Goal: Task Accomplishment & Management: Use online tool/utility

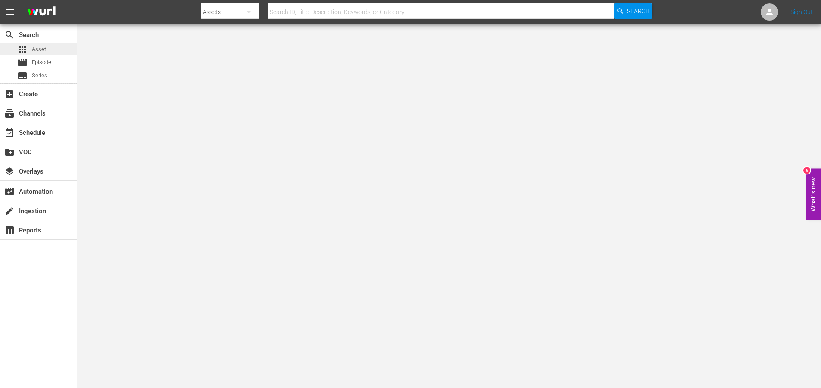
click at [42, 50] on span "Asset" at bounding box center [39, 49] width 14 height 9
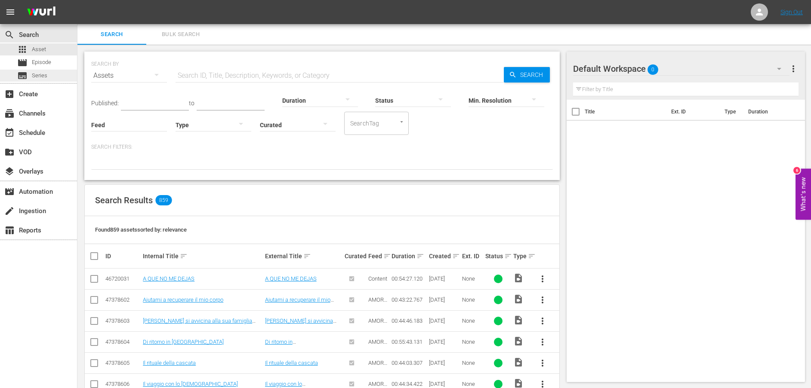
click at [54, 72] on div "subtitles Series" at bounding box center [38, 76] width 77 height 12
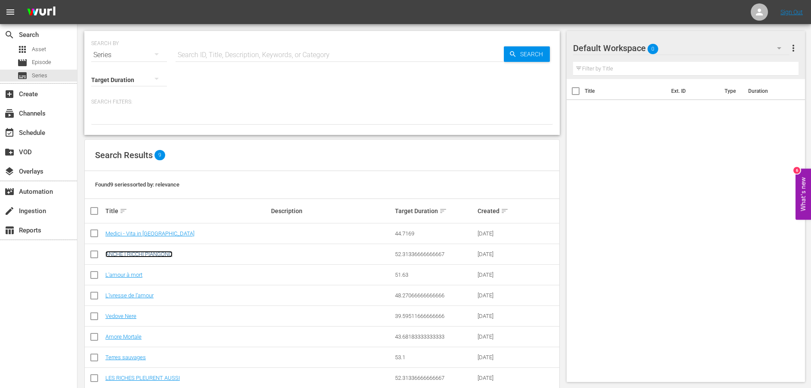
click at [167, 253] on link "ANCHE I RICCHI PIANGONO" at bounding box center [138, 254] width 67 height 6
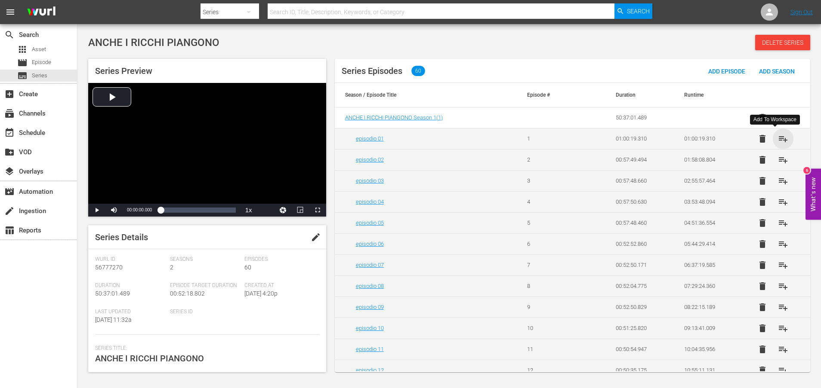
click at [778, 138] on span "playlist_add" at bounding box center [783, 139] width 10 height 10
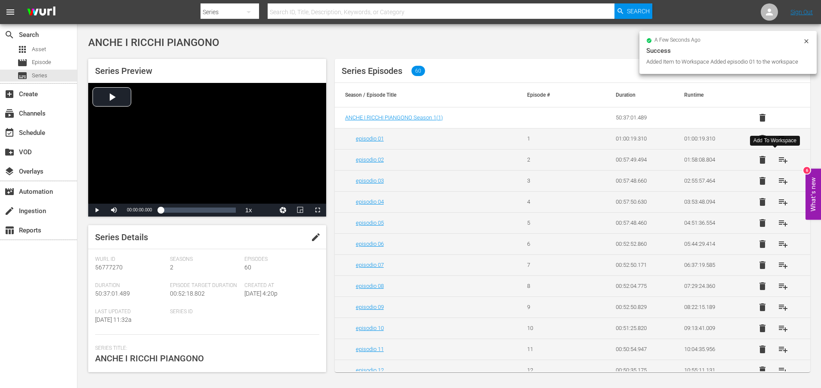
click at [778, 160] on span "playlist_add" at bounding box center [783, 160] width 10 height 10
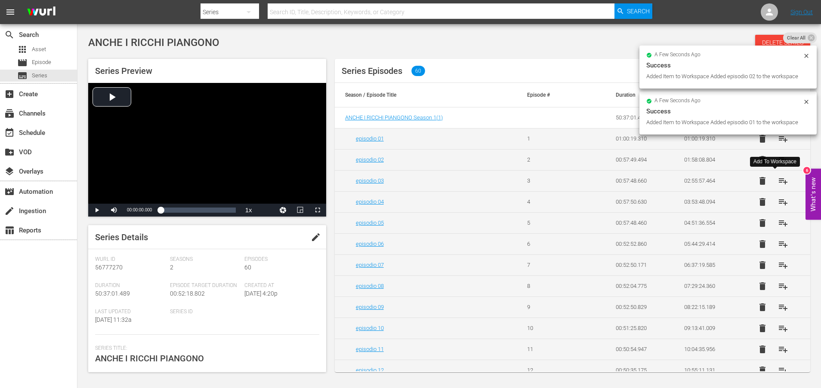
click at [778, 180] on span "playlist_add" at bounding box center [783, 181] width 10 height 10
click at [778, 202] on span "playlist_add" at bounding box center [783, 202] width 10 height 10
click at [778, 221] on span "playlist_add" at bounding box center [783, 223] width 10 height 10
click at [778, 243] on span "playlist_add" at bounding box center [783, 244] width 10 height 10
click at [778, 267] on span "playlist_add" at bounding box center [783, 265] width 10 height 10
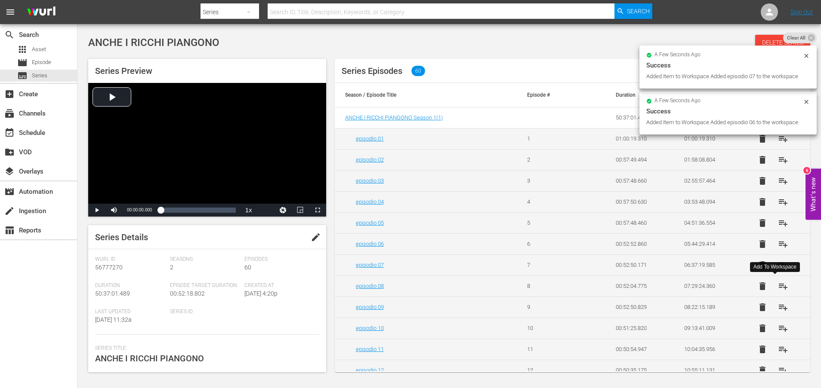
click at [778, 286] on span "playlist_add" at bounding box center [783, 286] width 10 height 10
click at [778, 308] on span "playlist_add" at bounding box center [783, 307] width 10 height 10
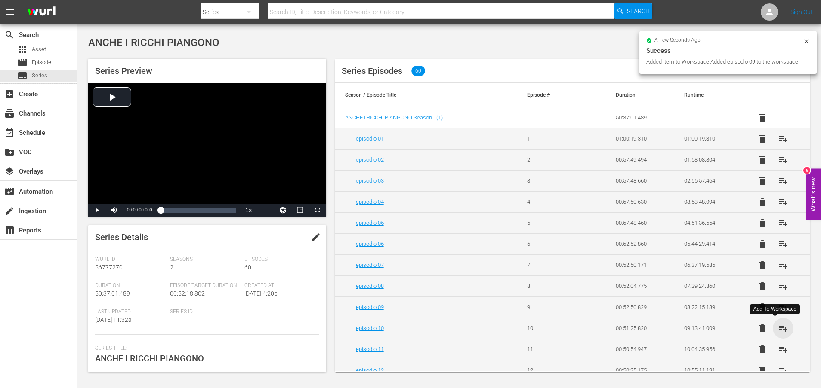
click at [778, 329] on span "playlist_add" at bounding box center [783, 328] width 10 height 10
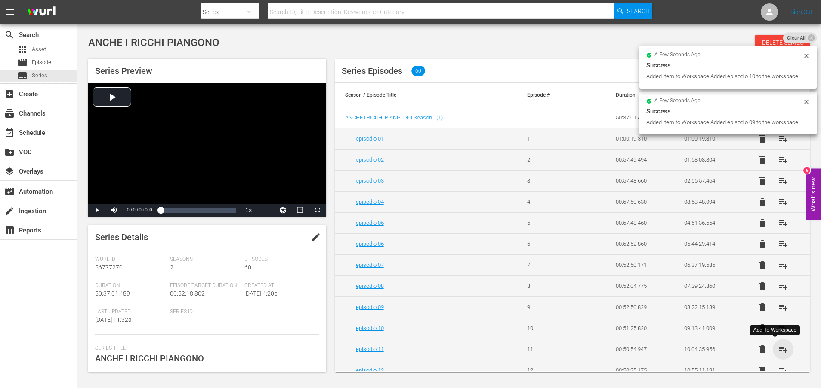
click at [778, 349] on span "playlist_add" at bounding box center [783, 349] width 10 height 10
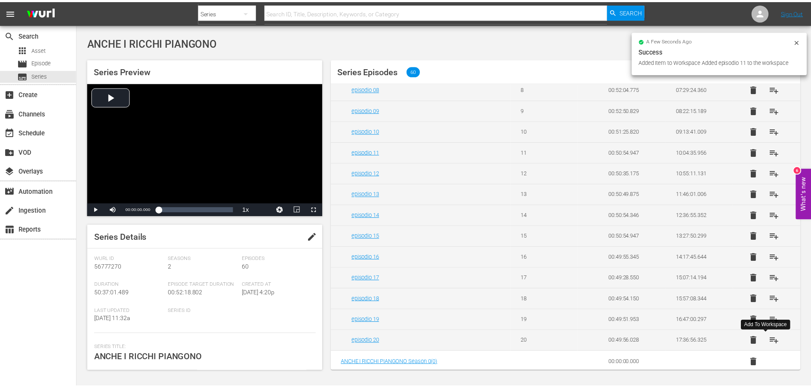
scroll to position [200, 0]
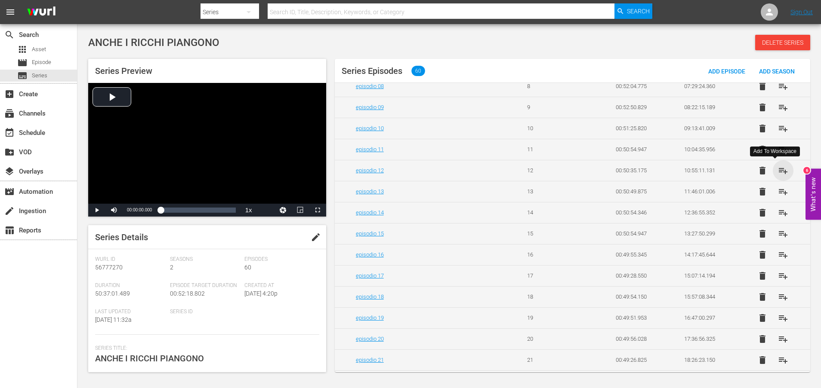
click at [778, 171] on span "playlist_add" at bounding box center [783, 171] width 10 height 10
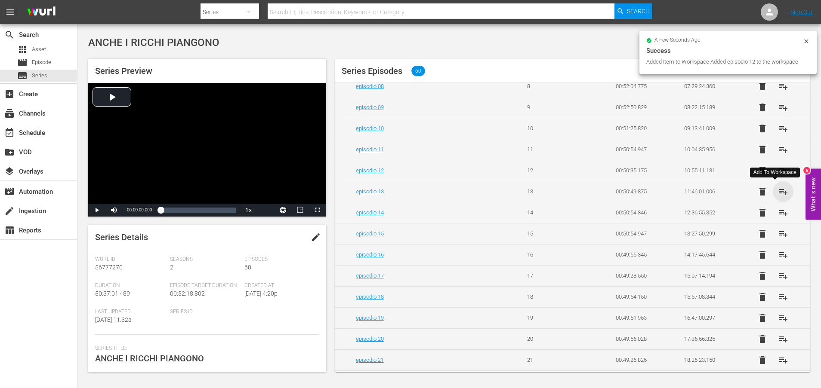
click at [778, 191] on span "playlist_add" at bounding box center [783, 192] width 10 height 10
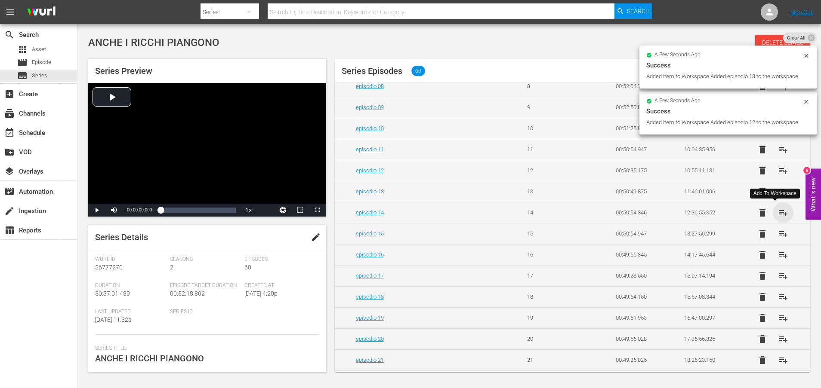
click at [778, 214] on span "playlist_add" at bounding box center [783, 213] width 10 height 10
click at [778, 233] on span "playlist_add" at bounding box center [783, 234] width 10 height 10
click at [778, 255] on span "playlist_add" at bounding box center [783, 255] width 10 height 10
click at [778, 276] on span "playlist_add" at bounding box center [783, 276] width 10 height 10
click at [778, 295] on span "playlist_add" at bounding box center [783, 297] width 10 height 10
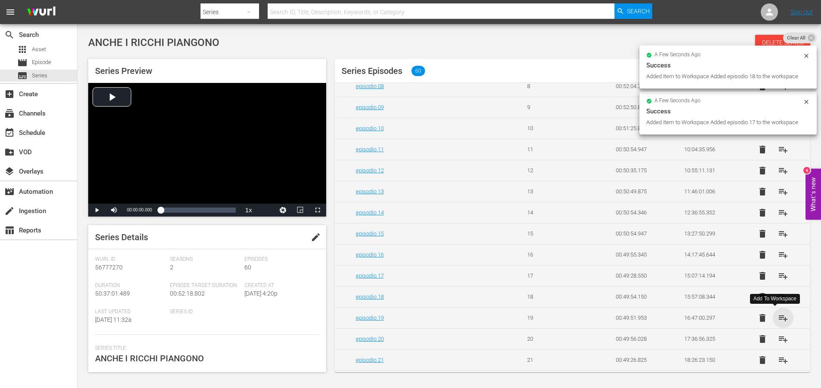
click at [778, 317] on span "playlist_add" at bounding box center [783, 318] width 10 height 10
click at [778, 340] on span "playlist_add" at bounding box center [783, 339] width 10 height 10
click at [778, 361] on span "playlist_add" at bounding box center [783, 360] width 10 height 10
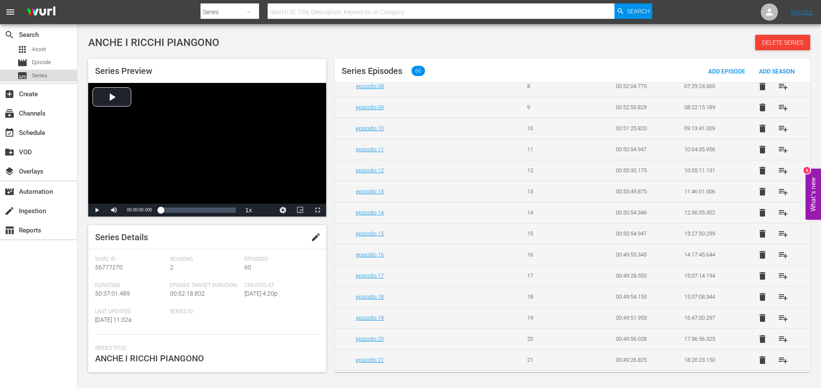
click at [44, 76] on span "Series" at bounding box center [39, 75] width 15 height 9
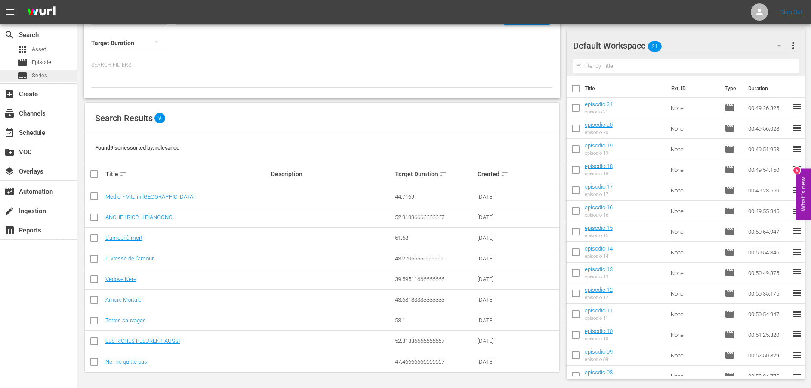
click at [42, 76] on span "Series" at bounding box center [39, 75] width 15 height 9
click at [153, 218] on link "ANCHE I RICCHI PIANGONO" at bounding box center [138, 217] width 67 height 6
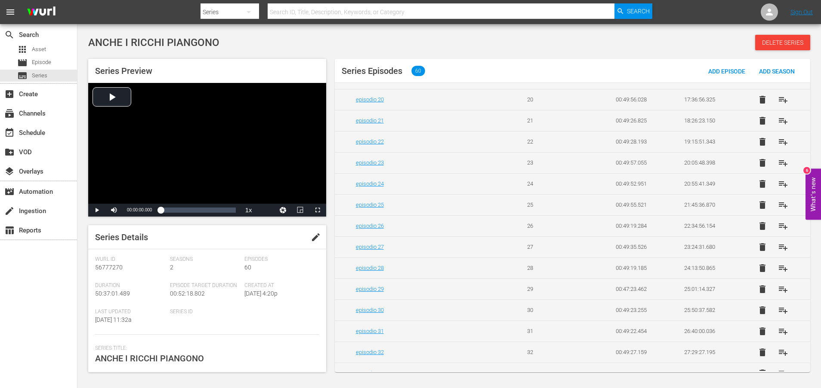
scroll to position [452, 0]
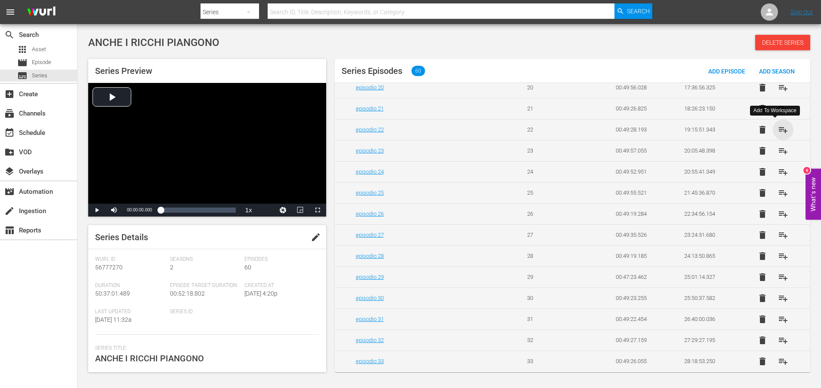
click at [778, 131] on span "playlist_add" at bounding box center [783, 130] width 10 height 10
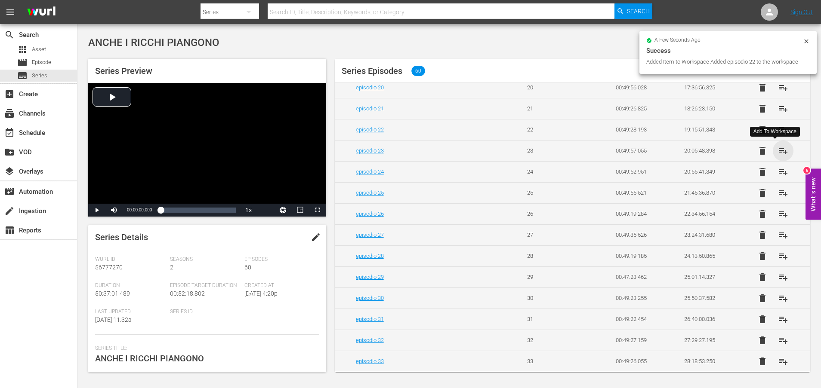
click at [778, 150] on span "playlist_add" at bounding box center [783, 151] width 10 height 10
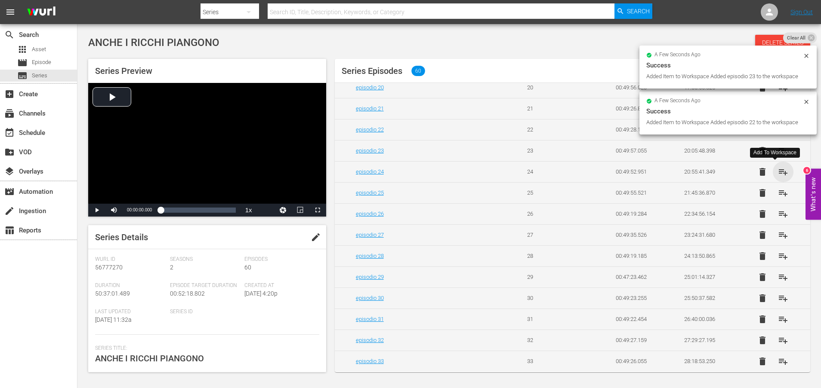
click at [778, 172] on span "playlist_add" at bounding box center [783, 172] width 10 height 10
click at [778, 192] on span "playlist_add" at bounding box center [783, 193] width 10 height 10
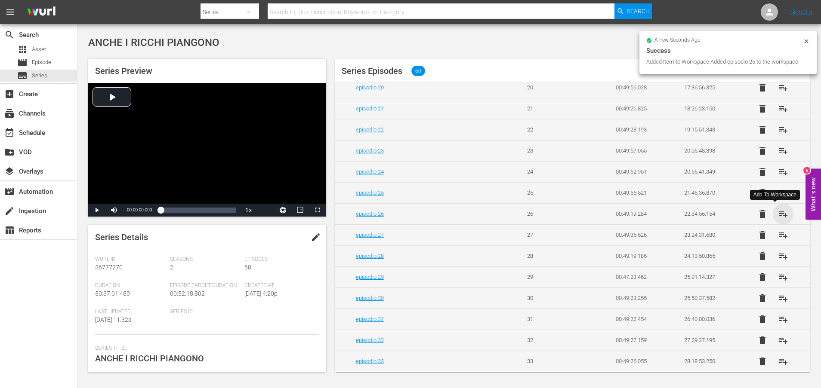
click at [778, 215] on span "playlist_add" at bounding box center [783, 214] width 10 height 10
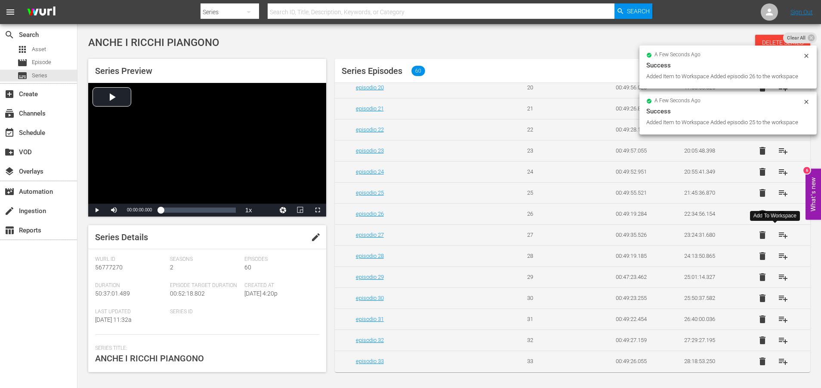
click at [779, 236] on span "playlist_add" at bounding box center [783, 235] width 10 height 10
click at [778, 258] on span "playlist_add" at bounding box center [783, 256] width 10 height 10
click at [778, 278] on span "playlist_add" at bounding box center [783, 277] width 10 height 10
click at [778, 298] on span "playlist_add" at bounding box center [783, 298] width 10 height 10
click at [778, 321] on span "playlist_add" at bounding box center [783, 319] width 10 height 10
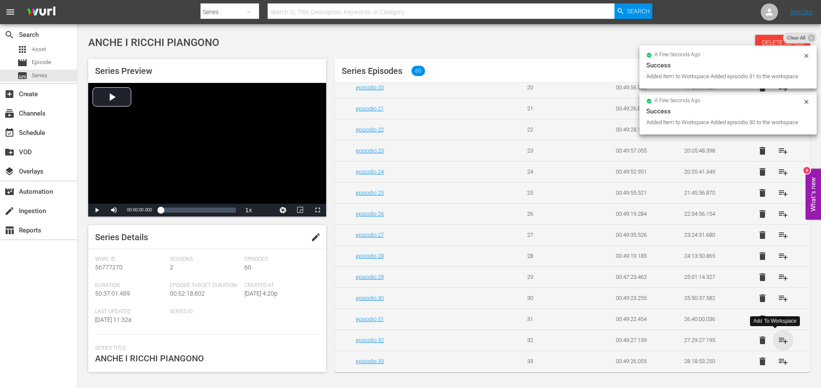
click at [779, 341] on span "playlist_add" at bounding box center [783, 340] width 10 height 10
click at [779, 361] on span "playlist_add" at bounding box center [783, 362] width 10 height 10
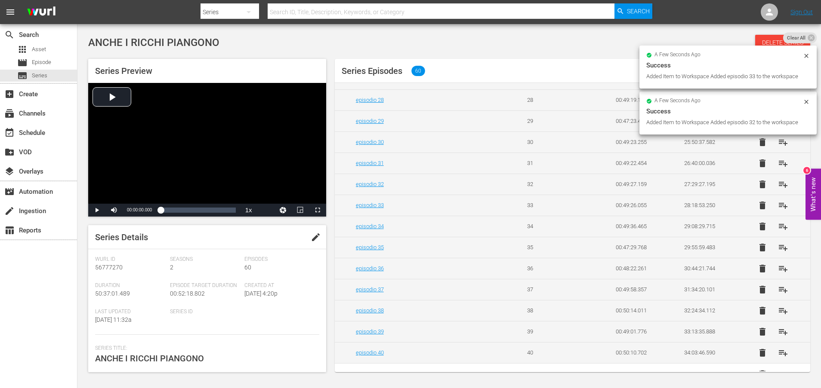
scroll to position [621, 0]
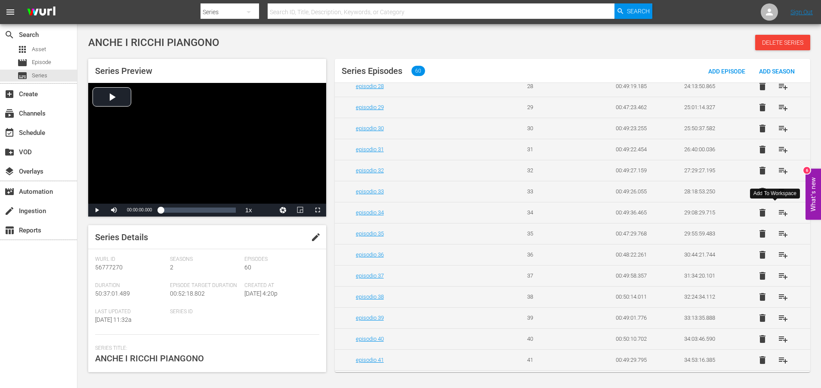
click at [778, 213] on span "playlist_add" at bounding box center [783, 213] width 10 height 10
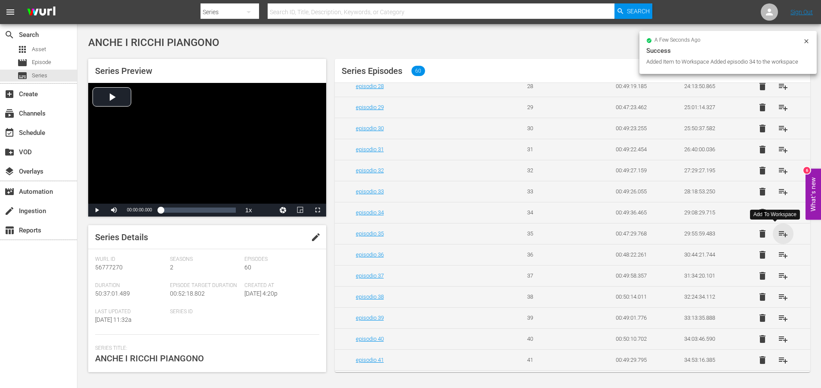
click at [778, 234] on span "playlist_add" at bounding box center [783, 234] width 10 height 10
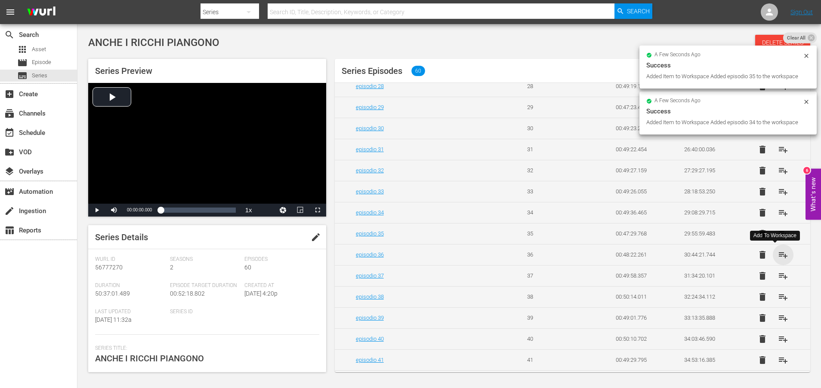
click at [778, 256] on span "playlist_add" at bounding box center [783, 255] width 10 height 10
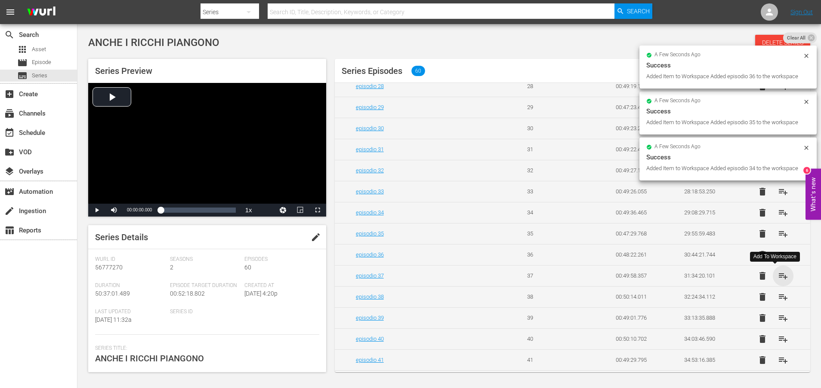
click at [778, 276] on span "playlist_add" at bounding box center [783, 276] width 10 height 10
click at [778, 295] on span "playlist_add" at bounding box center [783, 297] width 10 height 10
click at [778, 319] on span "playlist_add" at bounding box center [783, 318] width 10 height 10
click at [778, 337] on span "playlist_add" at bounding box center [783, 339] width 10 height 10
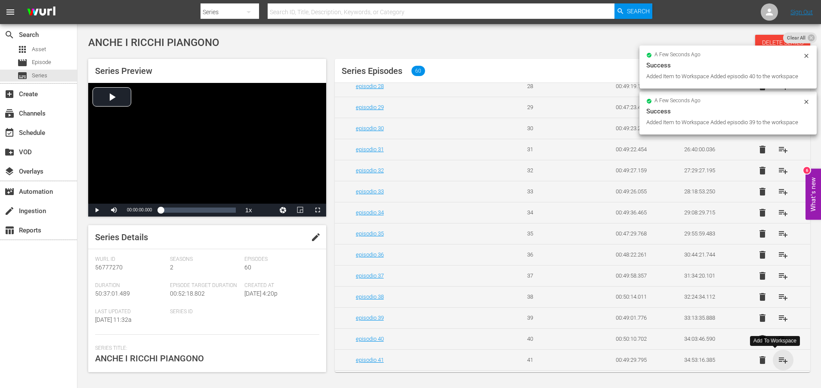
click at [778, 359] on span "playlist_add" at bounding box center [783, 360] width 10 height 10
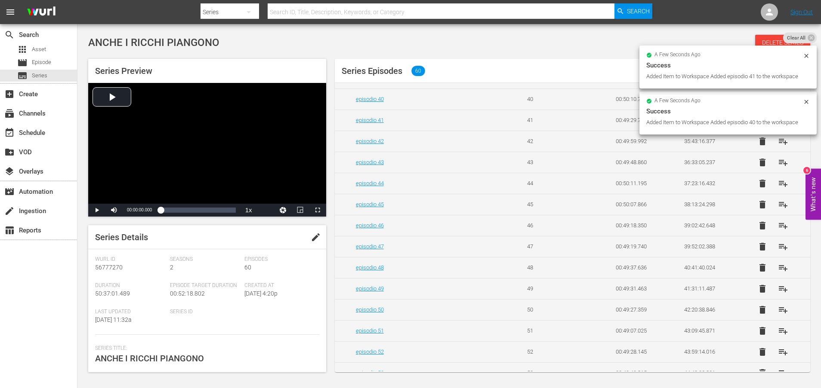
scroll to position [880, 0]
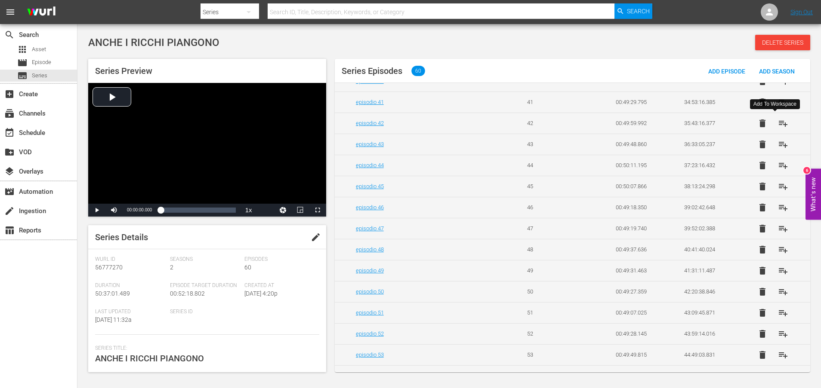
click at [779, 122] on span "playlist_add" at bounding box center [783, 123] width 10 height 10
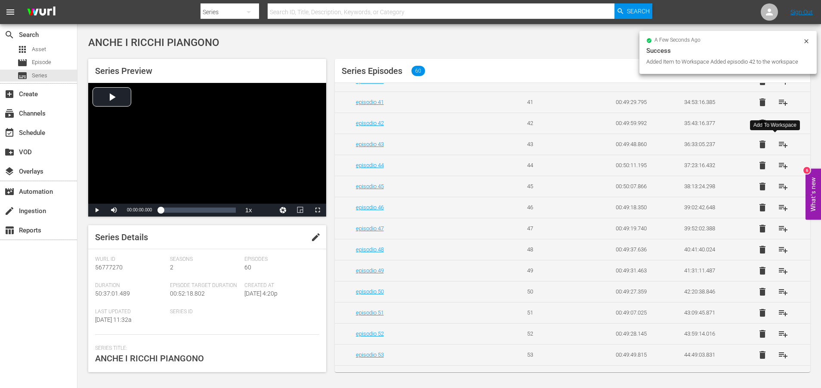
click at [778, 145] on span "playlist_add" at bounding box center [783, 144] width 10 height 10
click at [778, 167] on span "playlist_add" at bounding box center [783, 165] width 10 height 10
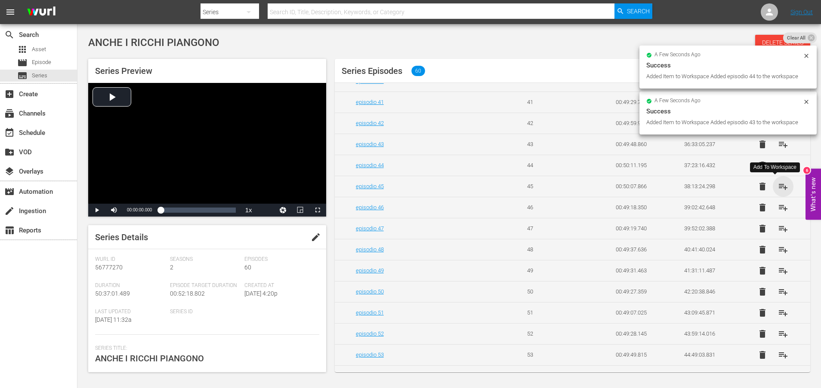
click at [778, 186] on span "playlist_add" at bounding box center [783, 186] width 10 height 10
click at [778, 209] on span "playlist_add" at bounding box center [783, 208] width 10 height 10
click at [778, 228] on span "playlist_add" at bounding box center [783, 229] width 10 height 10
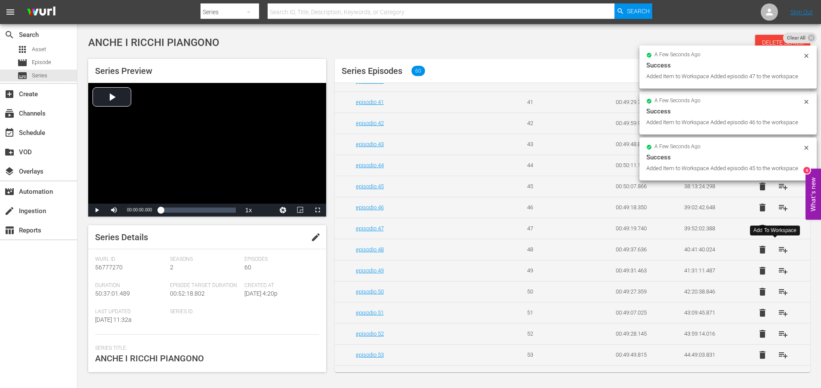
click at [778, 248] on span "playlist_add" at bounding box center [783, 250] width 10 height 10
click at [778, 270] on span "playlist_add" at bounding box center [783, 271] width 10 height 10
click at [778, 292] on span "playlist_add" at bounding box center [783, 292] width 10 height 10
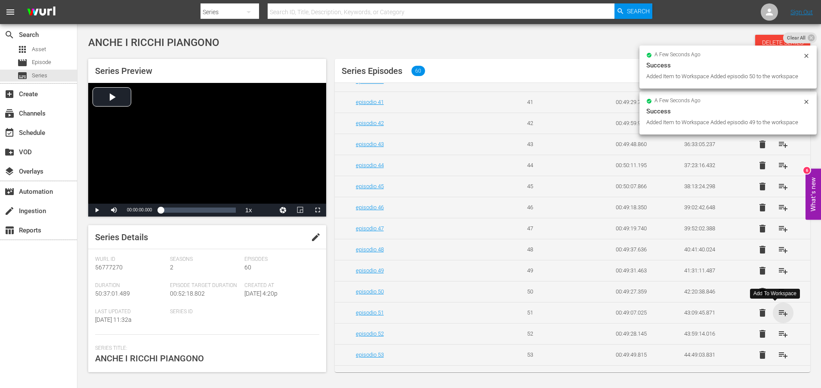
click at [778, 311] on span "playlist_add" at bounding box center [783, 313] width 10 height 10
click at [778, 333] on span "playlist_add" at bounding box center [783, 334] width 10 height 10
click at [779, 353] on span "playlist_add" at bounding box center [783, 355] width 10 height 10
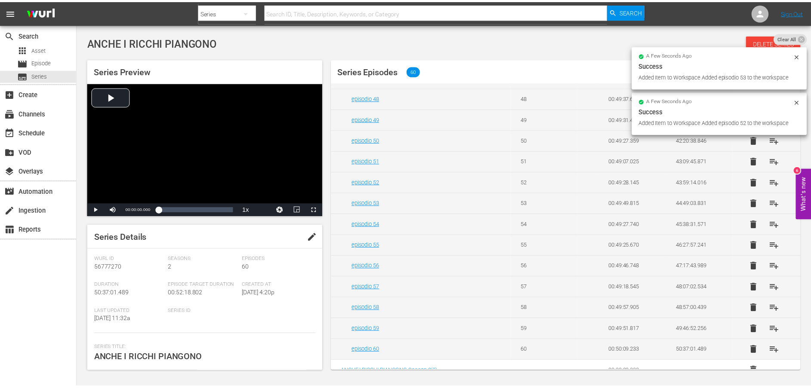
scroll to position [1043, 0]
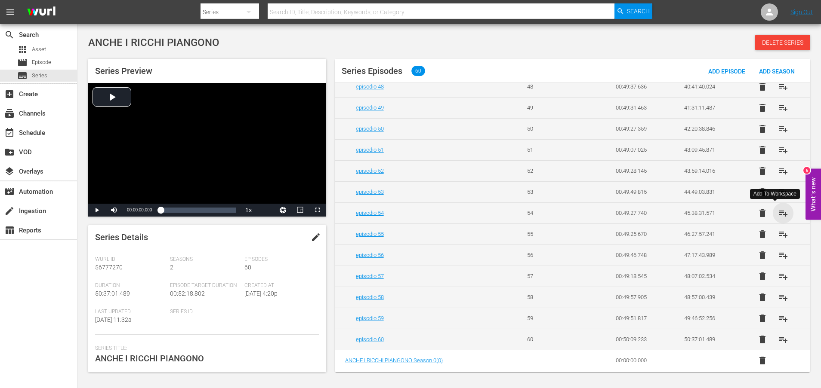
click at [778, 214] on span "playlist_add" at bounding box center [783, 213] width 10 height 10
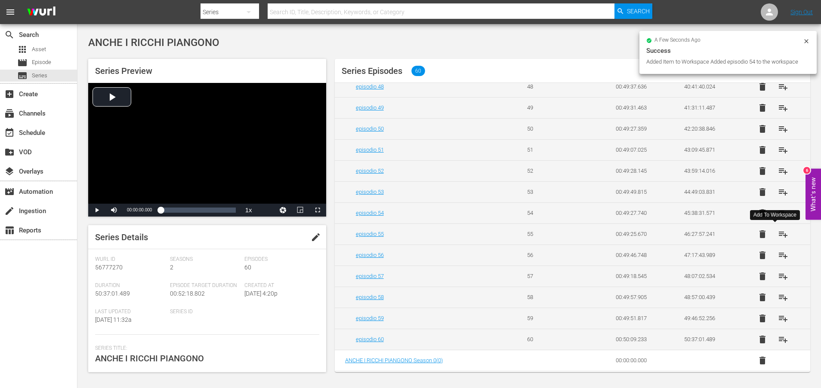
click at [778, 234] on span "playlist_add" at bounding box center [783, 234] width 10 height 10
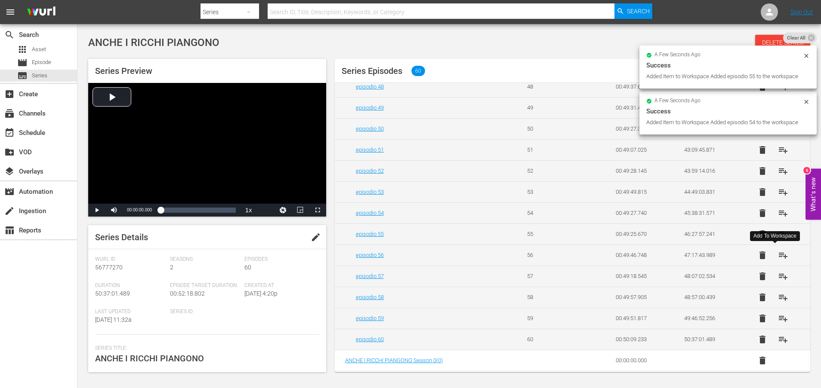
click at [778, 254] on span "playlist_add" at bounding box center [783, 255] width 10 height 10
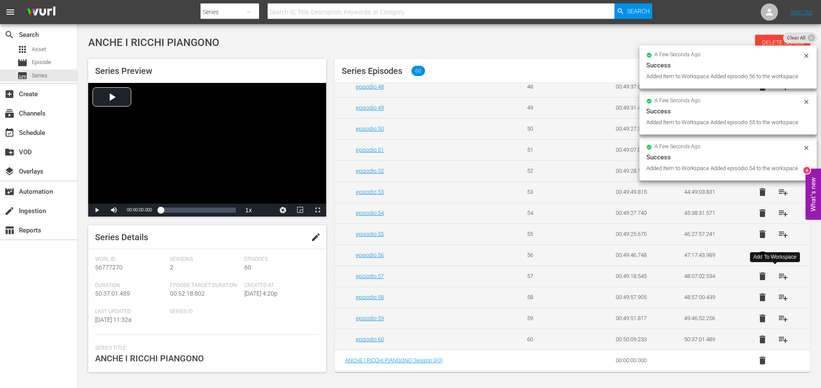
click at [778, 278] on span "playlist_add" at bounding box center [783, 276] width 10 height 10
click at [778, 298] on span "playlist_add" at bounding box center [783, 297] width 10 height 10
click at [778, 319] on span "playlist_add" at bounding box center [783, 319] width 10 height 10
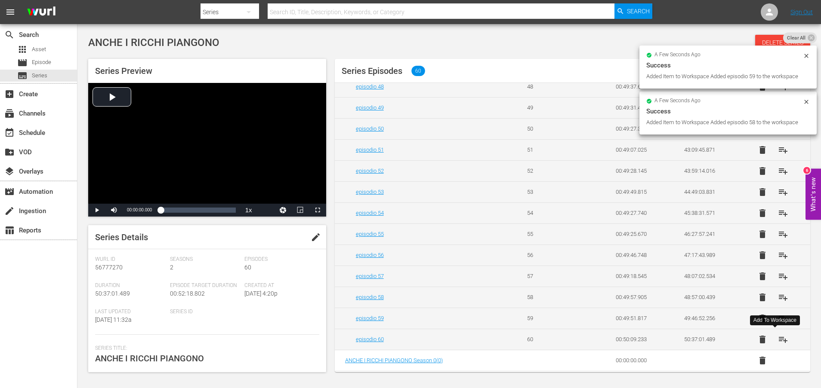
click at [778, 340] on span "playlist_add" at bounding box center [783, 340] width 10 height 10
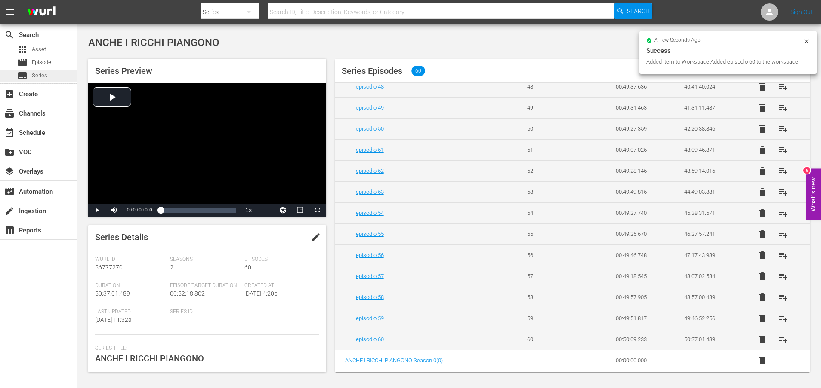
click at [46, 75] on span "Series" at bounding box center [39, 75] width 15 height 9
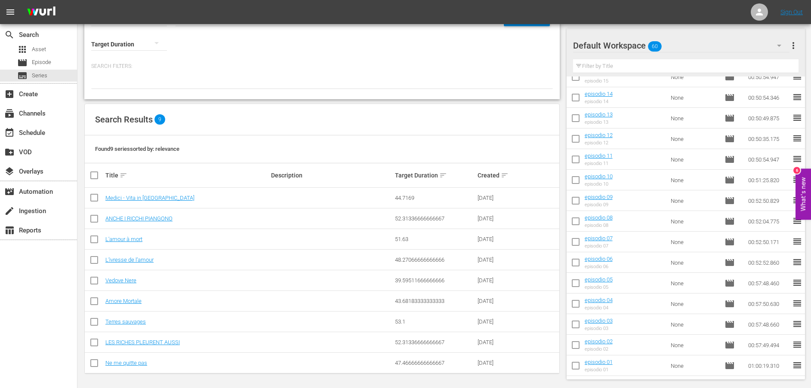
scroll to position [37, 0]
click at [34, 113] on div "subscriptions Channels" at bounding box center [24, 112] width 48 height 8
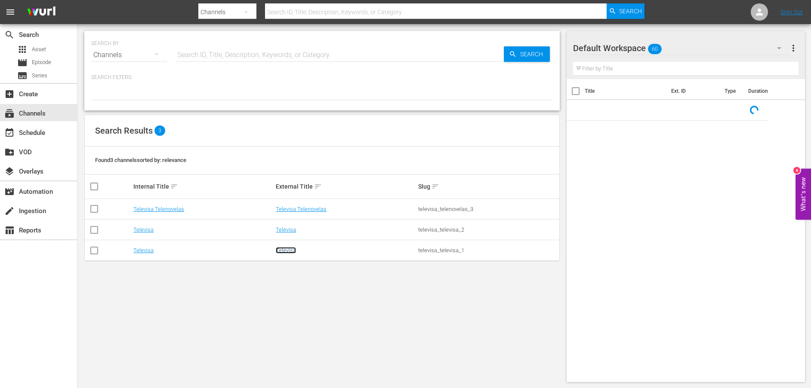
click at [291, 252] on link "Televisa" at bounding box center [286, 250] width 20 height 6
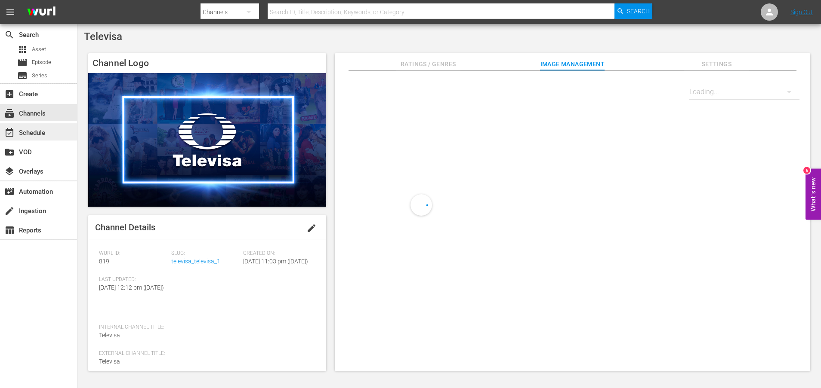
click at [39, 132] on div "event_available Schedule" at bounding box center [24, 132] width 48 height 8
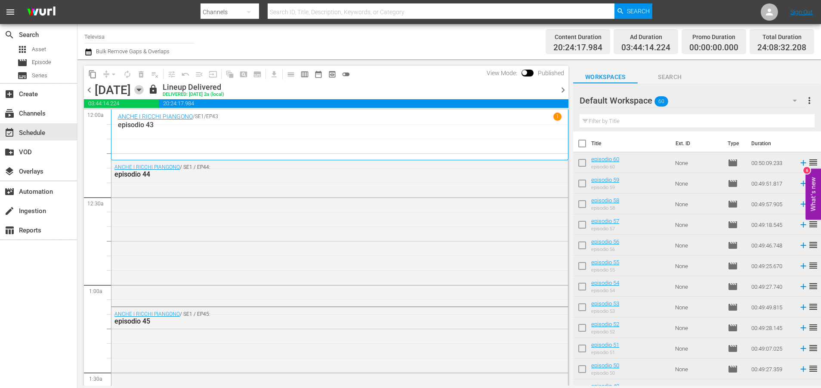
click at [141, 91] on icon "button" at bounding box center [139, 90] width 4 height 2
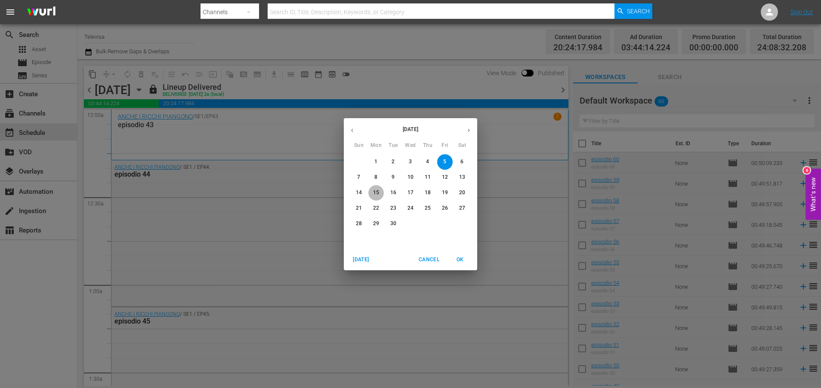
click at [376, 194] on p "15" at bounding box center [376, 192] width 6 height 7
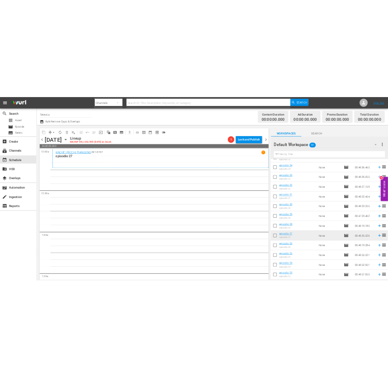
scroll to position [534, 0]
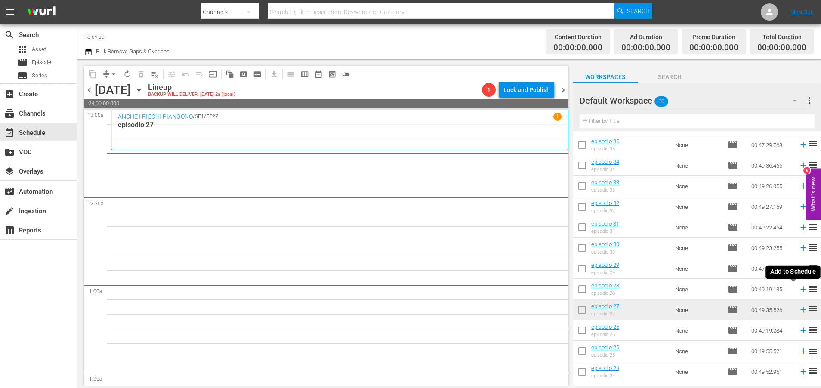
click at [798, 289] on icon at bounding box center [802, 289] width 9 height 9
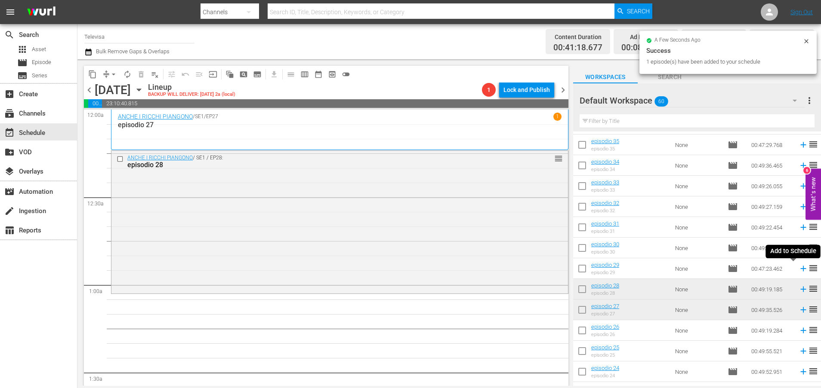
click at [800, 270] on icon at bounding box center [803, 269] width 6 height 6
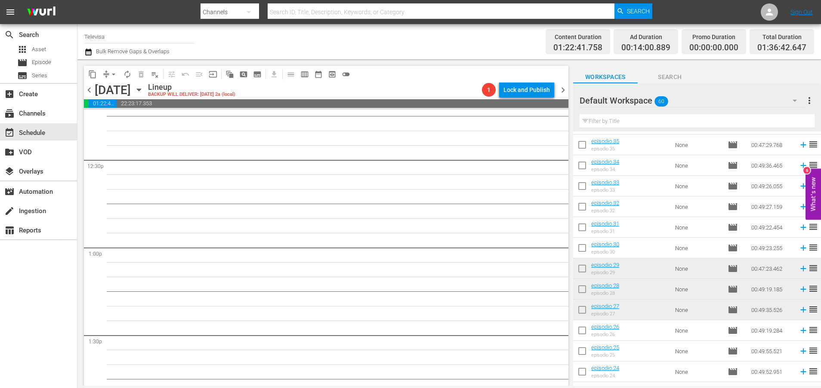
scroll to position [3934, 0]
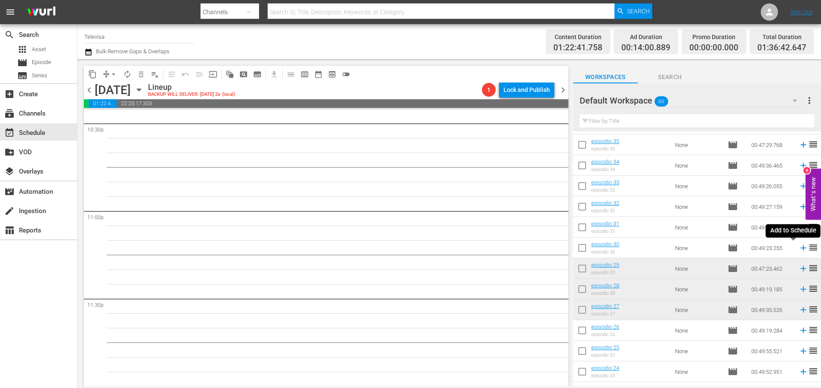
click at [800, 249] on icon at bounding box center [803, 249] width 6 height 6
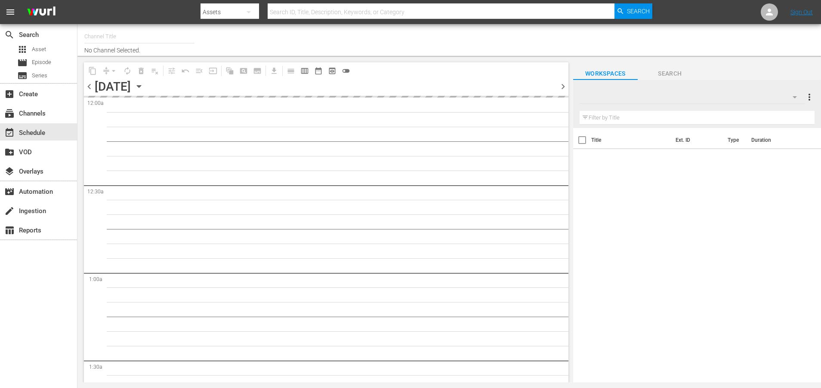
type input "Televisa (819)"
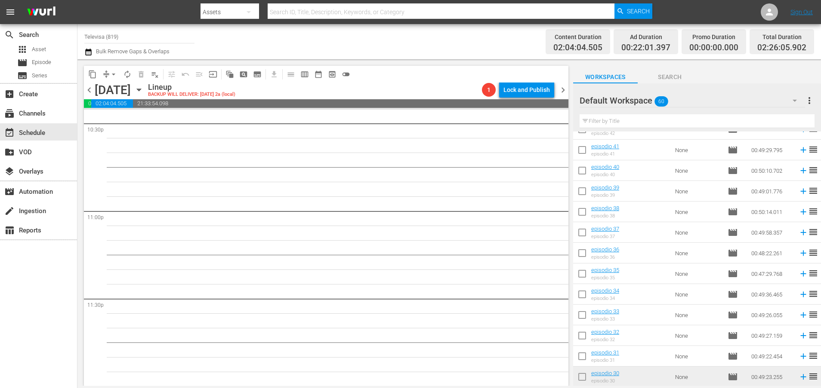
scroll to position [470, 0]
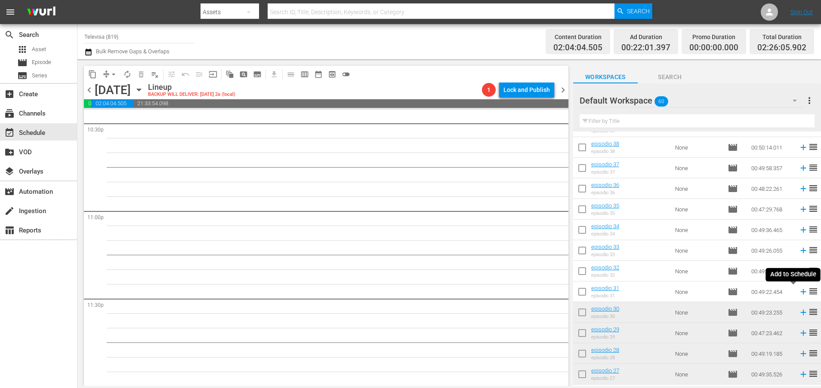
click at [798, 291] on icon at bounding box center [802, 291] width 9 height 9
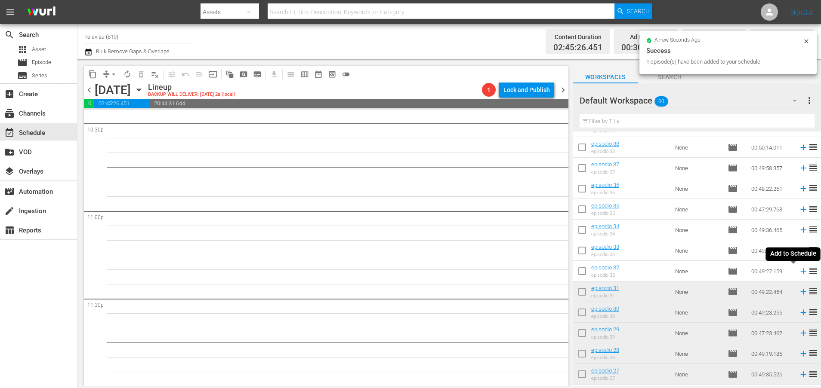
click at [800, 273] on icon at bounding box center [803, 272] width 6 height 6
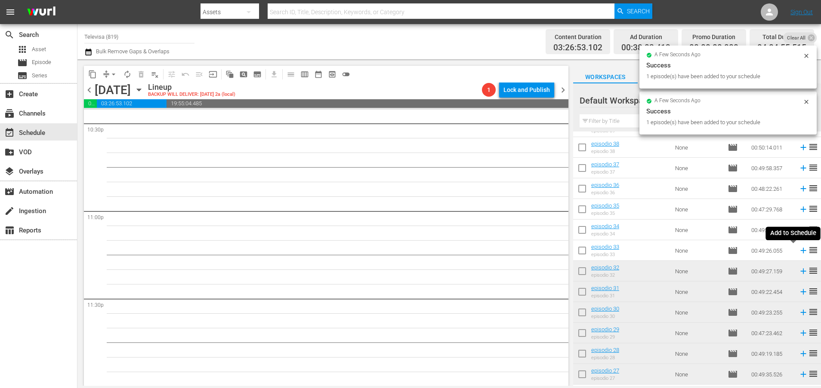
scroll to position [3920, 0]
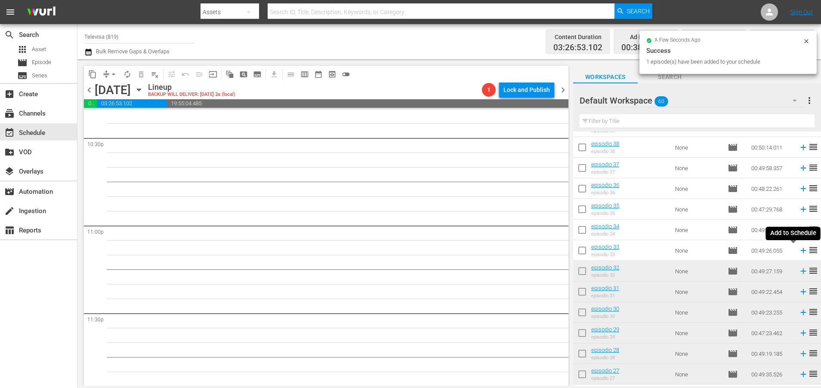
click at [798, 252] on icon at bounding box center [802, 250] width 9 height 9
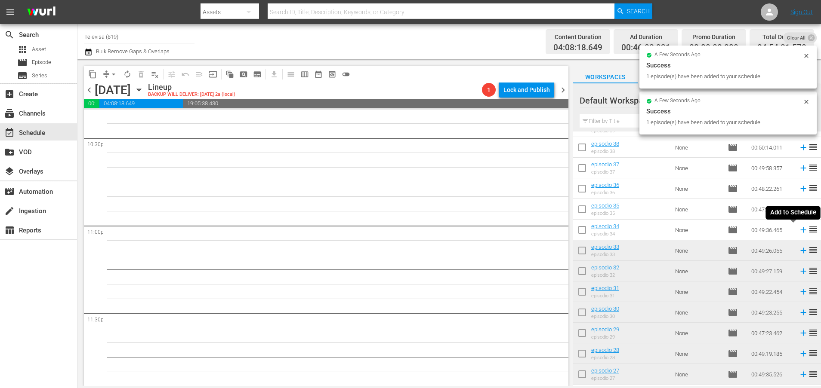
scroll to position [3905, 0]
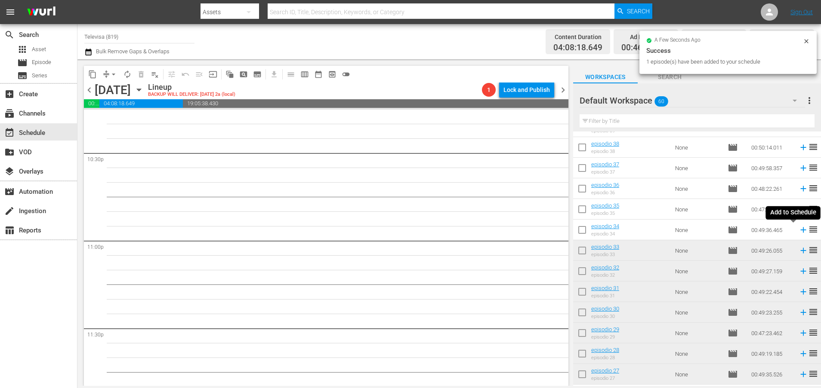
click at [800, 230] on icon at bounding box center [803, 231] width 6 height 6
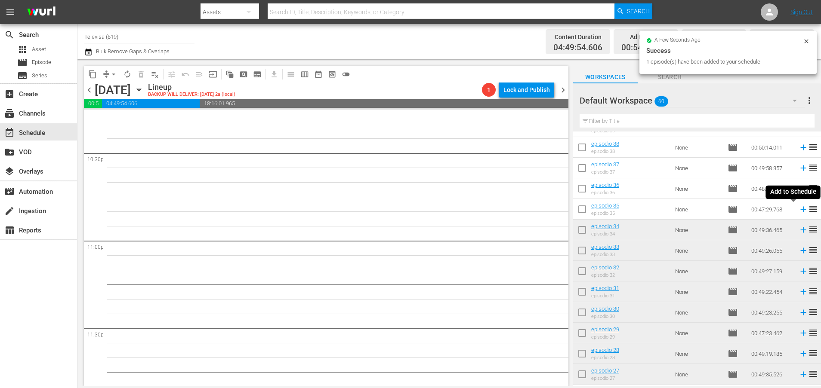
scroll to position [3890, 0]
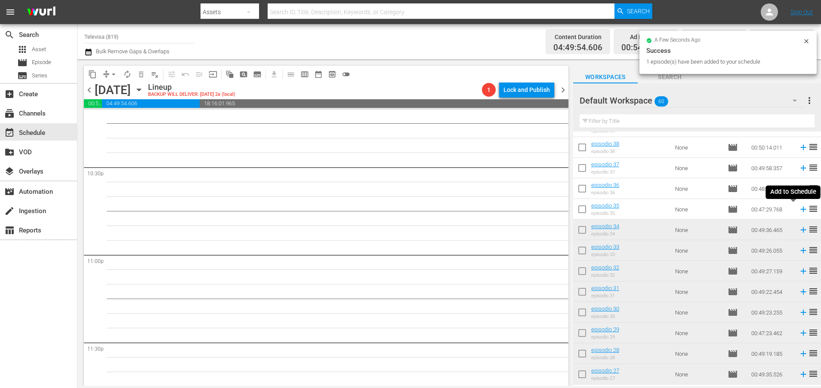
click at [798, 210] on icon at bounding box center [802, 209] width 9 height 9
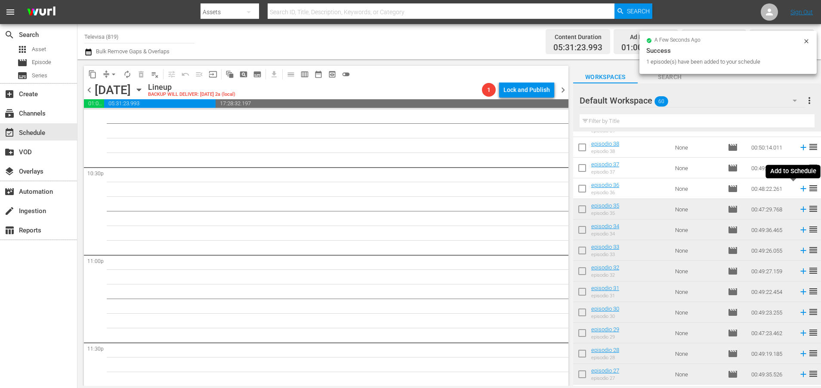
click at [800, 189] on icon at bounding box center [803, 189] width 6 height 6
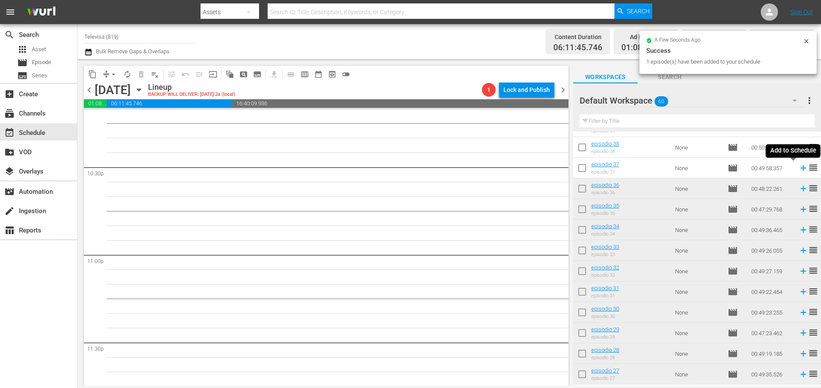
scroll to position [3876, 0]
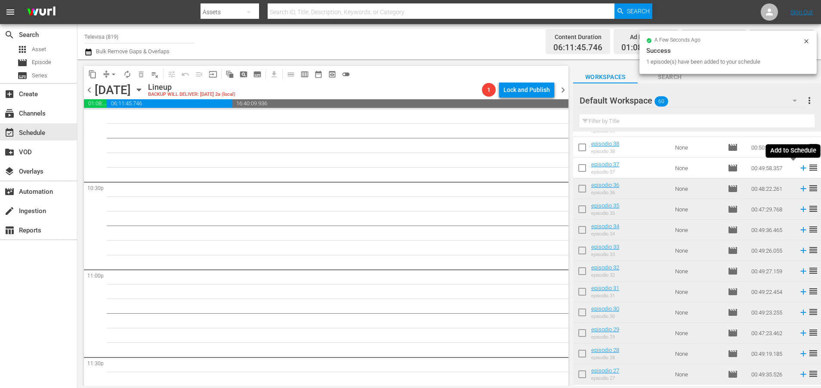
click at [798, 169] on icon at bounding box center [802, 167] width 9 height 9
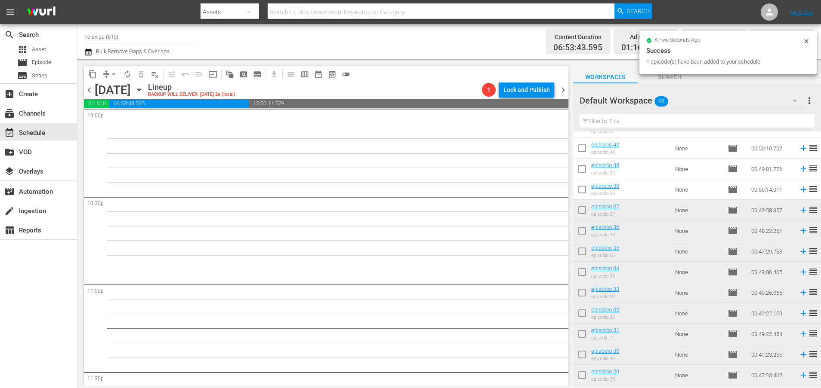
scroll to position [341, 0]
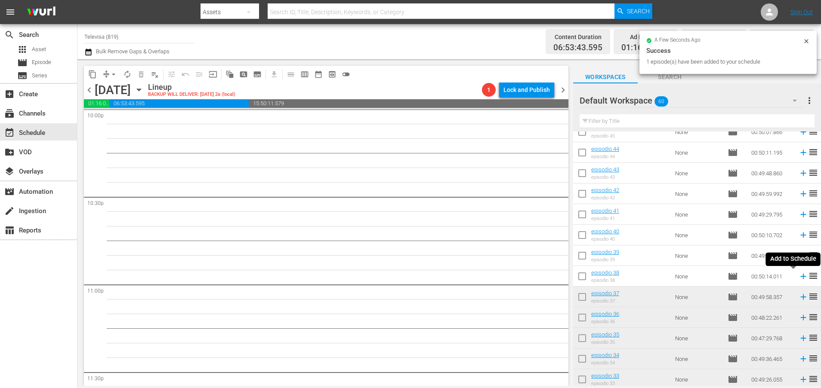
click at [798, 275] on icon at bounding box center [802, 276] width 9 height 9
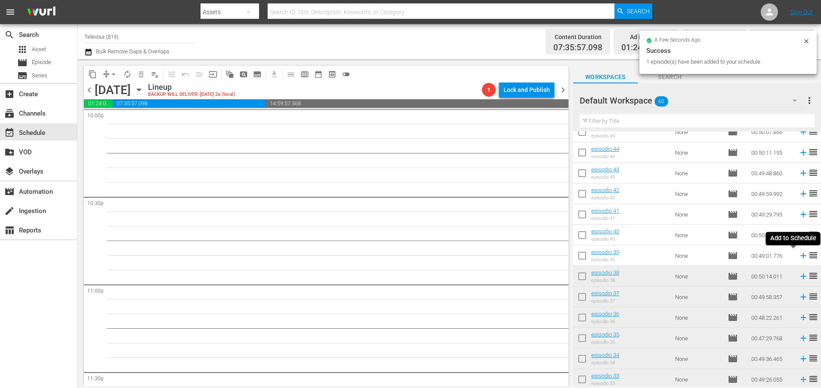
scroll to position [3847, 0]
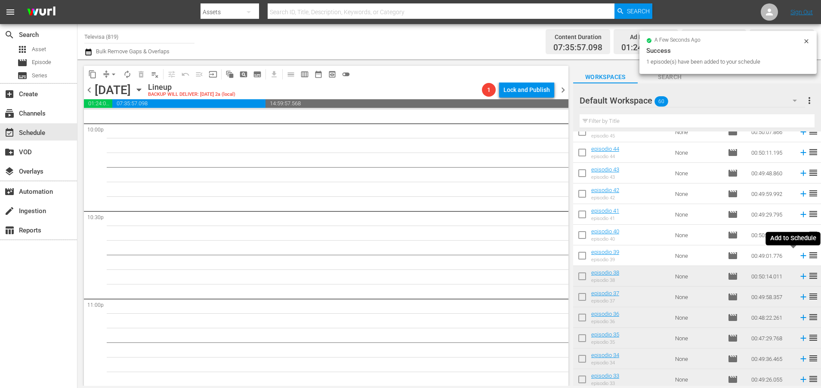
click at [798, 255] on icon at bounding box center [802, 255] width 9 height 9
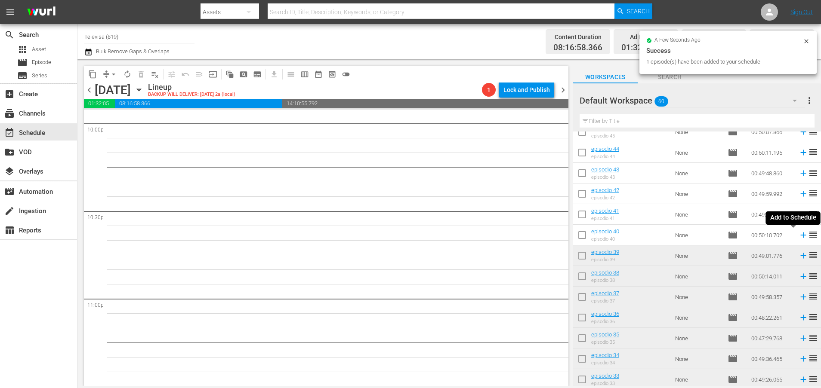
scroll to position [3832, 0]
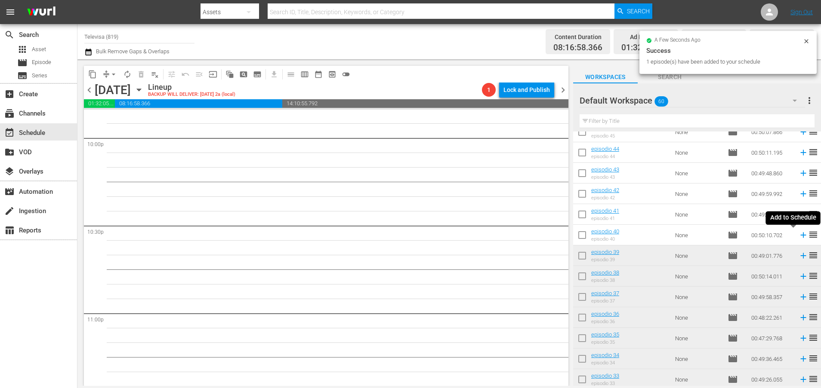
click at [800, 235] on icon at bounding box center [803, 236] width 6 height 6
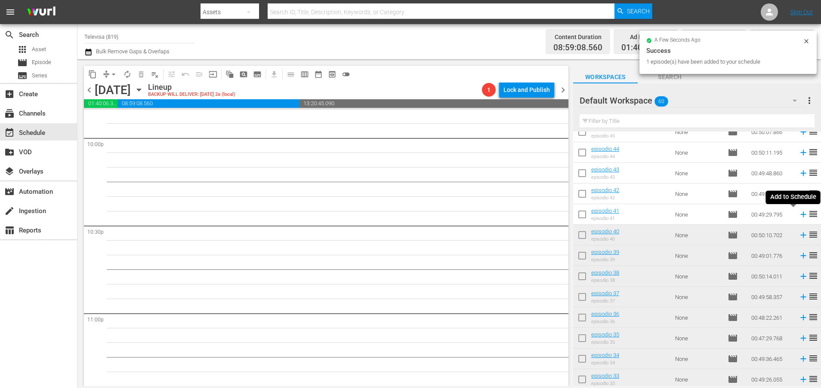
scroll to position [3817, 0]
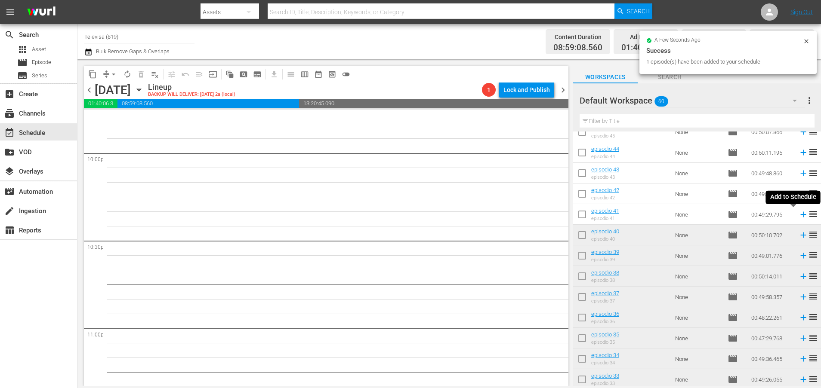
click at [800, 215] on icon at bounding box center [803, 215] width 6 height 6
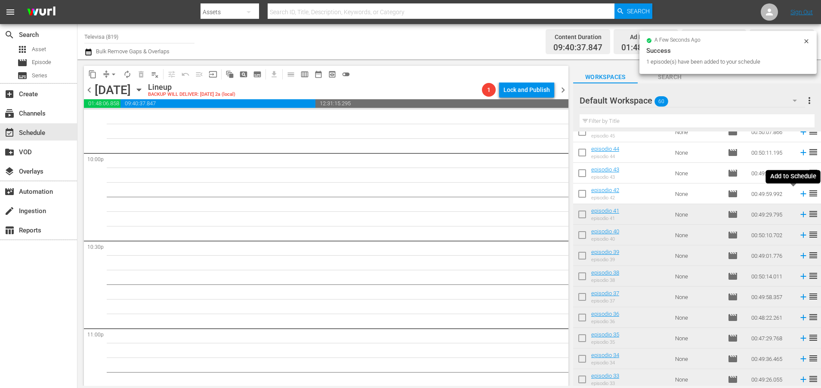
scroll to position [3803, 0]
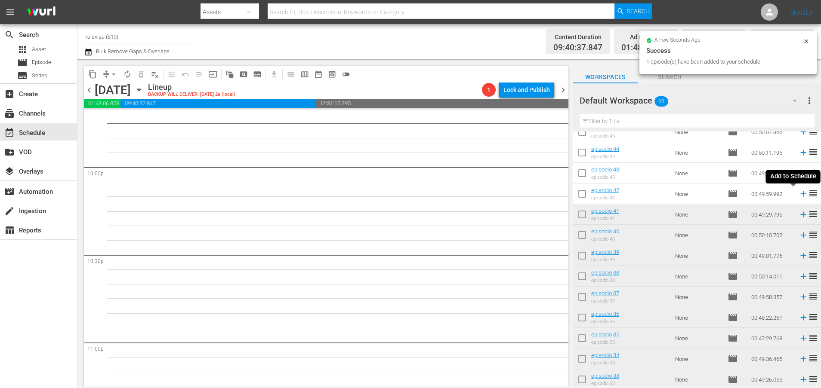
click at [800, 194] on icon at bounding box center [803, 194] width 6 height 6
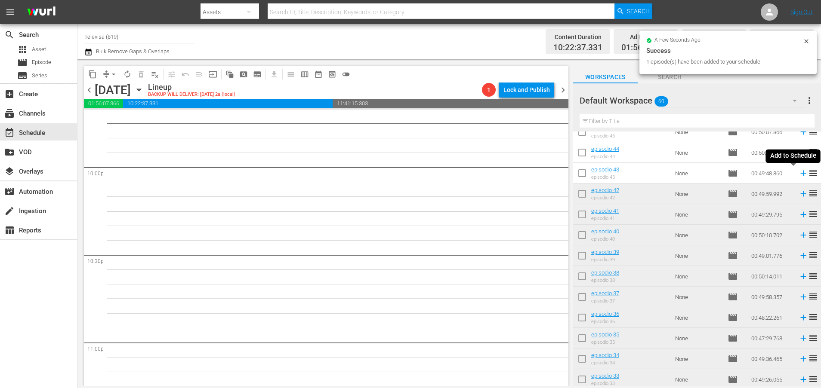
scroll to position [3788, 0]
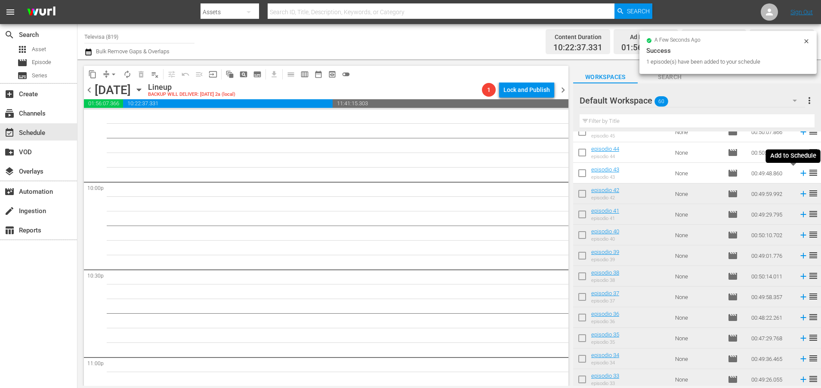
click at [798, 175] on icon at bounding box center [802, 173] width 9 height 9
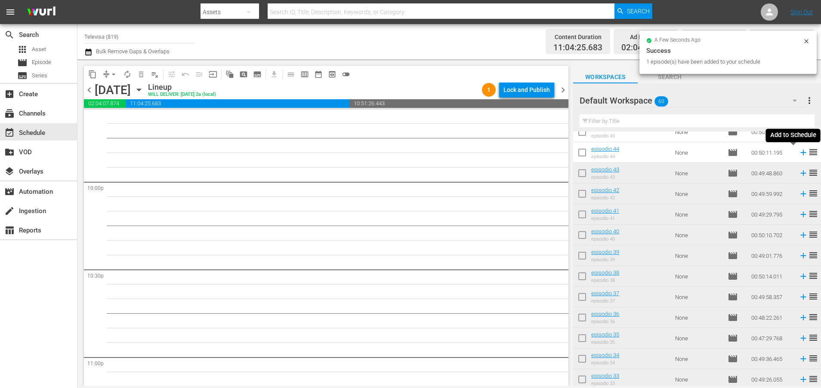
scroll to position [3773, 0]
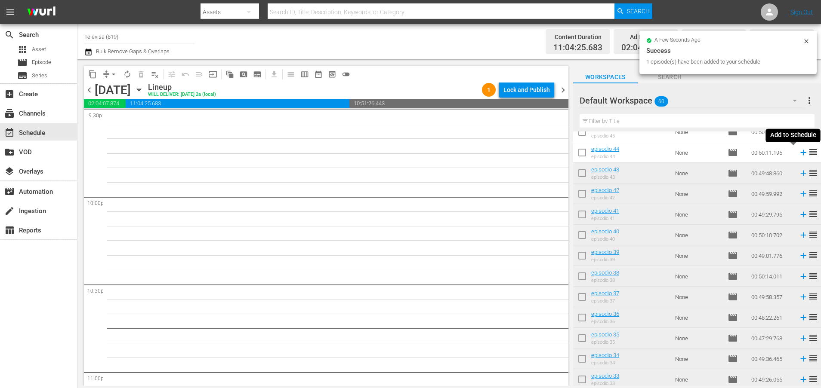
click at [800, 154] on icon at bounding box center [803, 153] width 6 height 6
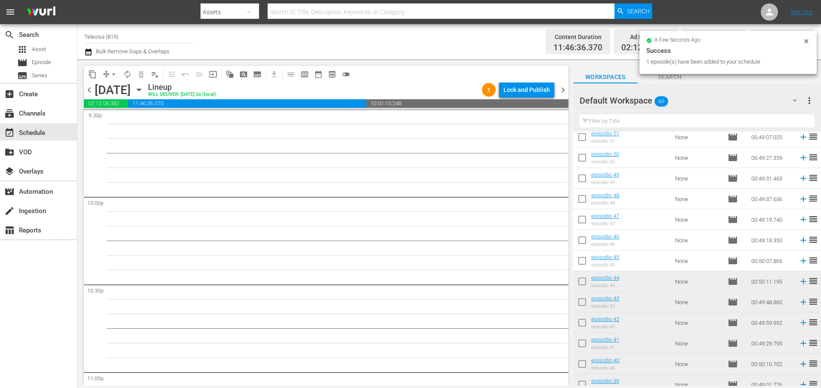
scroll to position [3759, 0]
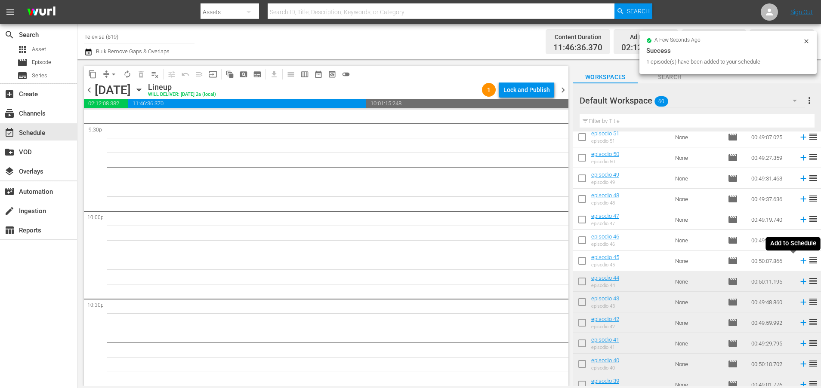
click at [800, 262] on icon at bounding box center [803, 261] width 6 height 6
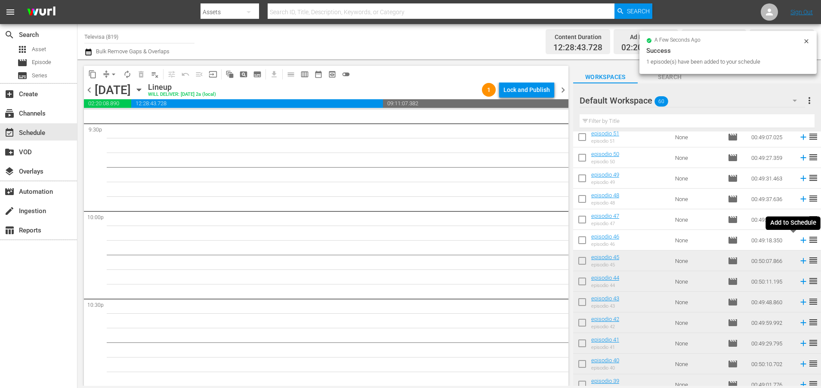
scroll to position [3744, 0]
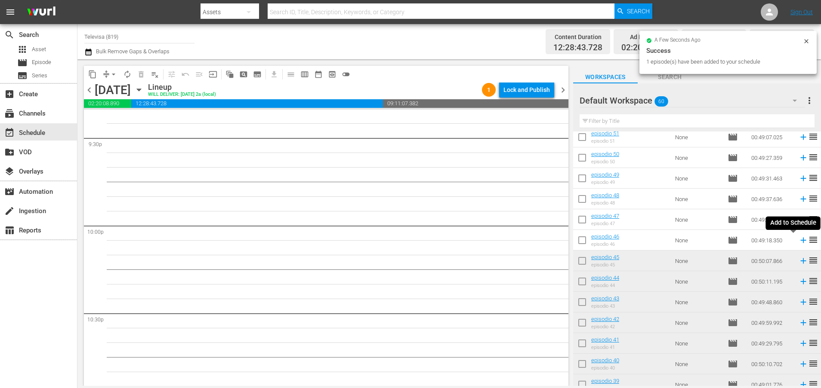
click at [798, 243] on icon at bounding box center [802, 240] width 9 height 9
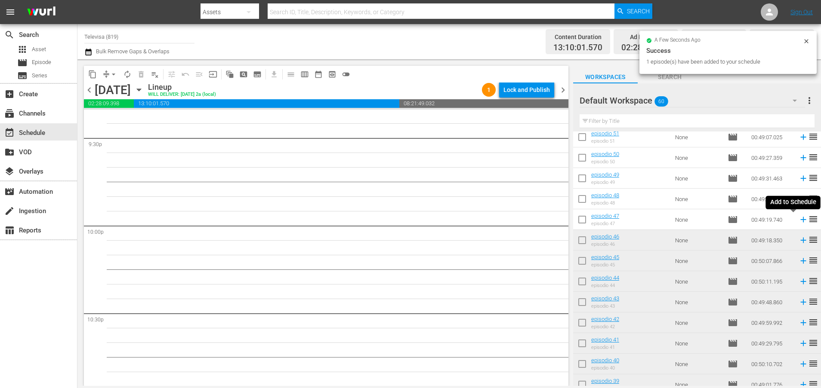
scroll to position [3729, 0]
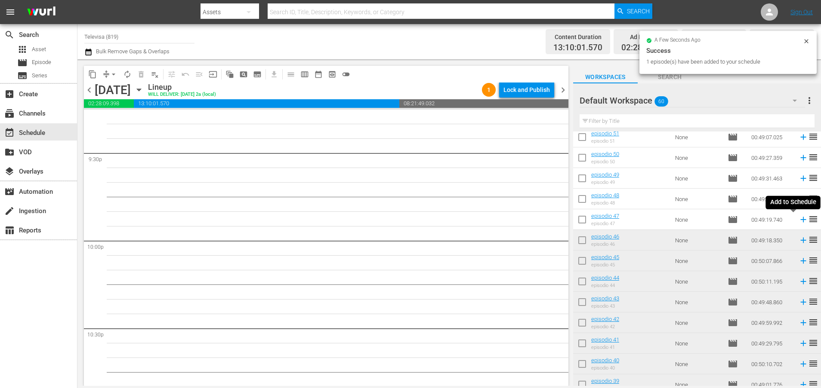
click at [798, 221] on icon at bounding box center [802, 219] width 9 height 9
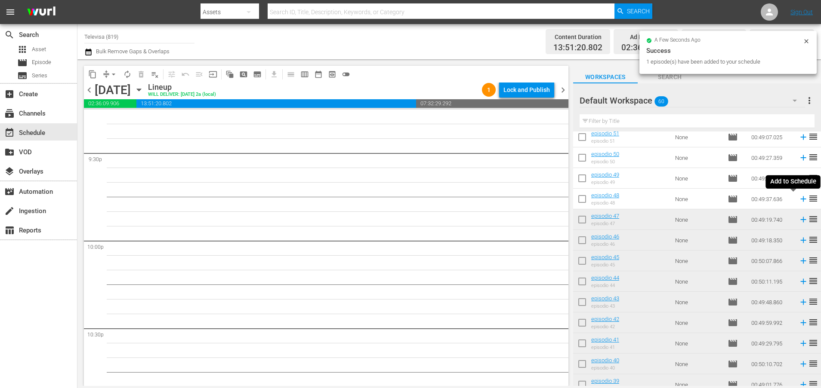
scroll to position [3715, 0]
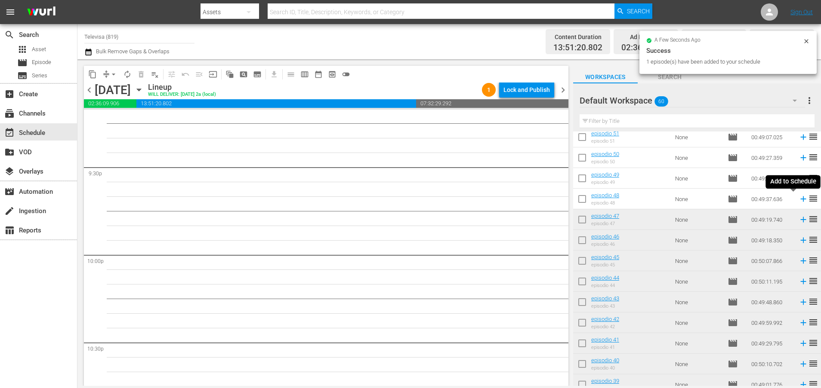
click at [798, 200] on icon at bounding box center [802, 198] width 9 height 9
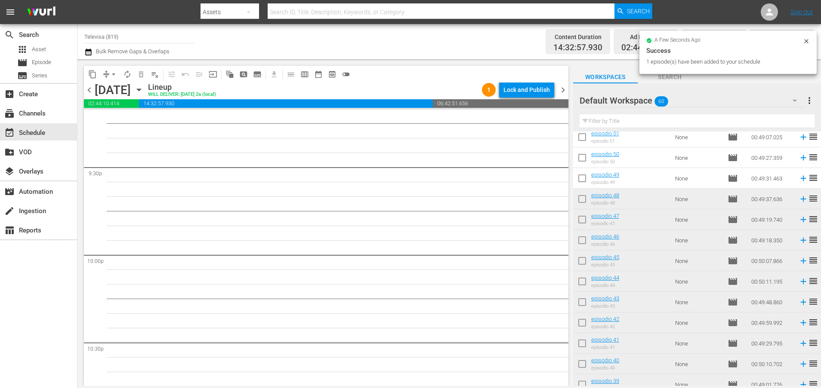
scroll to position [3700, 0]
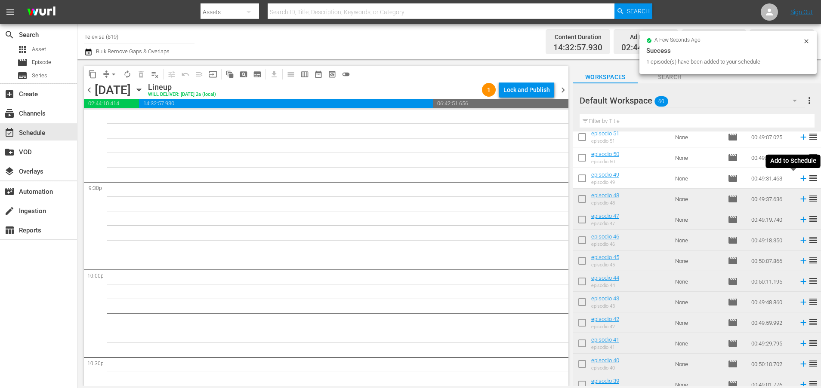
click at [800, 178] on icon at bounding box center [803, 179] width 6 height 6
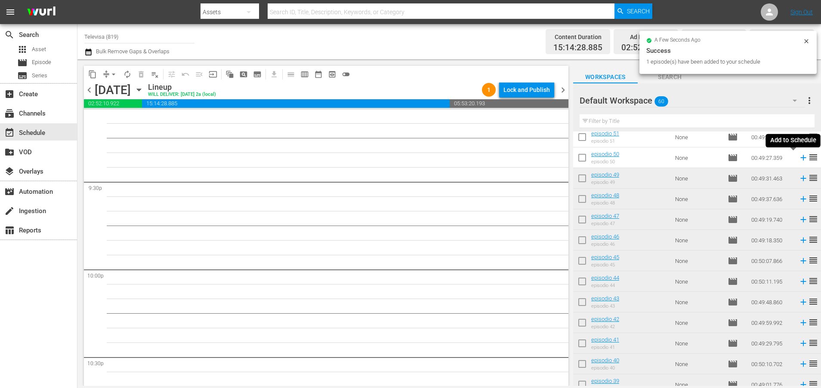
click at [798, 160] on icon at bounding box center [802, 157] width 9 height 9
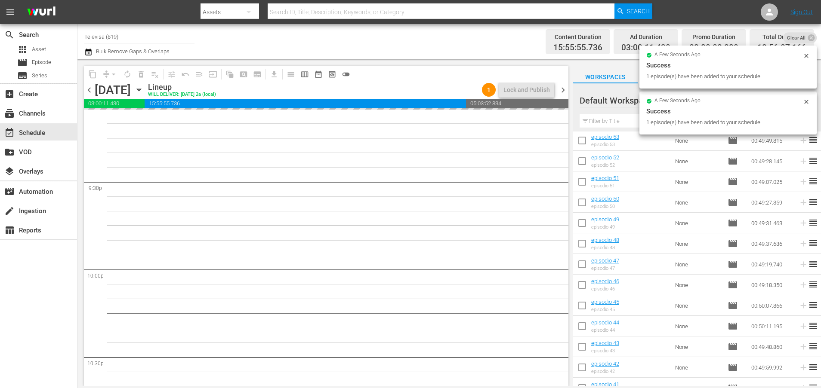
scroll to position [83, 0]
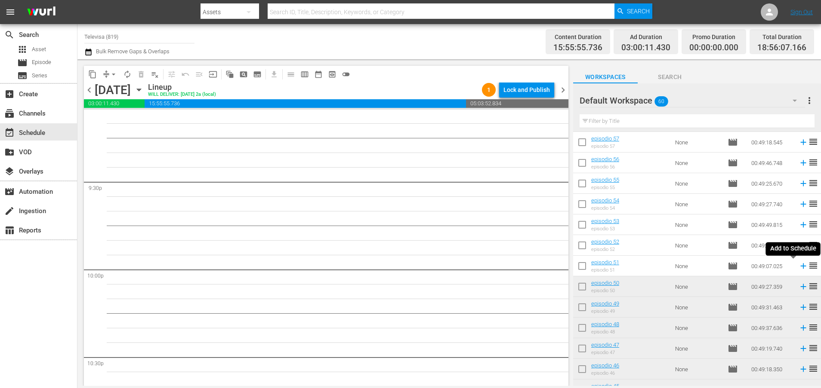
click at [800, 265] on icon at bounding box center [803, 267] width 6 height 6
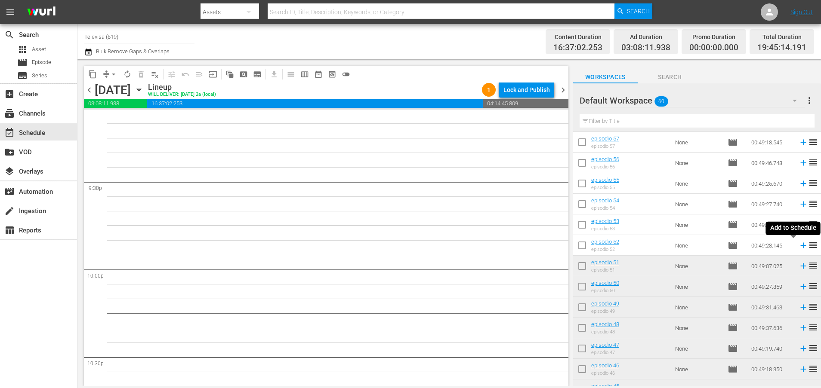
click at [800, 246] on icon at bounding box center [803, 246] width 6 height 6
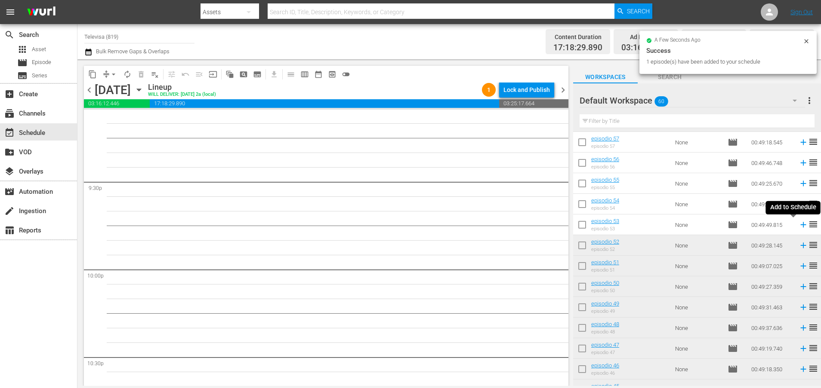
scroll to position [3685, 0]
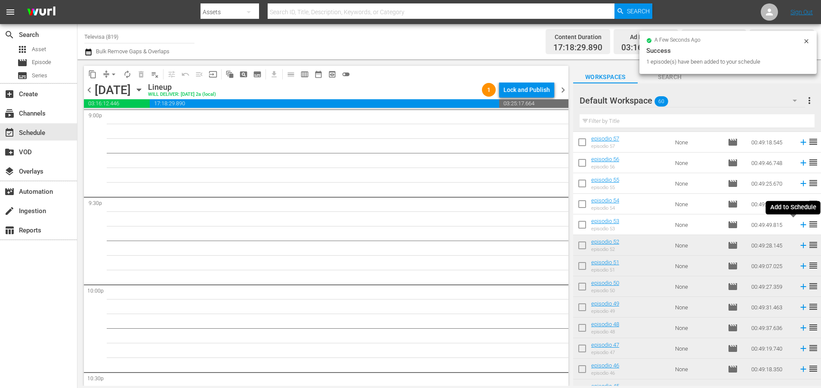
click at [800, 226] on icon at bounding box center [803, 225] width 6 height 6
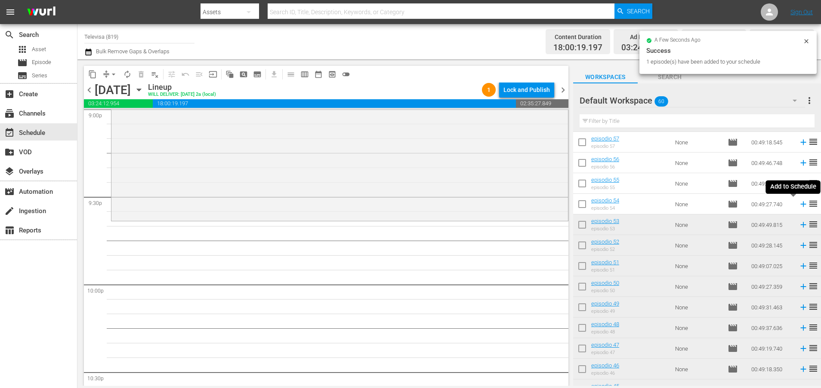
click at [800, 204] on icon at bounding box center [803, 205] width 6 height 6
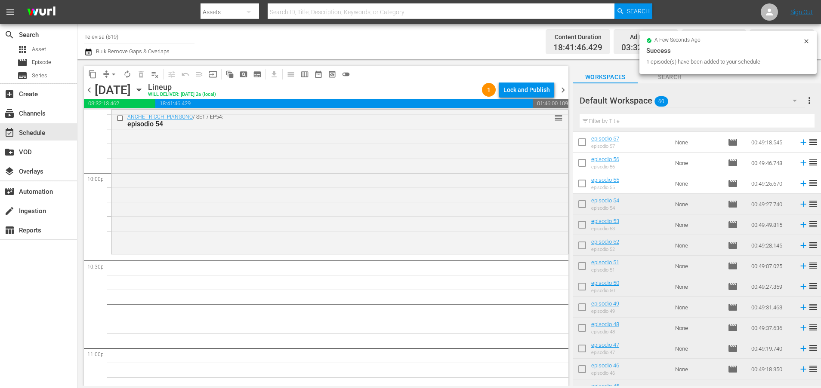
scroll to position [3934, 0]
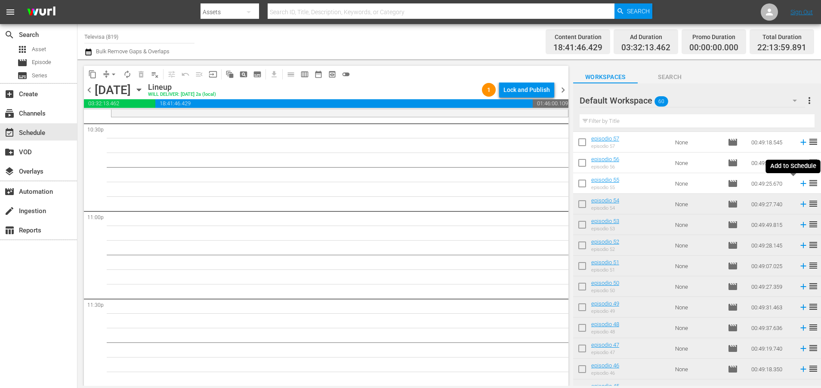
click at [800, 184] on icon at bounding box center [803, 184] width 6 height 6
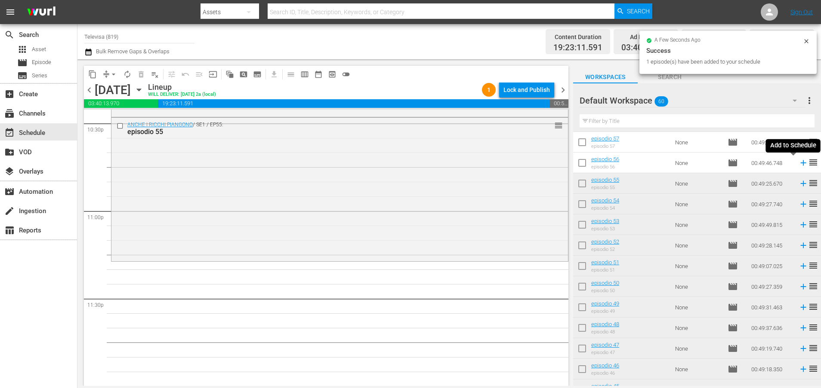
click at [798, 164] on icon at bounding box center [802, 162] width 9 height 9
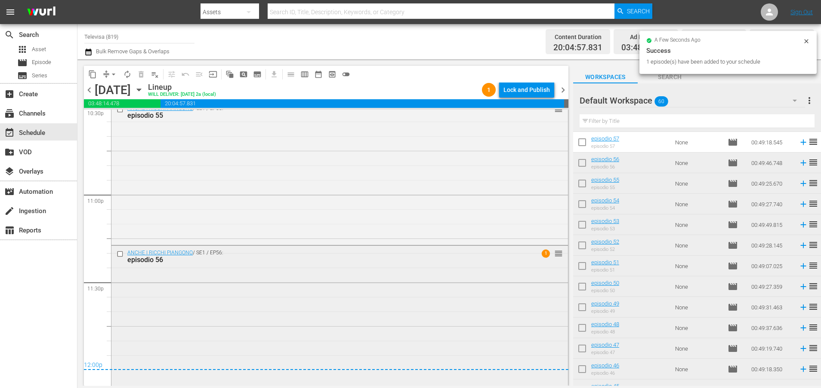
scroll to position [3955, 0]
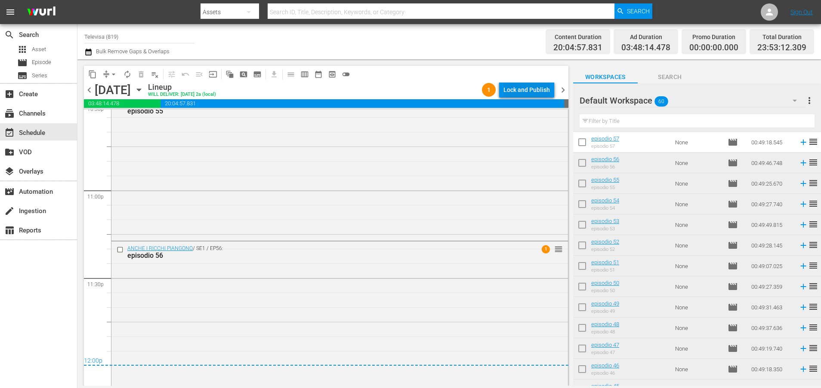
click at [520, 92] on div "Lock and Publish" at bounding box center [526, 89] width 46 height 15
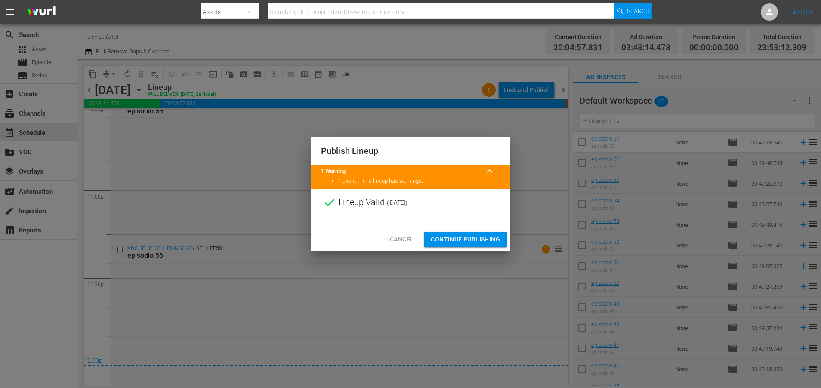
click at [458, 243] on span "Continue Publishing" at bounding box center [465, 239] width 69 height 11
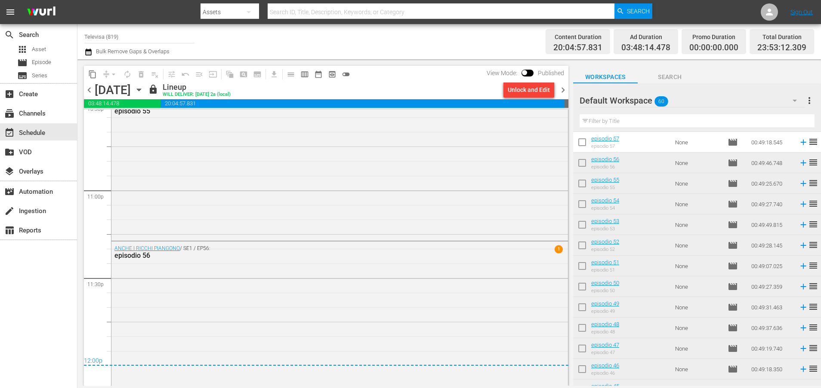
click at [144, 92] on icon "button" at bounding box center [138, 89] width 9 height 9
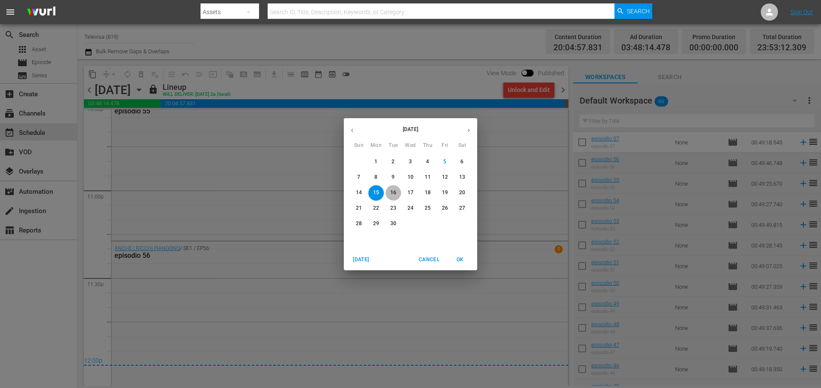
drag, startPoint x: 390, startPoint y: 194, endPoint x: 421, endPoint y: 221, distance: 41.8
click at [390, 194] on p "16" at bounding box center [393, 192] width 6 height 7
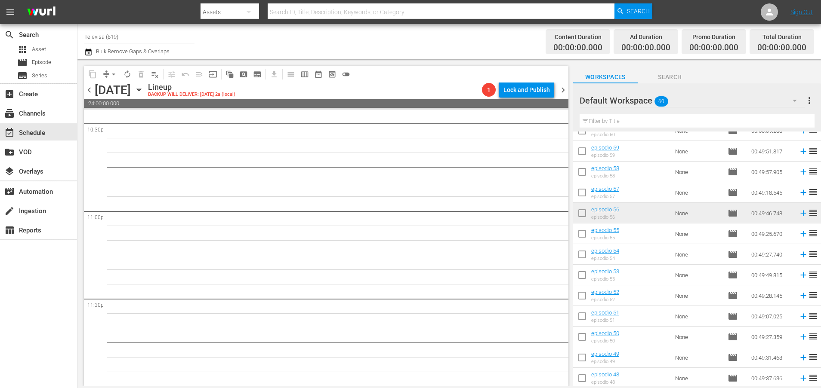
scroll to position [18, 0]
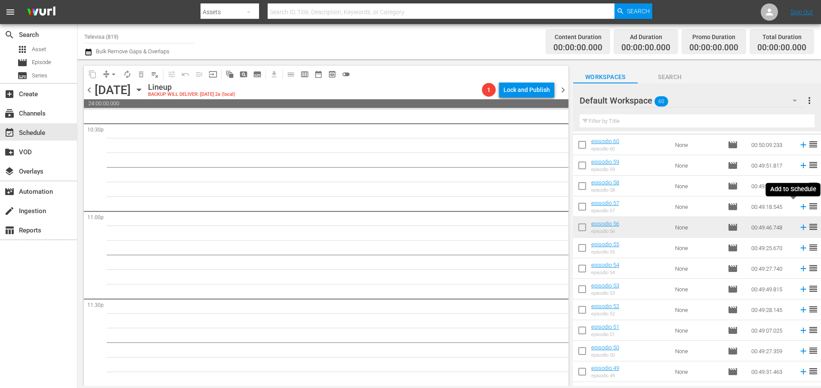
click at [800, 208] on icon at bounding box center [803, 207] width 6 height 6
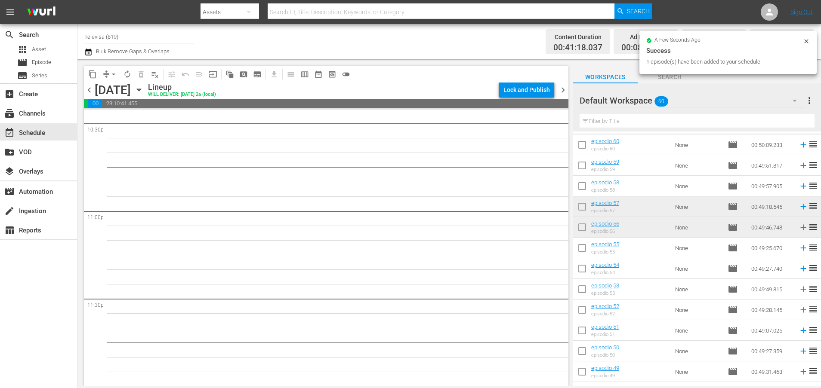
scroll to position [3920, 0]
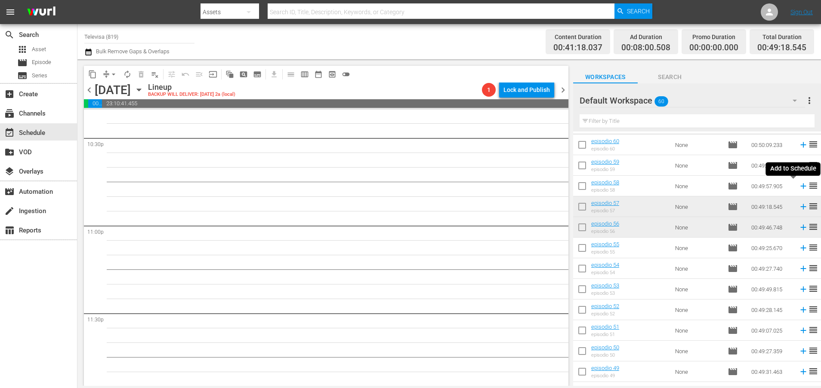
click at [800, 187] on icon at bounding box center [803, 187] width 6 height 6
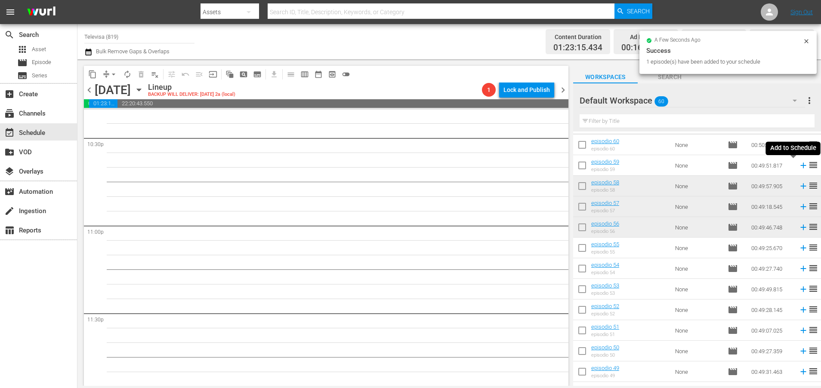
scroll to position [3905, 0]
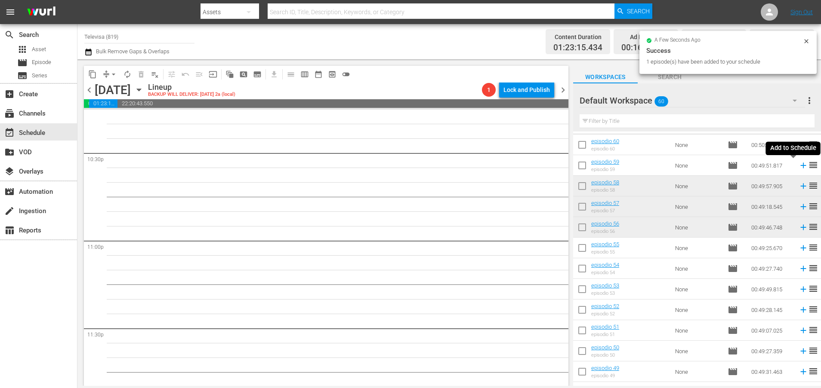
click at [800, 166] on icon at bounding box center [803, 166] width 6 height 6
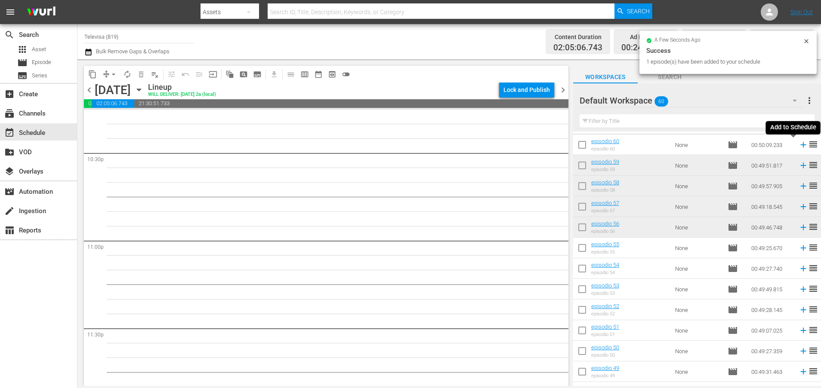
scroll to position [3890, 0]
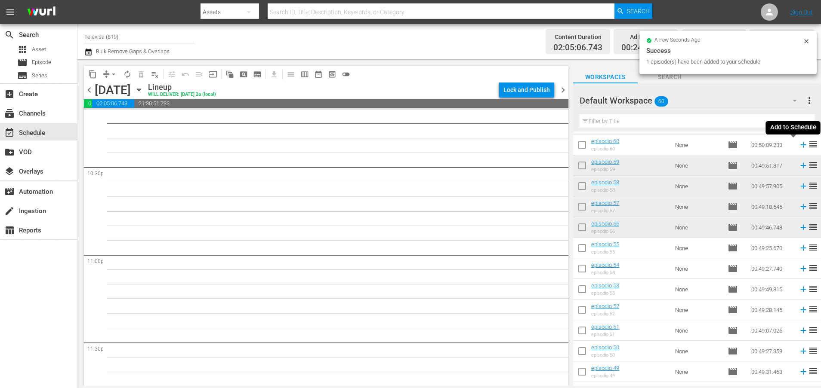
click at [798, 145] on icon at bounding box center [802, 144] width 9 height 9
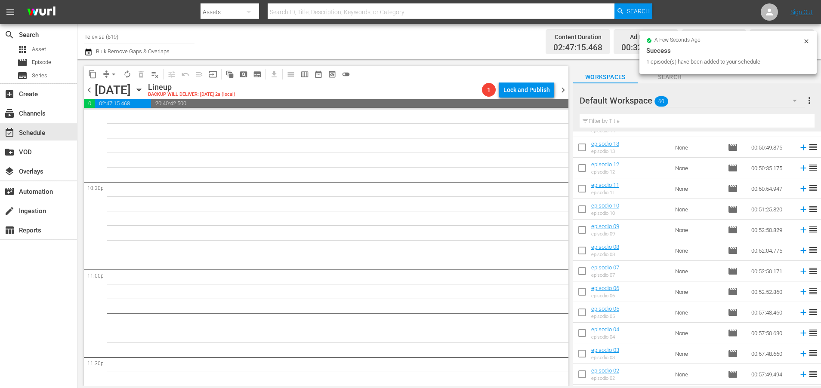
scroll to position [1004, 0]
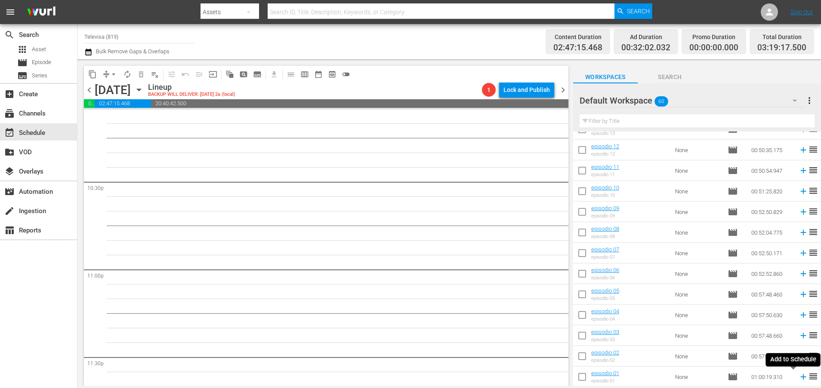
click at [798, 379] on icon at bounding box center [802, 376] width 9 height 9
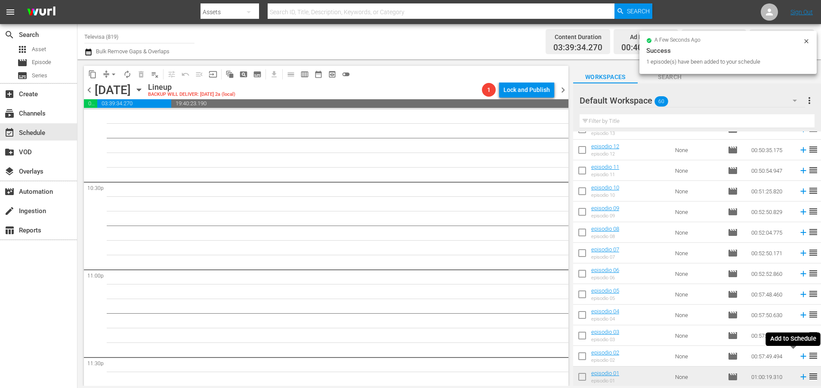
scroll to position [3861, 0]
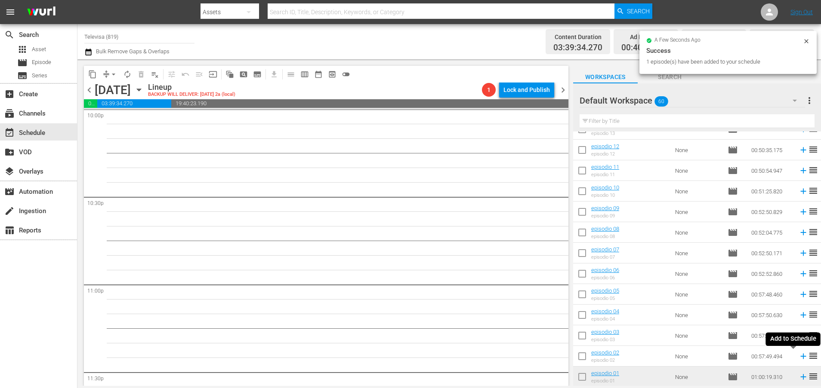
click at [798, 356] on icon at bounding box center [802, 356] width 9 height 9
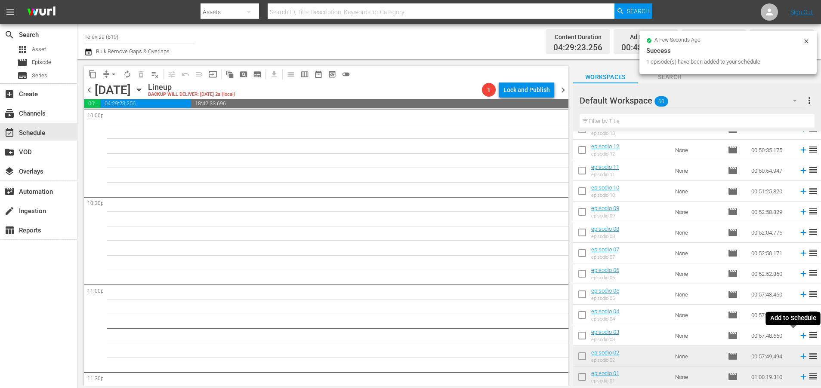
click at [798, 335] on icon at bounding box center [802, 335] width 9 height 9
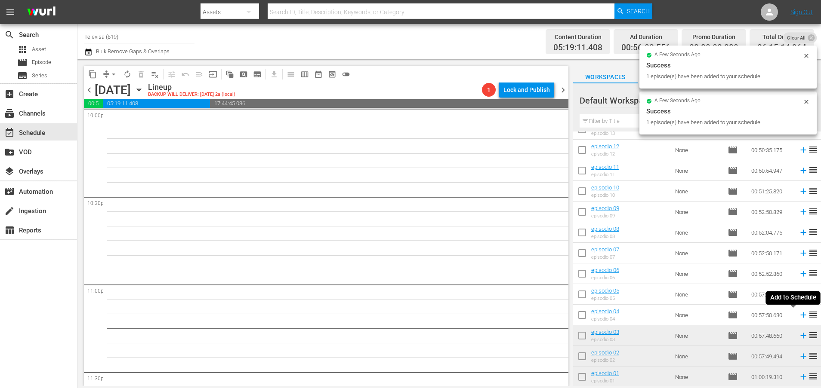
scroll to position [3847, 0]
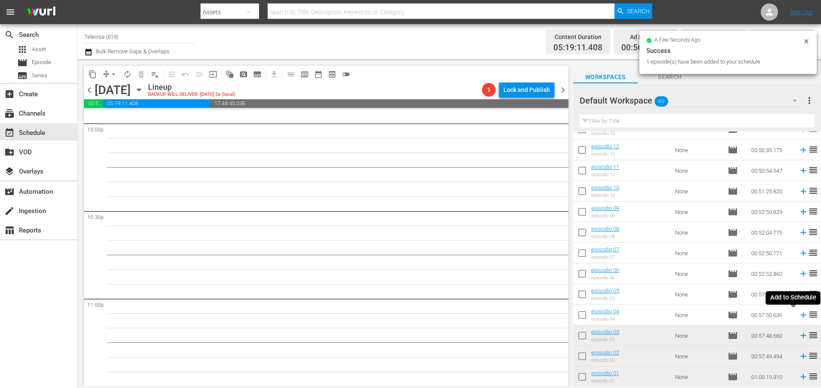
click at [798, 315] on icon at bounding box center [802, 315] width 9 height 9
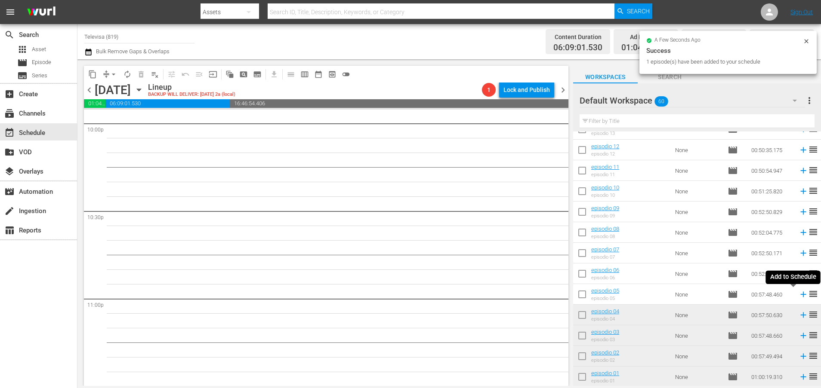
click at [798, 293] on icon at bounding box center [802, 294] width 9 height 9
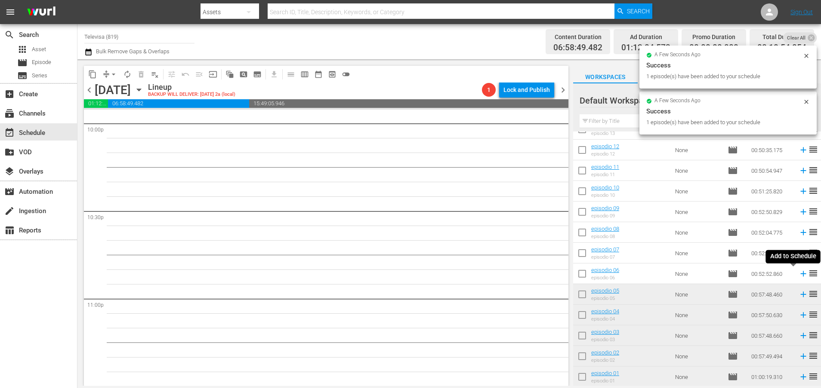
scroll to position [3832, 0]
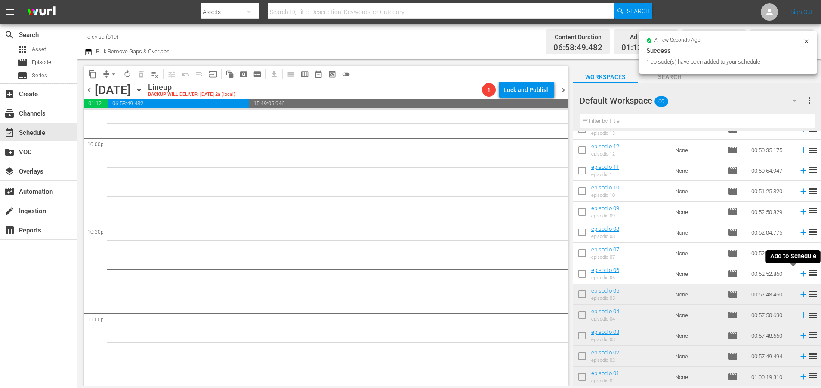
click at [798, 274] on icon at bounding box center [802, 273] width 9 height 9
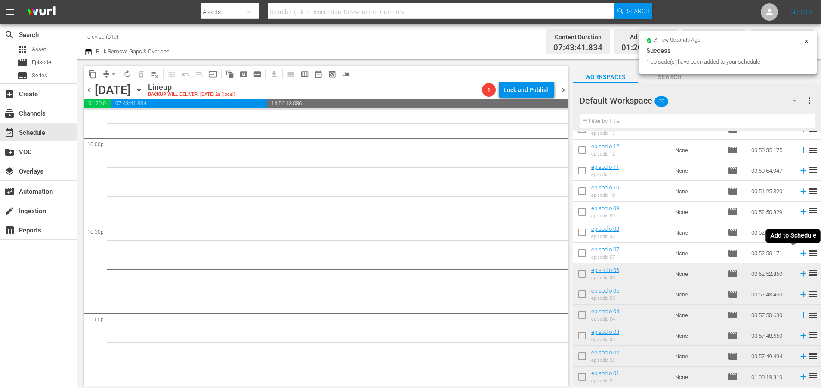
click at [800, 252] on icon at bounding box center [803, 254] width 6 height 6
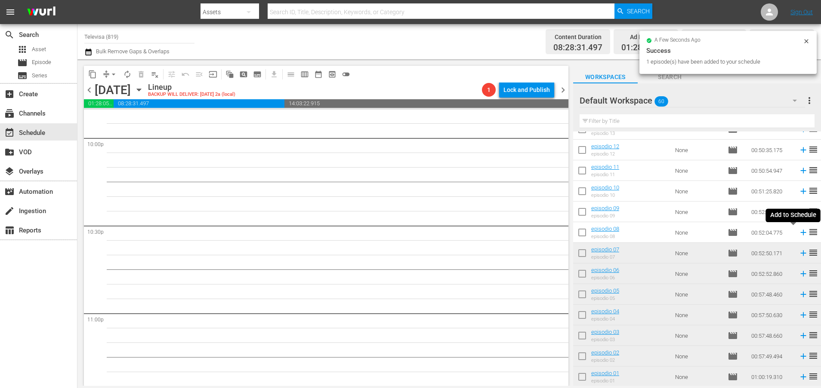
scroll to position [3817, 0]
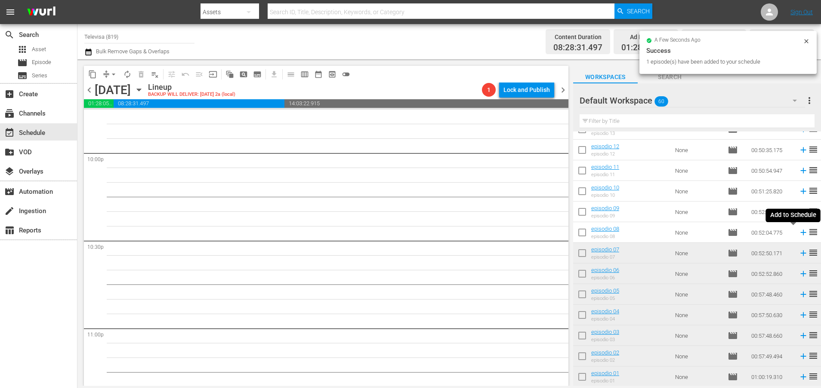
click at [800, 233] on icon at bounding box center [803, 233] width 6 height 6
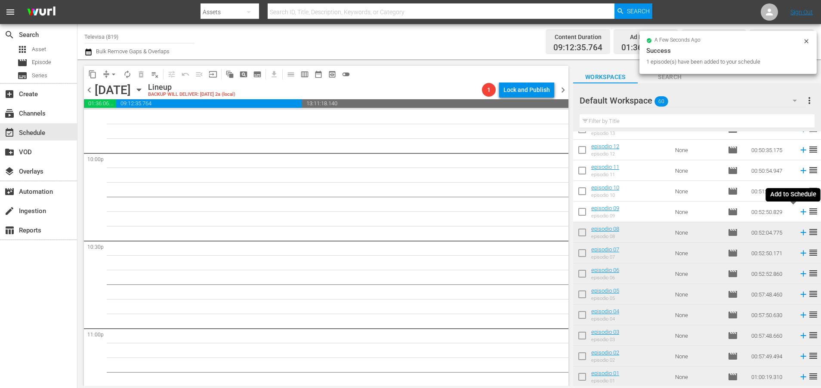
click at [798, 212] on icon at bounding box center [802, 211] width 9 height 9
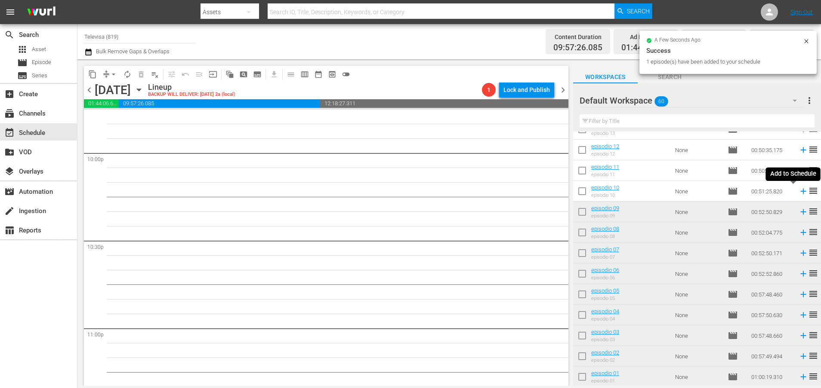
scroll to position [3803, 0]
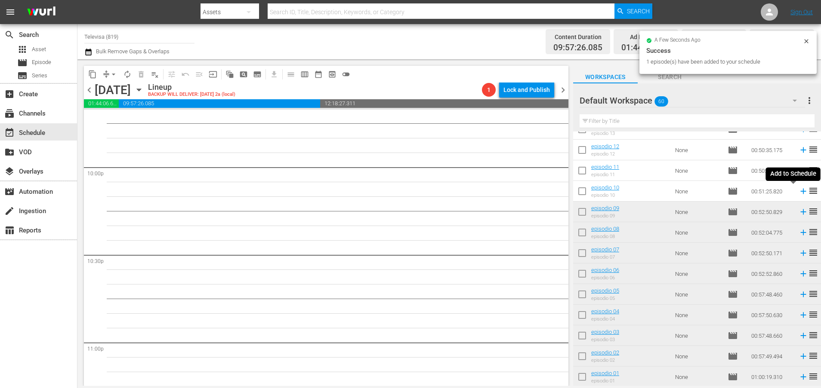
click at [800, 190] on icon at bounding box center [803, 192] width 6 height 6
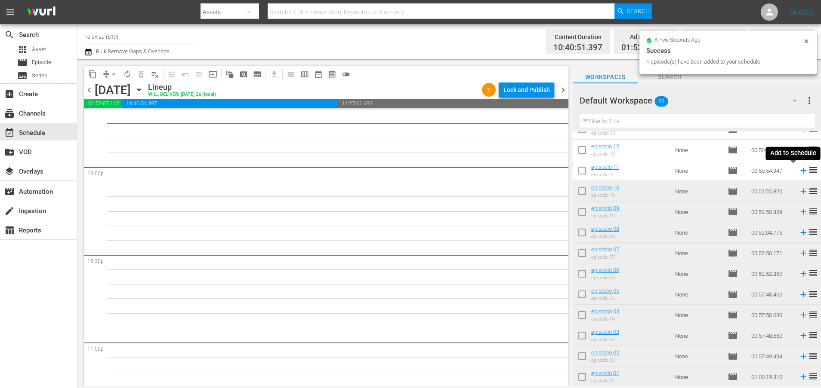
click at [800, 171] on icon at bounding box center [803, 171] width 6 height 6
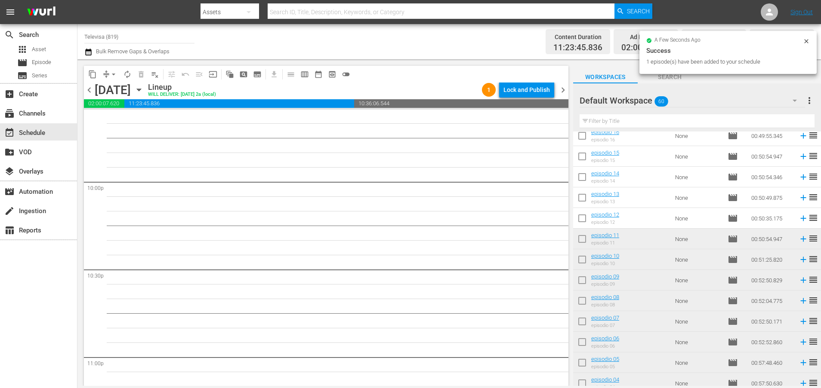
scroll to position [875, 0]
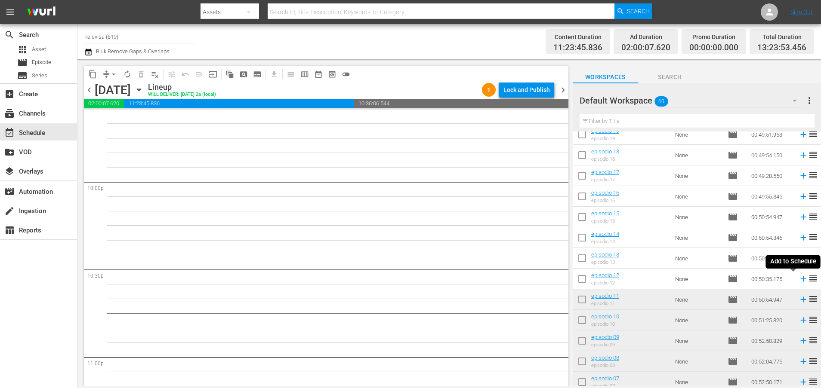
click at [798, 280] on icon at bounding box center [802, 278] width 9 height 9
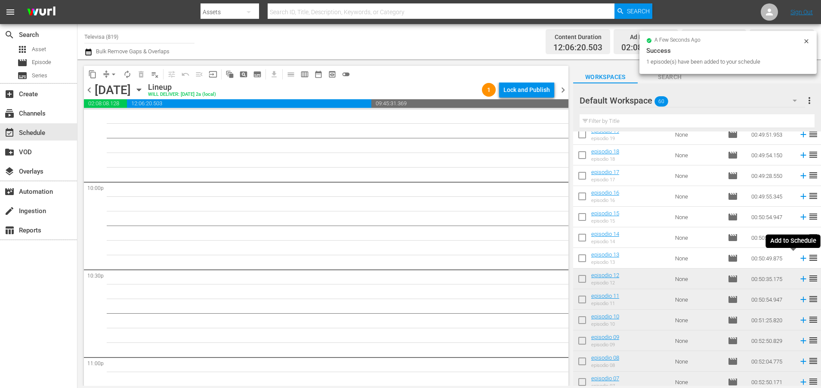
scroll to position [3773, 0]
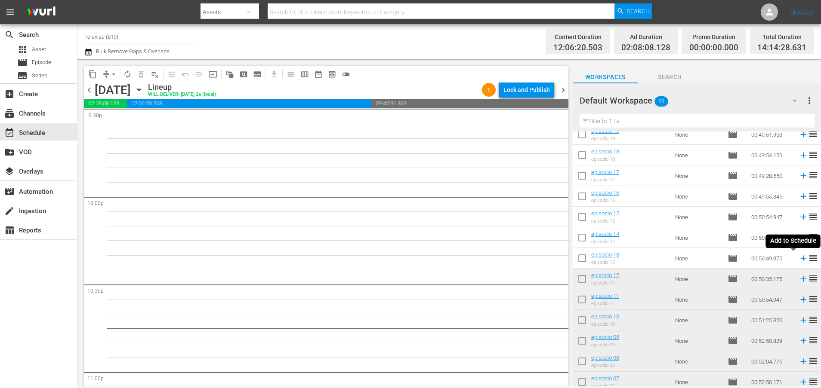
click at [800, 260] on icon at bounding box center [803, 259] width 6 height 6
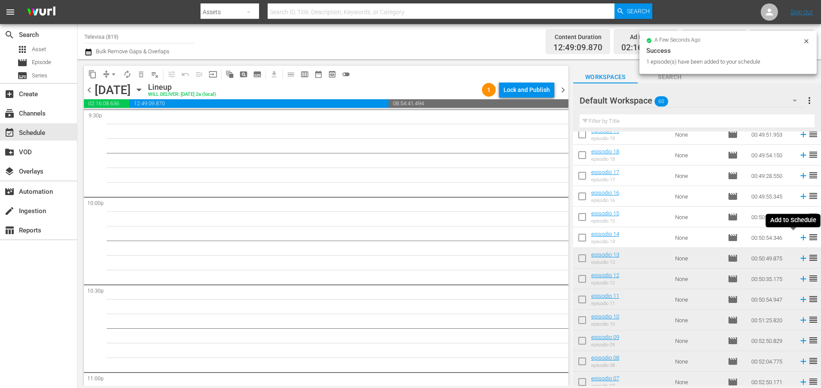
scroll to position [3759, 0]
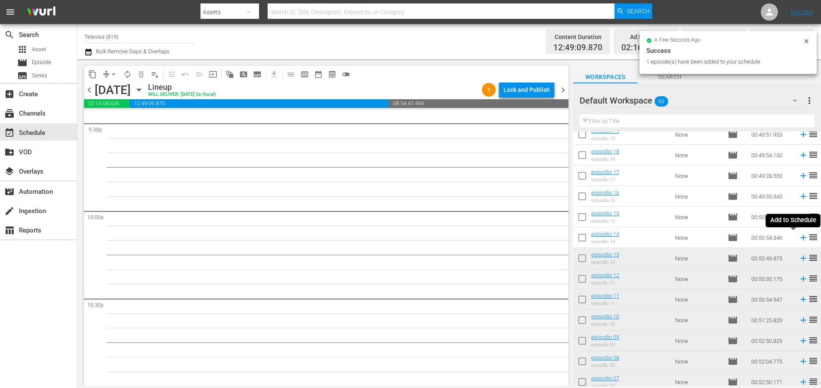
click at [800, 238] on icon at bounding box center [803, 238] width 6 height 6
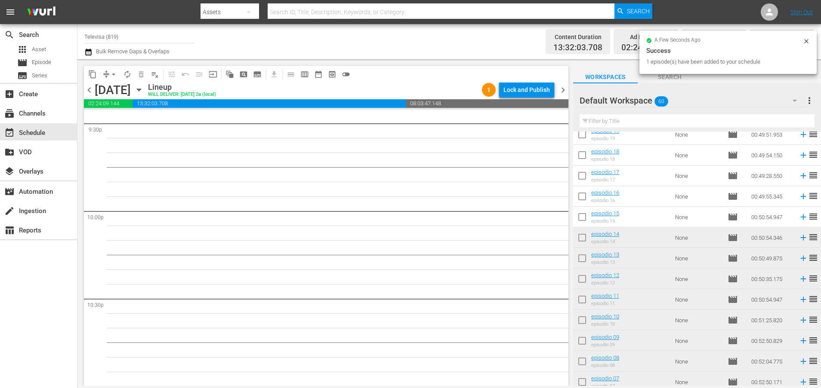
scroll to position [3744, 0]
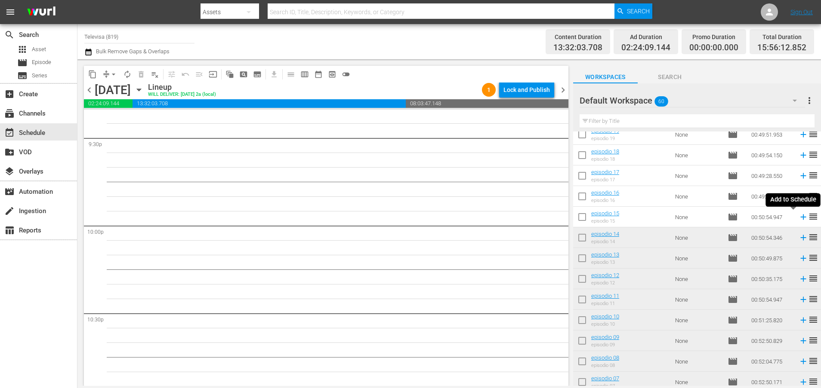
click at [798, 218] on icon at bounding box center [802, 216] width 9 height 9
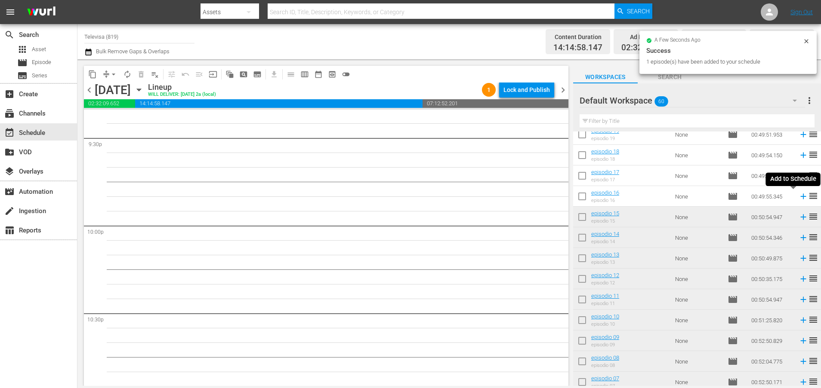
click at [798, 196] on icon at bounding box center [802, 196] width 9 height 9
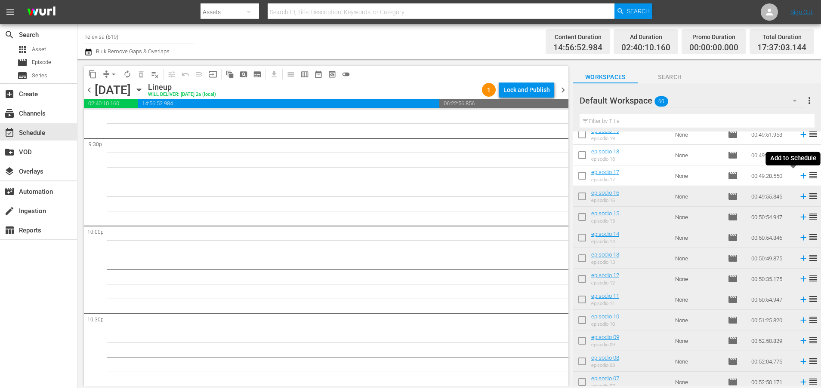
click at [800, 176] on icon at bounding box center [803, 176] width 6 height 6
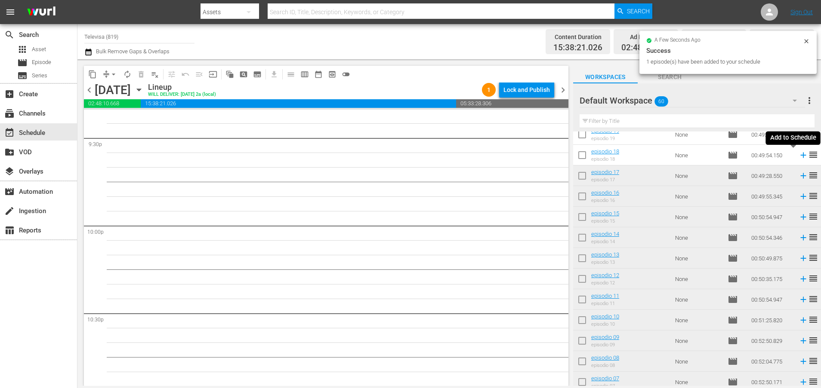
scroll to position [3729, 0]
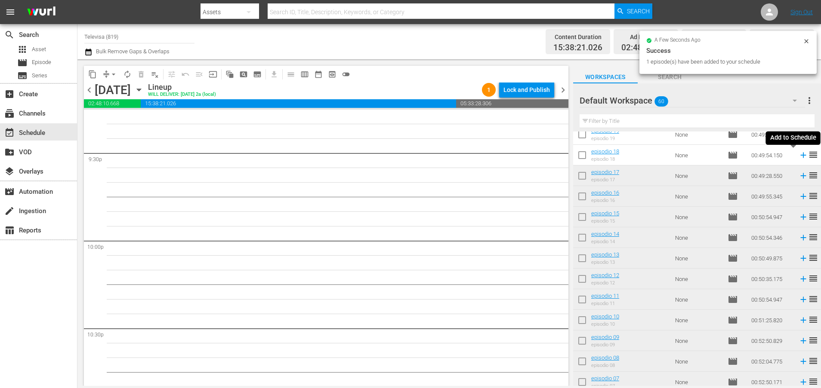
click at [798, 155] on icon at bounding box center [802, 155] width 9 height 9
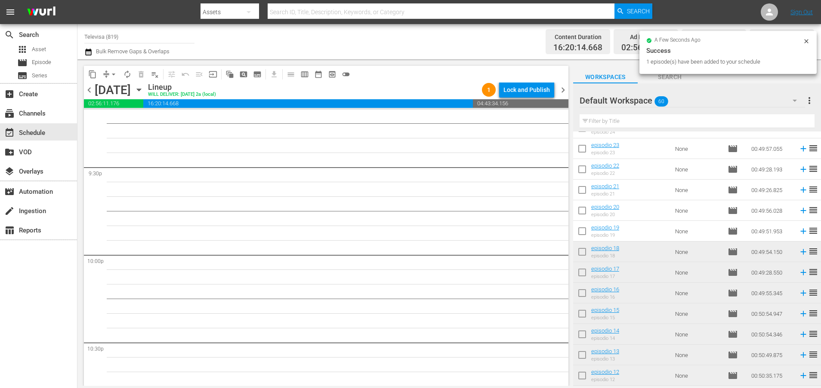
scroll to position [746, 0]
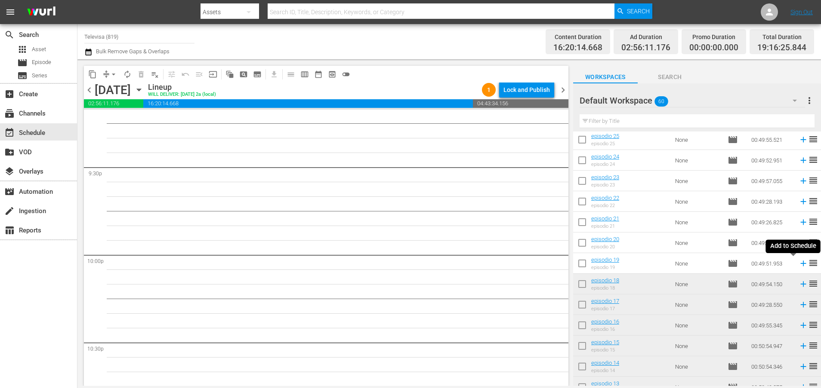
click at [798, 264] on icon at bounding box center [802, 263] width 9 height 9
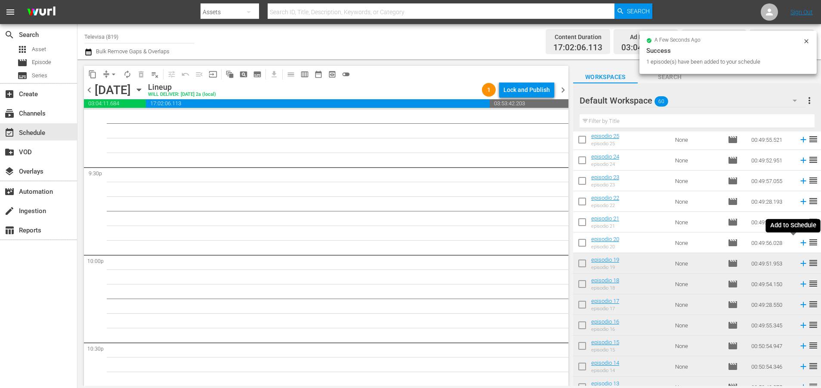
scroll to position [3700, 0]
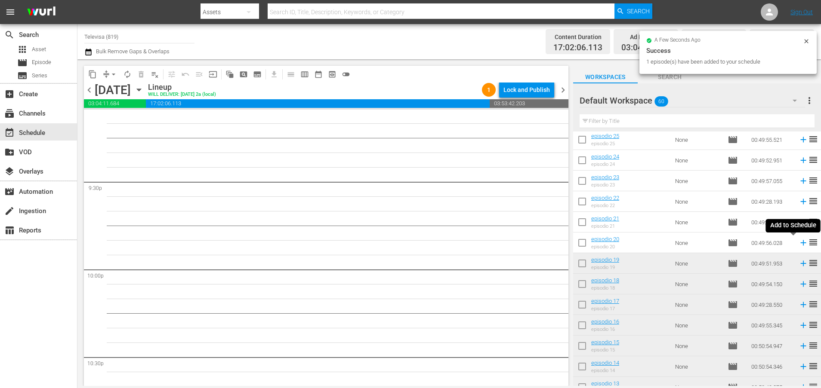
click at [800, 243] on icon at bounding box center [803, 243] width 6 height 6
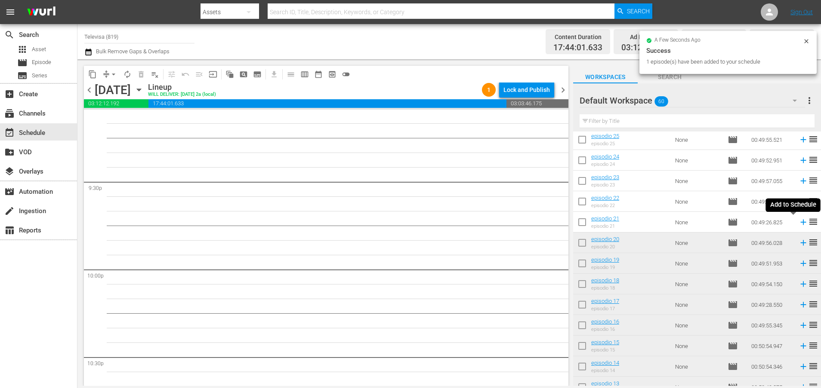
click at [798, 221] on icon at bounding box center [802, 222] width 9 height 9
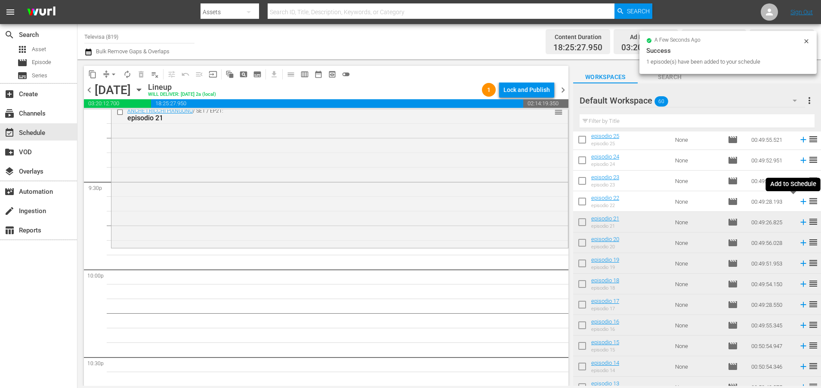
click at [800, 202] on icon at bounding box center [803, 202] width 6 height 6
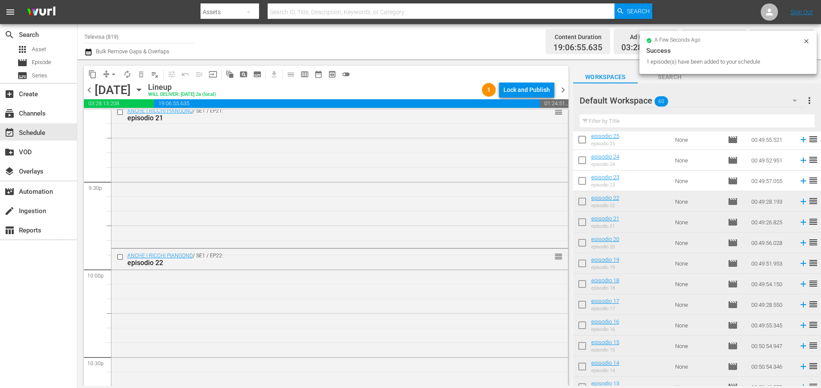
scroll to position [3934, 0]
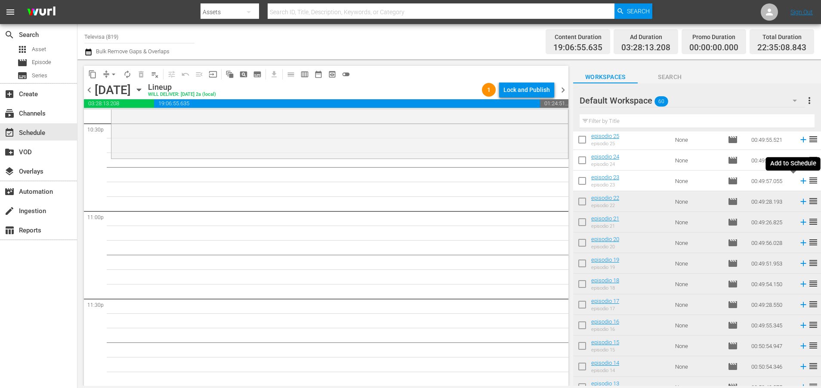
click at [798, 182] on icon at bounding box center [802, 180] width 9 height 9
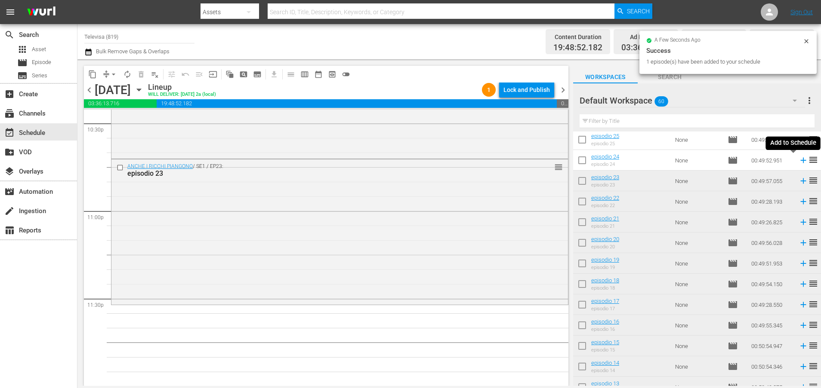
click at [798, 160] on icon at bounding box center [802, 160] width 9 height 9
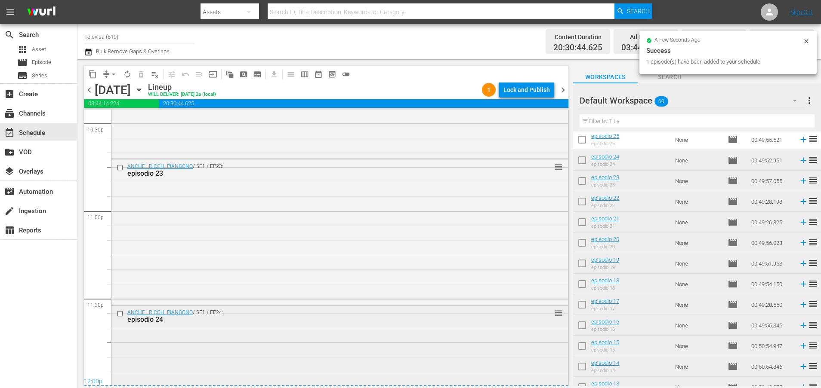
scroll to position [3999, 0]
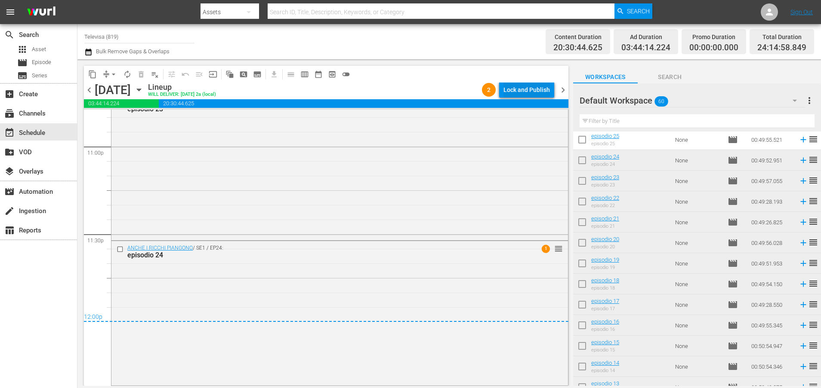
click at [521, 88] on div "Lock and Publish" at bounding box center [526, 89] width 46 height 15
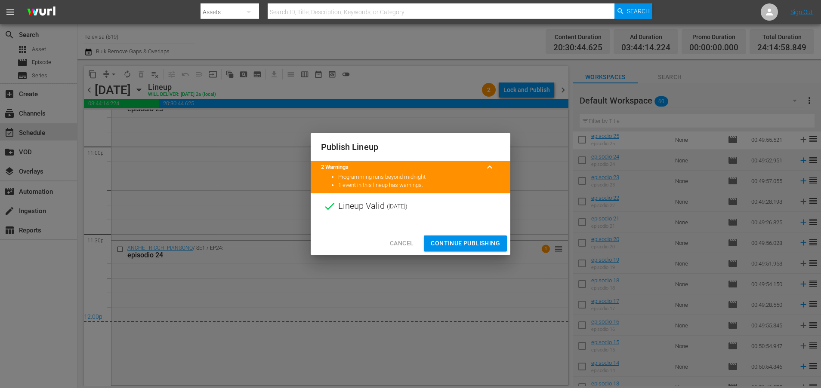
click at [475, 246] on span "Continue Publishing" at bounding box center [465, 243] width 69 height 11
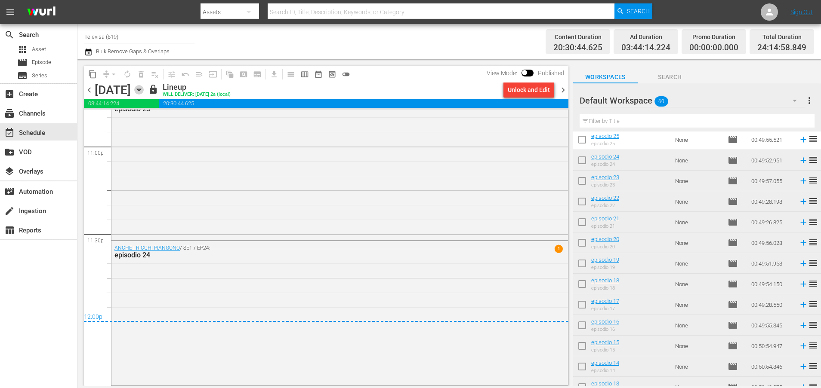
click at [144, 92] on icon "button" at bounding box center [138, 89] width 9 height 9
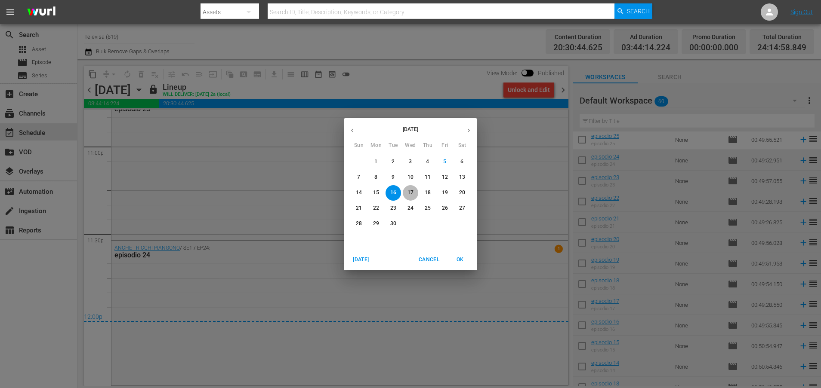
click at [412, 192] on p "17" at bounding box center [410, 192] width 6 height 7
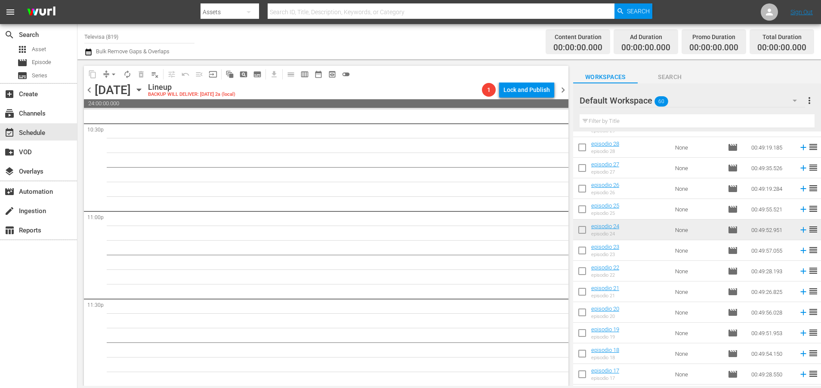
scroll to position [617, 0]
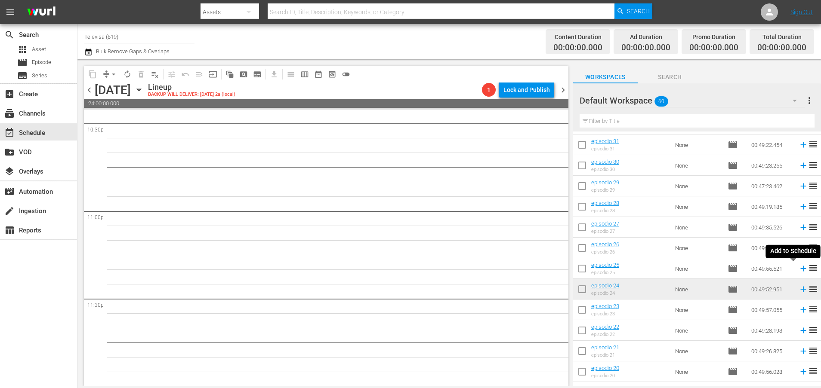
click at [800, 270] on icon at bounding box center [803, 269] width 6 height 6
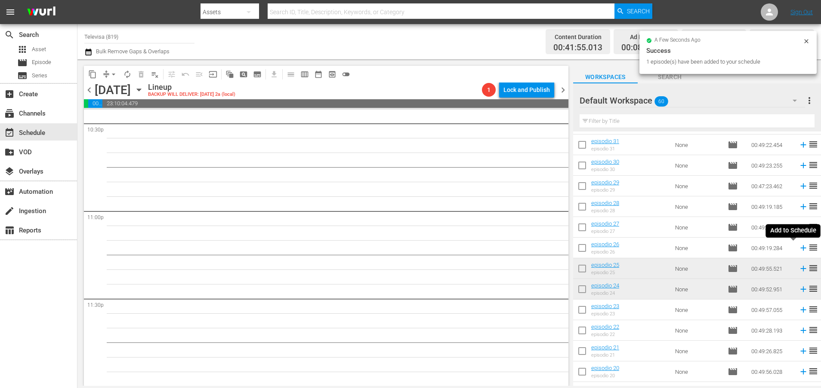
click at [800, 248] on icon at bounding box center [803, 249] width 6 height 6
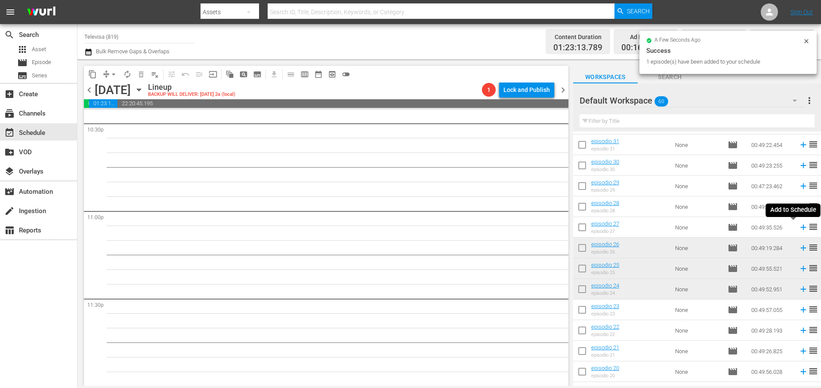
click at [798, 228] on icon at bounding box center [802, 227] width 9 height 9
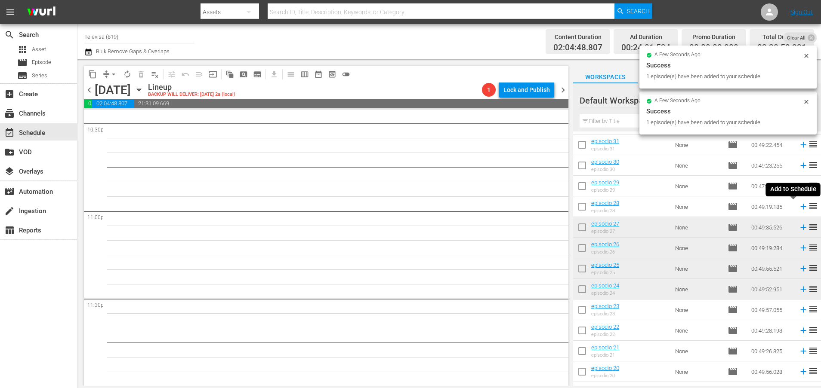
click at [798, 208] on icon at bounding box center [802, 206] width 9 height 9
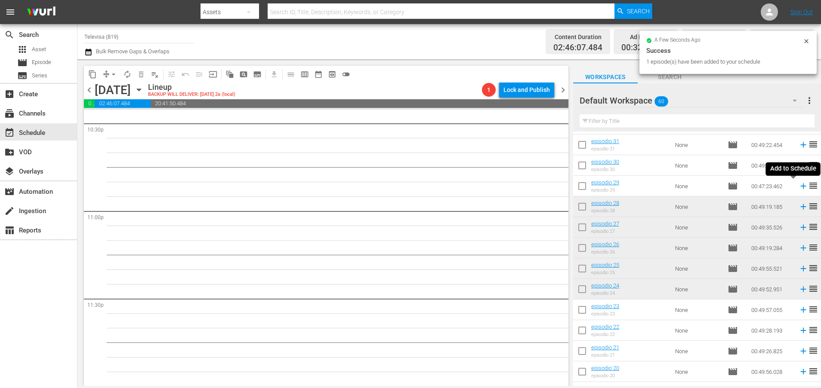
click at [800, 188] on icon at bounding box center [803, 187] width 6 height 6
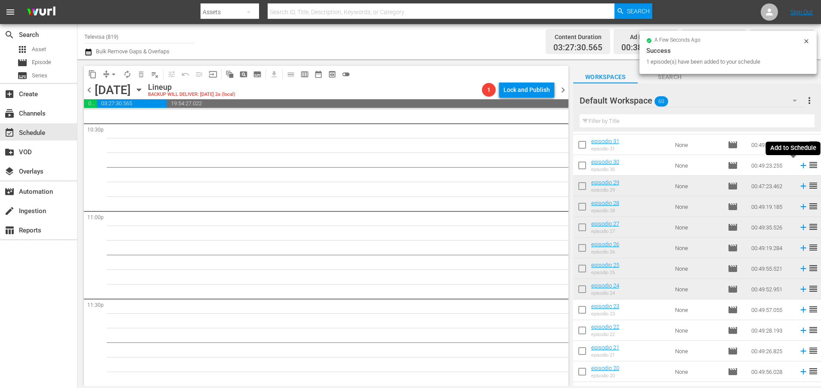
click at [800, 167] on icon at bounding box center [803, 166] width 6 height 6
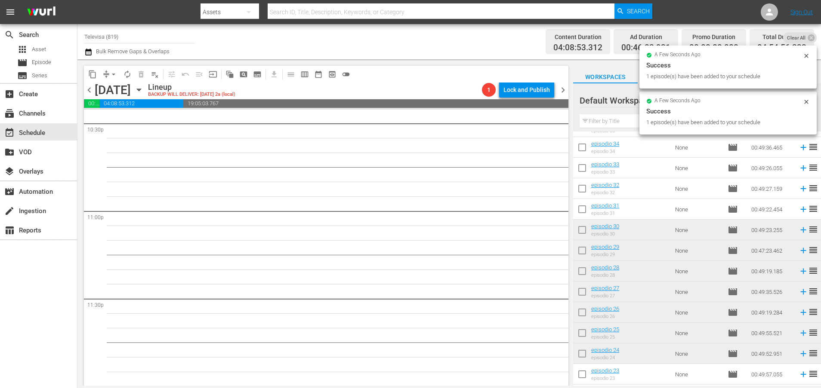
scroll to position [488, 0]
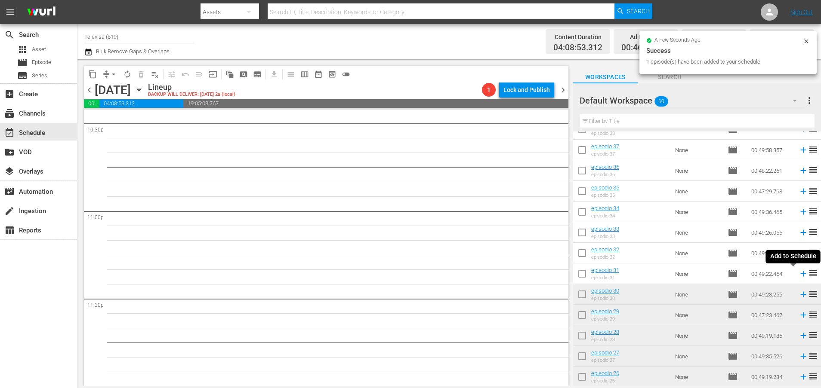
click at [798, 274] on icon at bounding box center [802, 273] width 9 height 9
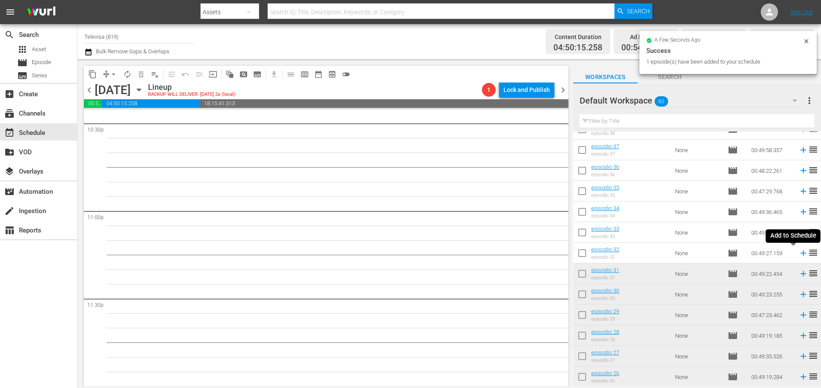
click at [800, 253] on icon at bounding box center [803, 254] width 6 height 6
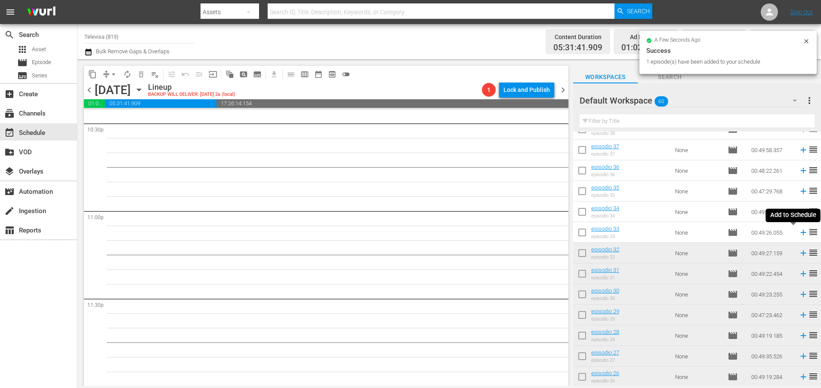
click at [798, 232] on icon at bounding box center [802, 232] width 9 height 9
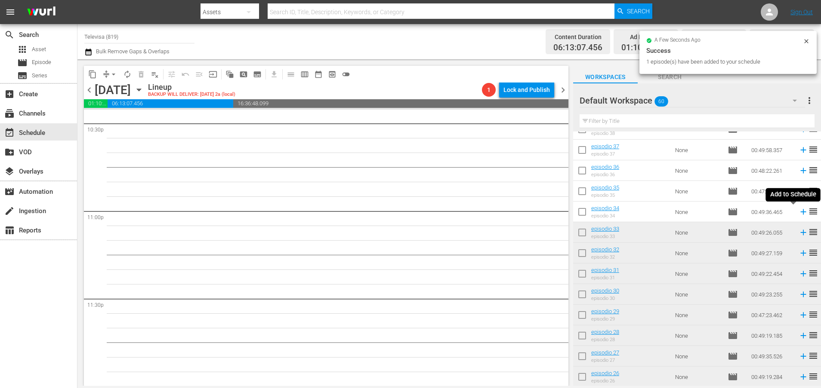
click at [800, 213] on icon at bounding box center [803, 212] width 6 height 6
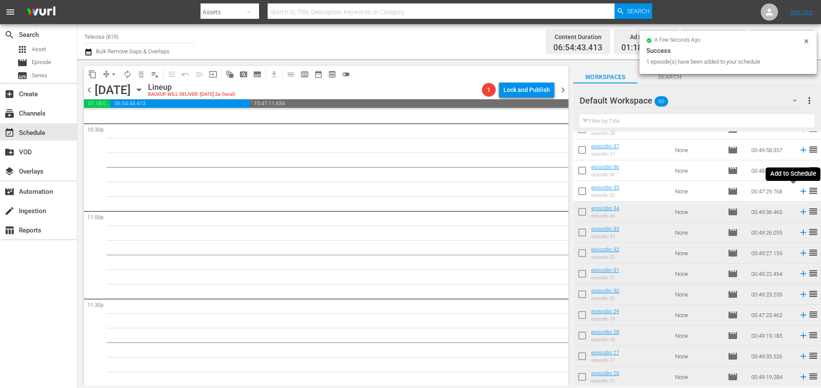
click at [798, 194] on icon at bounding box center [802, 191] width 9 height 9
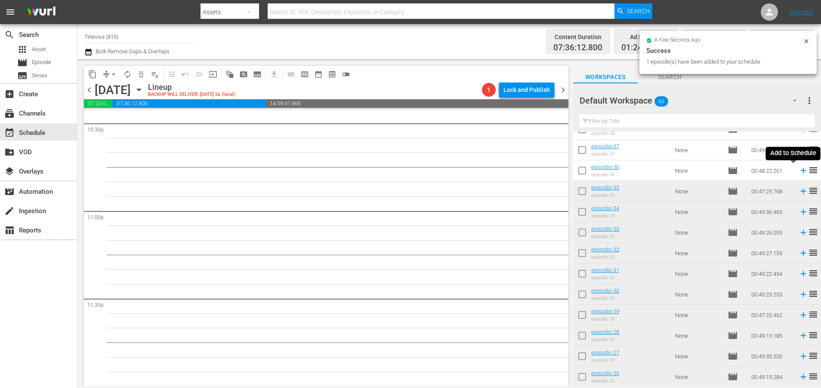
click at [798, 172] on icon at bounding box center [802, 170] width 9 height 9
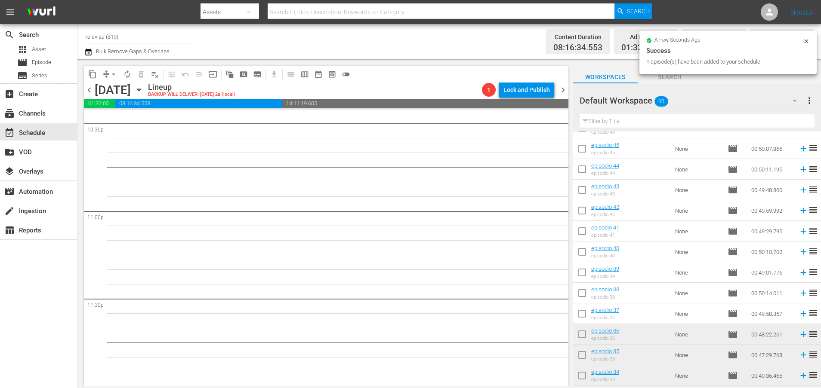
scroll to position [294, 0]
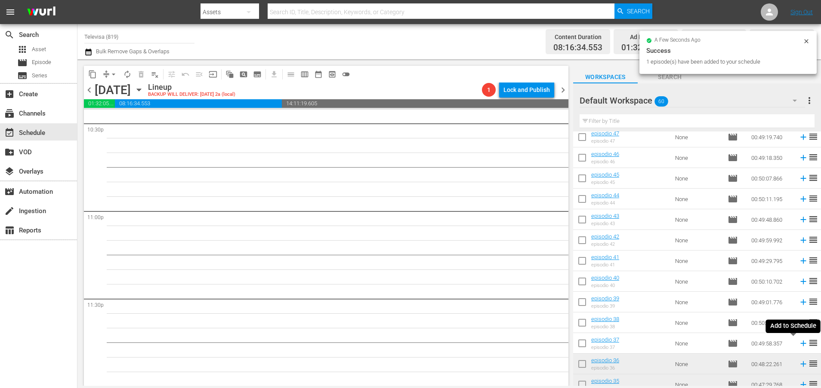
click at [800, 344] on icon at bounding box center [803, 344] width 6 height 6
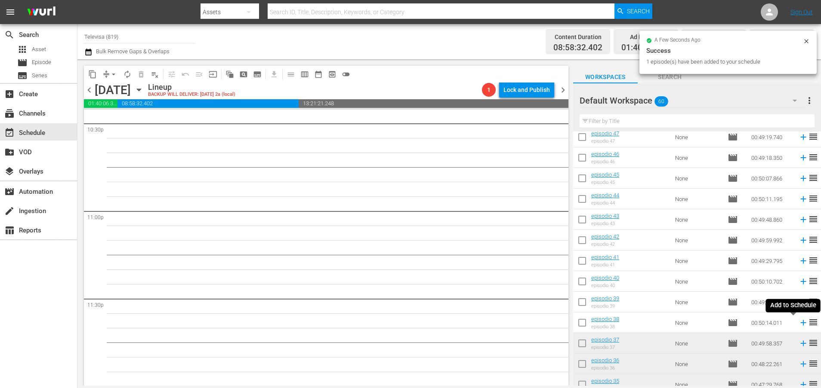
click at [798, 324] on icon at bounding box center [802, 322] width 9 height 9
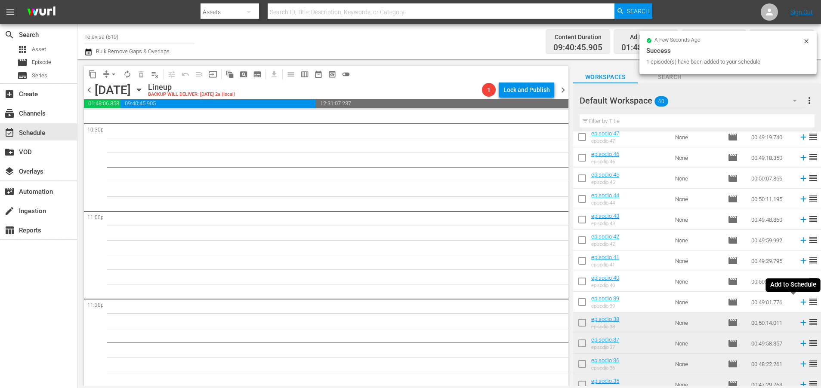
click at [798, 304] on icon at bounding box center [802, 302] width 9 height 9
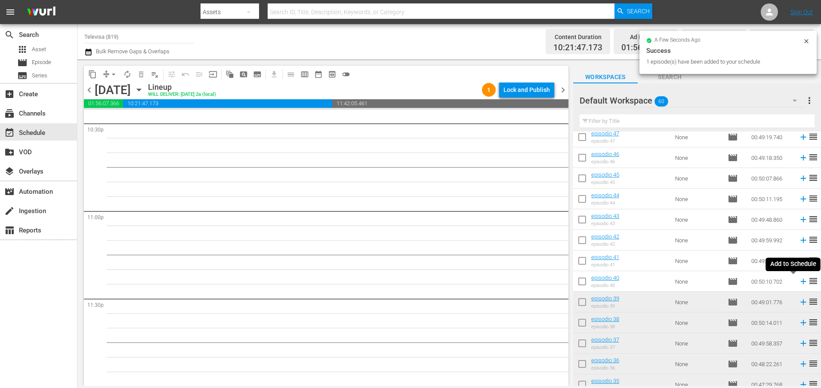
click at [800, 282] on icon at bounding box center [803, 282] width 6 height 6
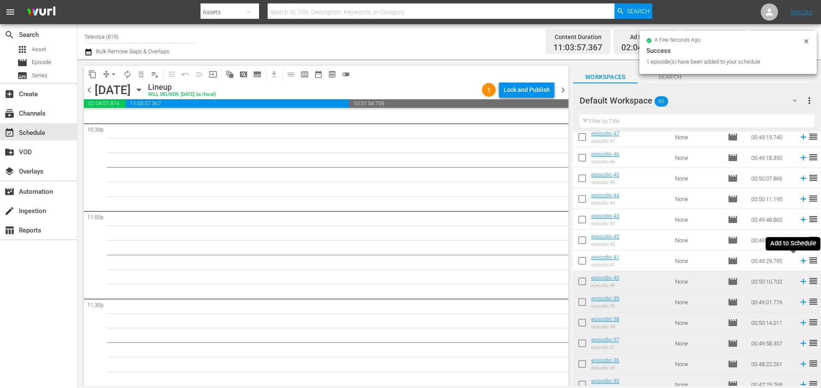
click at [798, 262] on icon at bounding box center [802, 260] width 9 height 9
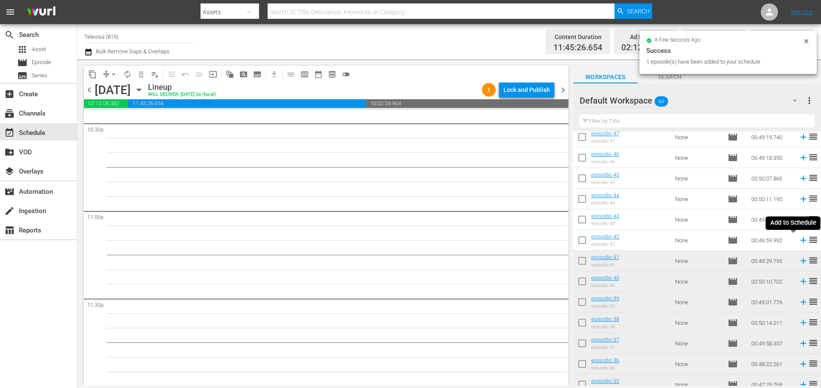
click at [800, 241] on icon at bounding box center [803, 241] width 6 height 6
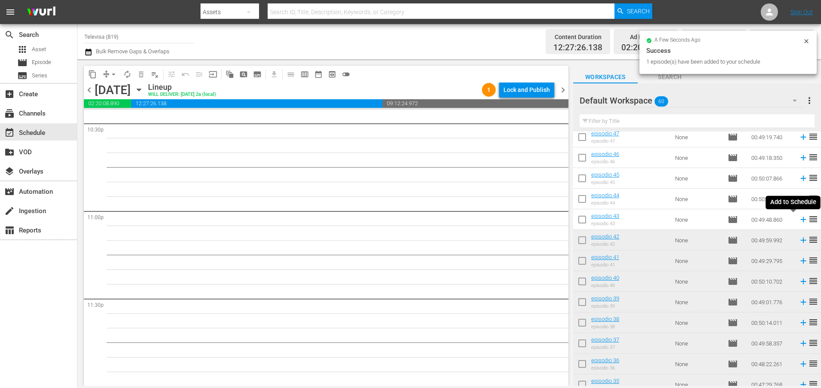
click at [800, 221] on icon at bounding box center [803, 220] width 6 height 6
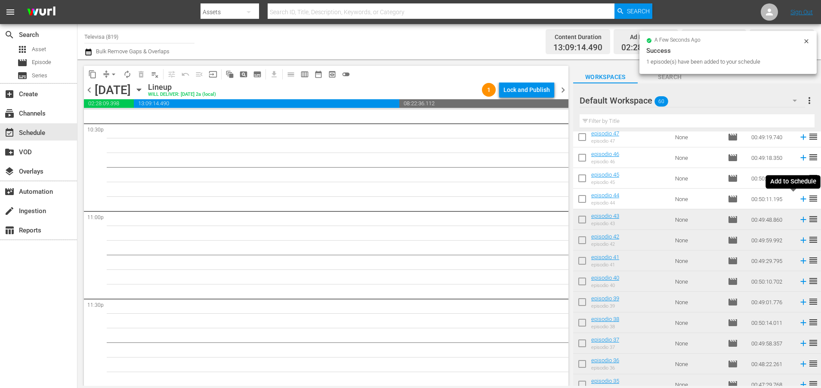
click at [800, 199] on icon at bounding box center [803, 200] width 6 height 6
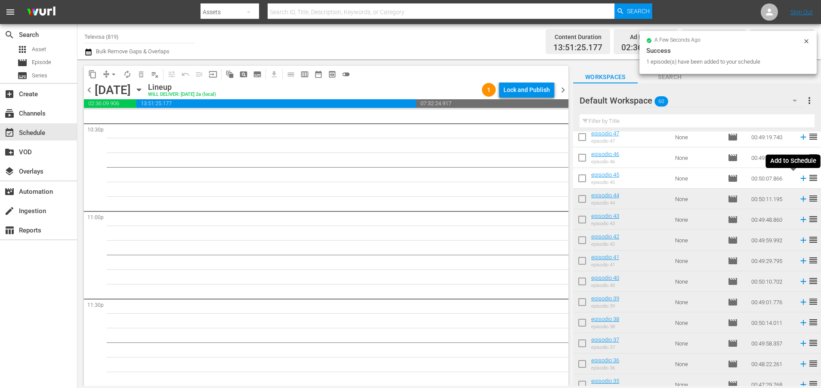
click at [800, 178] on icon at bounding box center [803, 179] width 6 height 6
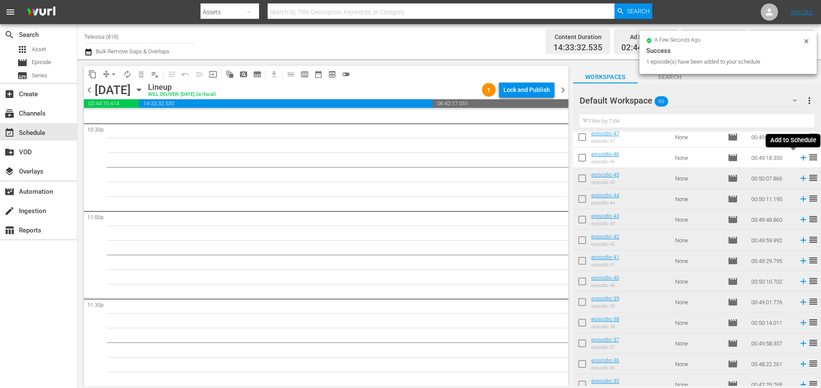
click at [800, 158] on icon at bounding box center [803, 158] width 6 height 6
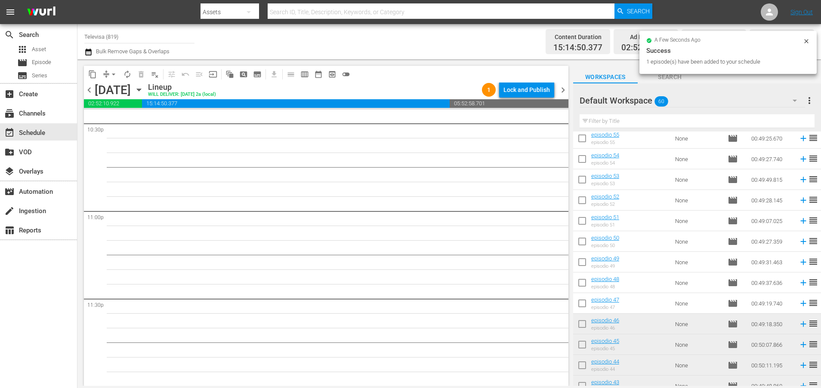
scroll to position [101, 0]
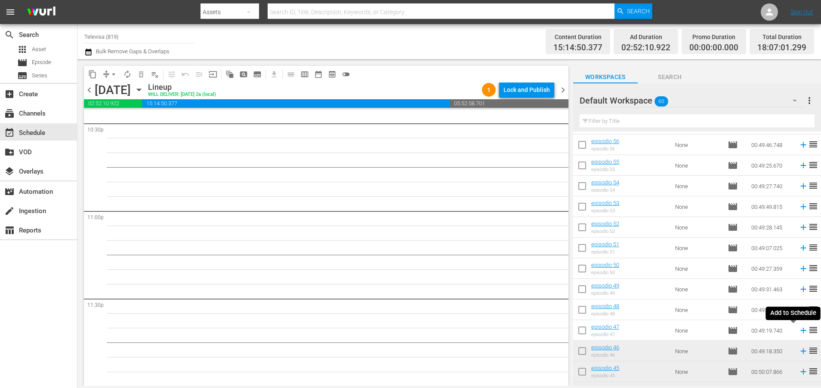
click at [800, 329] on icon at bounding box center [803, 331] width 6 height 6
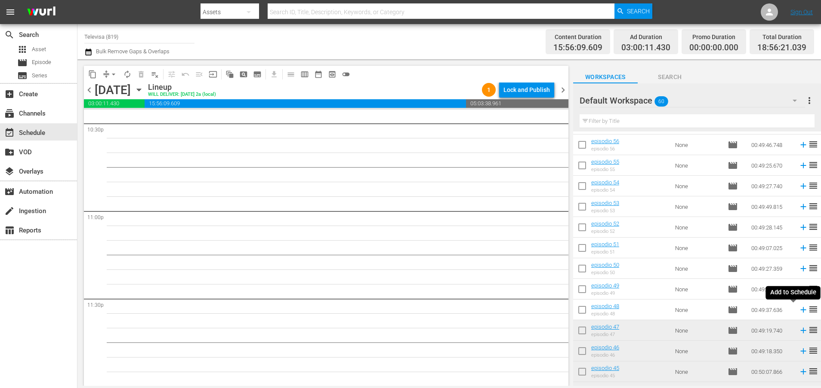
click at [798, 311] on icon at bounding box center [802, 309] width 9 height 9
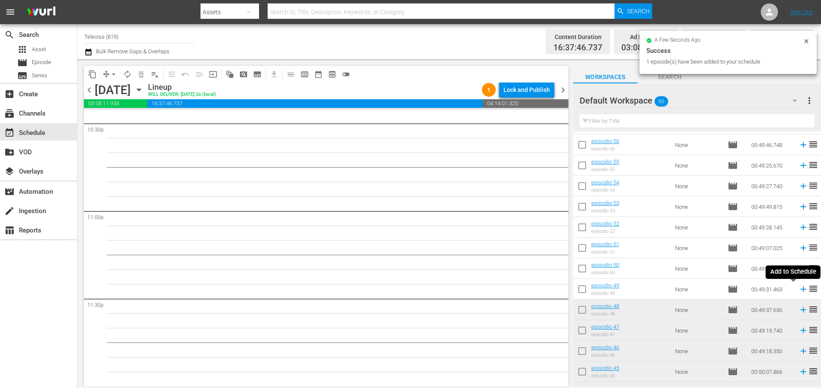
click at [800, 289] on icon at bounding box center [803, 290] width 6 height 6
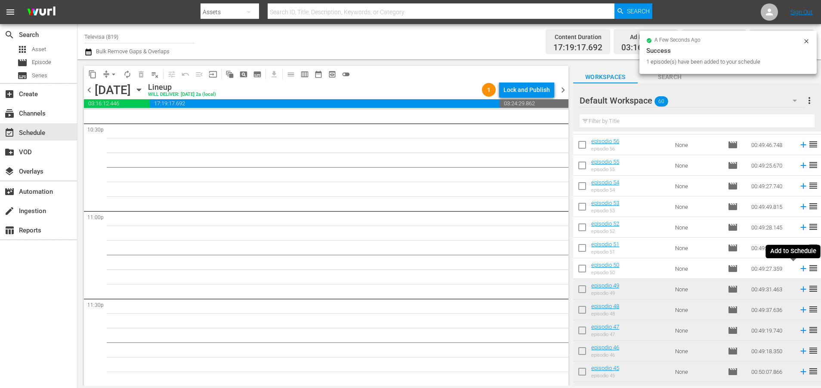
click at [798, 268] on icon at bounding box center [802, 268] width 9 height 9
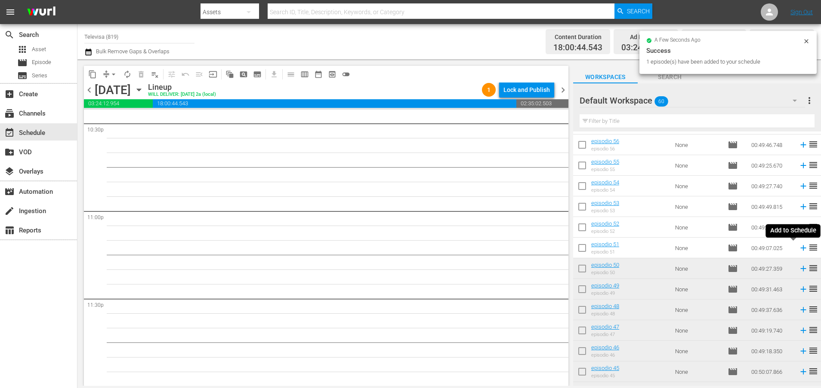
click at [798, 249] on icon at bounding box center [802, 247] width 9 height 9
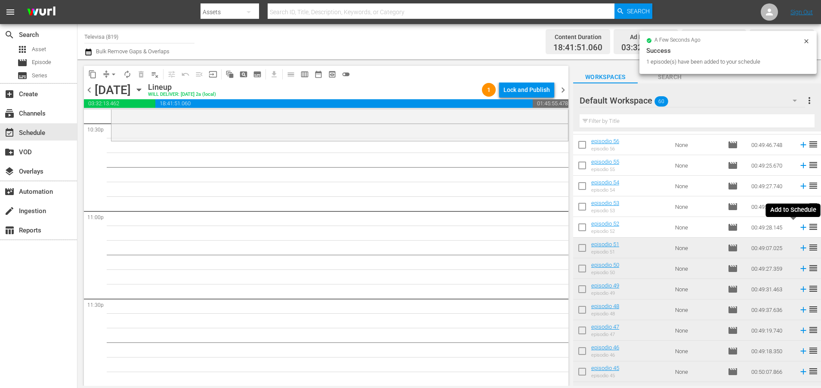
click at [800, 228] on icon at bounding box center [803, 228] width 6 height 6
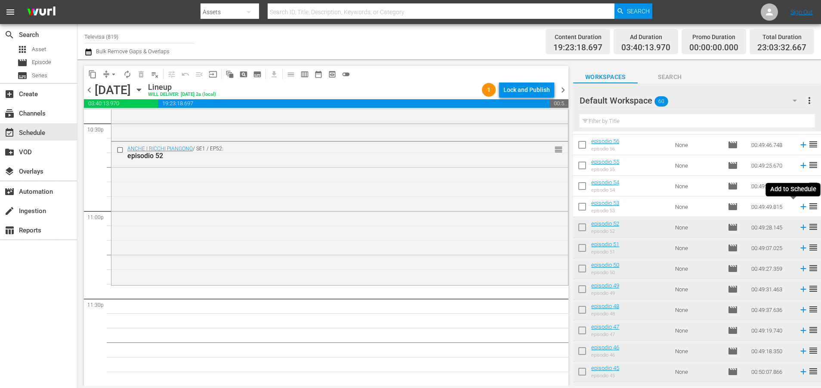
click at [798, 208] on icon at bounding box center [802, 206] width 9 height 9
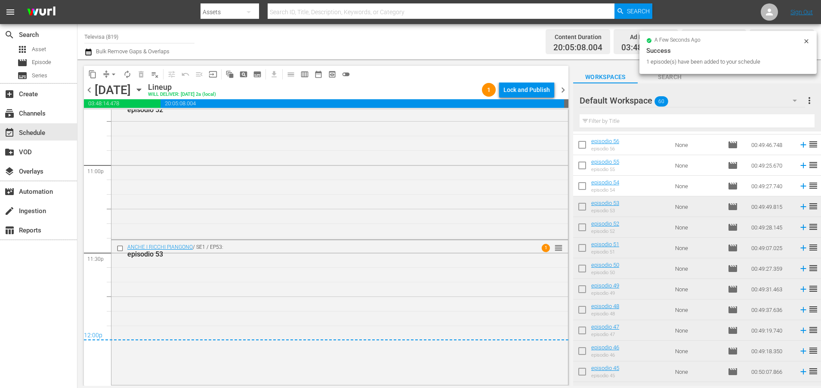
scroll to position [3980, 0]
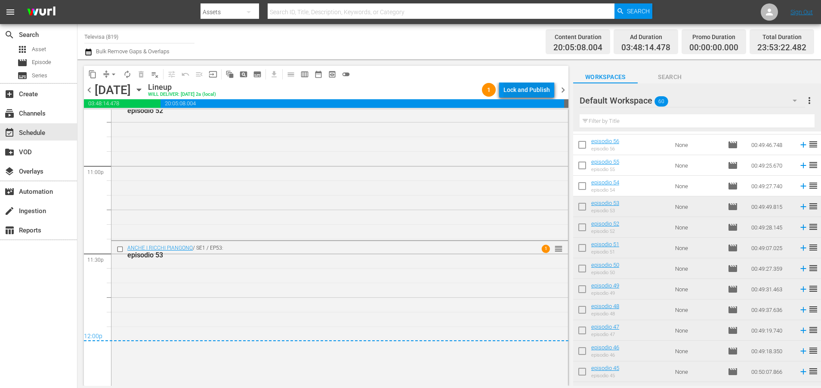
click at [526, 92] on div "Lock and Publish" at bounding box center [526, 89] width 46 height 15
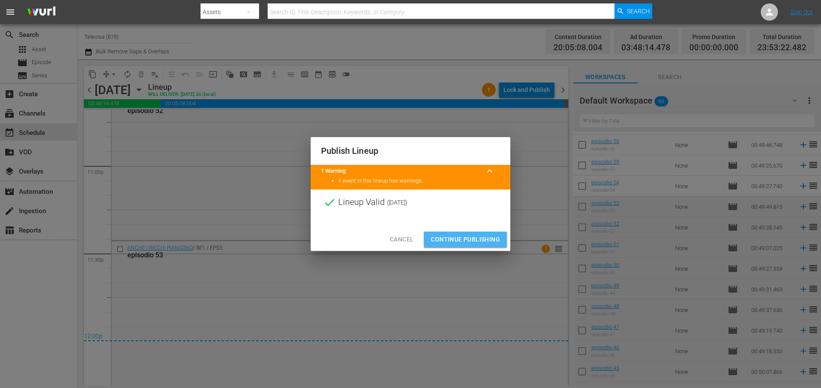
click at [449, 243] on span "Continue Publishing" at bounding box center [465, 239] width 69 height 11
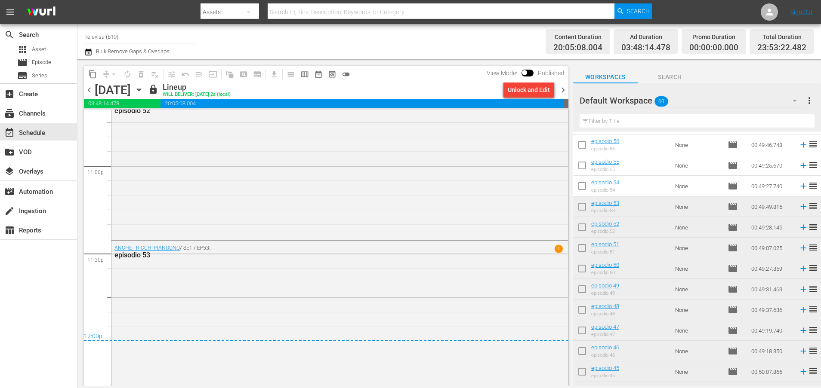
click at [144, 89] on icon "button" at bounding box center [138, 89] width 9 height 9
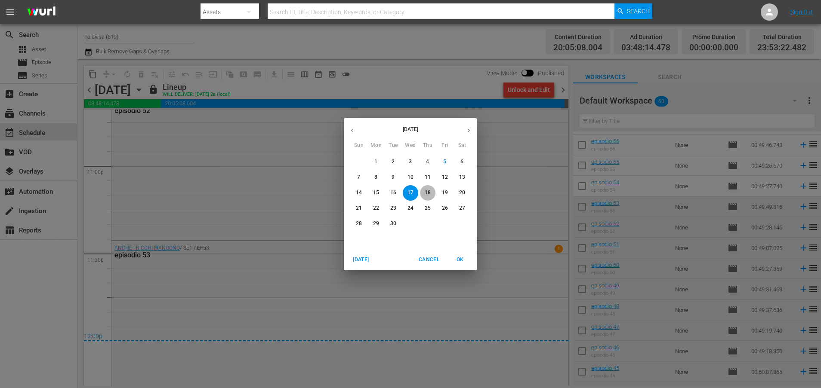
click at [423, 186] on button "18" at bounding box center [427, 192] width 15 height 15
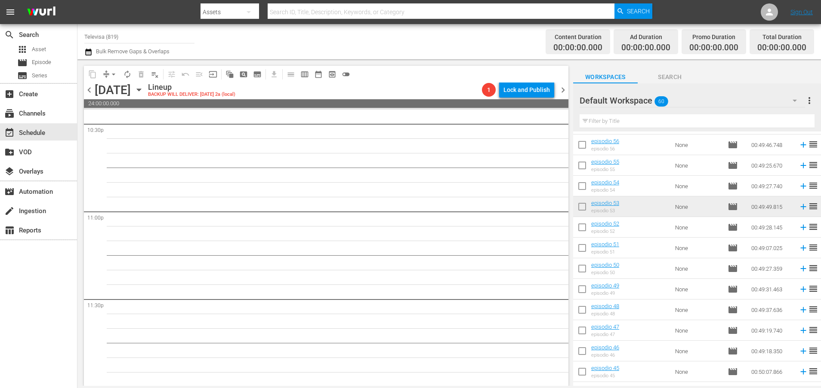
scroll to position [3934, 0]
click at [800, 186] on icon at bounding box center [803, 187] width 6 height 6
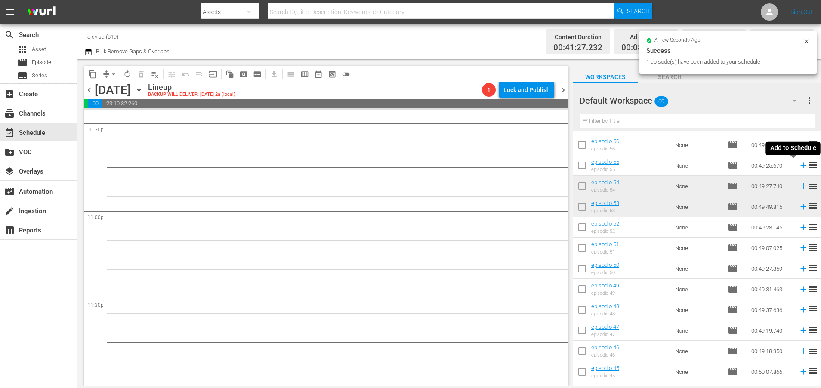
click at [800, 166] on icon at bounding box center [803, 166] width 6 height 6
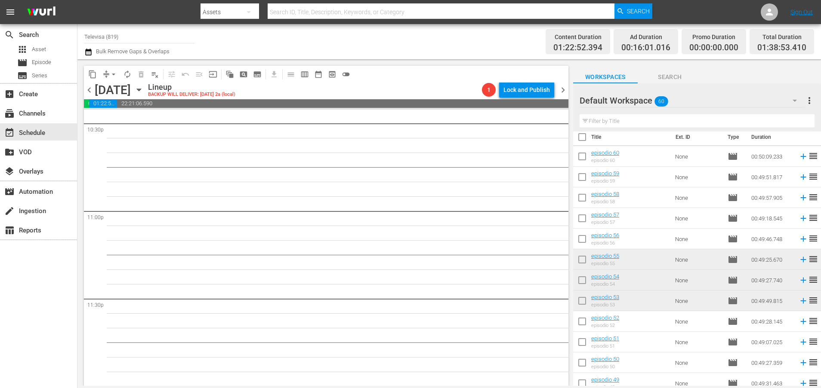
scroll to position [0, 0]
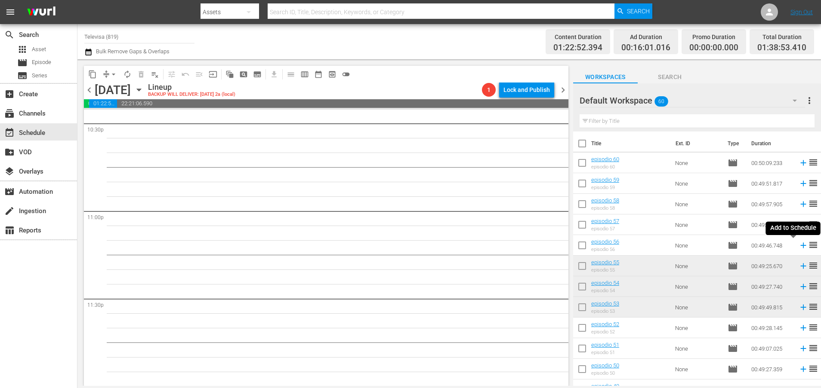
click at [798, 244] on icon at bounding box center [802, 245] width 9 height 9
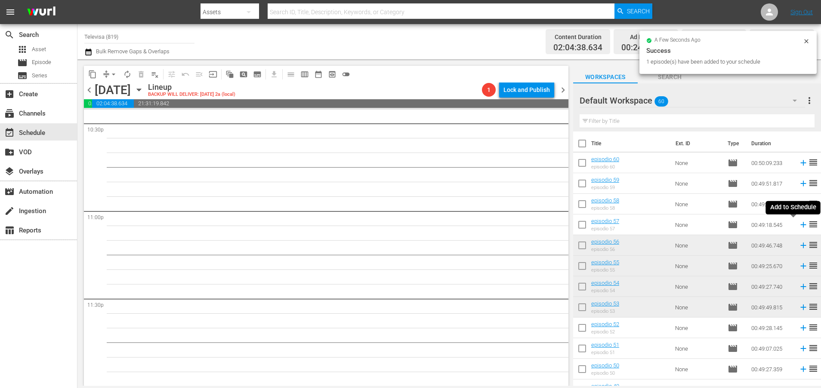
click at [800, 226] on icon at bounding box center [803, 225] width 6 height 6
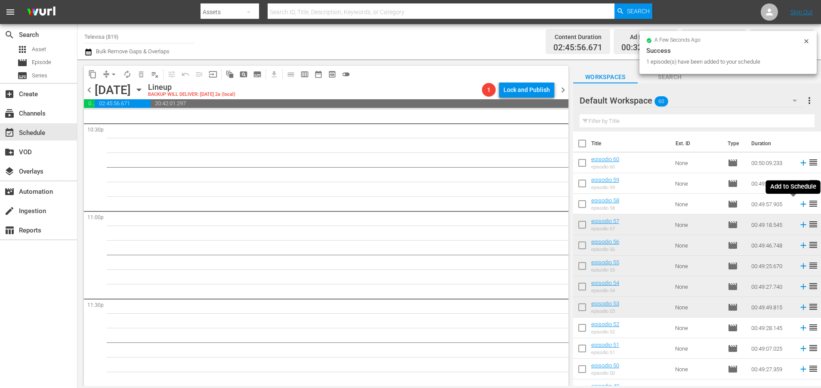
click at [798, 204] on icon at bounding box center [802, 204] width 9 height 9
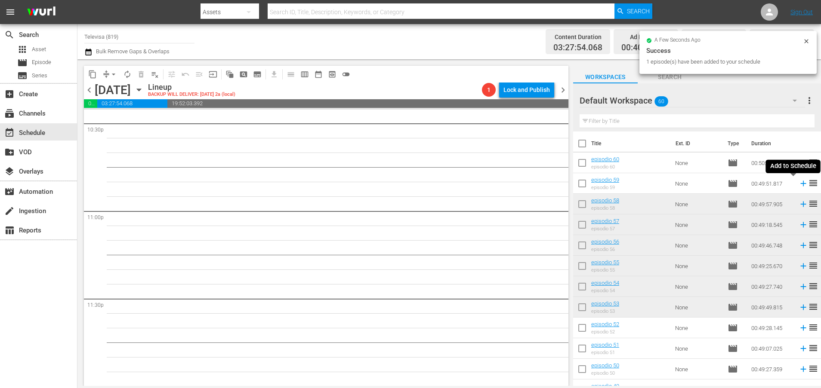
click at [800, 185] on icon at bounding box center [803, 184] width 6 height 6
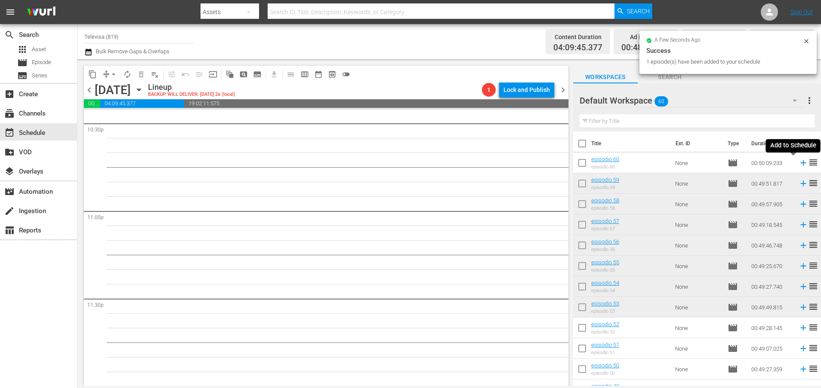
click at [800, 164] on icon at bounding box center [803, 163] width 6 height 6
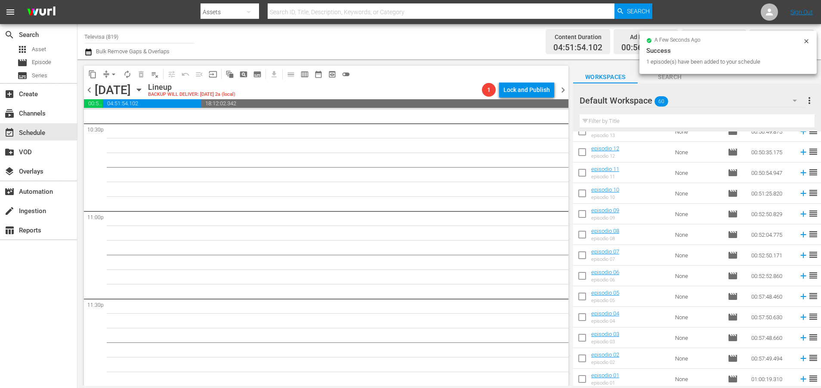
scroll to position [1004, 0]
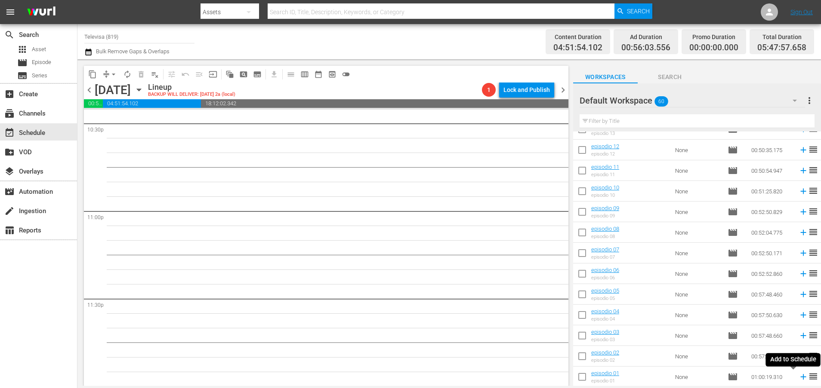
click at [800, 378] on icon at bounding box center [803, 378] width 6 height 6
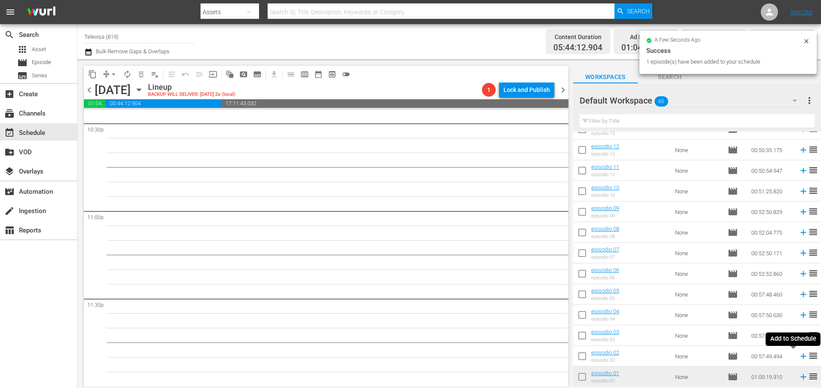
click at [800, 357] on icon at bounding box center [803, 357] width 6 height 6
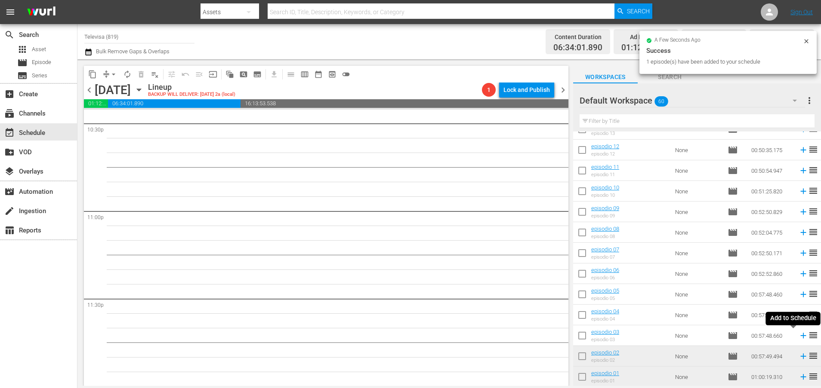
click at [800, 335] on icon at bounding box center [803, 336] width 6 height 6
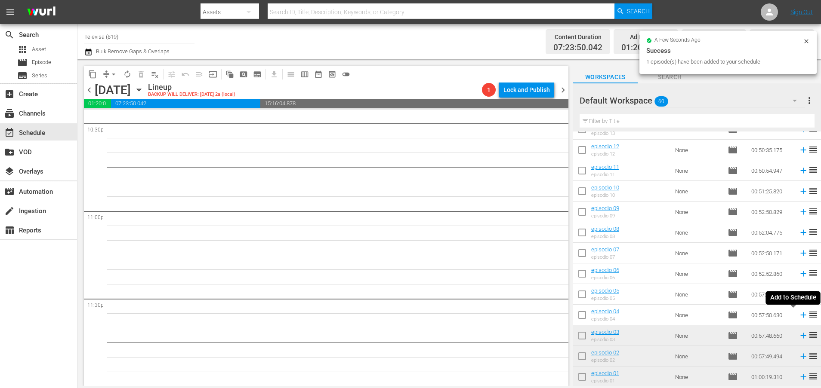
click at [800, 317] on icon at bounding box center [803, 316] width 6 height 6
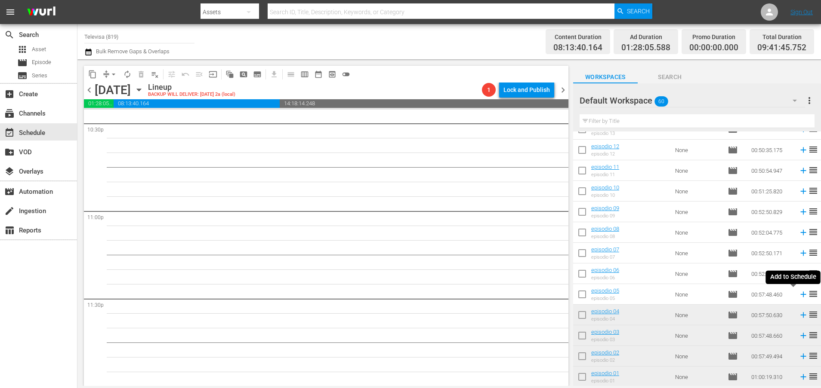
click at [798, 297] on icon at bounding box center [802, 294] width 9 height 9
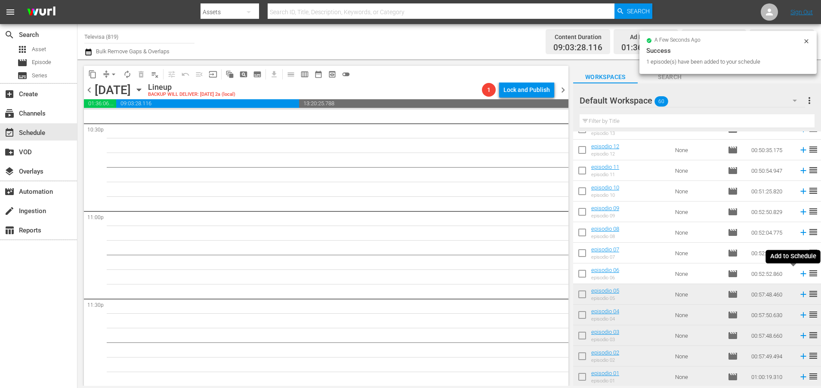
click at [800, 275] on icon at bounding box center [803, 274] width 6 height 6
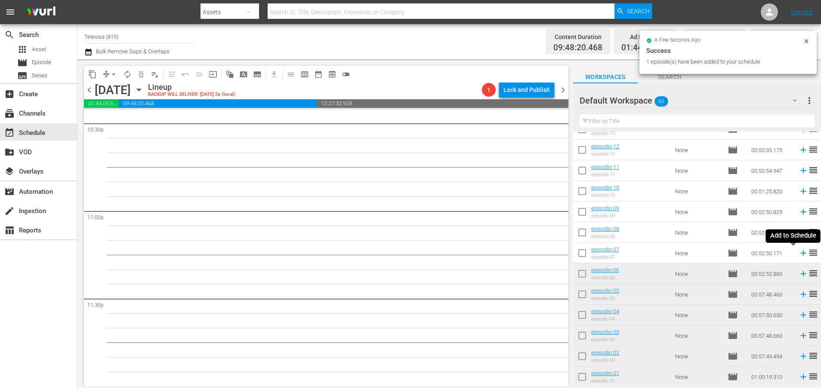
click at [798, 256] on icon at bounding box center [802, 253] width 9 height 9
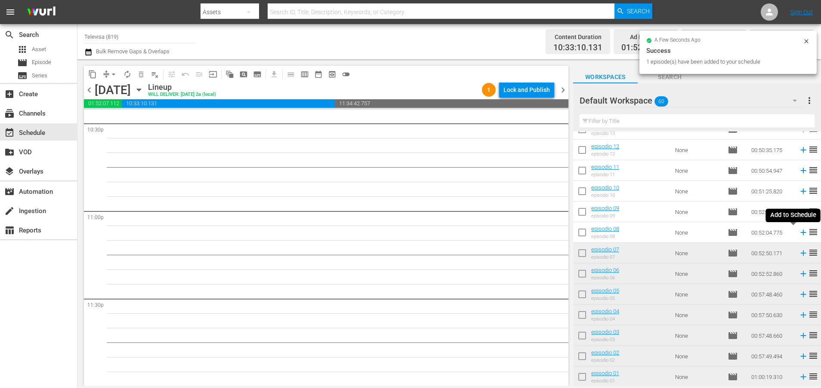
click at [800, 232] on icon at bounding box center [803, 233] width 6 height 6
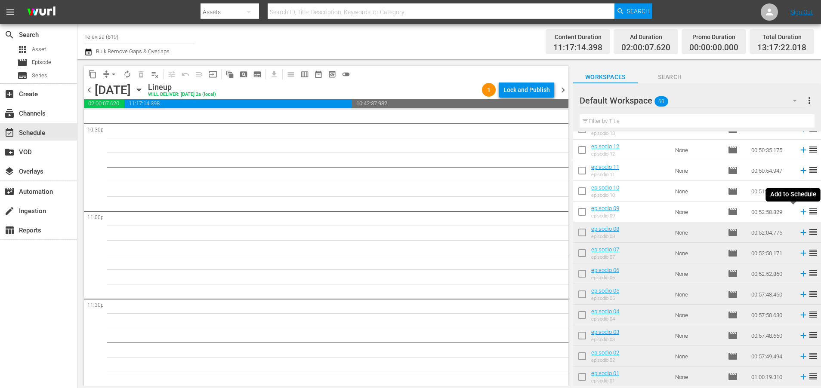
click at [798, 212] on icon at bounding box center [802, 211] width 9 height 9
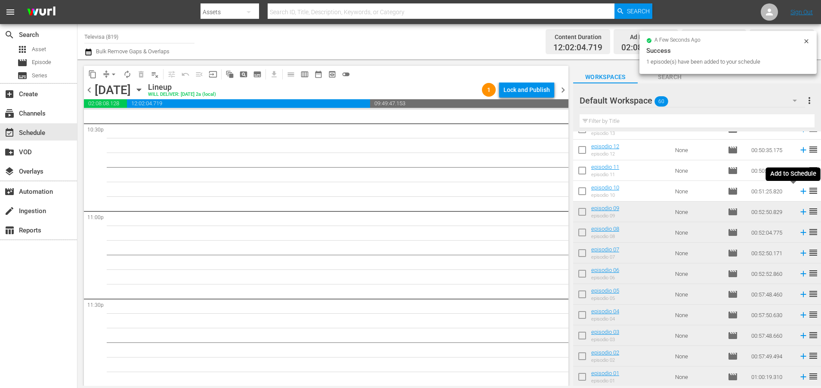
click at [798, 192] on icon at bounding box center [802, 191] width 9 height 9
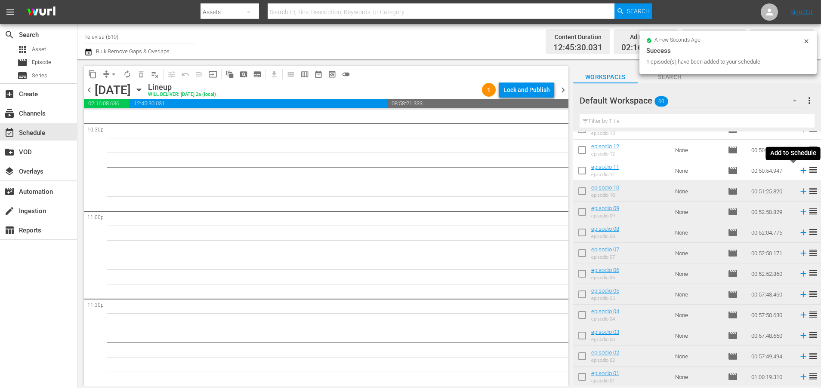
click at [800, 171] on icon at bounding box center [803, 171] width 6 height 6
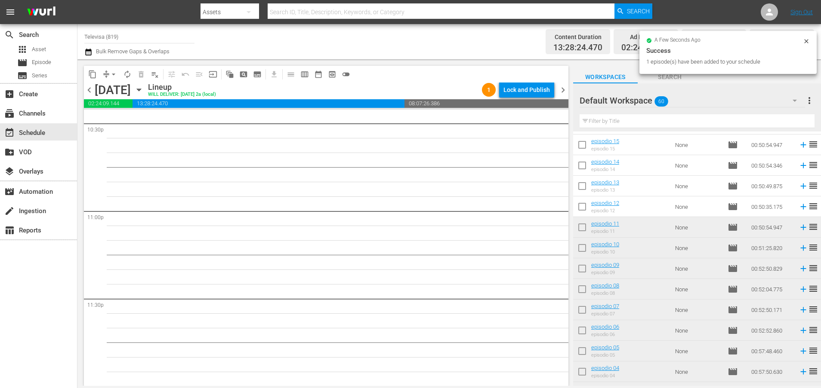
scroll to position [939, 0]
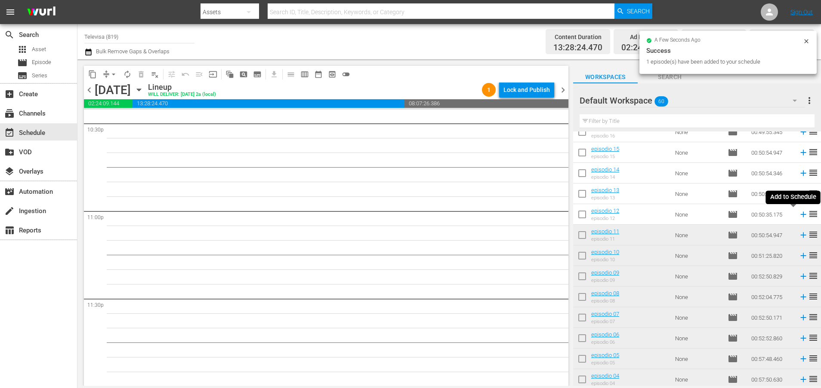
click at [798, 215] on icon at bounding box center [802, 214] width 9 height 9
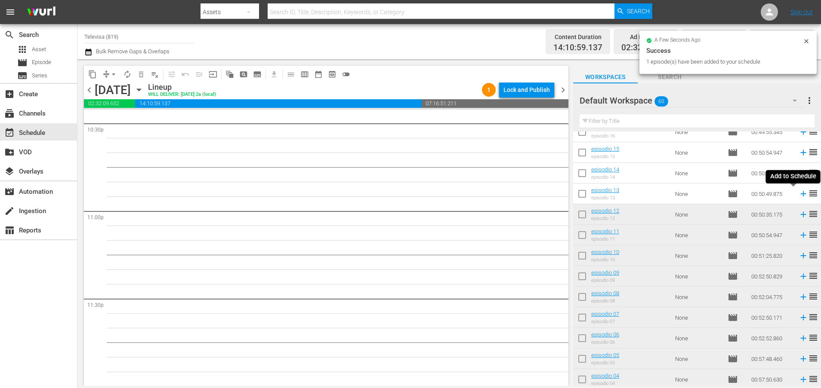
click at [798, 194] on icon at bounding box center [802, 193] width 9 height 9
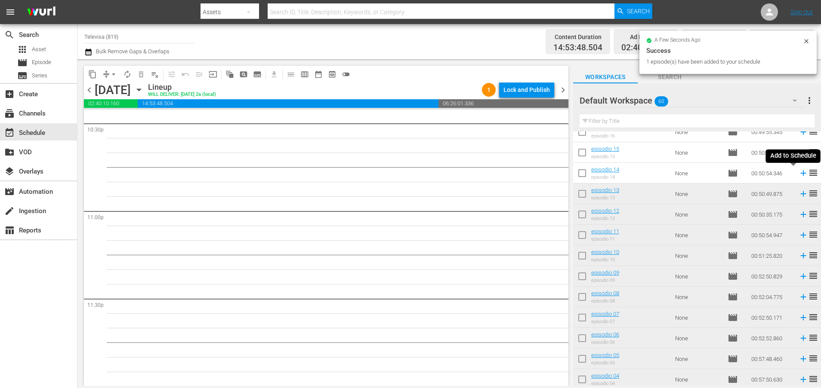
click at [800, 174] on icon at bounding box center [803, 174] width 6 height 6
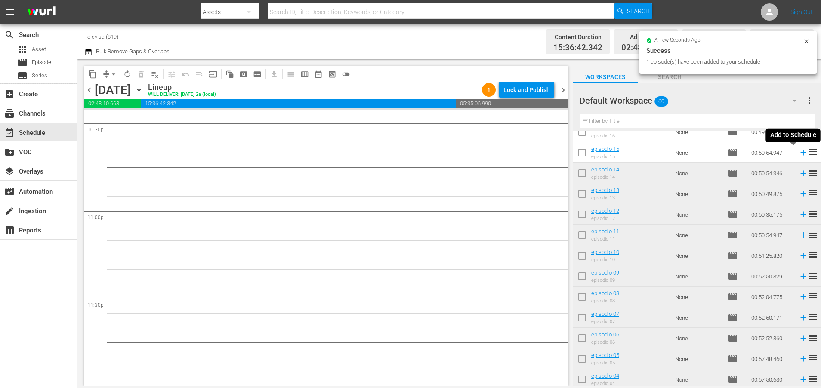
click at [798, 154] on icon at bounding box center [802, 152] width 9 height 9
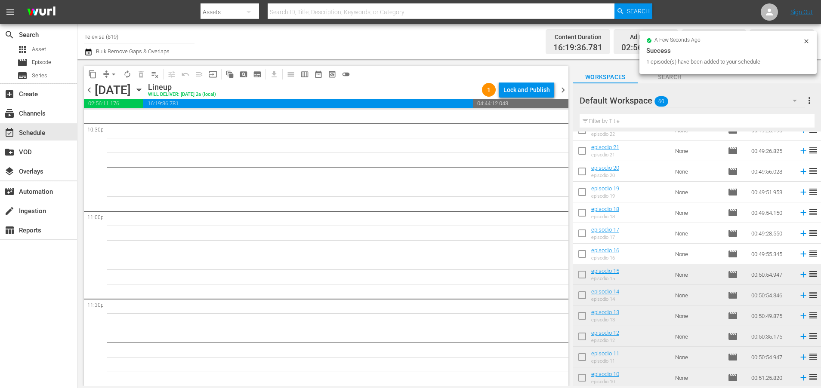
scroll to position [810, 0]
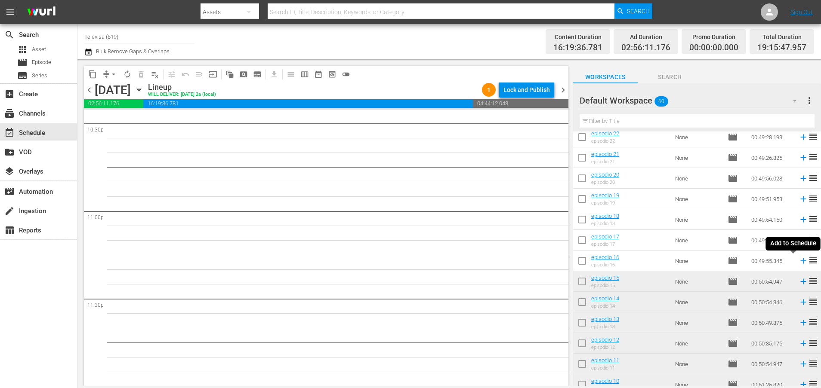
click at [798, 262] on icon at bounding box center [802, 260] width 9 height 9
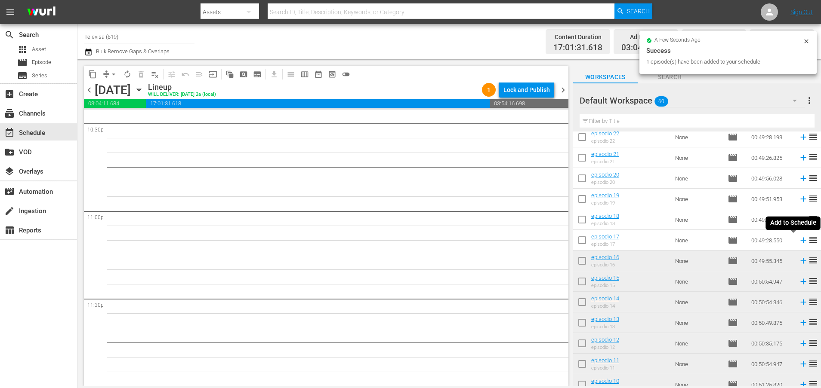
click at [798, 239] on icon at bounding box center [802, 240] width 9 height 9
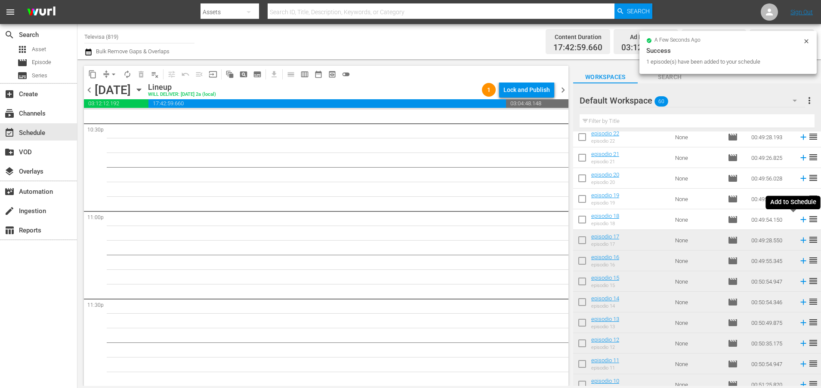
click at [798, 218] on icon at bounding box center [802, 219] width 9 height 9
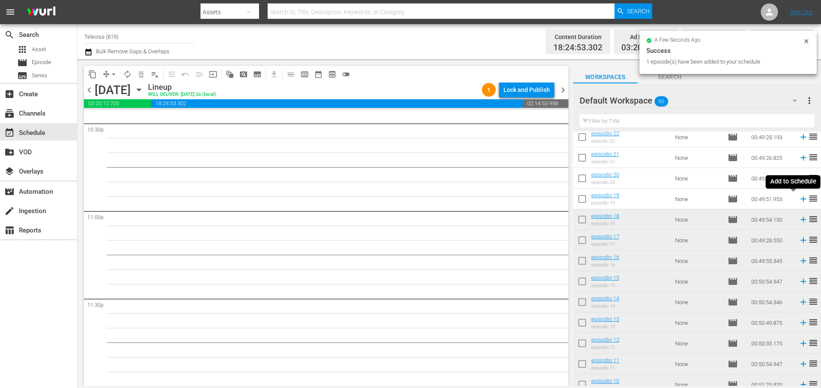
click at [798, 199] on icon at bounding box center [802, 198] width 9 height 9
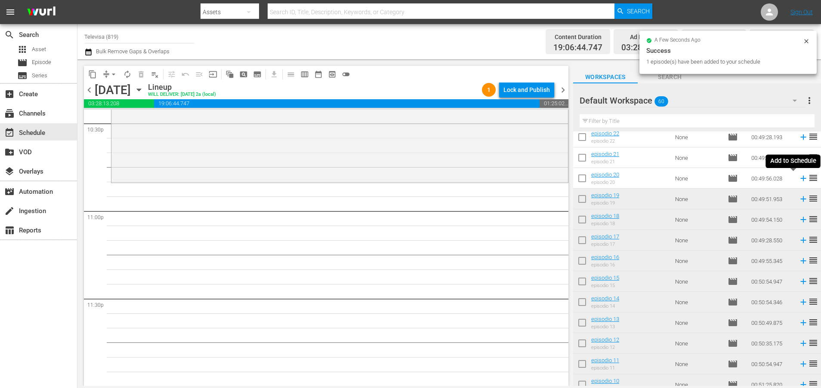
click at [798, 180] on icon at bounding box center [802, 178] width 9 height 9
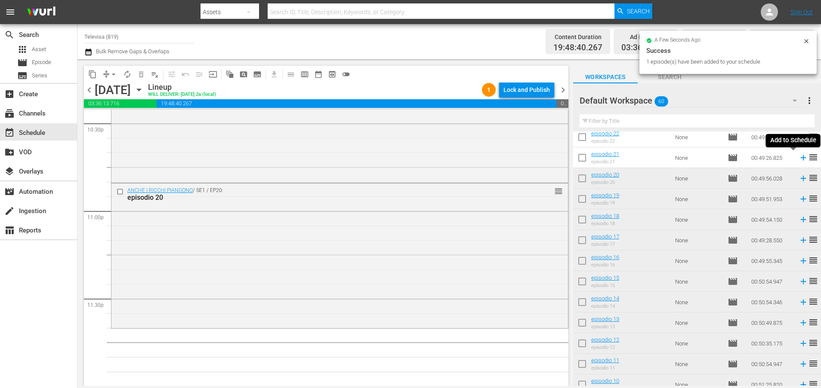
click at [800, 157] on icon at bounding box center [803, 158] width 6 height 6
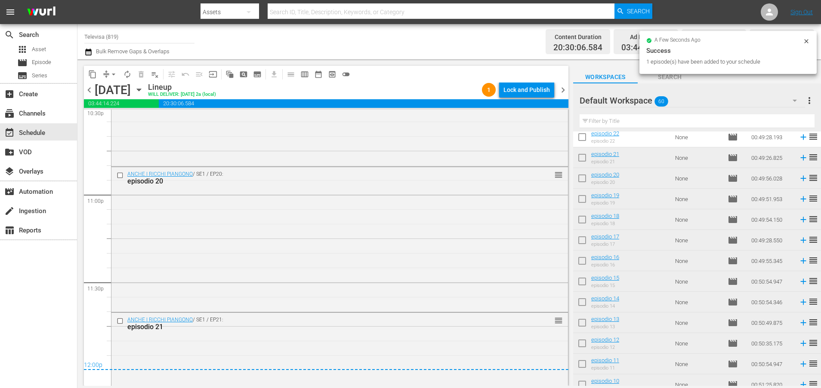
scroll to position [4022, 0]
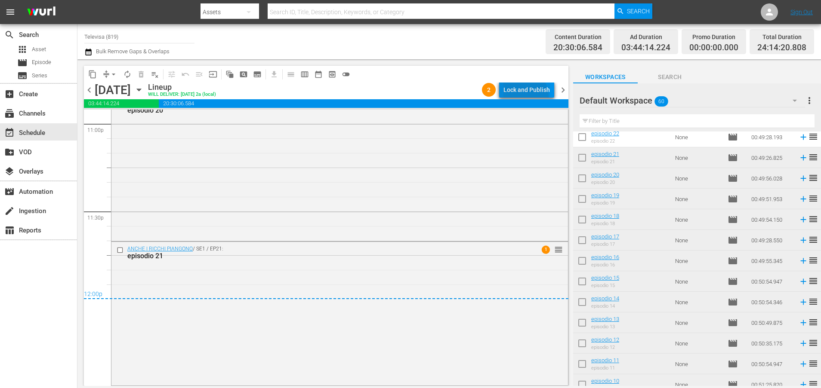
click at [522, 97] on div "Lock and Publish" at bounding box center [526, 89] width 46 height 15
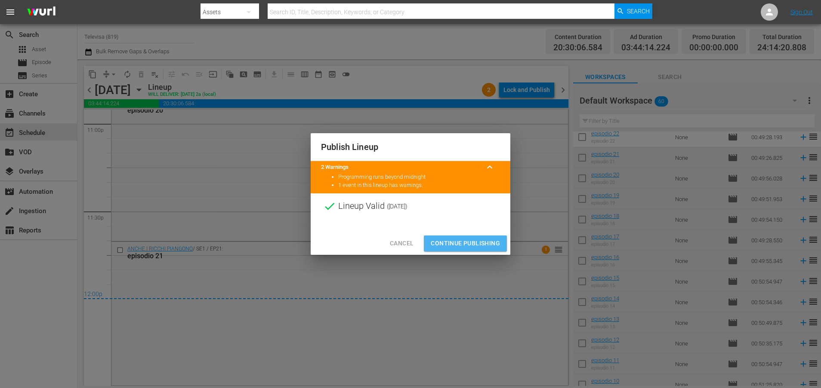
click at [471, 243] on span "Continue Publishing" at bounding box center [465, 243] width 69 height 11
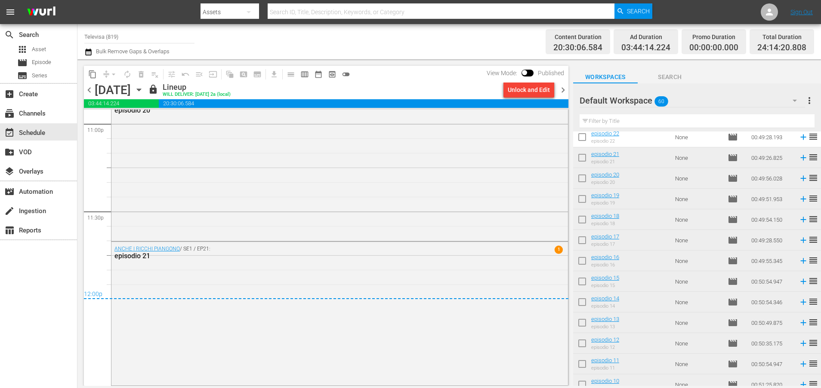
click at [141, 90] on icon "button" at bounding box center [139, 90] width 4 height 2
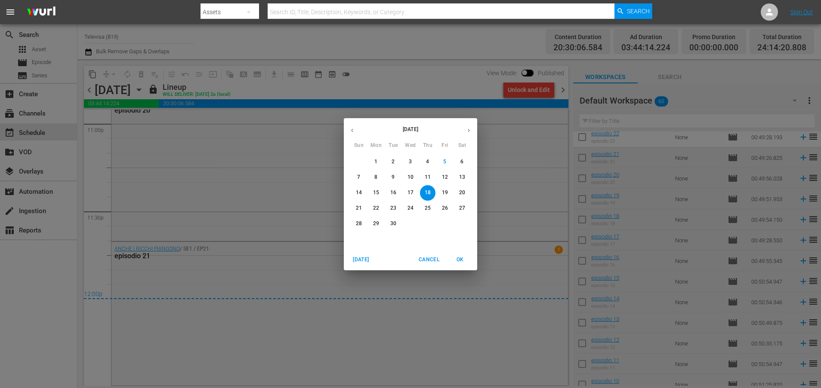
click at [446, 196] on p "19" at bounding box center [445, 192] width 6 height 7
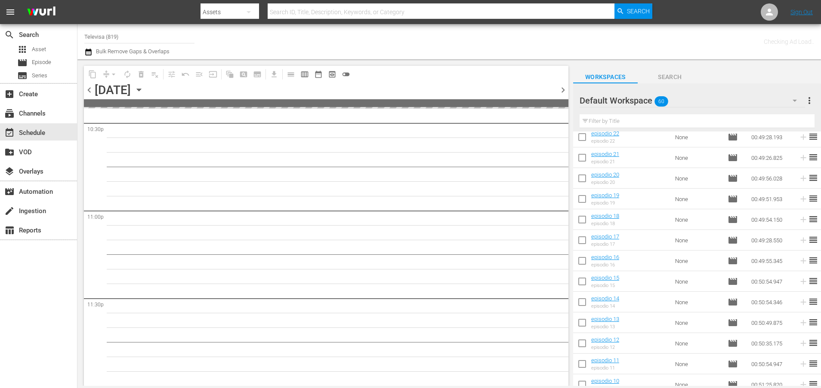
scroll to position [3934, 0]
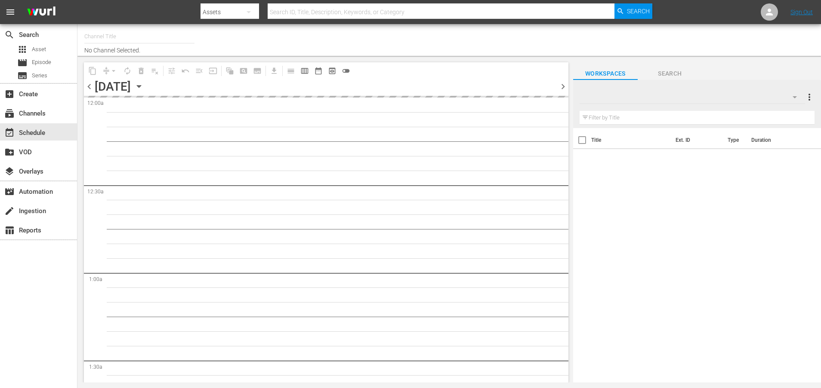
type input "Televisa (819)"
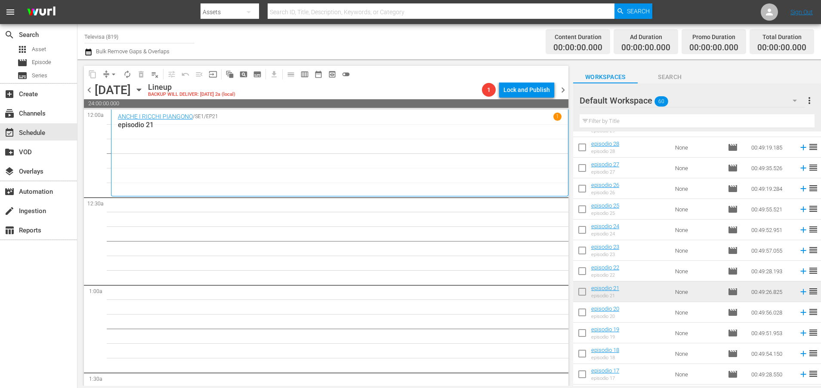
scroll to position [663, 0]
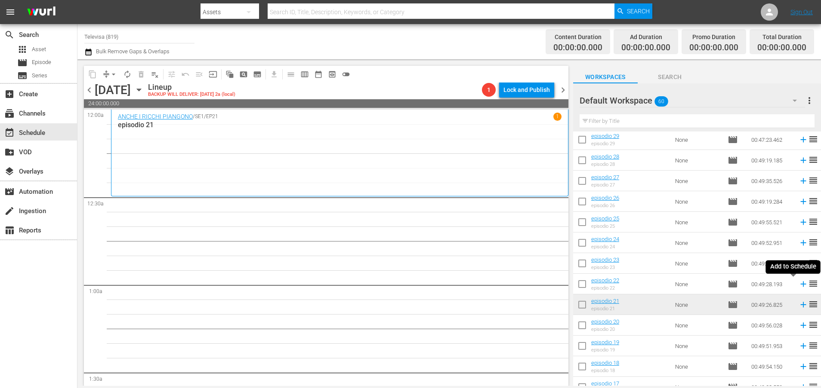
click at [798, 286] on icon at bounding box center [802, 284] width 9 height 9
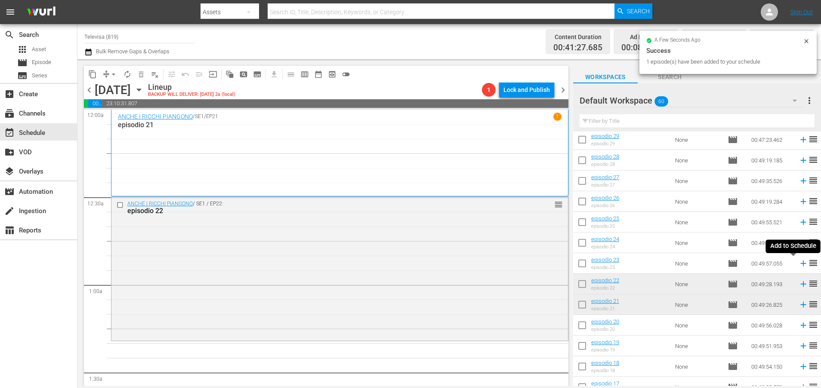
click at [800, 266] on icon at bounding box center [803, 264] width 6 height 6
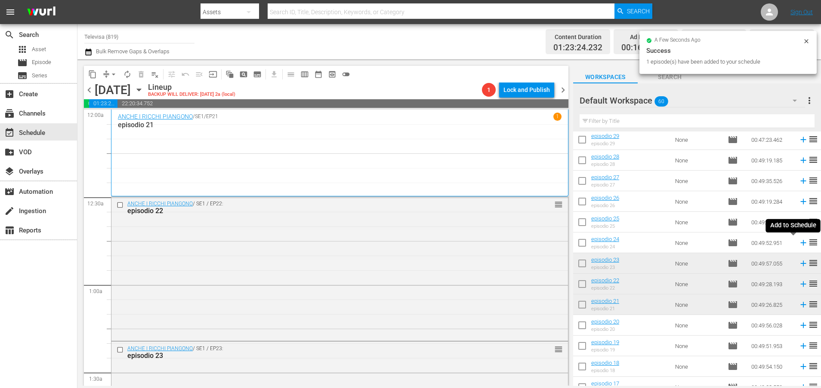
click at [800, 244] on icon at bounding box center [803, 243] width 6 height 6
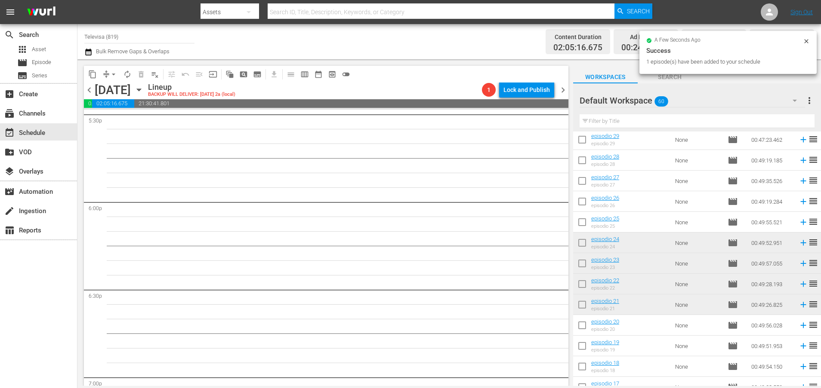
scroll to position [3934, 0]
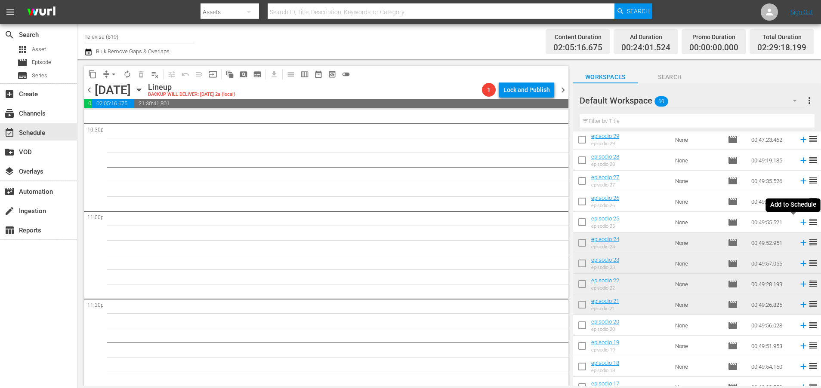
click at [800, 223] on icon at bounding box center [803, 223] width 6 height 6
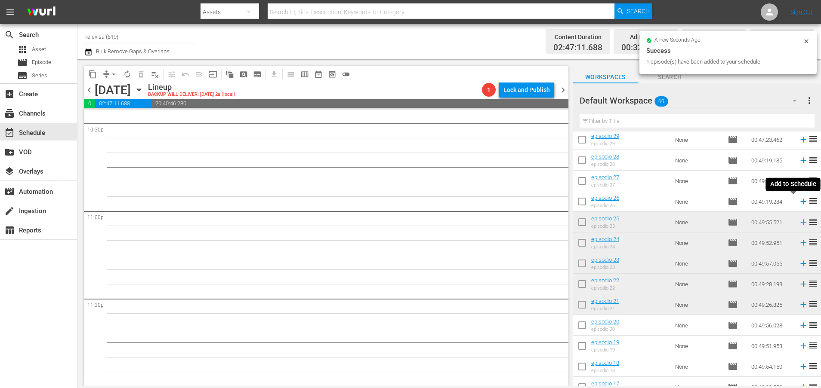
click at [800, 202] on icon at bounding box center [803, 202] width 6 height 6
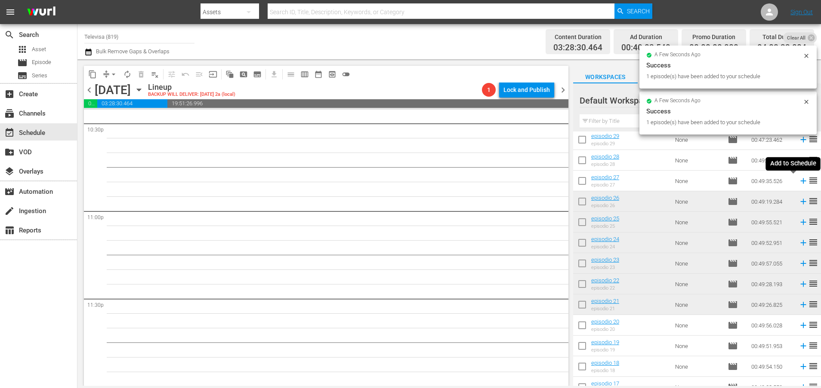
scroll to position [3920, 0]
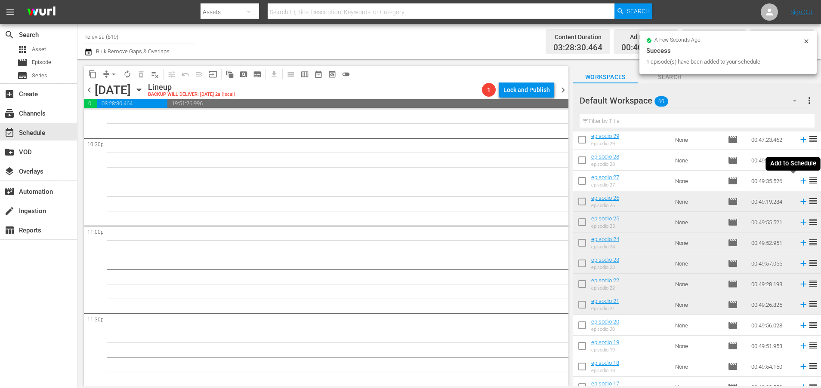
click at [800, 181] on icon at bounding box center [803, 181] width 6 height 6
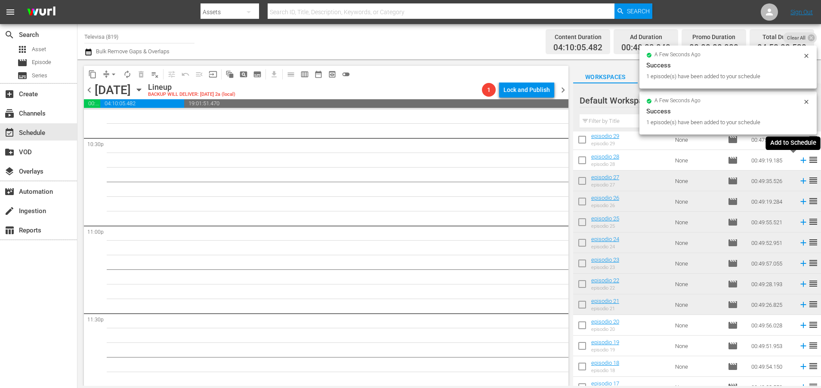
scroll to position [3905, 0]
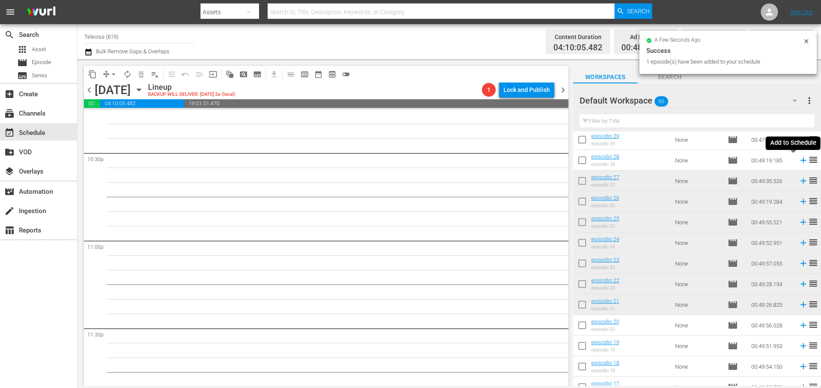
click at [800, 161] on icon at bounding box center [803, 161] width 6 height 6
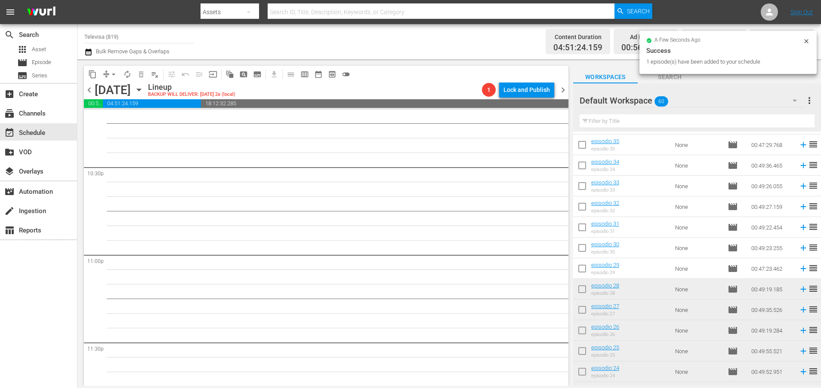
scroll to position [470, 0]
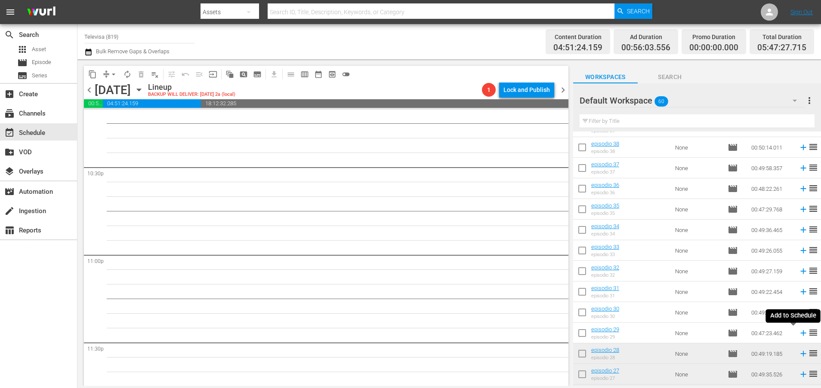
click at [800, 334] on icon at bounding box center [803, 334] width 6 height 6
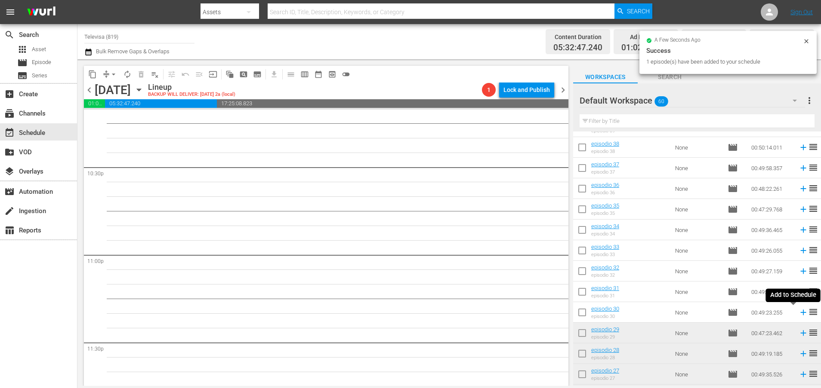
click at [800, 311] on icon at bounding box center [803, 313] width 6 height 6
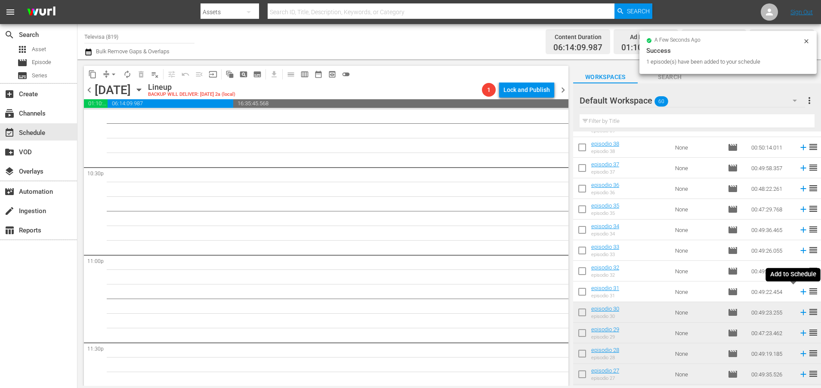
click at [800, 292] on icon at bounding box center [803, 292] width 6 height 6
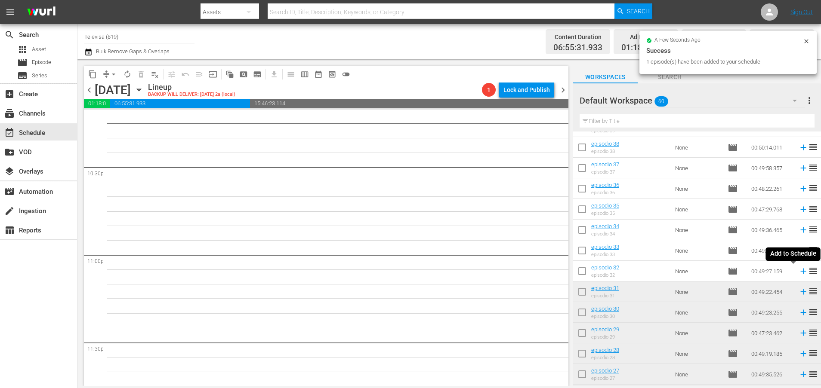
scroll to position [3876, 0]
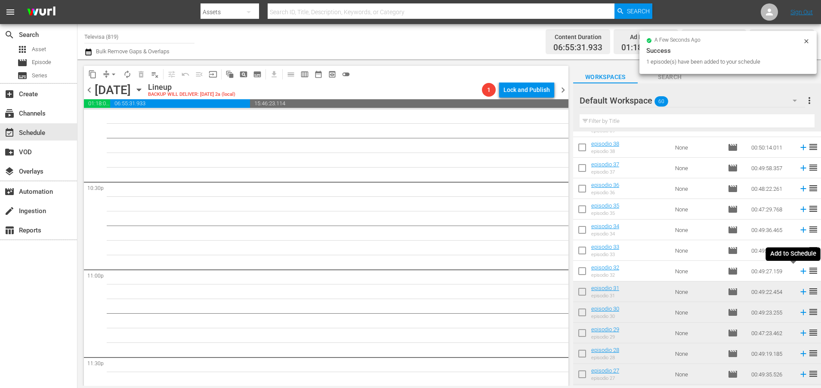
click at [800, 271] on icon at bounding box center [803, 272] width 6 height 6
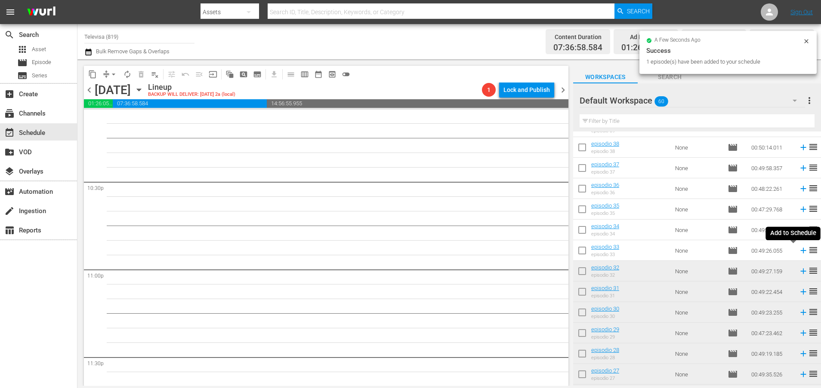
scroll to position [3861, 0]
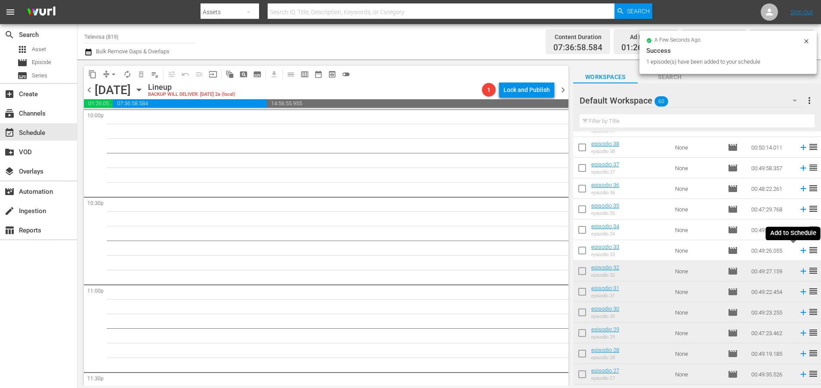
click at [798, 253] on icon at bounding box center [802, 250] width 9 height 9
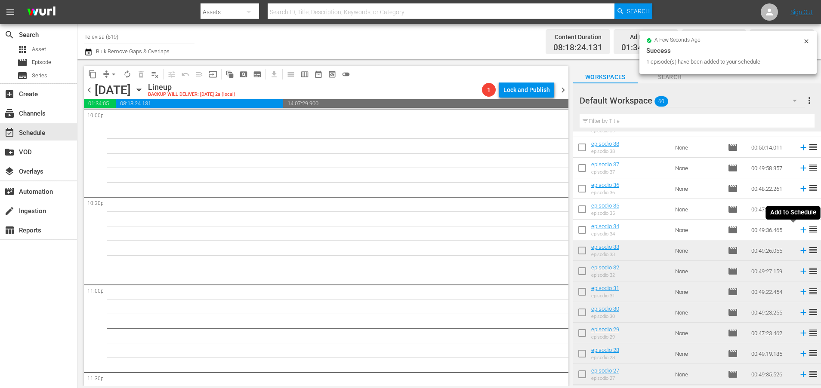
scroll to position [3847, 0]
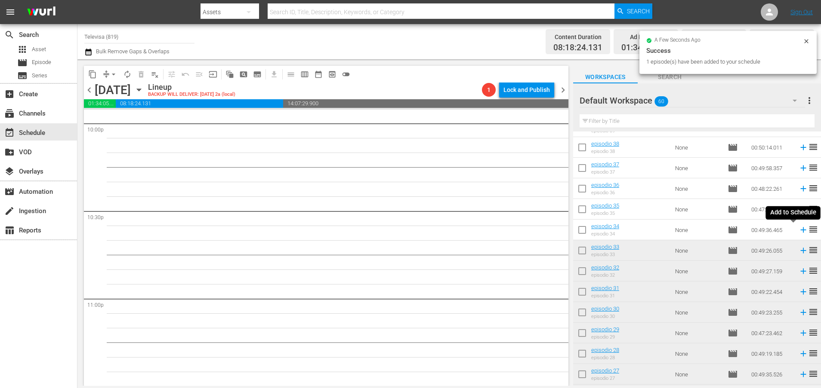
click at [800, 230] on icon at bounding box center [803, 231] width 6 height 6
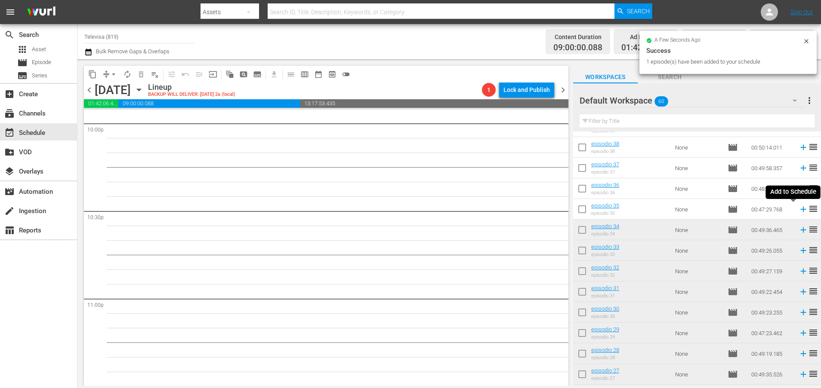
scroll to position [3832, 0]
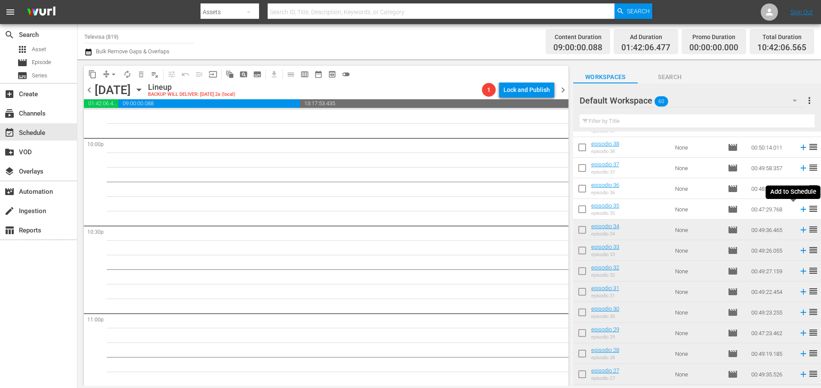
click at [800, 209] on icon at bounding box center [803, 210] width 6 height 6
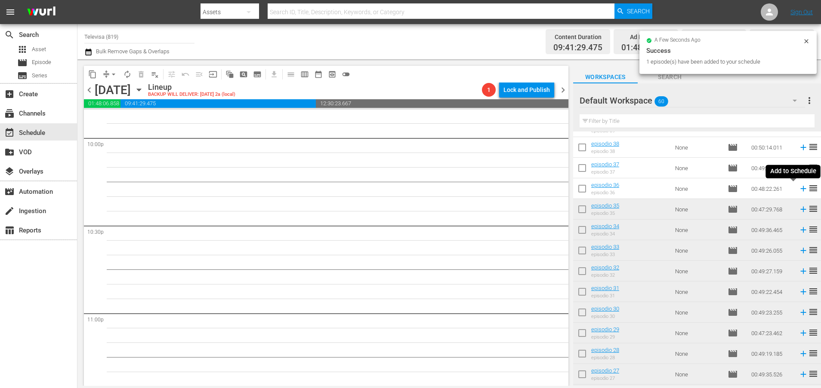
click at [798, 190] on icon at bounding box center [802, 188] width 9 height 9
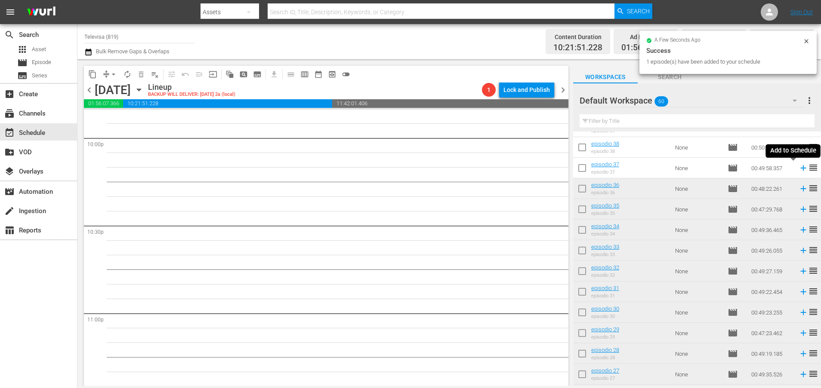
scroll to position [3817, 0]
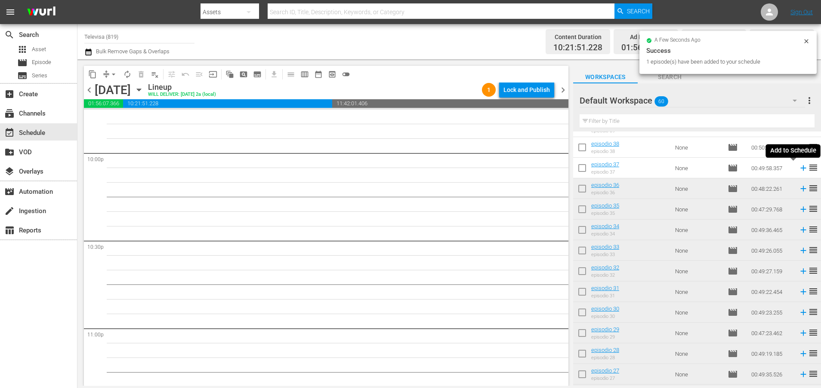
click at [798, 169] on icon at bounding box center [802, 167] width 9 height 9
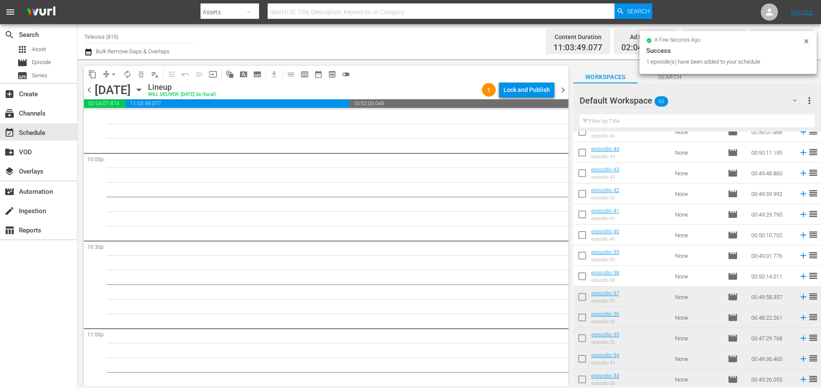
scroll to position [3803, 0]
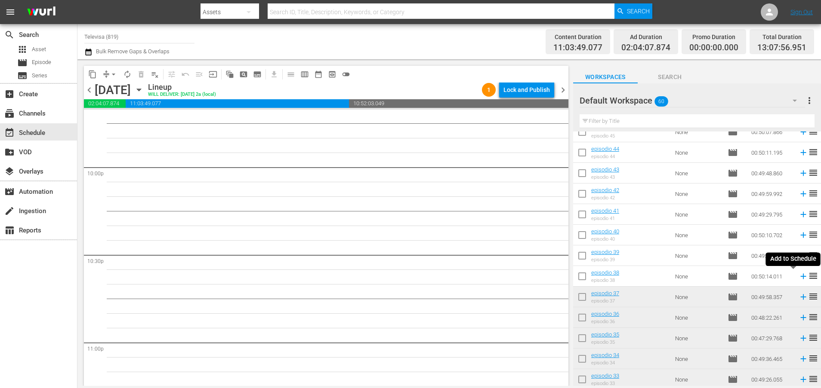
click at [798, 276] on icon at bounding box center [802, 276] width 9 height 9
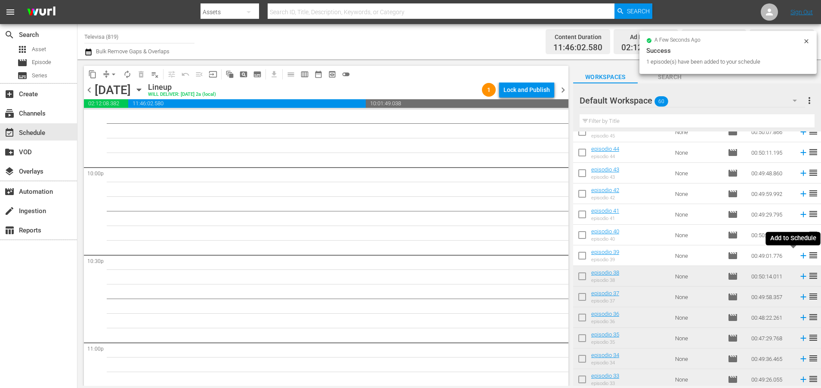
scroll to position [3788, 0]
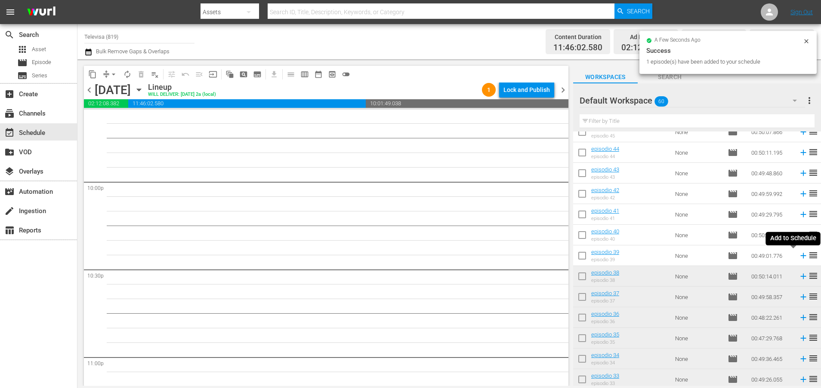
click at [800, 256] on icon at bounding box center [803, 256] width 6 height 6
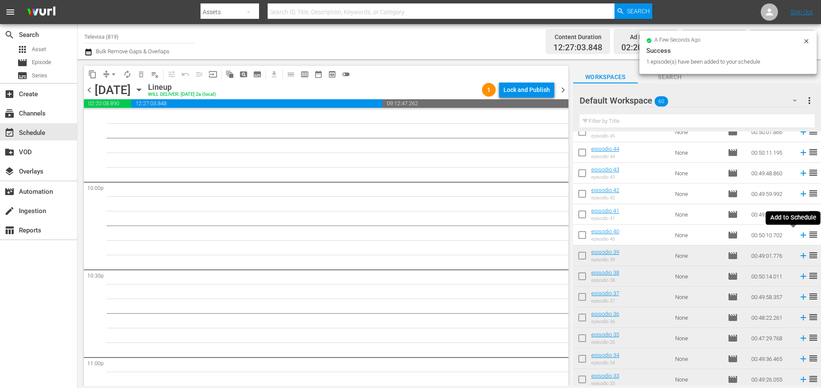
scroll to position [3773, 0]
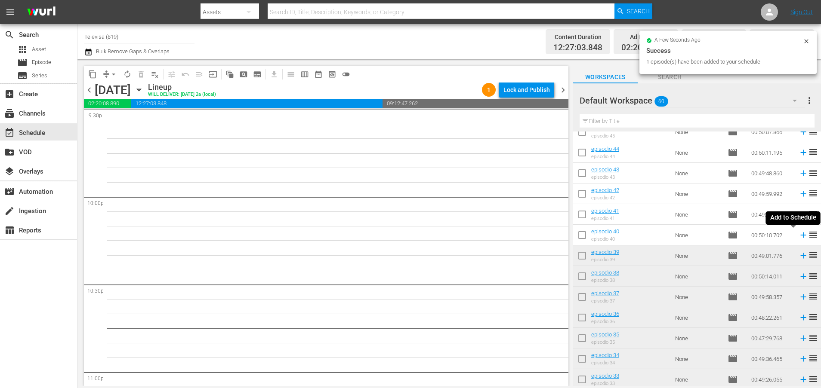
click at [798, 238] on icon at bounding box center [802, 235] width 9 height 9
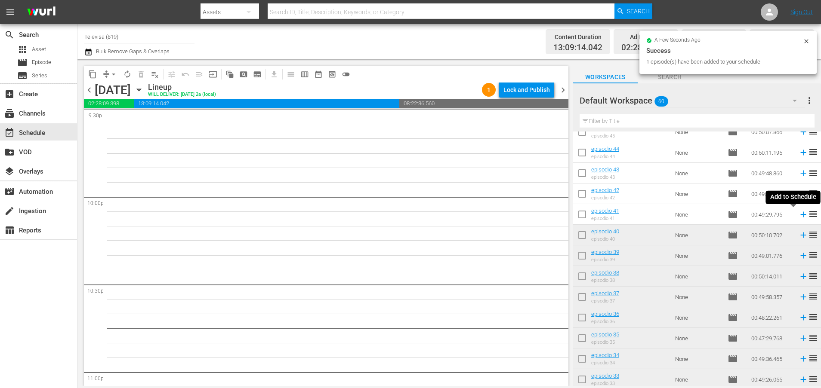
scroll to position [3759, 0]
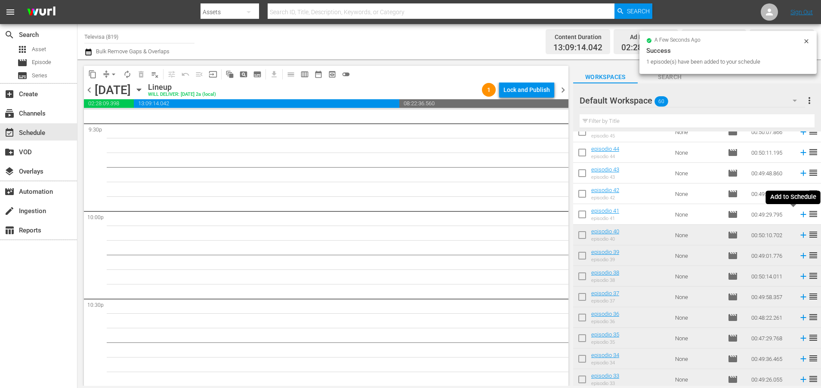
click at [798, 213] on icon at bounding box center [802, 214] width 9 height 9
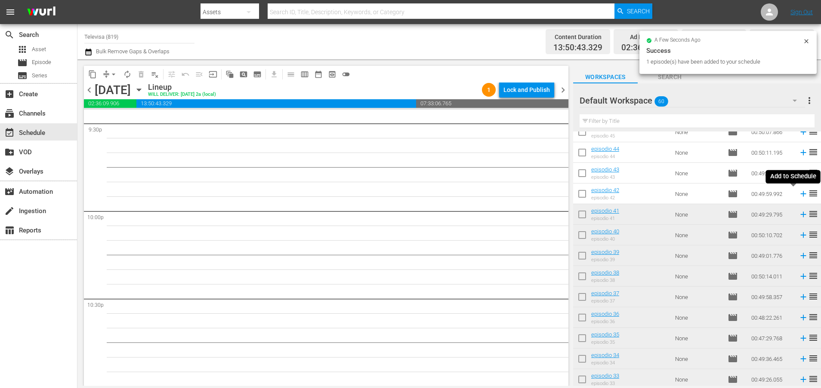
scroll to position [3744, 0]
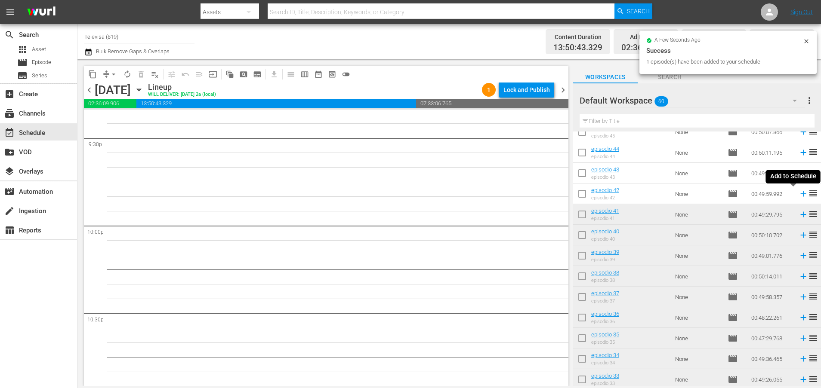
click at [800, 194] on icon at bounding box center [803, 194] width 6 height 6
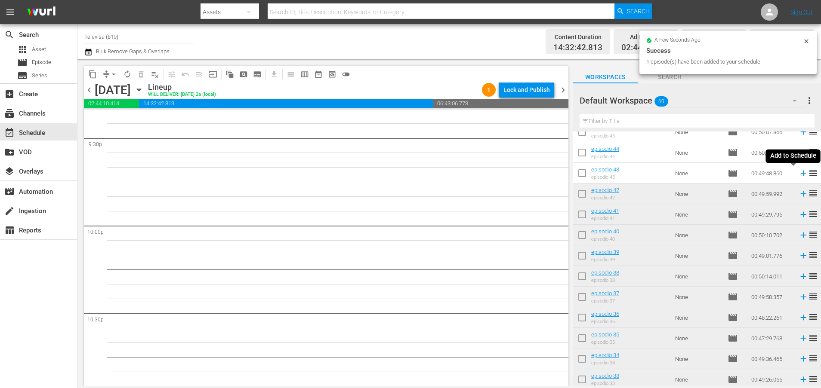
scroll to position [3729, 0]
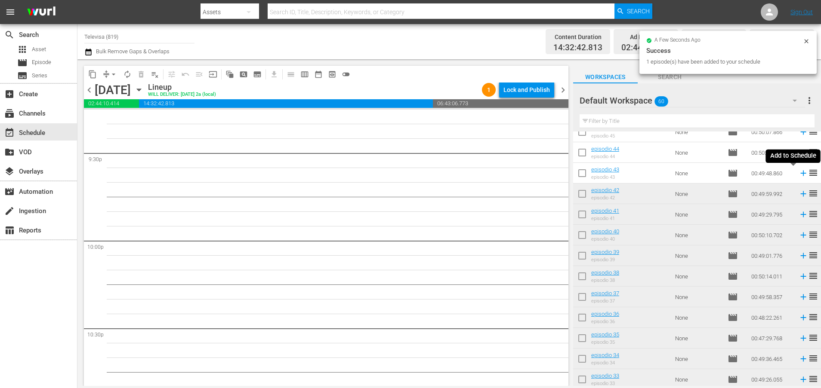
click at [800, 175] on icon at bounding box center [803, 174] width 6 height 6
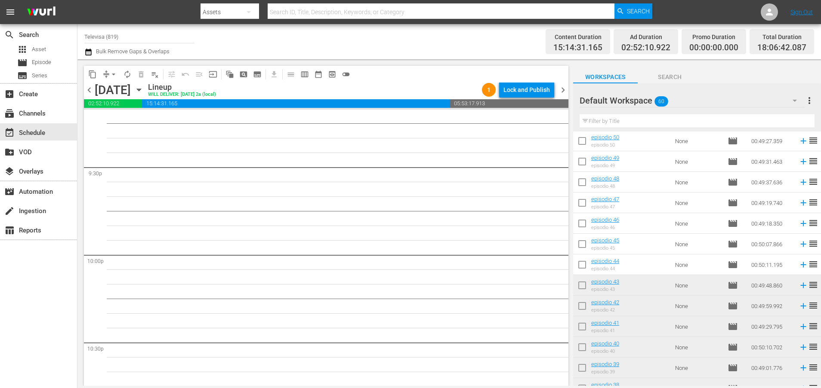
scroll to position [212, 0]
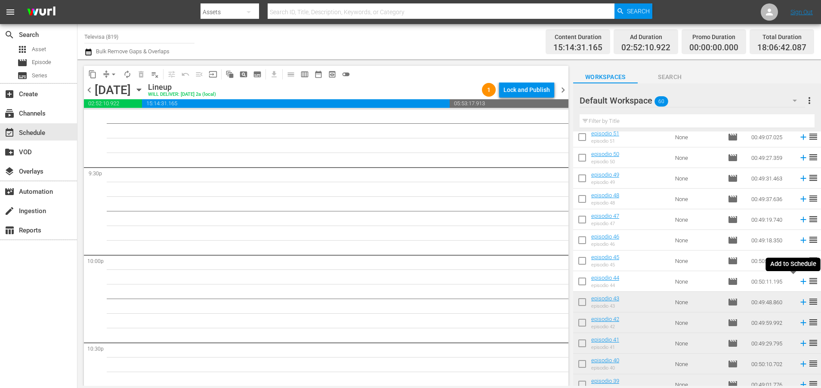
click at [798, 281] on icon at bounding box center [802, 281] width 9 height 9
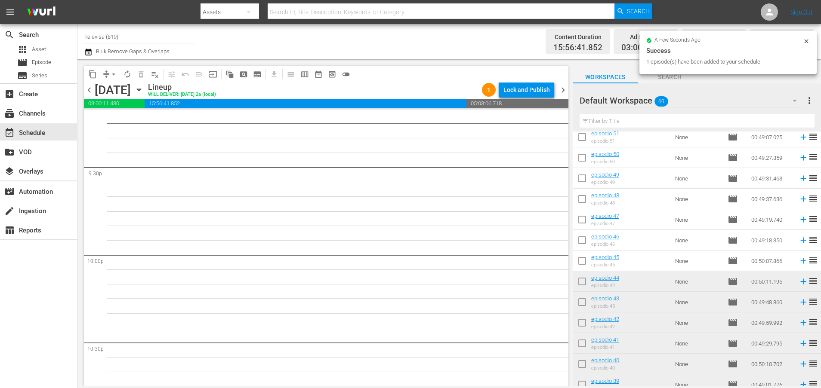
scroll to position [3700, 0]
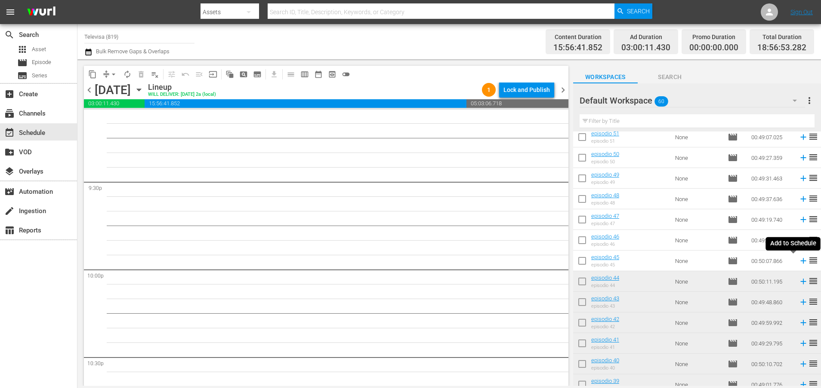
click at [800, 261] on icon at bounding box center [803, 261] width 6 height 6
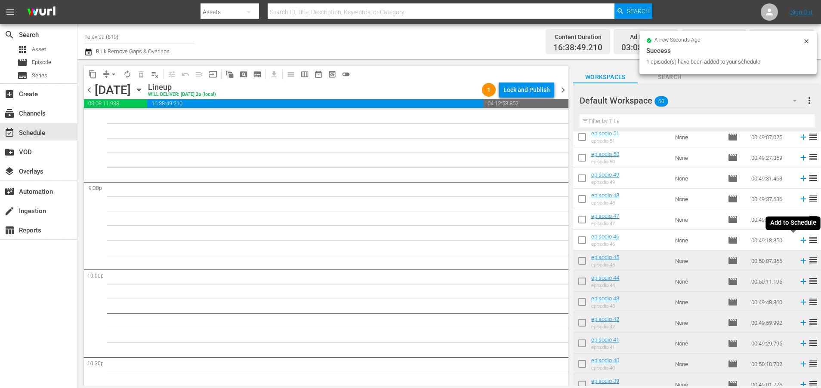
scroll to position [3685, 0]
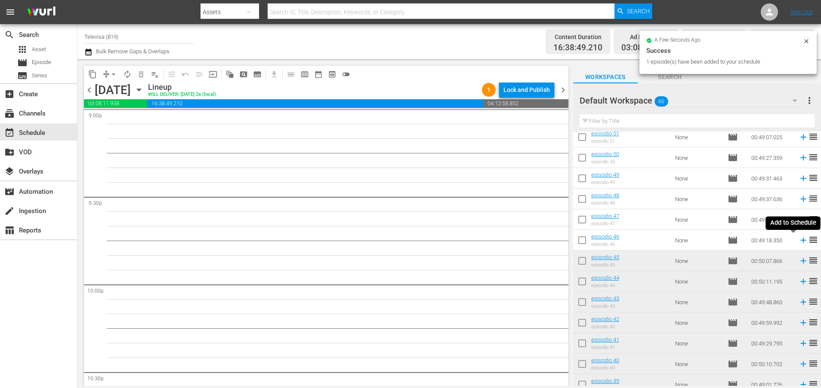
click at [800, 240] on icon at bounding box center [803, 241] width 6 height 6
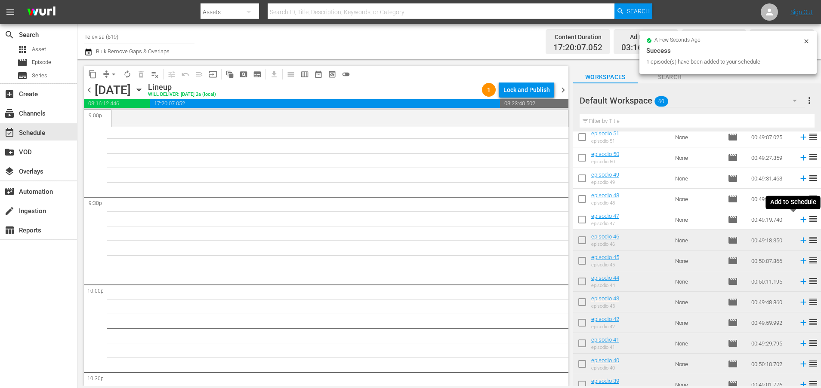
click at [798, 221] on icon at bounding box center [802, 219] width 9 height 9
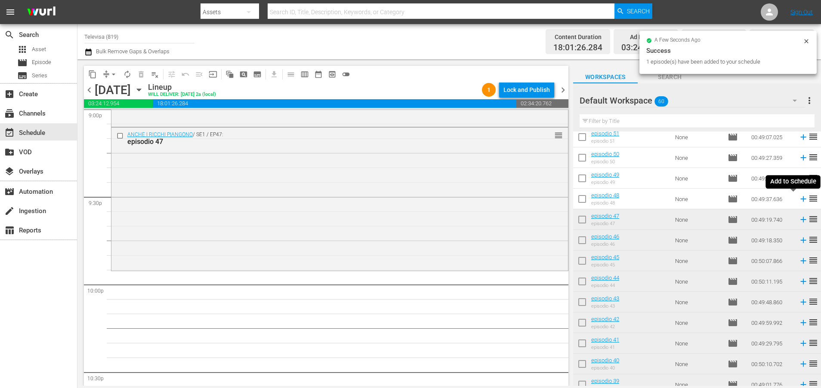
click at [800, 199] on icon at bounding box center [803, 200] width 6 height 6
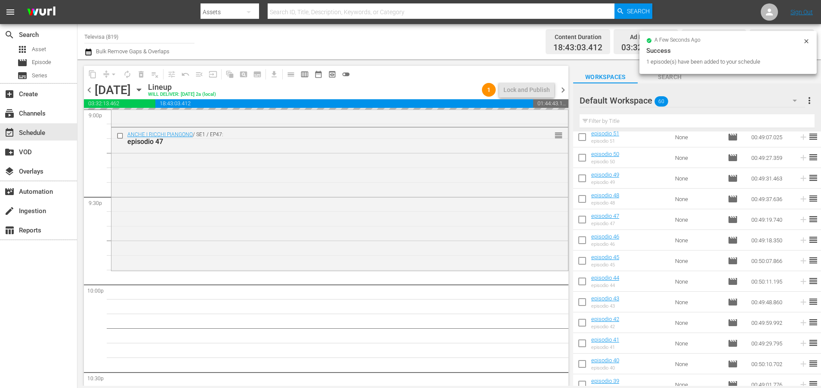
scroll to position [3934, 0]
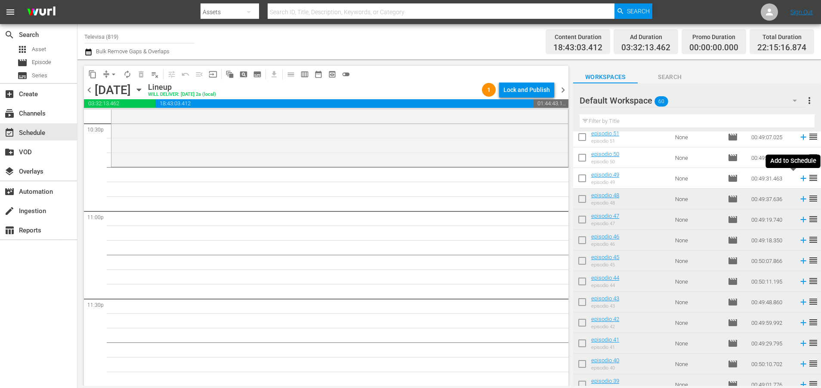
click at [800, 179] on icon at bounding box center [803, 179] width 6 height 6
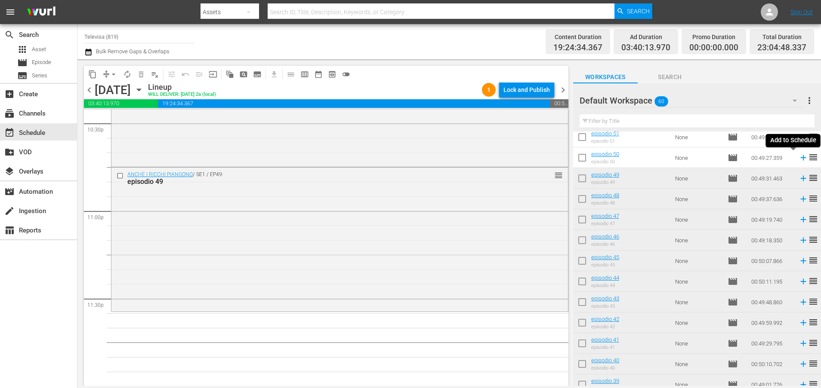
click at [798, 160] on icon at bounding box center [802, 157] width 9 height 9
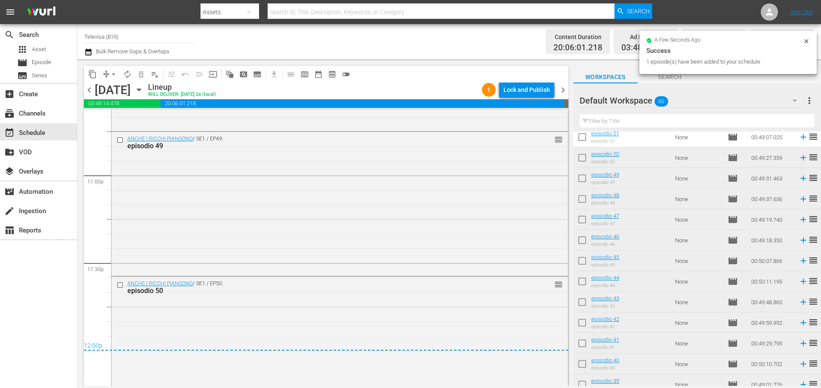
scroll to position [4005, 0]
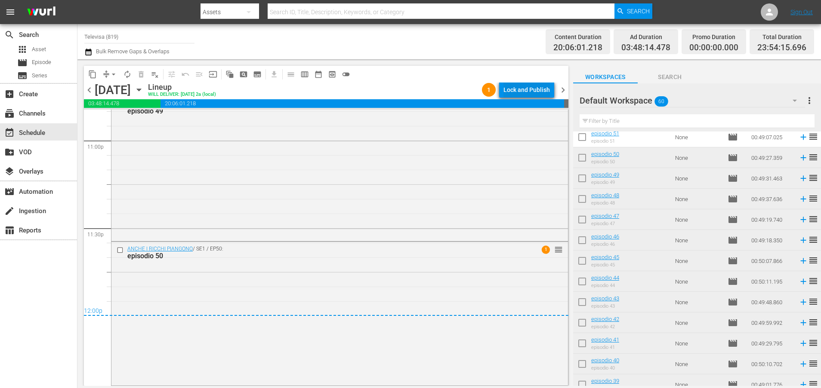
click at [530, 89] on div "Lock and Publish" at bounding box center [526, 89] width 46 height 15
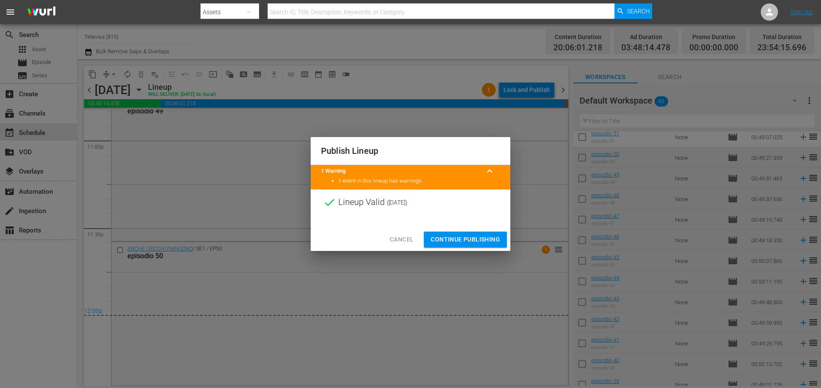
click at [479, 236] on span "Continue Publishing" at bounding box center [465, 239] width 69 height 11
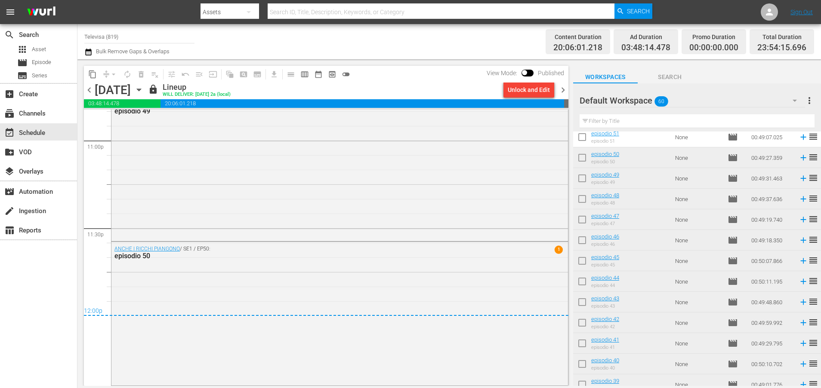
click at [144, 88] on icon "button" at bounding box center [138, 89] width 9 height 9
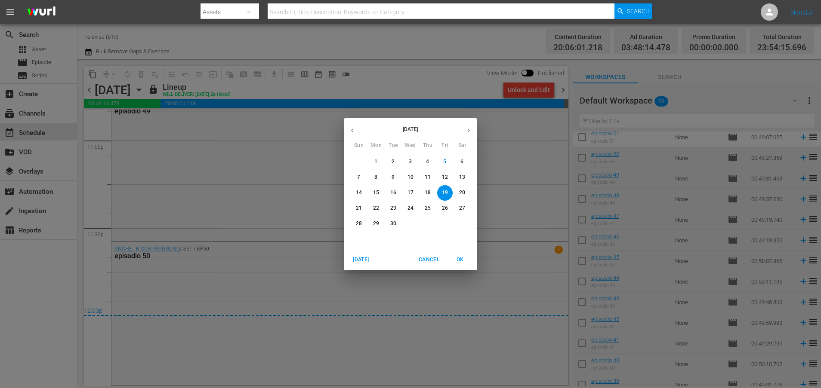
click at [461, 194] on p "20" at bounding box center [462, 192] width 6 height 7
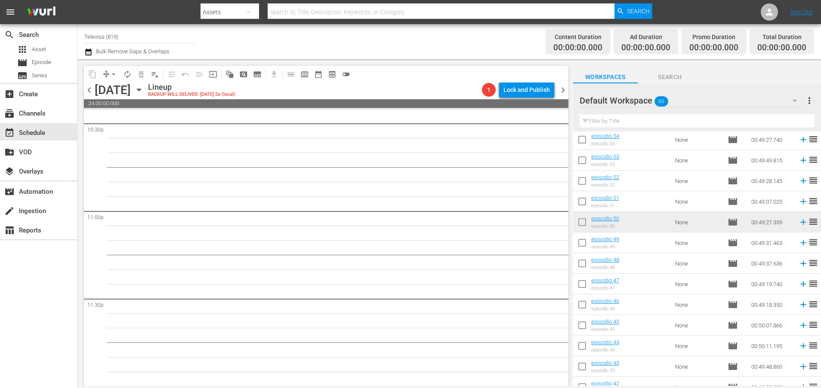
scroll to position [83, 0]
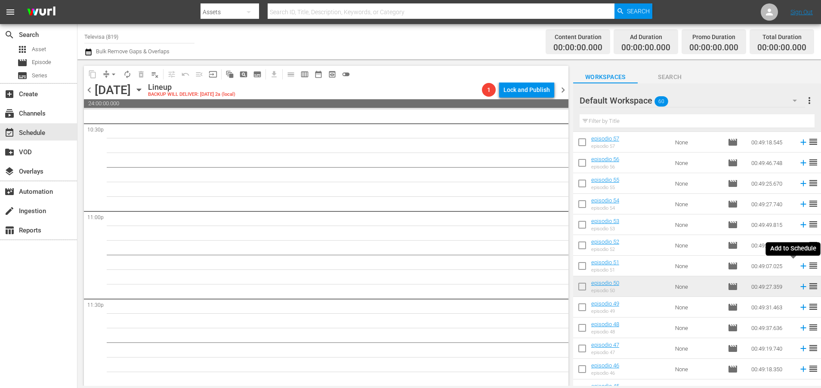
click at [798, 266] on icon at bounding box center [802, 265] width 9 height 9
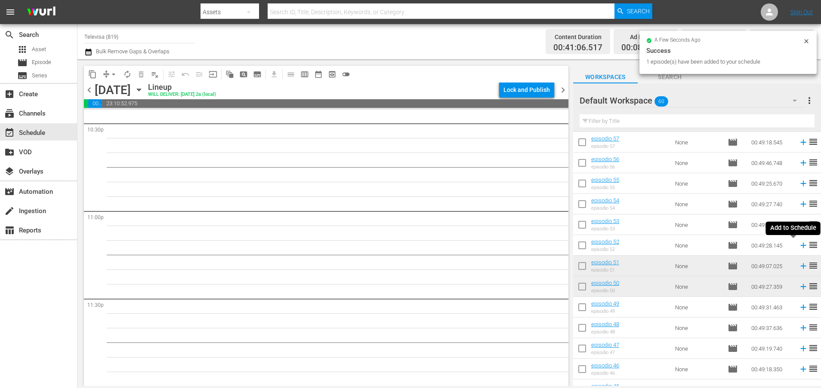
click at [800, 246] on icon at bounding box center [803, 246] width 6 height 6
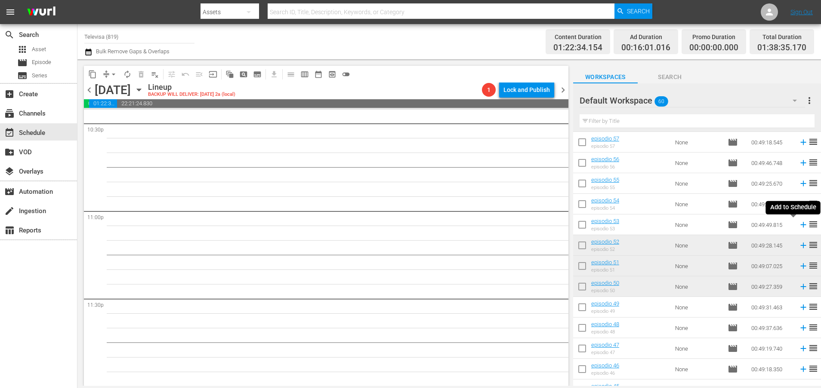
click at [800, 225] on icon at bounding box center [803, 225] width 6 height 6
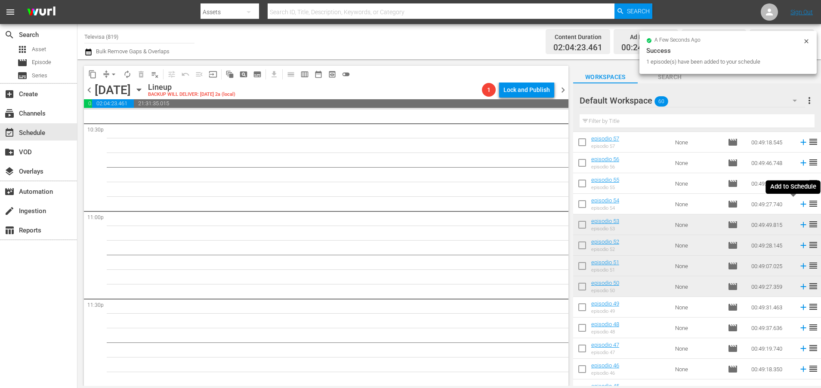
click at [800, 204] on icon at bounding box center [803, 205] width 6 height 6
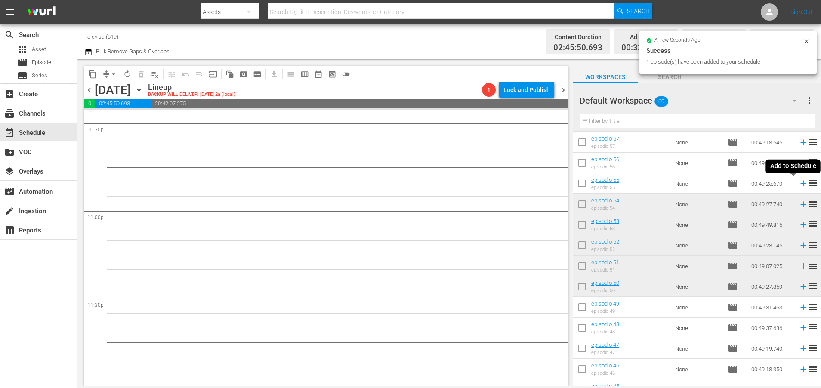
click at [800, 185] on icon at bounding box center [803, 184] width 6 height 6
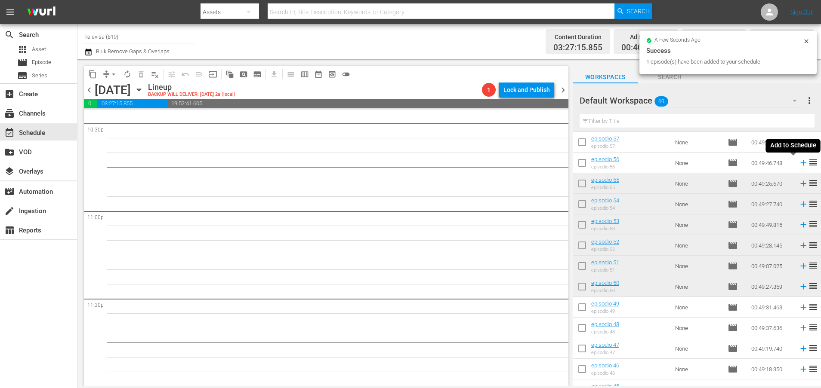
click at [798, 164] on icon at bounding box center [802, 162] width 9 height 9
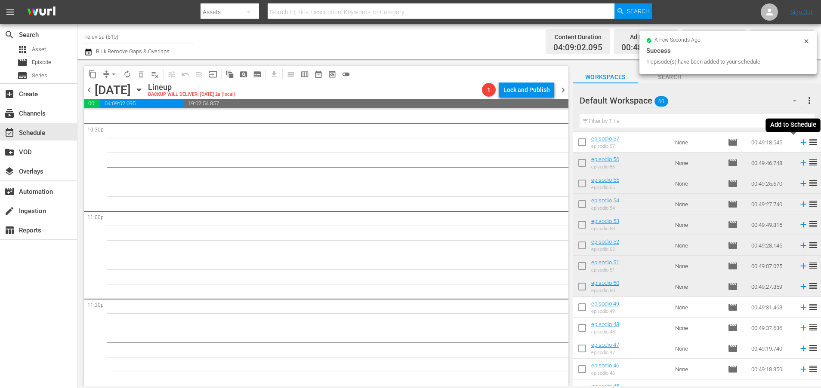
click at [800, 144] on icon at bounding box center [803, 143] width 6 height 6
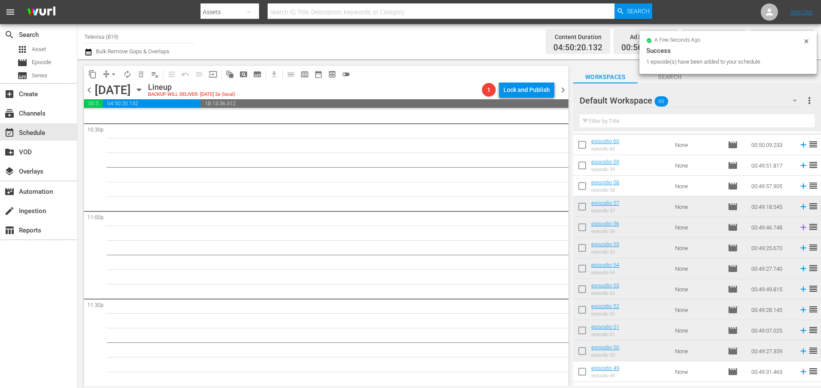
scroll to position [0, 0]
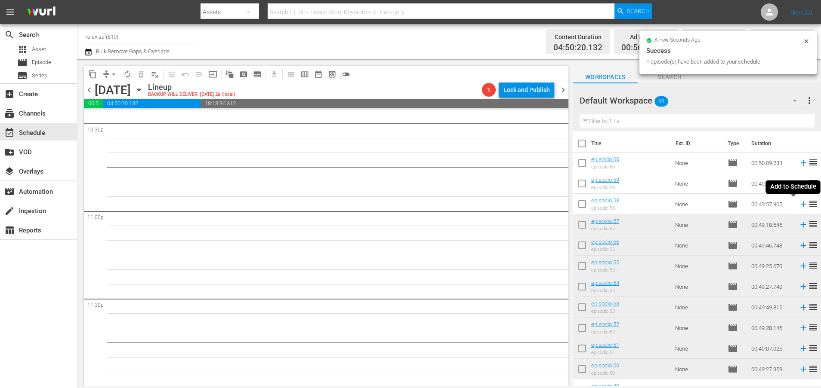
click at [798, 205] on icon at bounding box center [802, 204] width 9 height 9
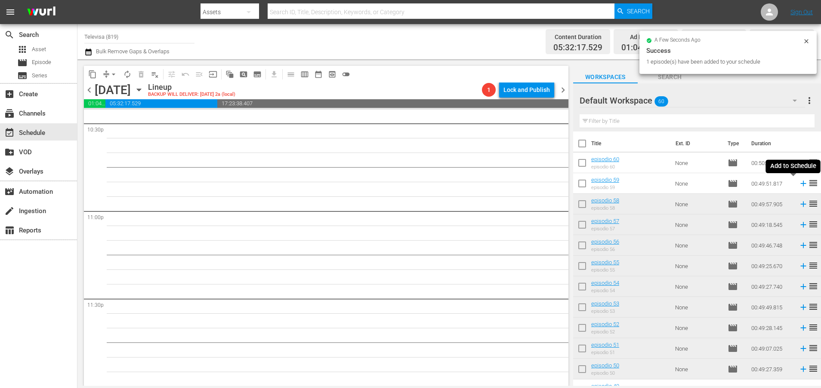
click at [798, 185] on icon at bounding box center [802, 183] width 9 height 9
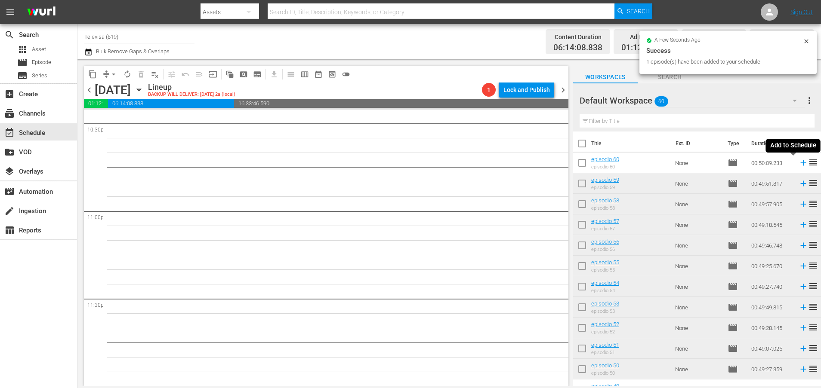
click at [800, 164] on icon at bounding box center [803, 163] width 6 height 6
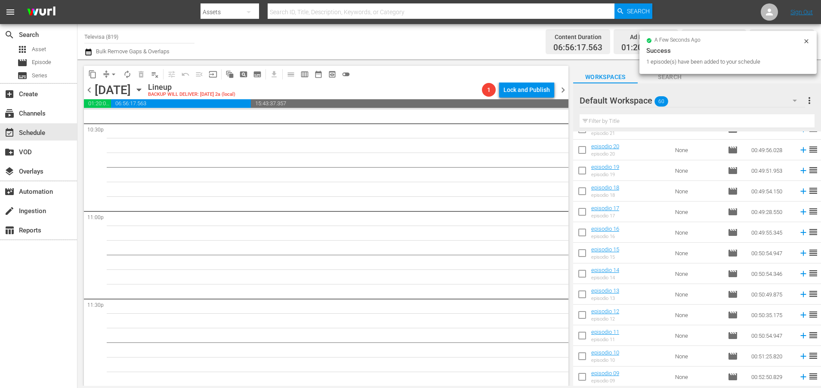
scroll to position [1004, 0]
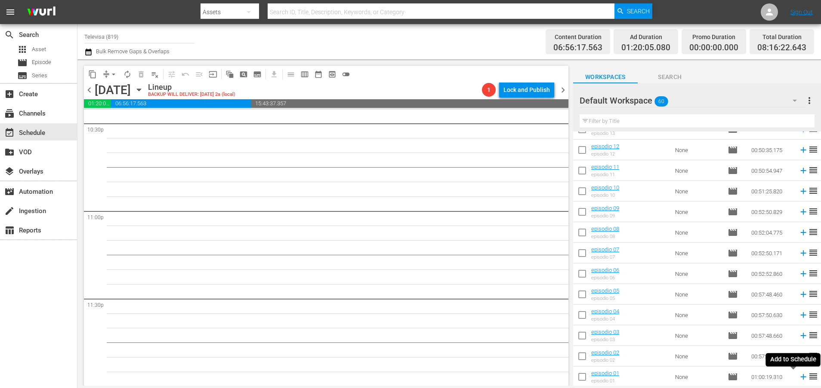
click at [800, 377] on icon at bounding box center [803, 378] width 6 height 6
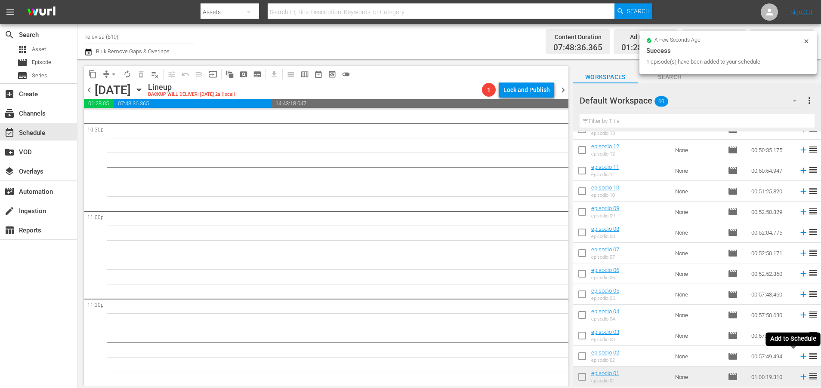
click at [798, 357] on icon at bounding box center [802, 356] width 9 height 9
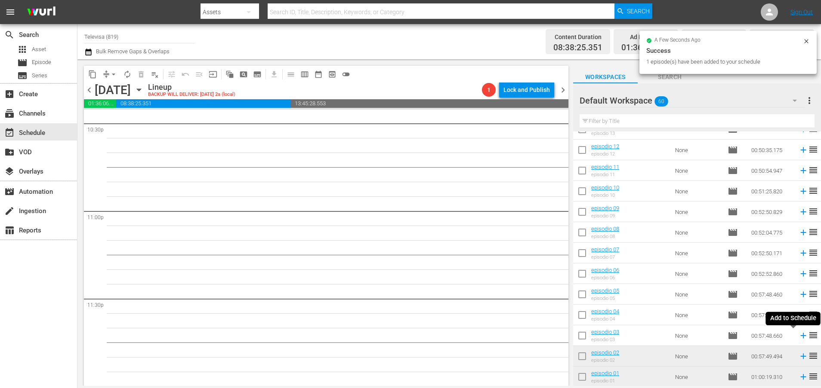
click at [798, 335] on icon at bounding box center [802, 335] width 9 height 9
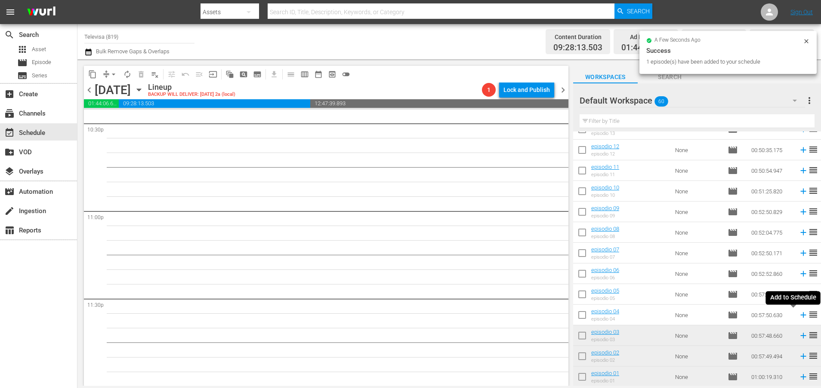
click at [800, 316] on icon at bounding box center [803, 316] width 6 height 6
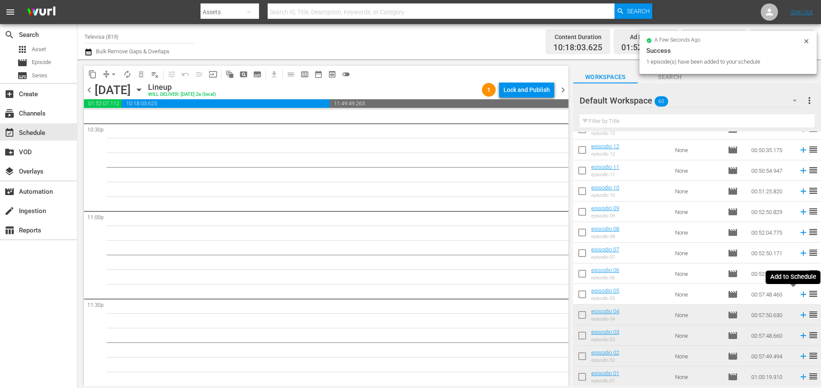
click at [798, 295] on icon at bounding box center [802, 294] width 9 height 9
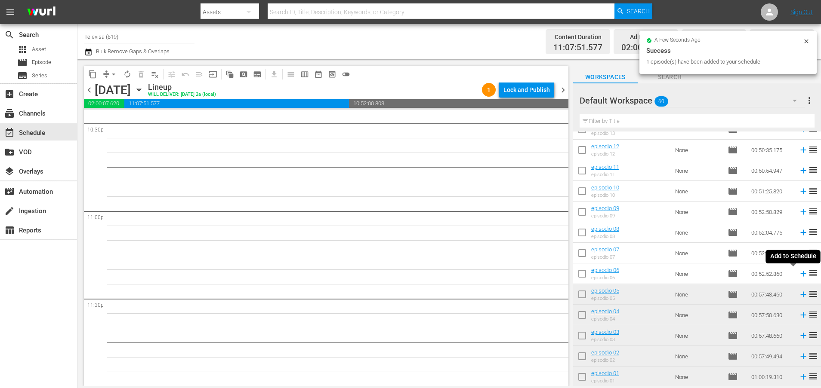
click at [798, 275] on icon at bounding box center [802, 273] width 9 height 9
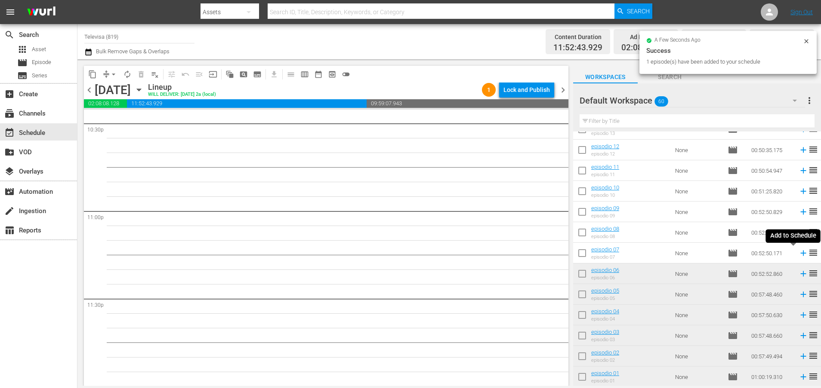
click at [800, 254] on icon at bounding box center [803, 254] width 6 height 6
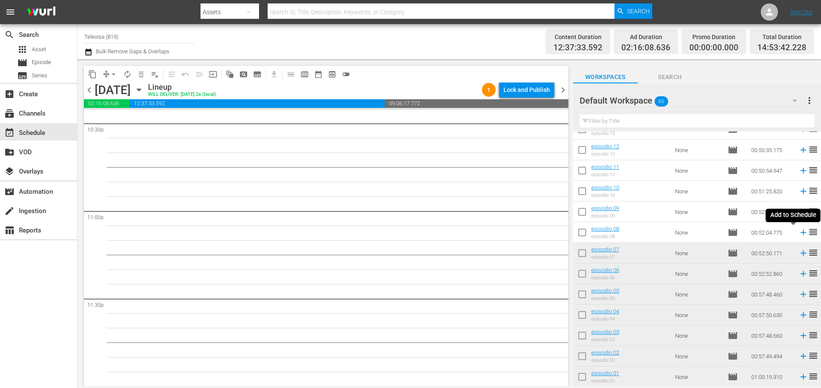
click at [800, 233] on icon at bounding box center [803, 233] width 6 height 6
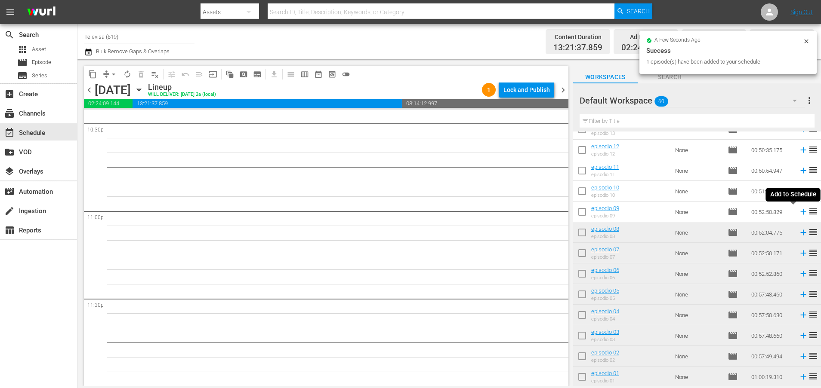
click at [800, 212] on icon at bounding box center [803, 212] width 6 height 6
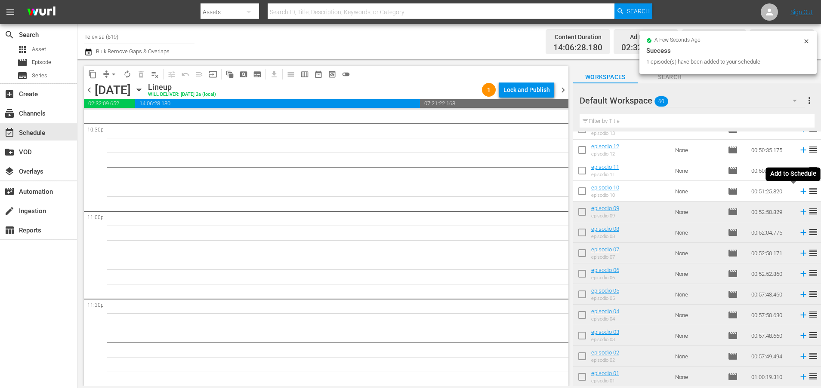
click at [800, 192] on icon at bounding box center [803, 192] width 6 height 6
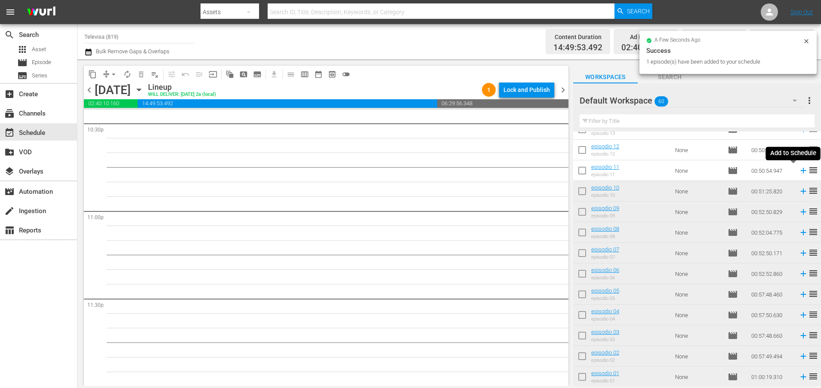
click at [800, 172] on icon at bounding box center [803, 171] width 6 height 6
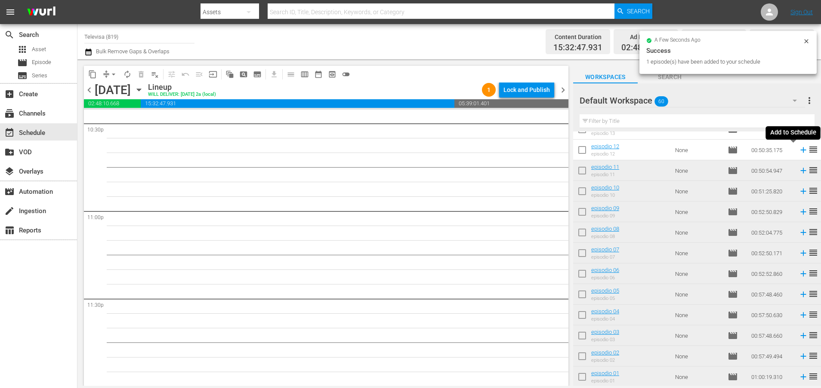
click at [800, 151] on icon at bounding box center [803, 151] width 6 height 6
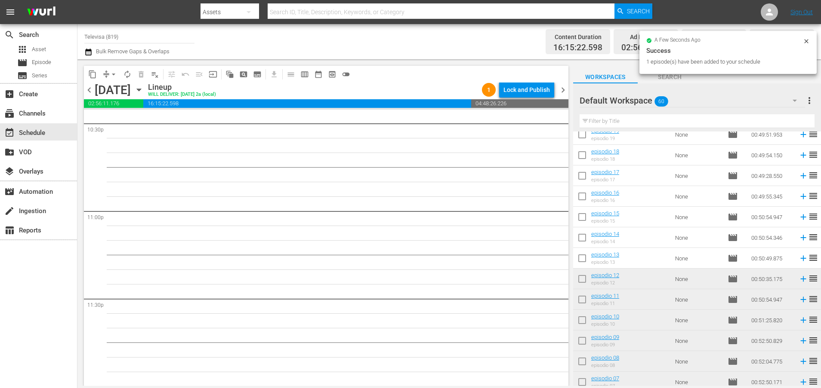
scroll to position [810, 0]
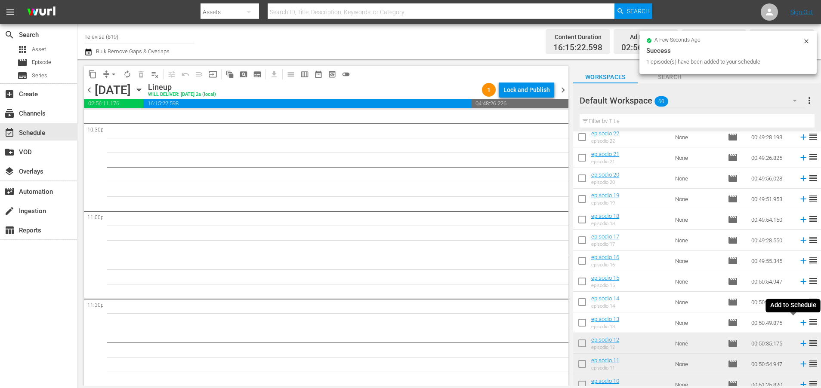
click at [800, 323] on icon at bounding box center [803, 323] width 6 height 6
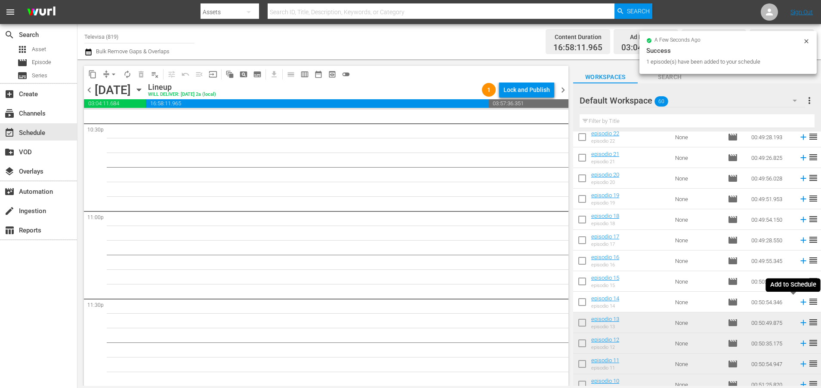
click at [800, 303] on icon at bounding box center [803, 303] width 6 height 6
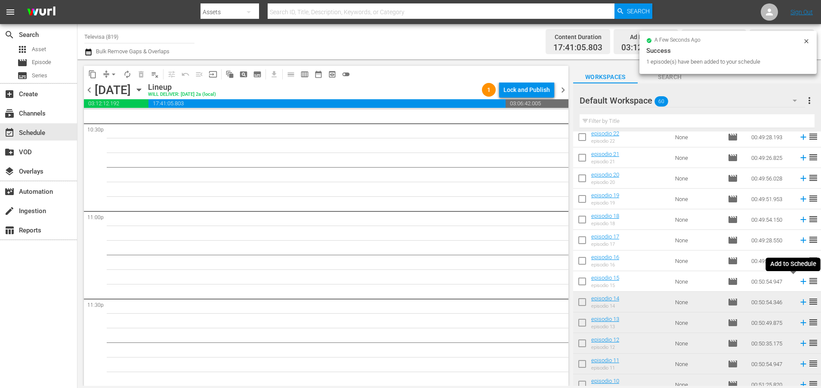
click at [798, 280] on icon at bounding box center [802, 281] width 9 height 9
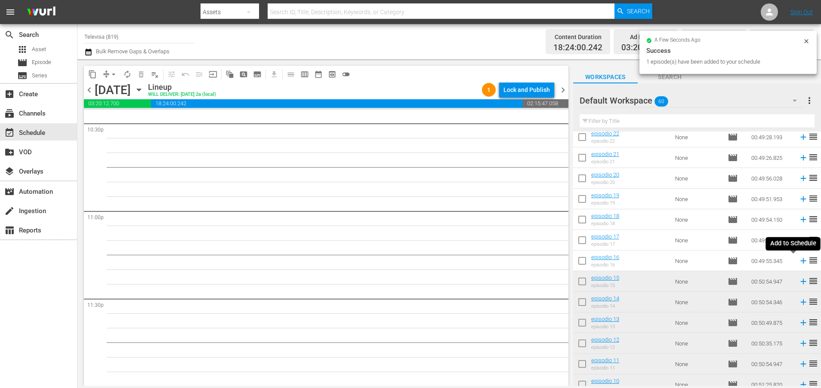
click at [798, 262] on icon at bounding box center [802, 260] width 9 height 9
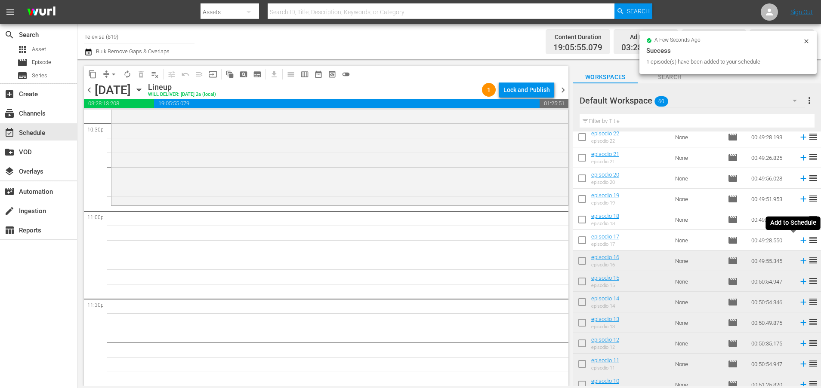
click at [798, 242] on icon at bounding box center [802, 240] width 9 height 9
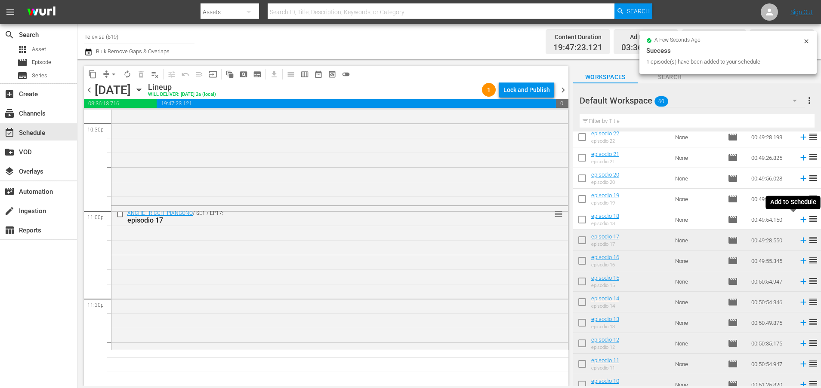
click at [798, 217] on icon at bounding box center [802, 219] width 9 height 9
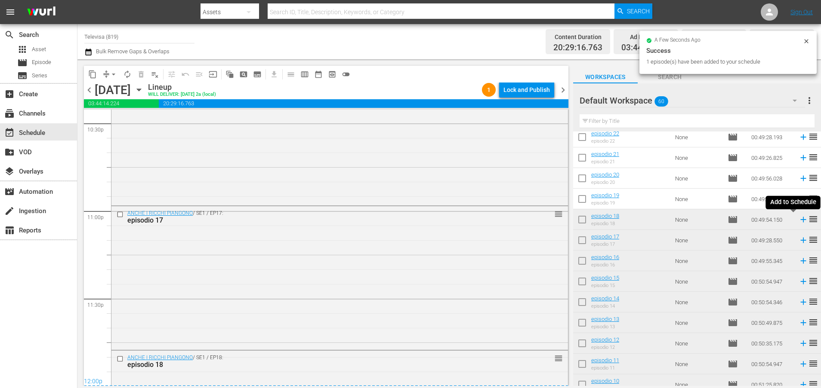
scroll to position [4005, 0]
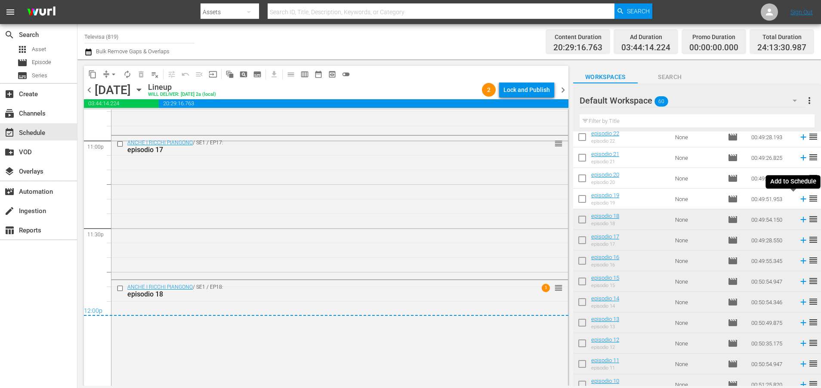
click at [798, 197] on icon at bounding box center [802, 198] width 9 height 9
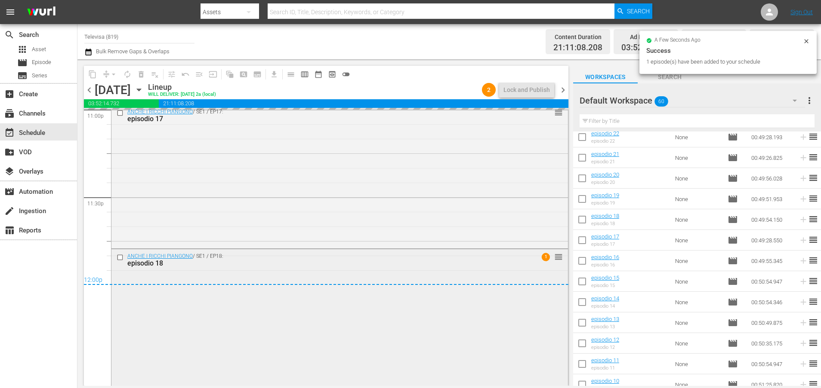
scroll to position [4044, 0]
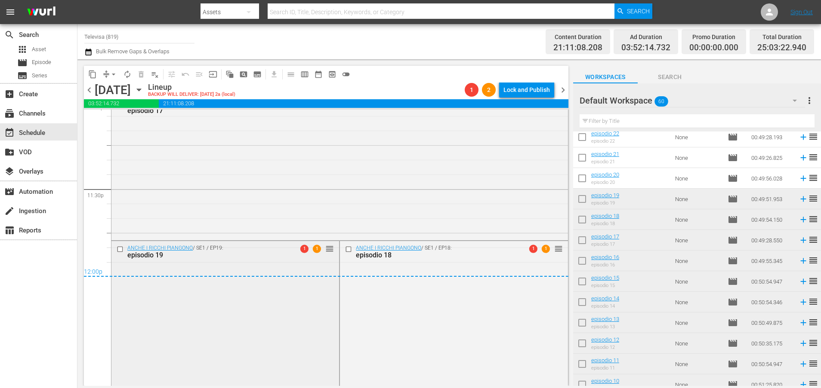
click at [120, 249] on input "checkbox" at bounding box center [121, 249] width 9 height 7
click at [141, 73] on span "delete_forever_outlined" at bounding box center [141, 74] width 9 height 9
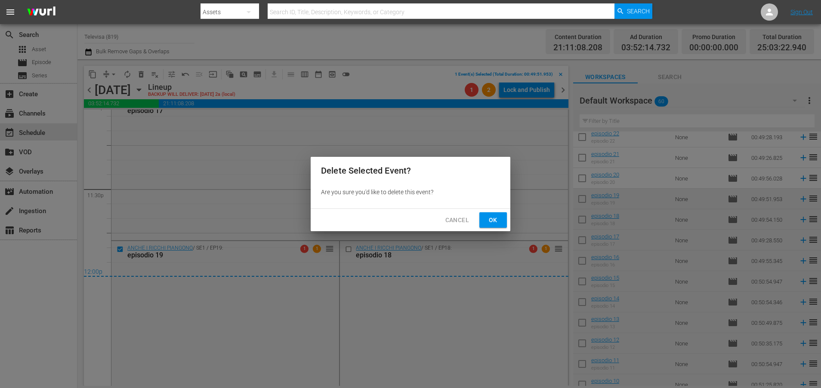
click at [502, 218] on button "Ok" at bounding box center [493, 220] width 28 height 16
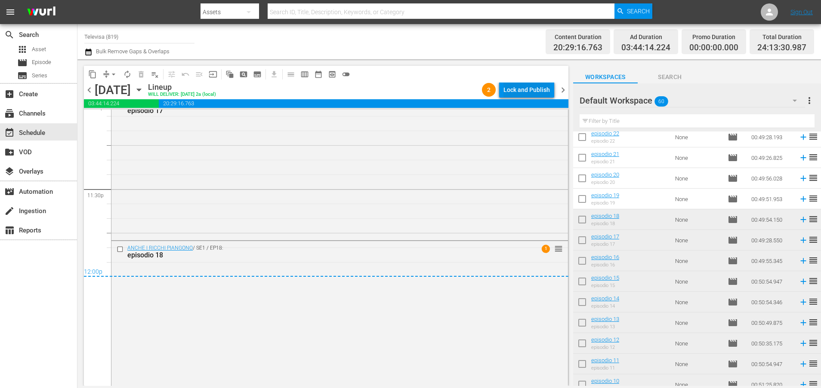
click at [543, 89] on div "Lock and Publish" at bounding box center [526, 89] width 46 height 15
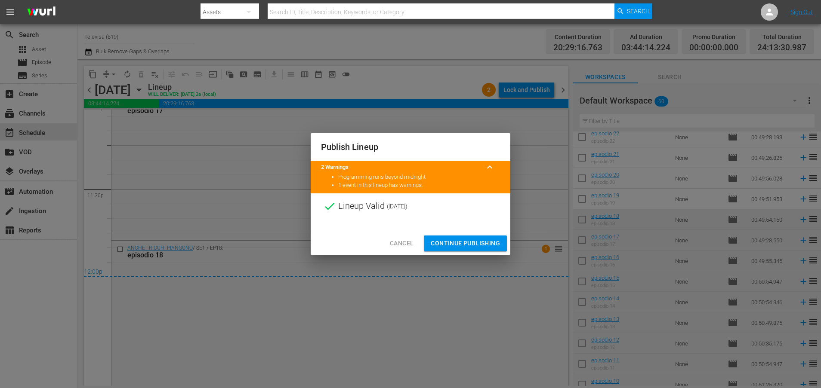
click at [467, 246] on span "Continue Publishing" at bounding box center [465, 243] width 69 height 11
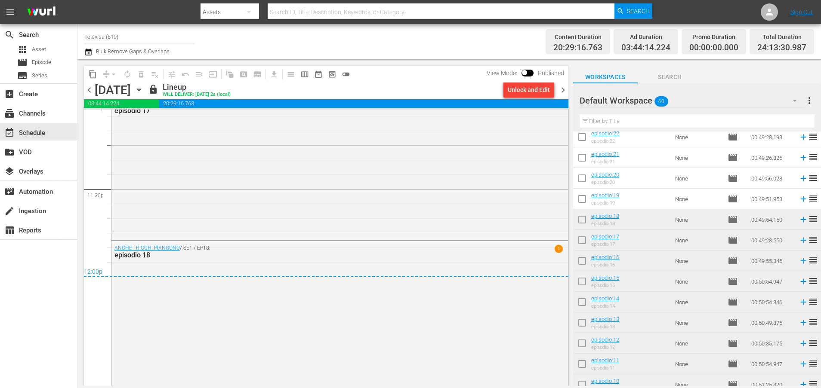
click at [141, 91] on icon "button" at bounding box center [139, 90] width 4 height 2
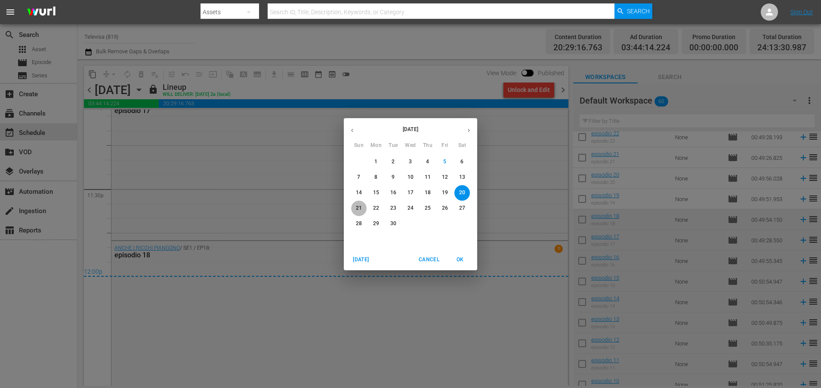
click at [359, 208] on p "21" at bounding box center [359, 208] width 6 height 7
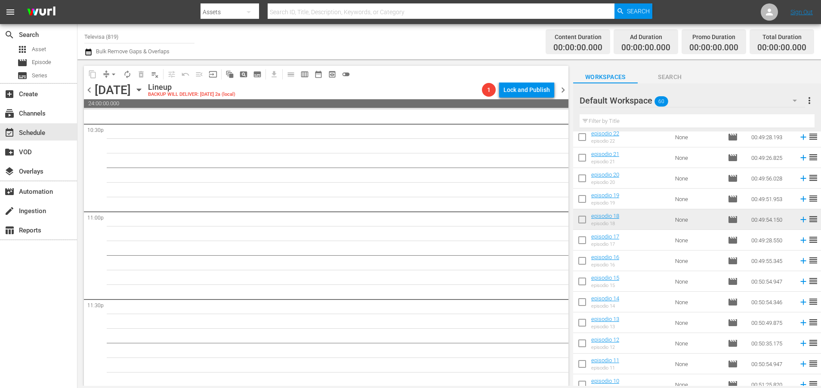
scroll to position [3934, 0]
click at [800, 199] on icon at bounding box center [803, 200] width 6 height 6
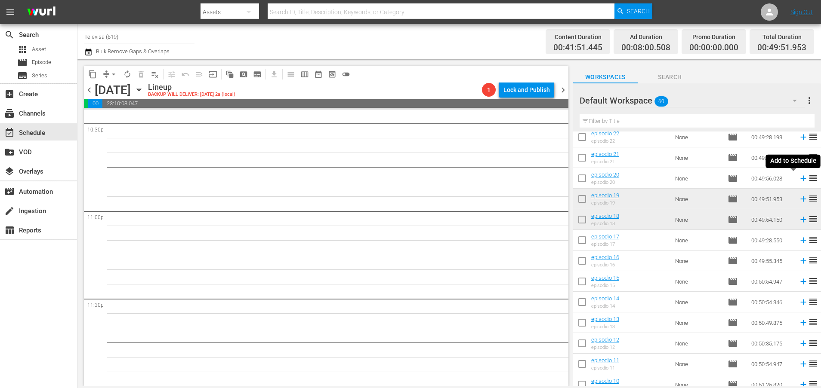
click at [800, 181] on icon at bounding box center [803, 179] width 6 height 6
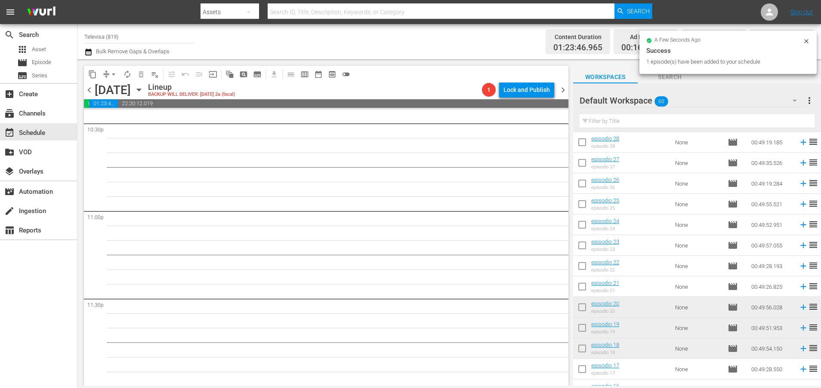
scroll to position [617, 0]
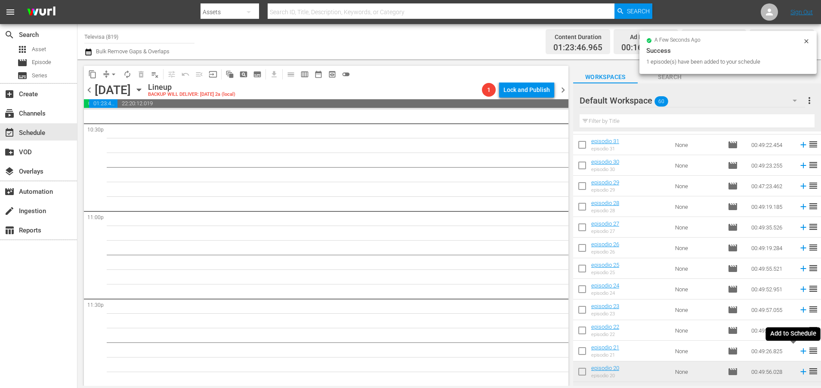
click at [800, 351] on icon at bounding box center [803, 352] width 6 height 6
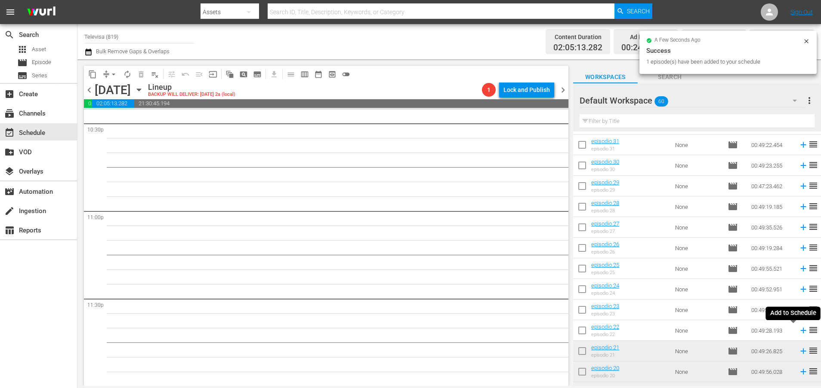
click at [800, 331] on icon at bounding box center [803, 331] width 6 height 6
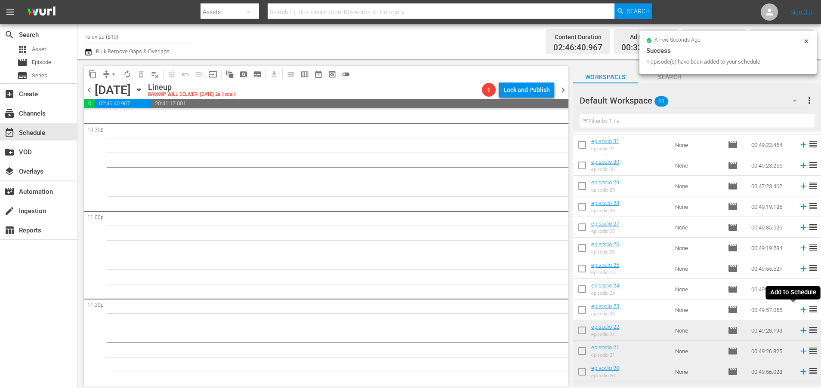
click at [800, 311] on icon at bounding box center [803, 311] width 6 height 6
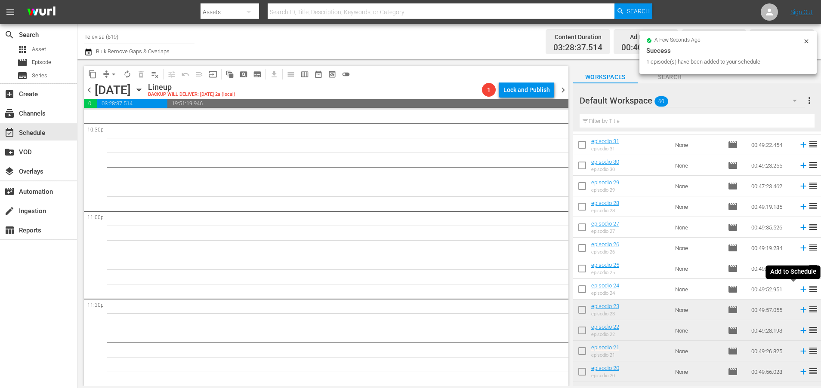
click at [800, 289] on icon at bounding box center [803, 290] width 6 height 6
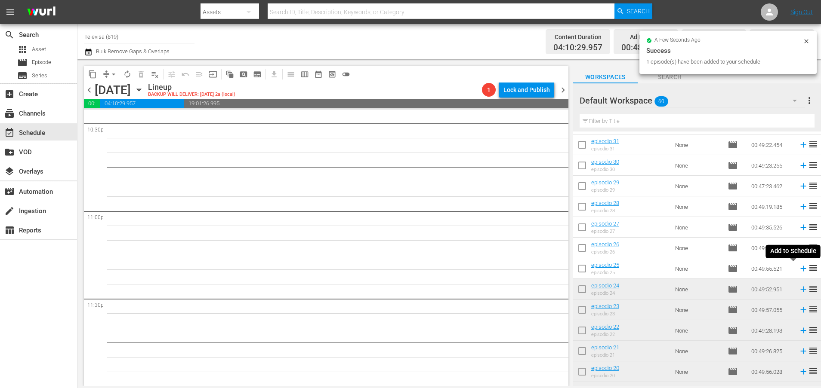
click at [798, 270] on icon at bounding box center [802, 268] width 9 height 9
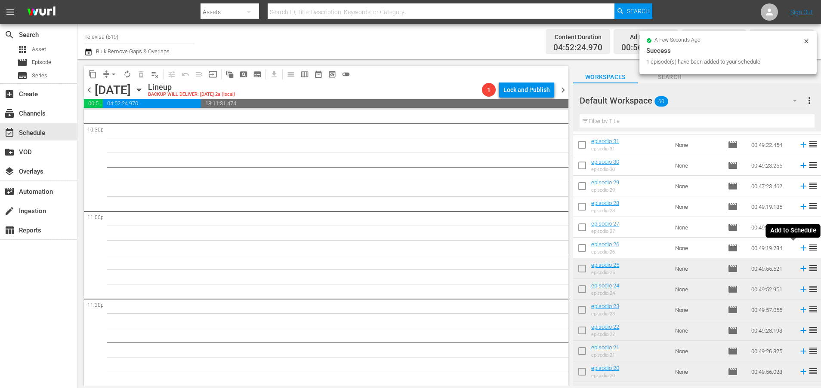
click at [800, 248] on icon at bounding box center [803, 249] width 6 height 6
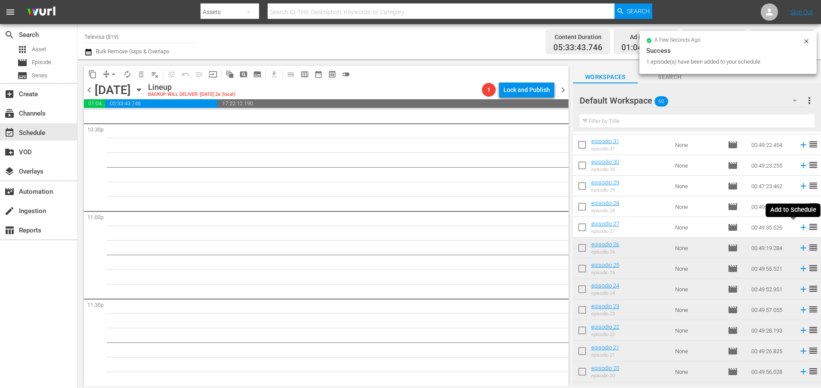
click at [798, 228] on icon at bounding box center [802, 227] width 9 height 9
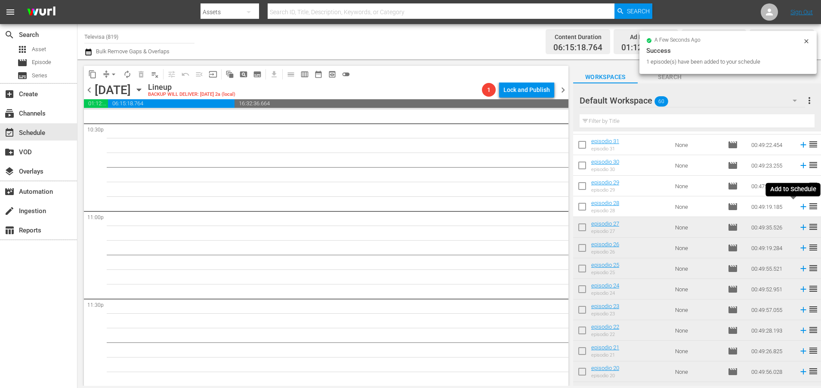
click at [798, 208] on icon at bounding box center [802, 206] width 9 height 9
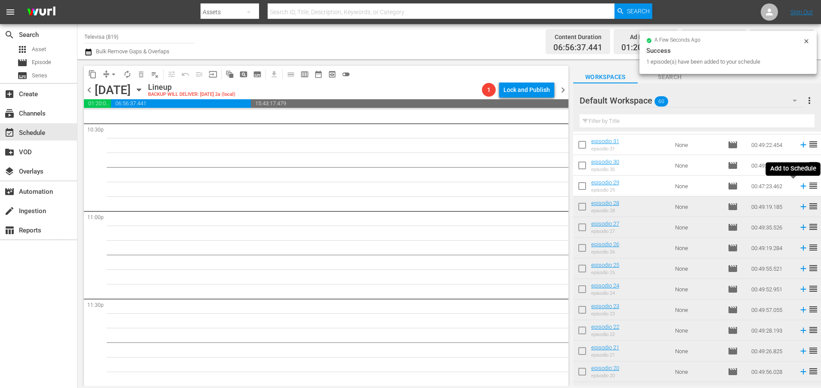
click at [798, 187] on icon at bounding box center [802, 185] width 9 height 9
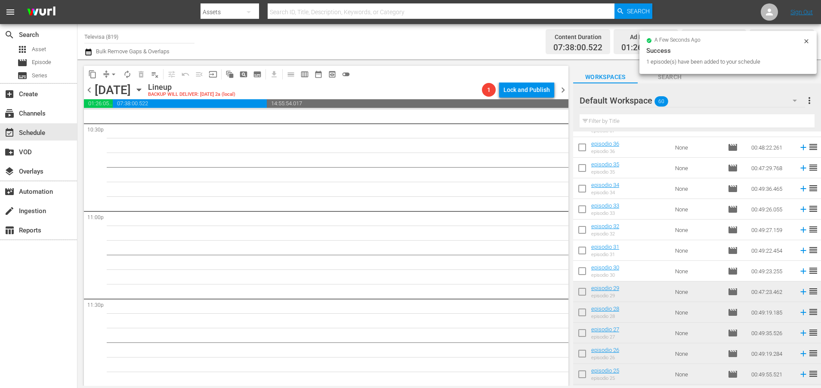
scroll to position [488, 0]
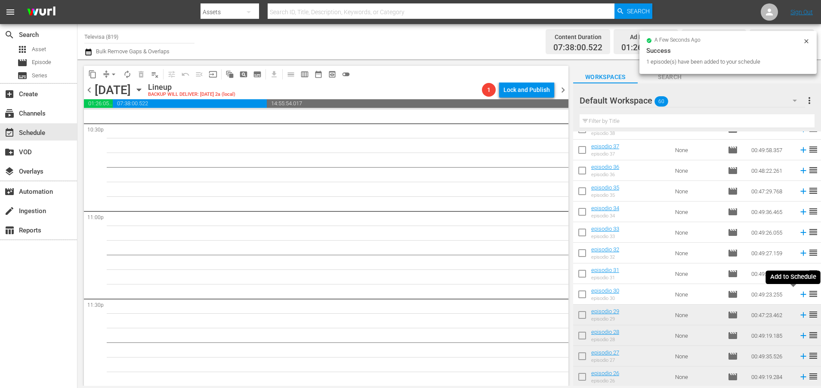
click at [800, 296] on icon at bounding box center [803, 295] width 6 height 6
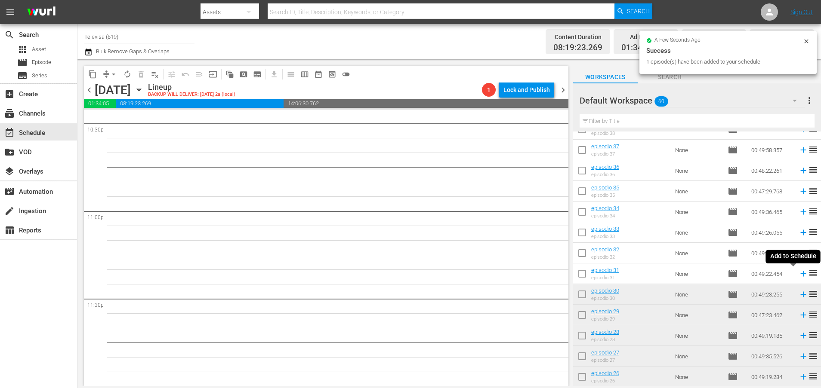
click at [800, 275] on icon at bounding box center [803, 274] width 6 height 6
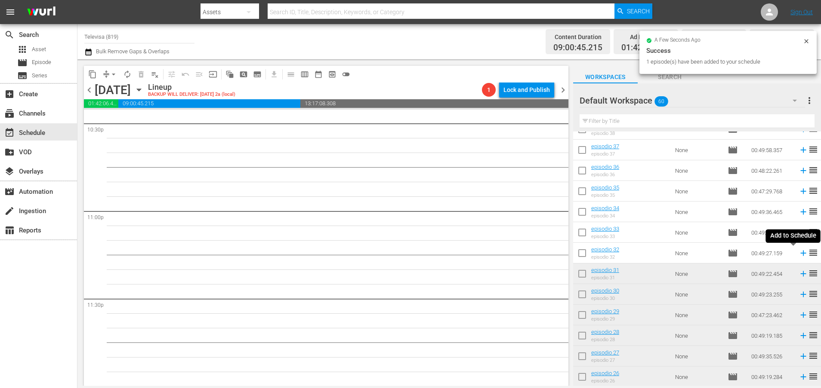
click at [798, 255] on icon at bounding box center [802, 253] width 9 height 9
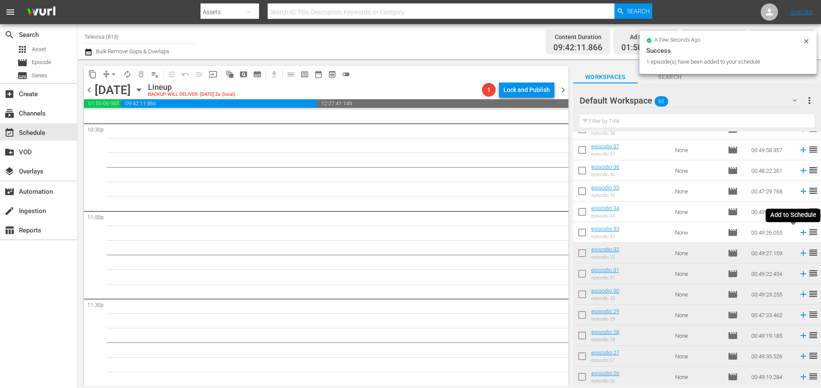
click at [798, 235] on icon at bounding box center [802, 232] width 9 height 9
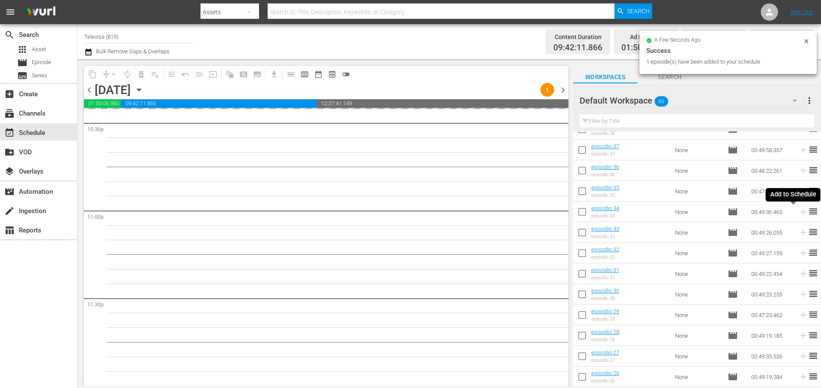
click at [798, 217] on icon at bounding box center [802, 211] width 9 height 9
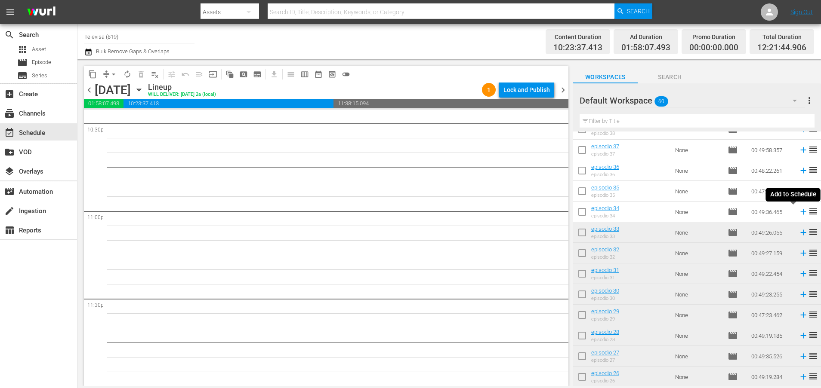
click at [798, 217] on icon at bounding box center [802, 211] width 9 height 9
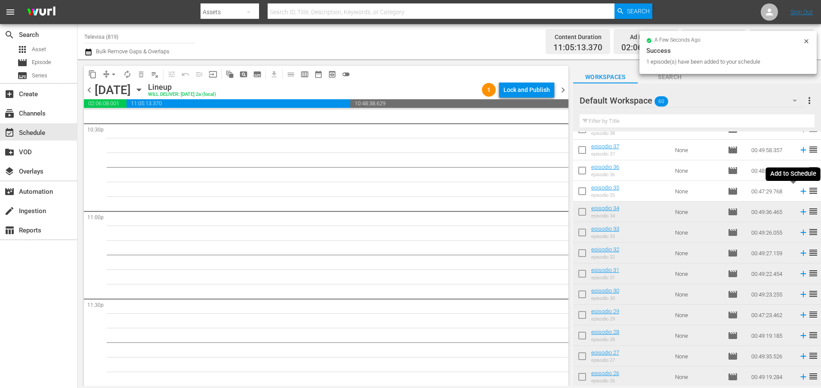
click at [800, 193] on icon at bounding box center [803, 192] width 6 height 6
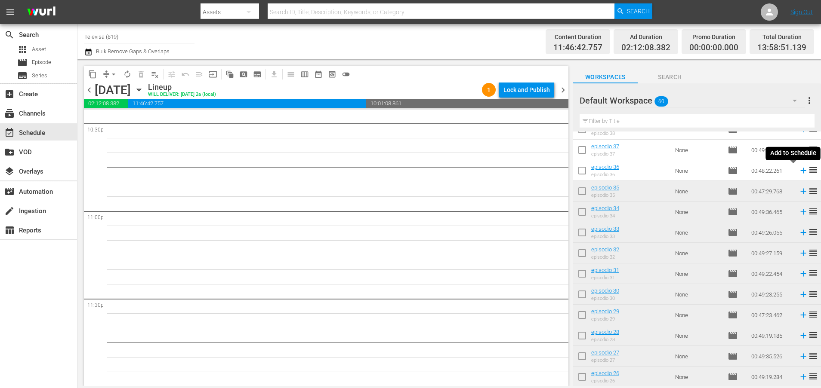
click at [800, 172] on icon at bounding box center [803, 171] width 6 height 6
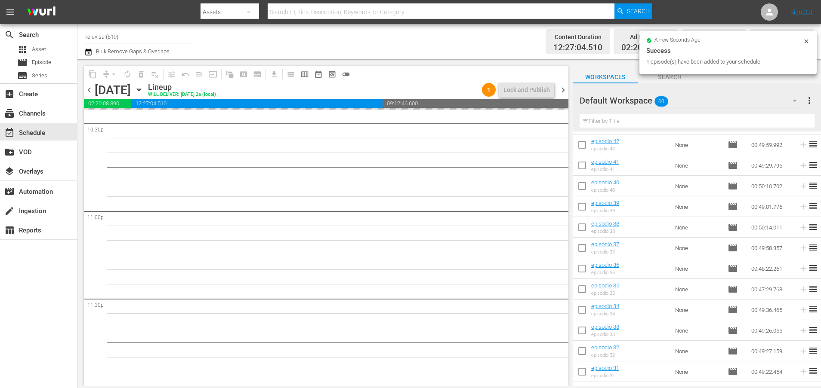
scroll to position [359, 0]
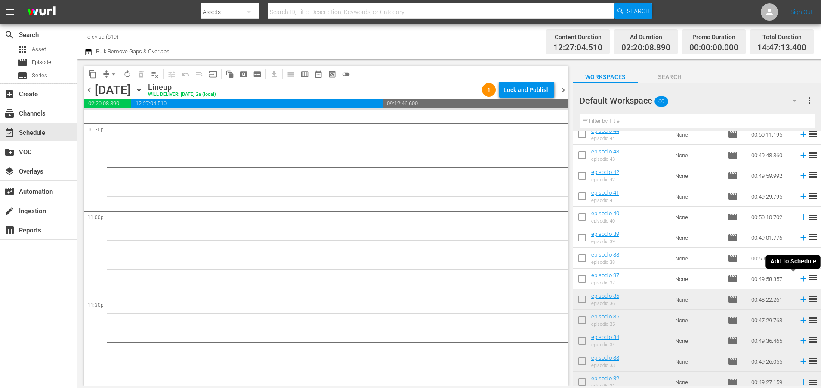
click at [800, 280] on icon at bounding box center [803, 280] width 6 height 6
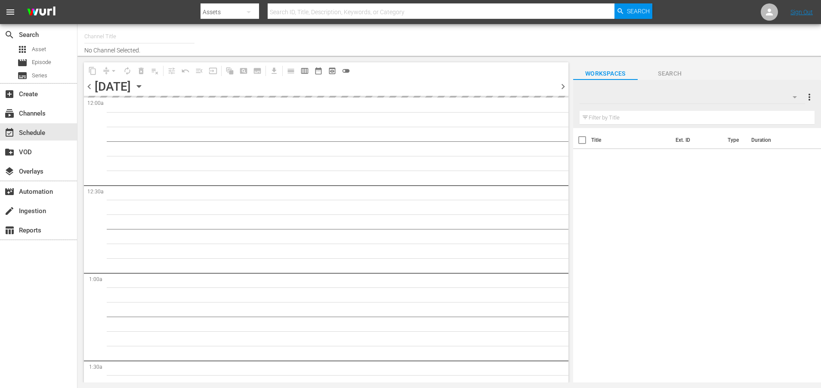
type input "Televisa (819)"
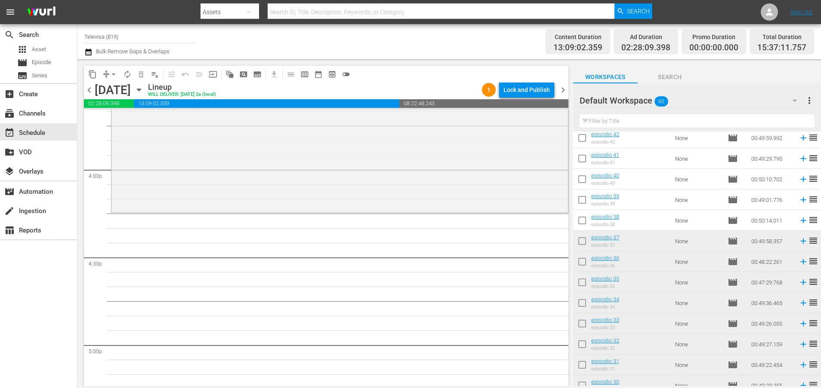
scroll to position [341, 0]
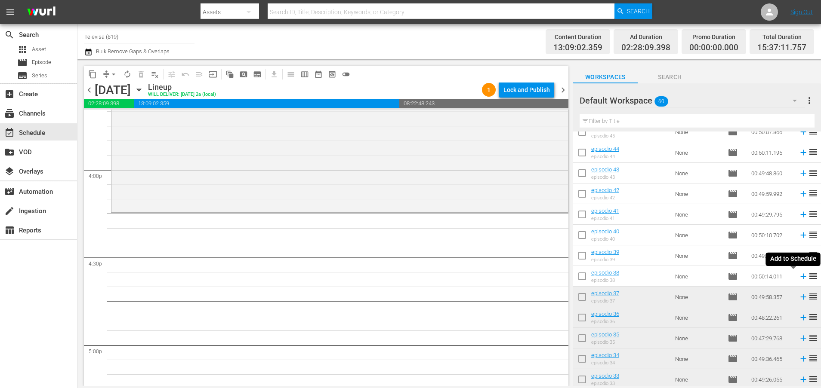
click at [800, 277] on icon at bounding box center [803, 277] width 6 height 6
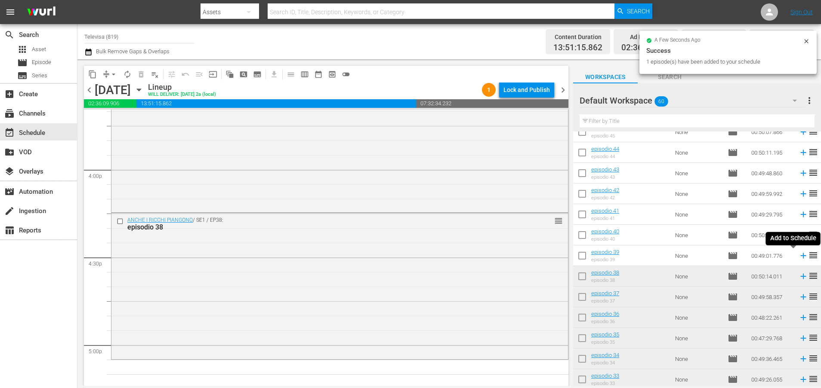
click at [800, 256] on icon at bounding box center [803, 256] width 6 height 6
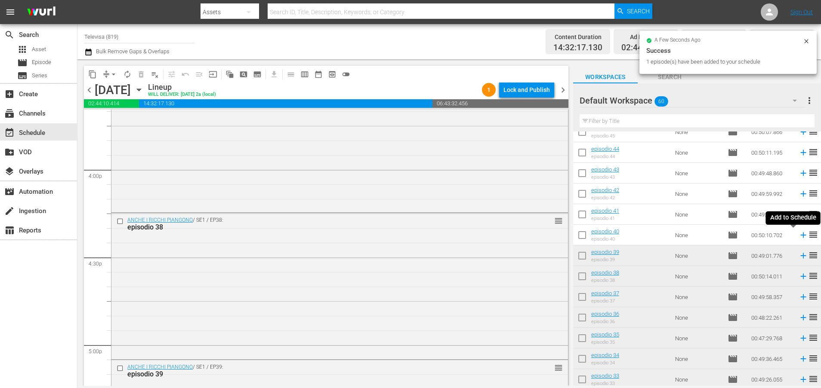
click at [800, 236] on icon at bounding box center [803, 236] width 6 height 6
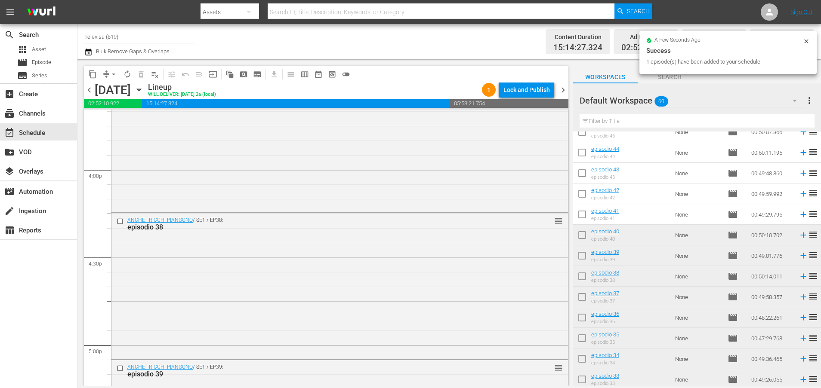
scroll to position [3934, 0]
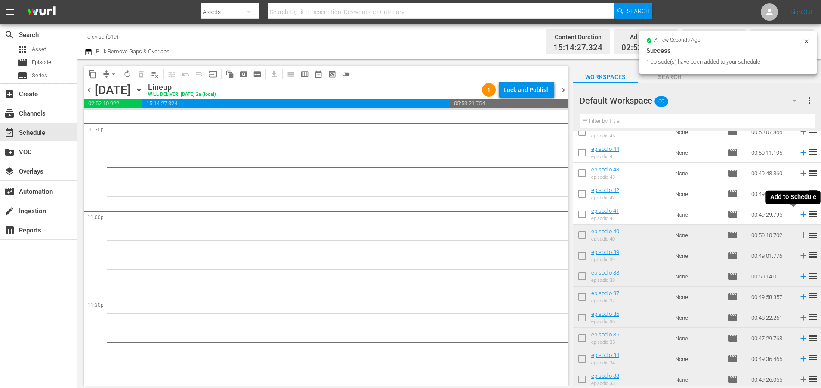
click at [800, 215] on icon at bounding box center [803, 215] width 6 height 6
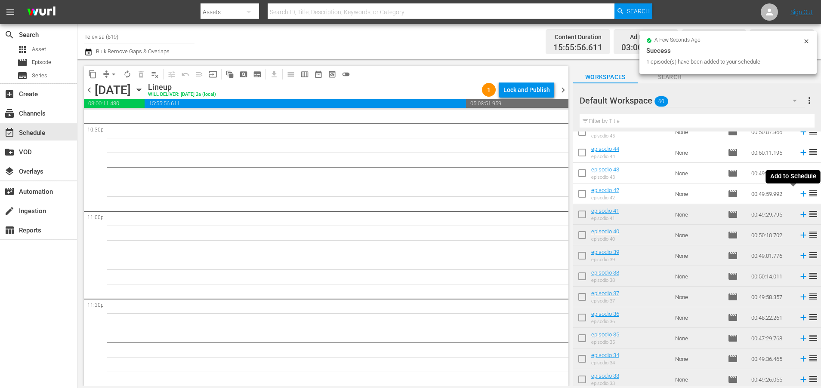
scroll to position [3920, 0]
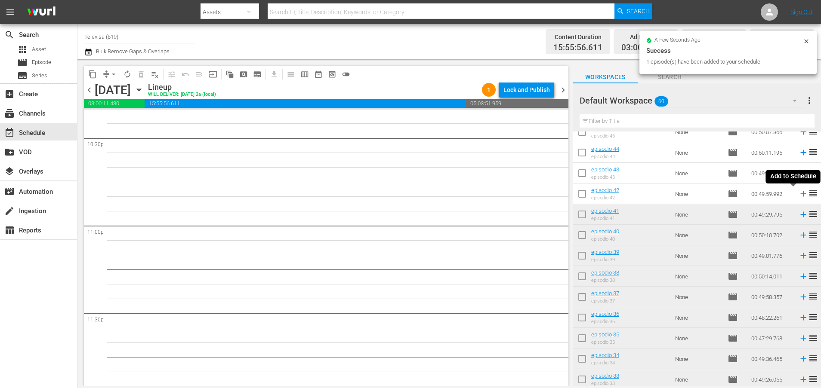
click at [800, 194] on icon at bounding box center [803, 194] width 6 height 6
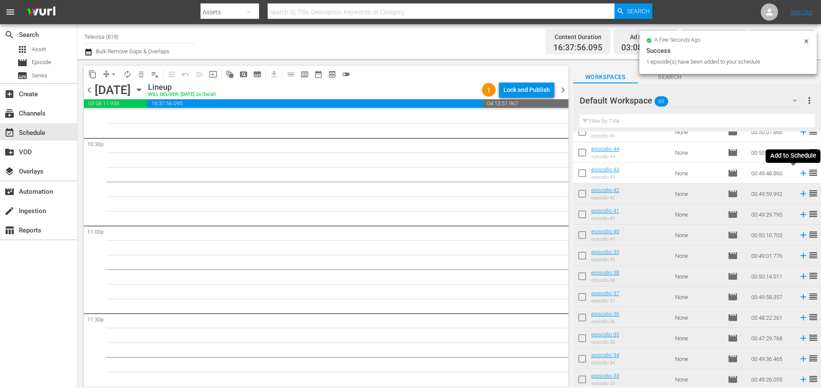
scroll to position [3905, 0]
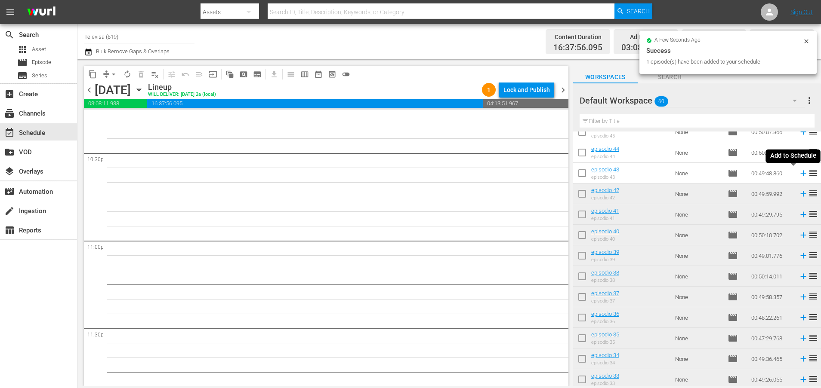
click at [798, 174] on icon at bounding box center [802, 173] width 9 height 9
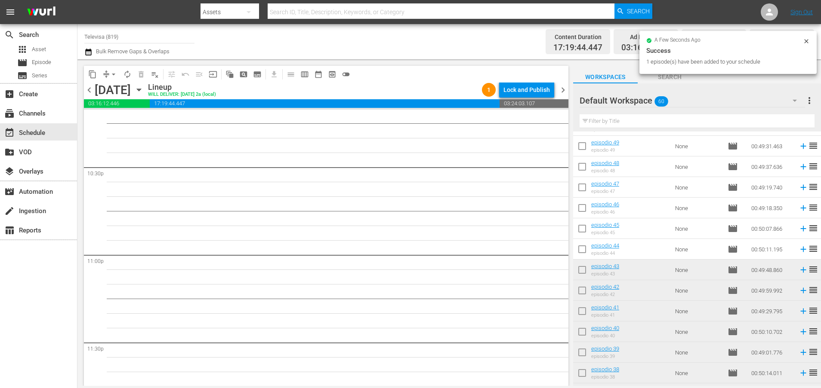
scroll to position [212, 0]
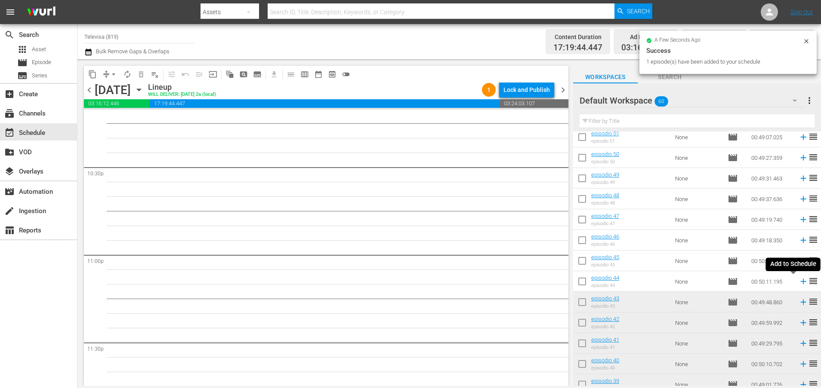
click at [800, 282] on icon at bounding box center [803, 282] width 6 height 6
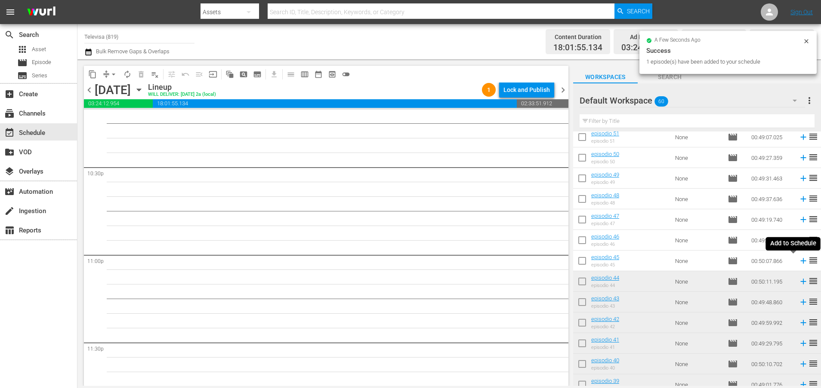
scroll to position [3876, 0]
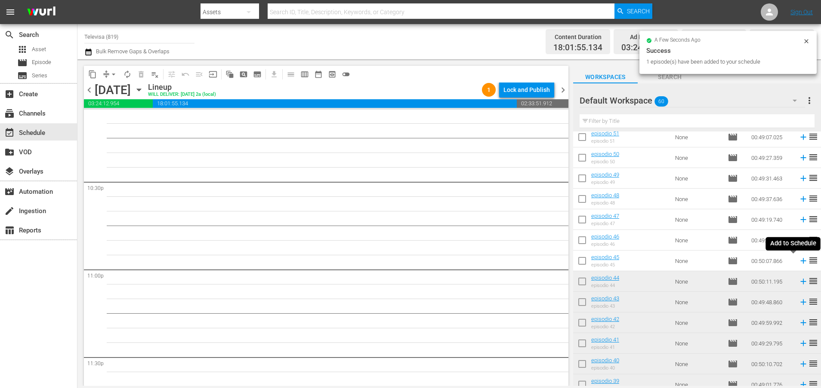
click at [800, 262] on icon at bounding box center [803, 261] width 6 height 6
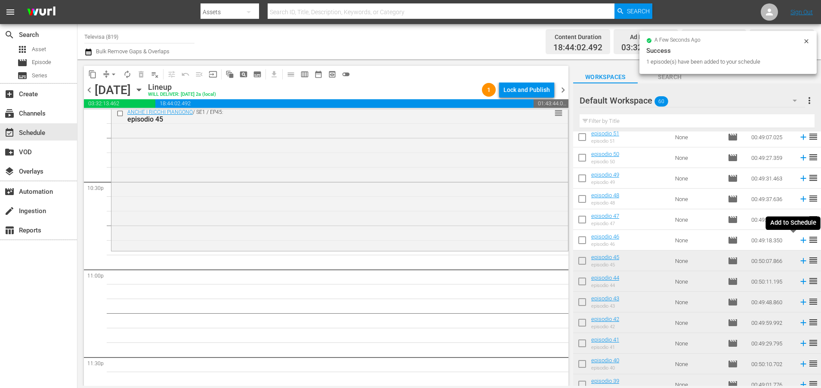
click at [798, 240] on icon at bounding box center [802, 240] width 9 height 9
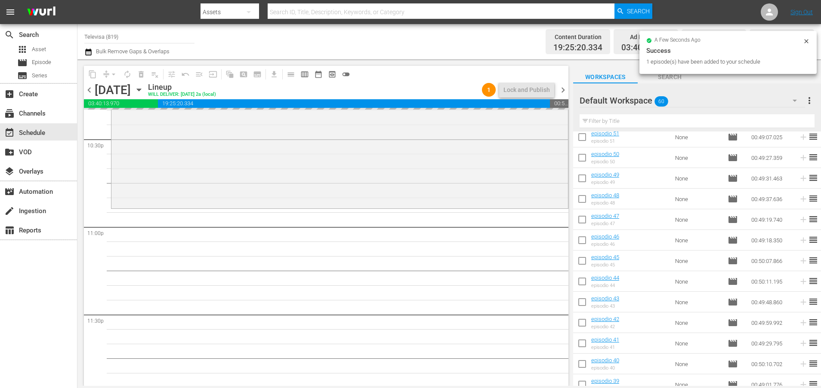
scroll to position [3934, 0]
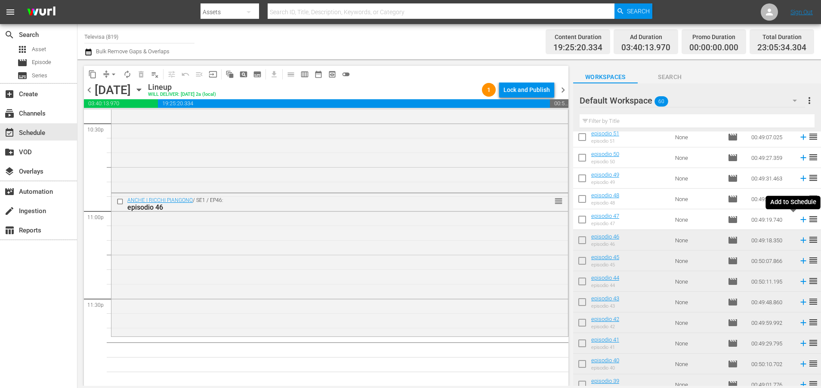
click at [798, 221] on icon at bounding box center [802, 219] width 9 height 9
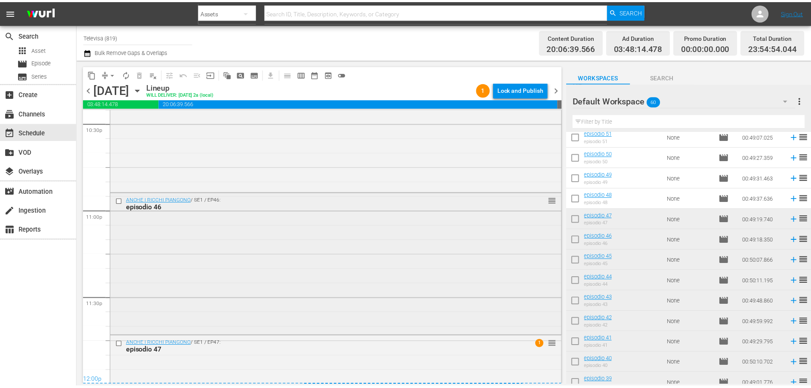
scroll to position [4029, 0]
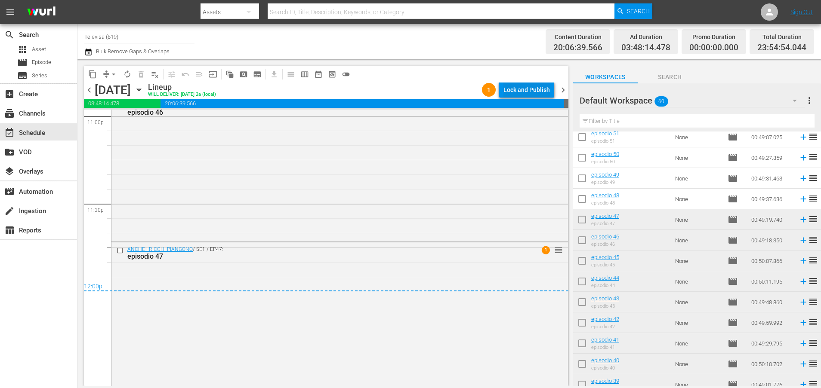
click at [528, 91] on div "Lock and Publish" at bounding box center [526, 89] width 46 height 15
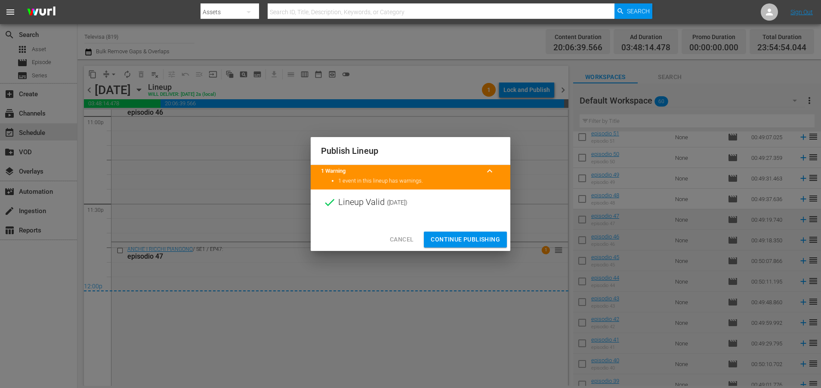
click at [446, 237] on span "Continue Publishing" at bounding box center [465, 239] width 69 height 11
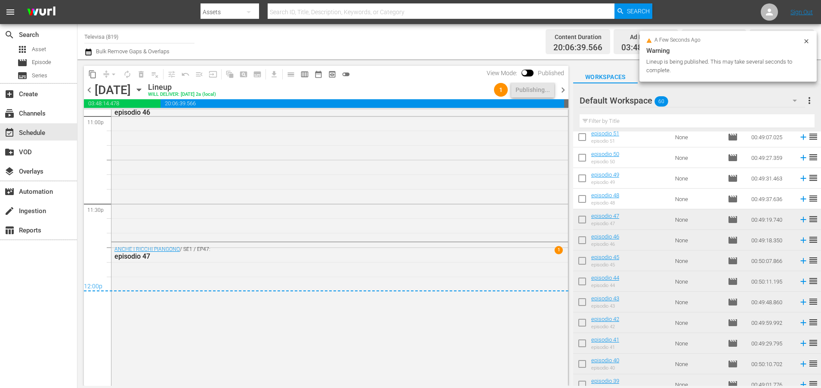
click at [141, 89] on icon "button" at bounding box center [139, 90] width 4 height 2
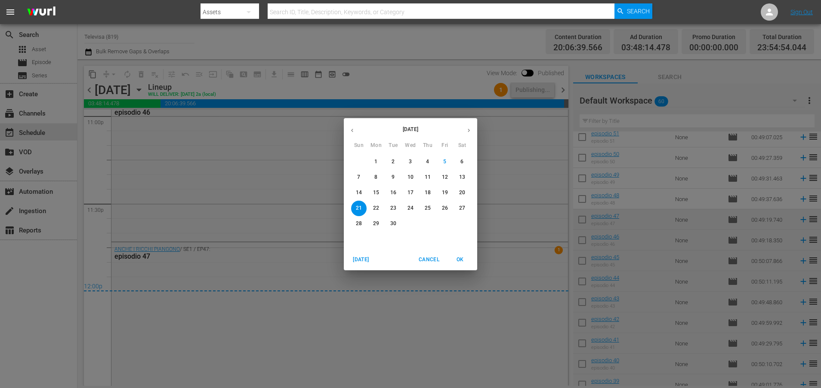
click at [232, 89] on div "September 2025 Sun Mon Tue Wed Thu Fri Sat 31 1 2 3 4 5 6 7 8 9 10 11 12 13 14 …" at bounding box center [410, 194] width 821 height 388
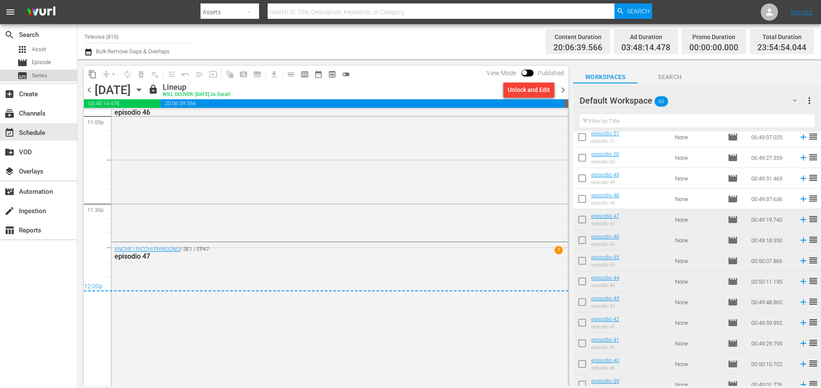
click at [49, 77] on div "subtitles Series" at bounding box center [38, 76] width 77 height 12
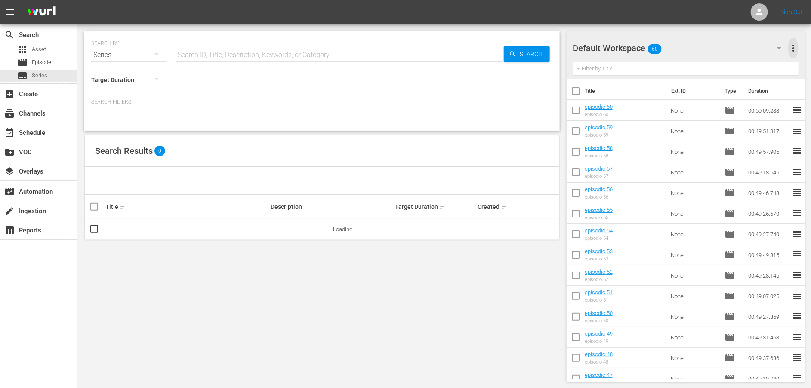
click at [794, 46] on span "more_vert" at bounding box center [793, 48] width 10 height 10
click at [702, 62] on div "Clear All Workspace Items" at bounding box center [737, 64] width 101 height 15
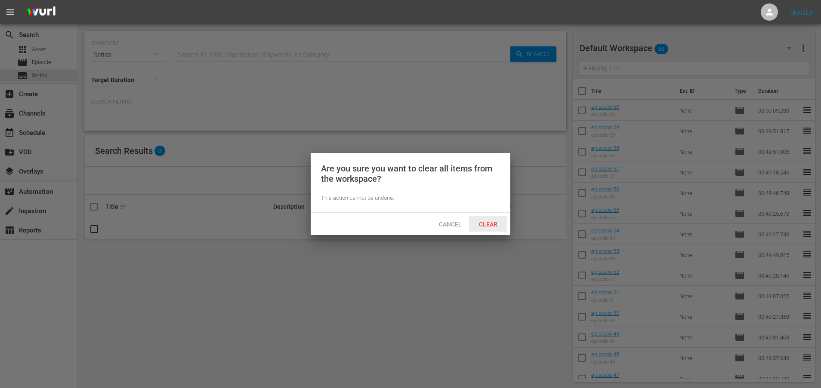
click at [487, 221] on span "Clear" at bounding box center [488, 224] width 32 height 7
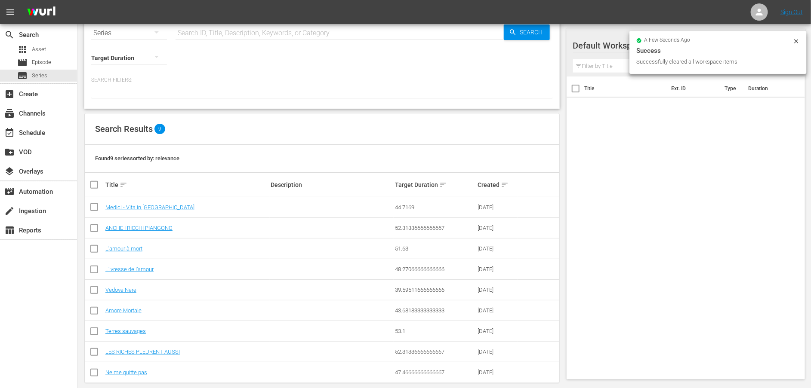
scroll to position [34, 0]
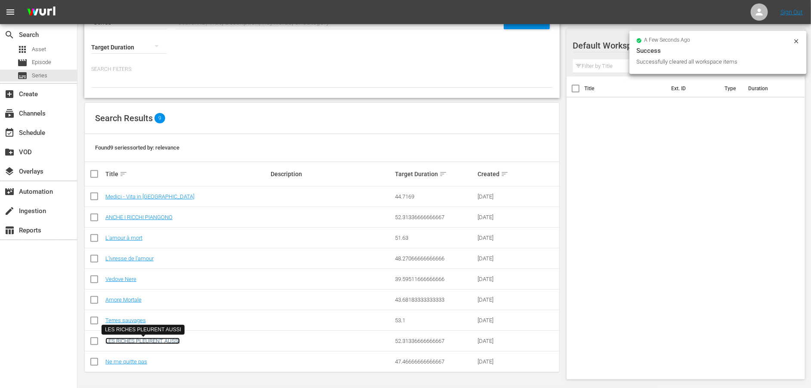
click at [169, 339] on link "LES RICHES PLEURENT AUSSI" at bounding box center [142, 341] width 74 height 6
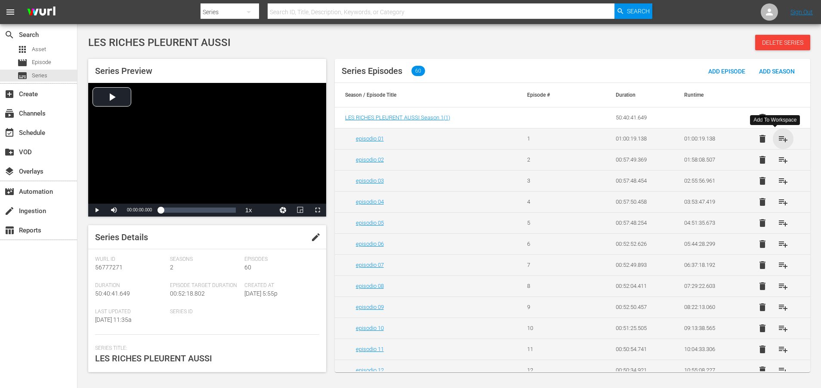
click at [778, 141] on span "playlist_add" at bounding box center [783, 139] width 10 height 10
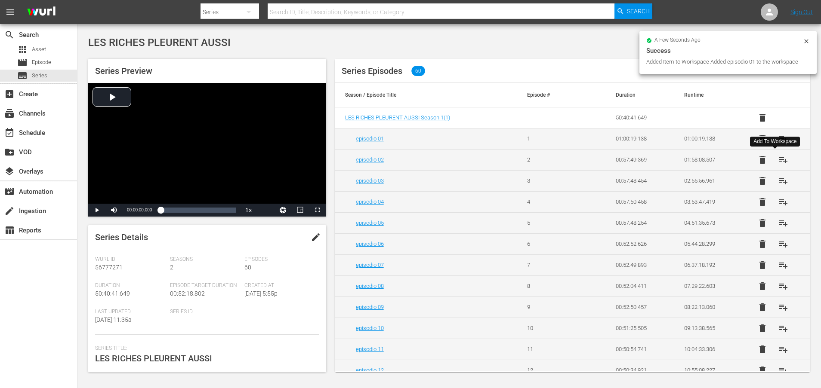
click at [778, 160] on span "playlist_add" at bounding box center [783, 160] width 10 height 10
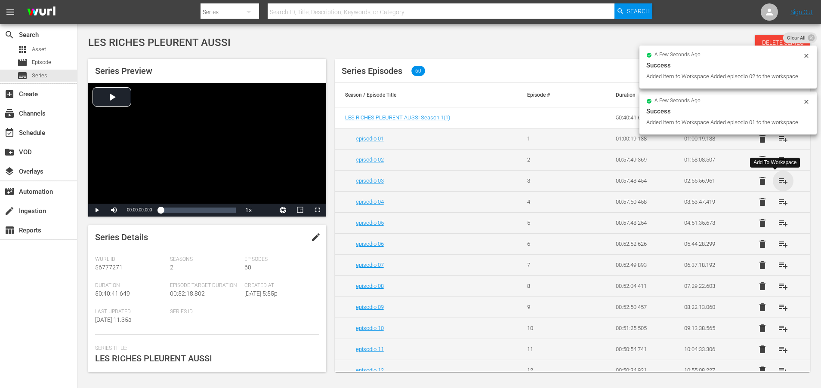
click at [778, 181] on span "playlist_add" at bounding box center [783, 181] width 10 height 10
click at [778, 203] on span "playlist_add" at bounding box center [783, 202] width 10 height 10
click at [778, 225] on span "playlist_add" at bounding box center [783, 223] width 10 height 10
click at [778, 246] on span "playlist_add" at bounding box center [783, 244] width 10 height 10
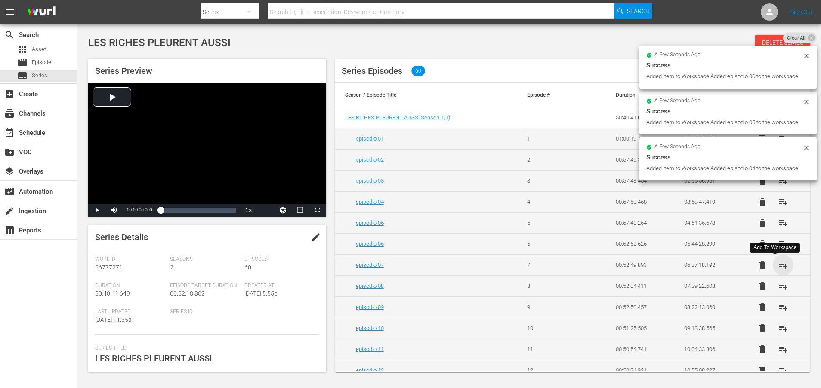
click at [778, 267] on span "playlist_add" at bounding box center [783, 265] width 10 height 10
click at [778, 289] on span "playlist_add" at bounding box center [783, 286] width 10 height 10
click at [778, 308] on span "playlist_add" at bounding box center [783, 307] width 10 height 10
click at [778, 333] on span "playlist_add" at bounding box center [783, 328] width 10 height 10
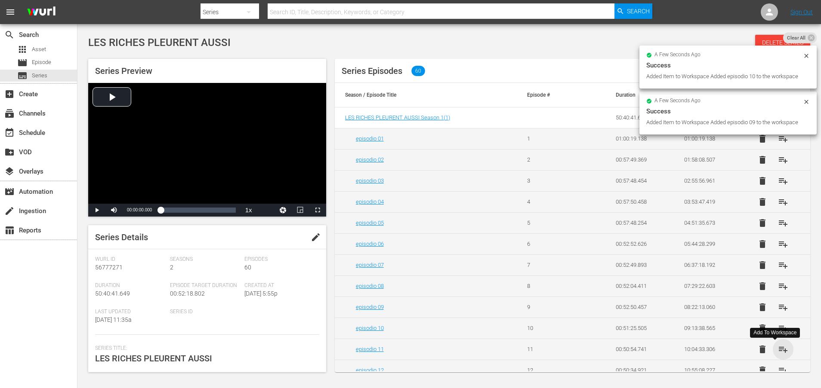
click at [778, 352] on span "playlist_add" at bounding box center [783, 349] width 10 height 10
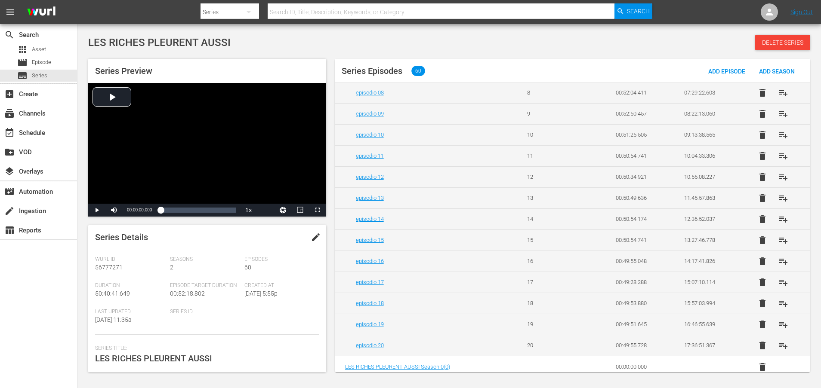
scroll to position [204, 0]
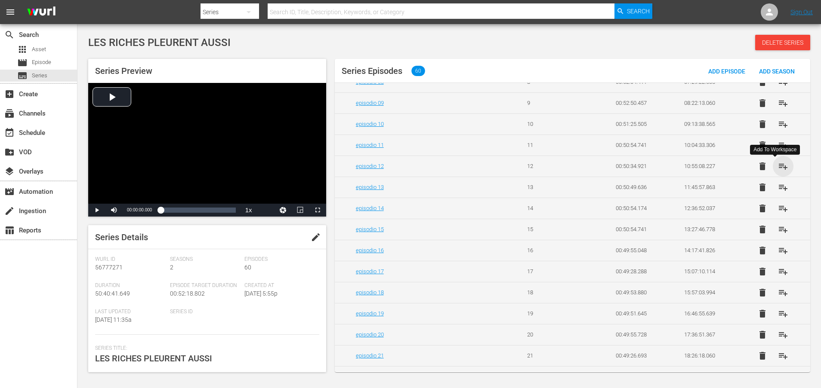
click at [778, 169] on span "playlist_add" at bounding box center [783, 166] width 10 height 10
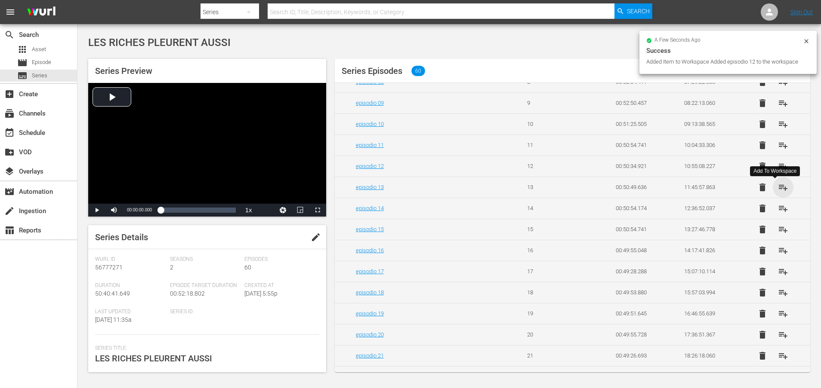
click at [778, 189] on span "playlist_add" at bounding box center [783, 187] width 10 height 10
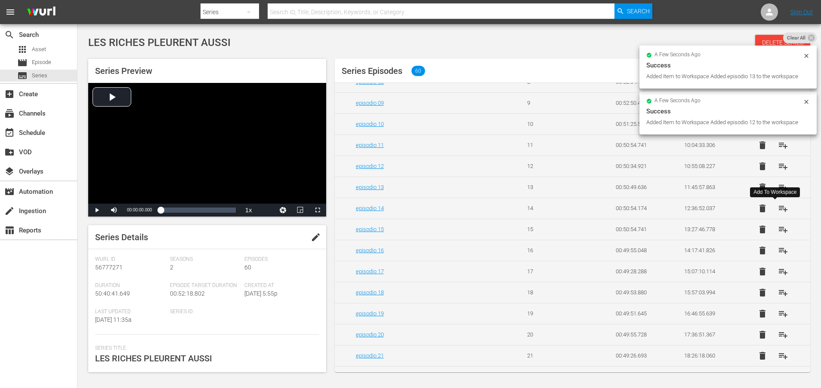
click at [778, 209] on span "playlist_add" at bounding box center [783, 208] width 10 height 10
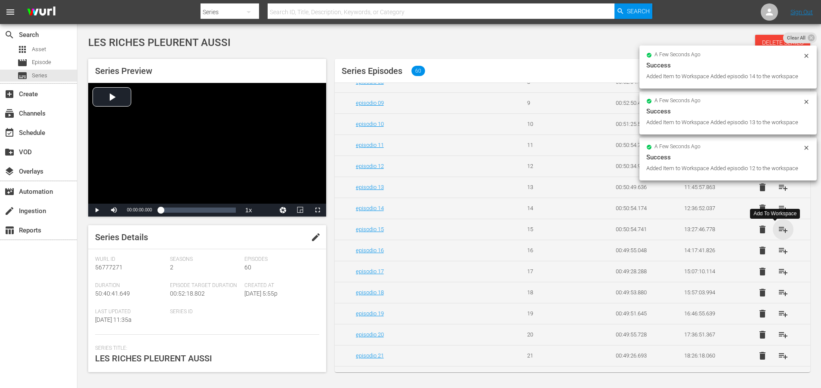
click at [778, 233] on span "playlist_add" at bounding box center [783, 230] width 10 height 10
click at [778, 256] on span "playlist_add" at bounding box center [783, 251] width 10 height 10
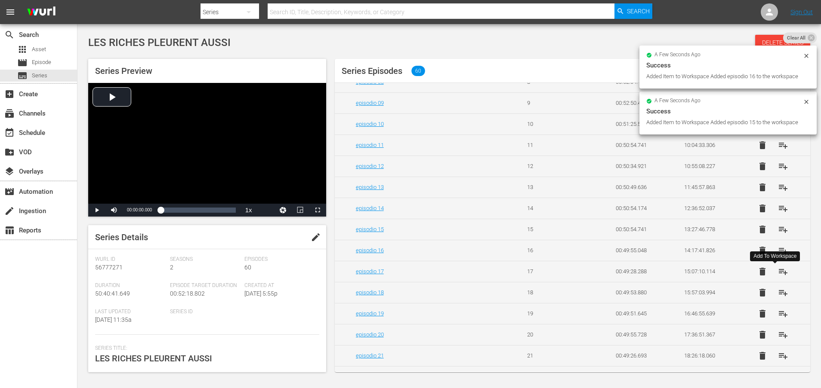
click at [778, 275] on span "playlist_add" at bounding box center [783, 272] width 10 height 10
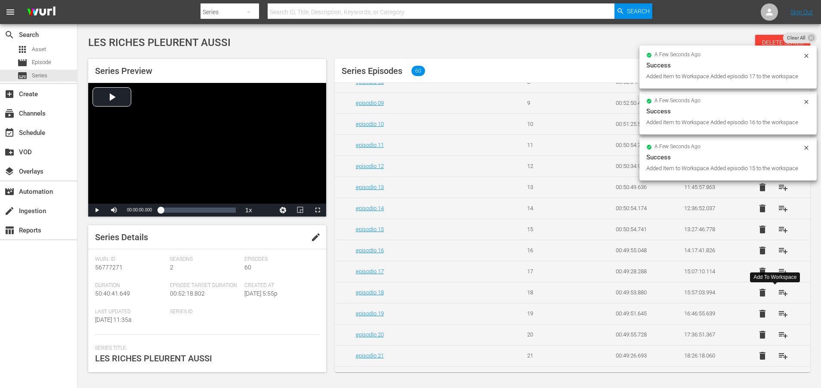
click at [778, 297] on span "playlist_add" at bounding box center [783, 293] width 10 height 10
click at [778, 317] on span "playlist_add" at bounding box center [783, 314] width 10 height 10
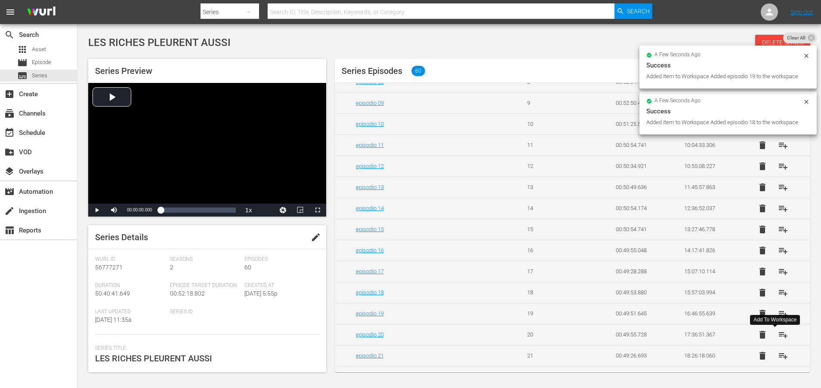
click at [778, 338] on span "playlist_add" at bounding box center [783, 335] width 10 height 10
click at [778, 360] on span "playlist_add" at bounding box center [783, 356] width 10 height 10
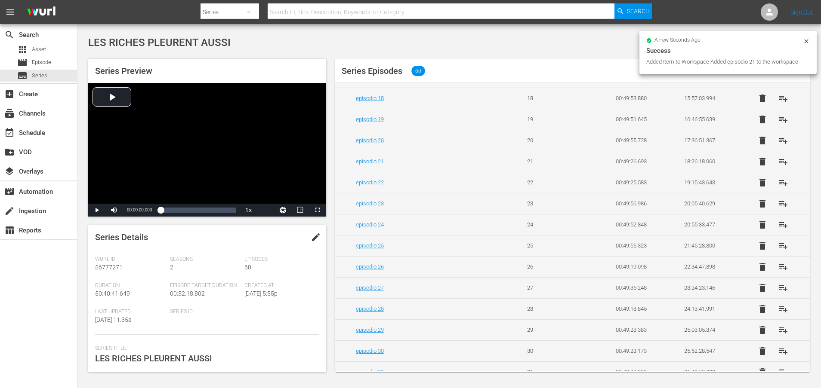
scroll to position [462, 0]
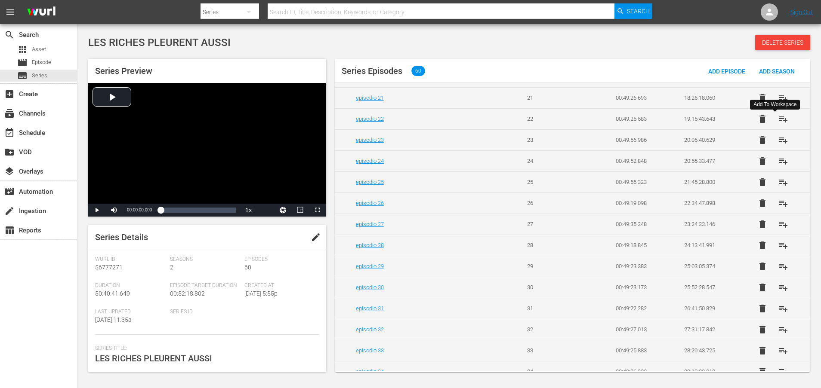
click at [778, 123] on span "playlist_add" at bounding box center [783, 119] width 10 height 10
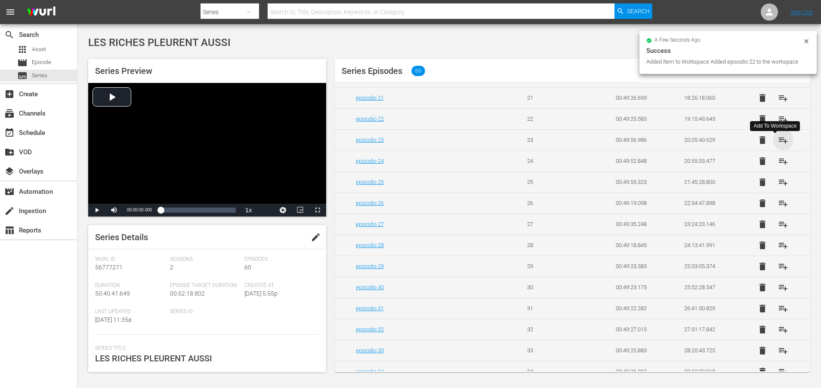
click at [778, 145] on span "playlist_add" at bounding box center [783, 140] width 10 height 10
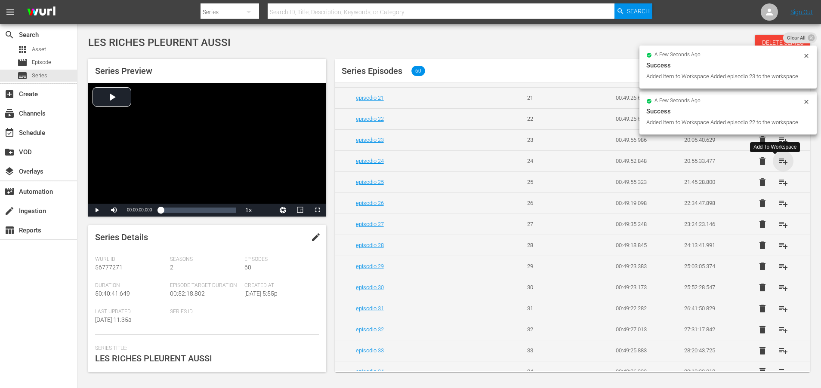
click at [778, 166] on span "playlist_add" at bounding box center [783, 161] width 10 height 10
click at [778, 188] on span "playlist_add" at bounding box center [783, 182] width 10 height 10
click at [778, 209] on span "playlist_add" at bounding box center [783, 203] width 10 height 10
click at [778, 229] on span "playlist_add" at bounding box center [783, 224] width 10 height 10
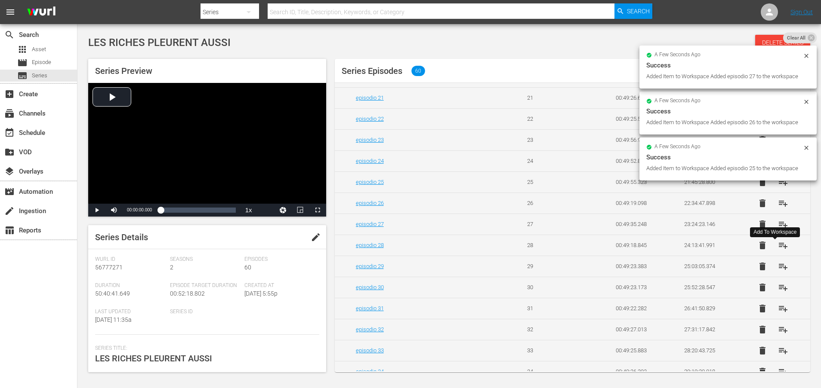
click at [778, 251] on span "playlist_add" at bounding box center [783, 245] width 10 height 10
click at [778, 271] on span "playlist_add" at bounding box center [783, 266] width 10 height 10
click at [778, 293] on span "playlist_add" at bounding box center [783, 288] width 10 height 10
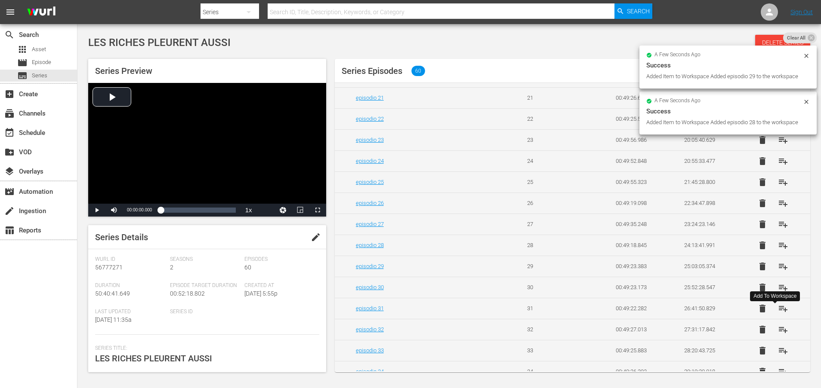
click at [778, 314] on span "playlist_add" at bounding box center [783, 309] width 10 height 10
click at [778, 335] on span "playlist_add" at bounding box center [783, 330] width 10 height 10
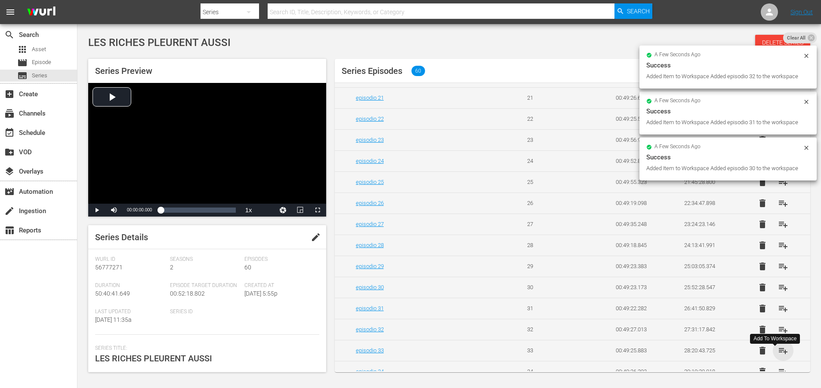
click at [778, 356] on span "playlist_add" at bounding box center [783, 351] width 10 height 10
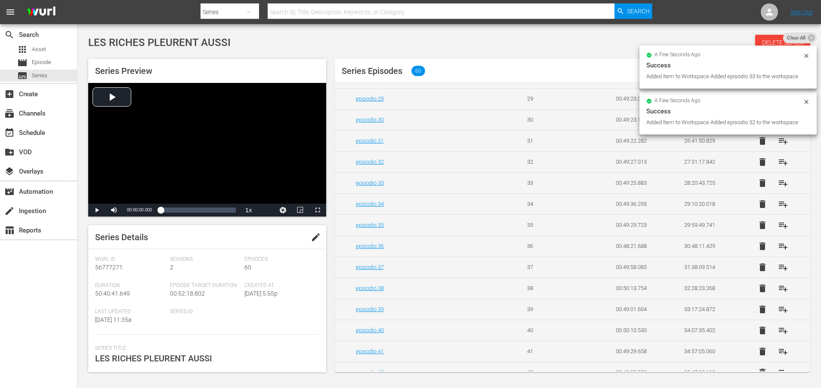
scroll to position [695, 0]
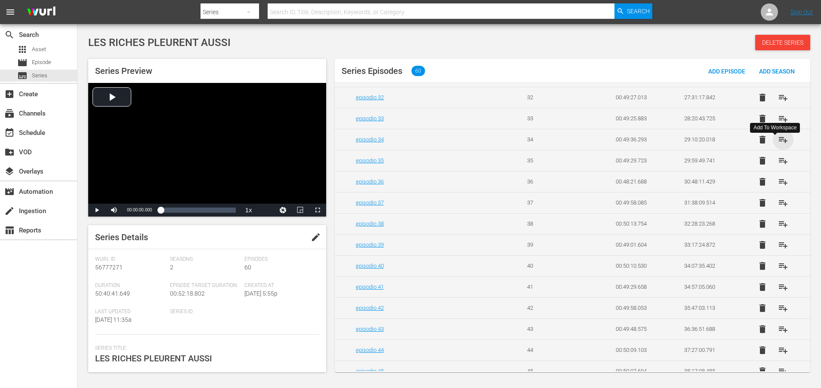
click at [778, 145] on span "playlist_add" at bounding box center [783, 140] width 10 height 10
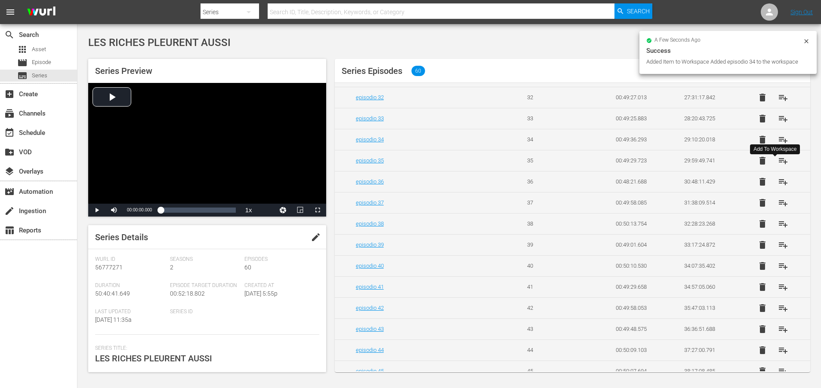
click at [778, 166] on span "playlist_add" at bounding box center [783, 161] width 10 height 10
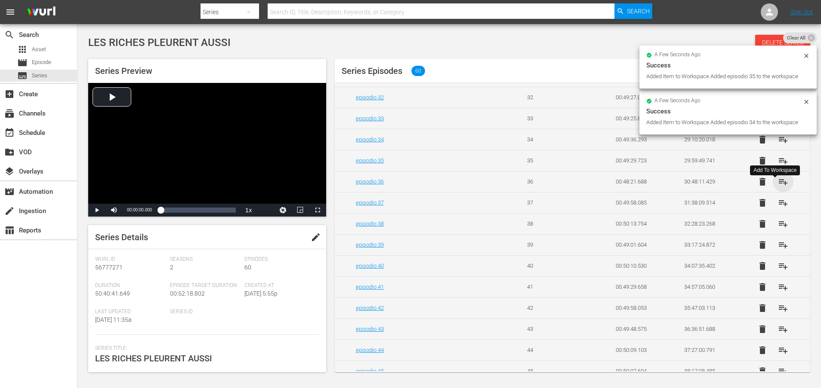
click at [778, 187] on span "playlist_add" at bounding box center [783, 182] width 10 height 10
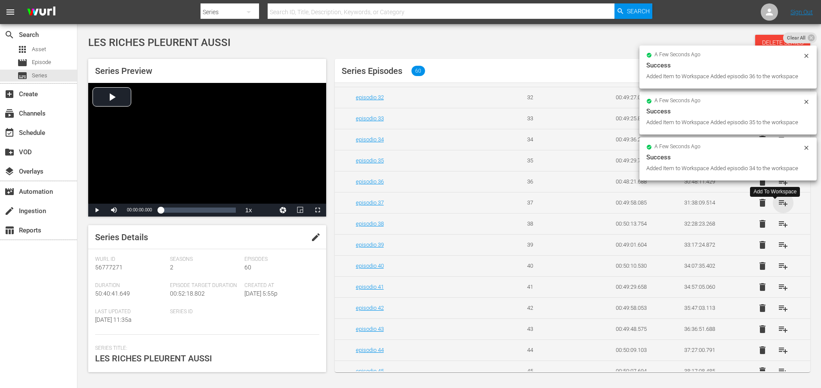
click at [778, 208] on span "playlist_add" at bounding box center [783, 203] width 10 height 10
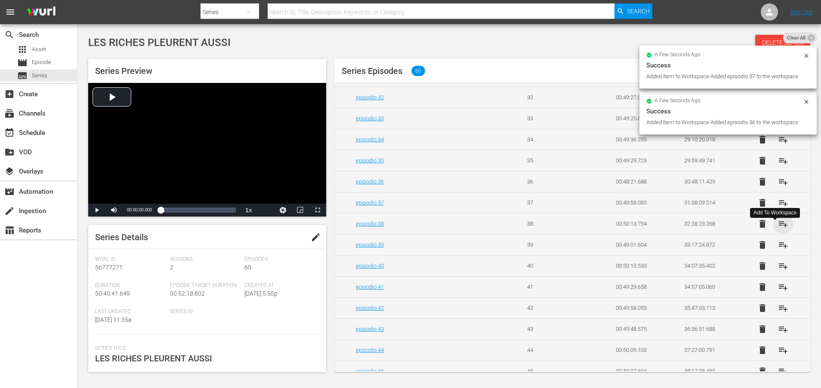
click at [778, 229] on span "playlist_add" at bounding box center [783, 224] width 10 height 10
click at [778, 250] on span "playlist_add" at bounding box center [783, 245] width 10 height 10
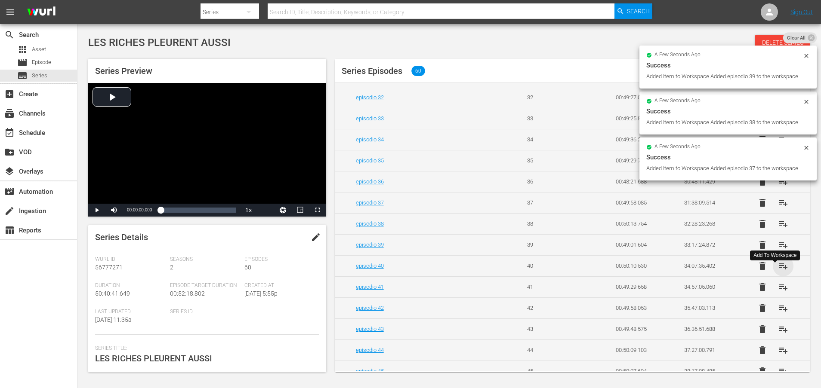
click at [778, 271] on span "playlist_add" at bounding box center [783, 266] width 10 height 10
click at [778, 292] on span "playlist_add" at bounding box center [783, 287] width 10 height 10
click at [778, 314] on span "playlist_add" at bounding box center [783, 308] width 10 height 10
click at [778, 335] on span "playlist_add" at bounding box center [783, 329] width 10 height 10
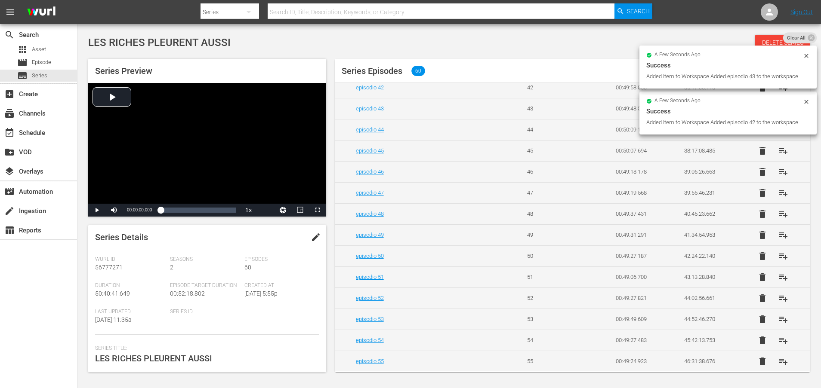
scroll to position [953, 0]
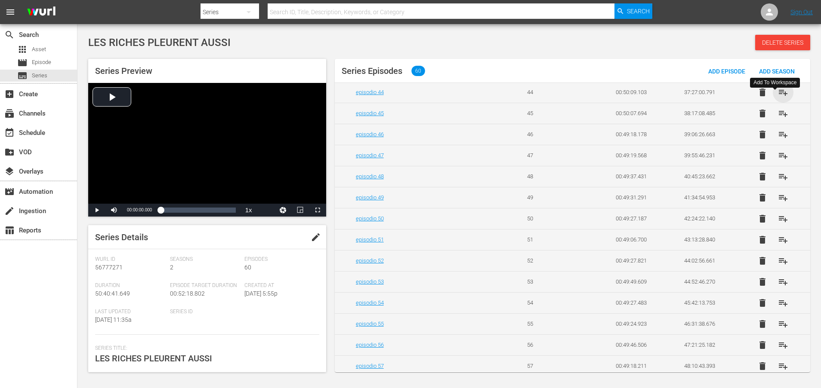
click at [778, 98] on span "playlist_add" at bounding box center [783, 92] width 10 height 10
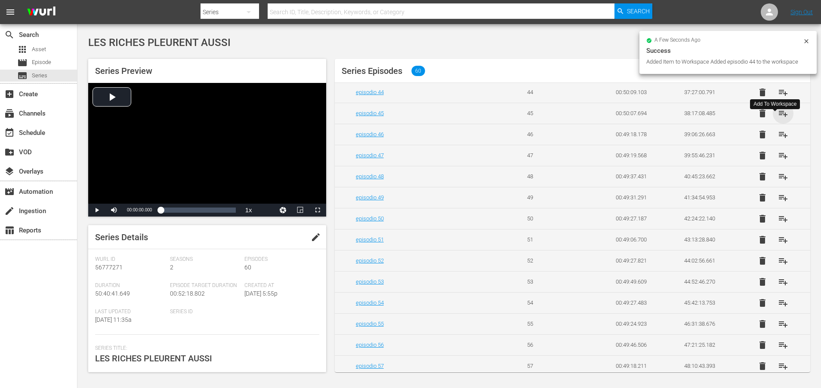
click at [778, 119] on span "playlist_add" at bounding box center [783, 113] width 10 height 10
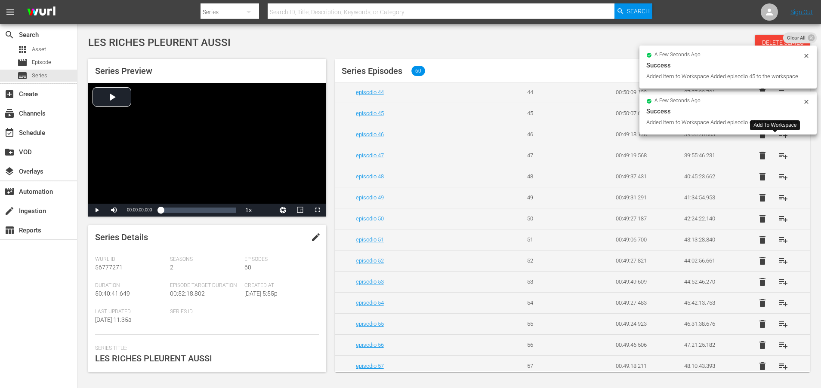
click at [778, 140] on span "playlist_add" at bounding box center [783, 134] width 10 height 10
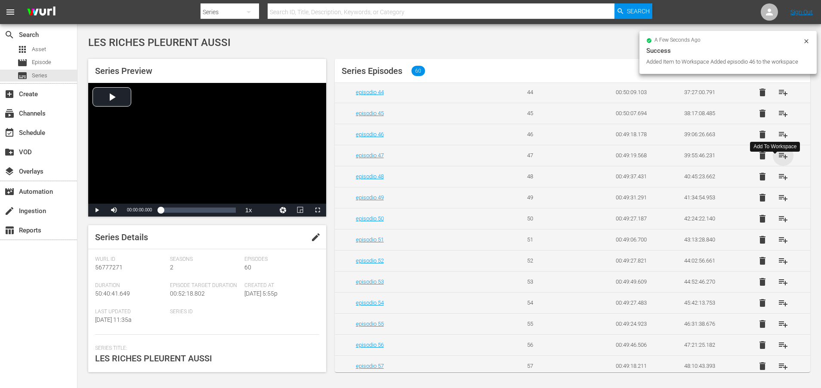
click at [778, 161] on span "playlist_add" at bounding box center [783, 156] width 10 height 10
click at [778, 182] on span "playlist_add" at bounding box center [783, 177] width 10 height 10
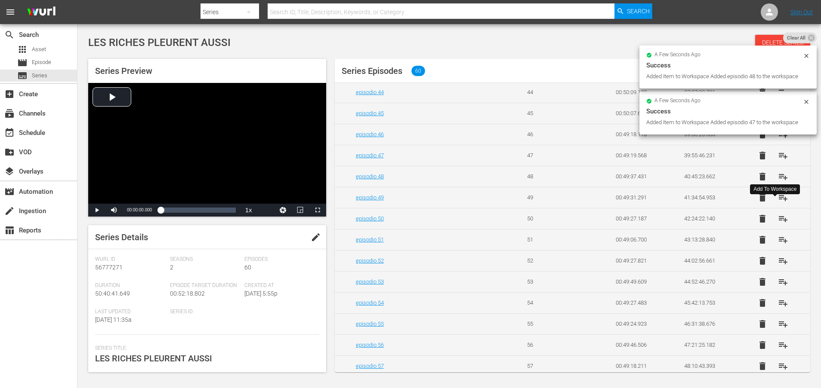
click at [778, 203] on span "playlist_add" at bounding box center [783, 198] width 10 height 10
click at [778, 224] on span "playlist_add" at bounding box center [783, 219] width 10 height 10
click at [778, 245] on span "playlist_add" at bounding box center [783, 240] width 10 height 10
click at [778, 266] on span "playlist_add" at bounding box center [783, 261] width 10 height 10
click at [778, 287] on span "playlist_add" at bounding box center [783, 282] width 10 height 10
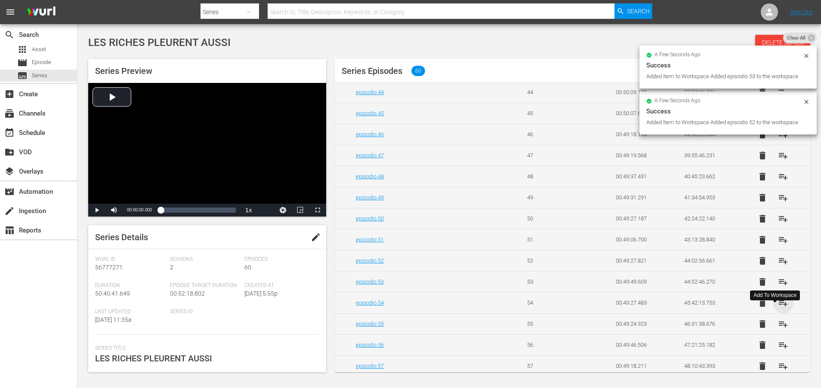
click at [778, 308] on span "playlist_add" at bounding box center [783, 303] width 10 height 10
click at [778, 329] on span "playlist_add" at bounding box center [783, 324] width 10 height 10
click at [778, 351] on span "playlist_add" at bounding box center [783, 345] width 10 height 10
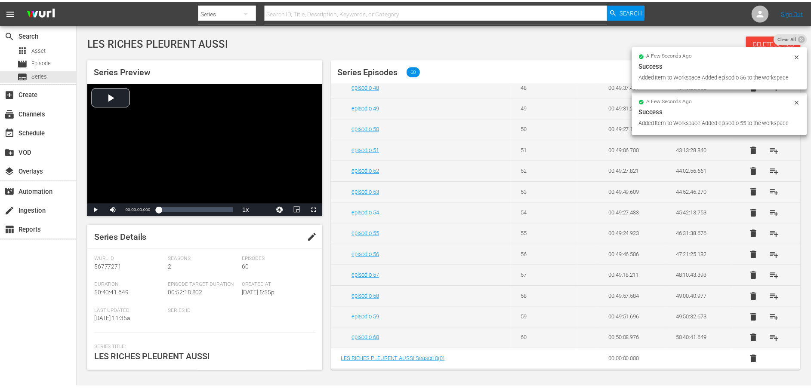
scroll to position [1055, 0]
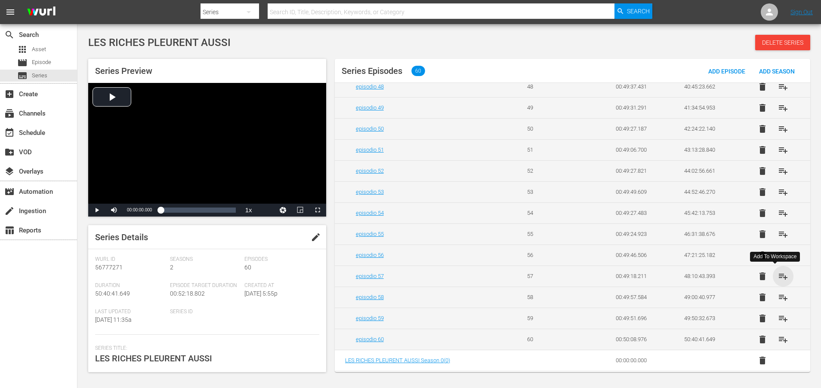
click at [778, 275] on span "playlist_add" at bounding box center [783, 276] width 10 height 10
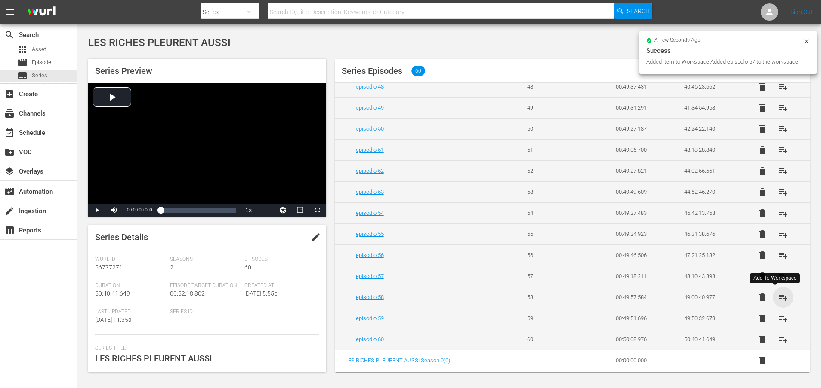
click at [778, 297] on span "playlist_add" at bounding box center [783, 297] width 10 height 10
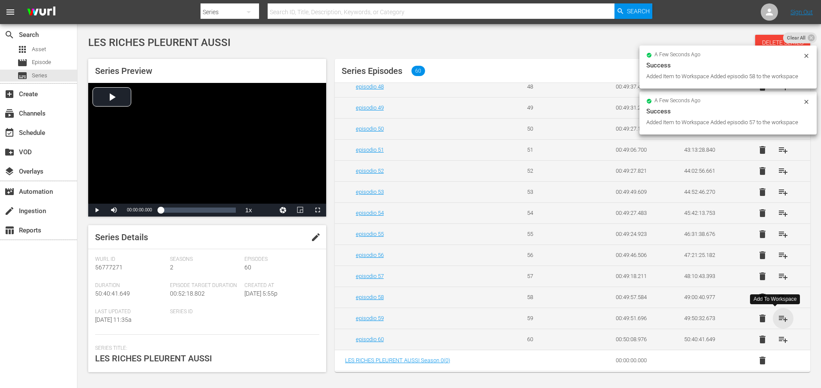
click at [779, 319] on span "playlist_add" at bounding box center [783, 319] width 10 height 10
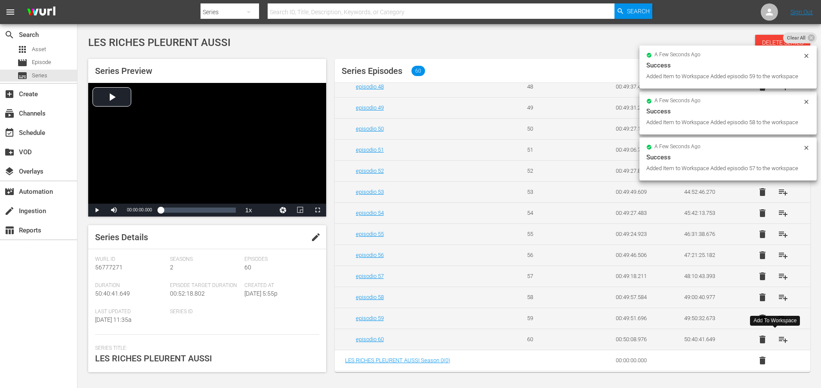
click at [778, 342] on span "playlist_add" at bounding box center [783, 340] width 10 height 10
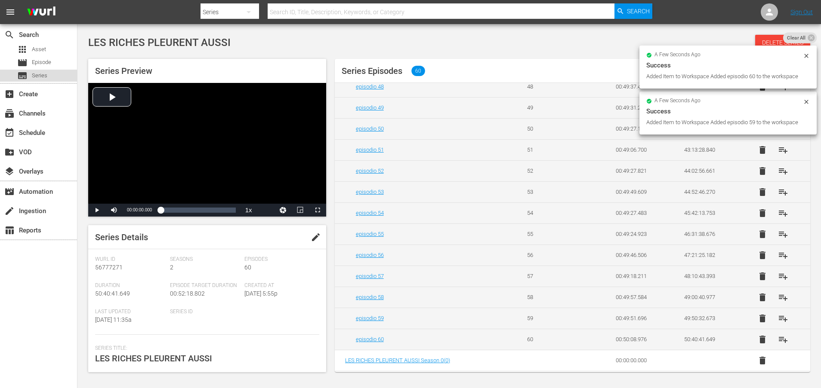
click at [46, 77] on span "Series" at bounding box center [39, 75] width 15 height 9
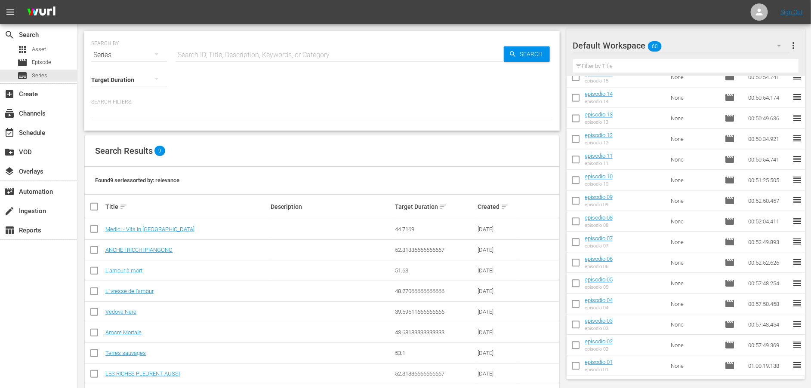
scroll to position [34, 0]
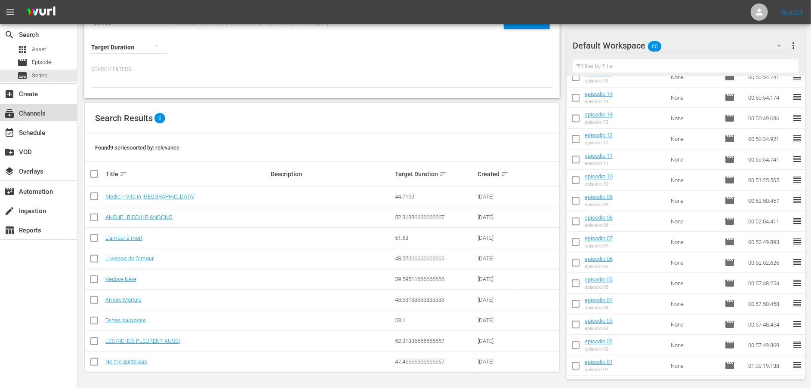
click at [46, 113] on div "subscriptions Channels" at bounding box center [24, 112] width 48 height 8
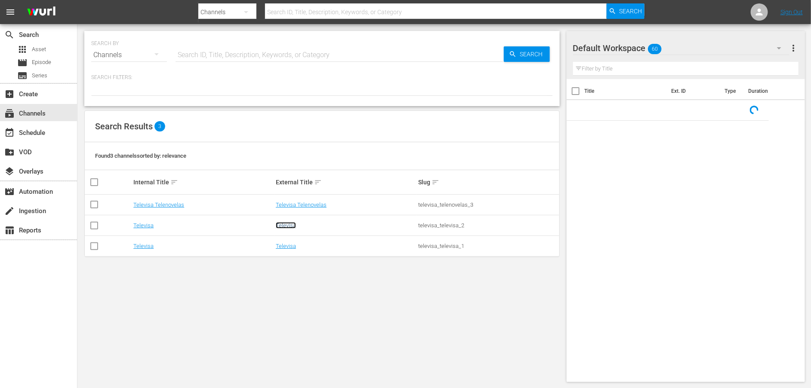
click at [281, 228] on link "Televisa" at bounding box center [286, 225] width 20 height 6
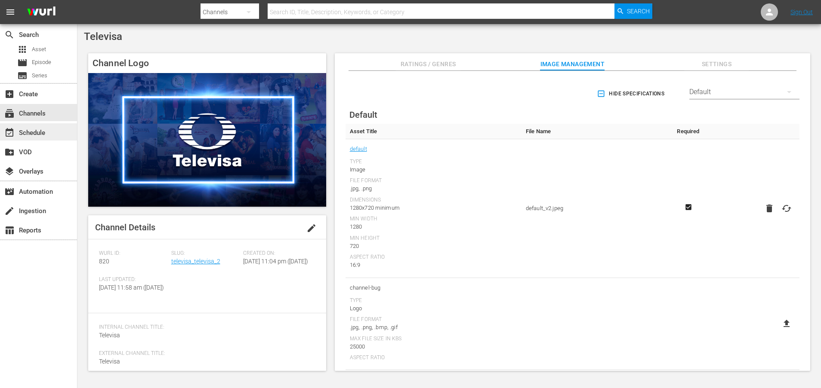
click at [40, 133] on div "event_available Schedule" at bounding box center [24, 132] width 48 height 8
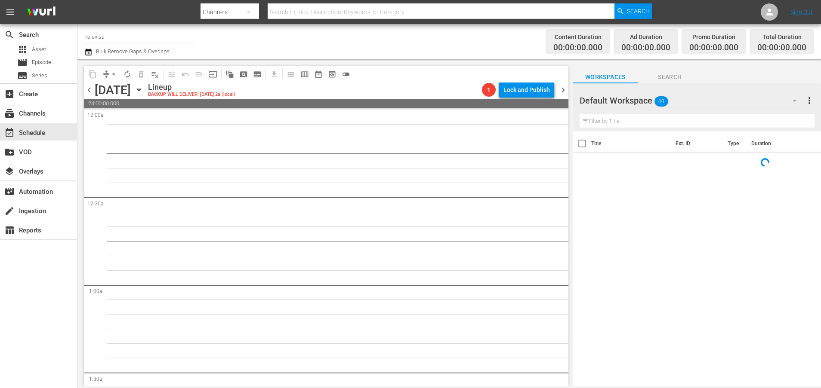
click at [141, 89] on icon "button" at bounding box center [139, 90] width 4 height 2
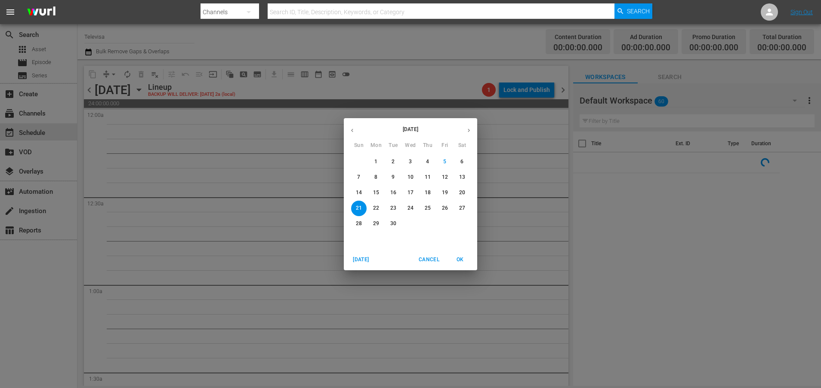
click at [378, 191] on p "15" at bounding box center [376, 192] width 6 height 7
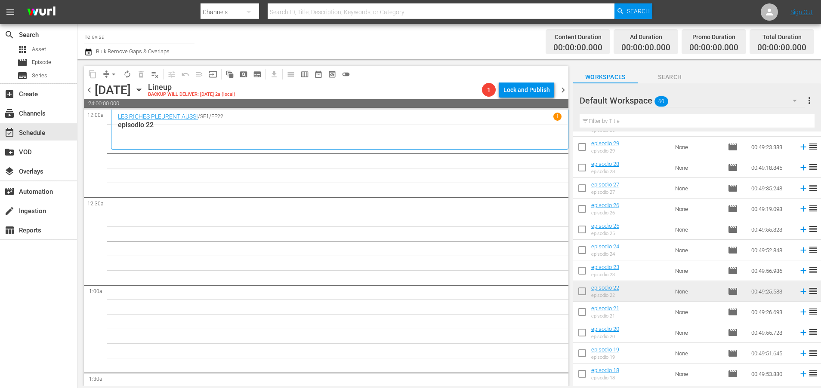
scroll to position [663, 0]
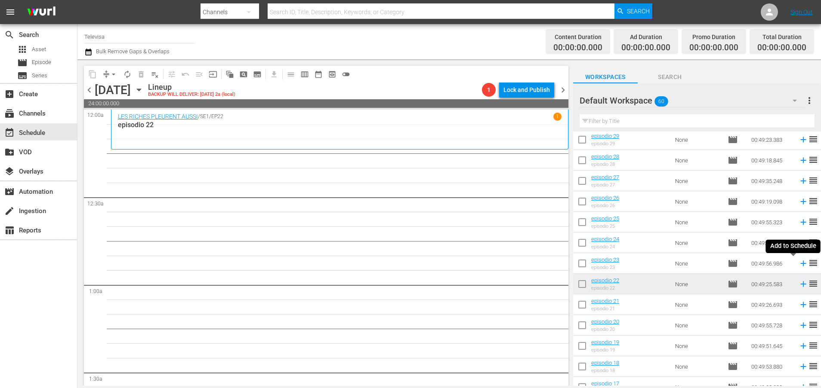
click at [800, 264] on icon at bounding box center [803, 264] width 6 height 6
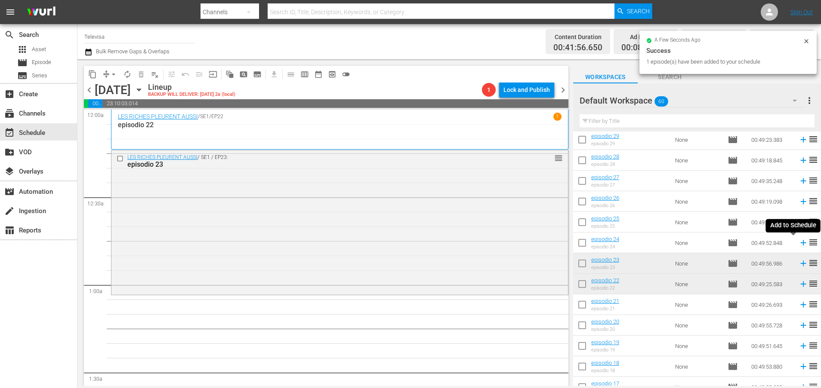
click at [800, 244] on icon at bounding box center [803, 243] width 6 height 6
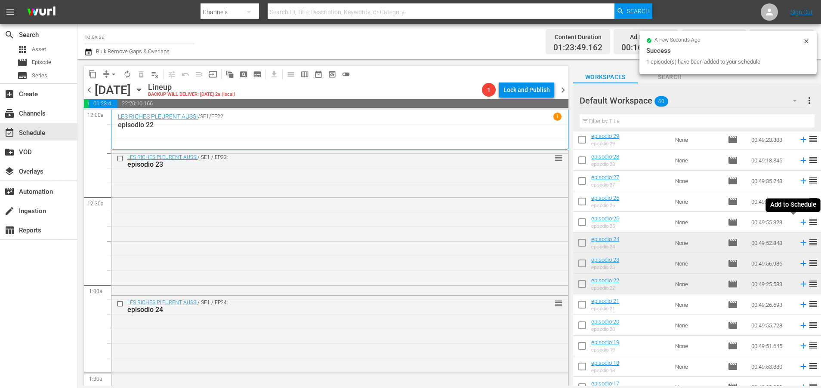
click at [800, 222] on icon at bounding box center [803, 223] width 6 height 6
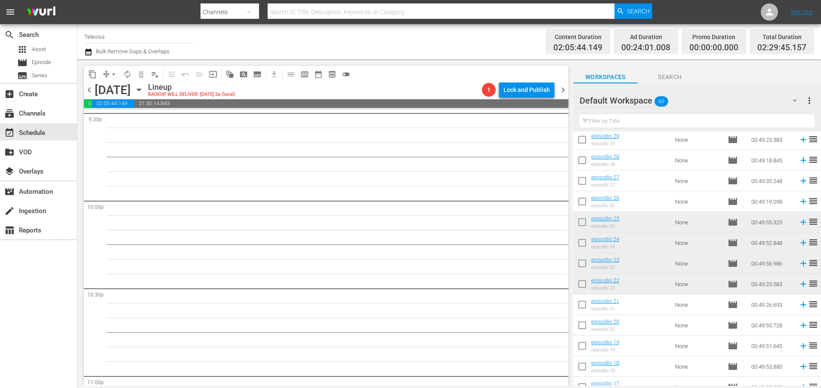
scroll to position [3934, 0]
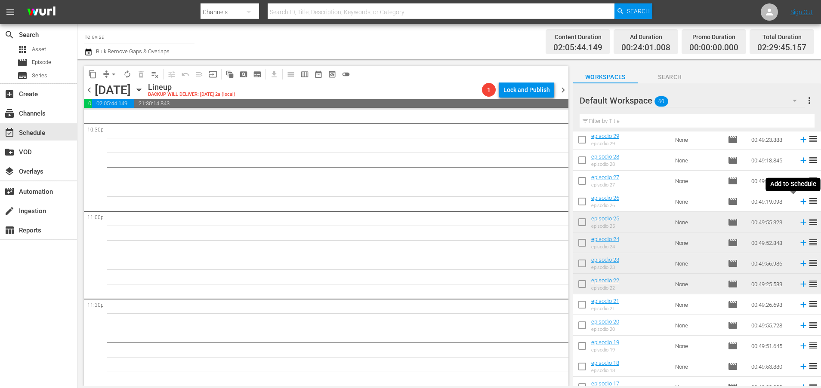
click at [800, 202] on icon at bounding box center [803, 202] width 6 height 6
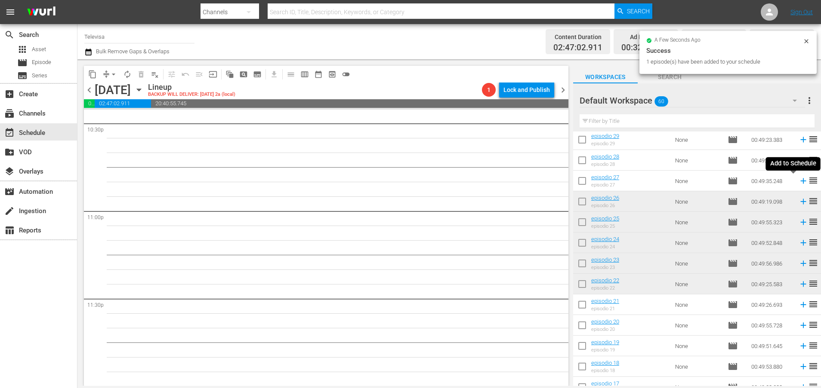
scroll to position [3920, 0]
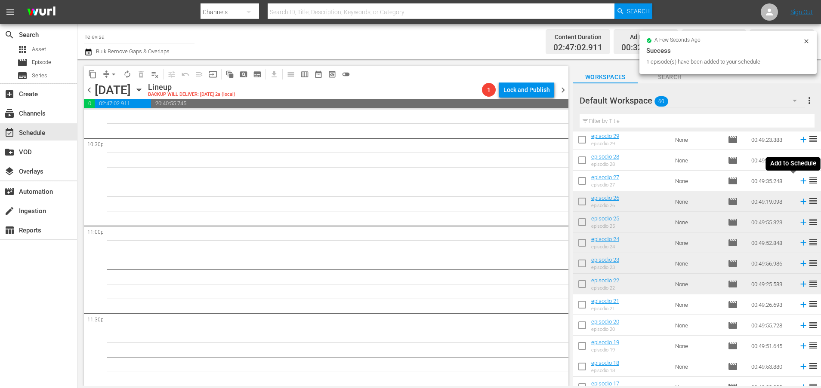
click at [800, 181] on icon at bounding box center [803, 181] width 6 height 6
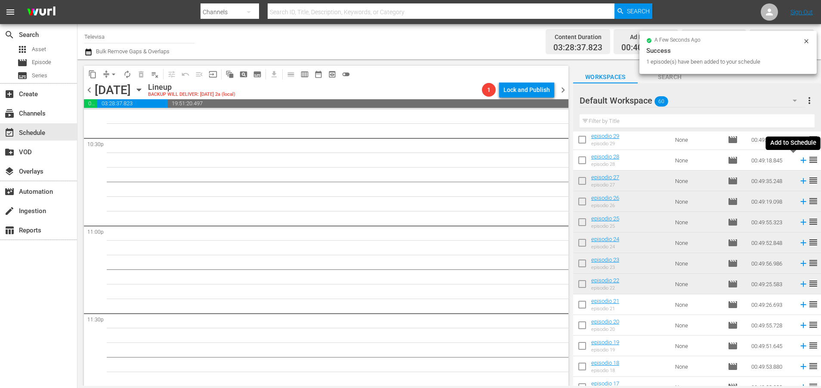
scroll to position [3905, 0]
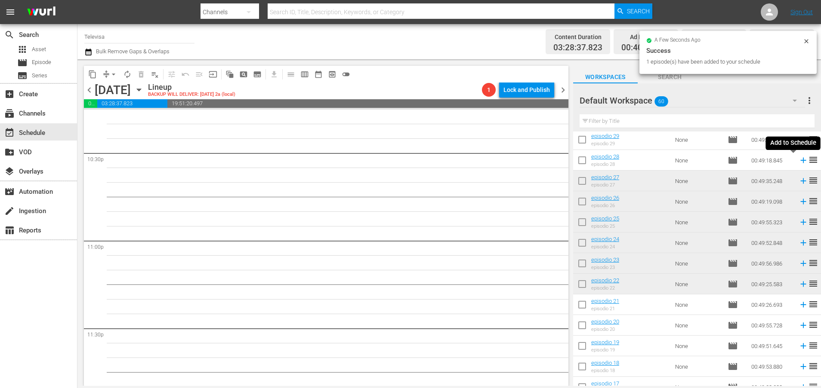
click at [798, 161] on icon at bounding box center [802, 160] width 9 height 9
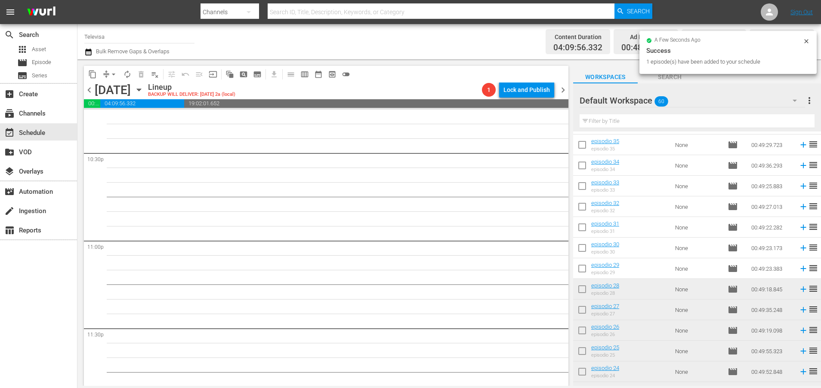
scroll to position [3890, 0]
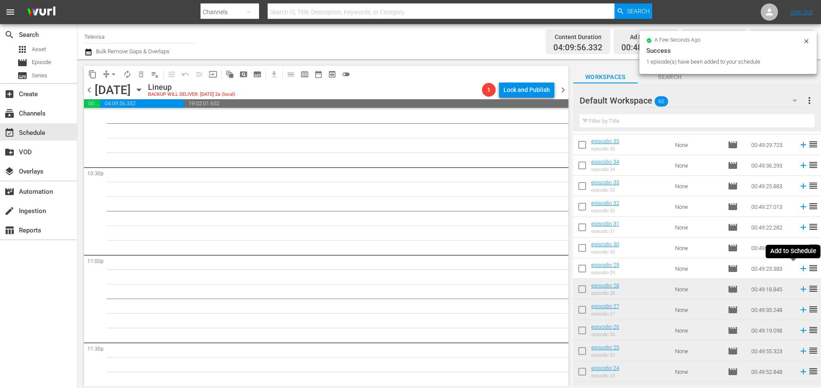
click at [800, 268] on icon at bounding box center [803, 269] width 6 height 6
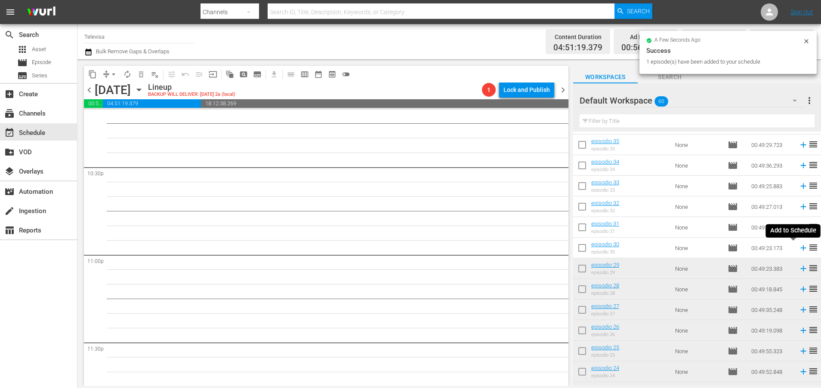
scroll to position [3876, 0]
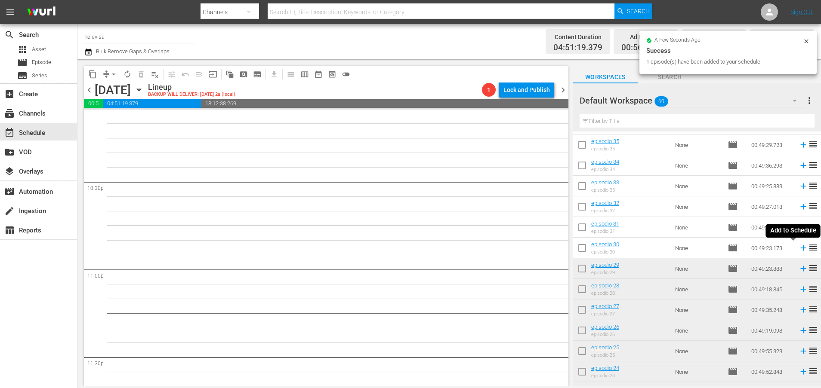
click at [800, 249] on icon at bounding box center [803, 249] width 6 height 6
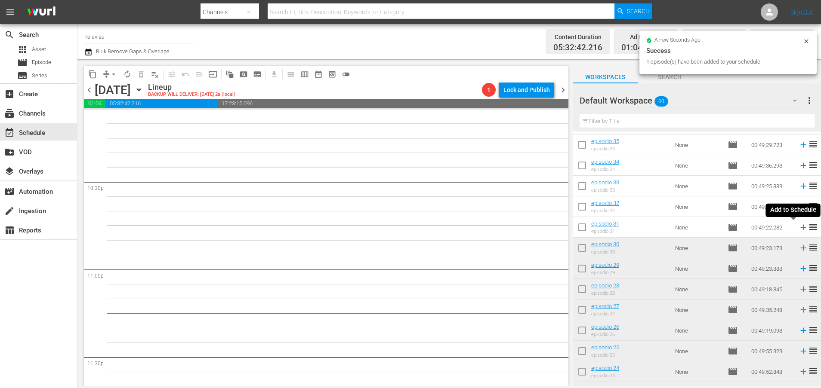
click at [798, 228] on icon at bounding box center [802, 227] width 9 height 9
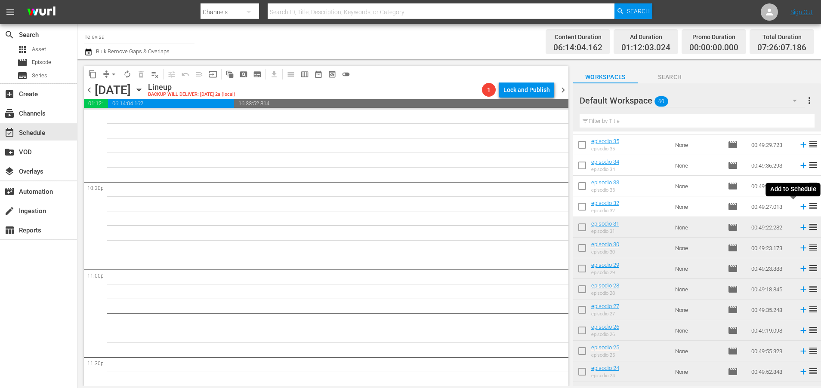
click at [800, 207] on icon at bounding box center [803, 207] width 6 height 6
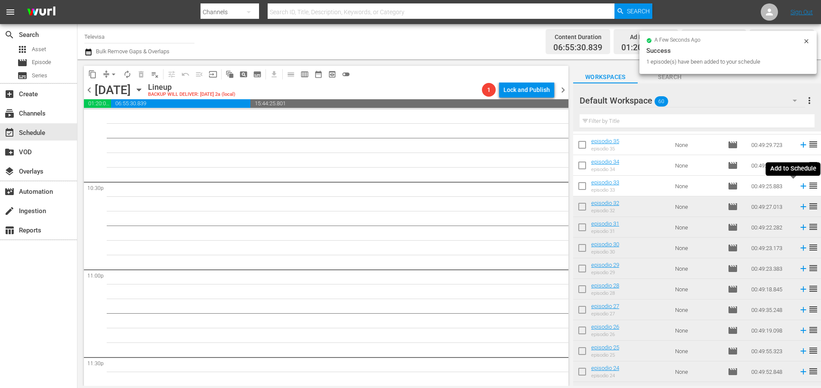
click at [798, 187] on icon at bounding box center [802, 185] width 9 height 9
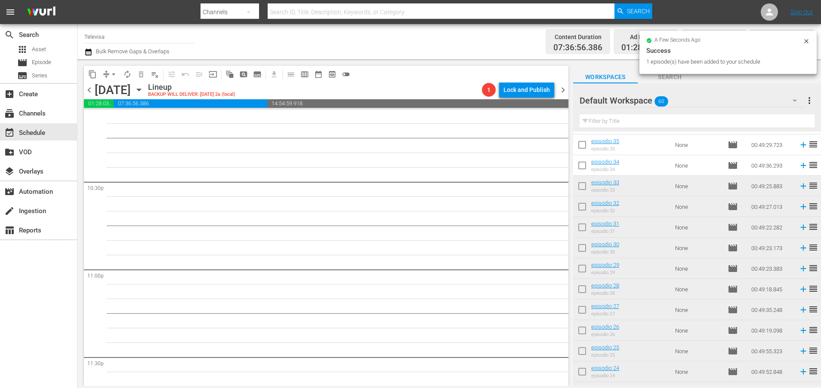
scroll to position [3861, 0]
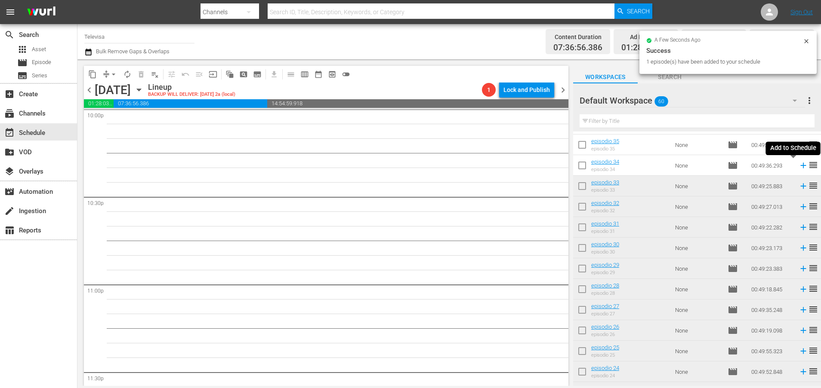
click at [800, 166] on icon at bounding box center [803, 166] width 6 height 6
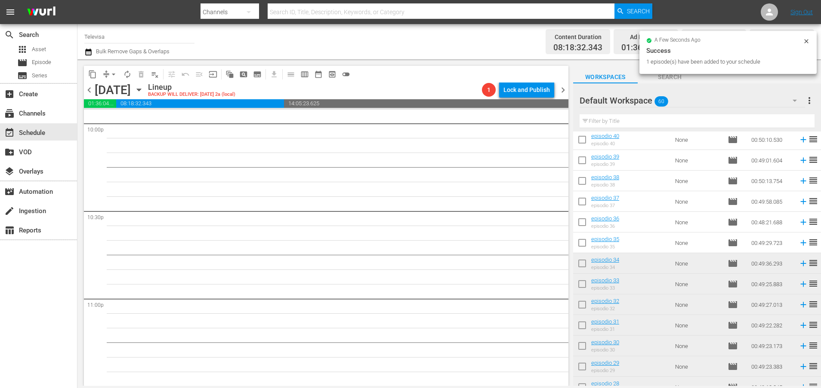
scroll to position [405, 0]
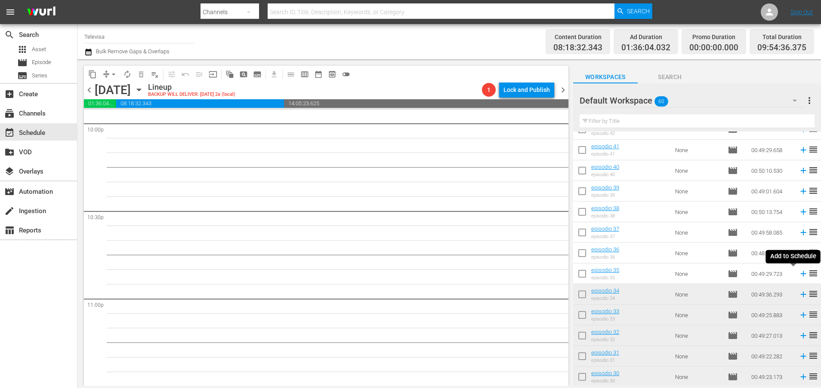
click at [798, 275] on icon at bounding box center [802, 273] width 9 height 9
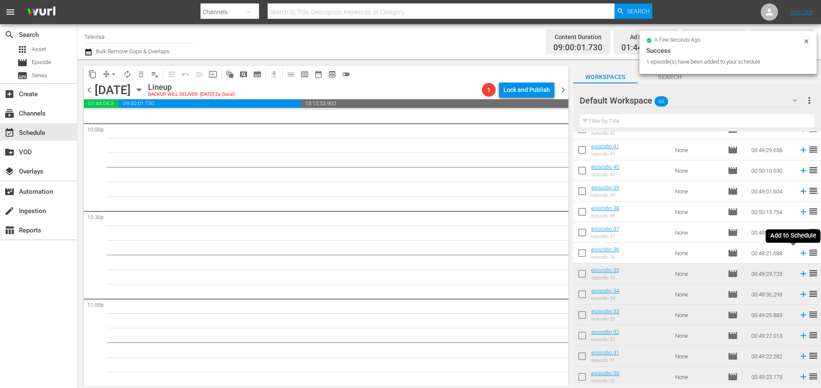
scroll to position [3832, 0]
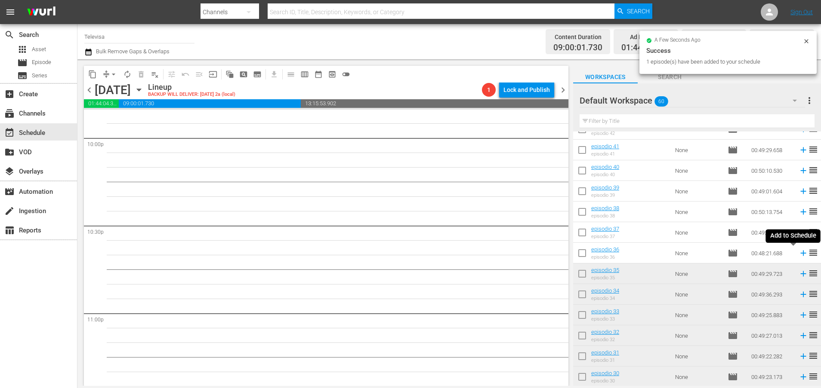
click at [800, 253] on icon at bounding box center [803, 254] width 6 height 6
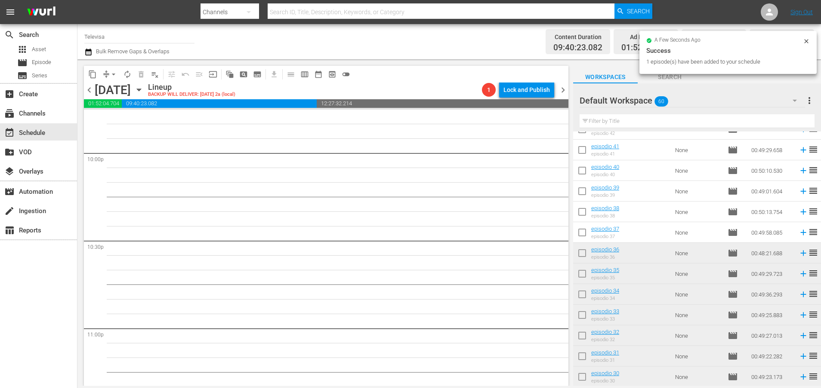
scroll to position [3934, 0]
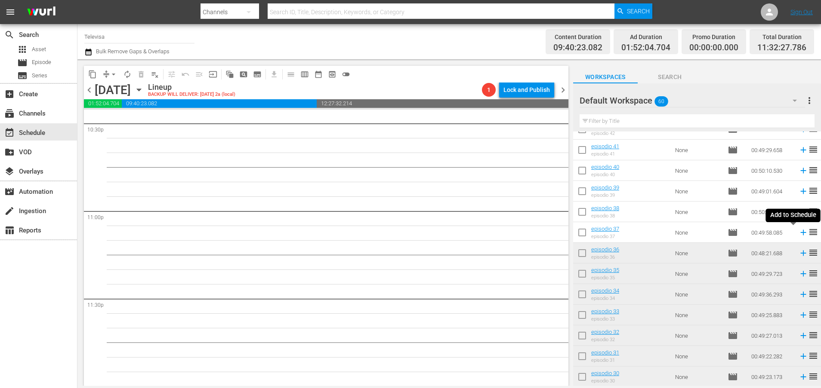
click at [800, 233] on icon at bounding box center [803, 233] width 6 height 6
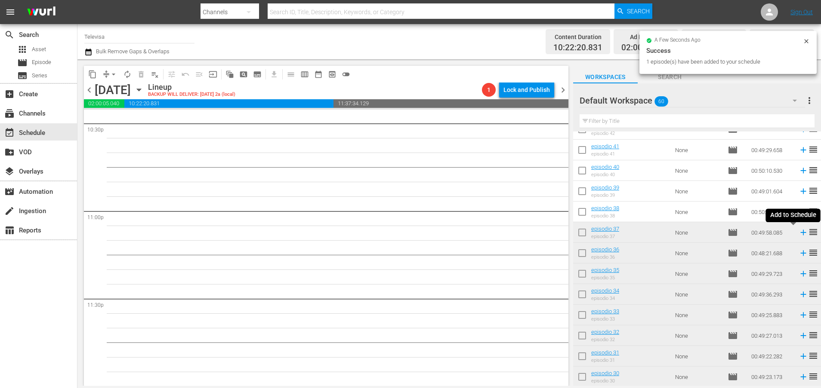
scroll to position [3920, 0]
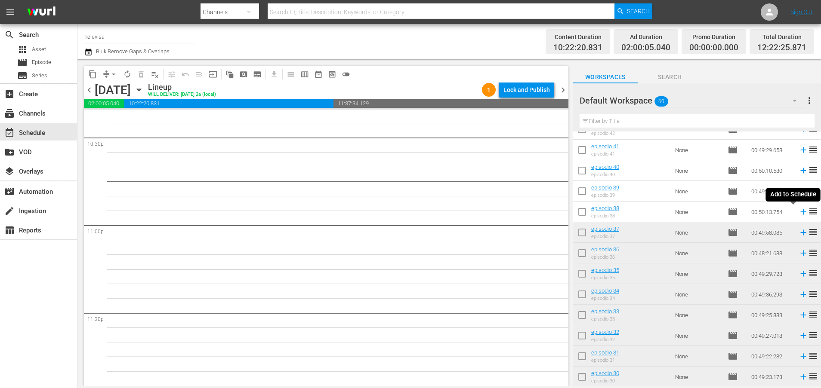
click at [800, 212] on icon at bounding box center [803, 212] width 6 height 6
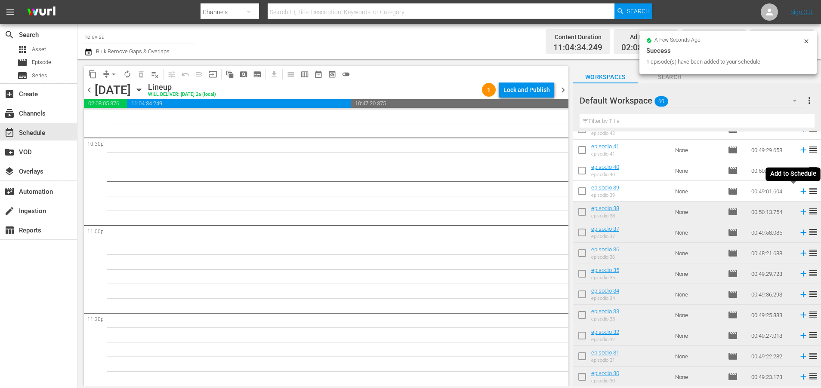
scroll to position [3906, 0]
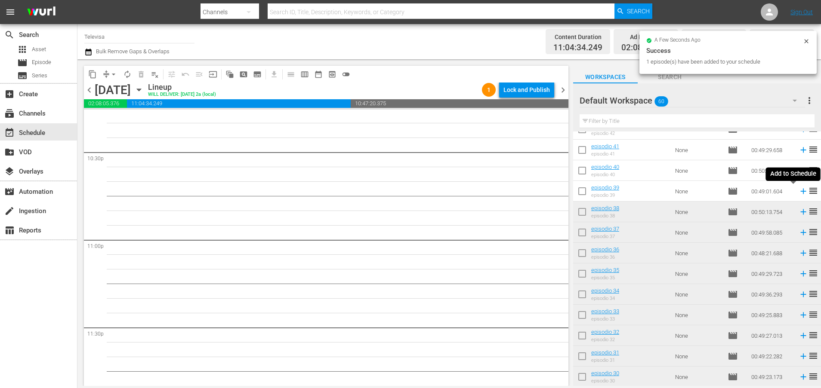
click at [800, 191] on icon at bounding box center [803, 192] width 6 height 6
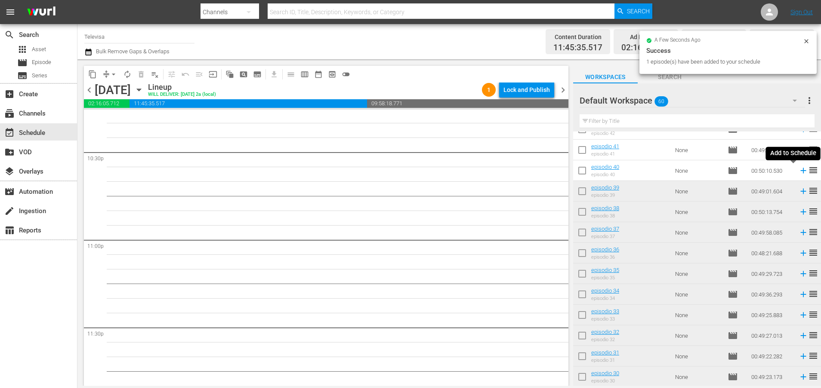
click at [800, 170] on icon at bounding box center [803, 171] width 6 height 6
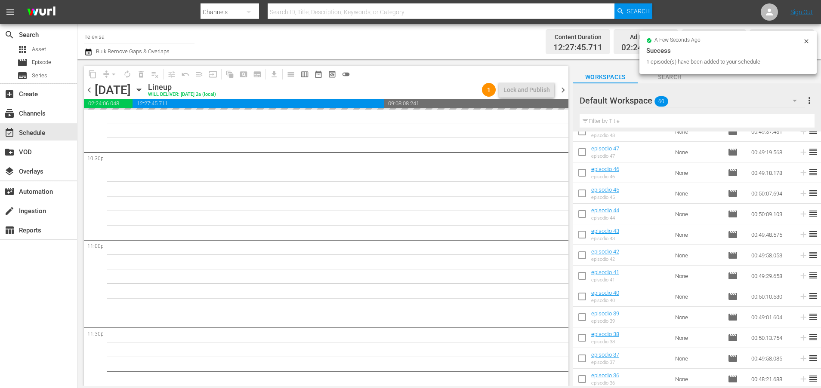
scroll to position [276, 0]
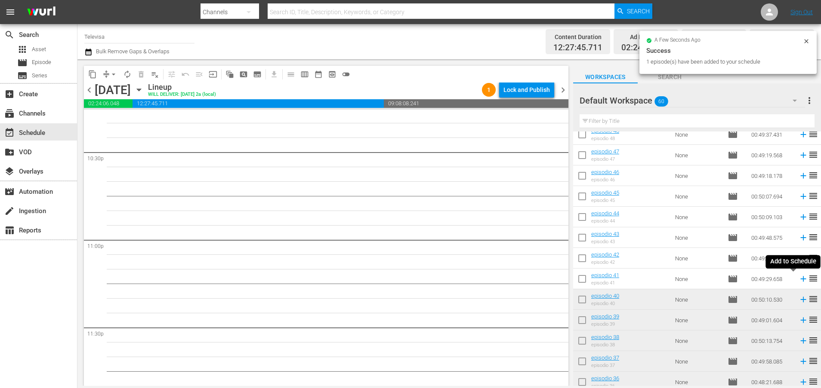
click at [800, 280] on icon at bounding box center [803, 280] width 6 height 6
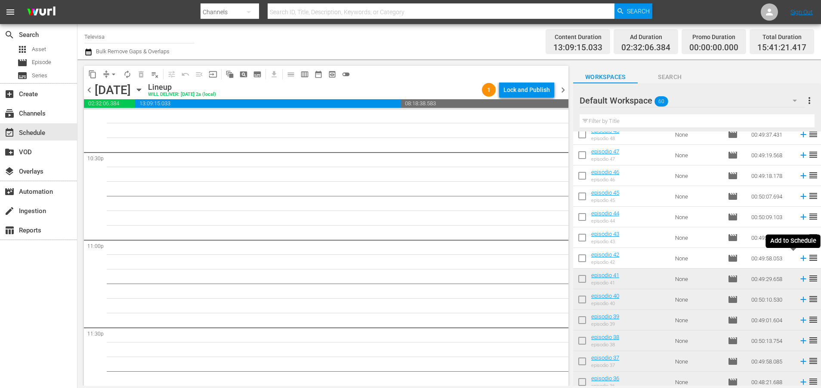
click at [798, 260] on icon at bounding box center [802, 258] width 9 height 9
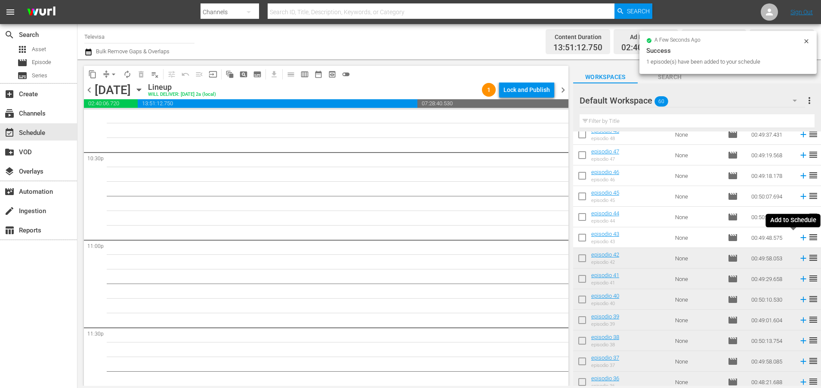
click at [800, 237] on icon at bounding box center [803, 238] width 6 height 6
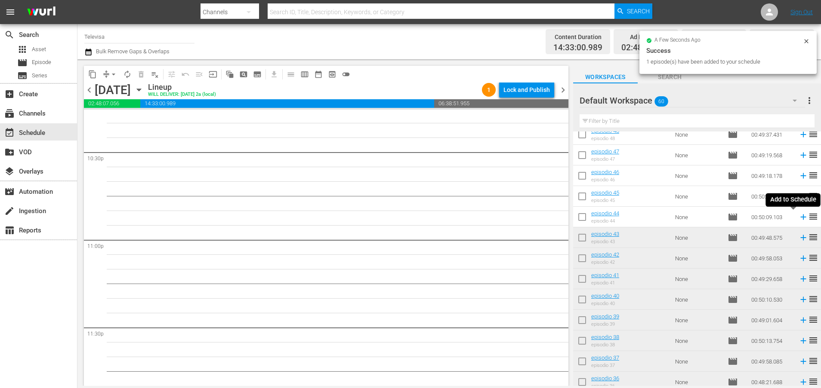
click at [800, 217] on icon at bounding box center [803, 218] width 6 height 6
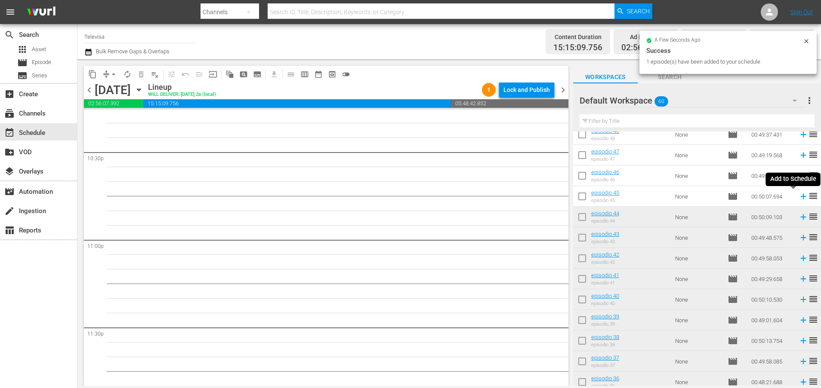
click at [800, 197] on icon at bounding box center [803, 197] width 6 height 6
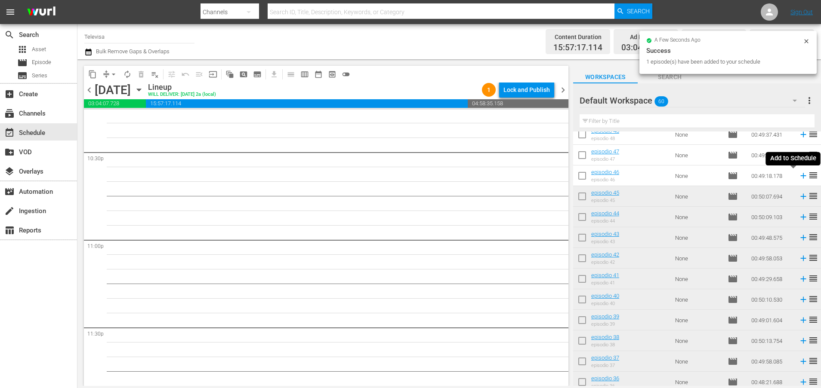
click at [800, 177] on icon at bounding box center [803, 176] width 6 height 6
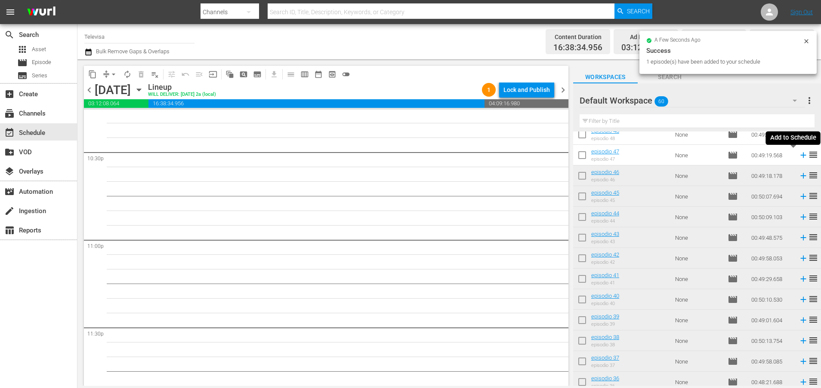
click at [798, 156] on icon at bounding box center [802, 155] width 9 height 9
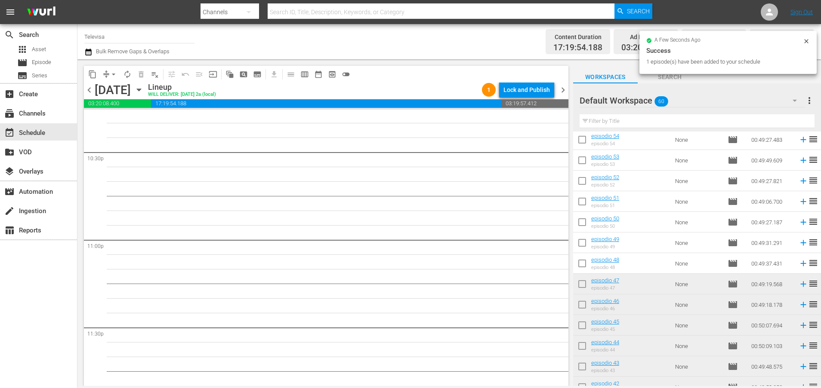
scroll to position [3891, 0]
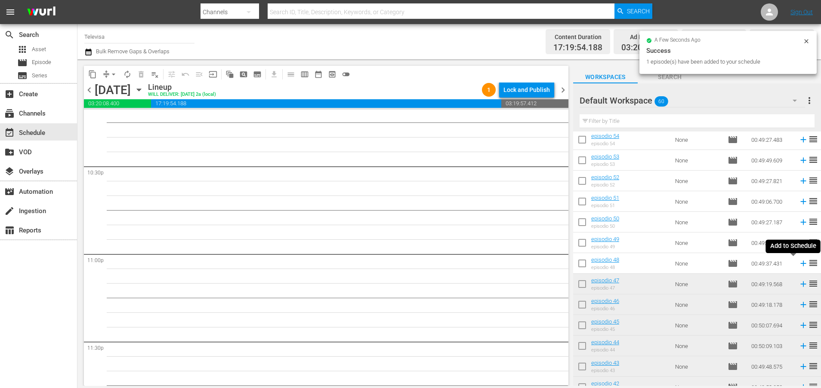
click at [800, 264] on icon at bounding box center [803, 264] width 6 height 6
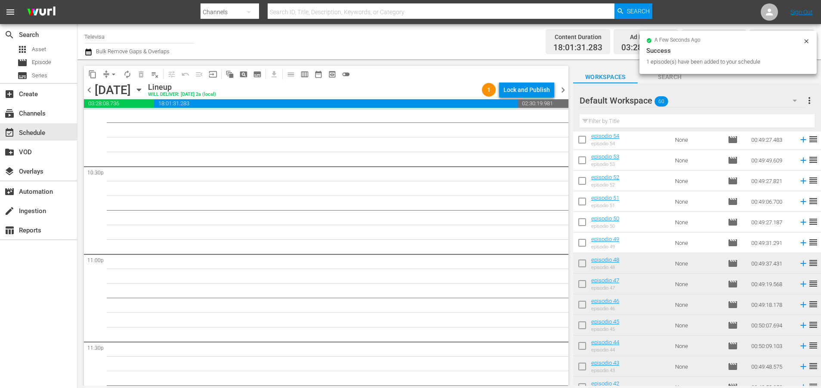
scroll to position [3876, 0]
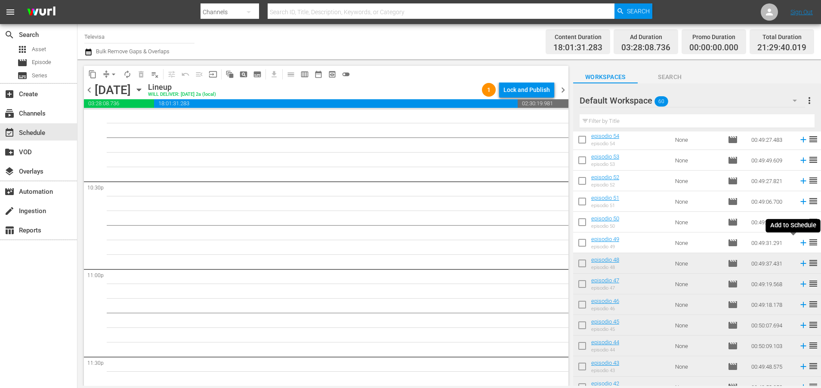
click at [800, 244] on icon at bounding box center [803, 243] width 6 height 6
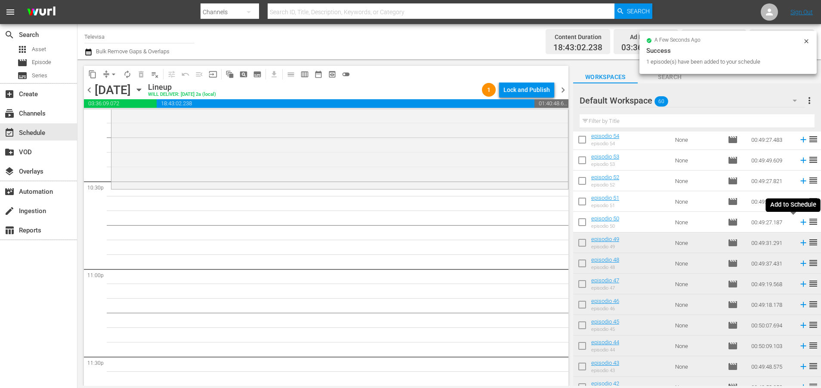
click at [800, 222] on icon at bounding box center [803, 223] width 6 height 6
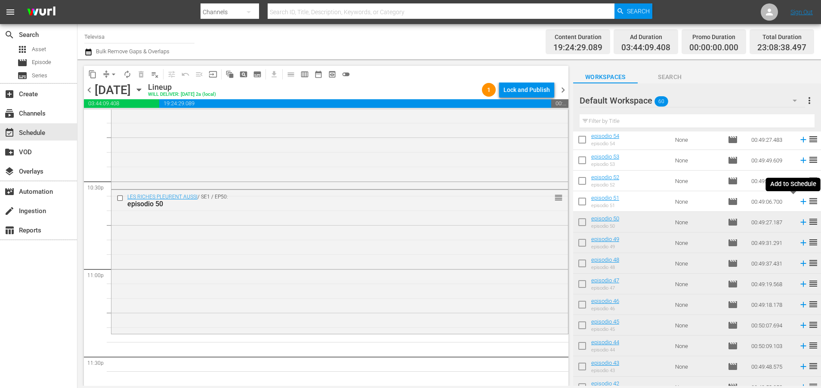
click at [798, 203] on icon at bounding box center [802, 201] width 9 height 9
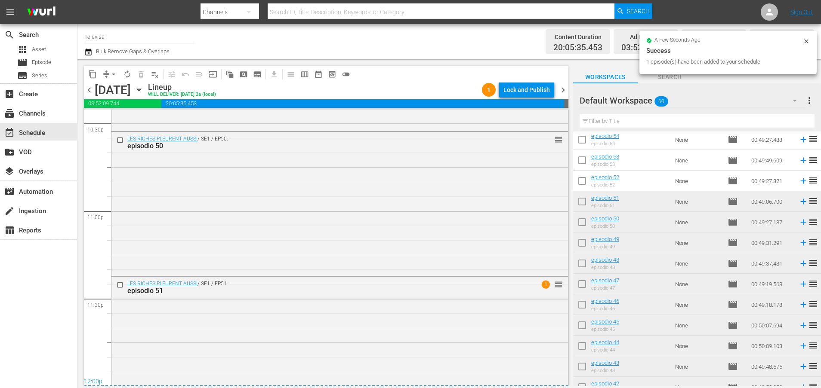
scroll to position [3968, 0]
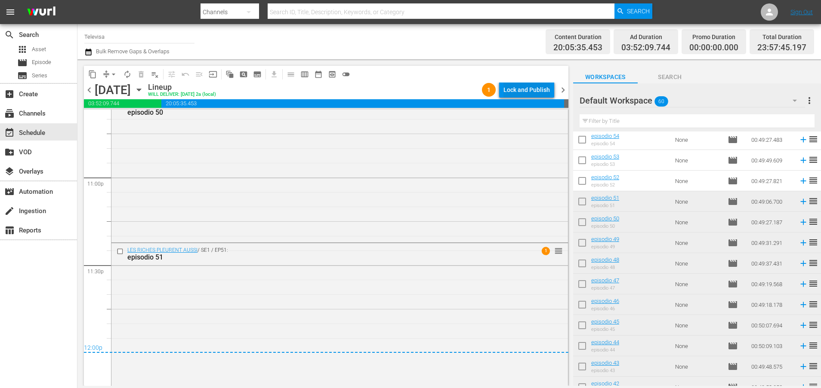
click at [527, 91] on div "Lock and Publish" at bounding box center [526, 89] width 46 height 15
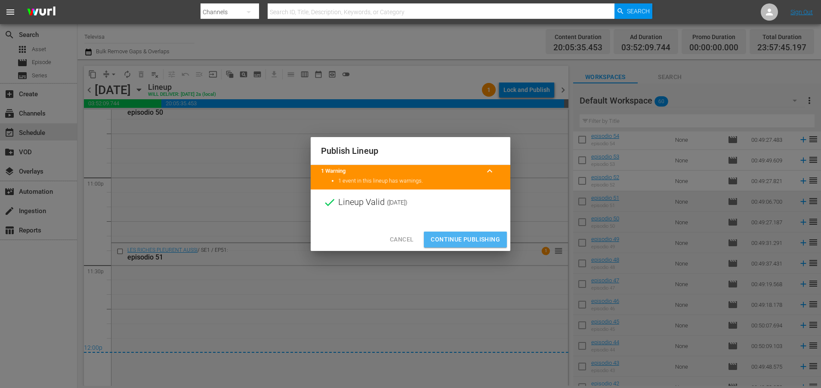
click at [462, 238] on span "Continue Publishing" at bounding box center [465, 239] width 69 height 11
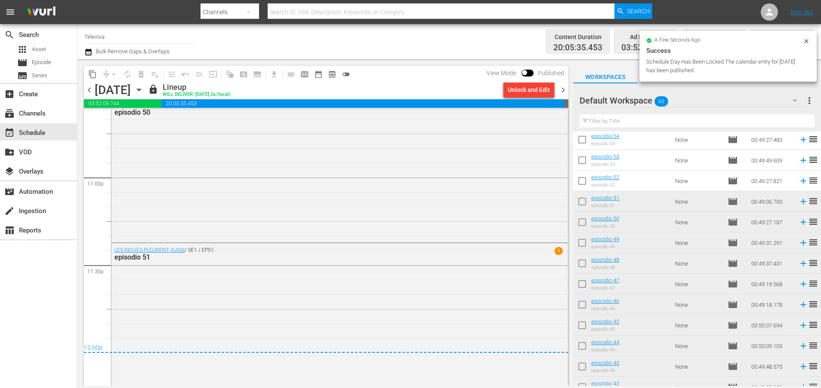
click at [144, 87] on icon "button" at bounding box center [138, 89] width 9 height 9
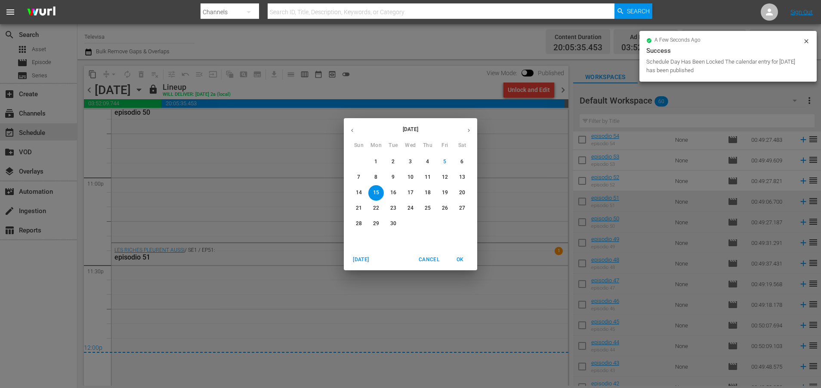
click at [393, 189] on p "16" at bounding box center [393, 192] width 6 height 7
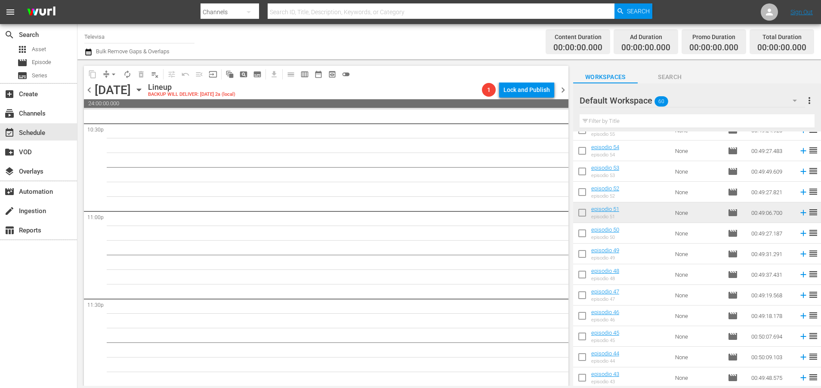
scroll to position [147, 0]
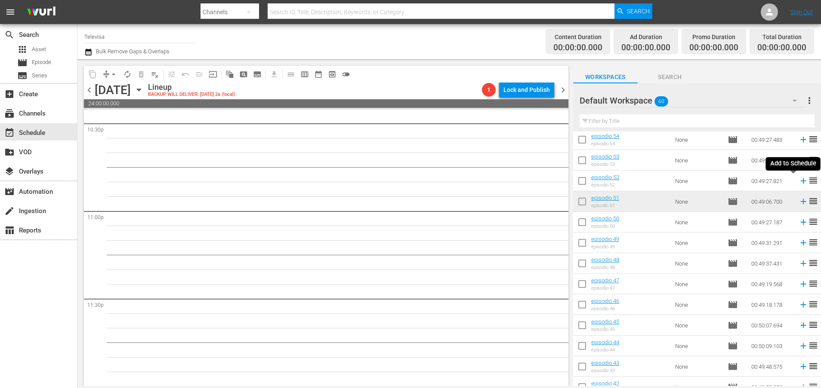
click at [798, 182] on icon at bounding box center [802, 180] width 9 height 9
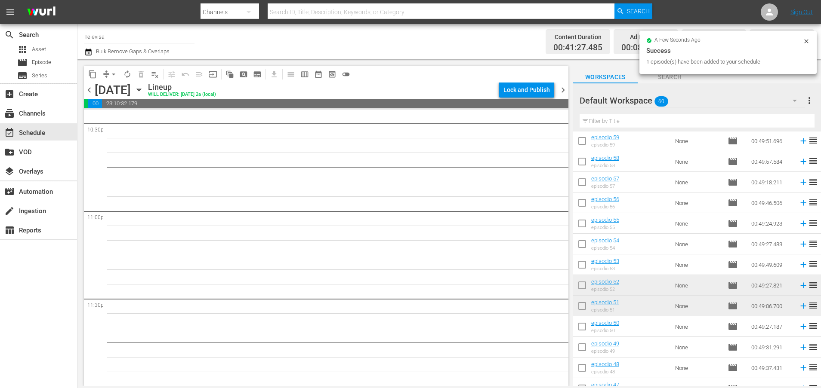
scroll to position [18, 0]
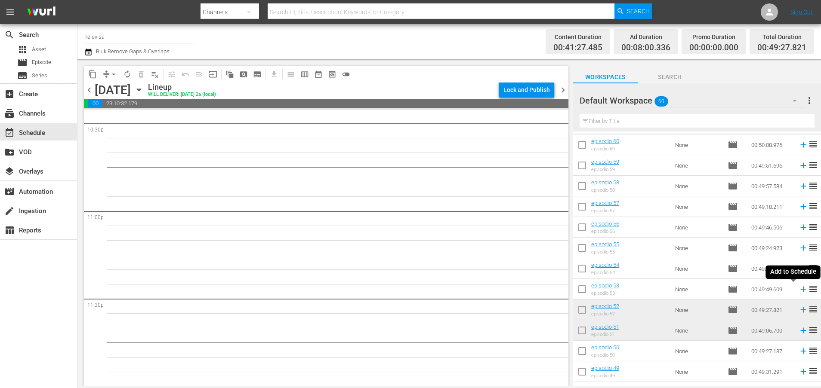
click at [798, 291] on icon at bounding box center [802, 289] width 9 height 9
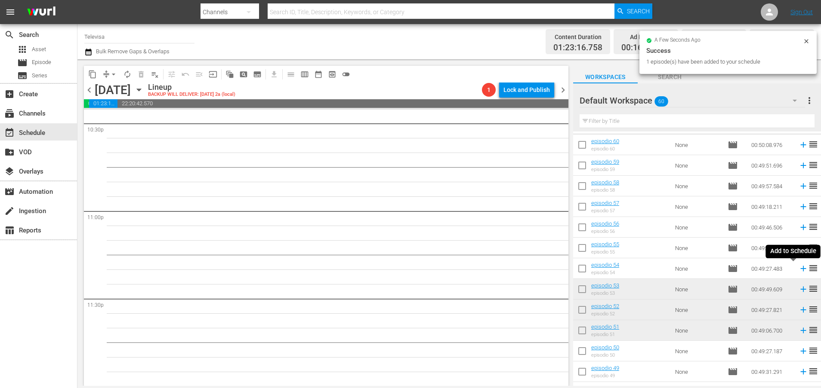
click at [800, 269] on icon at bounding box center [803, 269] width 6 height 6
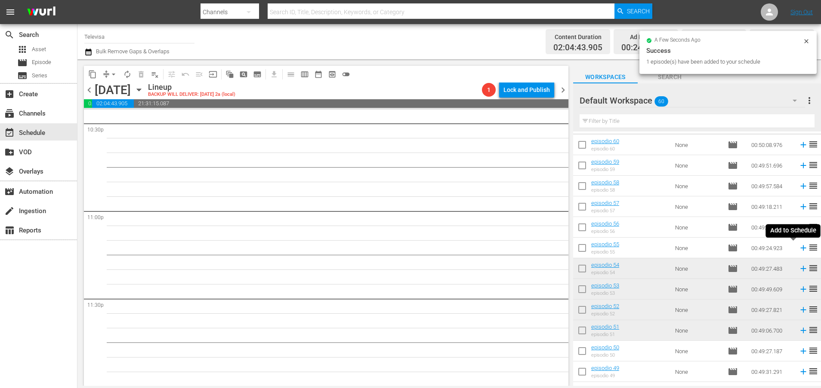
click at [798, 249] on icon at bounding box center [802, 247] width 9 height 9
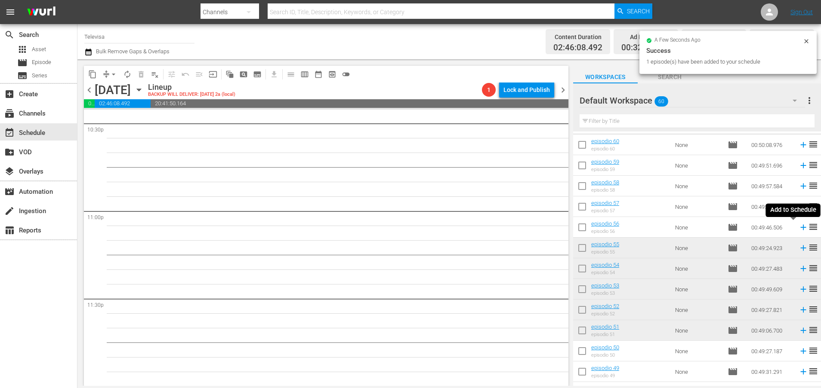
click at [800, 228] on icon at bounding box center [803, 228] width 6 height 6
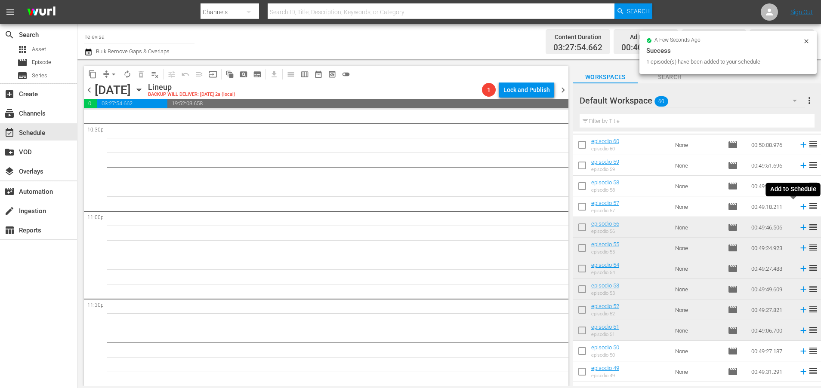
click at [800, 207] on icon at bounding box center [803, 207] width 6 height 6
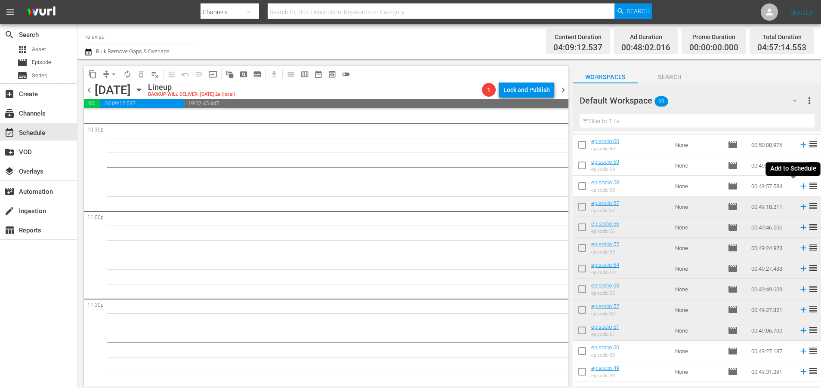
click at [800, 186] on icon at bounding box center [803, 187] width 6 height 6
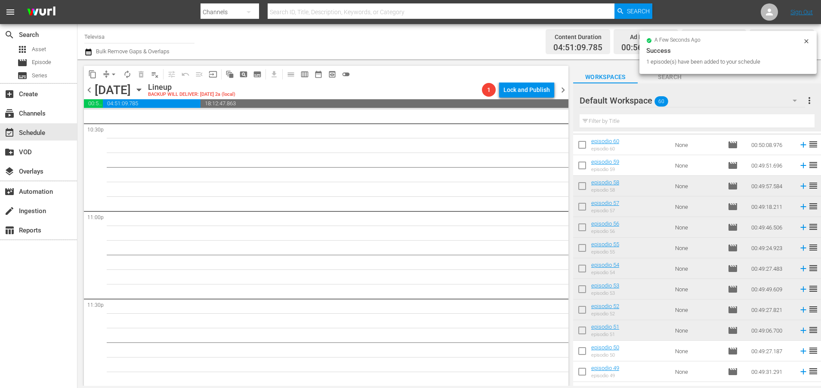
scroll to position [0, 0]
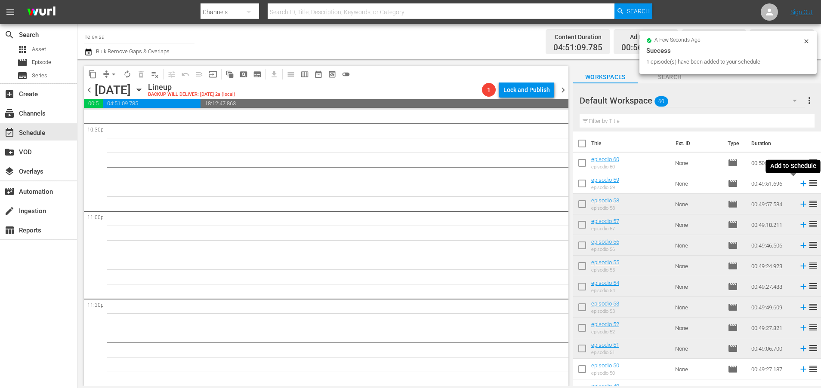
click at [798, 185] on icon at bounding box center [802, 183] width 9 height 9
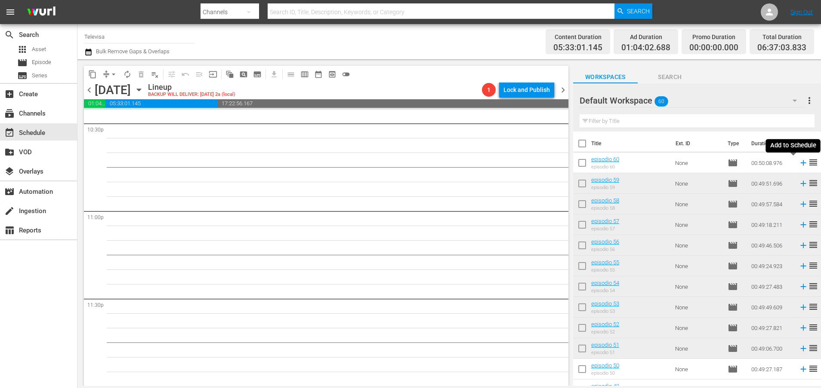
click at [798, 164] on icon at bounding box center [802, 162] width 9 height 9
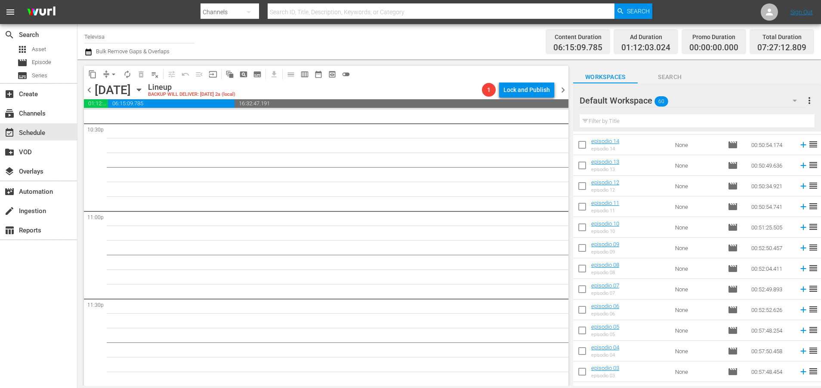
scroll to position [1004, 0]
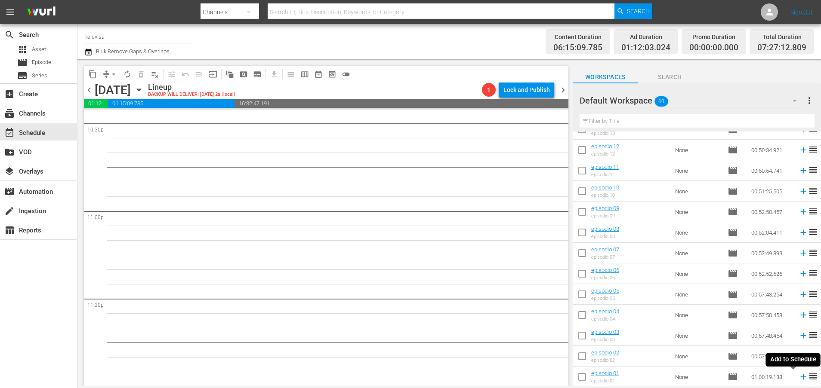
click at [798, 378] on icon at bounding box center [802, 376] width 9 height 9
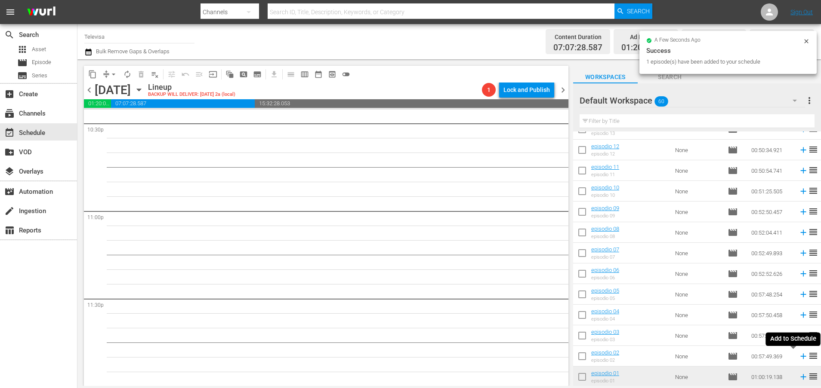
click at [800, 357] on icon at bounding box center [803, 357] width 6 height 6
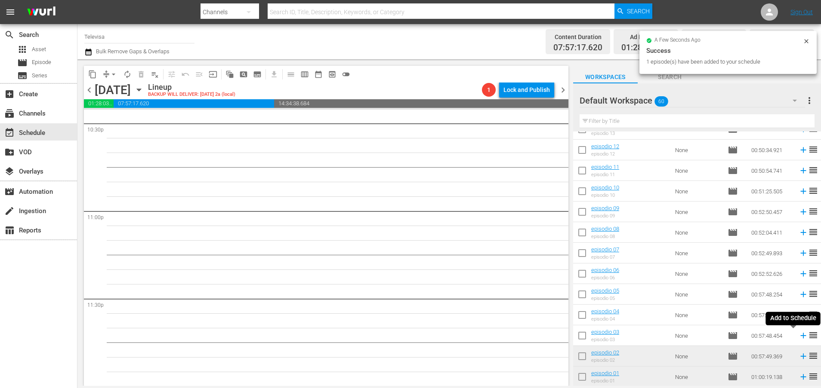
click at [798, 335] on icon at bounding box center [802, 335] width 9 height 9
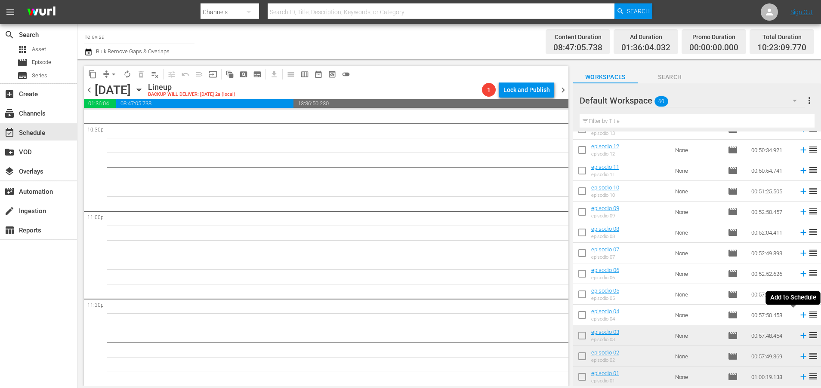
click at [800, 315] on icon at bounding box center [803, 316] width 6 height 6
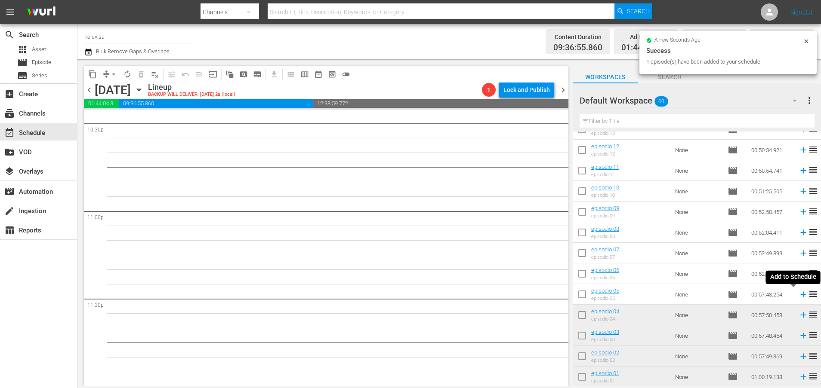
click at [800, 296] on icon at bounding box center [803, 295] width 6 height 6
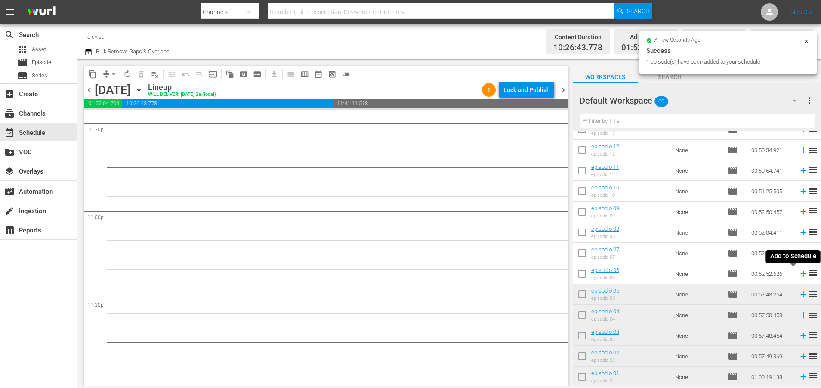
click at [800, 274] on icon at bounding box center [803, 274] width 6 height 6
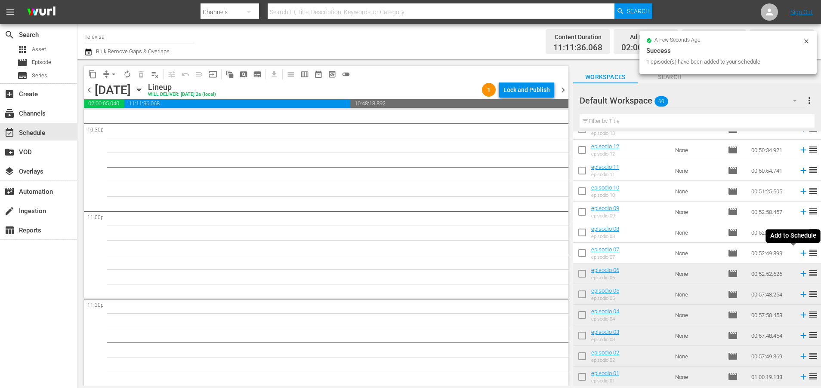
click at [798, 252] on icon at bounding box center [802, 253] width 9 height 9
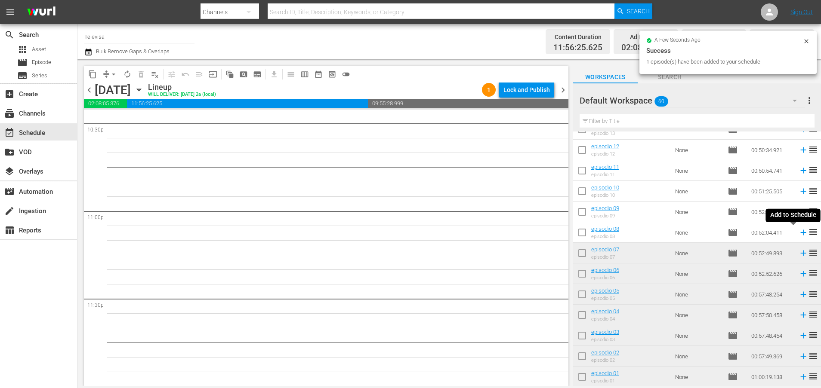
click at [800, 232] on icon at bounding box center [803, 233] width 6 height 6
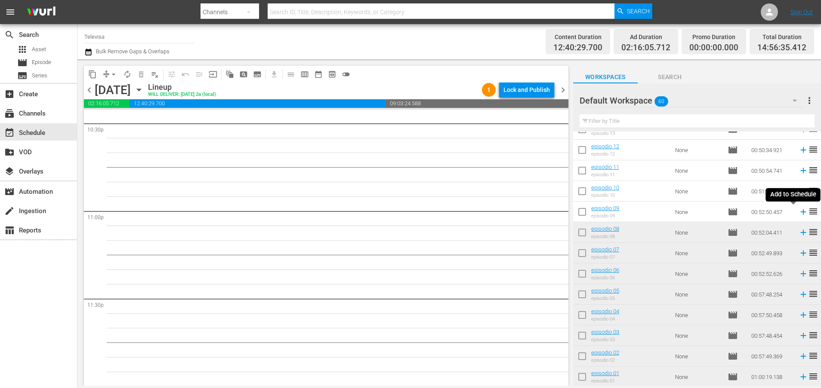
click at [798, 212] on icon at bounding box center [802, 211] width 9 height 9
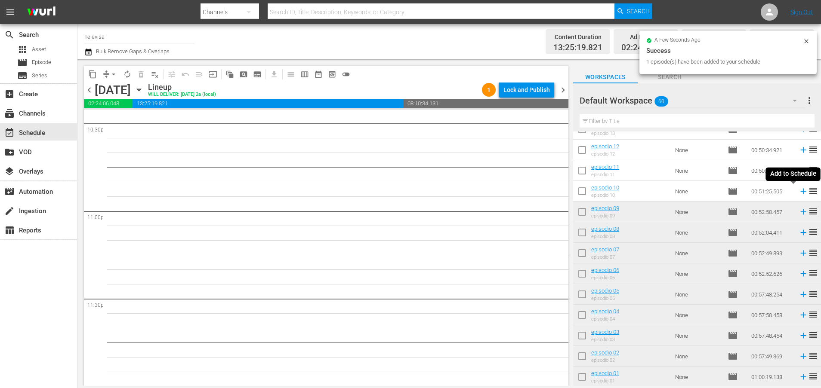
click at [798, 190] on icon at bounding box center [802, 191] width 9 height 9
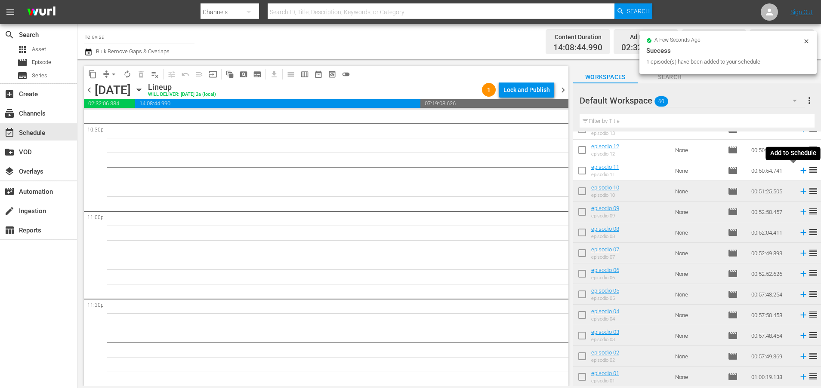
click at [800, 170] on icon at bounding box center [803, 171] width 6 height 6
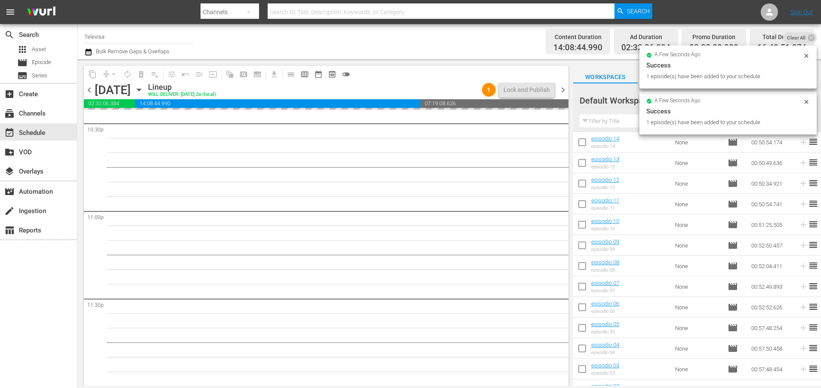
scroll to position [875, 0]
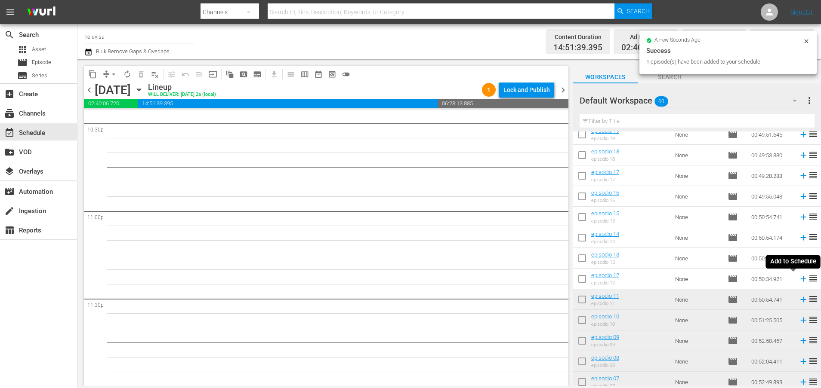
click at [800, 281] on icon at bounding box center [803, 280] width 6 height 6
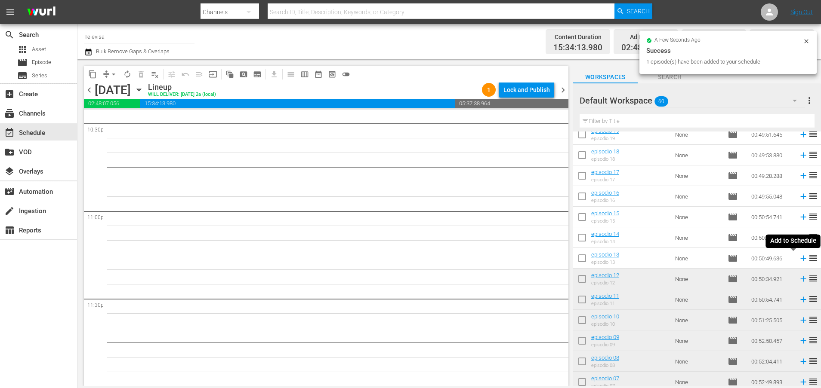
click at [800, 258] on icon at bounding box center [803, 259] width 6 height 6
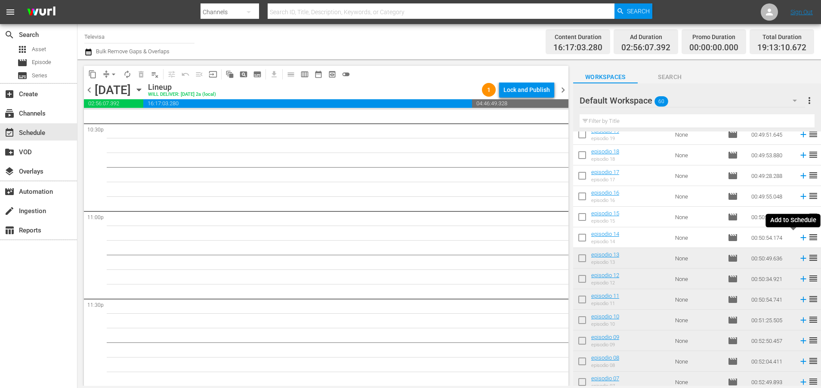
click at [800, 237] on icon at bounding box center [803, 238] width 6 height 6
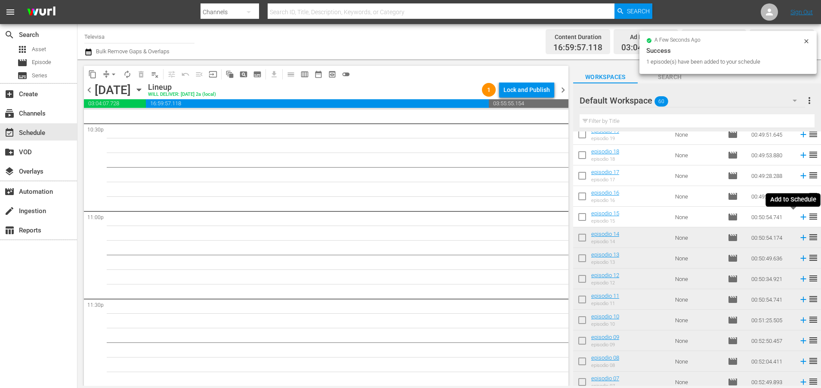
click at [798, 218] on icon at bounding box center [802, 216] width 9 height 9
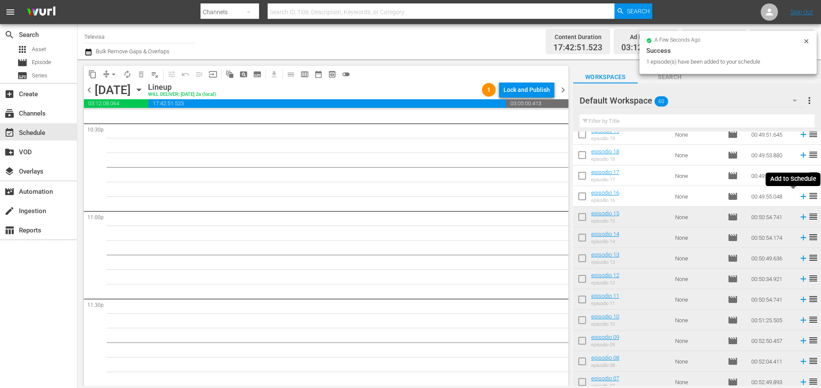
click at [800, 198] on icon at bounding box center [803, 197] width 6 height 6
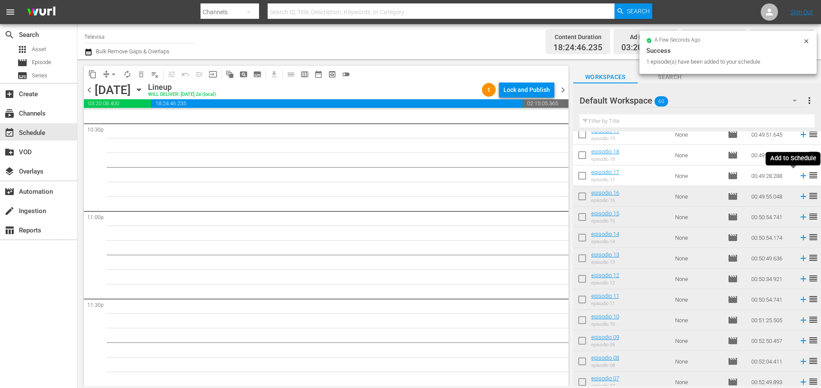
click at [800, 176] on icon at bounding box center [803, 176] width 6 height 6
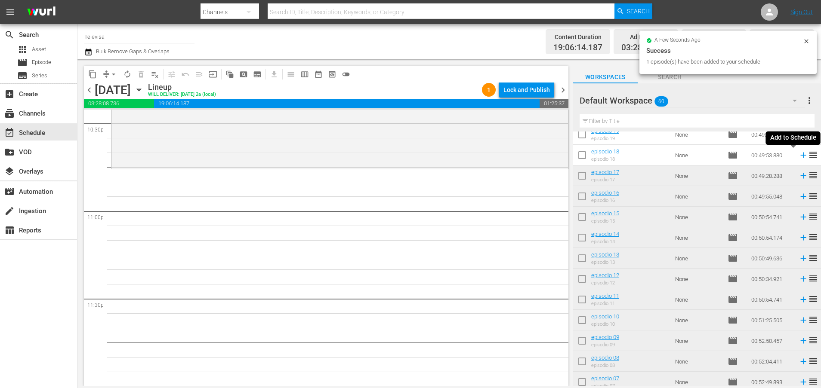
click at [798, 156] on icon at bounding box center [802, 155] width 9 height 9
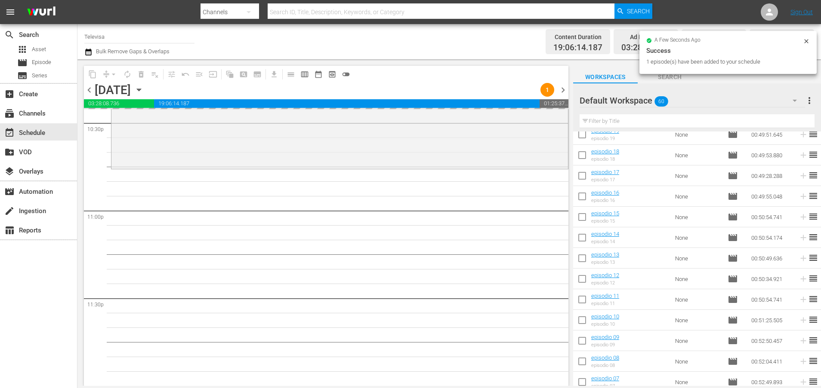
scroll to position [681, 0]
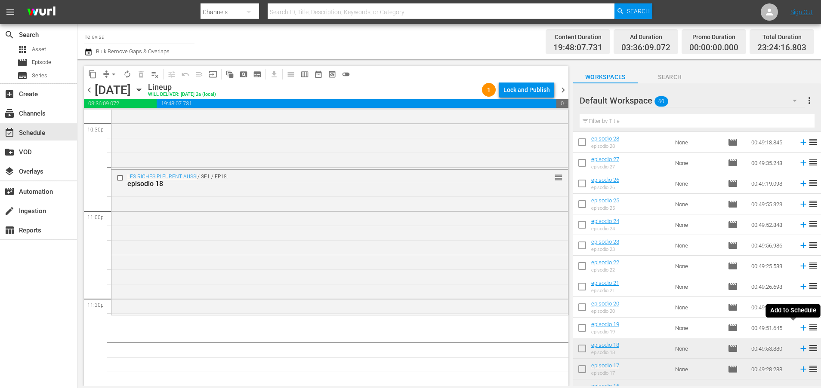
click at [800, 329] on icon at bounding box center [803, 329] width 6 height 6
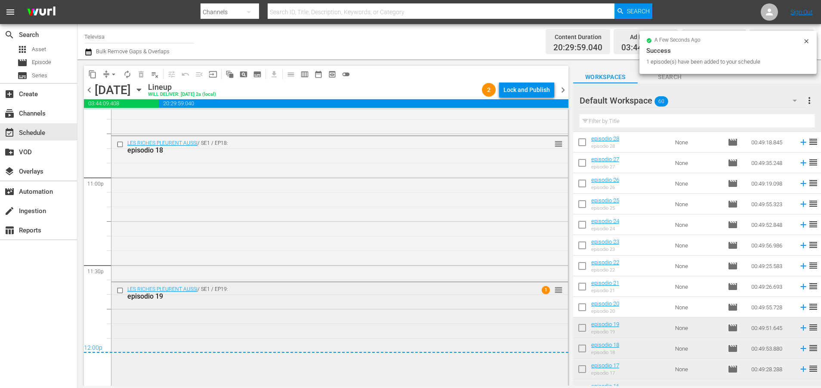
scroll to position [4009, 0]
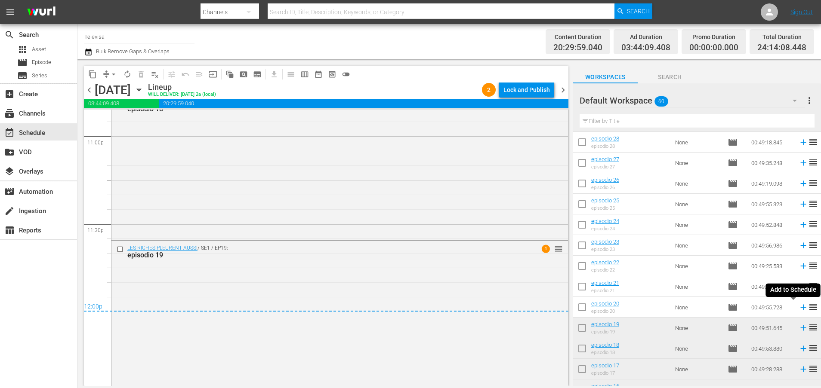
click at [798, 309] on icon at bounding box center [802, 307] width 9 height 9
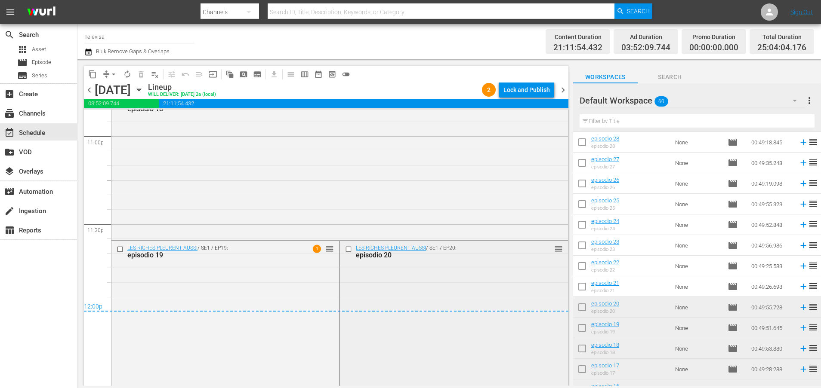
click at [345, 248] on input "checkbox" at bounding box center [349, 249] width 9 height 7
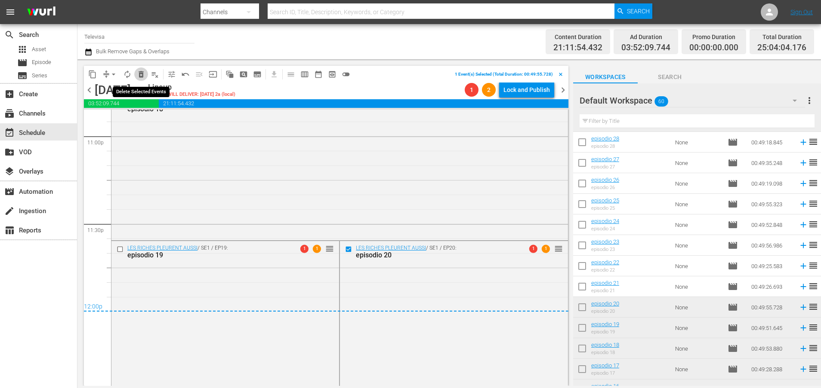
click at [139, 72] on span "delete_forever_outlined" at bounding box center [141, 74] width 9 height 9
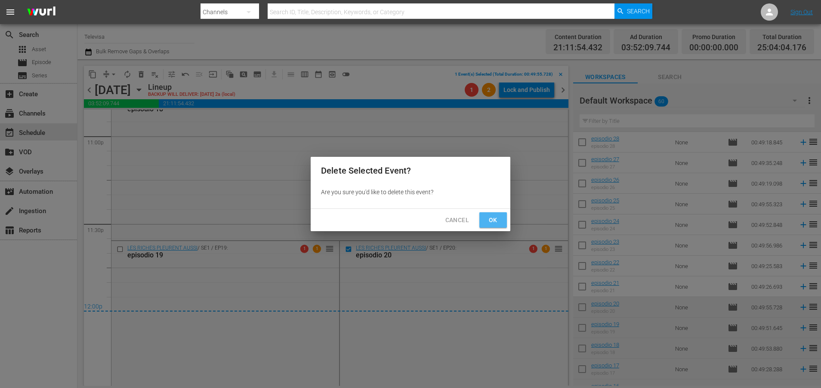
click at [489, 221] on span "Ok" at bounding box center [493, 220] width 14 height 11
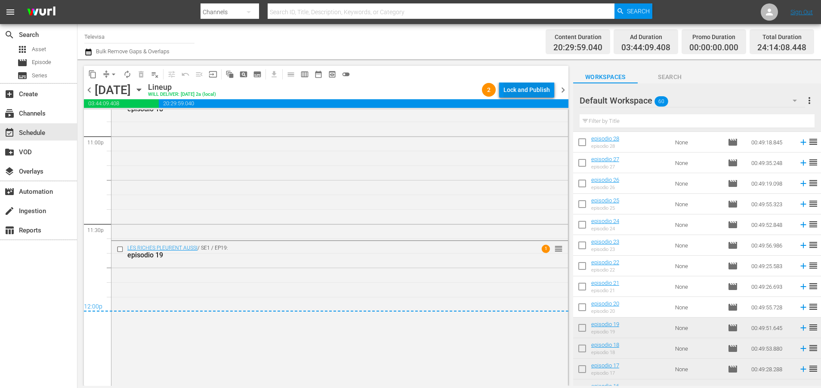
click at [526, 86] on div "Lock and Publish" at bounding box center [526, 89] width 46 height 15
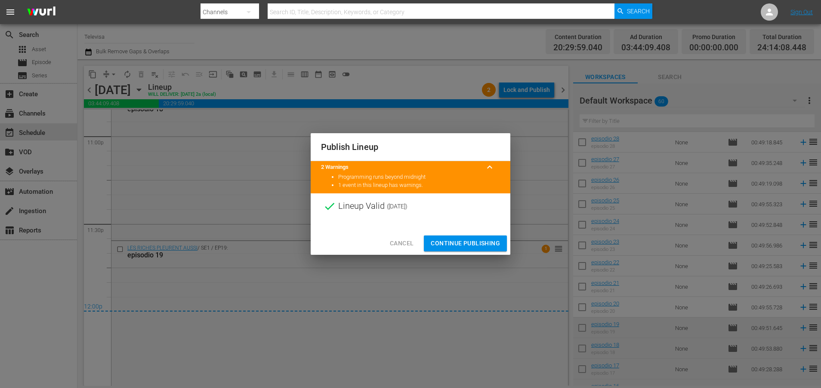
click at [464, 242] on span "Continue Publishing" at bounding box center [465, 243] width 69 height 11
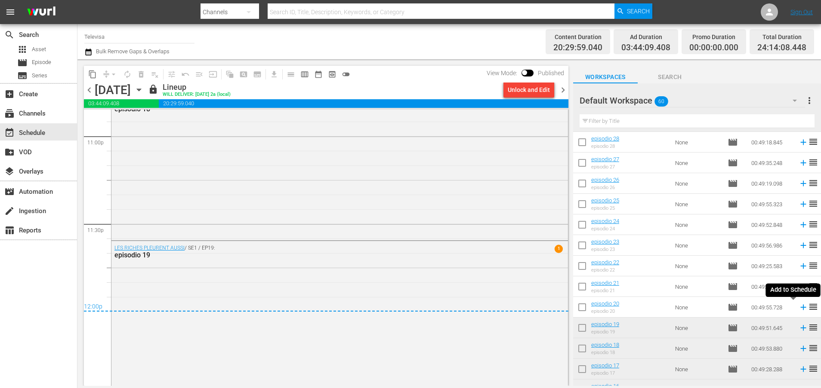
click at [800, 308] on icon at bounding box center [803, 308] width 6 height 6
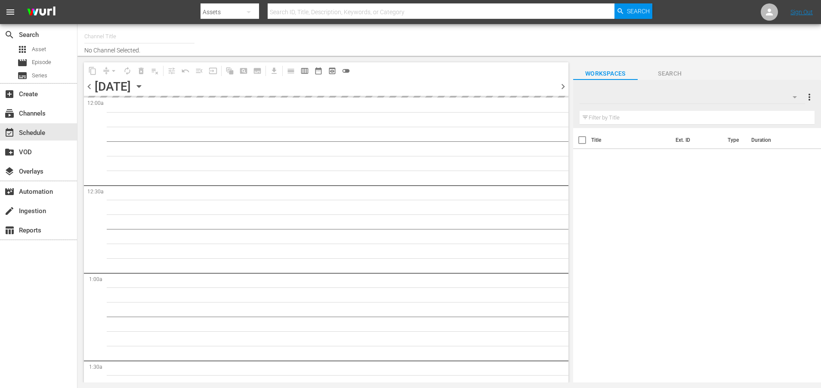
type input "Televisa (820)"
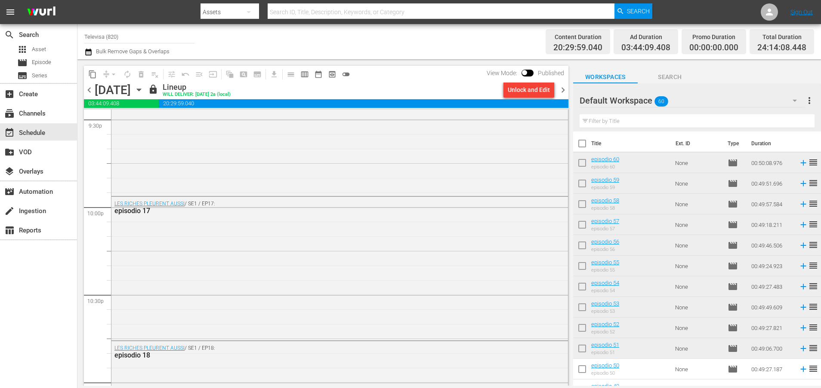
scroll to position [4009, 0]
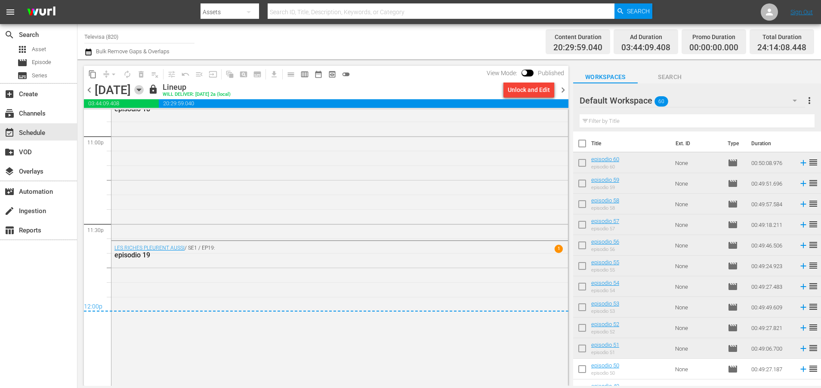
click at [144, 90] on icon "button" at bounding box center [138, 89] width 9 height 9
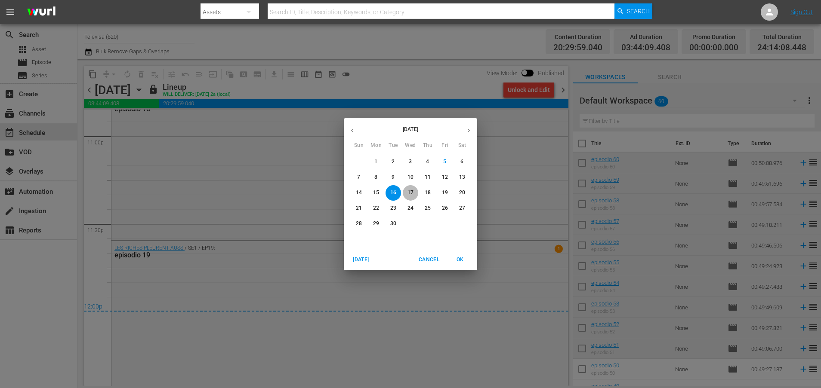
click at [409, 191] on p "17" at bounding box center [410, 192] width 6 height 7
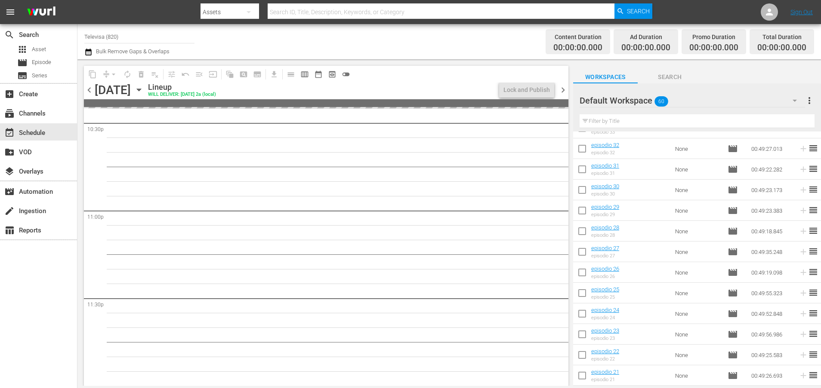
scroll to position [663, 0]
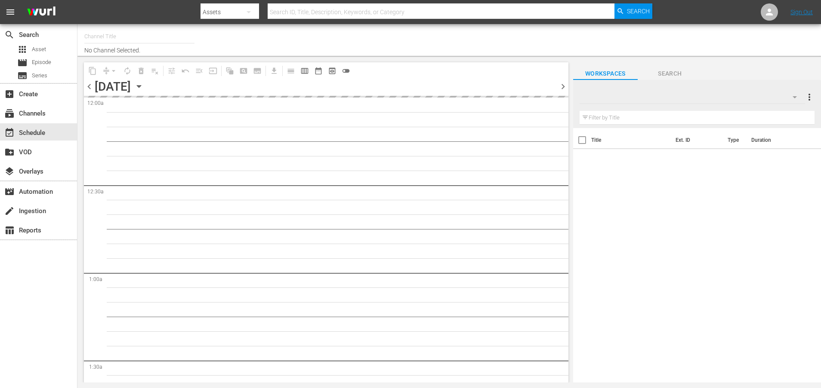
type input "Televisa (820)"
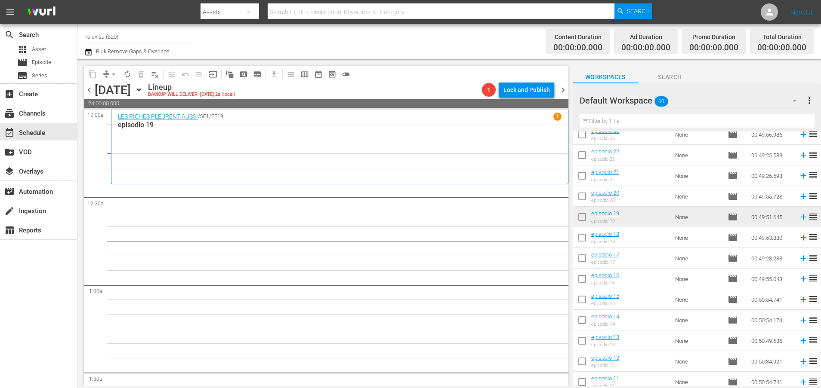
scroll to position [728, 0]
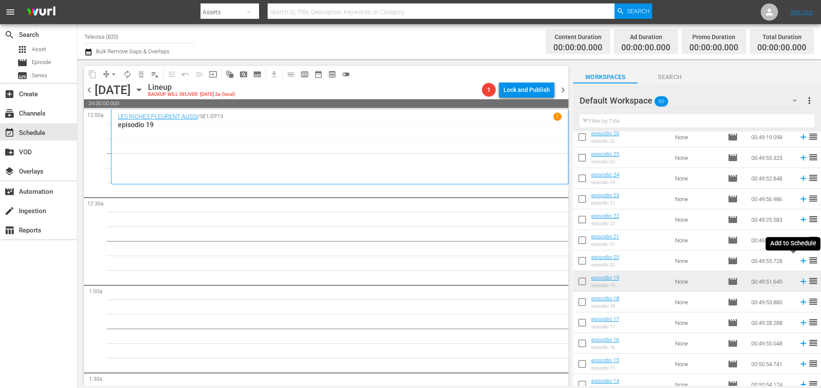
click at [800, 262] on icon at bounding box center [803, 261] width 6 height 6
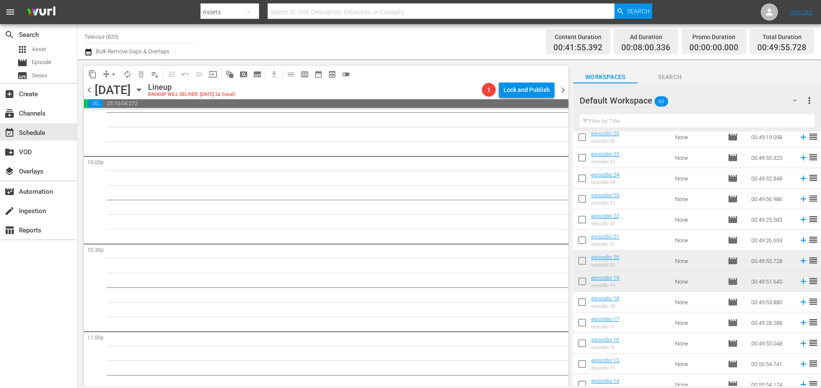
scroll to position [3934, 0]
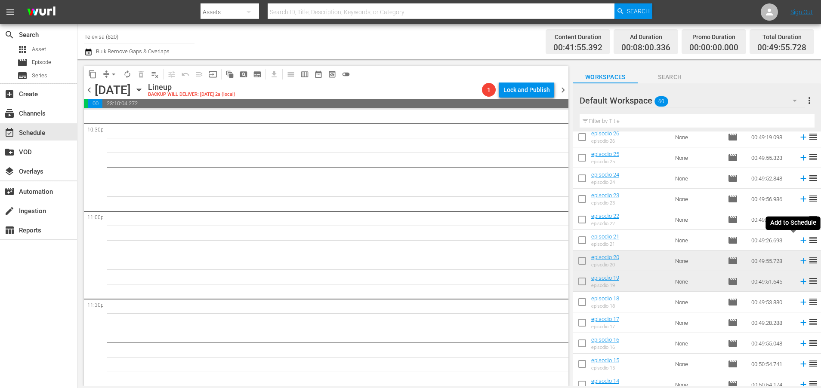
click at [798, 241] on icon at bounding box center [802, 240] width 9 height 9
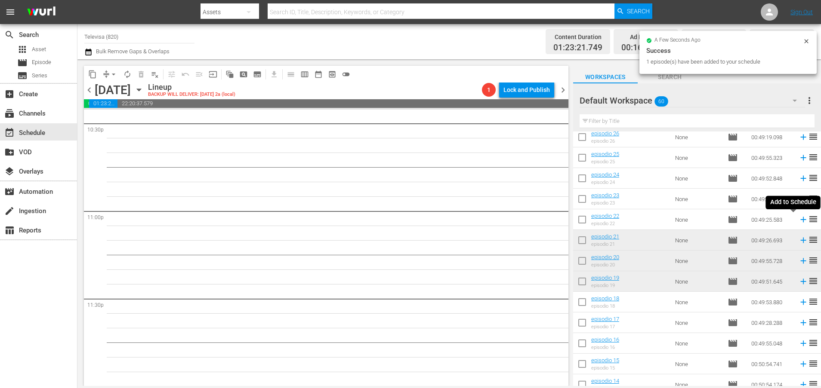
click at [798, 218] on icon at bounding box center [802, 219] width 9 height 9
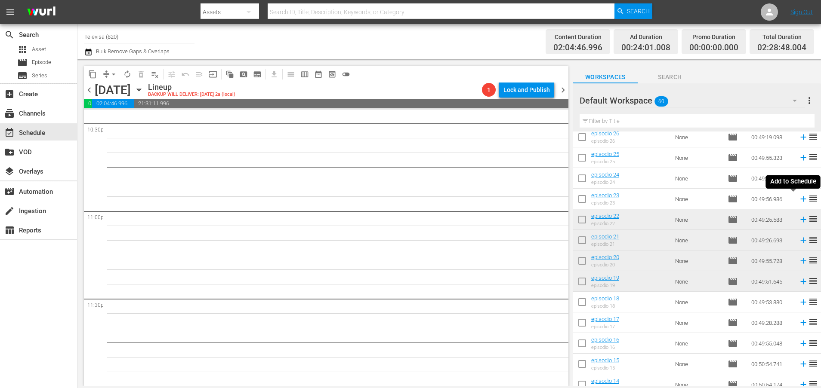
click at [800, 199] on icon at bounding box center [803, 200] width 6 height 6
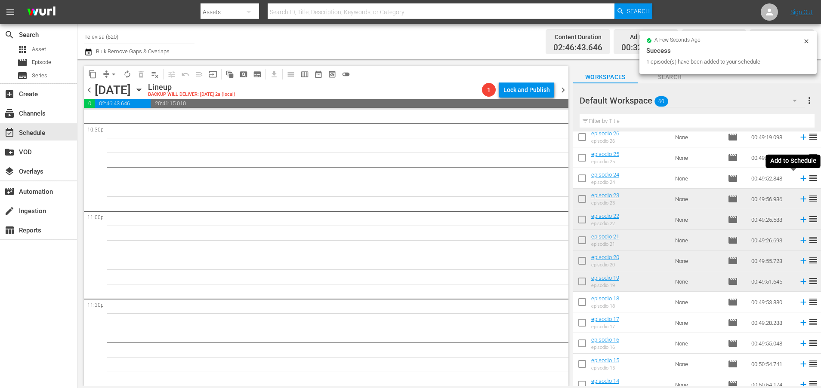
click at [800, 178] on icon at bounding box center [803, 179] width 6 height 6
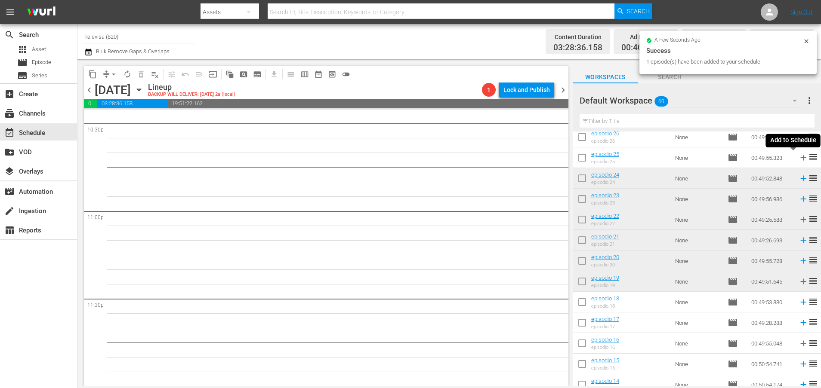
click at [800, 157] on icon at bounding box center [803, 158] width 6 height 6
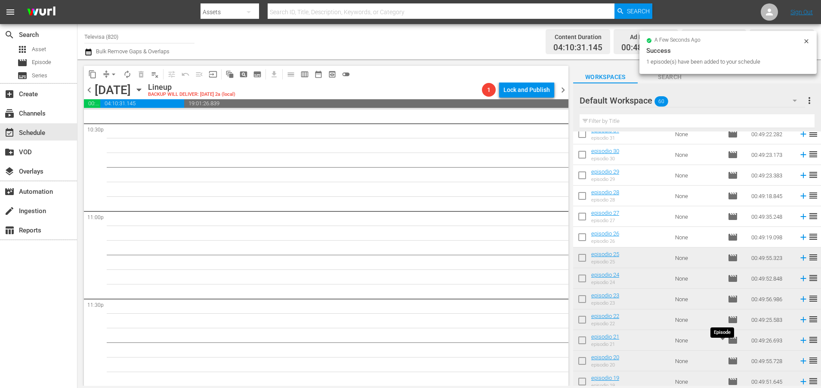
scroll to position [599, 0]
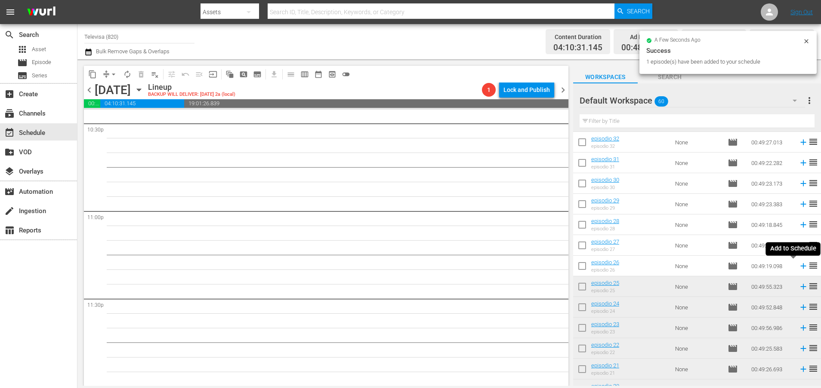
click at [798, 267] on icon at bounding box center [802, 265] width 9 height 9
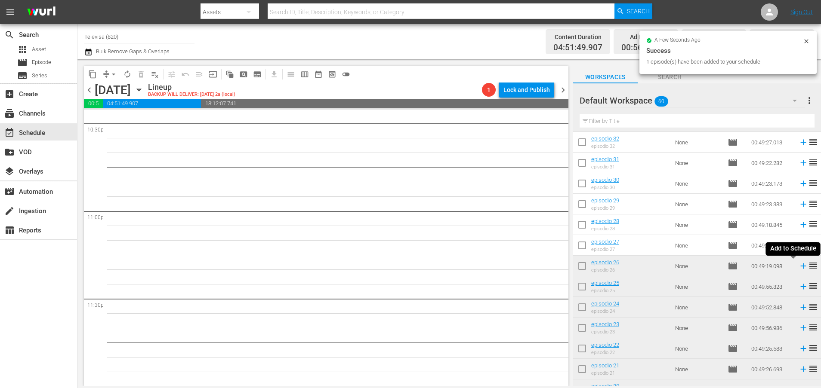
scroll to position [3920, 0]
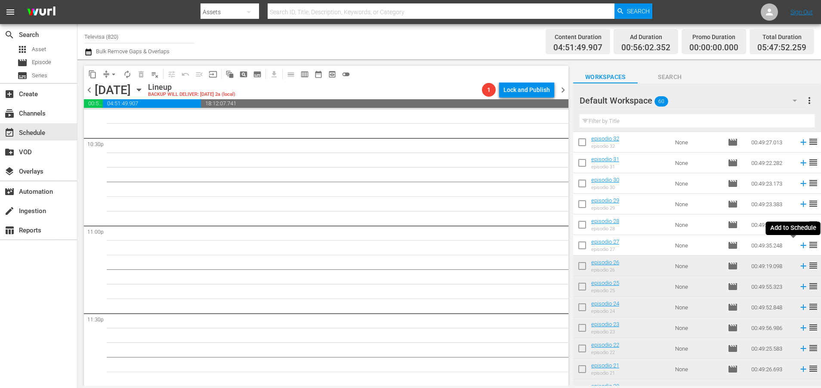
click at [798, 246] on icon at bounding box center [802, 245] width 9 height 9
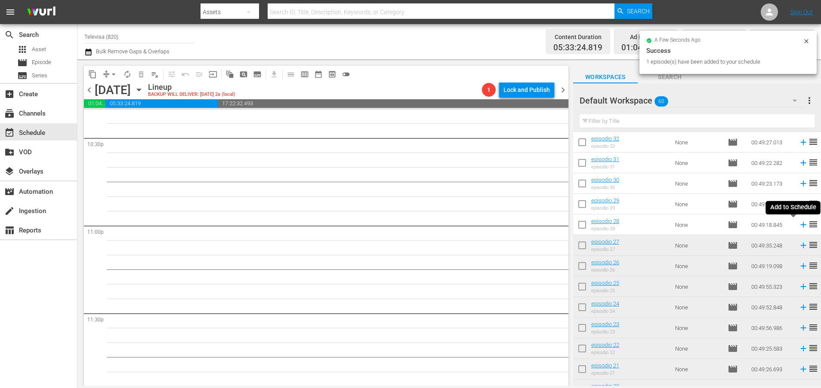
scroll to position [3905, 0]
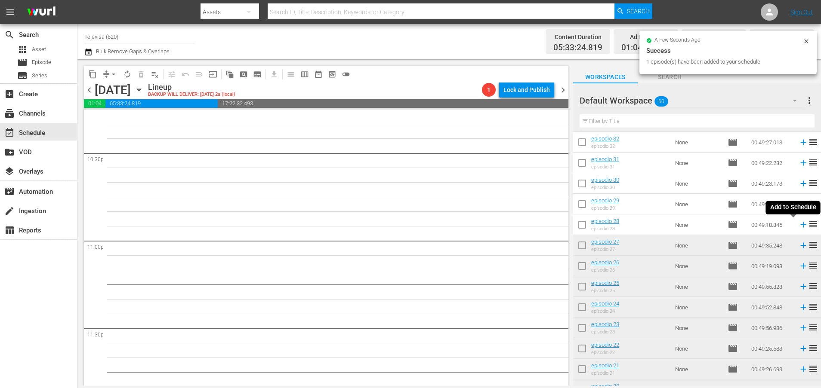
click at [798, 225] on icon at bounding box center [802, 224] width 9 height 9
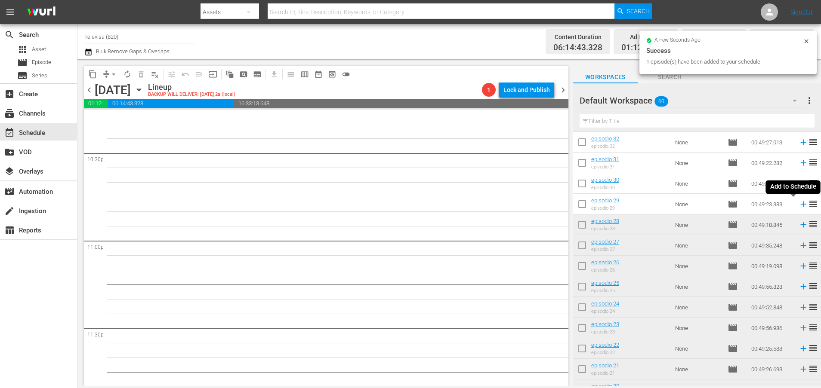
scroll to position [3890, 0]
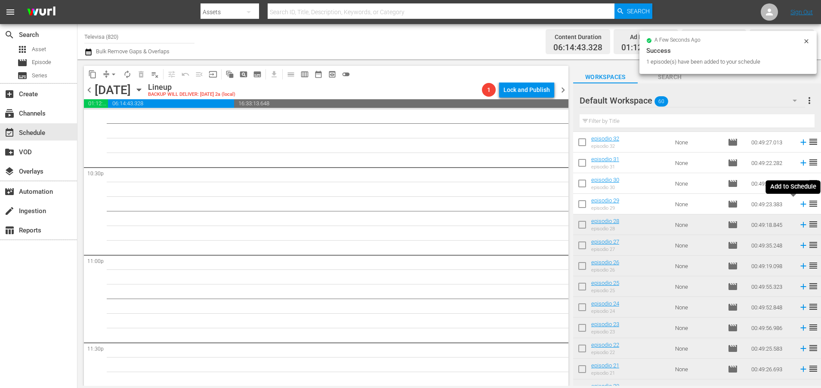
click at [798, 204] on icon at bounding box center [802, 204] width 9 height 9
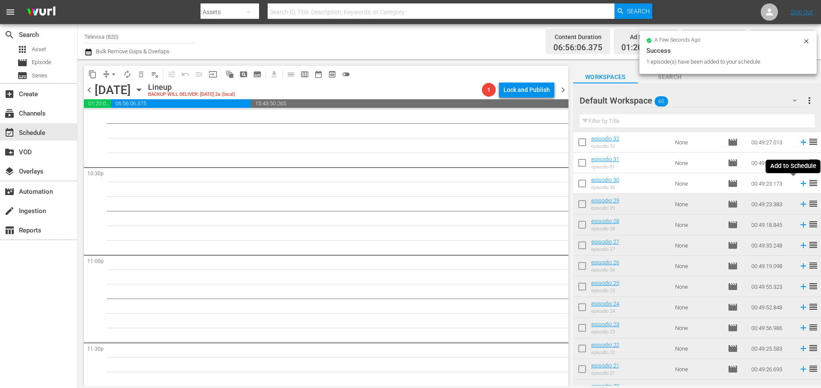
scroll to position [3876, 0]
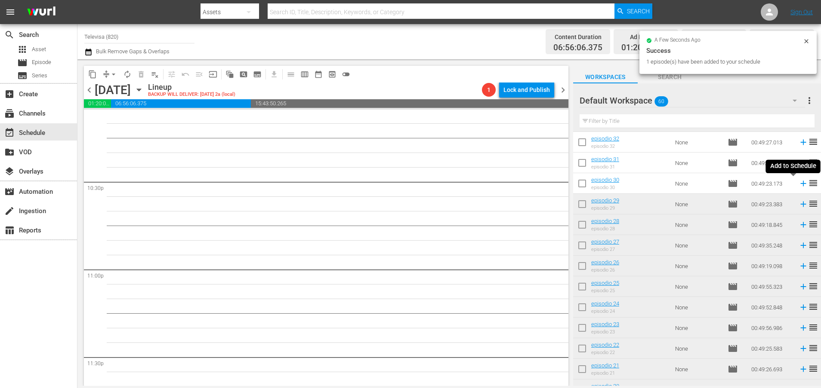
click at [800, 185] on icon at bounding box center [803, 184] width 6 height 6
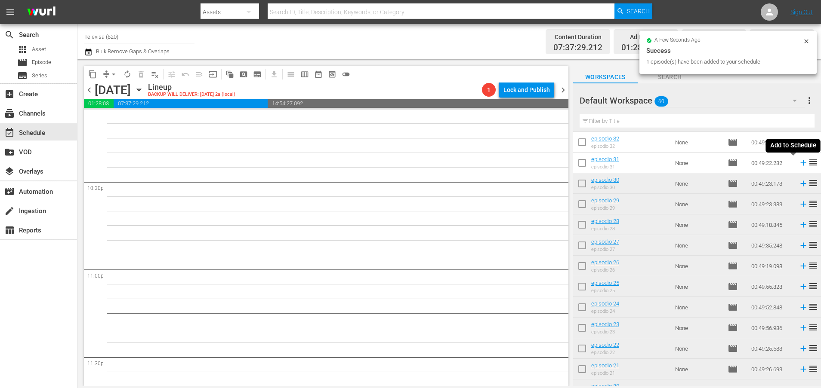
scroll to position [3861, 0]
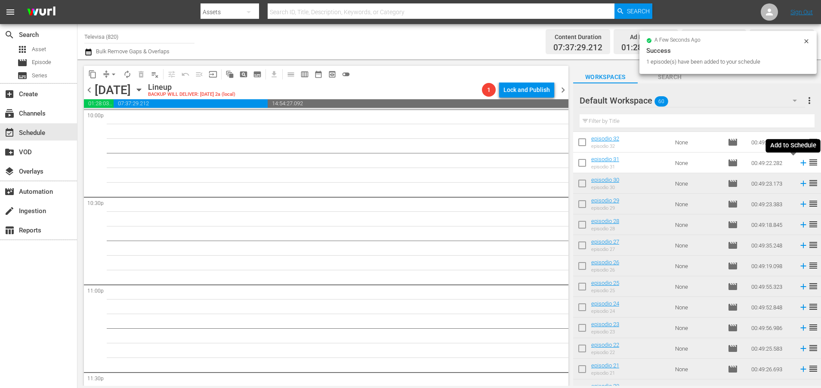
click at [800, 163] on icon at bounding box center [803, 163] width 6 height 6
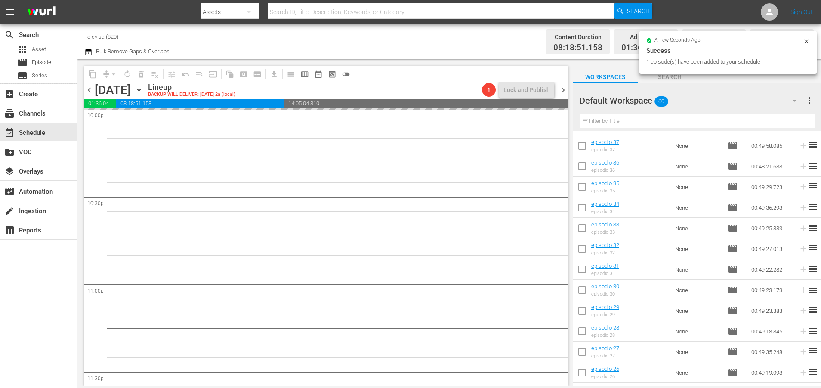
scroll to position [470, 0]
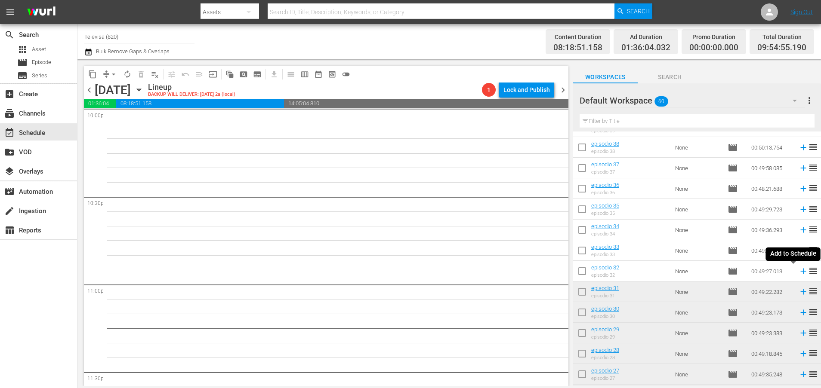
click at [800, 271] on icon at bounding box center [803, 272] width 6 height 6
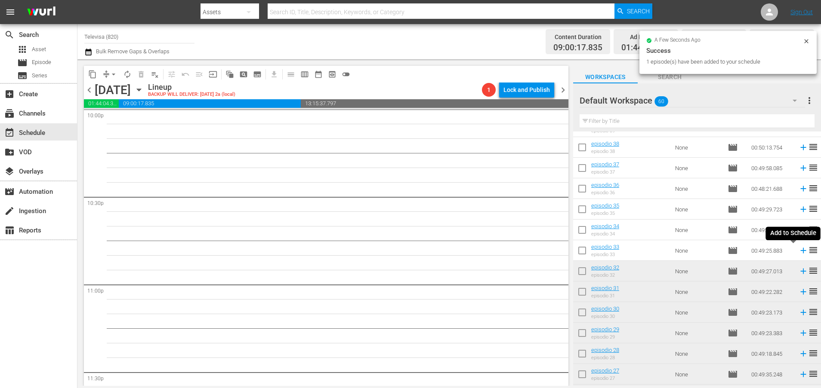
click at [798, 250] on icon at bounding box center [802, 250] width 9 height 9
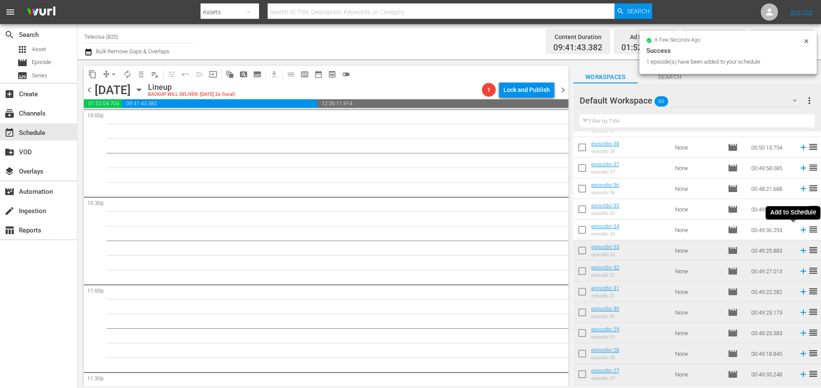
click at [800, 230] on icon at bounding box center [803, 231] width 6 height 6
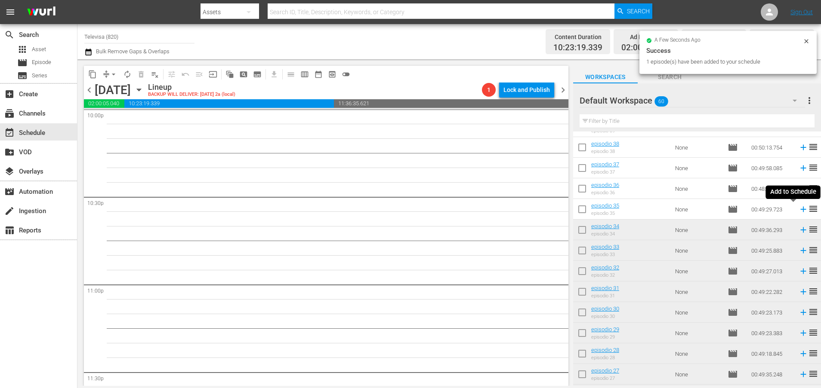
click at [800, 209] on icon at bounding box center [803, 210] width 6 height 6
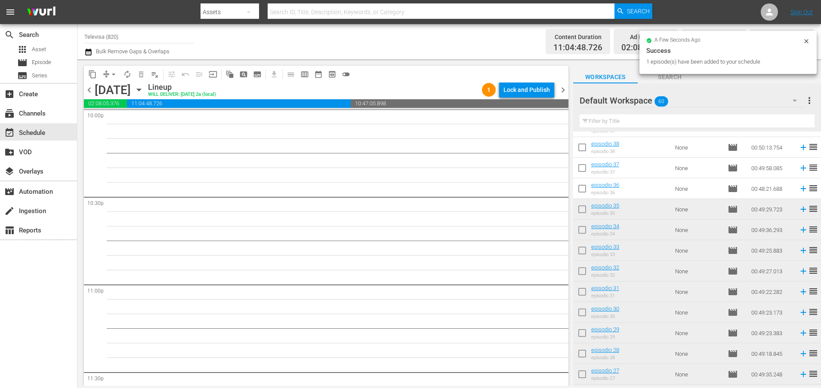
scroll to position [3847, 0]
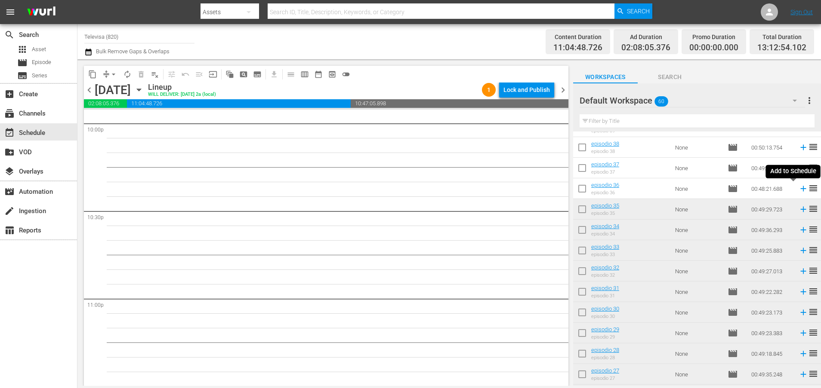
click at [800, 190] on icon at bounding box center [803, 189] width 6 height 6
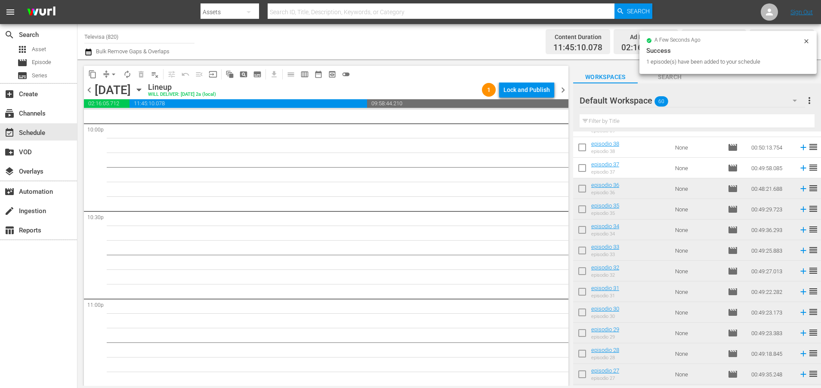
scroll to position [3832, 0]
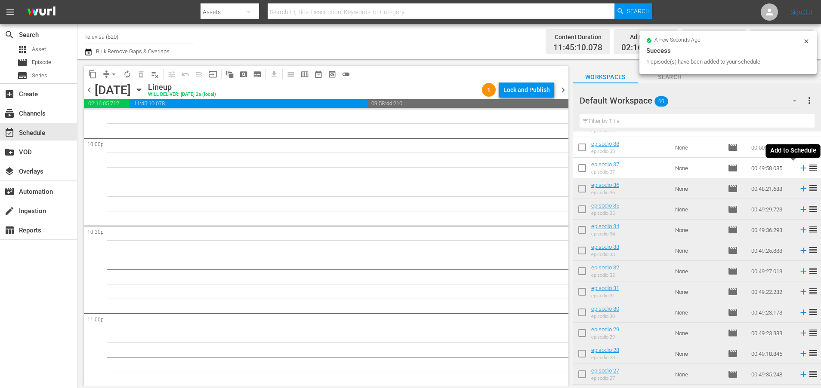
click at [800, 168] on icon at bounding box center [803, 169] width 6 height 6
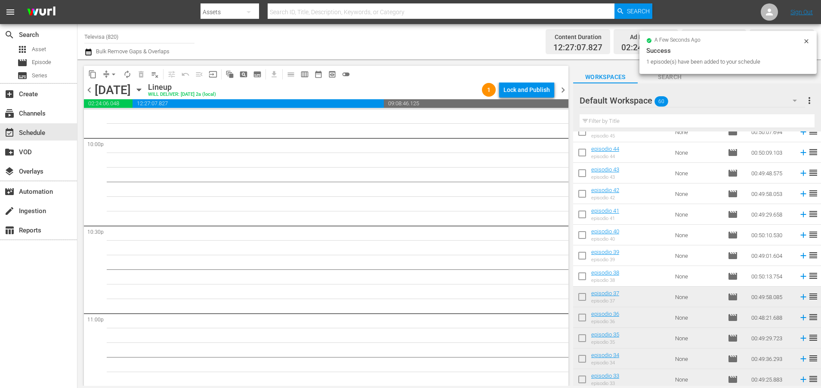
scroll to position [3817, 0]
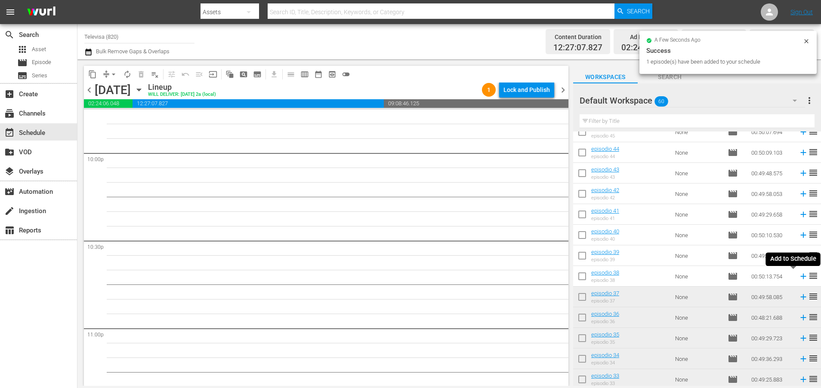
click at [800, 277] on icon at bounding box center [803, 277] width 6 height 6
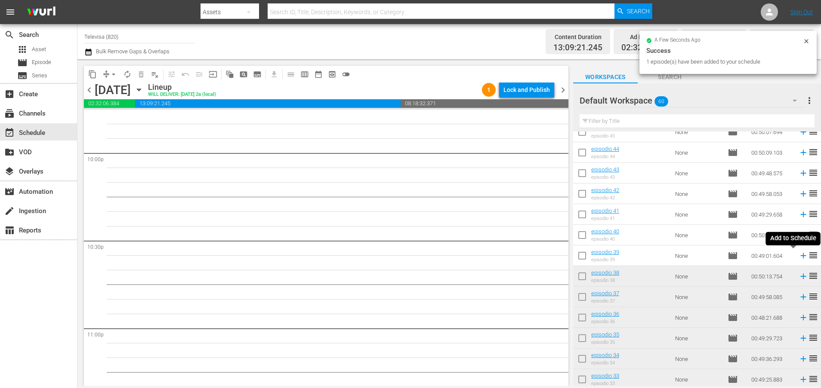
scroll to position [3803, 0]
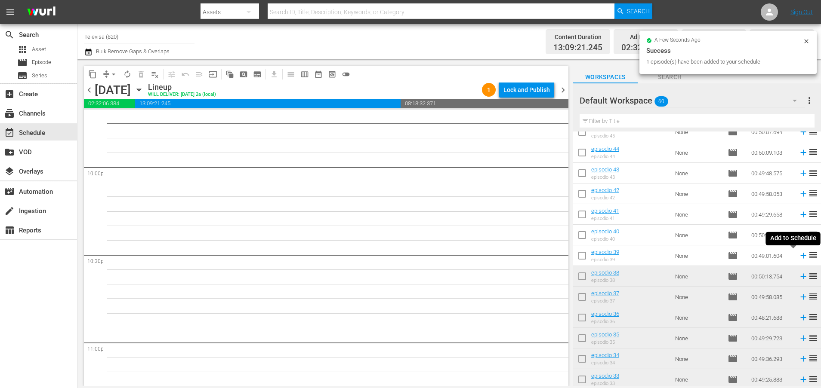
click at [798, 255] on icon at bounding box center [802, 255] width 9 height 9
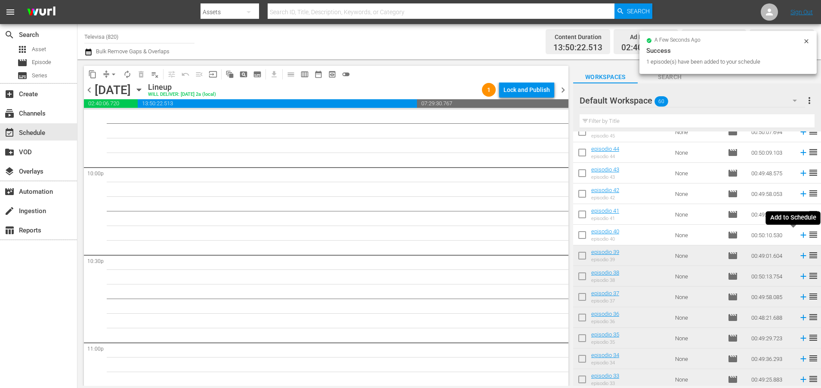
scroll to position [3788, 0]
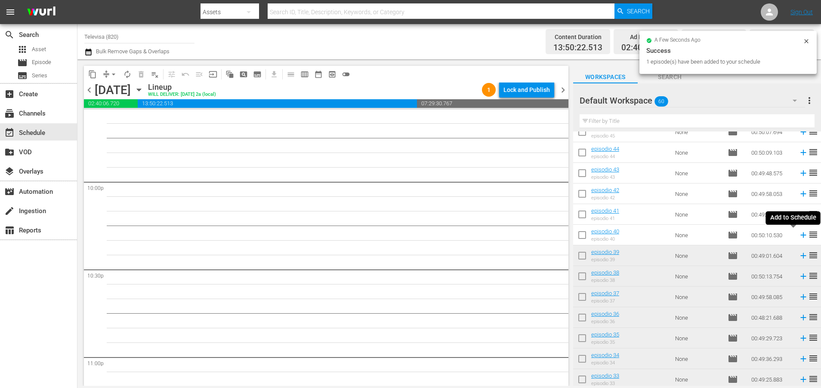
click at [798, 234] on icon at bounding box center [802, 235] width 9 height 9
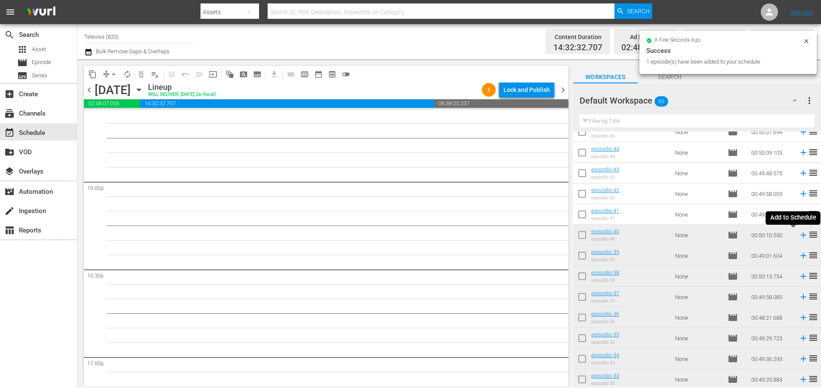
scroll to position [3773, 0]
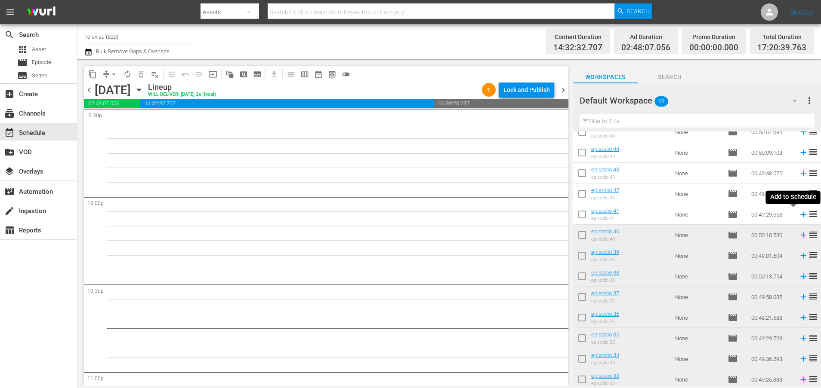
click at [798, 217] on icon at bounding box center [802, 214] width 9 height 9
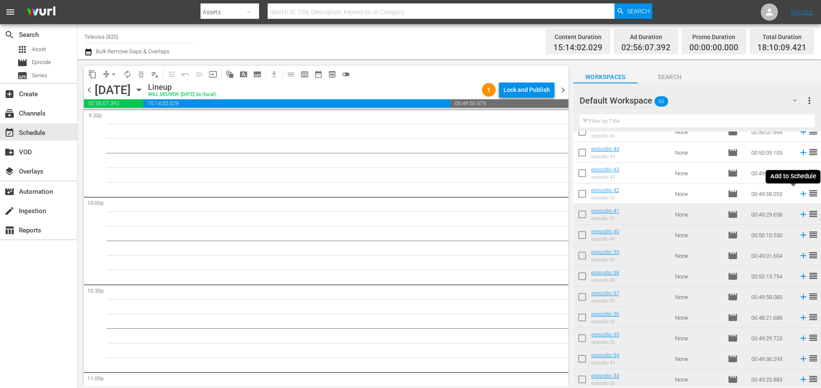
click at [798, 196] on icon at bounding box center [802, 193] width 9 height 9
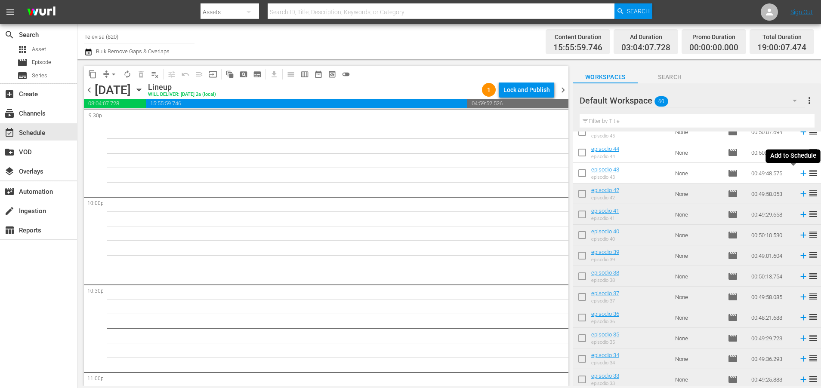
click at [800, 173] on icon at bounding box center [803, 174] width 6 height 6
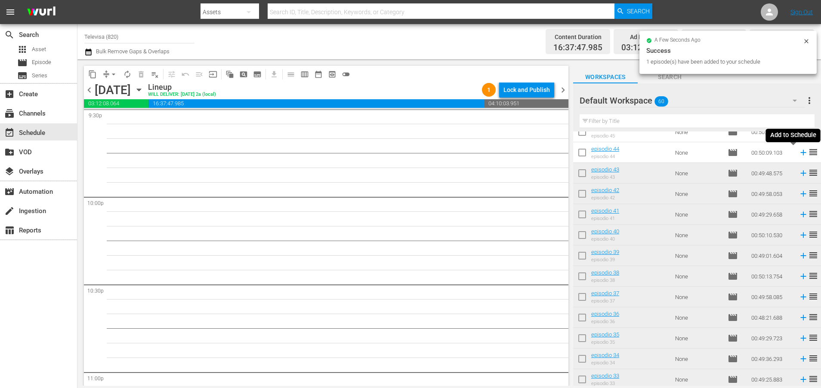
click at [798, 154] on icon at bounding box center [802, 152] width 9 height 9
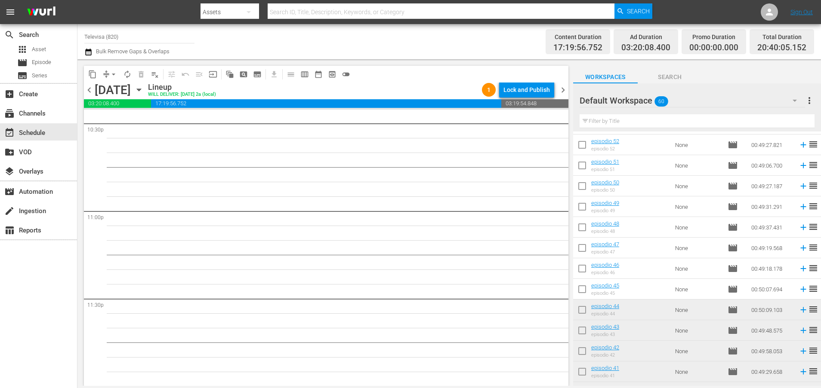
scroll to position [147, 0]
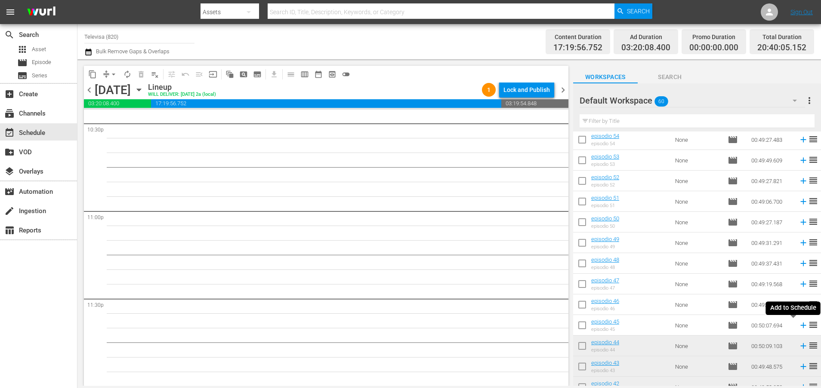
click at [798, 326] on icon at bounding box center [802, 325] width 9 height 9
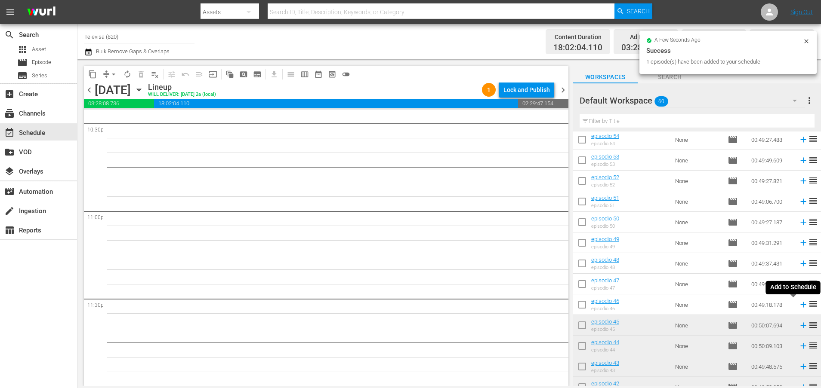
click at [798, 304] on icon at bounding box center [802, 304] width 9 height 9
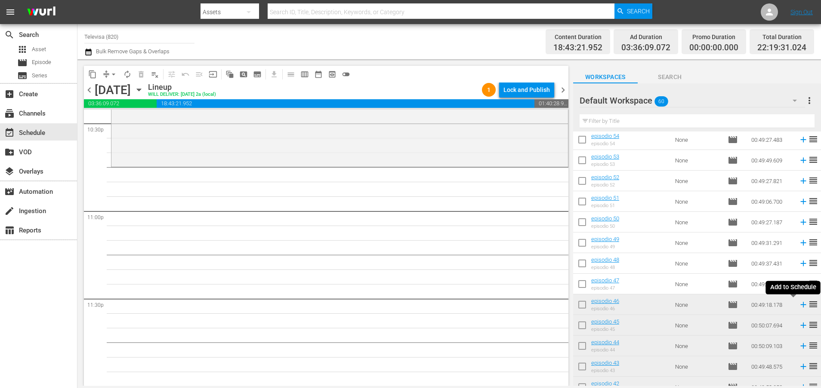
click at [798, 304] on icon at bounding box center [802, 304] width 9 height 9
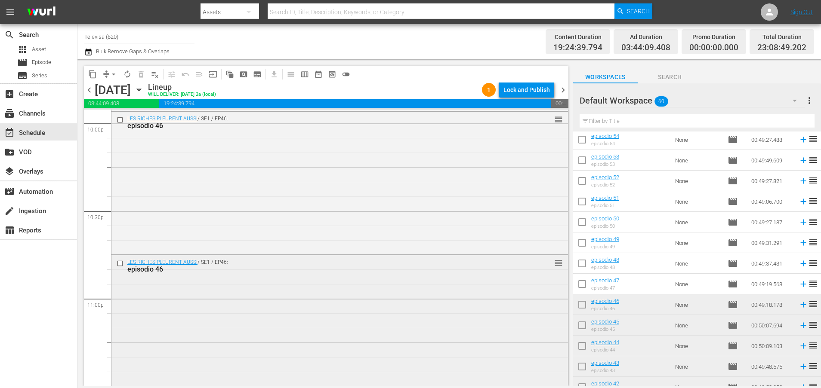
scroll to position [3870, 0]
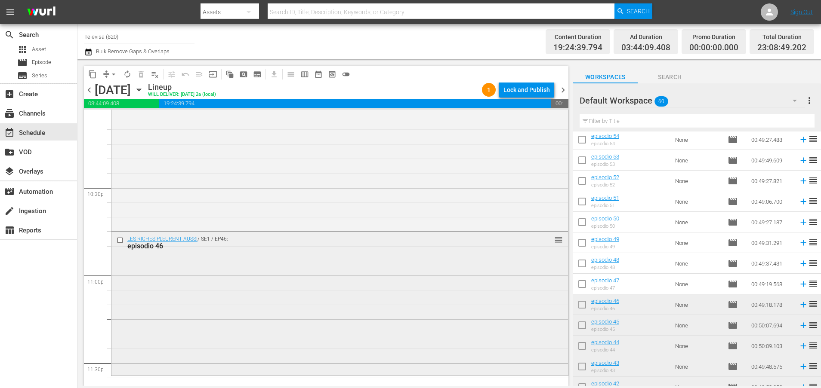
click at [122, 238] on input "checkbox" at bounding box center [121, 240] width 9 height 7
click at [141, 73] on span "delete_forever_outlined" at bounding box center [141, 74] width 9 height 9
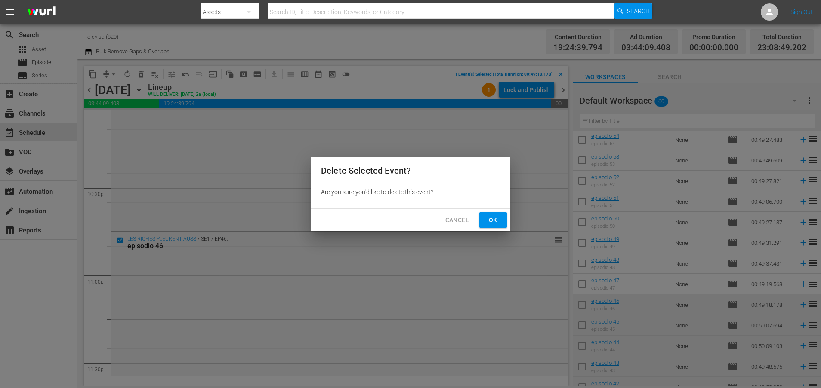
click at [484, 220] on button "Ok" at bounding box center [493, 220] width 28 height 16
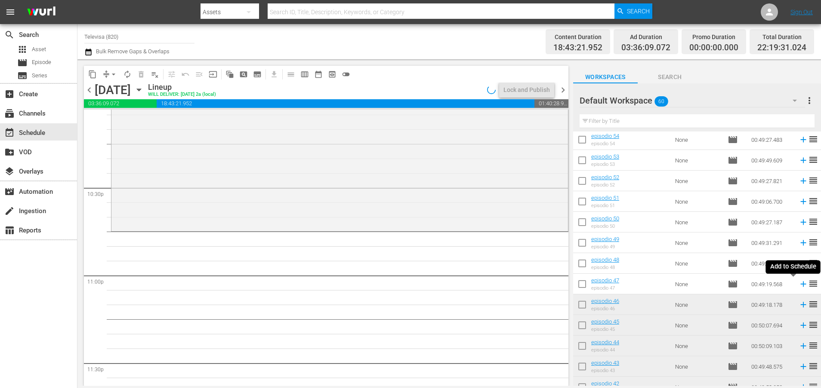
click at [798, 283] on icon at bounding box center [802, 284] width 9 height 9
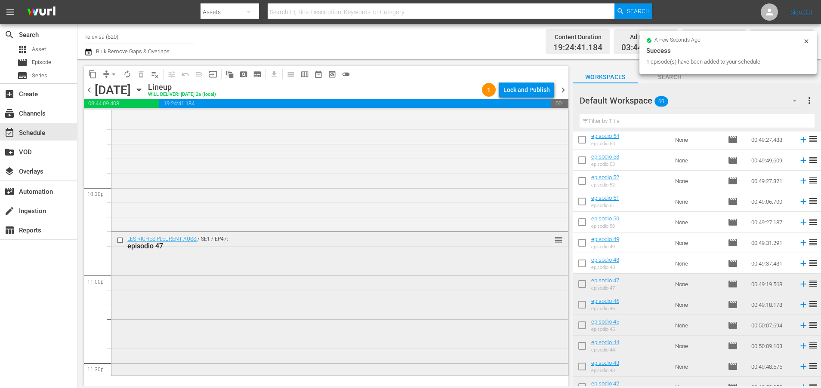
scroll to position [3934, 0]
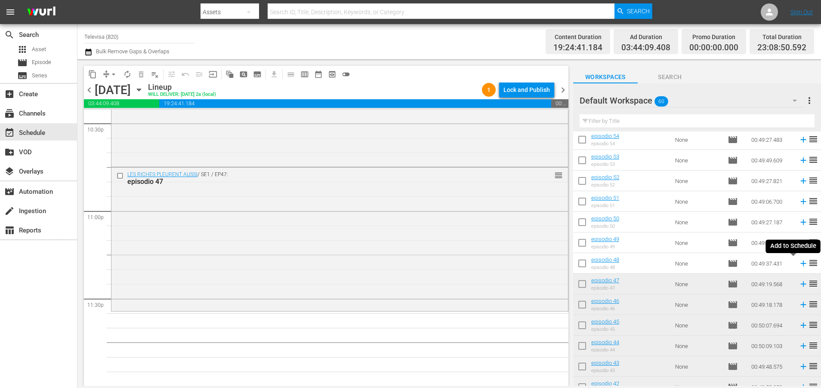
click at [800, 264] on icon at bounding box center [803, 264] width 6 height 6
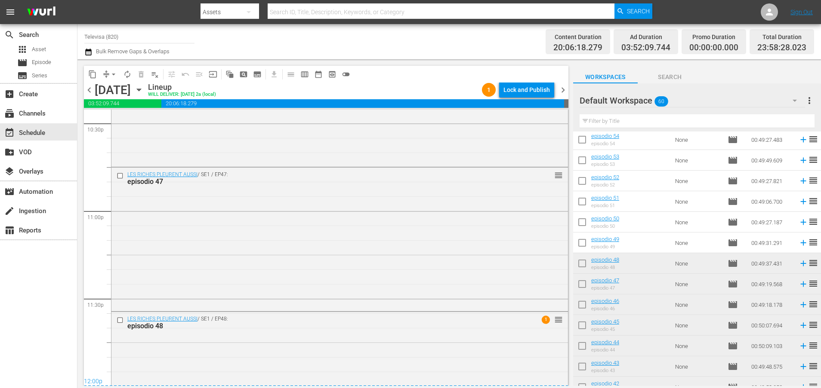
scroll to position [4005, 0]
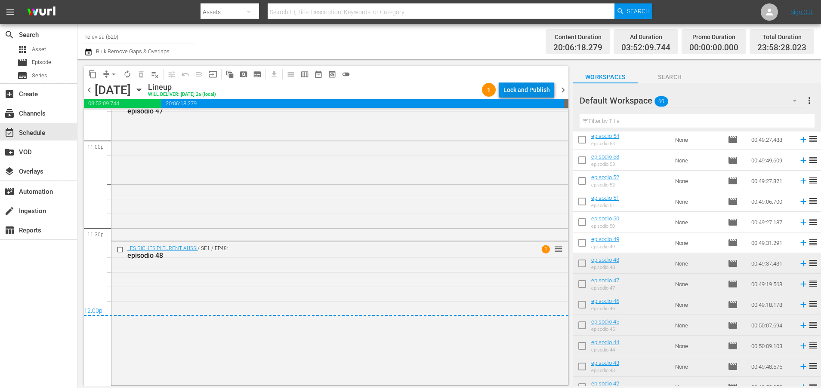
click at [546, 92] on div "Lock and Publish" at bounding box center [526, 89] width 46 height 15
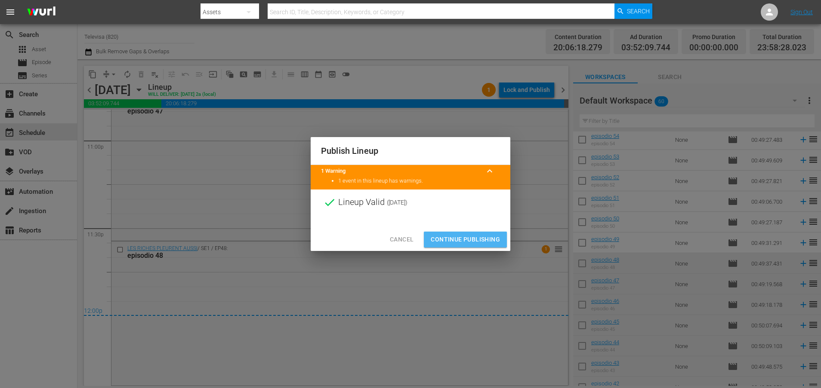
click at [478, 240] on span "Continue Publishing" at bounding box center [465, 239] width 69 height 11
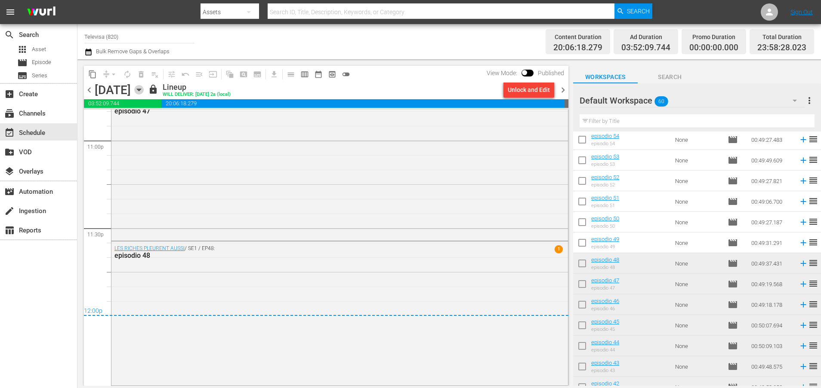
click at [144, 91] on icon "button" at bounding box center [138, 89] width 9 height 9
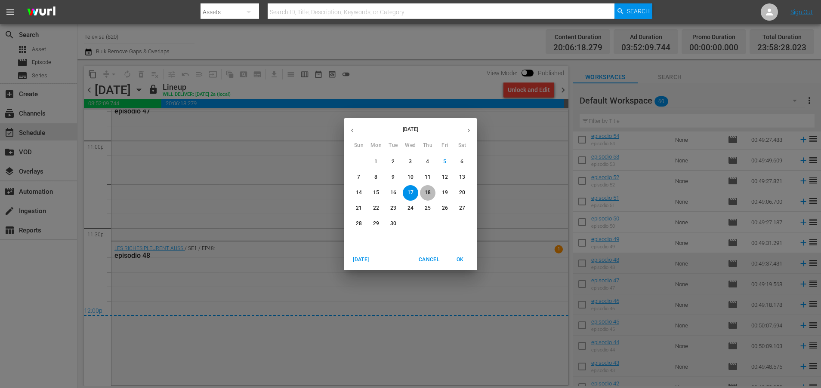
click at [430, 188] on button "18" at bounding box center [427, 192] width 15 height 15
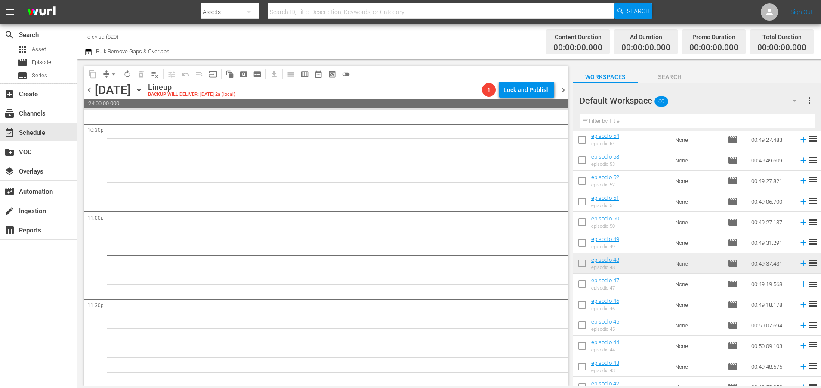
scroll to position [3934, 0]
click at [798, 245] on icon at bounding box center [802, 242] width 9 height 9
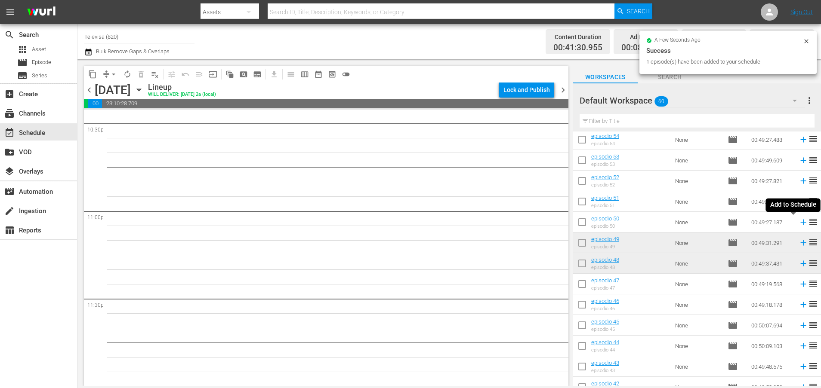
click at [800, 222] on icon at bounding box center [803, 223] width 6 height 6
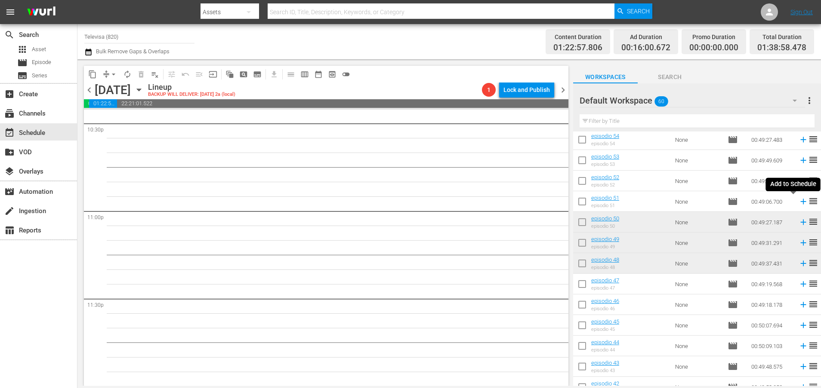
click at [798, 200] on icon at bounding box center [802, 201] width 9 height 9
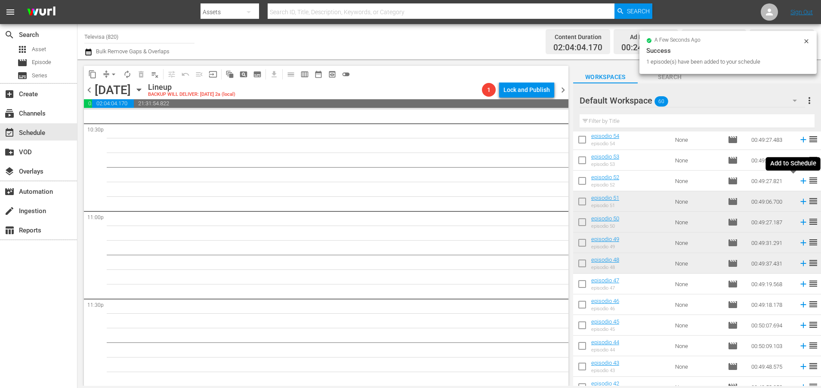
click at [800, 182] on icon at bounding box center [803, 181] width 6 height 6
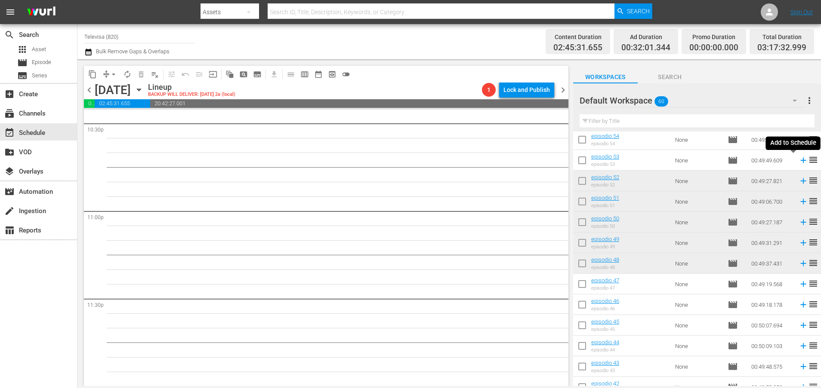
click at [798, 161] on icon at bounding box center [802, 160] width 9 height 9
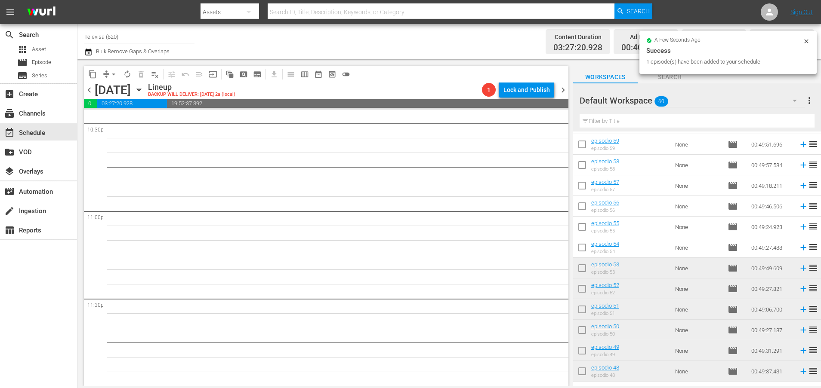
scroll to position [18, 0]
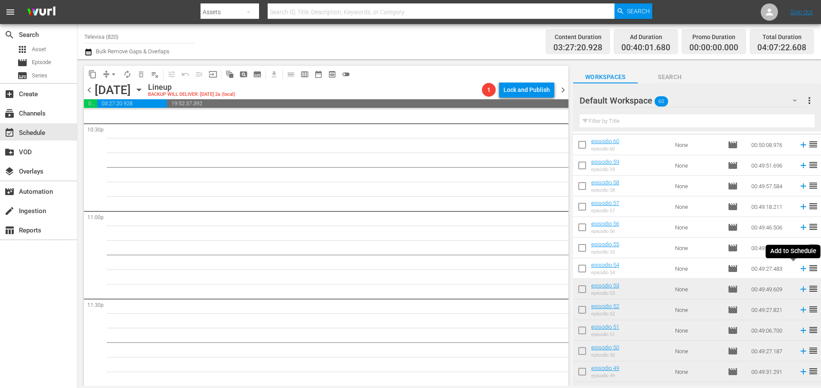
click at [800, 269] on icon at bounding box center [803, 269] width 6 height 6
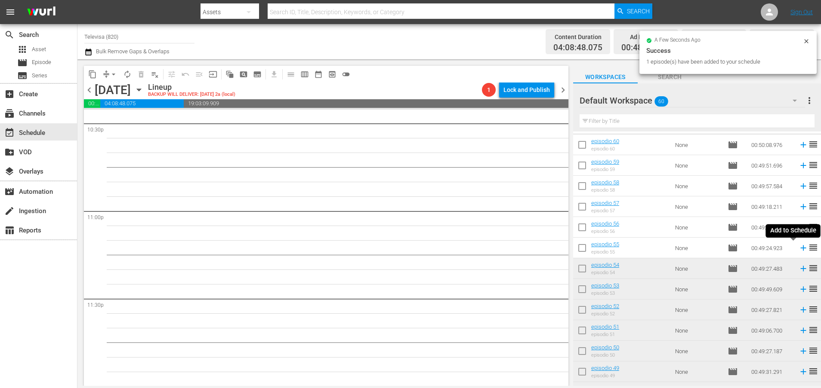
click at [798, 248] on icon at bounding box center [802, 247] width 9 height 9
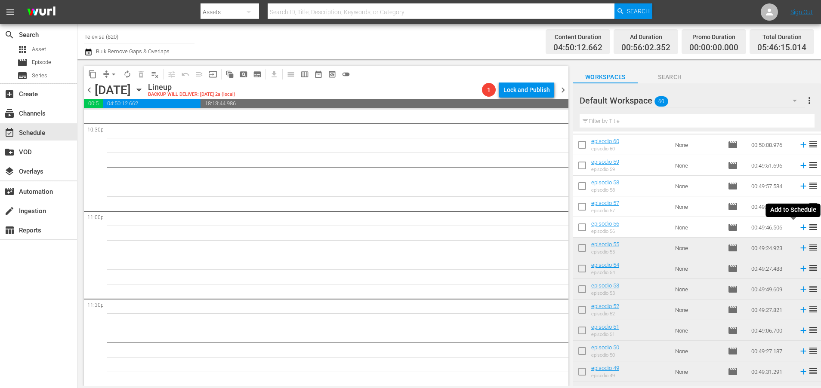
click at [800, 230] on icon at bounding box center [803, 228] width 6 height 6
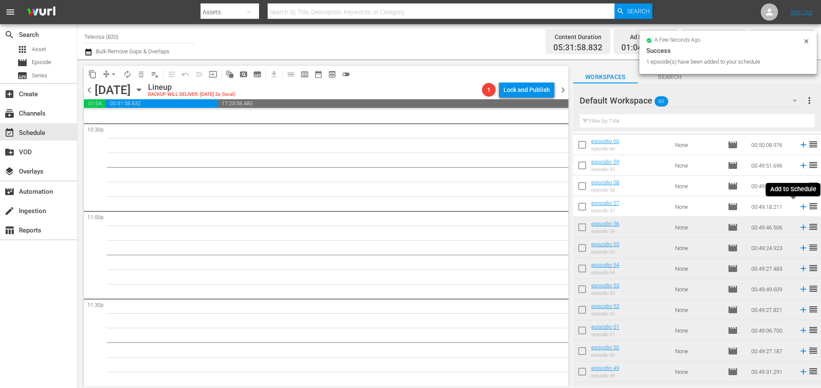
click at [798, 208] on icon at bounding box center [802, 206] width 9 height 9
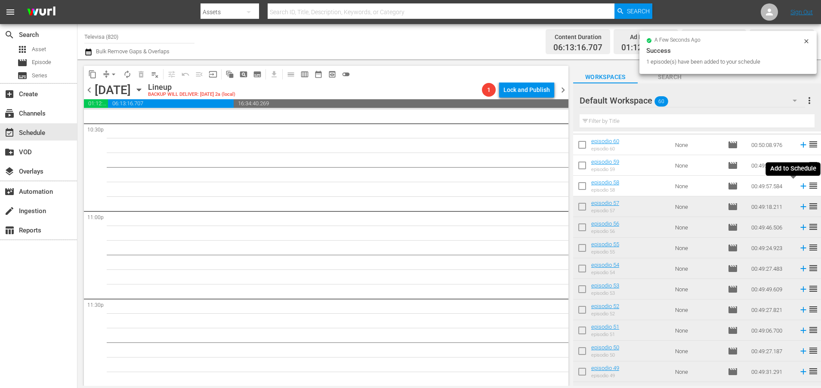
click at [798, 188] on icon at bounding box center [802, 185] width 9 height 9
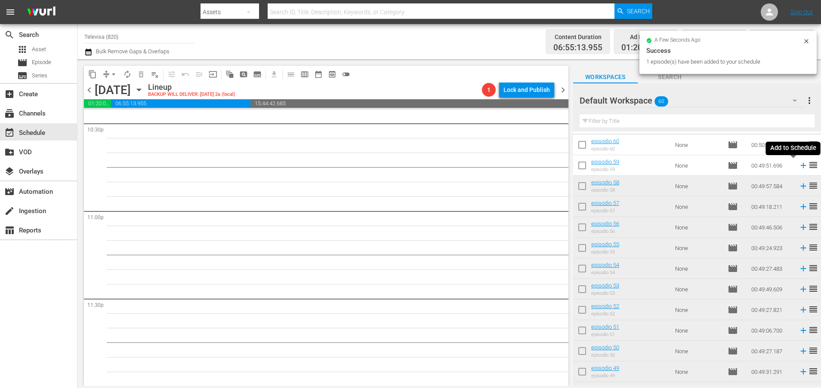
click at [798, 165] on icon at bounding box center [802, 165] width 9 height 9
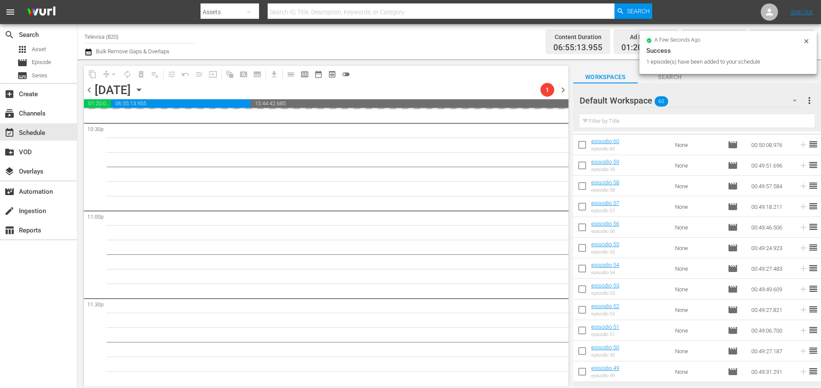
scroll to position [0, 0]
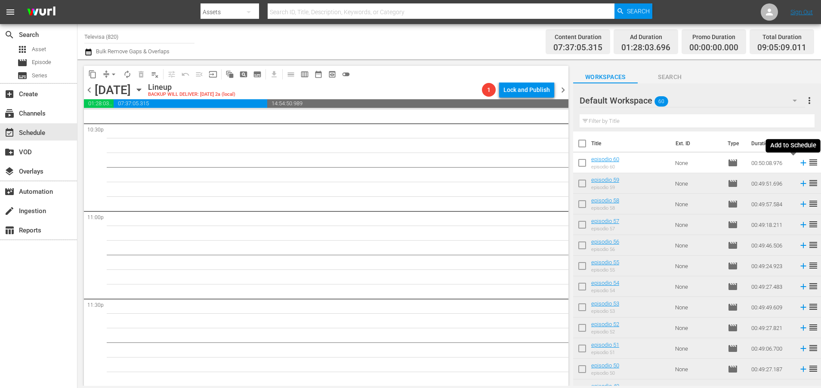
click at [798, 164] on icon at bounding box center [802, 162] width 9 height 9
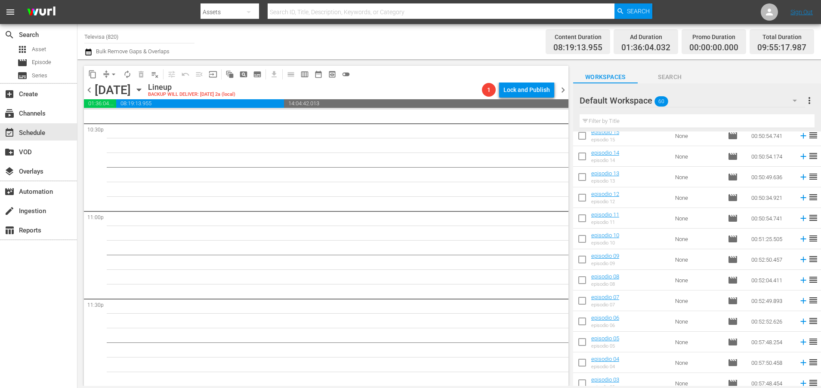
scroll to position [1004, 0]
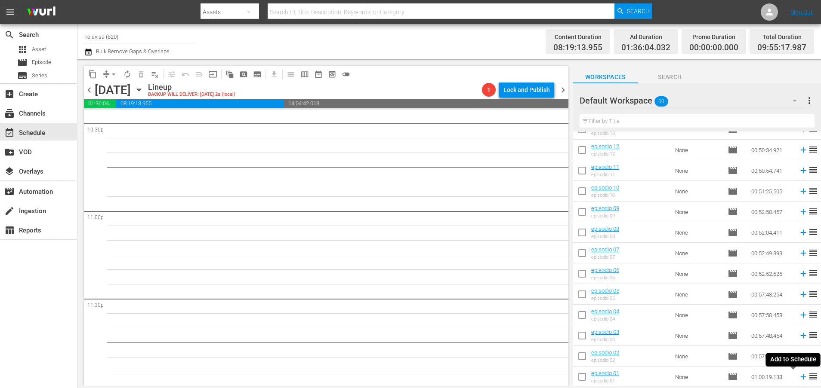
click at [798, 378] on icon at bounding box center [802, 376] width 9 height 9
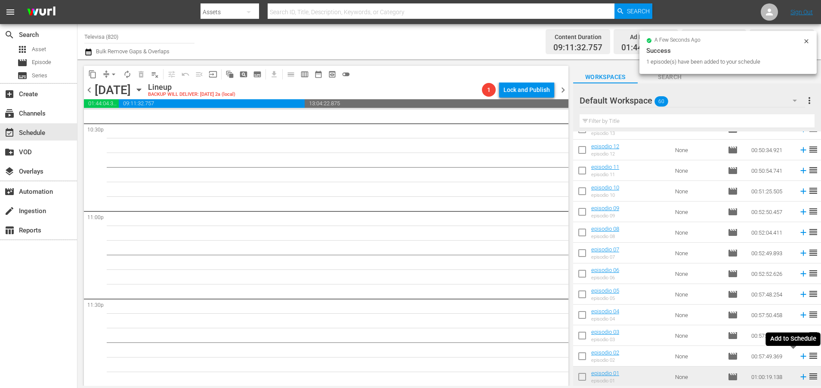
click at [800, 355] on icon at bounding box center [803, 357] width 6 height 6
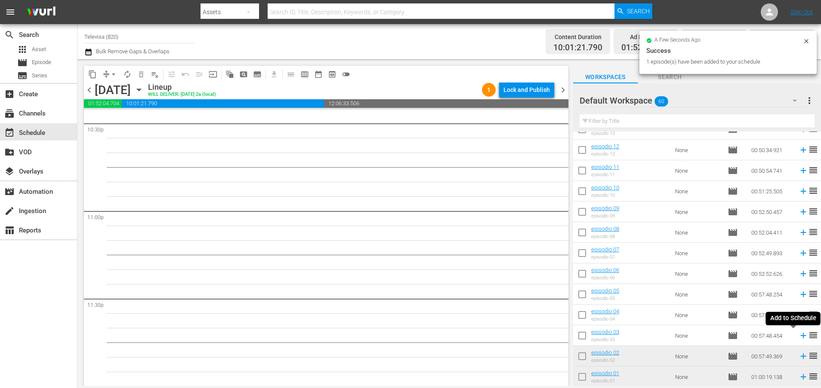
click at [798, 335] on icon at bounding box center [802, 335] width 9 height 9
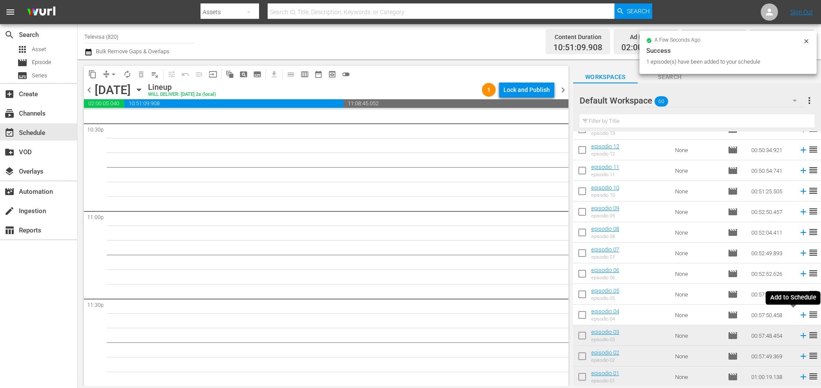
click at [800, 315] on icon at bounding box center [803, 316] width 6 height 6
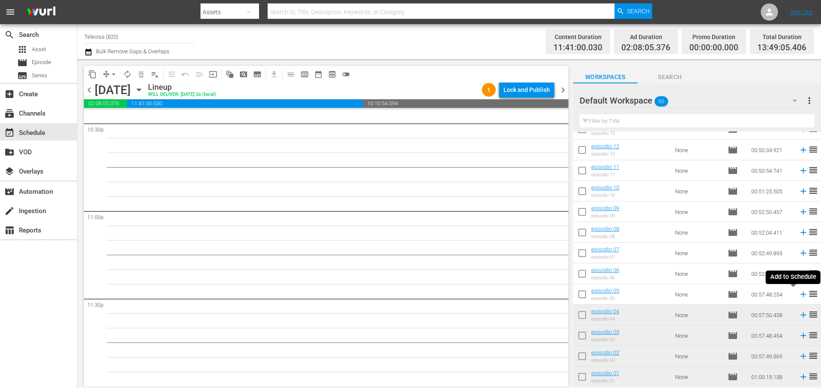
click at [798, 296] on icon at bounding box center [802, 294] width 9 height 9
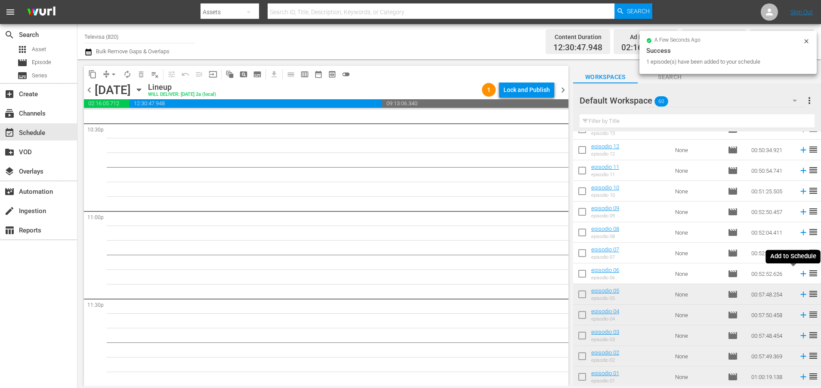
click at [800, 274] on icon at bounding box center [803, 274] width 6 height 6
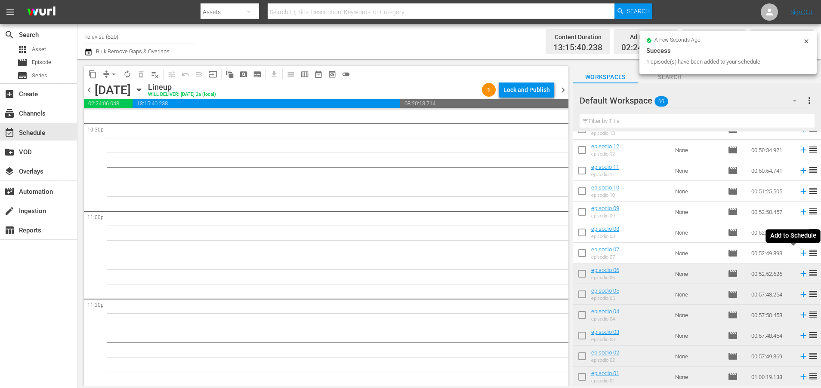
click at [800, 253] on icon at bounding box center [803, 254] width 6 height 6
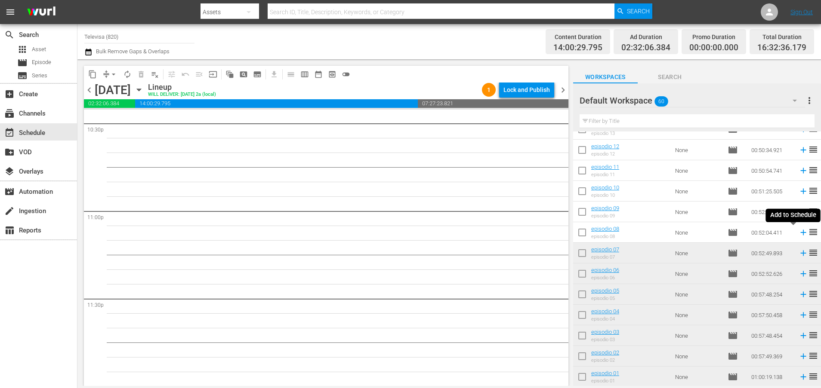
click at [800, 232] on icon at bounding box center [803, 233] width 6 height 6
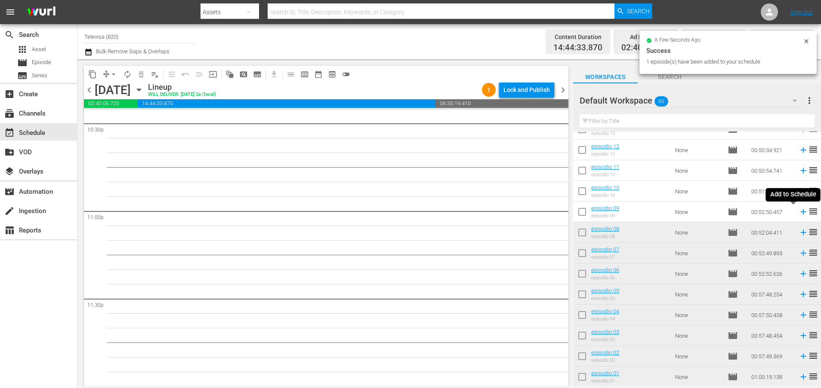
click at [800, 214] on icon at bounding box center [803, 212] width 6 height 6
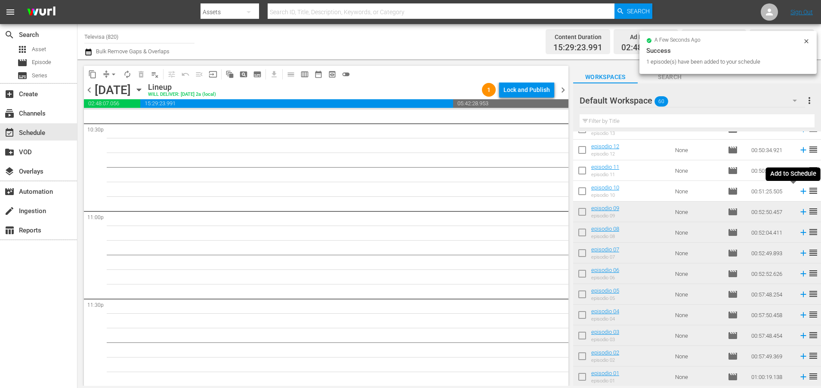
click at [800, 191] on icon at bounding box center [803, 192] width 6 height 6
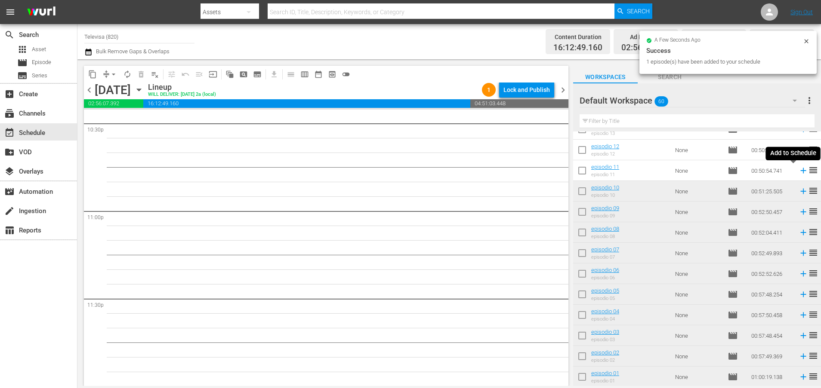
click at [800, 171] on icon at bounding box center [803, 171] width 6 height 6
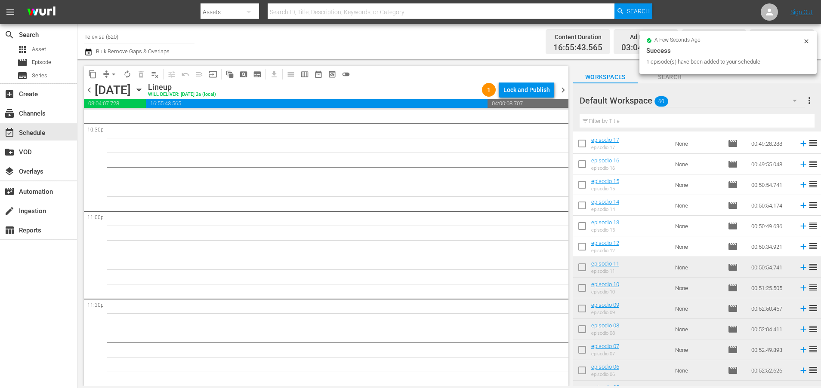
scroll to position [875, 0]
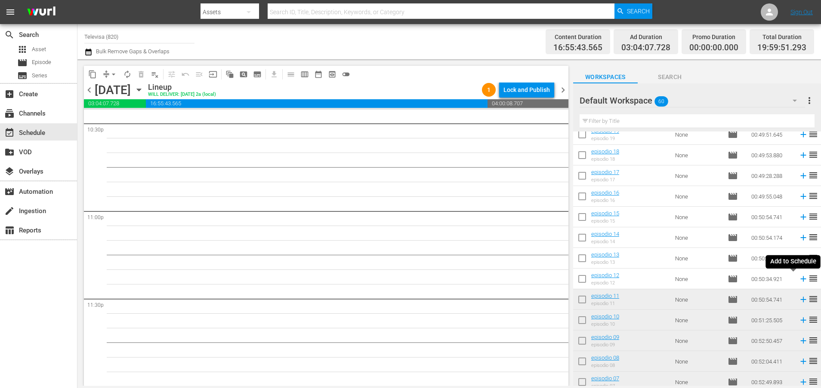
click at [798, 280] on icon at bounding box center [802, 278] width 9 height 9
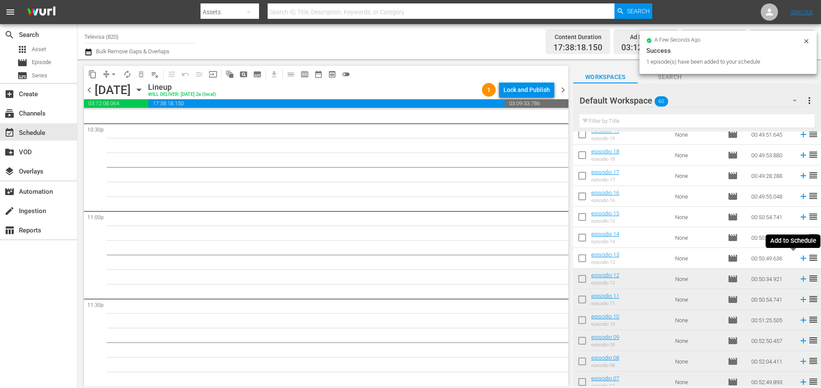
click at [800, 258] on icon at bounding box center [803, 259] width 6 height 6
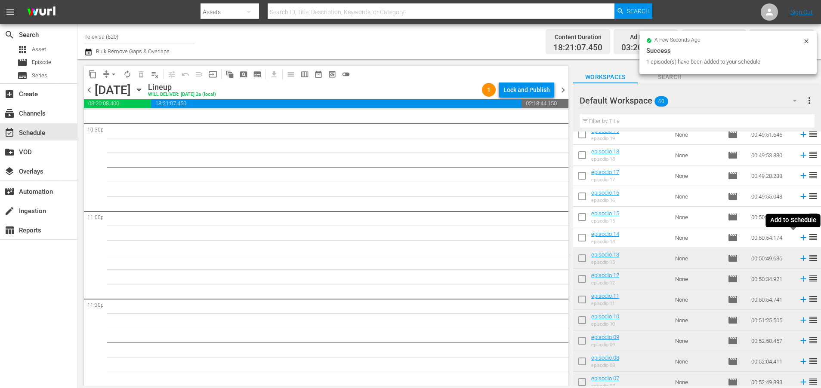
click at [800, 239] on icon at bounding box center [803, 238] width 6 height 6
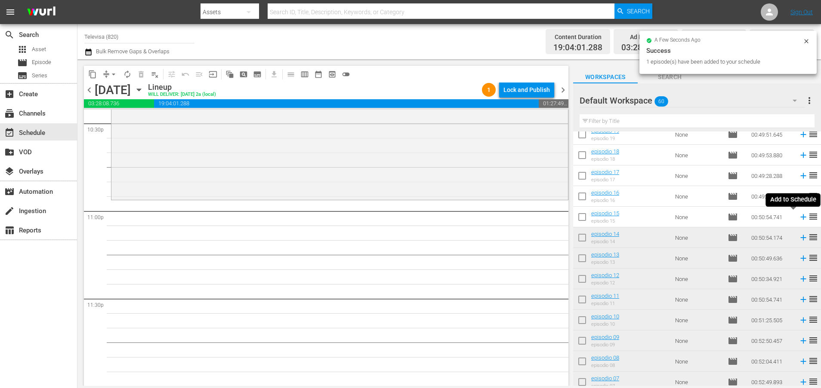
click at [800, 217] on icon at bounding box center [803, 218] width 6 height 6
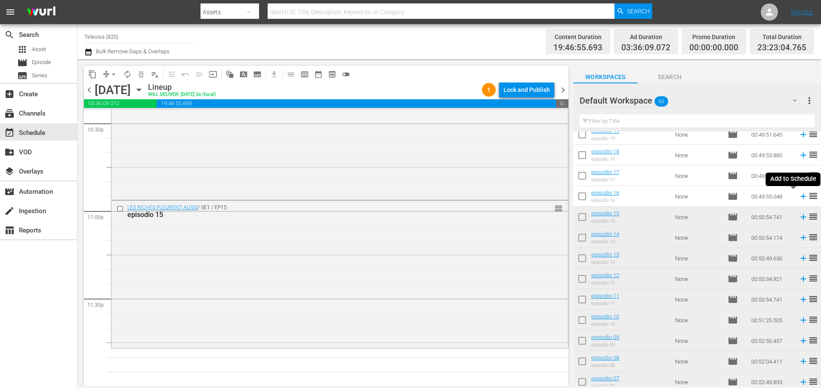
click at [798, 196] on icon at bounding box center [802, 196] width 9 height 9
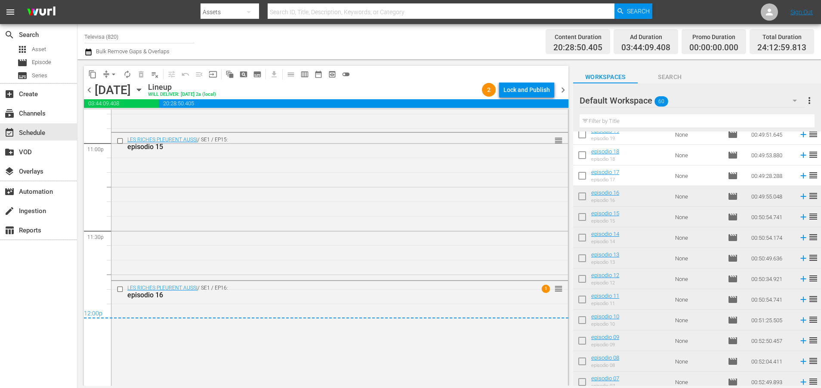
scroll to position [4043, 0]
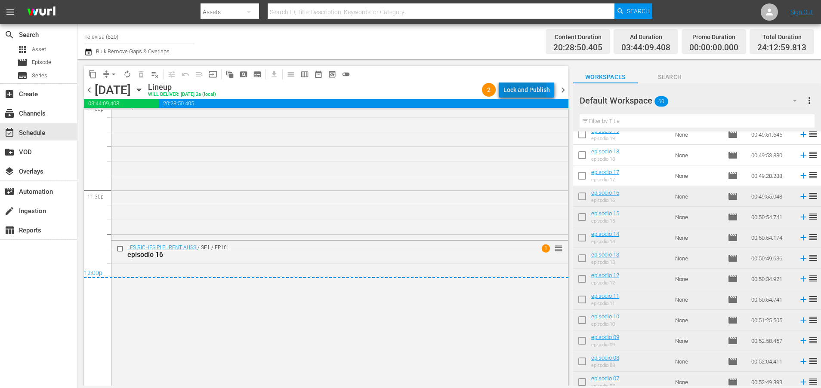
click at [520, 89] on div "Lock and Publish" at bounding box center [526, 89] width 46 height 15
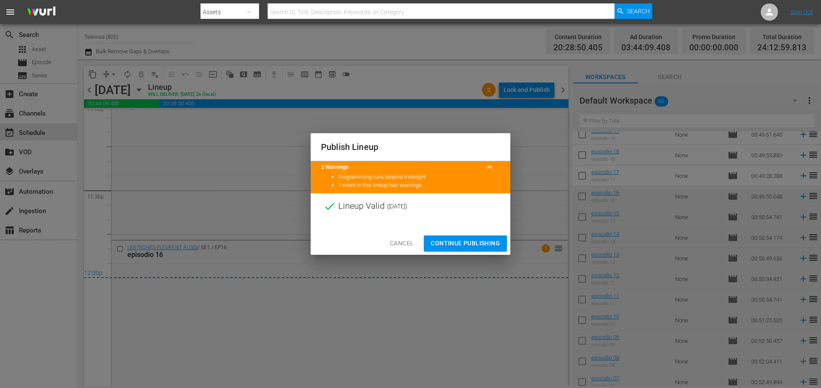
click at [466, 243] on span "Continue Publishing" at bounding box center [465, 243] width 69 height 11
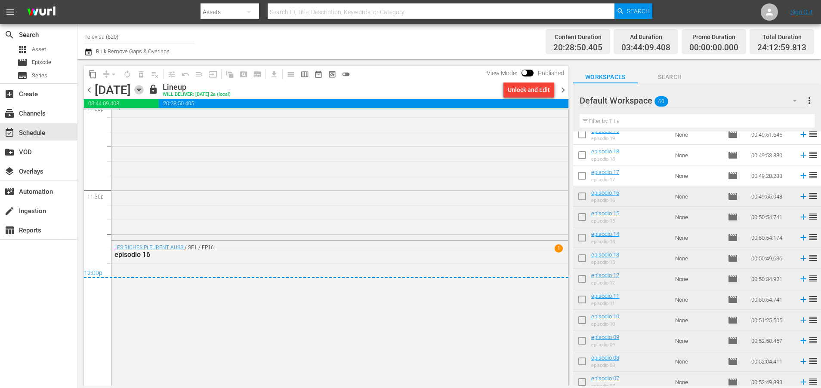
click at [141, 89] on icon "button" at bounding box center [139, 90] width 4 height 2
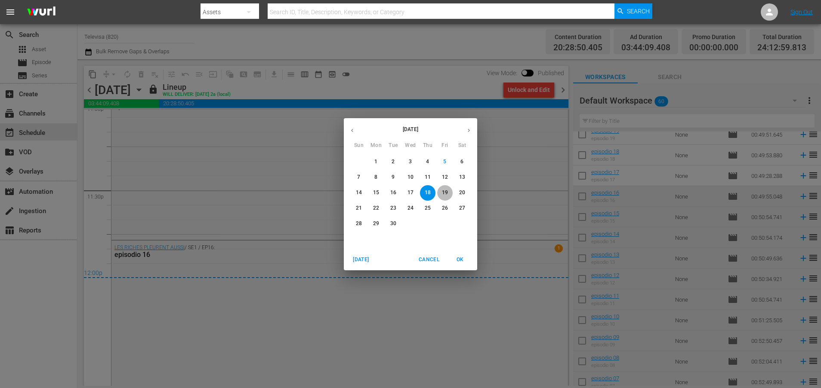
click at [446, 191] on p "19" at bounding box center [445, 192] width 6 height 7
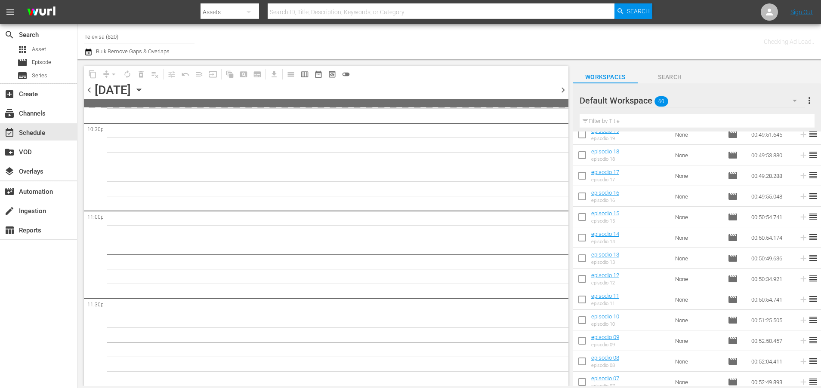
scroll to position [3934, 0]
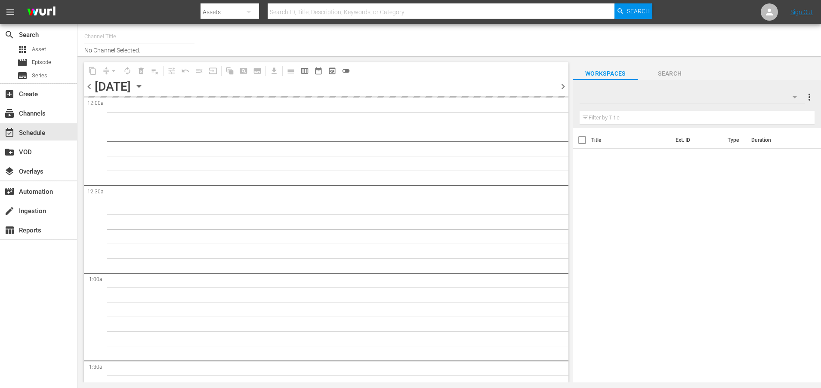
type input "Televisa (820)"
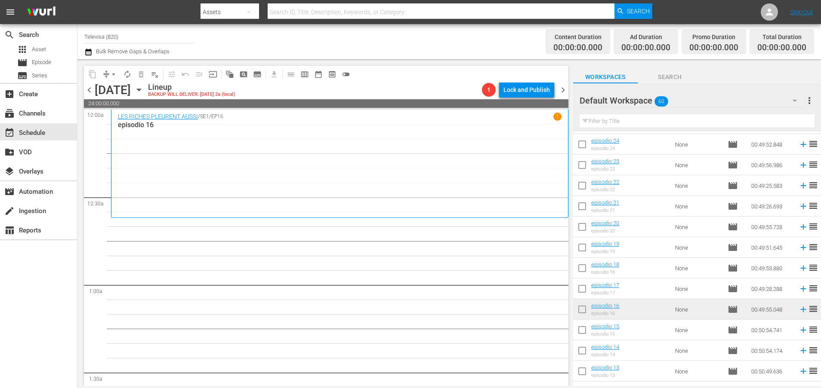
scroll to position [792, 0]
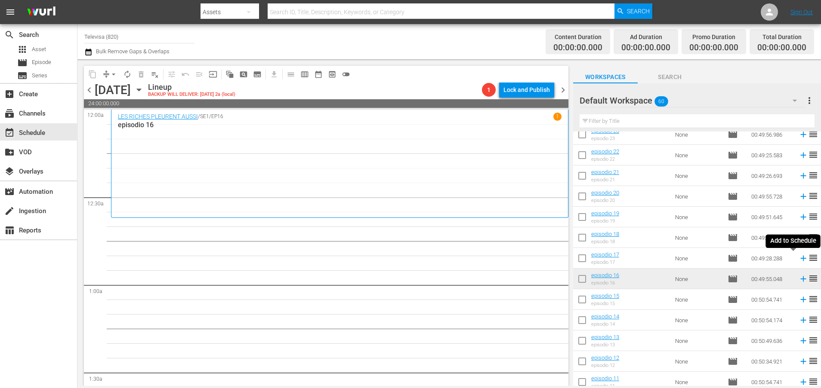
click at [798, 260] on icon at bounding box center [802, 258] width 9 height 9
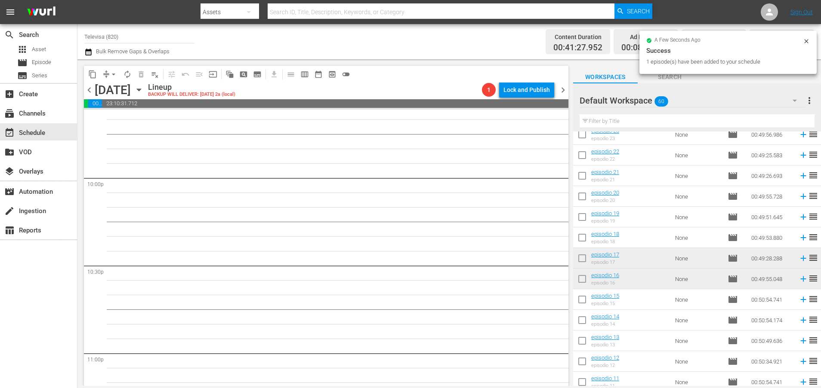
scroll to position [3934, 0]
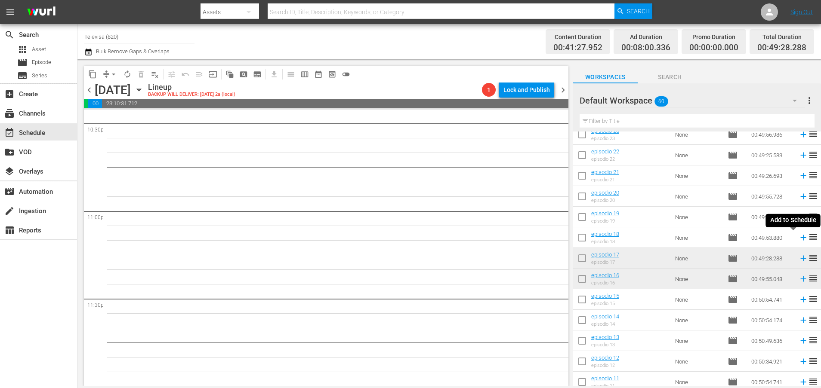
click at [798, 240] on icon at bounding box center [802, 237] width 9 height 9
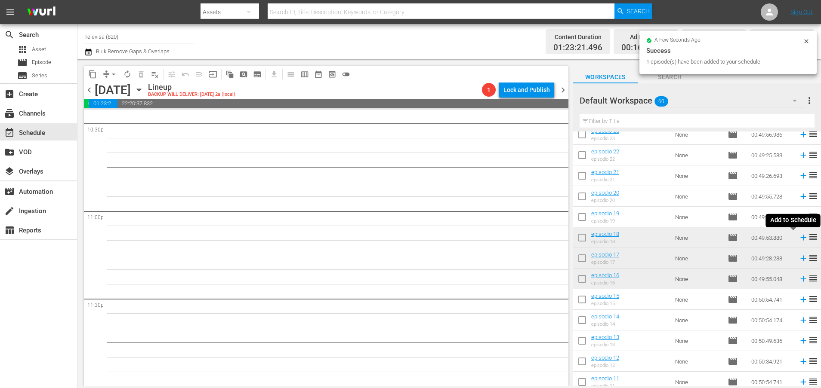
scroll to position [3920, 0]
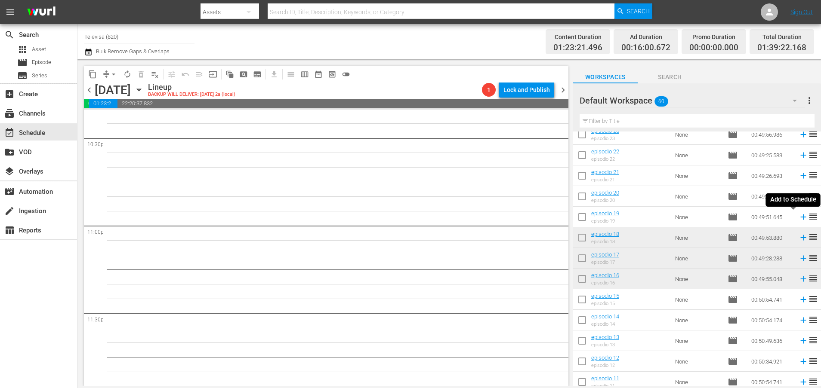
click at [800, 217] on icon at bounding box center [803, 218] width 6 height 6
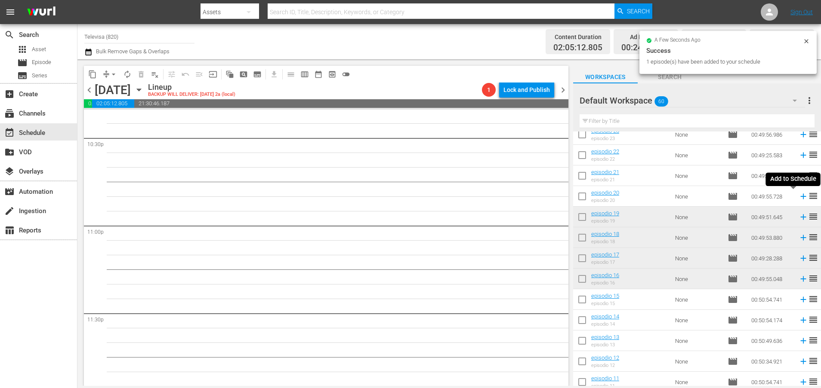
scroll to position [3905, 0]
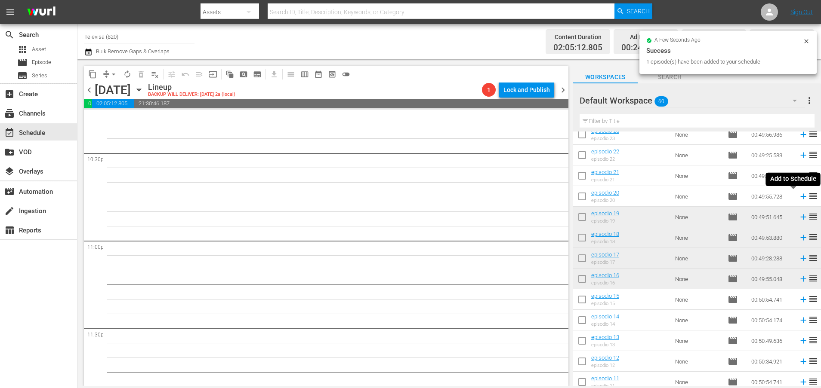
click at [798, 198] on icon at bounding box center [802, 196] width 9 height 9
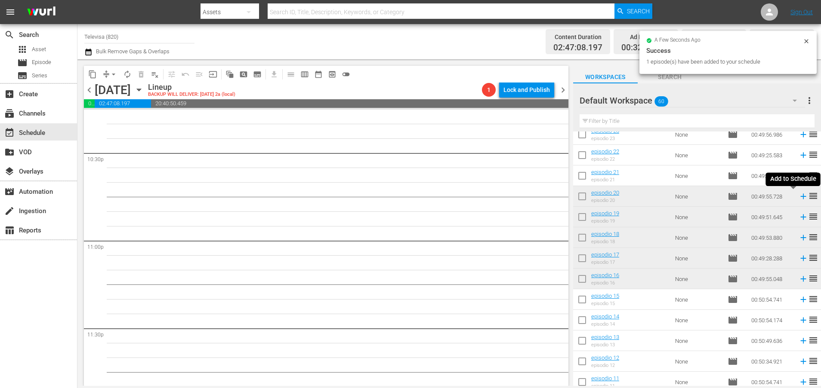
scroll to position [3890, 0]
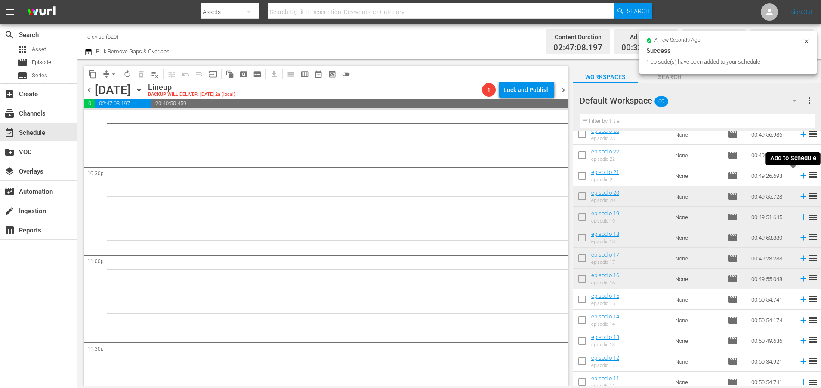
click at [800, 177] on icon at bounding box center [803, 176] width 6 height 6
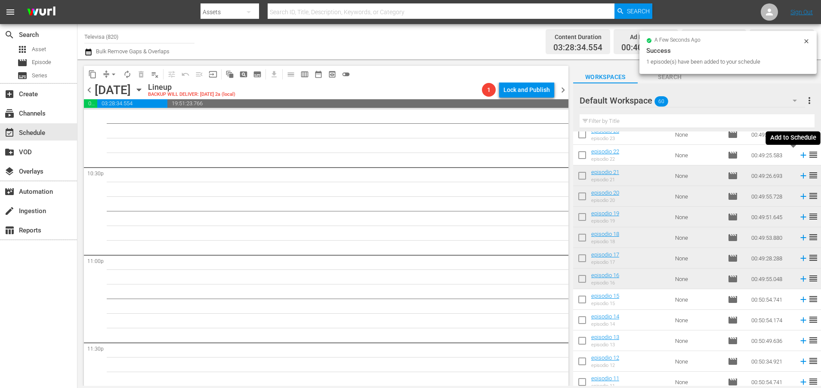
click at [800, 154] on icon at bounding box center [803, 156] width 6 height 6
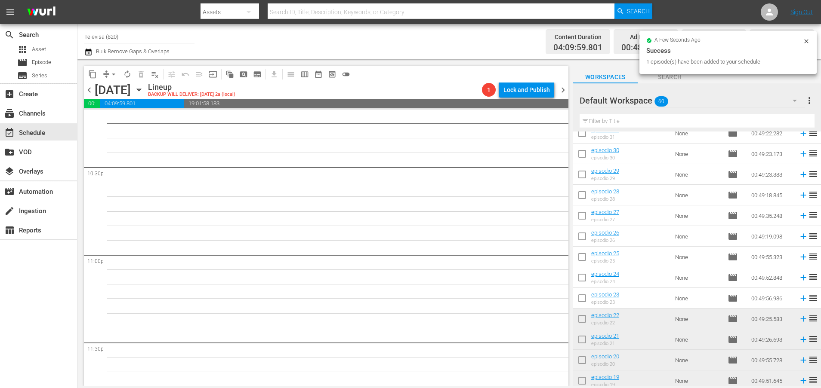
scroll to position [599, 0]
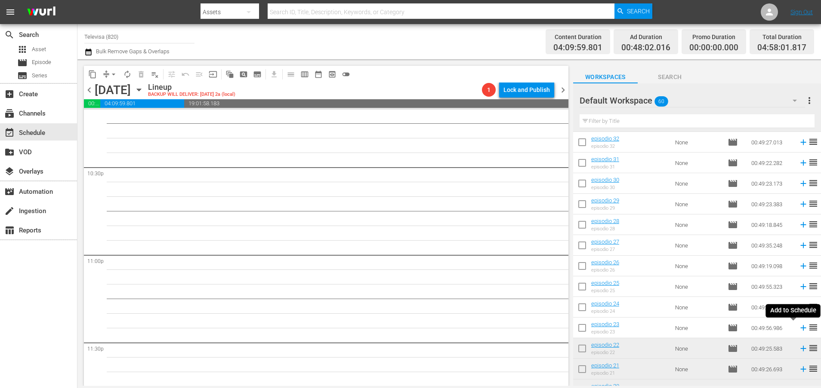
click at [798, 329] on icon at bounding box center [802, 327] width 9 height 9
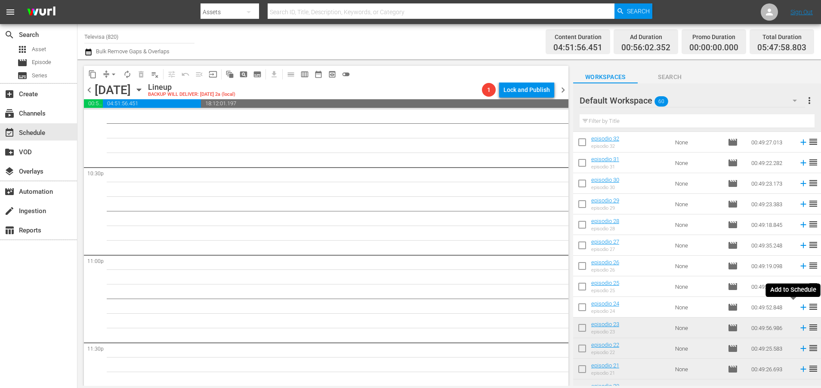
click at [798, 309] on icon at bounding box center [802, 307] width 9 height 9
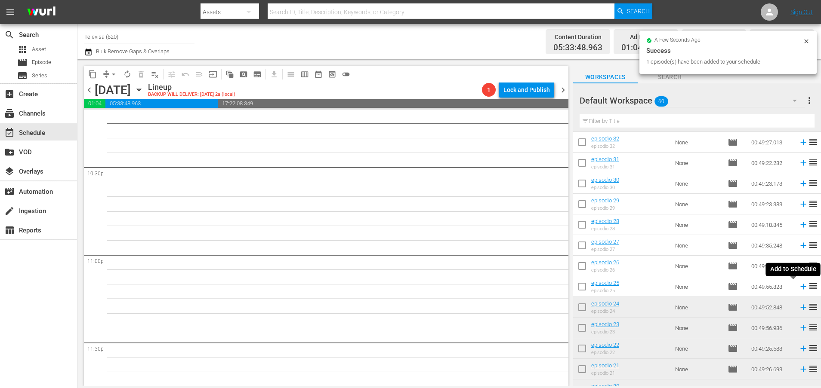
click at [798, 285] on icon at bounding box center [802, 286] width 9 height 9
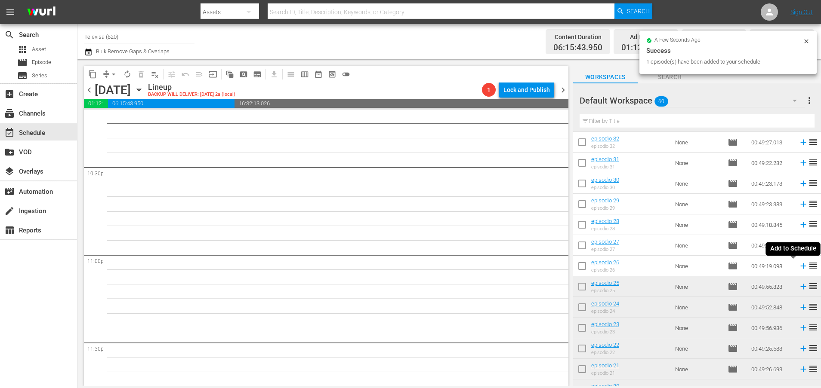
click at [798, 266] on icon at bounding box center [802, 265] width 9 height 9
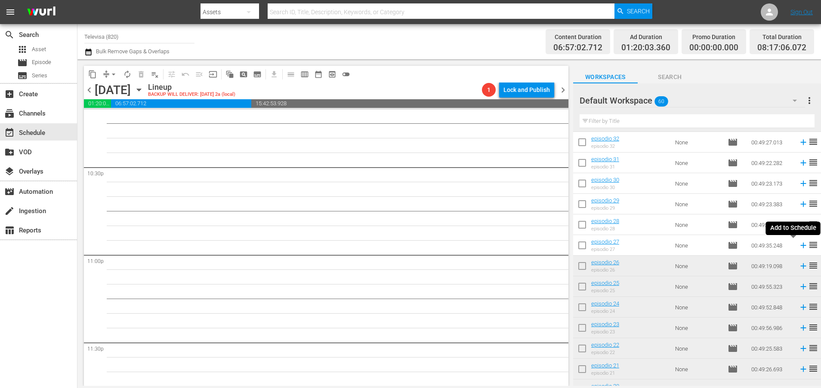
click at [800, 246] on icon at bounding box center [803, 246] width 6 height 6
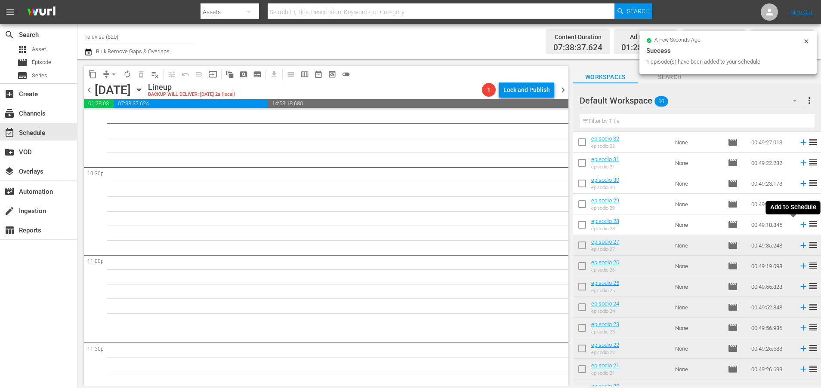
scroll to position [3876, 0]
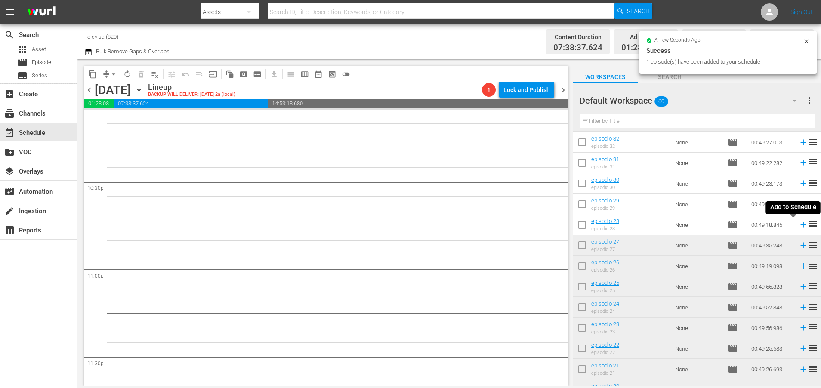
click at [798, 226] on icon at bounding box center [802, 224] width 9 height 9
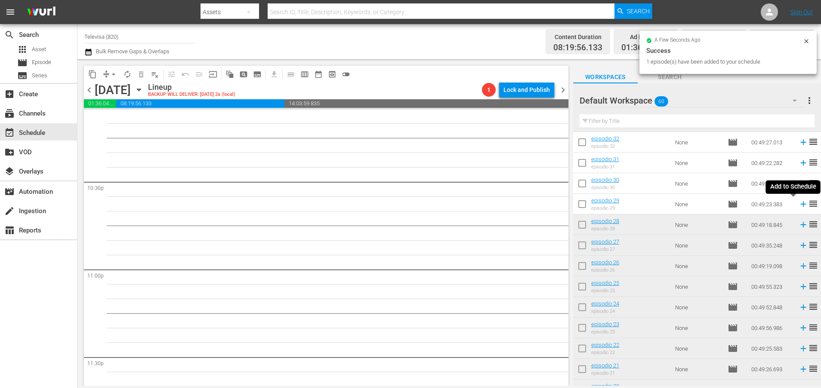
scroll to position [3861, 0]
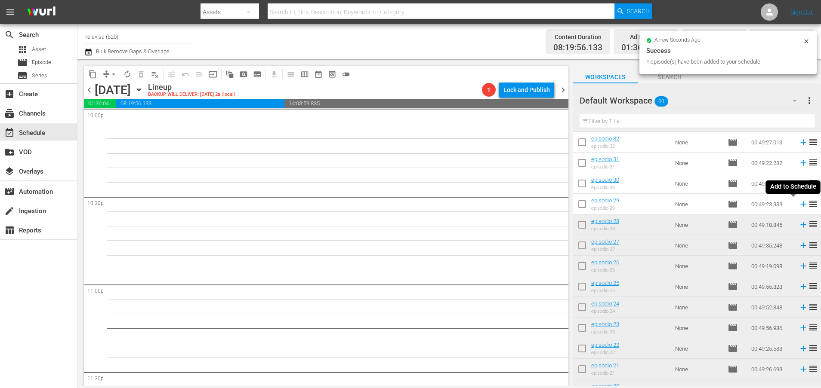
click at [798, 206] on icon at bounding box center [802, 204] width 9 height 9
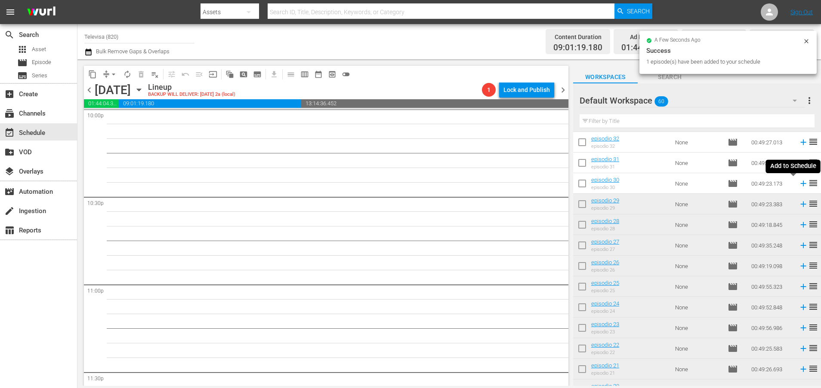
scroll to position [3847, 0]
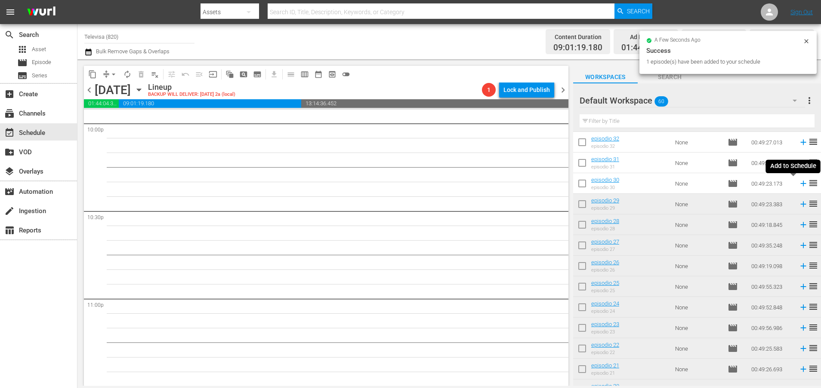
click at [798, 185] on icon at bounding box center [802, 183] width 9 height 9
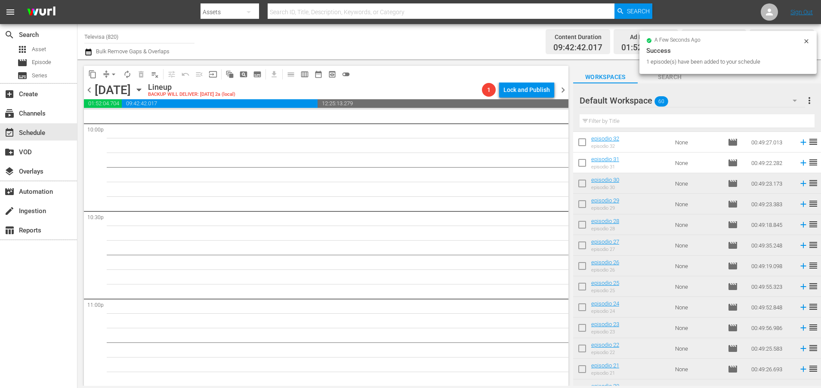
scroll to position [3832, 0]
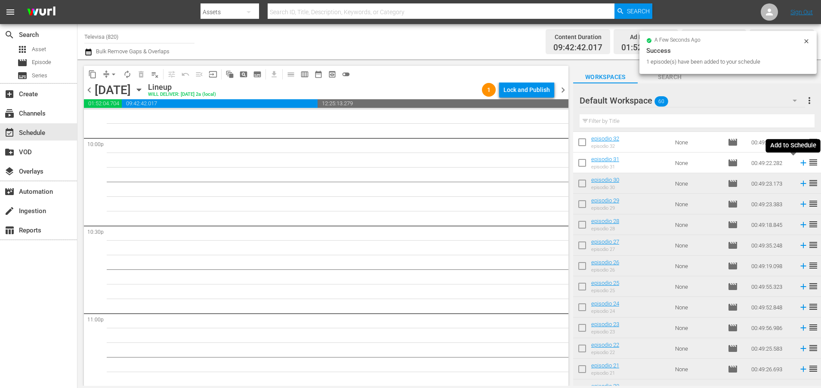
click at [800, 164] on icon at bounding box center [803, 163] width 6 height 6
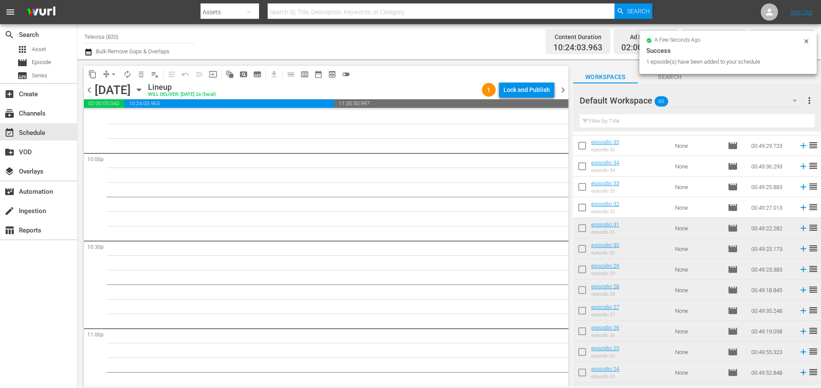
scroll to position [470, 0]
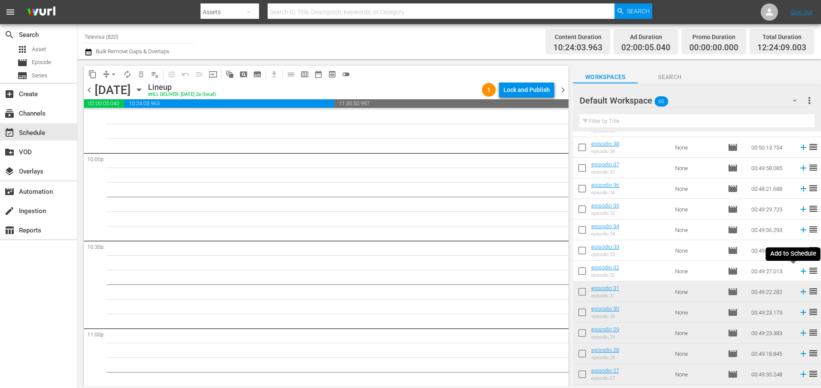
click at [800, 272] on icon at bounding box center [803, 272] width 6 height 6
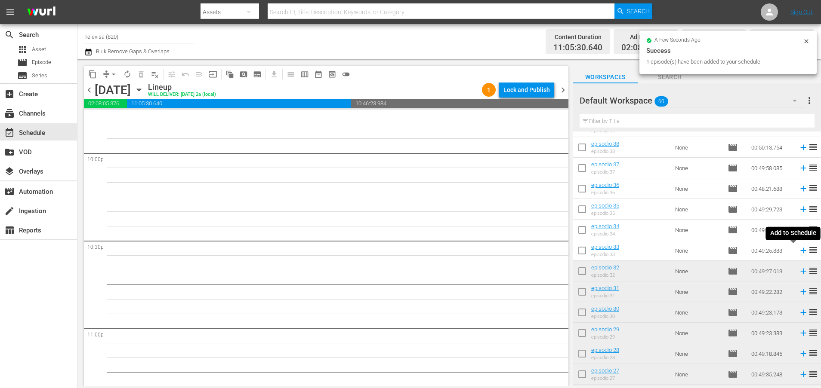
click at [798, 250] on icon at bounding box center [802, 250] width 9 height 9
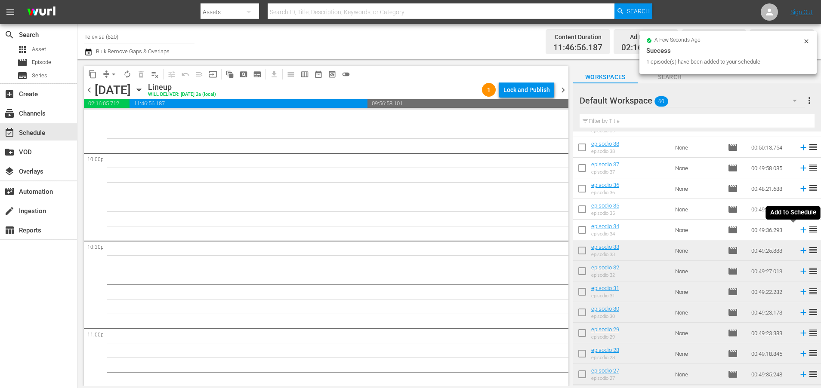
click at [800, 230] on icon at bounding box center [803, 231] width 6 height 6
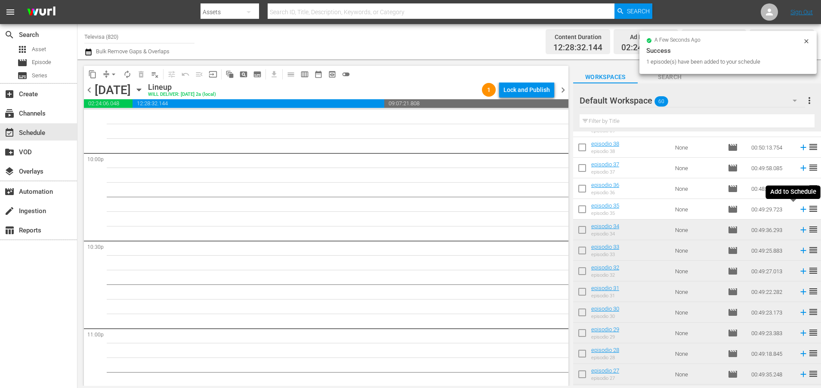
click at [800, 210] on icon at bounding box center [803, 210] width 6 height 6
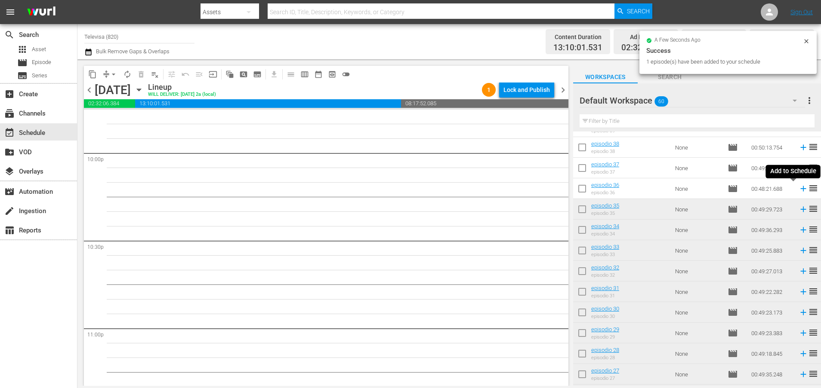
click at [798, 190] on icon at bounding box center [802, 188] width 9 height 9
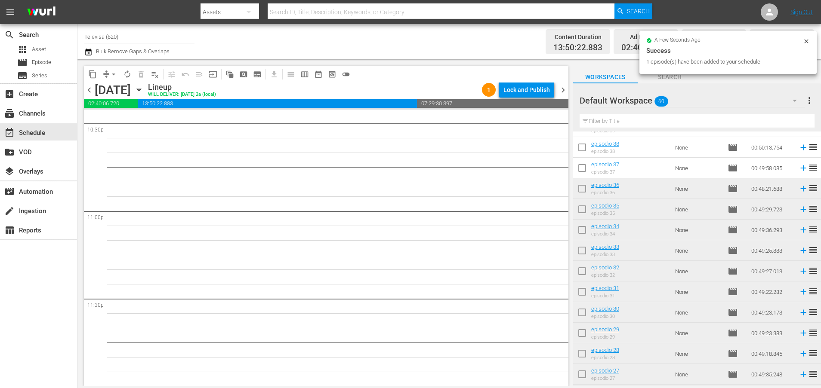
scroll to position [3920, 0]
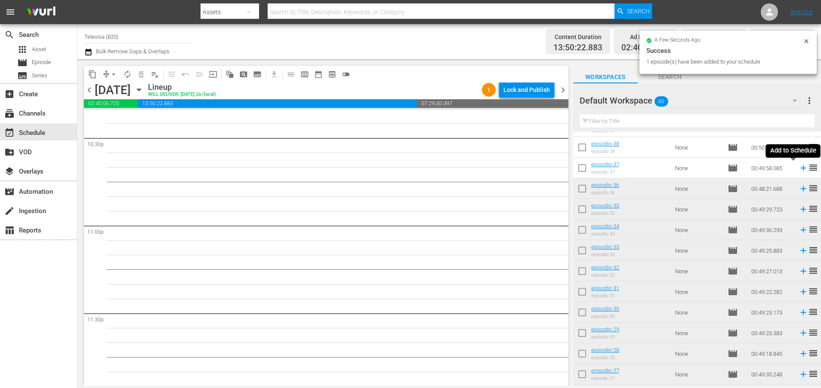
click at [800, 169] on icon at bounding box center [803, 169] width 6 height 6
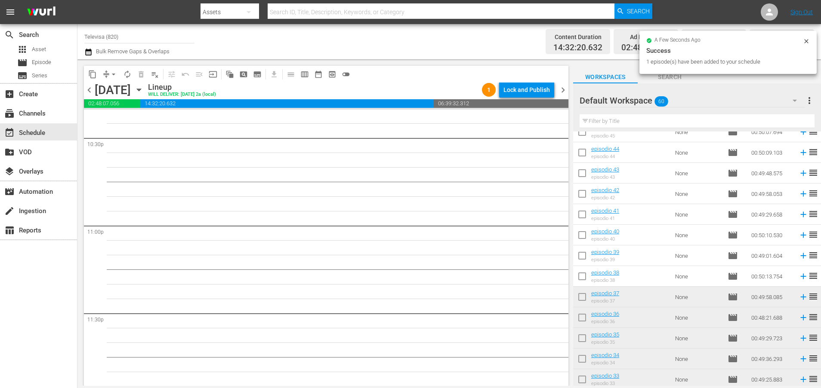
scroll to position [3905, 0]
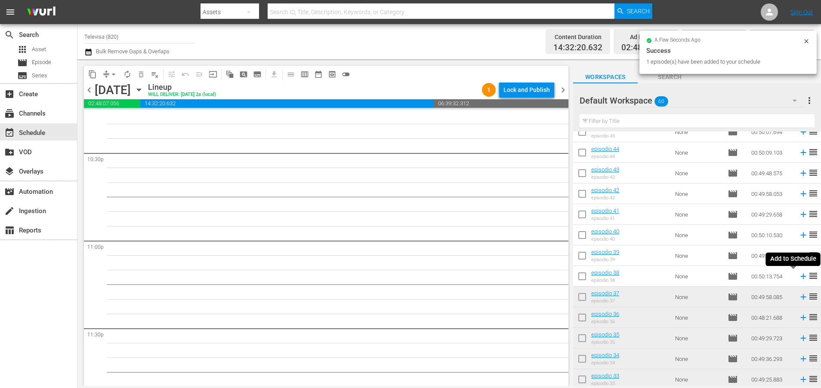
click at [798, 277] on icon at bounding box center [802, 276] width 9 height 9
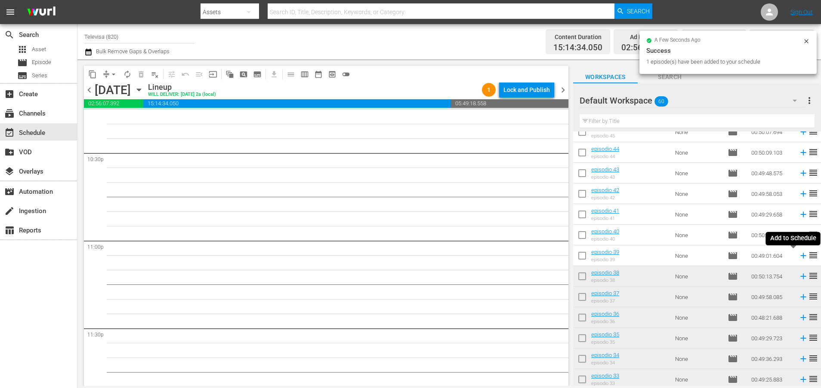
scroll to position [3890, 0]
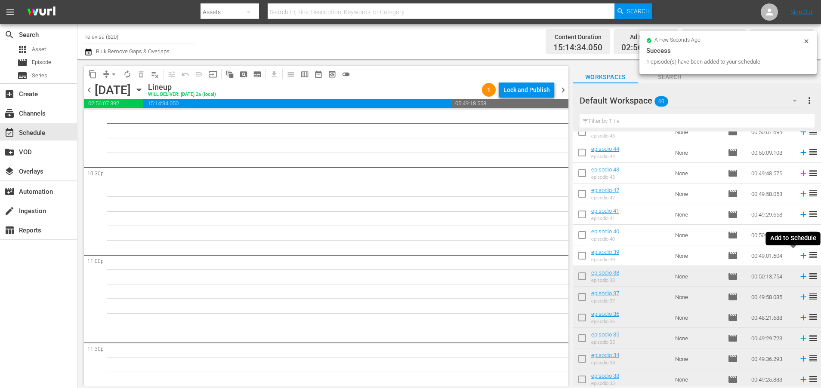
click at [798, 257] on icon at bounding box center [802, 255] width 9 height 9
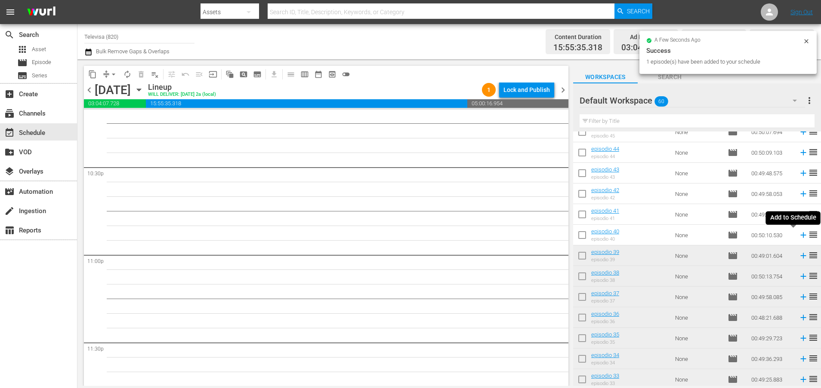
scroll to position [3876, 0]
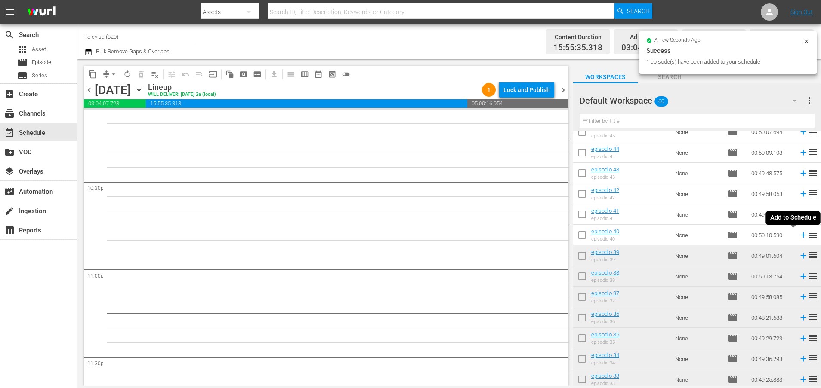
click at [800, 235] on icon at bounding box center [803, 236] width 6 height 6
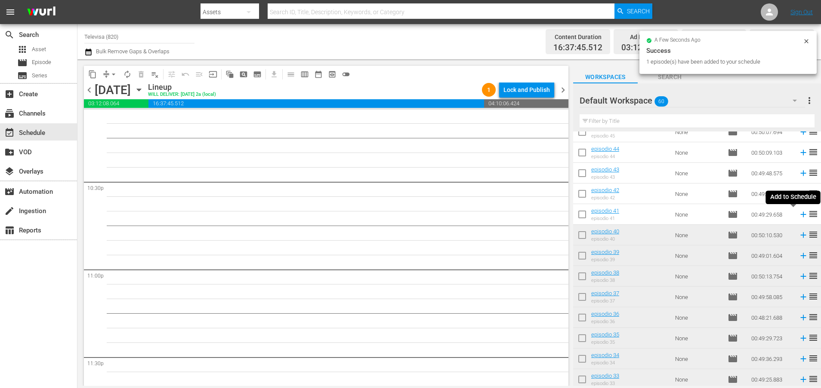
scroll to position [3861, 0]
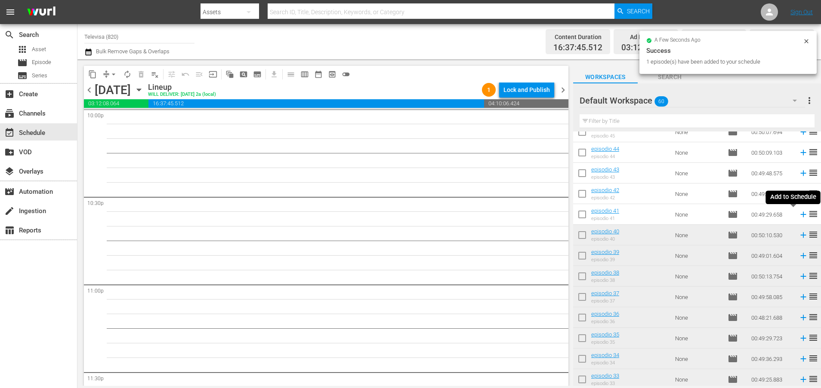
click at [800, 215] on icon at bounding box center [803, 215] width 6 height 6
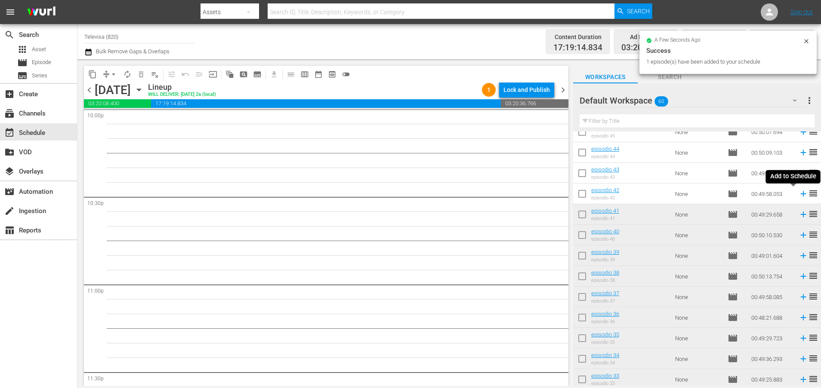
scroll to position [3847, 0]
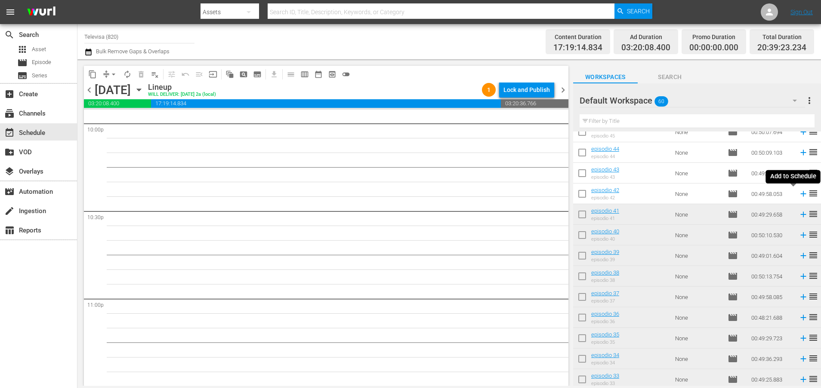
click at [800, 195] on icon at bounding box center [803, 194] width 6 height 6
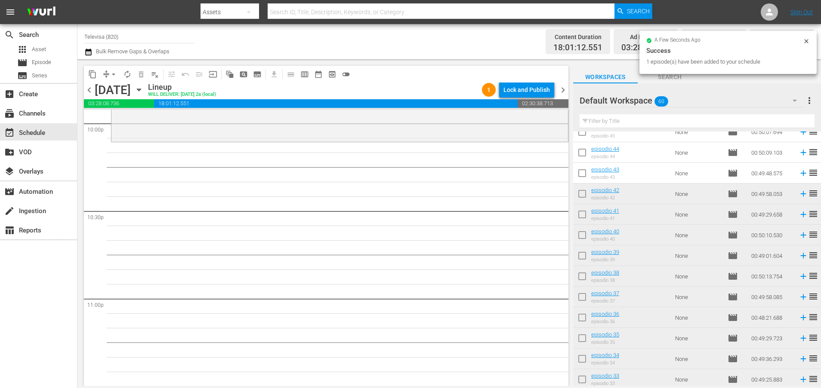
scroll to position [3934, 0]
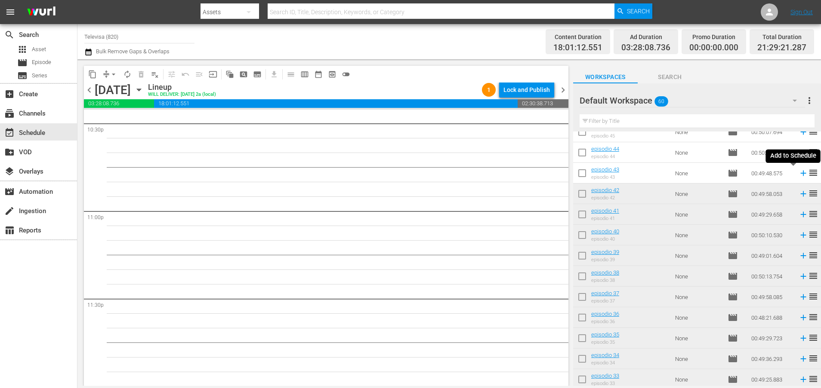
click at [800, 175] on icon at bounding box center [803, 174] width 6 height 6
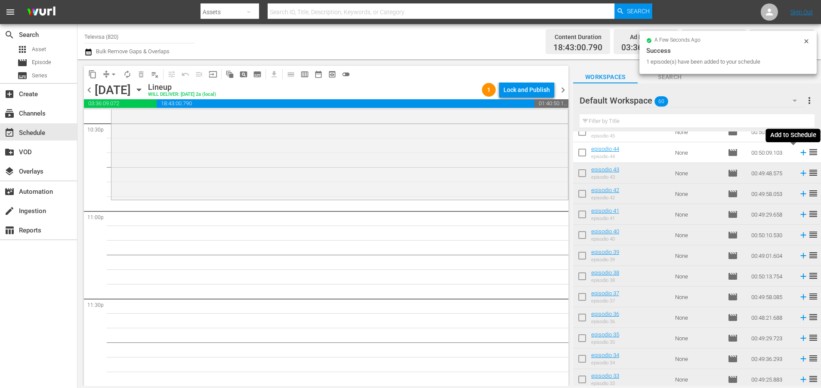
click at [800, 154] on icon at bounding box center [803, 153] width 6 height 6
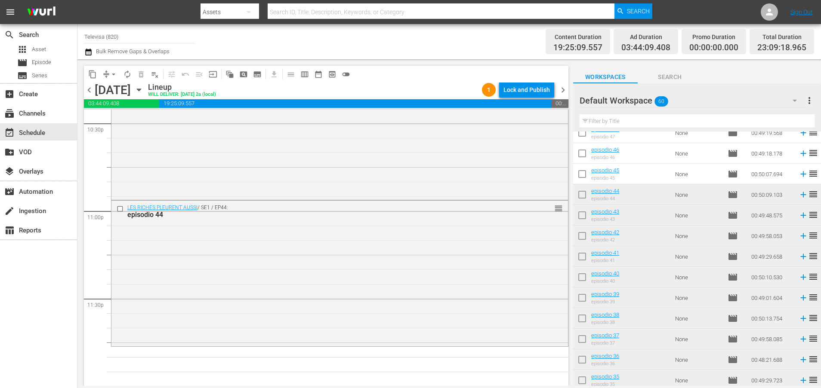
scroll to position [276, 0]
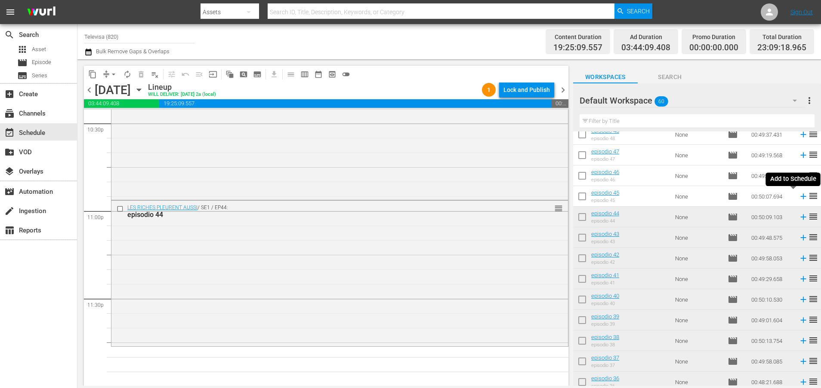
click at [800, 197] on icon at bounding box center [803, 197] width 6 height 6
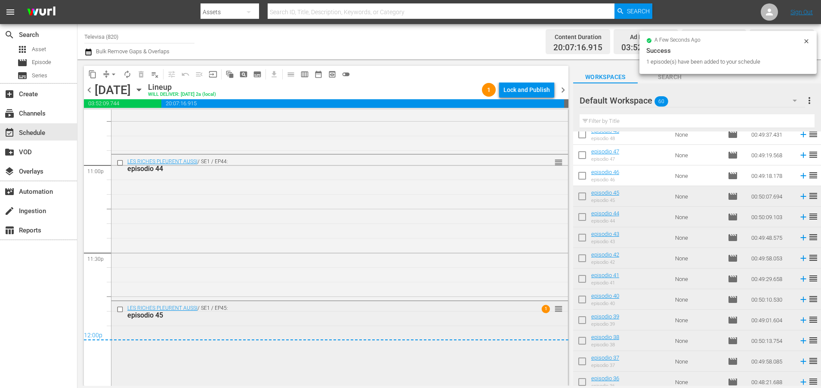
scroll to position [4041, 0]
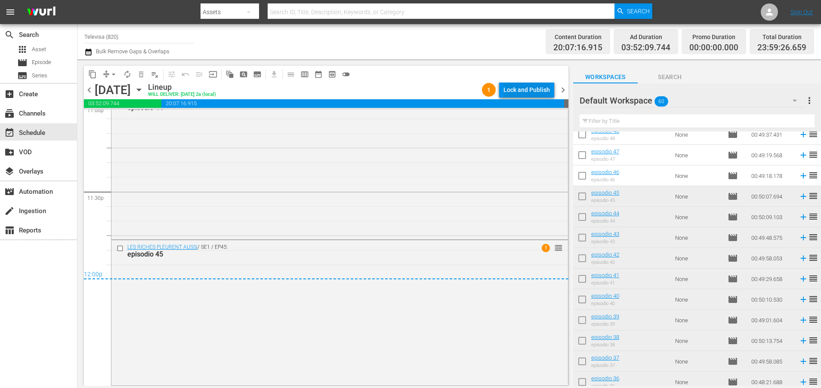
click at [521, 88] on div "Lock and Publish" at bounding box center [526, 89] width 46 height 15
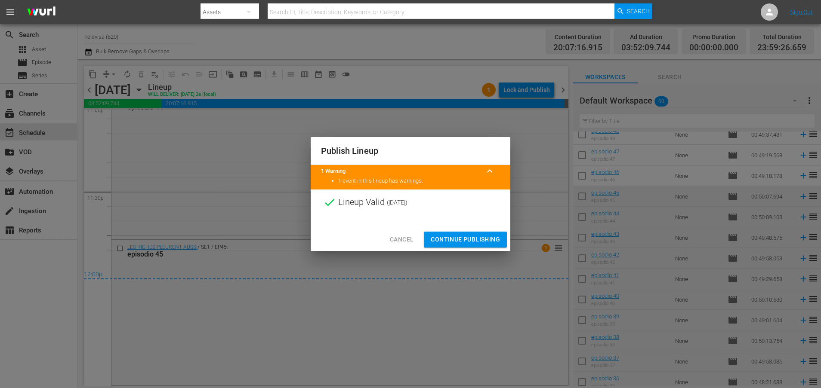
click at [475, 243] on span "Continue Publishing" at bounding box center [465, 239] width 69 height 11
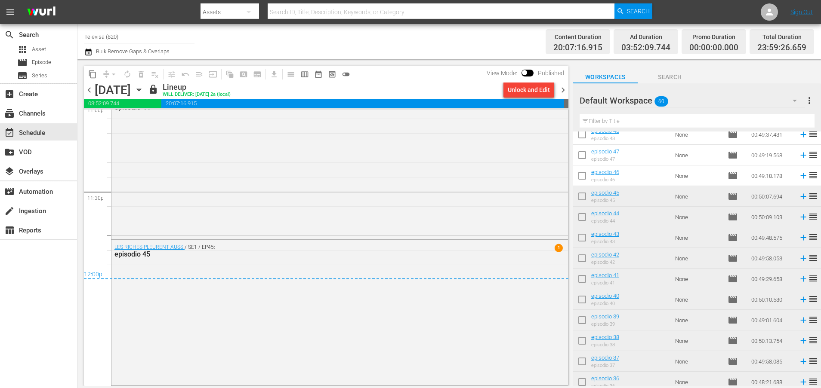
click at [144, 86] on icon "button" at bounding box center [138, 89] width 9 height 9
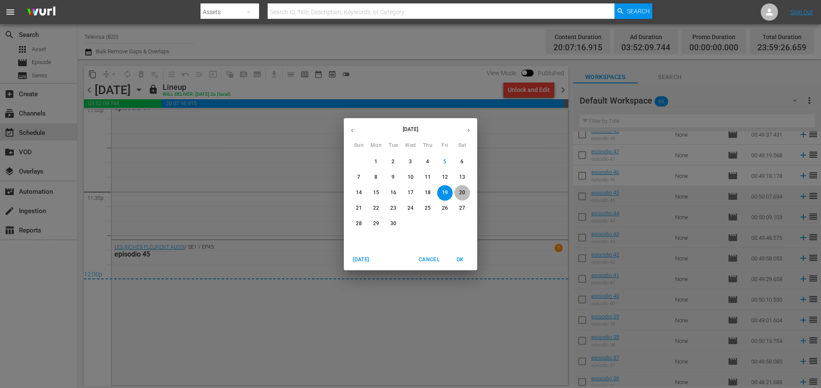
click at [462, 190] on p "20" at bounding box center [462, 192] width 6 height 7
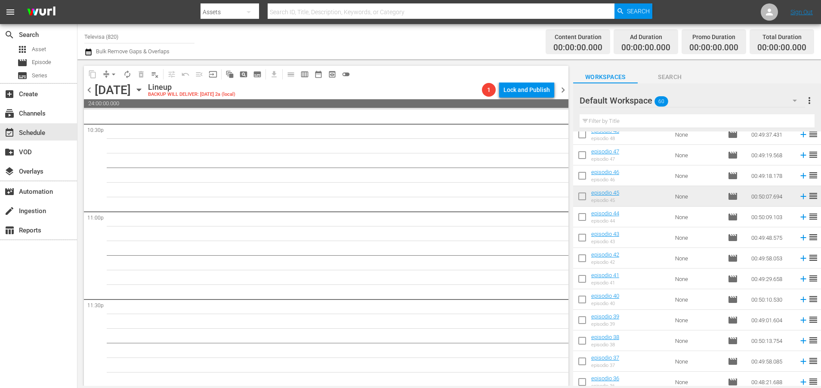
scroll to position [3934, 0]
click at [798, 175] on icon at bounding box center [802, 175] width 9 height 9
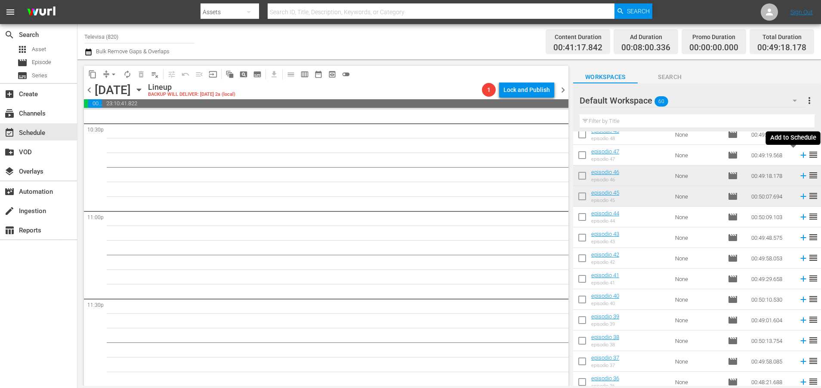
click at [798, 156] on icon at bounding box center [802, 155] width 9 height 9
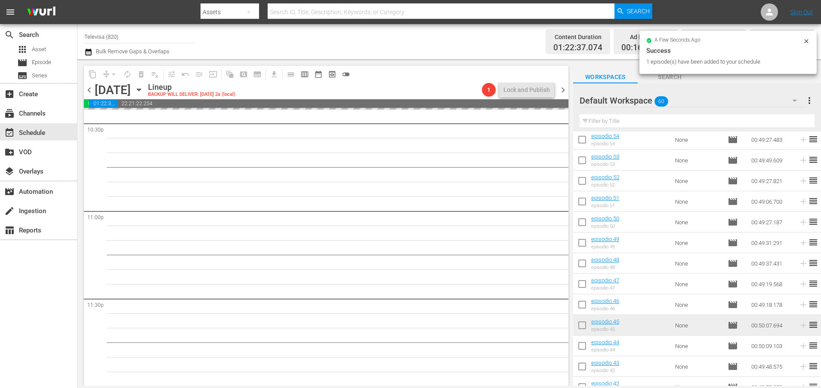
scroll to position [83, 0]
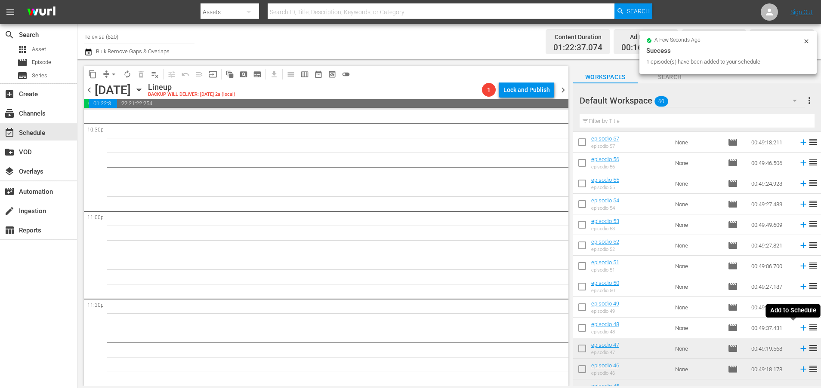
click at [798, 330] on icon at bounding box center [802, 327] width 9 height 9
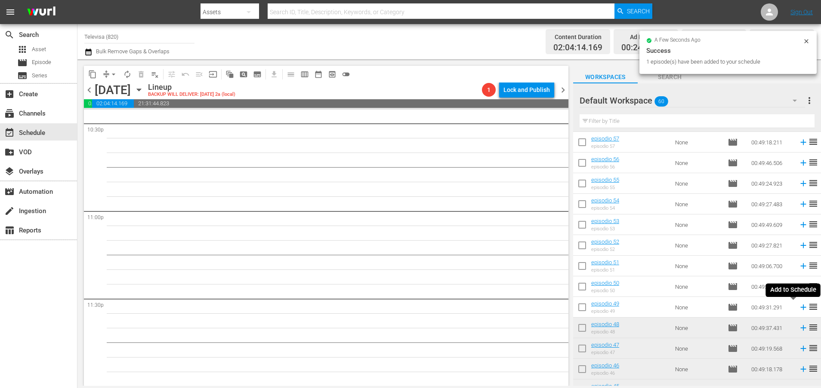
click at [798, 309] on icon at bounding box center [802, 307] width 9 height 9
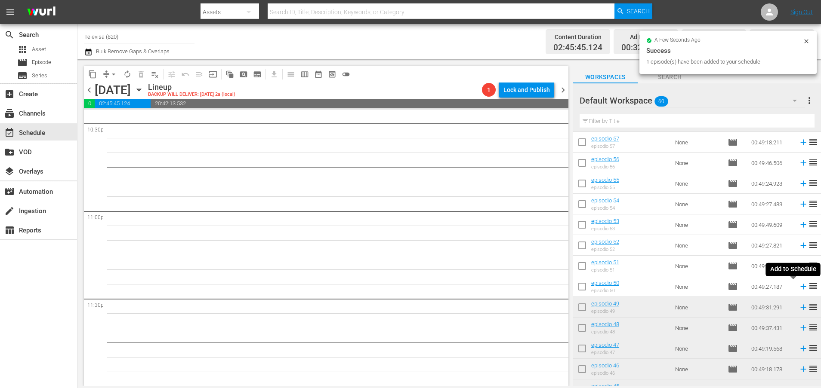
click at [800, 287] on icon at bounding box center [803, 287] width 6 height 6
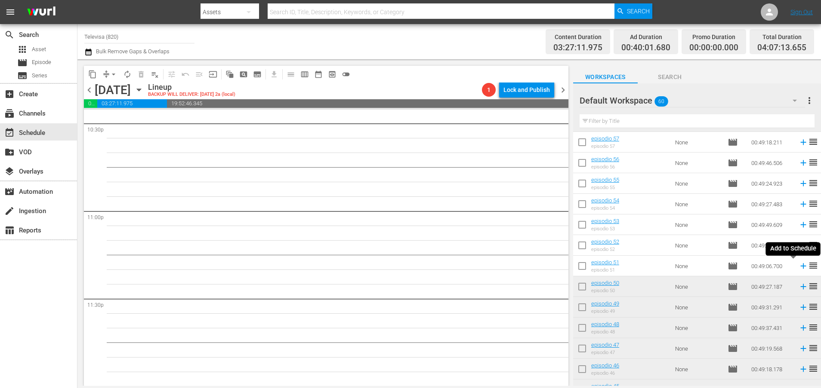
click at [800, 266] on icon at bounding box center [803, 267] width 6 height 6
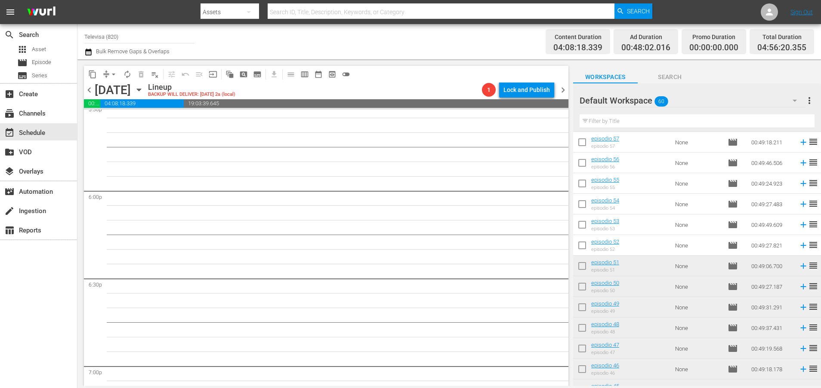
scroll to position [3934, 0]
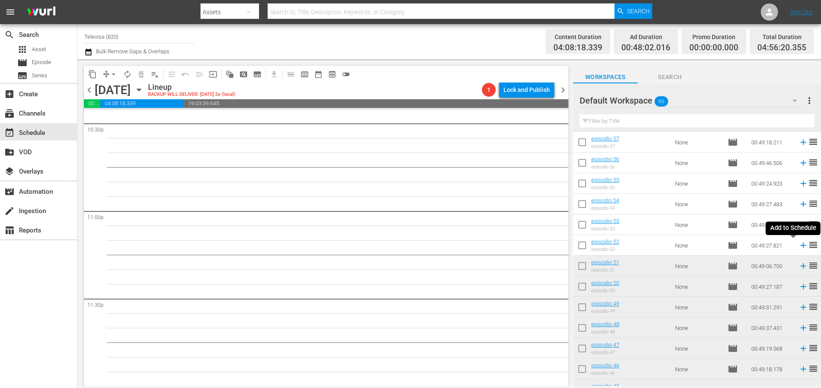
click at [800, 247] on icon at bounding box center [803, 246] width 6 height 6
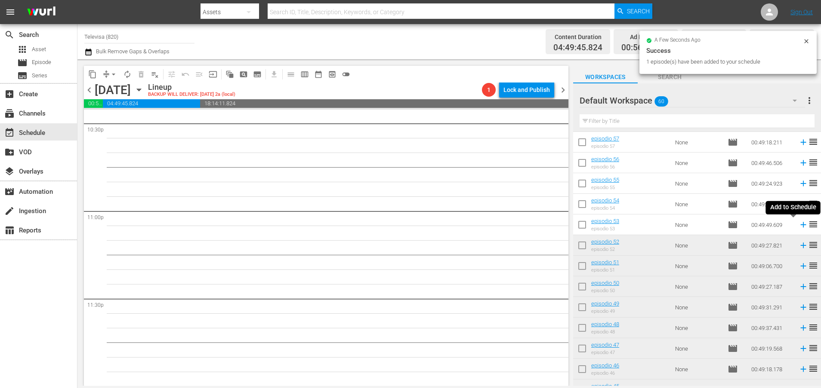
scroll to position [3920, 0]
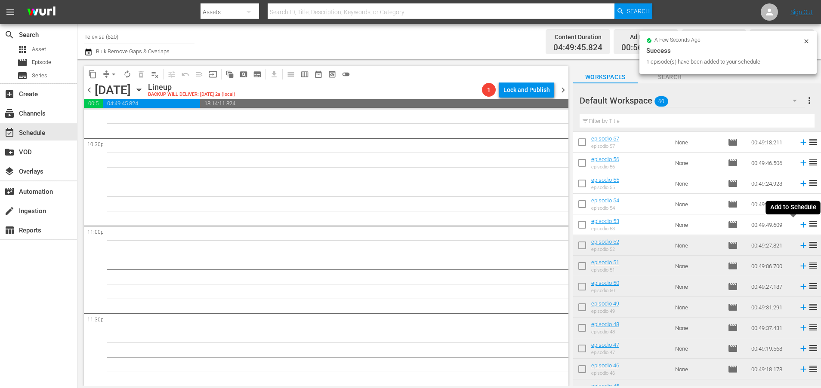
click at [798, 226] on icon at bounding box center [802, 224] width 9 height 9
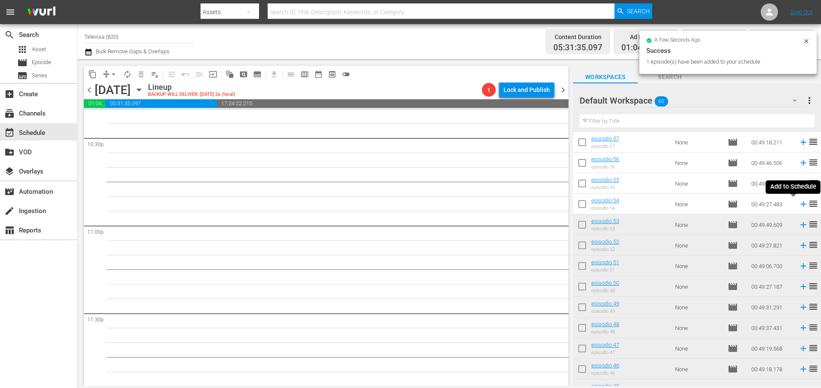
scroll to position [3905, 0]
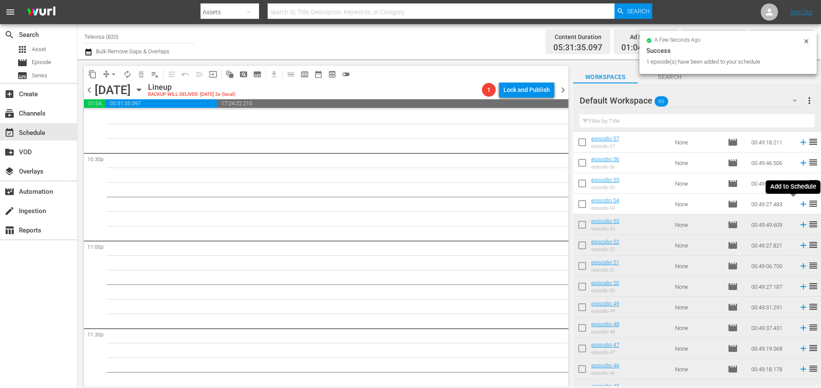
click at [798, 206] on icon at bounding box center [802, 204] width 9 height 9
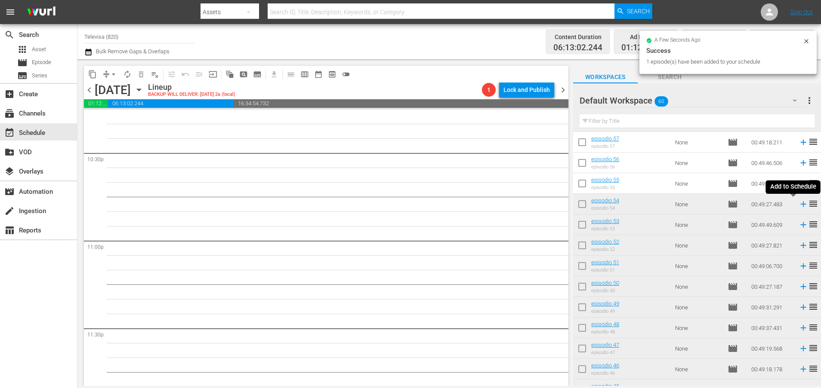
scroll to position [3890, 0]
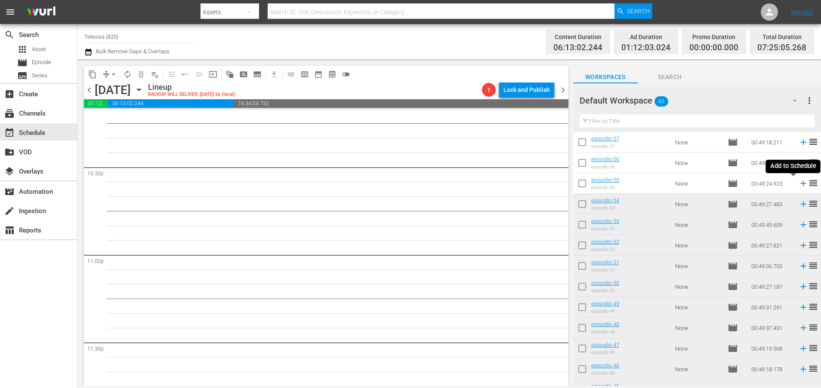
click at [800, 185] on icon at bounding box center [803, 184] width 6 height 6
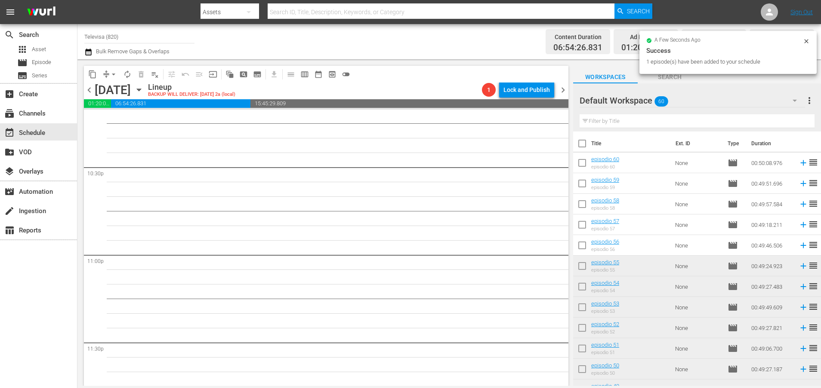
scroll to position [3876, 0]
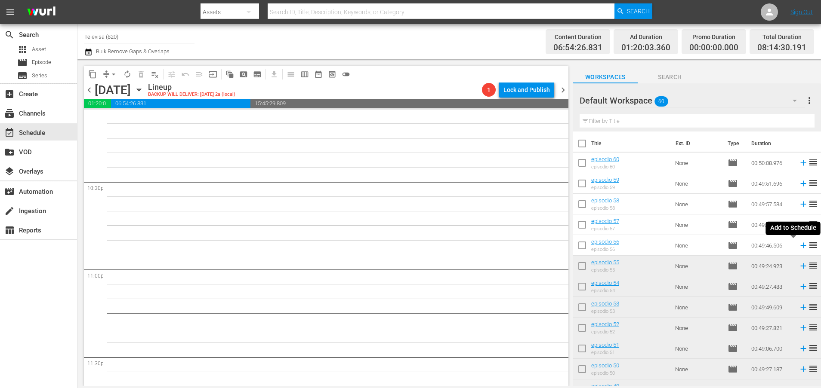
click at [800, 247] on icon at bounding box center [803, 246] width 6 height 6
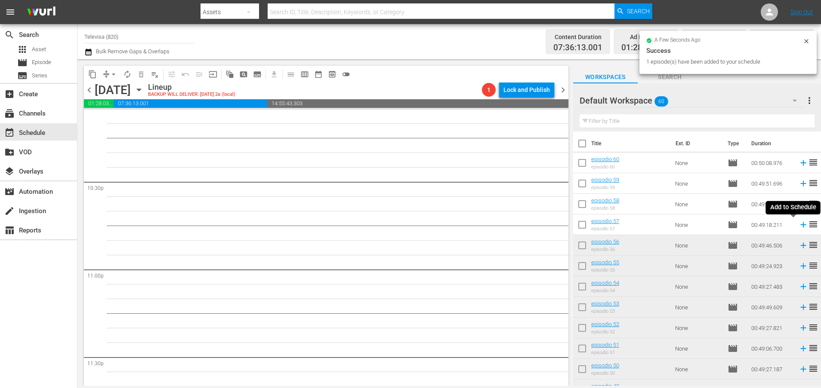
click at [798, 225] on icon at bounding box center [802, 224] width 9 height 9
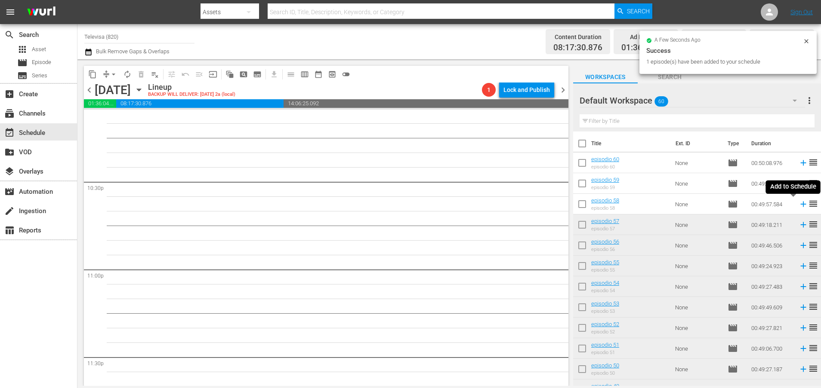
click at [798, 206] on icon at bounding box center [802, 204] width 9 height 9
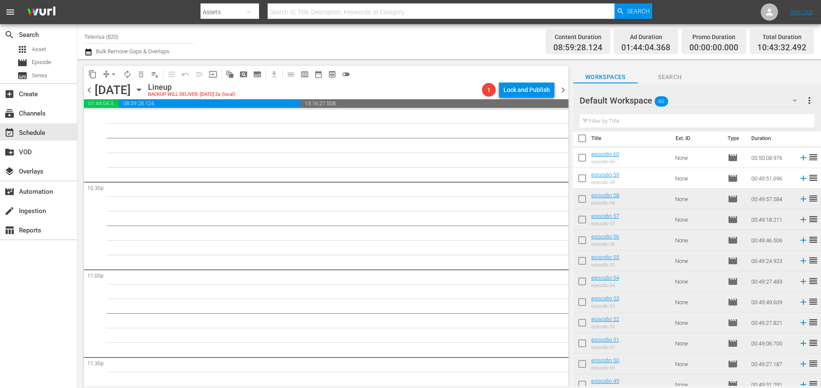
scroll to position [0, 0]
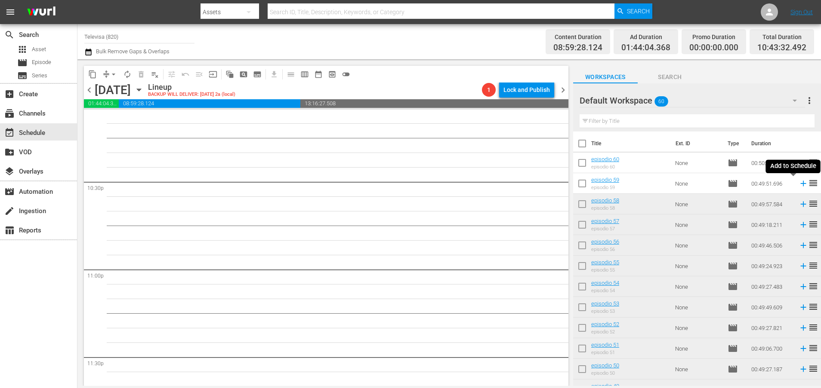
click at [800, 185] on icon at bounding box center [803, 184] width 6 height 6
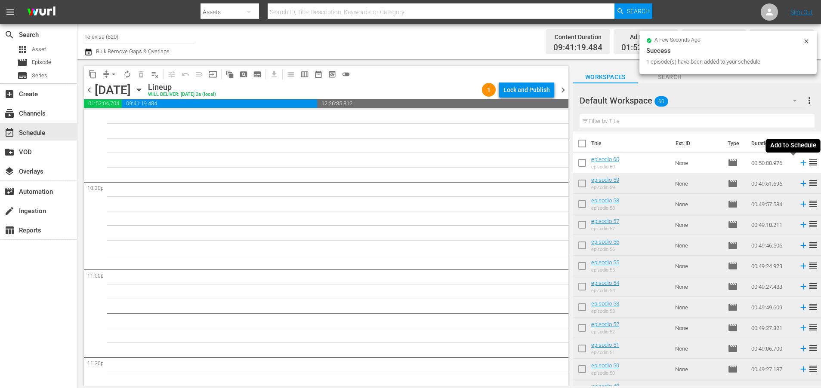
click at [798, 162] on icon at bounding box center [802, 162] width 9 height 9
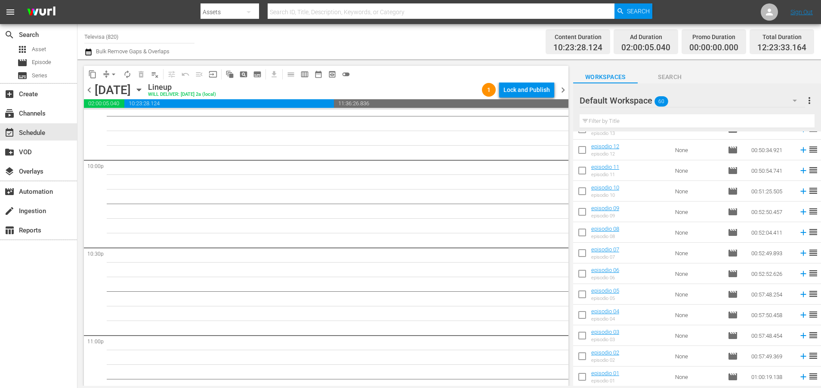
scroll to position [3934, 0]
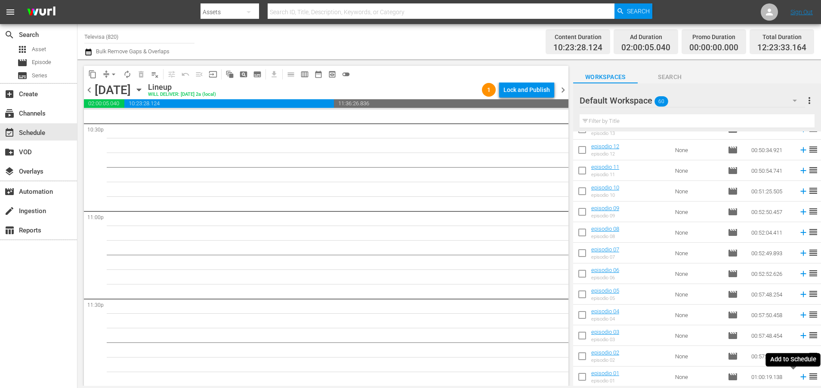
click at [798, 378] on icon at bounding box center [802, 376] width 9 height 9
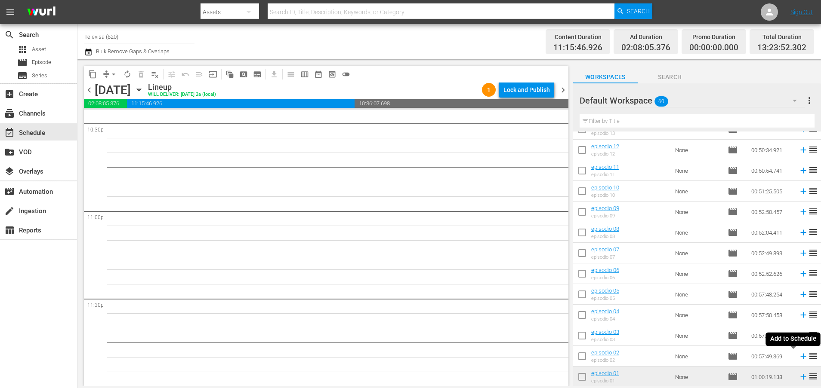
click at [798, 358] on icon at bounding box center [802, 356] width 9 height 9
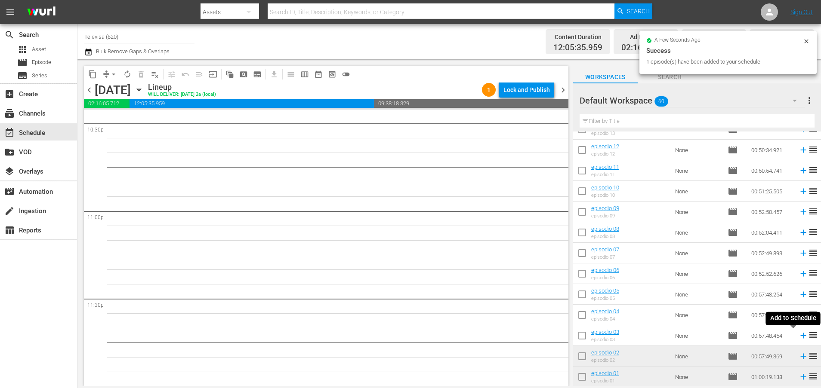
scroll to position [3920, 0]
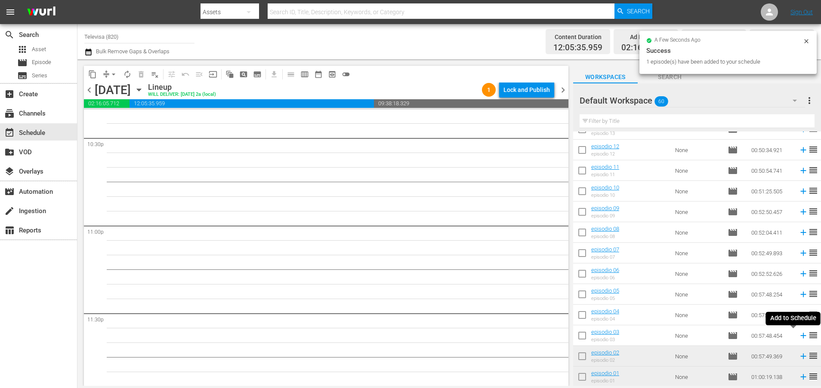
click at [800, 337] on icon at bounding box center [803, 336] width 6 height 6
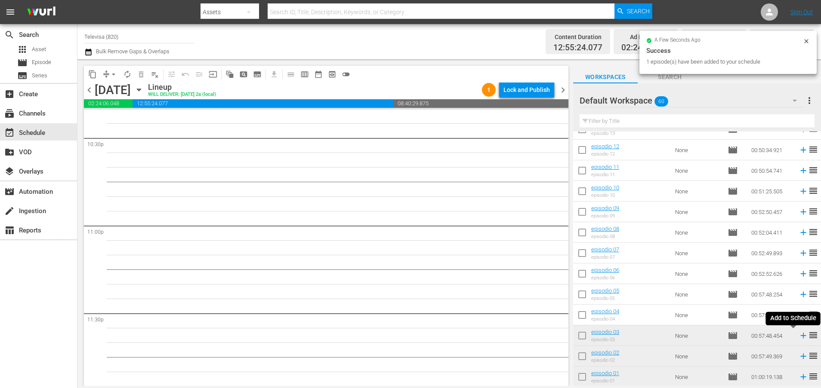
scroll to position [3905, 0]
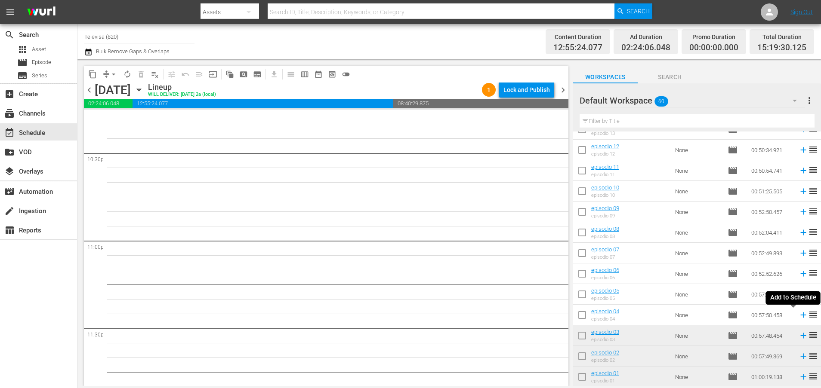
click at [800, 317] on icon at bounding box center [803, 316] width 6 height 6
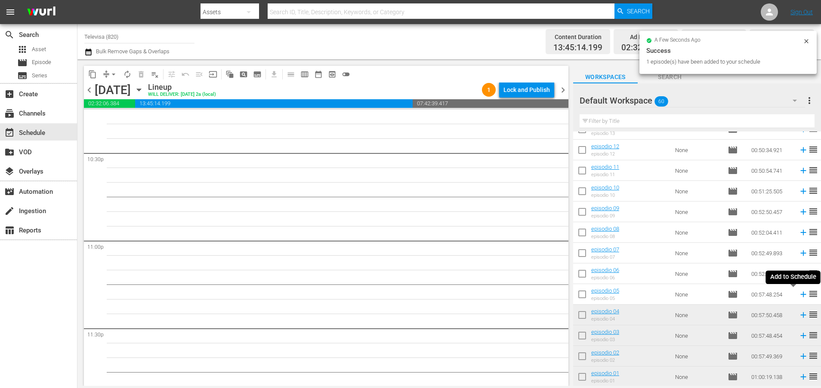
scroll to position [3890, 0]
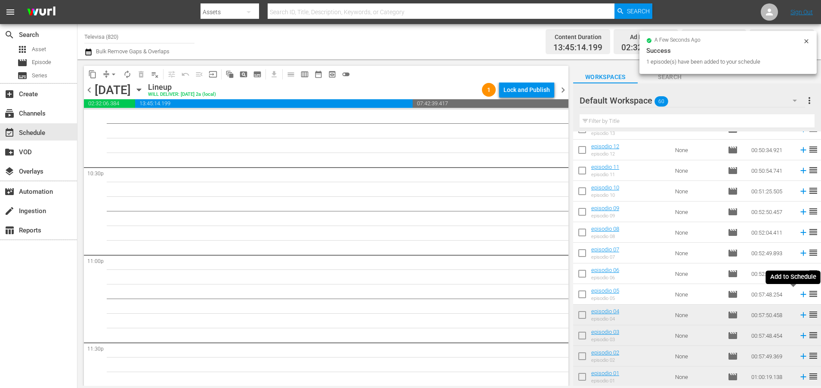
click at [798, 297] on icon at bounding box center [802, 294] width 9 height 9
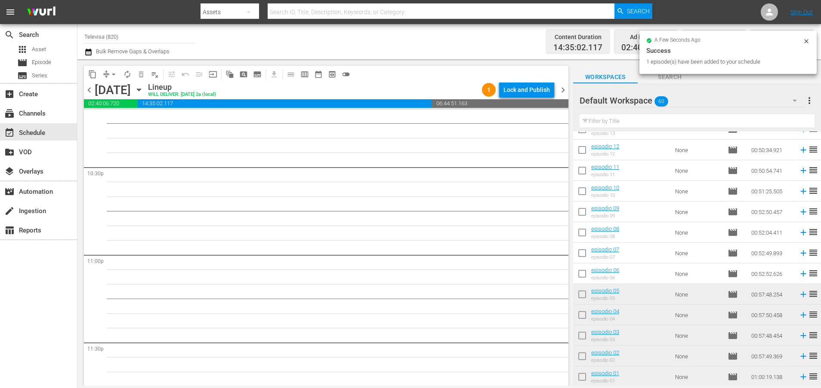
scroll to position [3876, 0]
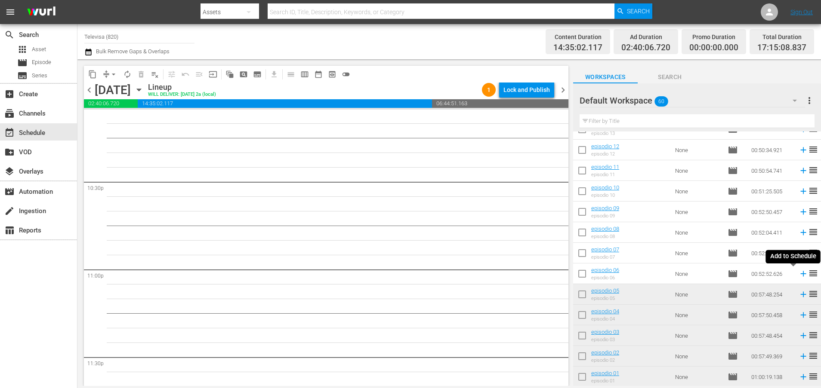
click at [800, 274] on icon at bounding box center [803, 274] width 6 height 6
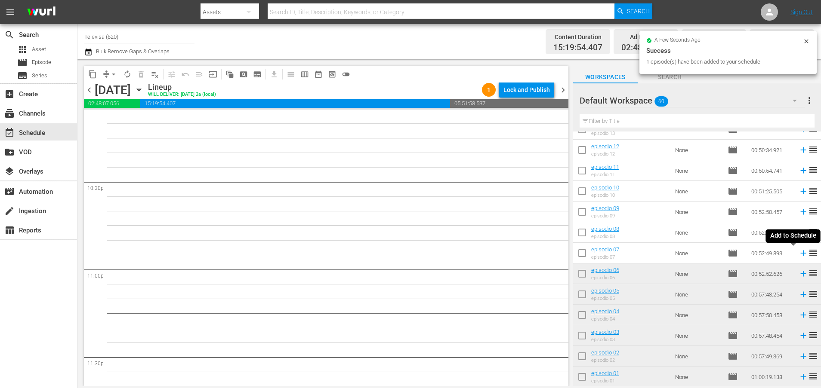
click at [798, 254] on icon at bounding box center [802, 253] width 9 height 9
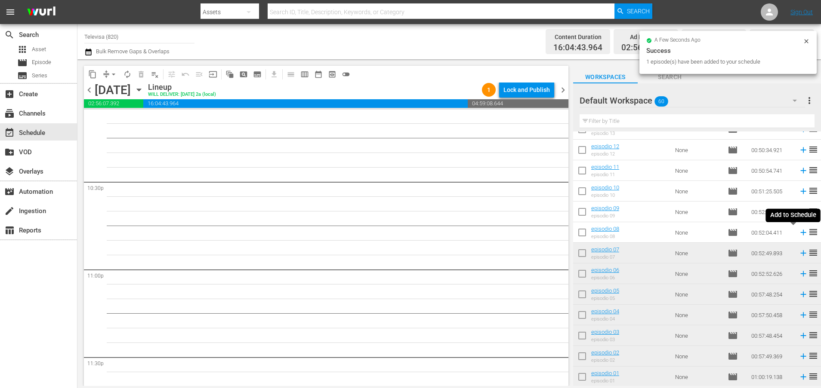
scroll to position [3861, 0]
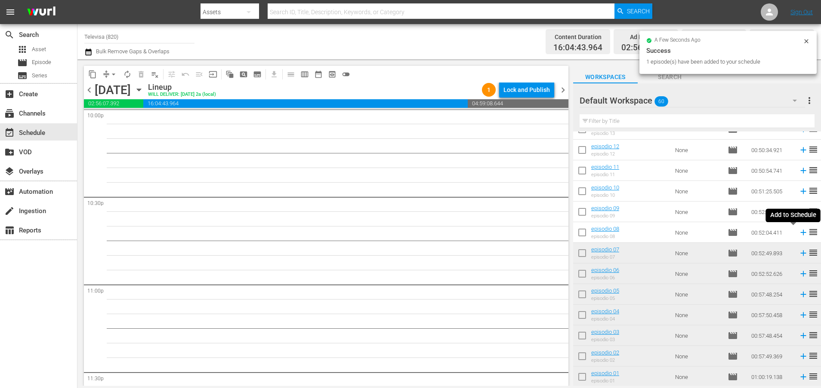
click at [800, 234] on icon at bounding box center [803, 233] width 6 height 6
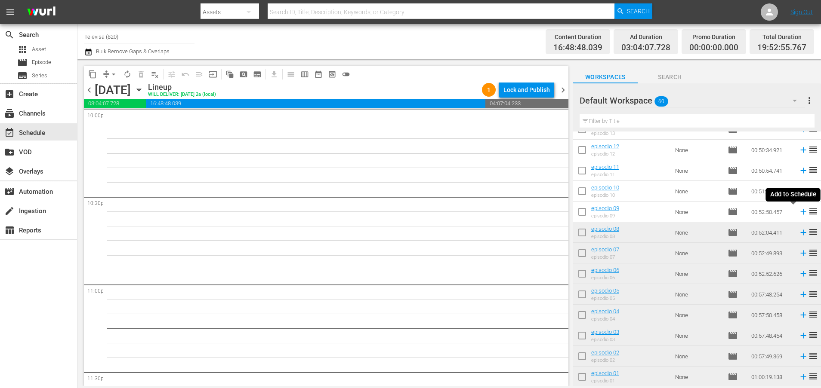
click at [800, 212] on icon at bounding box center [803, 212] width 6 height 6
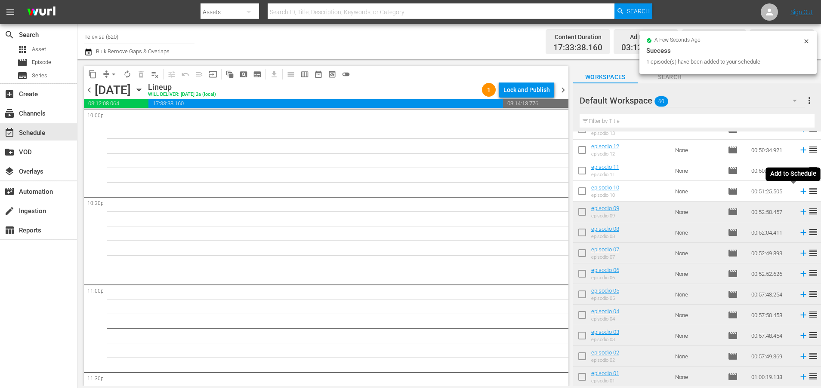
scroll to position [3847, 0]
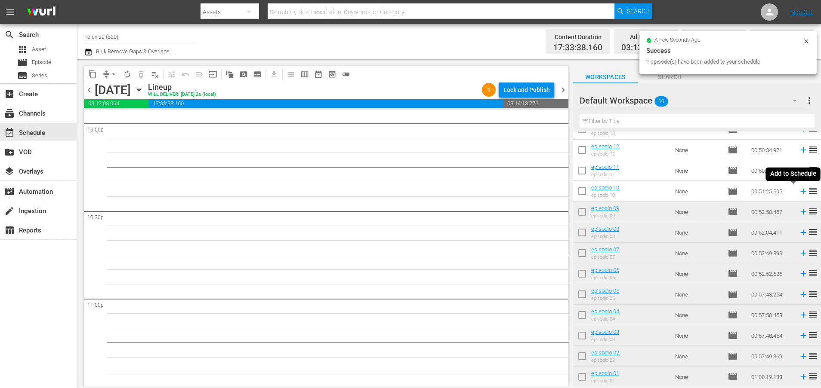
click at [800, 192] on icon at bounding box center [803, 192] width 6 height 6
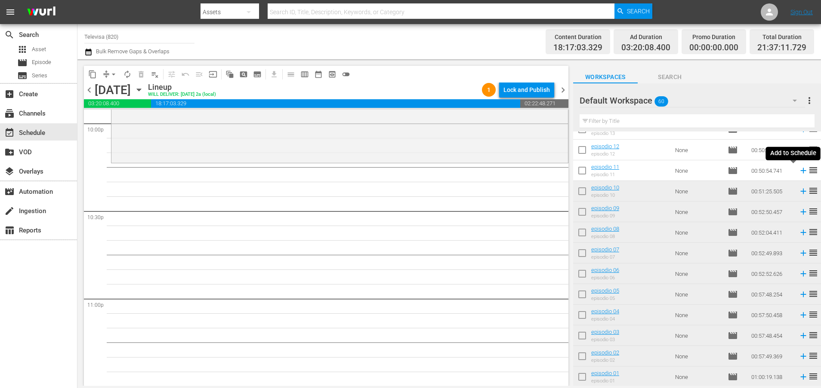
click at [800, 171] on icon at bounding box center [803, 171] width 6 height 6
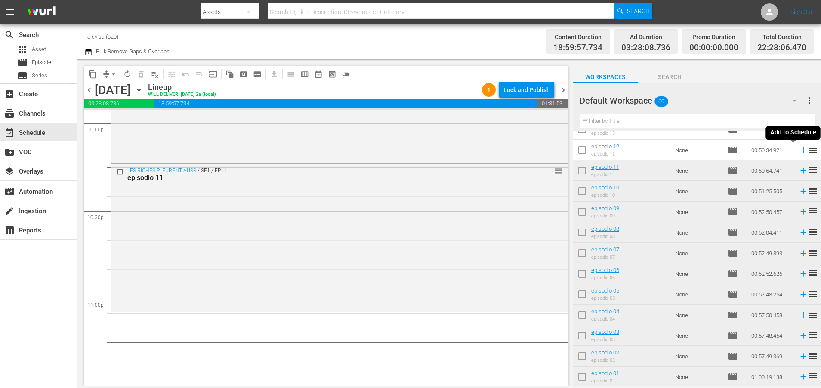
click at [800, 150] on icon at bounding box center [803, 151] width 6 height 6
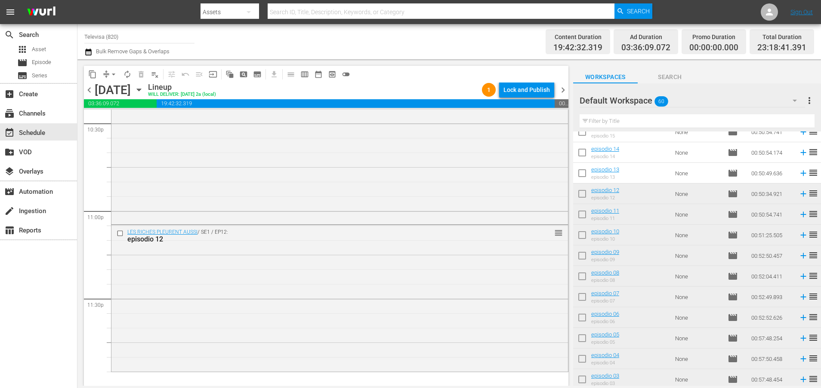
scroll to position [939, 0]
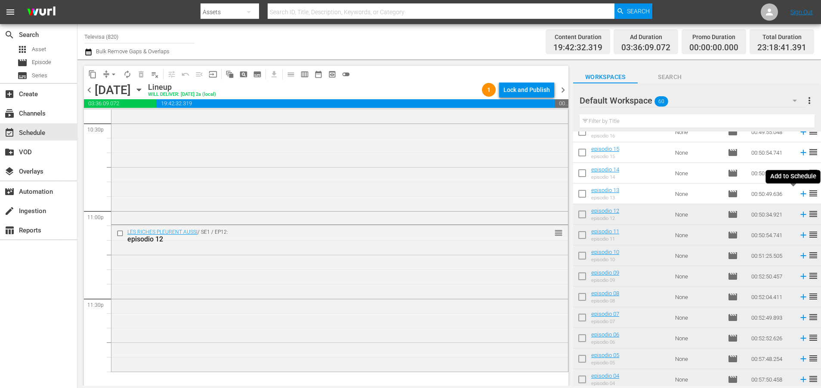
click at [800, 195] on icon at bounding box center [803, 194] width 6 height 6
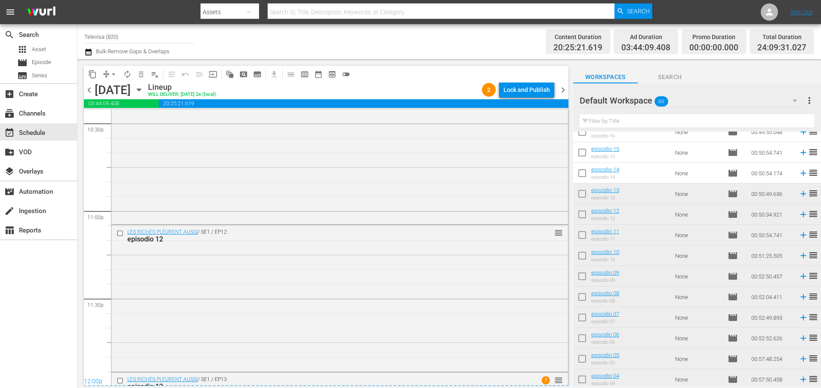
scroll to position [4069, 0]
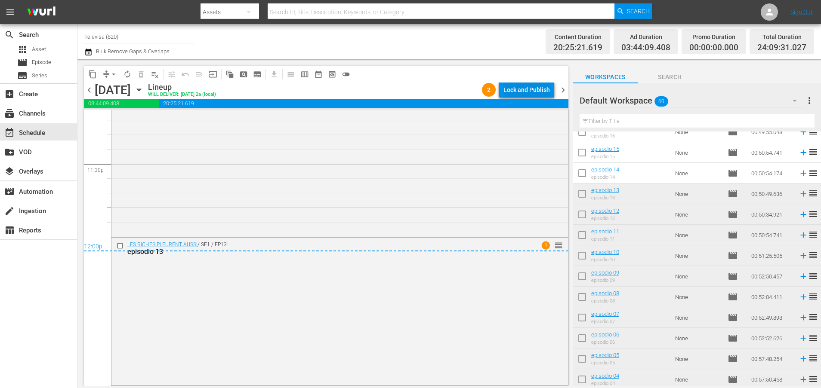
click at [515, 89] on div "Lock and Publish" at bounding box center [526, 89] width 46 height 15
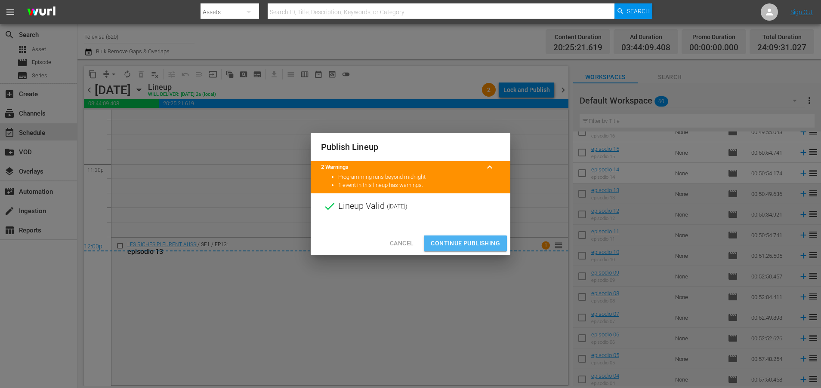
click at [439, 244] on span "Continue Publishing" at bounding box center [465, 243] width 69 height 11
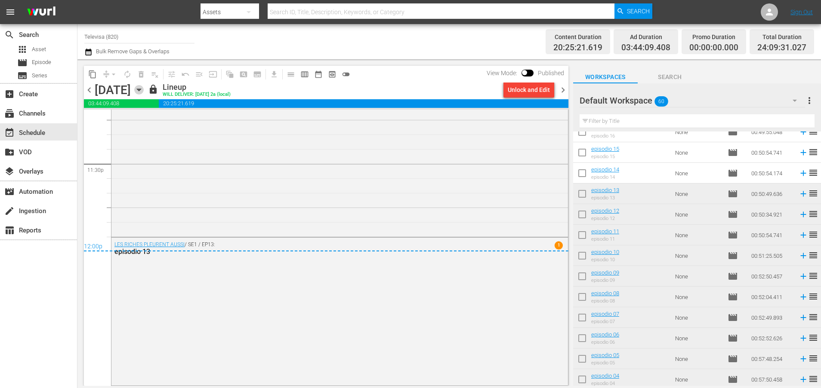
click at [144, 87] on icon "button" at bounding box center [138, 89] width 9 height 9
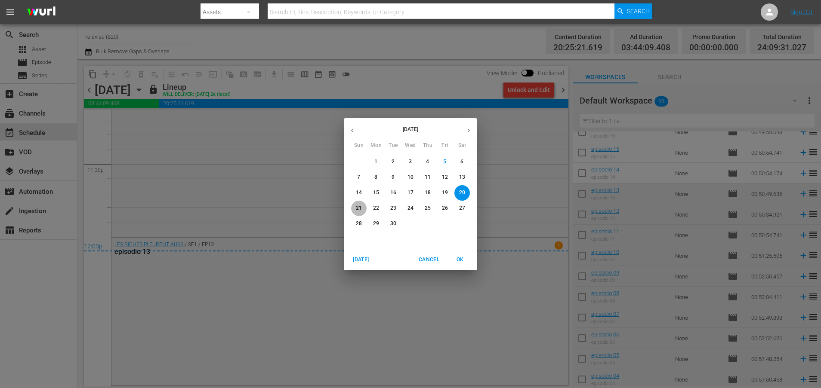
click at [357, 209] on p "21" at bounding box center [359, 208] width 6 height 7
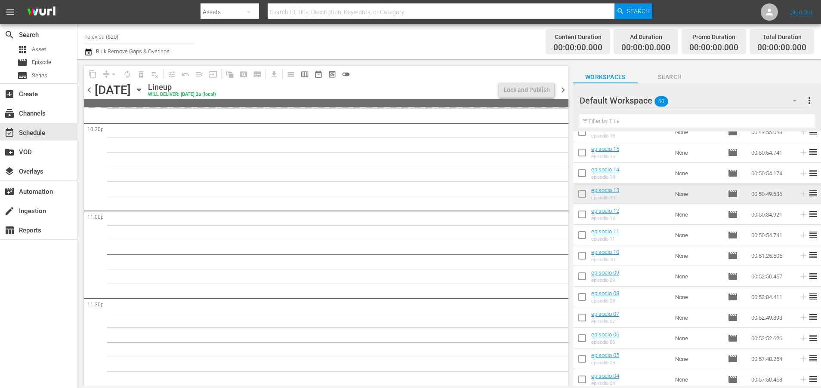
scroll to position [3934, 0]
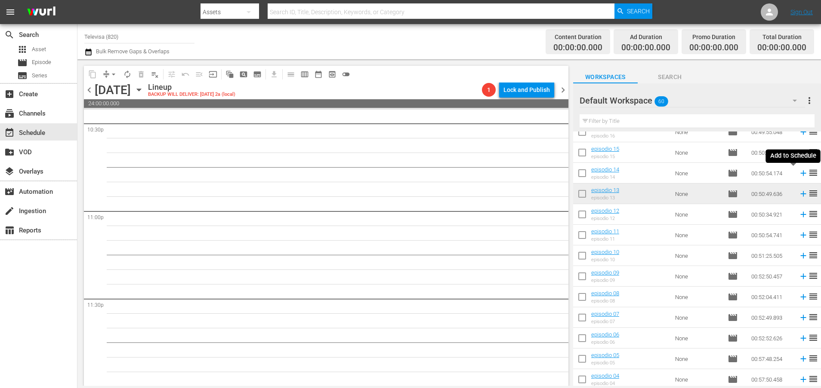
click at [798, 175] on icon at bounding box center [802, 173] width 9 height 9
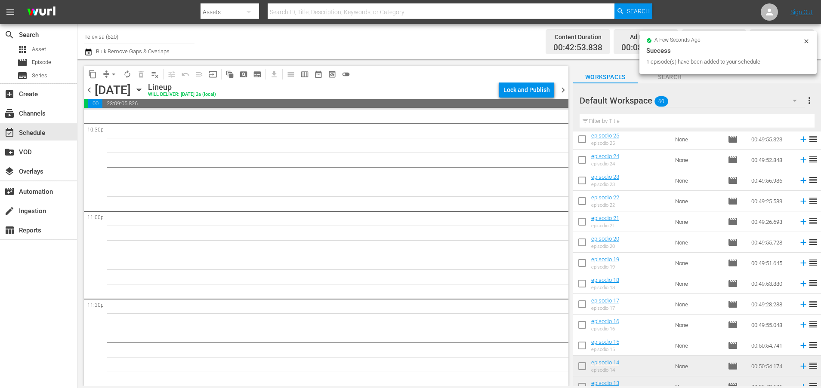
scroll to position [746, 0]
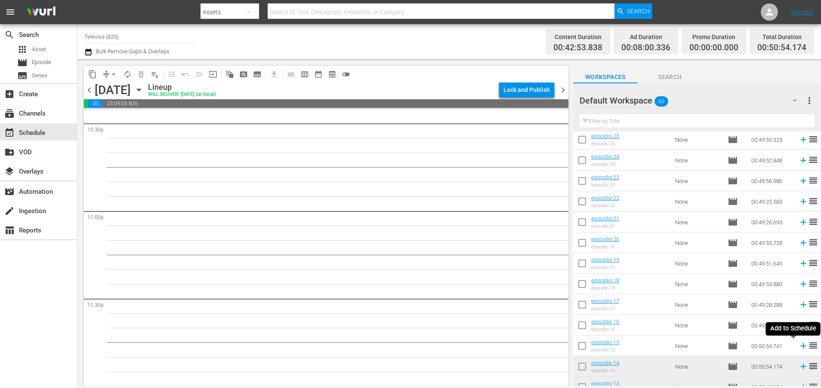
click at [800, 346] on icon at bounding box center [803, 347] width 6 height 6
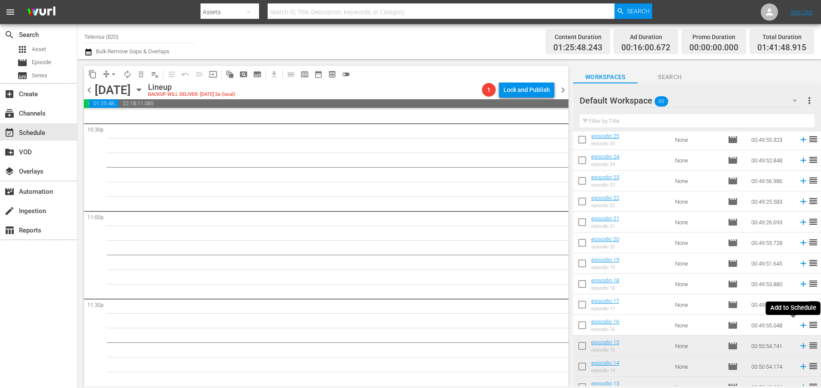
click at [800, 326] on icon at bounding box center [803, 326] width 6 height 6
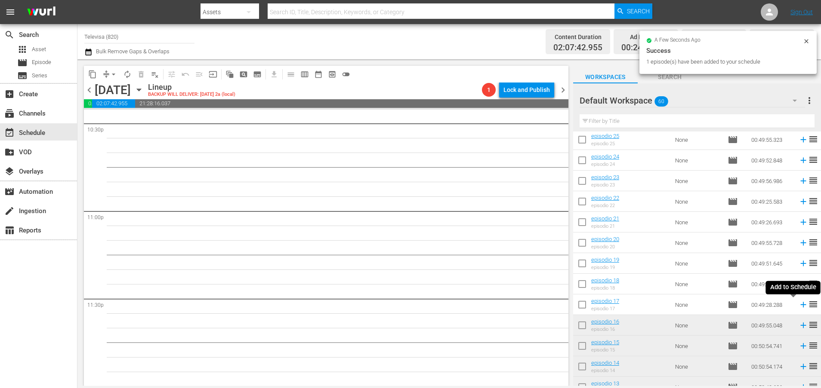
click at [800, 307] on icon at bounding box center [803, 305] width 6 height 6
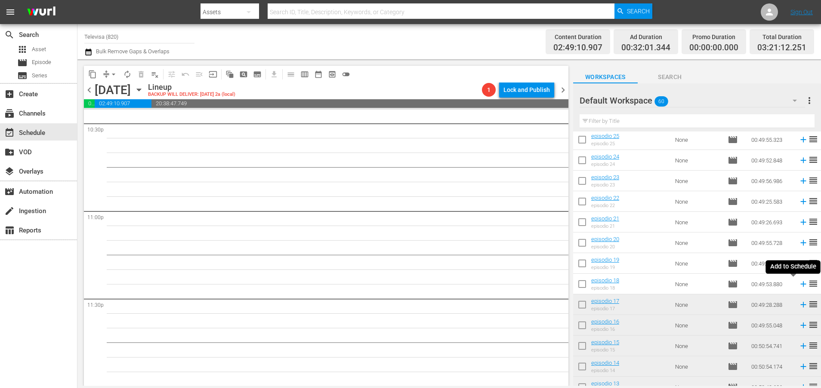
click at [798, 285] on icon at bounding box center [802, 284] width 9 height 9
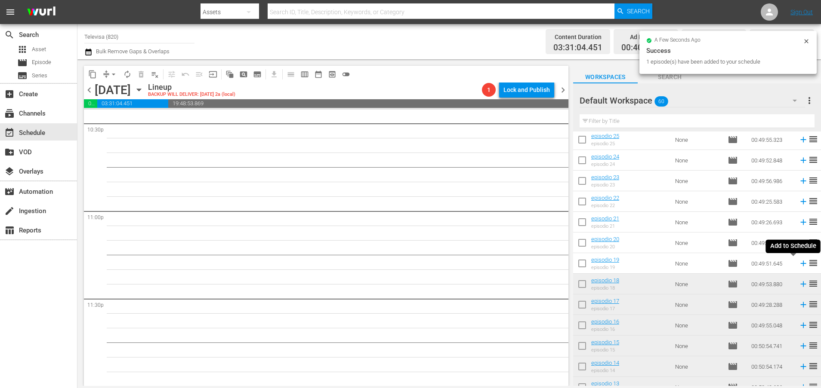
click at [800, 264] on icon at bounding box center [803, 264] width 6 height 6
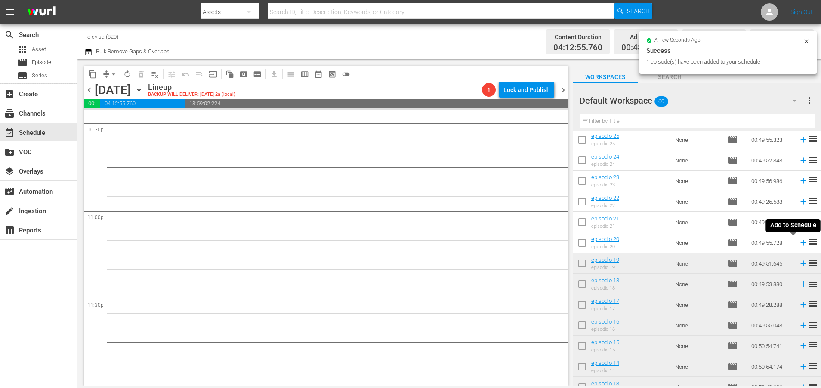
click at [800, 243] on icon at bounding box center [803, 243] width 6 height 6
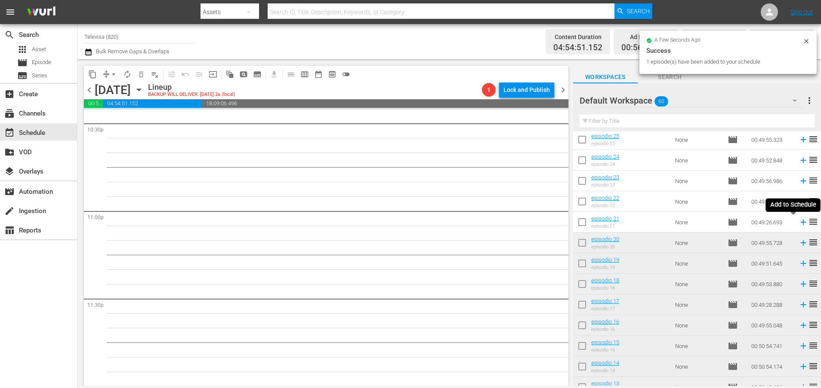
click at [798, 222] on icon at bounding box center [802, 222] width 9 height 9
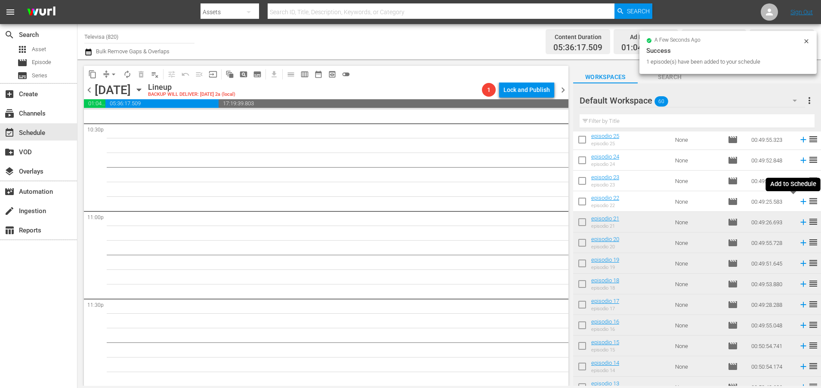
click at [800, 202] on icon at bounding box center [803, 202] width 6 height 6
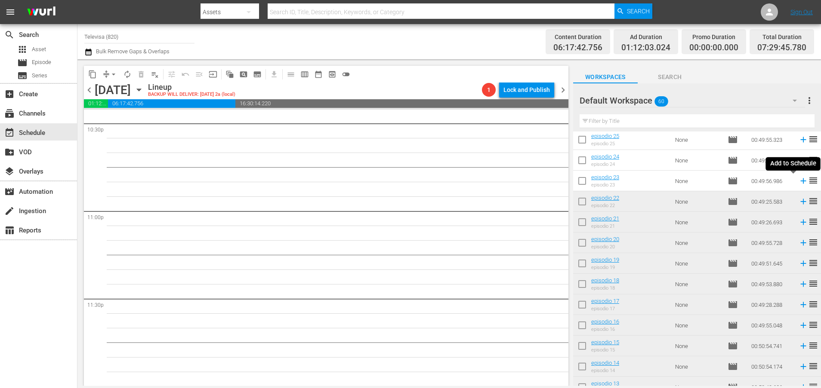
click at [798, 182] on icon at bounding box center [802, 180] width 9 height 9
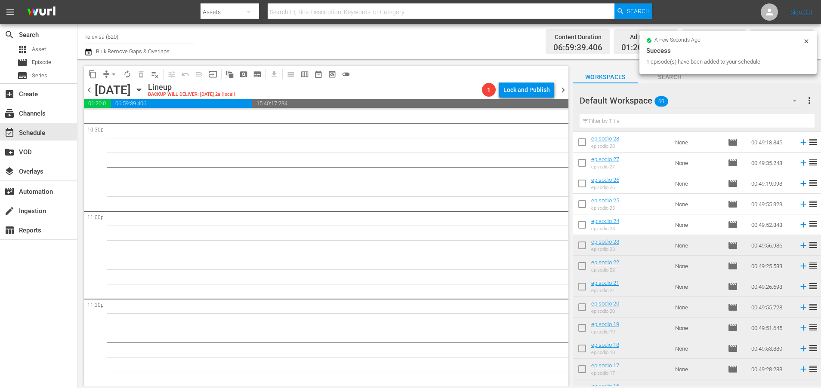
scroll to position [617, 0]
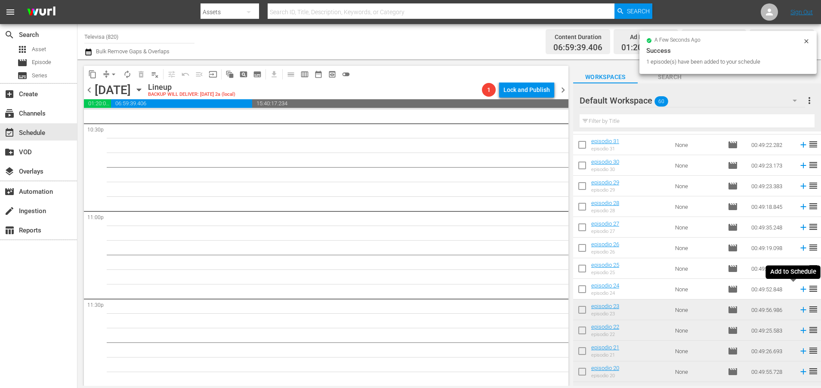
click at [800, 289] on icon at bounding box center [803, 290] width 6 height 6
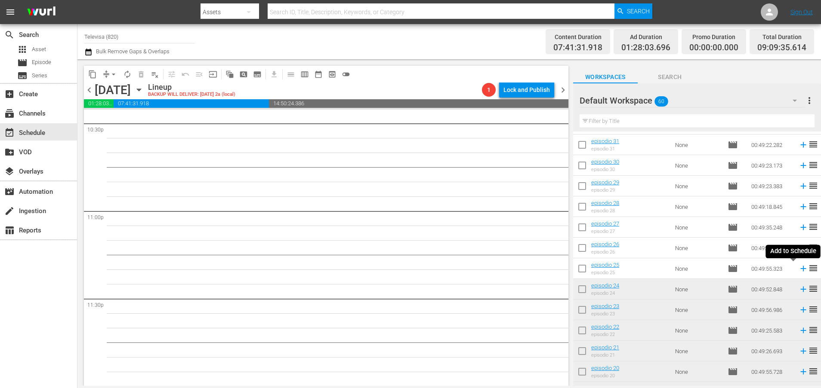
click at [798, 270] on icon at bounding box center [802, 268] width 9 height 9
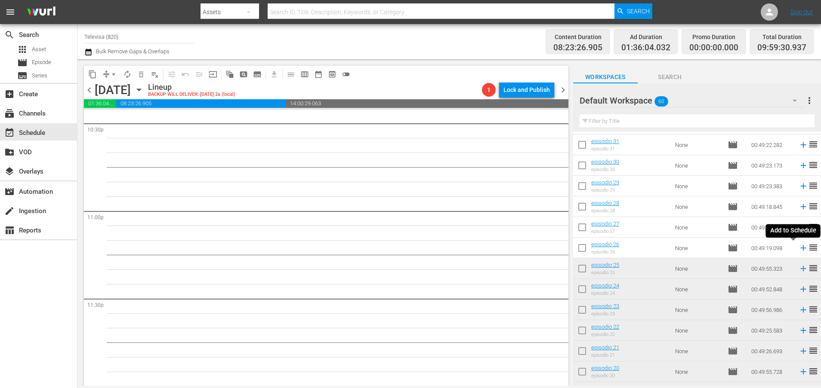
click at [800, 249] on icon at bounding box center [803, 249] width 6 height 6
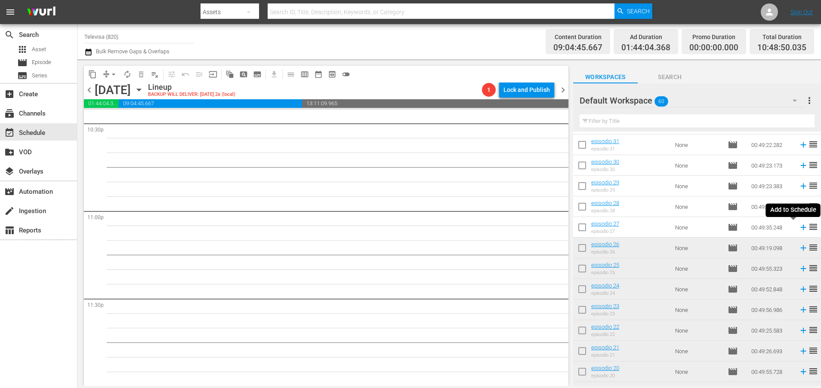
click at [798, 230] on icon at bounding box center [802, 227] width 9 height 9
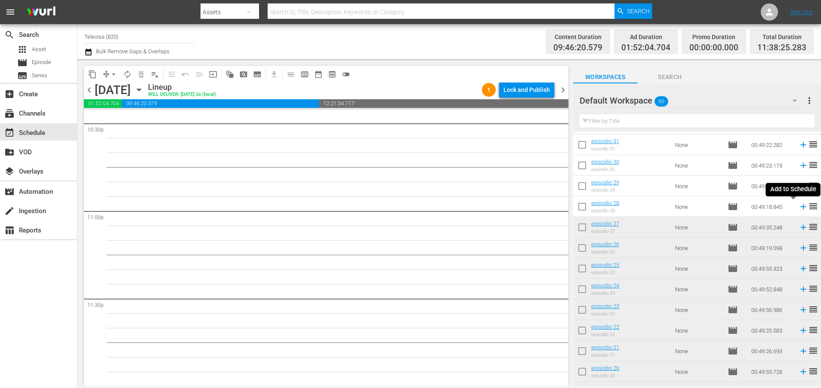
click at [798, 206] on icon at bounding box center [802, 206] width 9 height 9
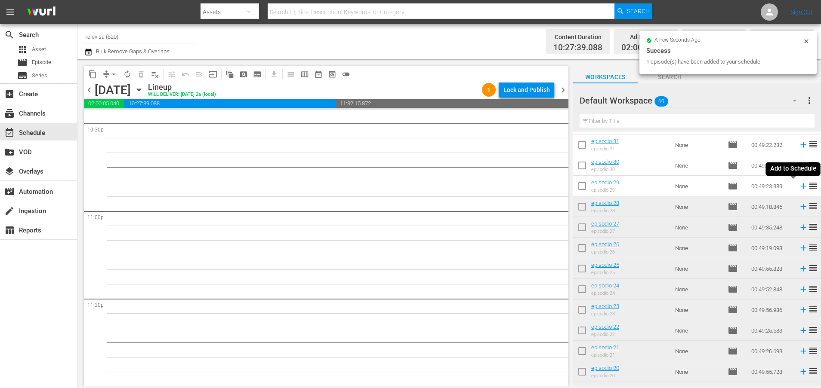
click at [800, 186] on icon at bounding box center [803, 187] width 6 height 6
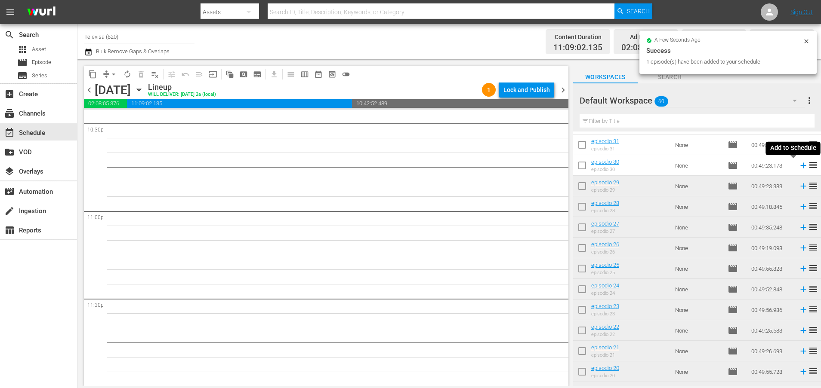
click at [798, 167] on icon at bounding box center [802, 165] width 9 height 9
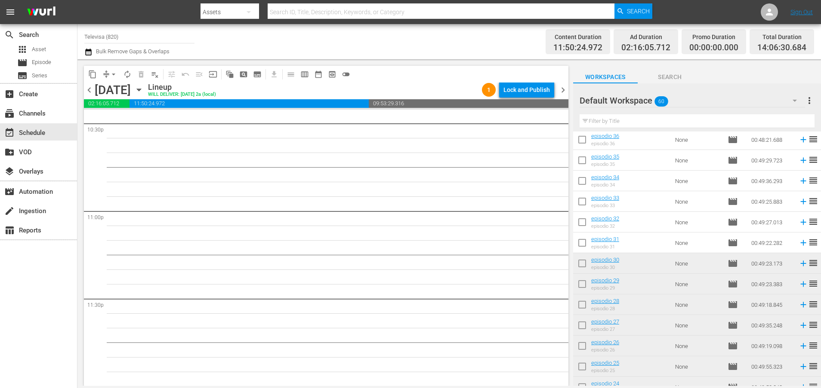
scroll to position [488, 0]
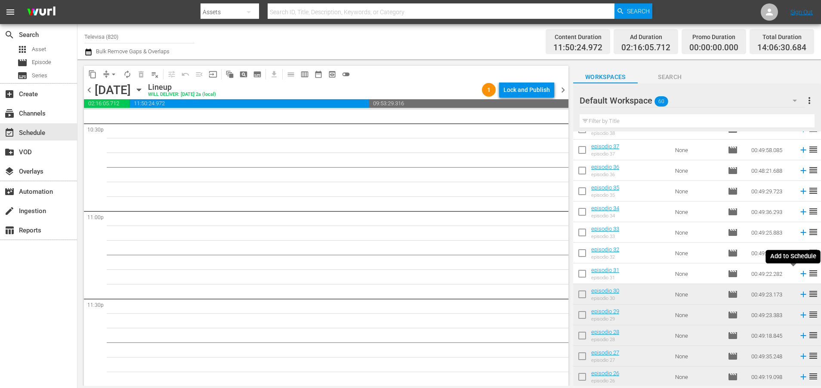
click at [800, 274] on icon at bounding box center [803, 274] width 6 height 6
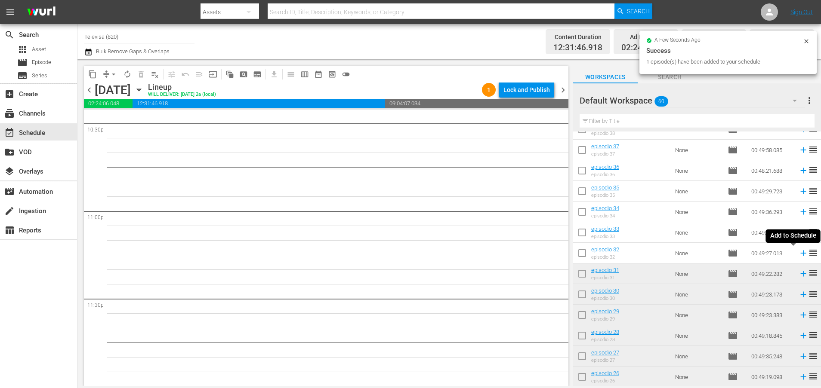
click at [798, 254] on icon at bounding box center [802, 253] width 9 height 9
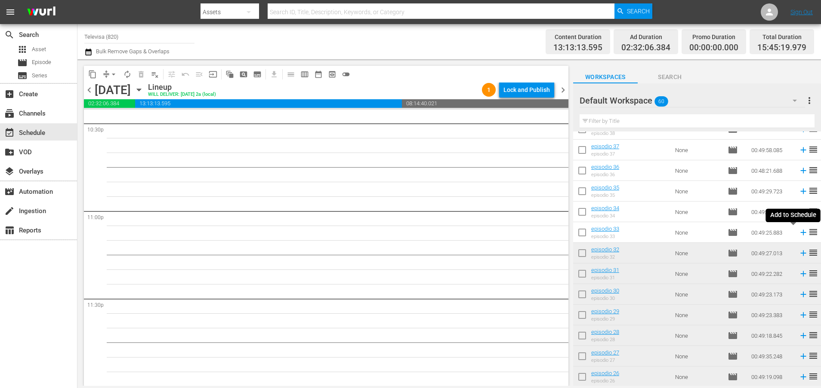
click at [798, 234] on icon at bounding box center [802, 232] width 9 height 9
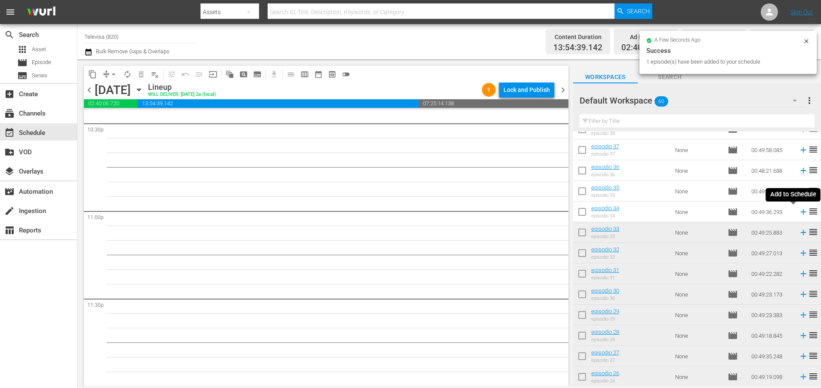
click at [798, 212] on icon at bounding box center [802, 211] width 9 height 9
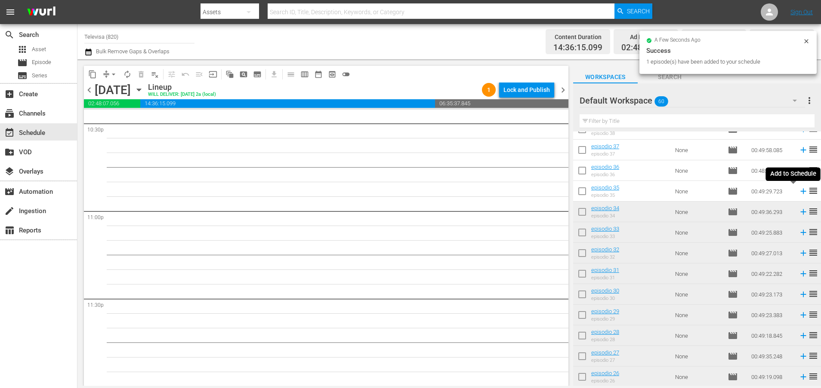
click at [800, 193] on icon at bounding box center [803, 192] width 6 height 6
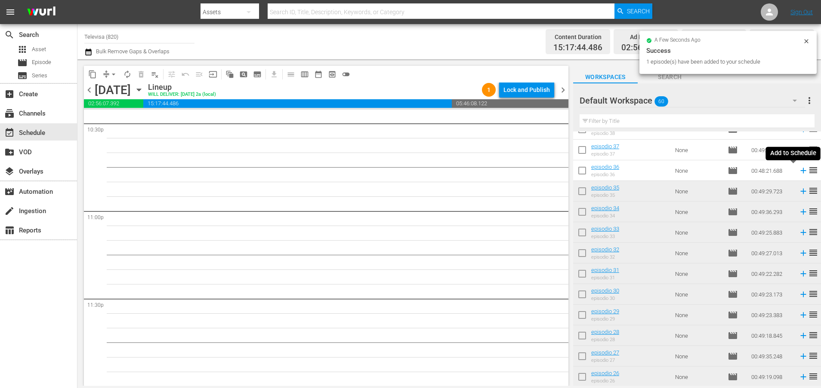
click at [800, 172] on icon at bounding box center [803, 171] width 6 height 6
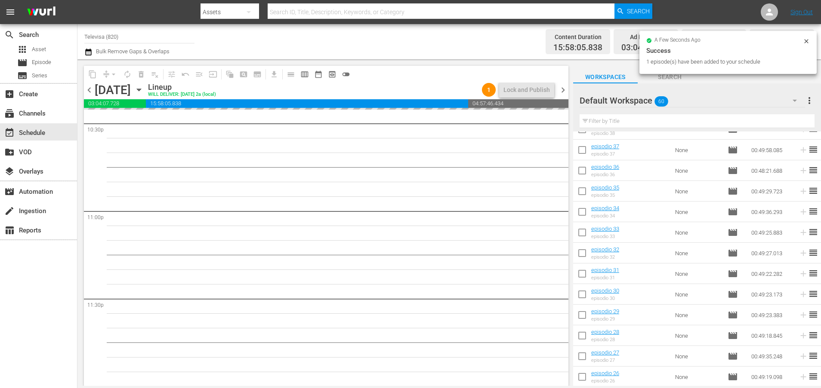
scroll to position [423, 0]
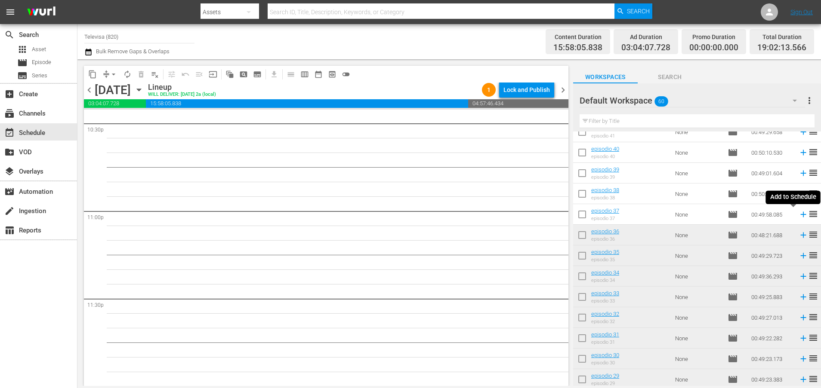
click at [800, 215] on icon at bounding box center [803, 215] width 6 height 6
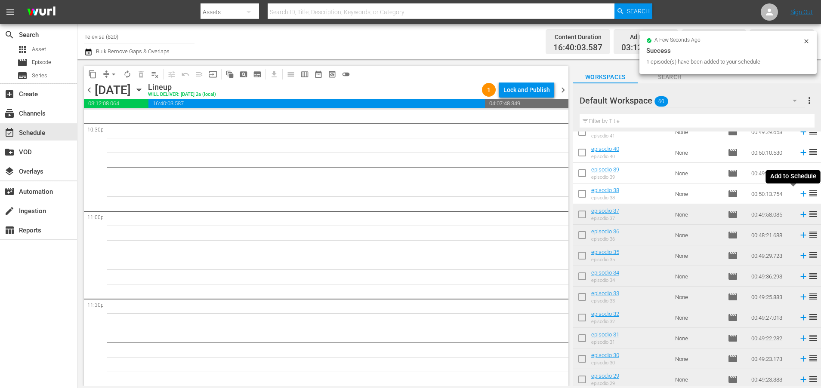
click at [800, 194] on icon at bounding box center [803, 194] width 6 height 6
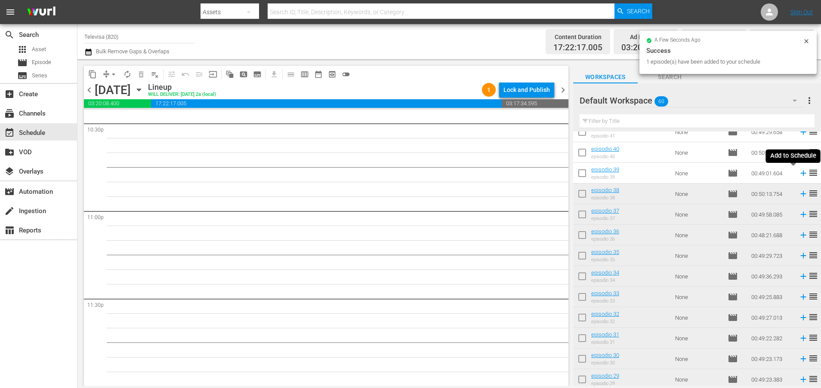
click at [798, 175] on icon at bounding box center [802, 173] width 9 height 9
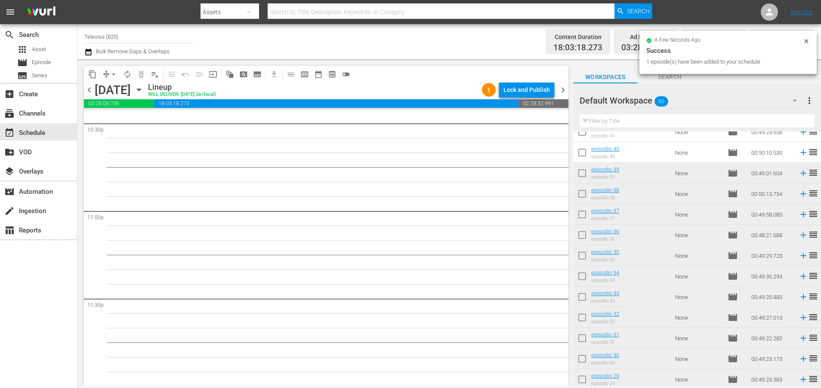
scroll to position [359, 0]
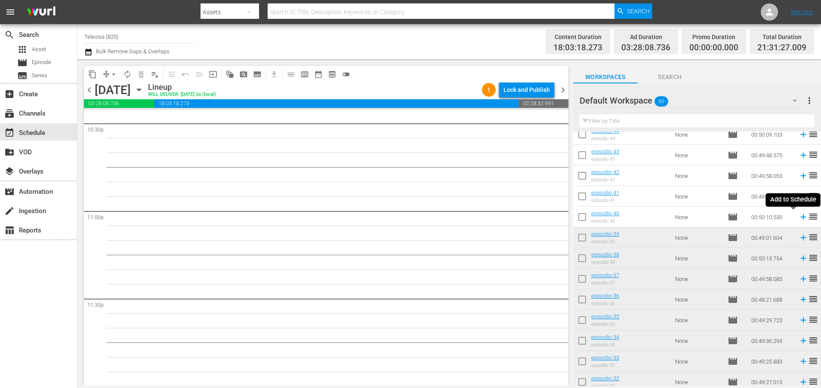
click at [800, 217] on icon at bounding box center [803, 218] width 6 height 6
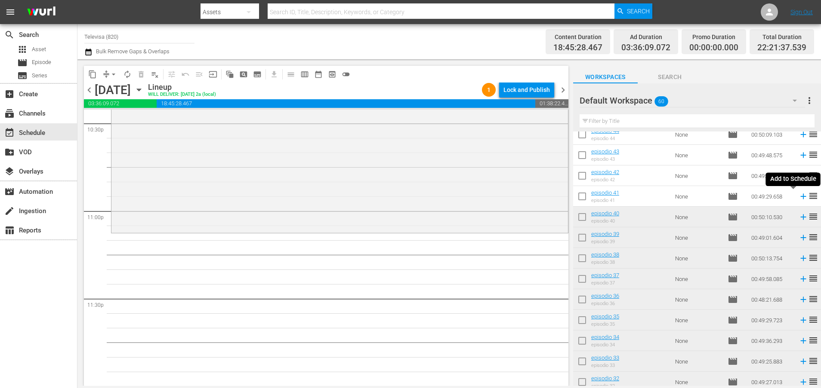
click at [798, 196] on icon at bounding box center [802, 196] width 9 height 9
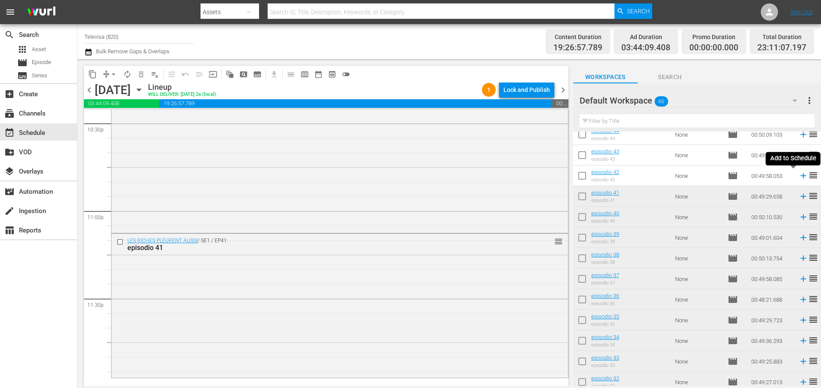
drag, startPoint x: 793, startPoint y: 177, endPoint x: 735, endPoint y: 205, distance: 64.6
click at [800, 177] on icon at bounding box center [803, 176] width 6 height 6
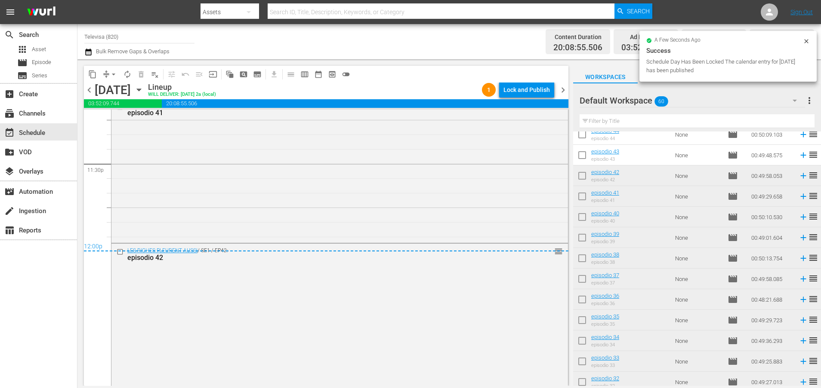
scroll to position [4072, 0]
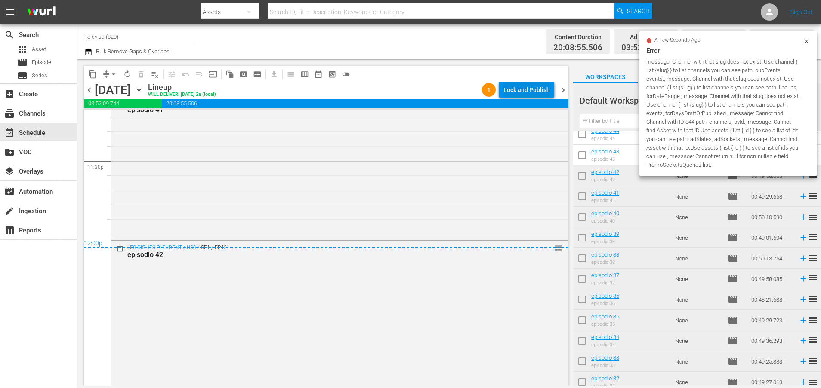
click at [516, 90] on div "Lock and Publish" at bounding box center [526, 89] width 46 height 15
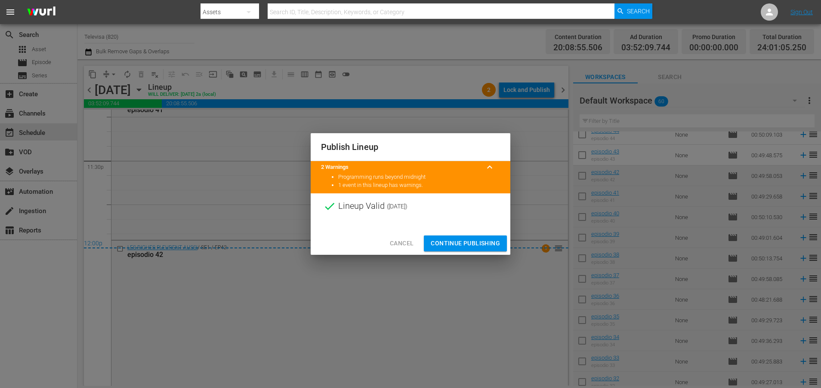
click at [455, 240] on span "Continue Publishing" at bounding box center [465, 243] width 69 height 11
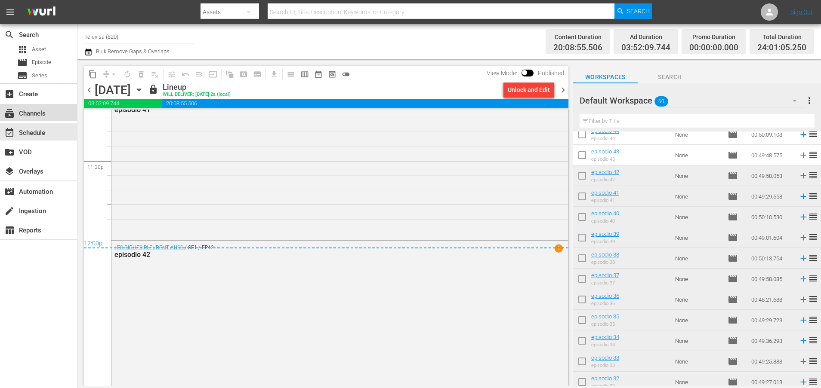
click at [44, 110] on div "subscriptions Channels" at bounding box center [24, 112] width 48 height 8
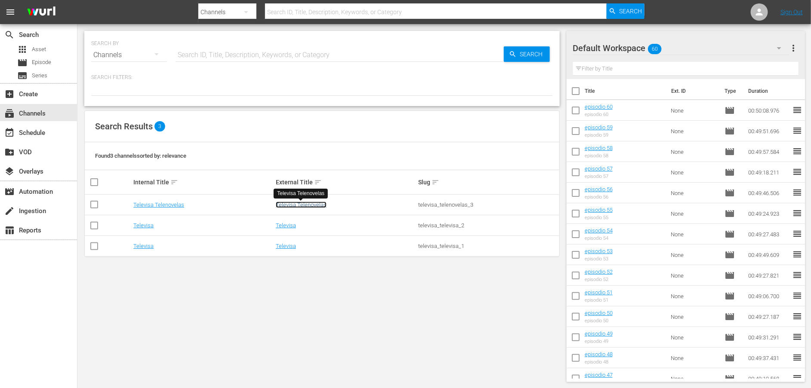
click at [306, 204] on link "Televisa Telenovelas" at bounding box center [301, 205] width 51 height 6
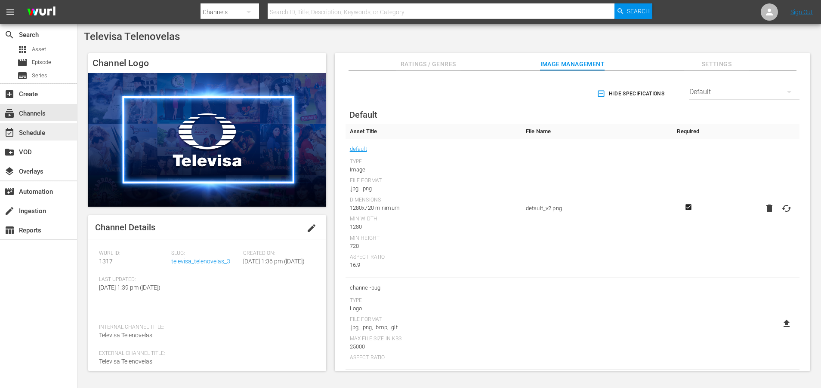
click at [42, 130] on div "event_available Schedule" at bounding box center [24, 132] width 48 height 8
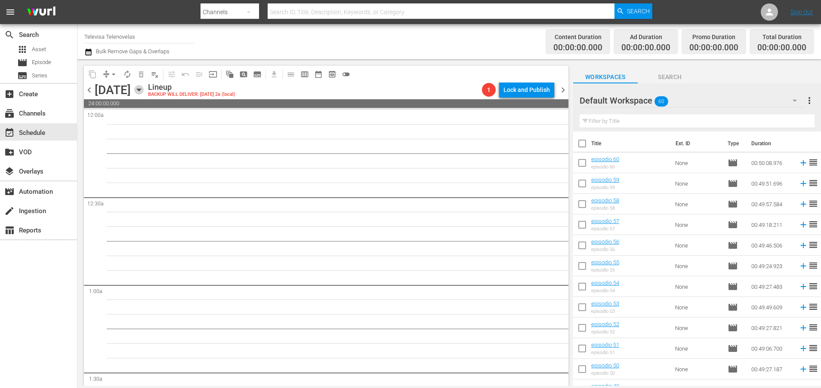
click at [141, 90] on icon "button" at bounding box center [139, 90] width 4 height 2
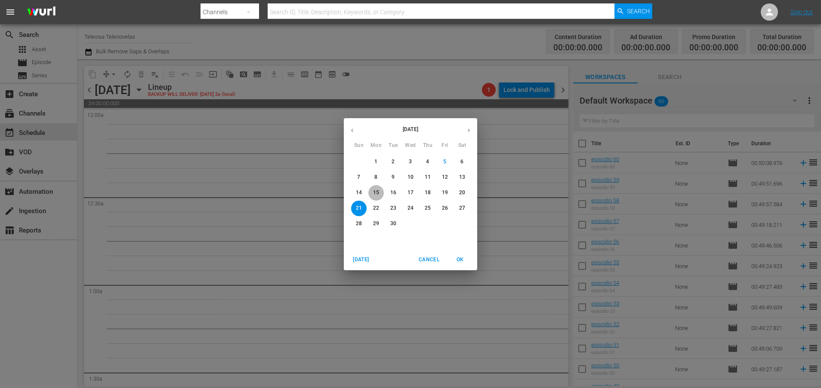
click at [375, 191] on p "15" at bounding box center [376, 192] width 6 height 7
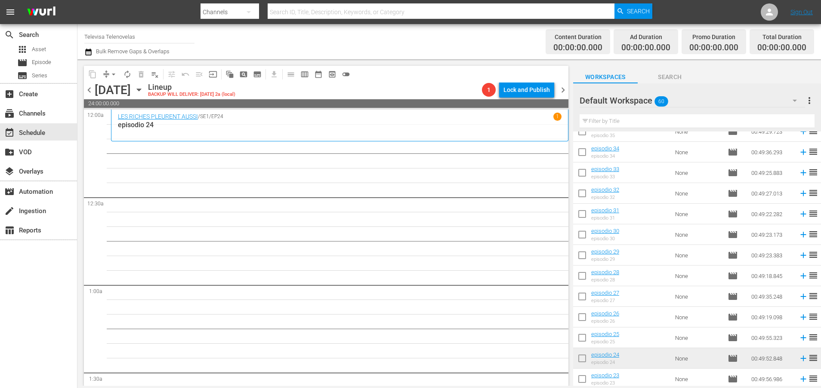
scroll to position [599, 0]
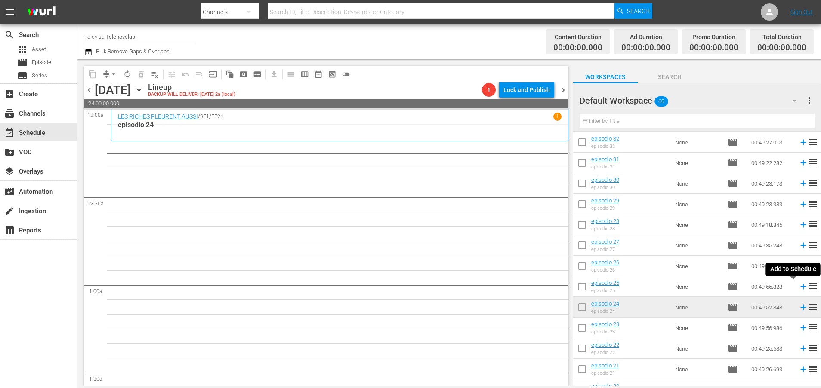
click at [800, 288] on icon at bounding box center [803, 287] width 6 height 6
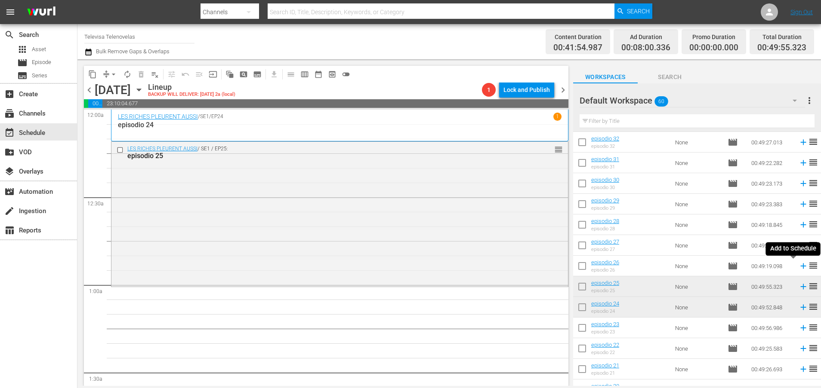
click at [800, 266] on icon at bounding box center [803, 267] width 6 height 6
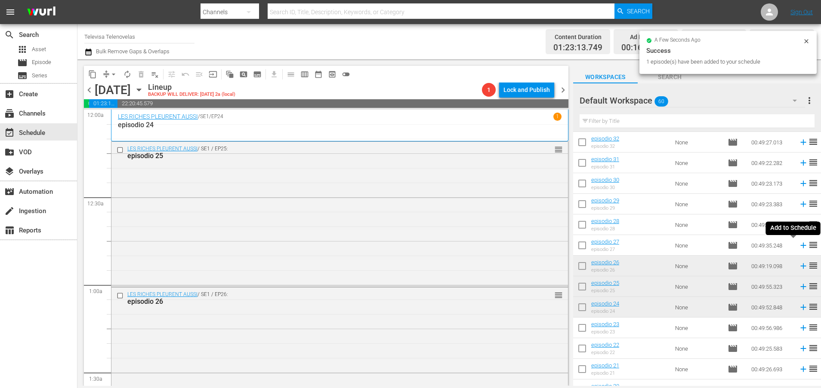
click at [800, 246] on icon at bounding box center [803, 246] width 6 height 6
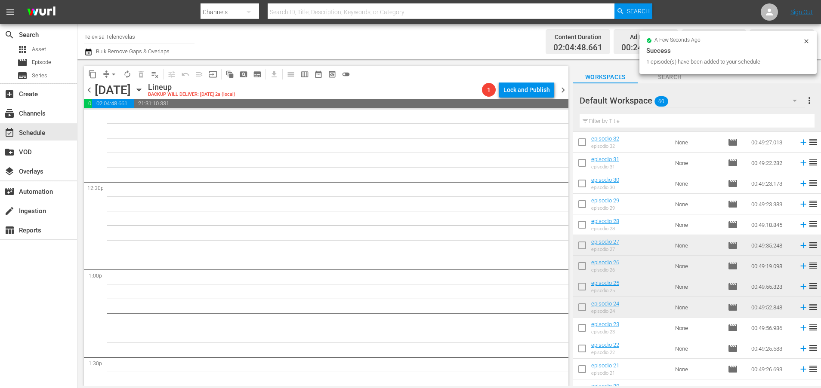
scroll to position [3934, 0]
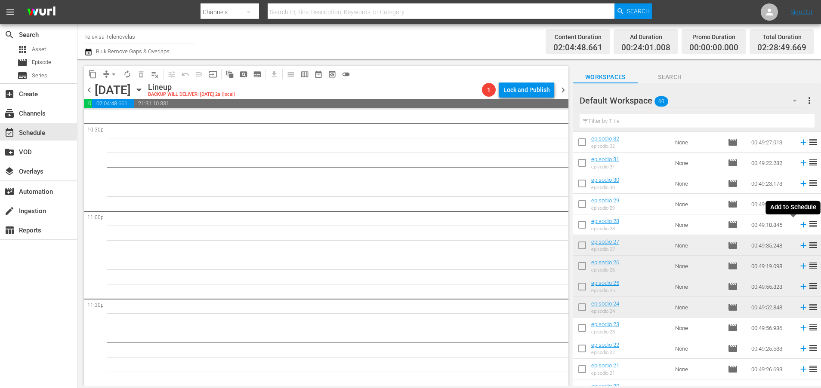
click at [798, 226] on icon at bounding box center [802, 224] width 9 height 9
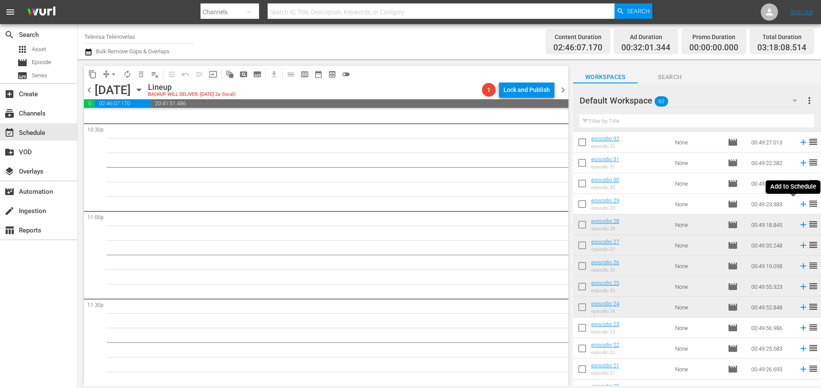
click at [798, 203] on icon at bounding box center [802, 204] width 9 height 9
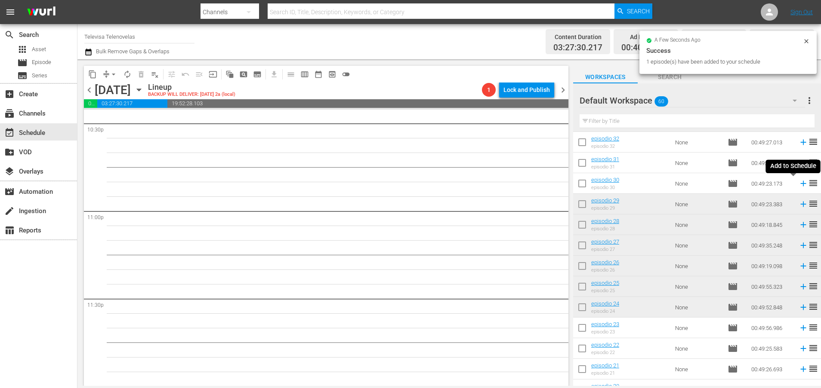
scroll to position [3920, 0]
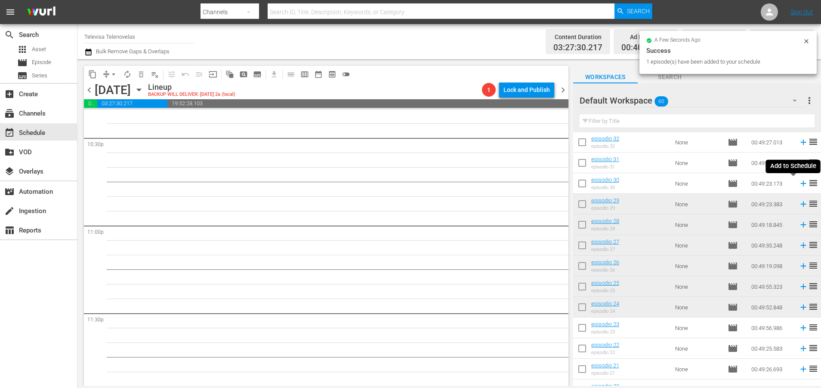
click at [798, 185] on icon at bounding box center [802, 183] width 9 height 9
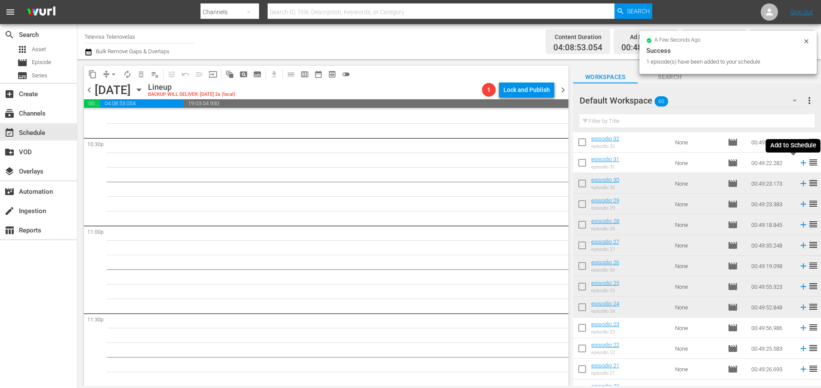
scroll to position [3905, 0]
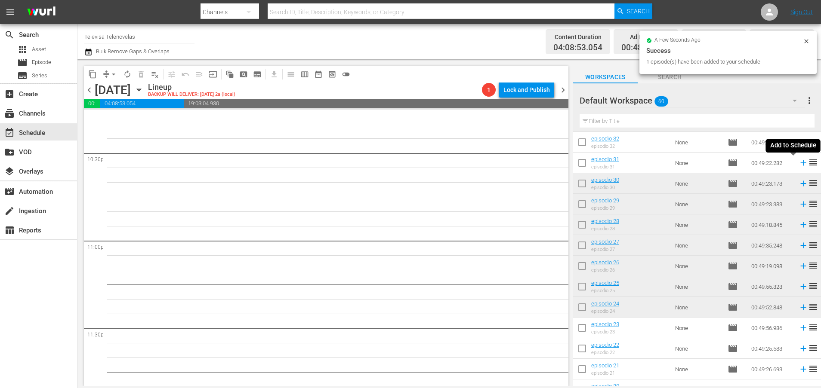
click at [800, 164] on icon at bounding box center [803, 163] width 6 height 6
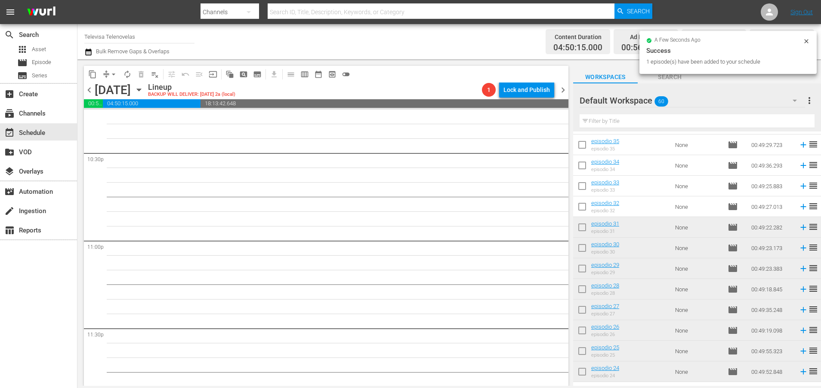
scroll to position [3890, 0]
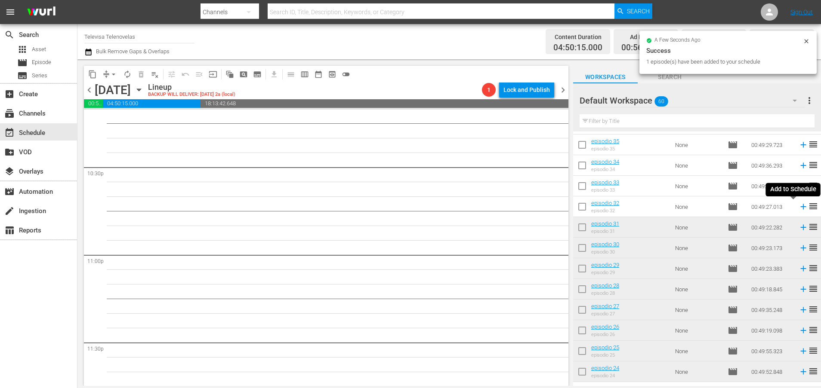
click at [798, 206] on icon at bounding box center [802, 206] width 9 height 9
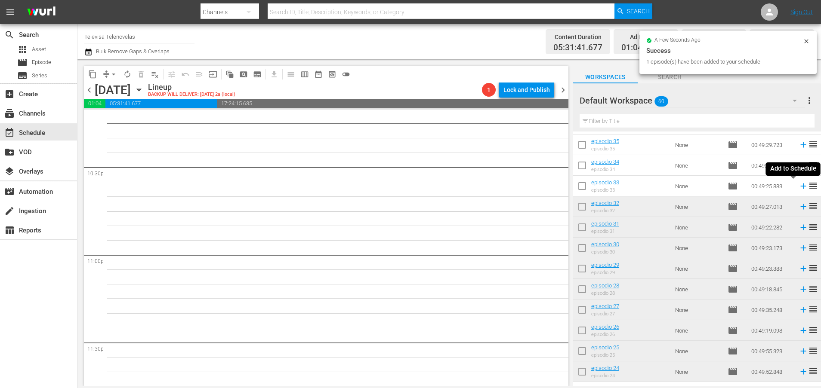
scroll to position [3876, 0]
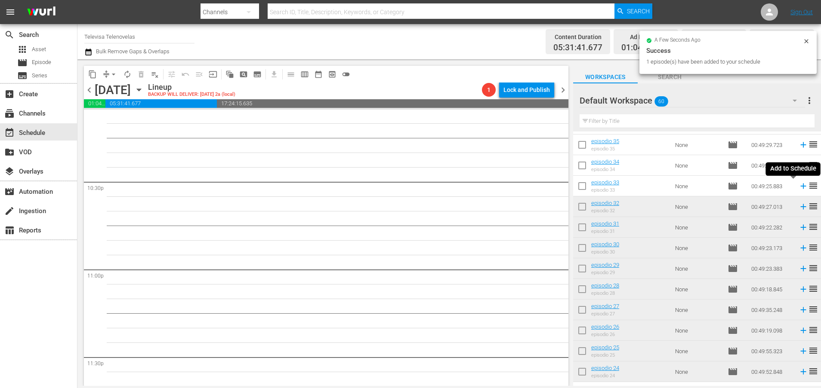
click at [798, 187] on icon at bounding box center [802, 185] width 9 height 9
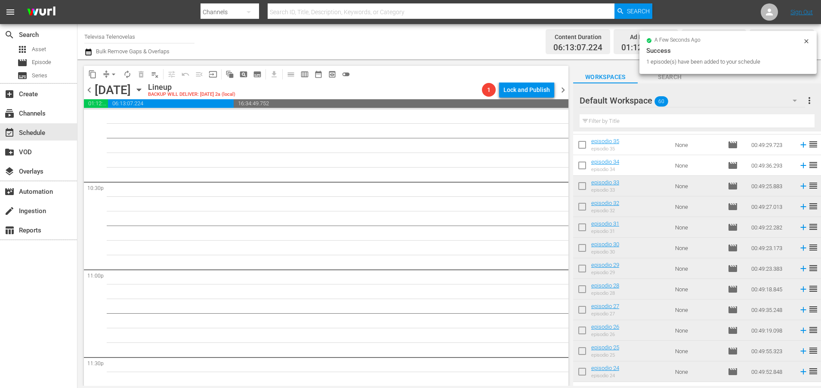
scroll to position [3861, 0]
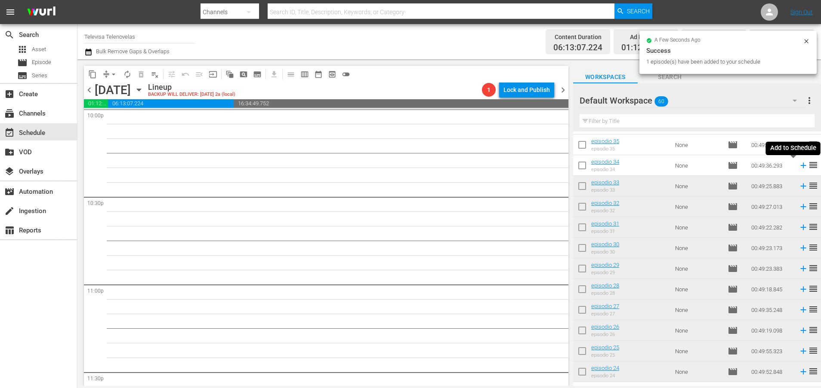
click at [800, 166] on icon at bounding box center [803, 166] width 6 height 6
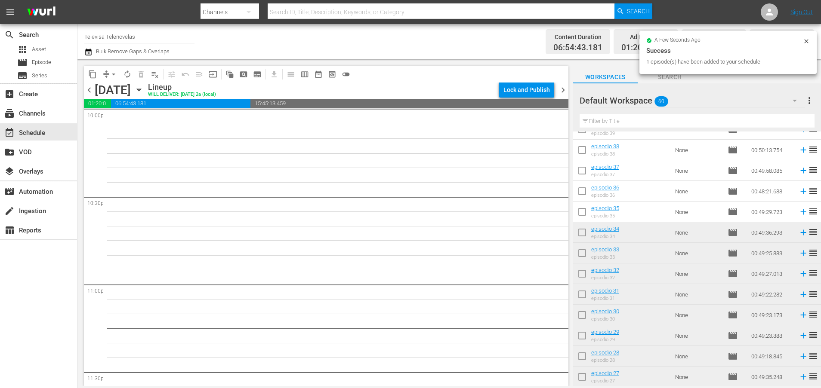
scroll to position [405, 0]
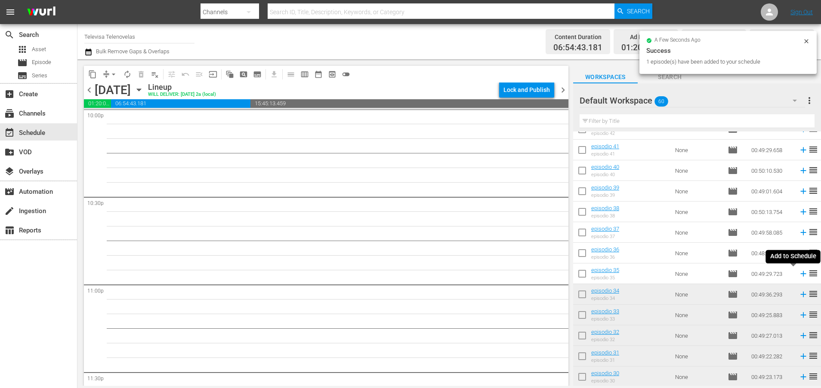
click at [800, 272] on icon at bounding box center [803, 274] width 6 height 6
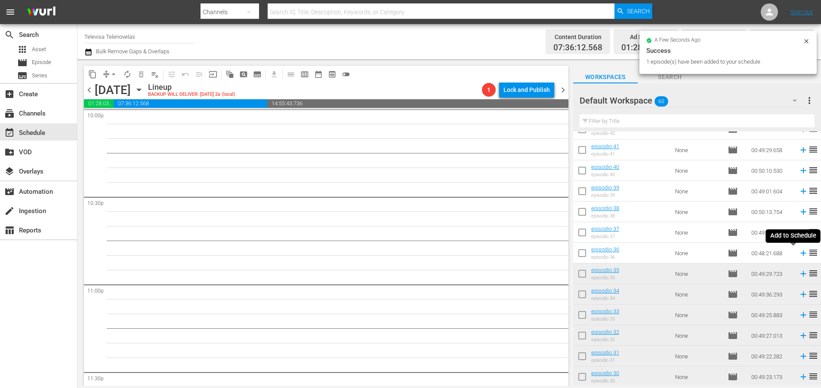
click at [798, 255] on icon at bounding box center [802, 253] width 9 height 9
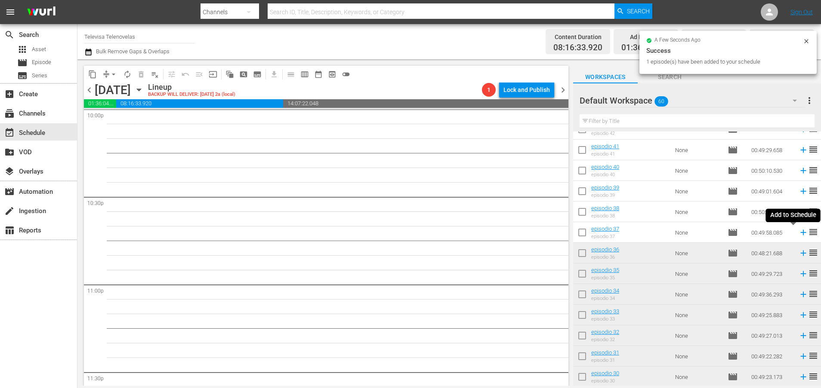
scroll to position [3847, 0]
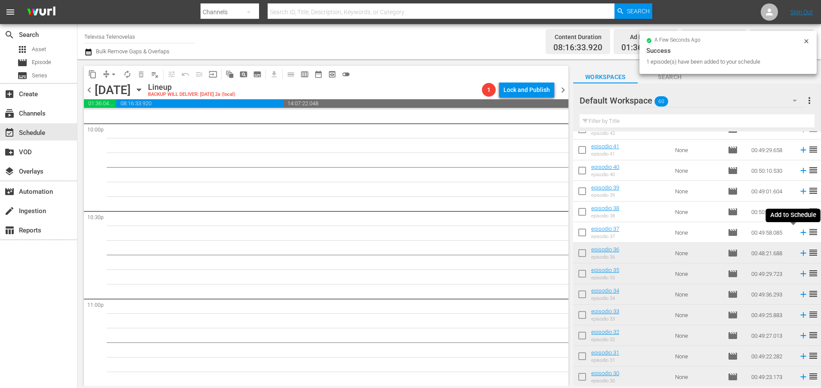
click at [800, 234] on icon at bounding box center [803, 233] width 6 height 6
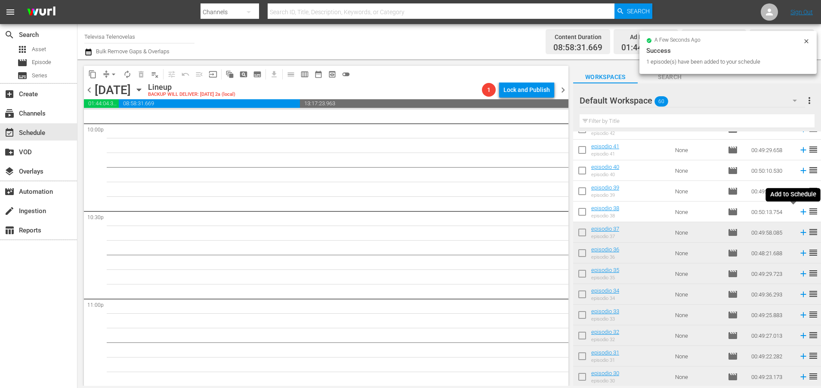
scroll to position [3832, 0]
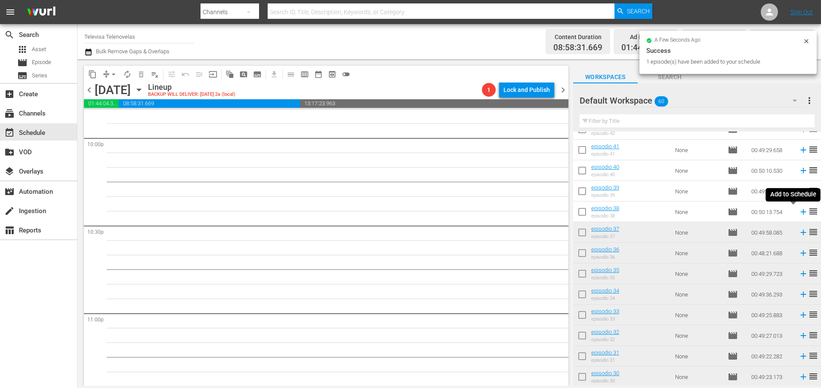
click at [800, 213] on icon at bounding box center [803, 212] width 6 height 6
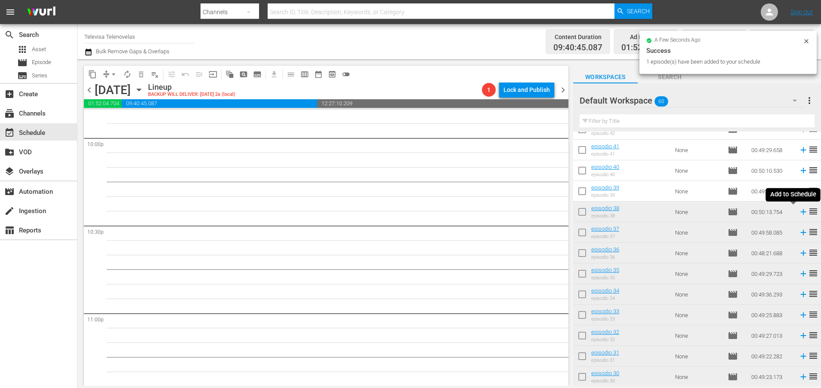
scroll to position [3817, 0]
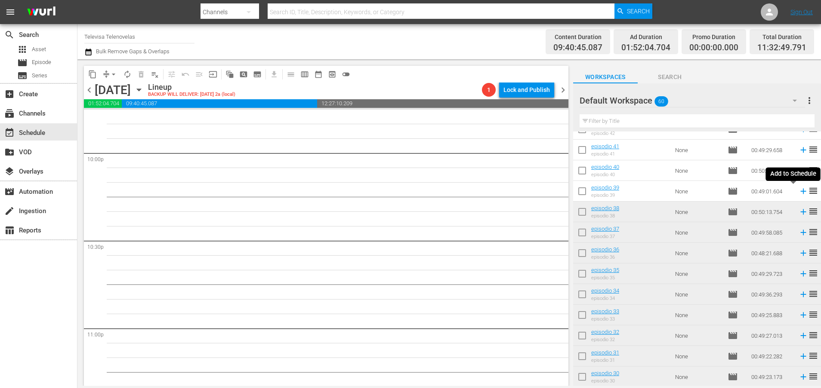
click at [798, 192] on icon at bounding box center [802, 191] width 9 height 9
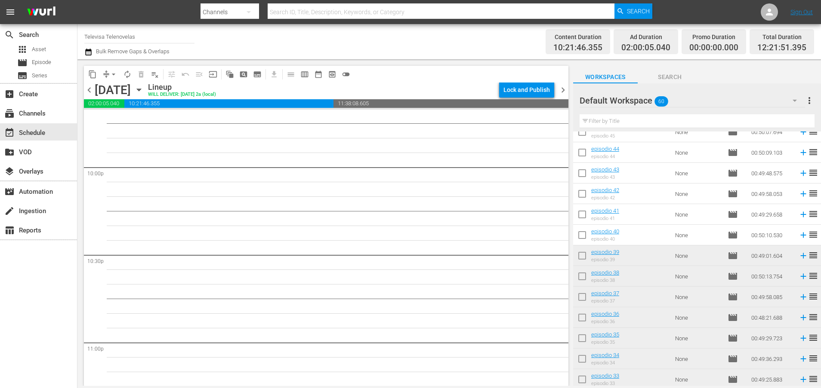
scroll to position [276, 0]
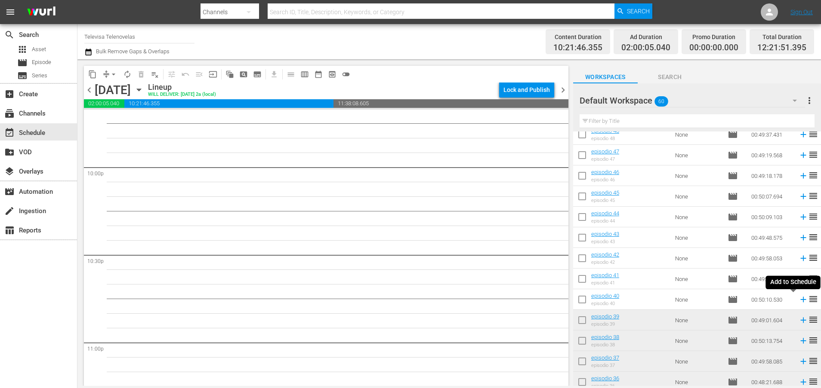
click at [800, 301] on icon at bounding box center [803, 300] width 6 height 6
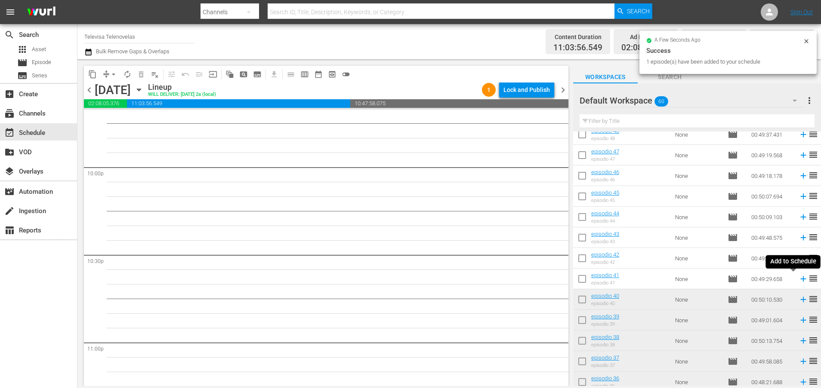
scroll to position [3788, 0]
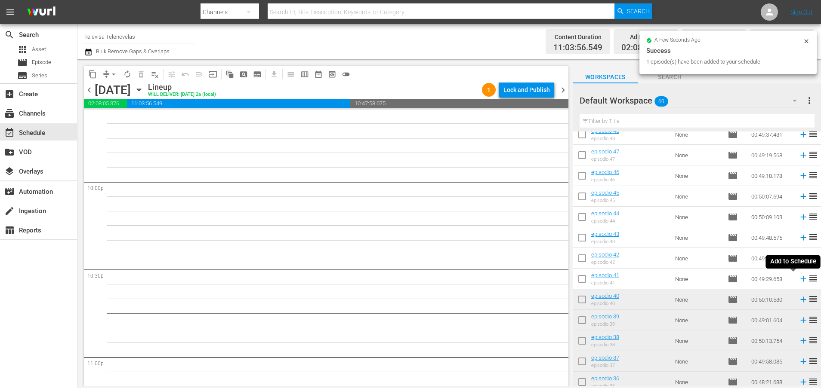
click at [798, 279] on icon at bounding box center [802, 278] width 9 height 9
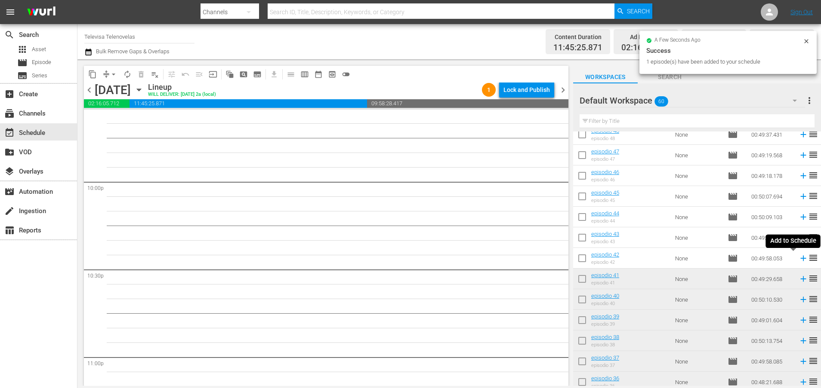
scroll to position [3773, 0]
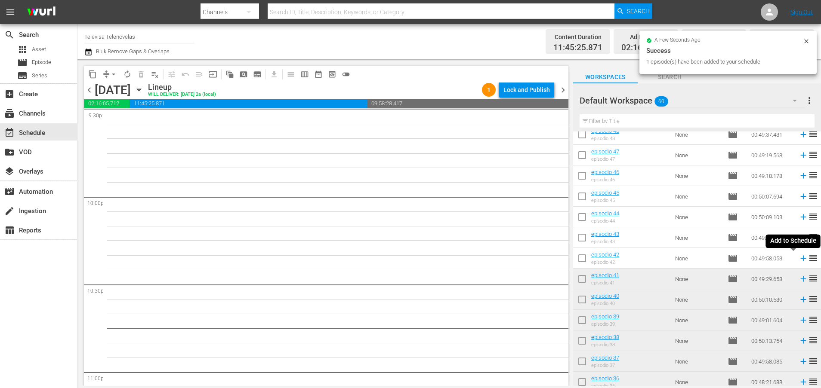
click at [800, 259] on icon at bounding box center [803, 259] width 6 height 6
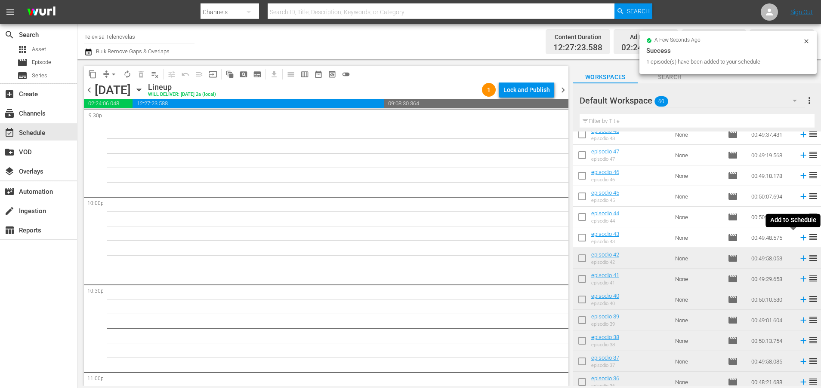
scroll to position [3759, 0]
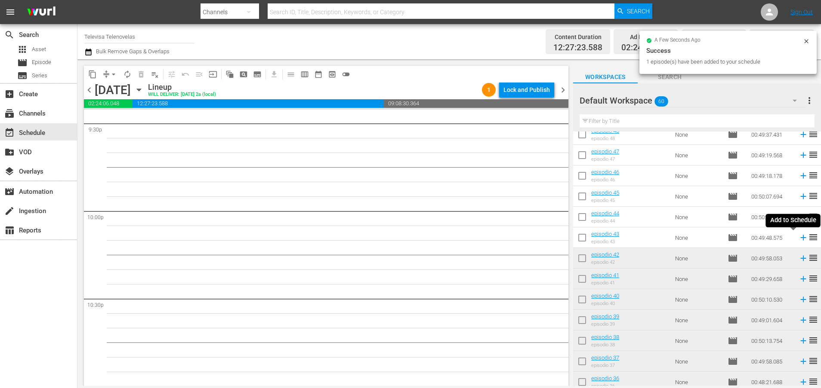
click at [798, 237] on icon at bounding box center [802, 237] width 9 height 9
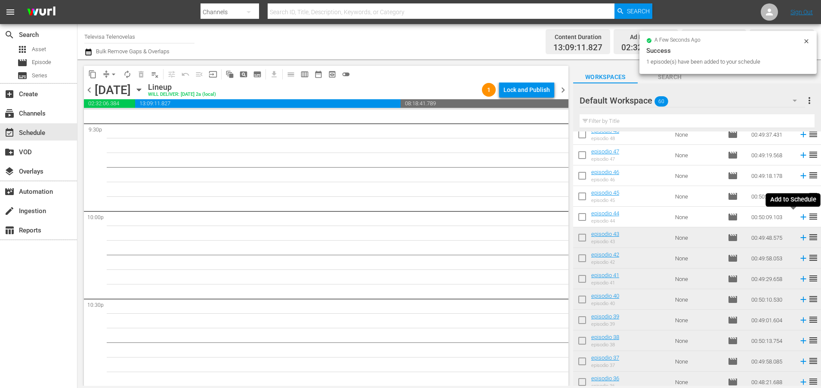
scroll to position [3744, 0]
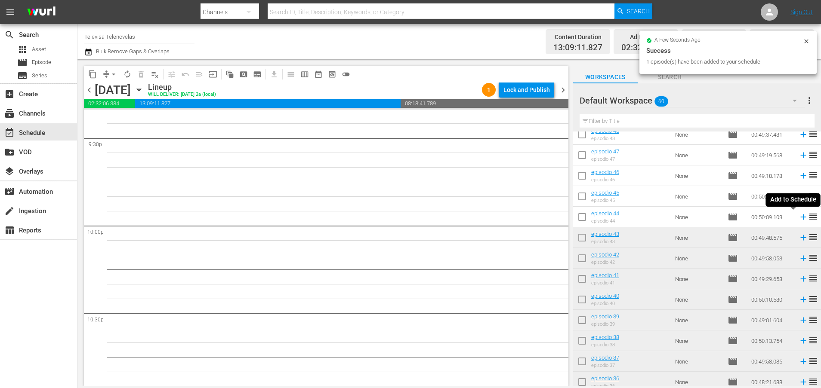
click at [800, 218] on icon at bounding box center [803, 218] width 6 height 6
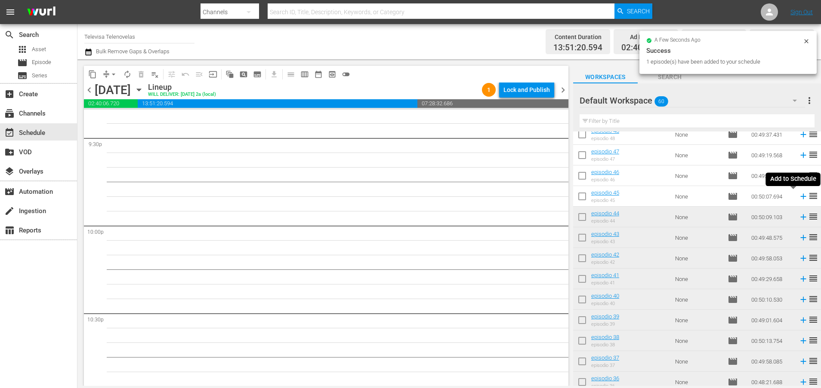
scroll to position [3729, 0]
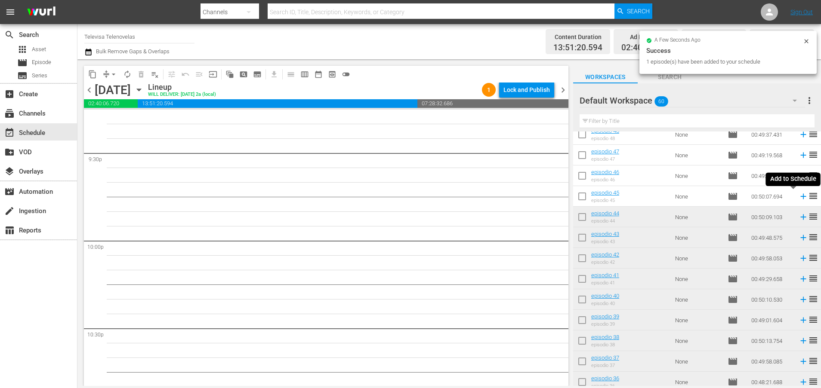
click at [800, 199] on icon at bounding box center [803, 197] width 6 height 6
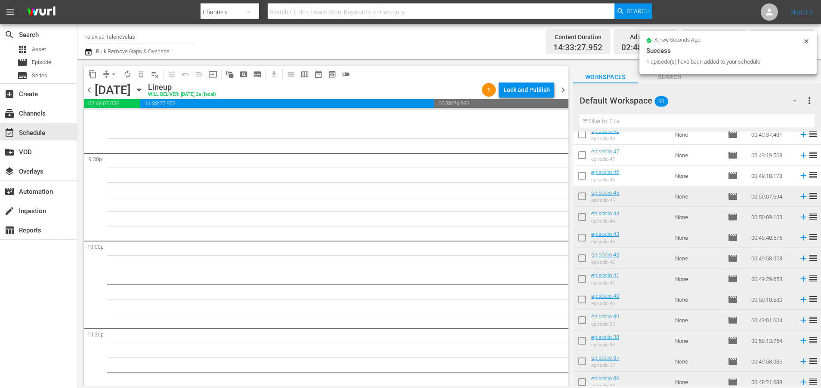
scroll to position [3715, 0]
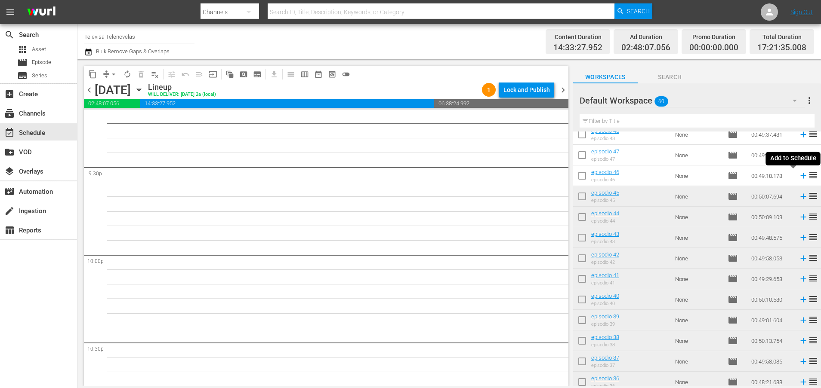
click at [800, 177] on icon at bounding box center [803, 176] width 6 height 6
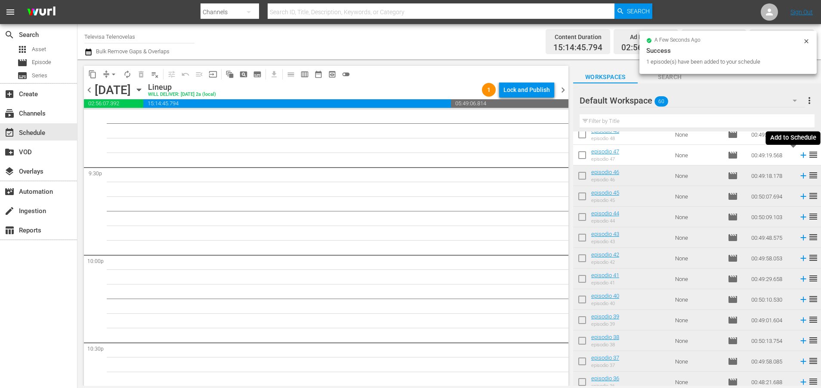
scroll to position [3700, 0]
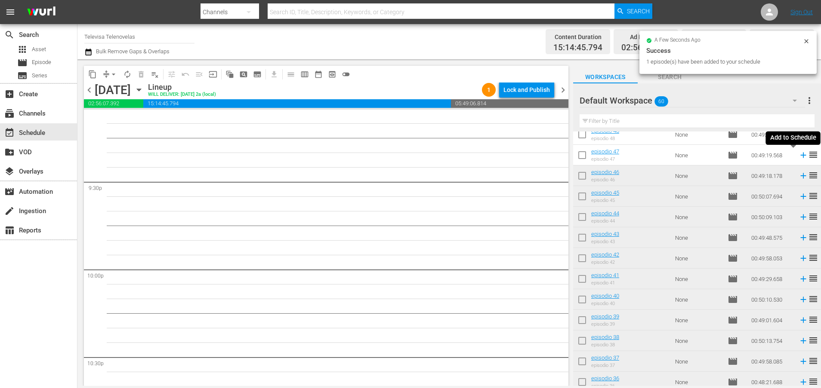
click at [800, 156] on icon at bounding box center [803, 156] width 6 height 6
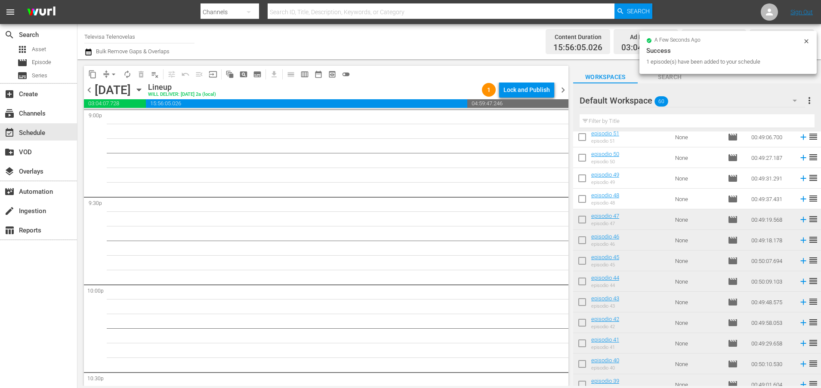
scroll to position [147, 0]
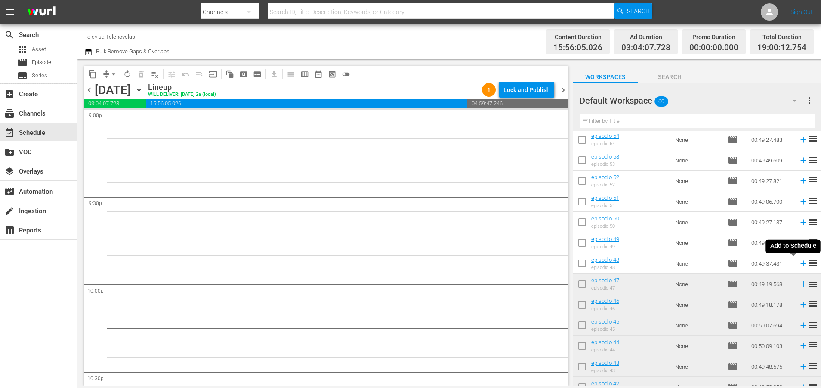
click at [800, 264] on icon at bounding box center [803, 264] width 6 height 6
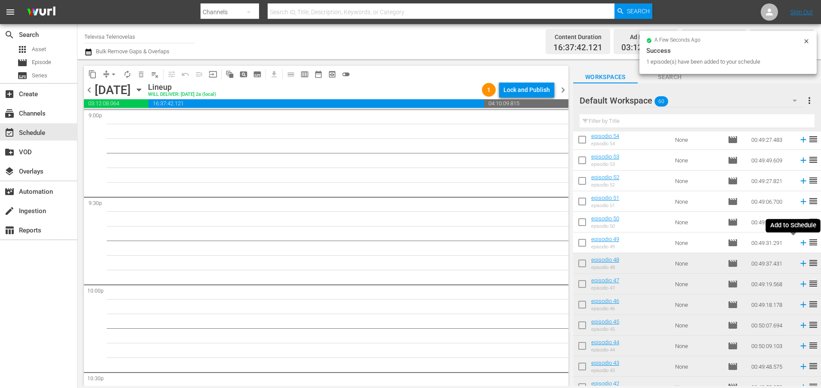
click at [798, 243] on icon at bounding box center [802, 242] width 9 height 9
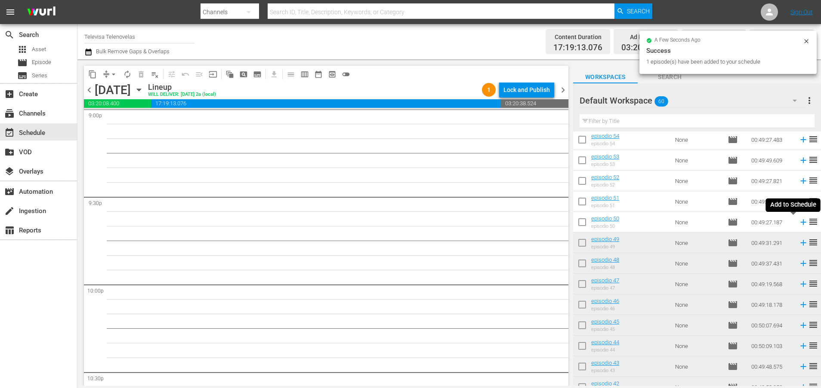
click at [800, 223] on icon at bounding box center [803, 223] width 6 height 6
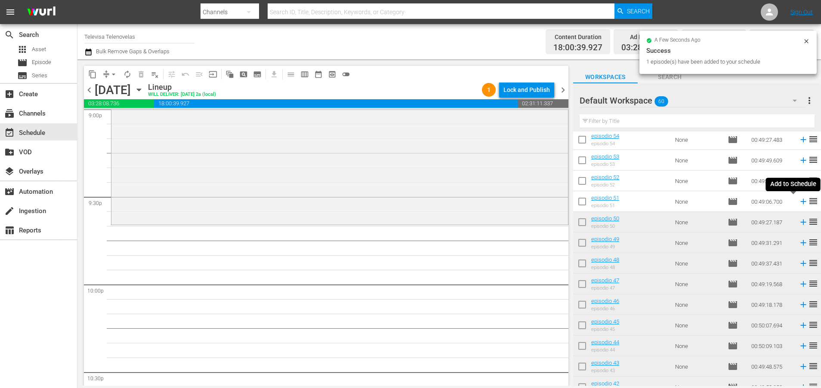
click at [800, 202] on icon at bounding box center [803, 202] width 6 height 6
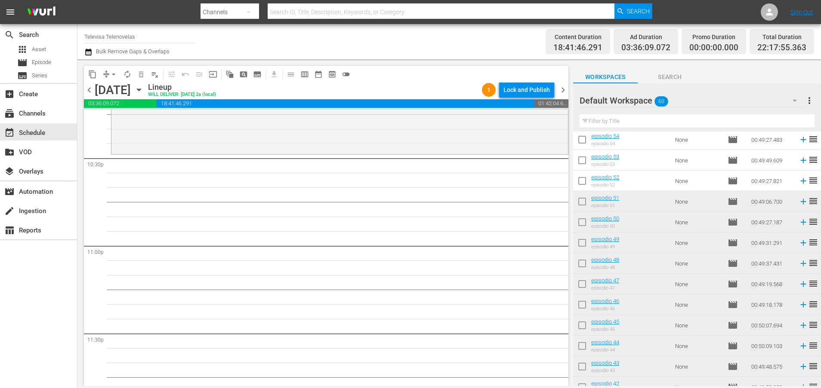
scroll to position [3934, 0]
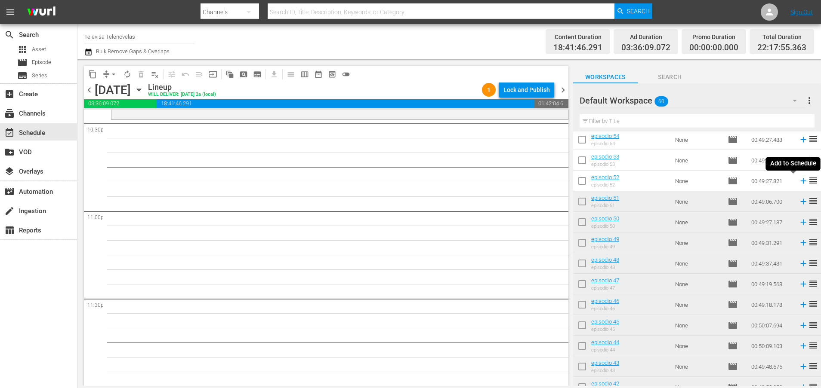
click at [800, 181] on icon at bounding box center [803, 181] width 6 height 6
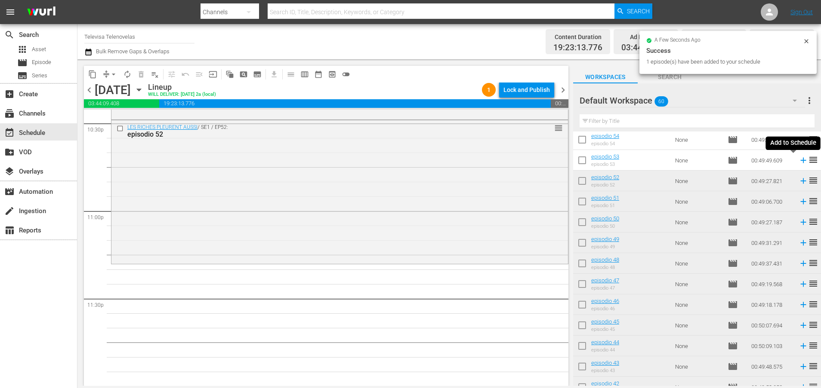
click at [798, 162] on icon at bounding box center [802, 160] width 9 height 9
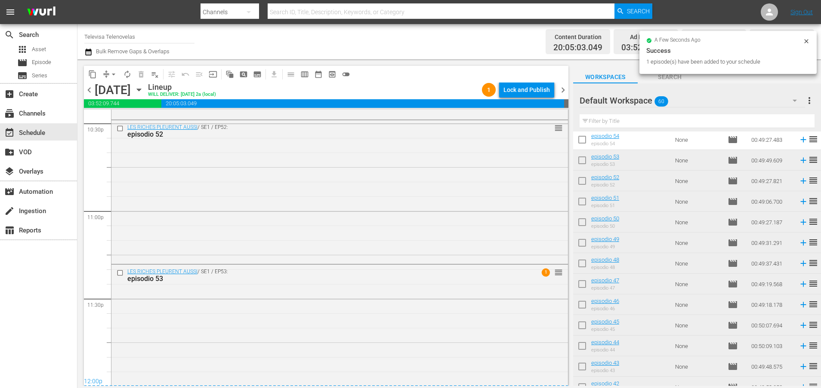
scroll to position [3958, 0]
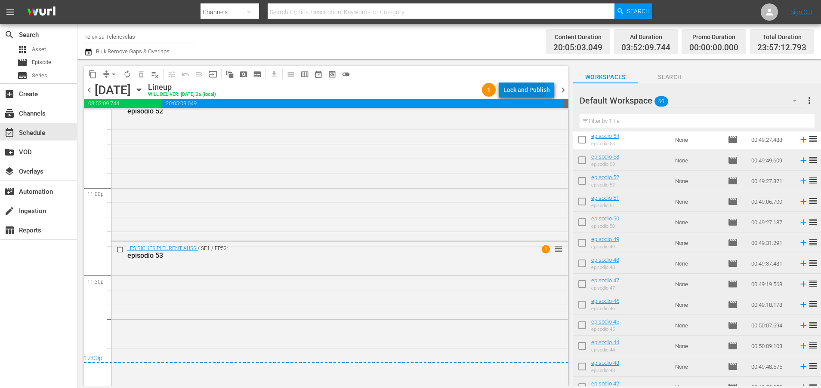
click at [522, 90] on div "Lock and Publish" at bounding box center [526, 89] width 46 height 15
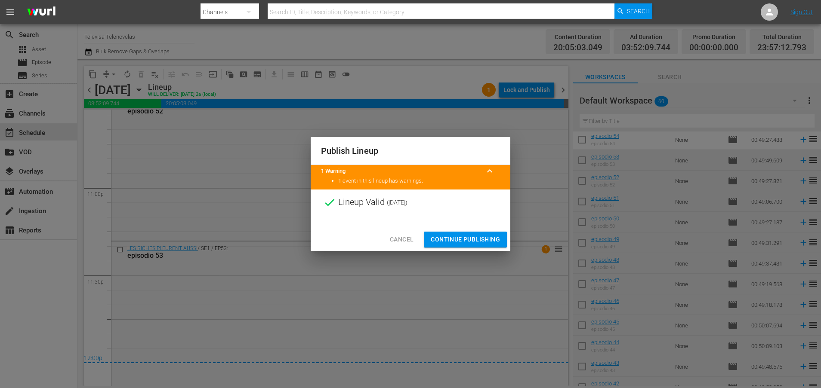
click at [454, 240] on span "Continue Publishing" at bounding box center [465, 239] width 69 height 11
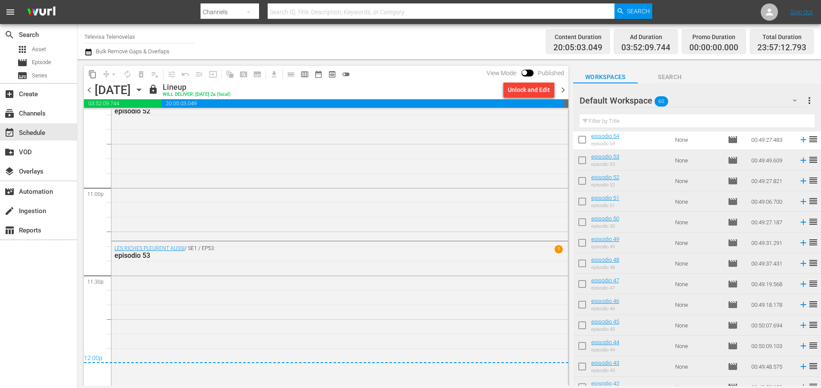
click at [144, 88] on icon "button" at bounding box center [138, 89] width 9 height 9
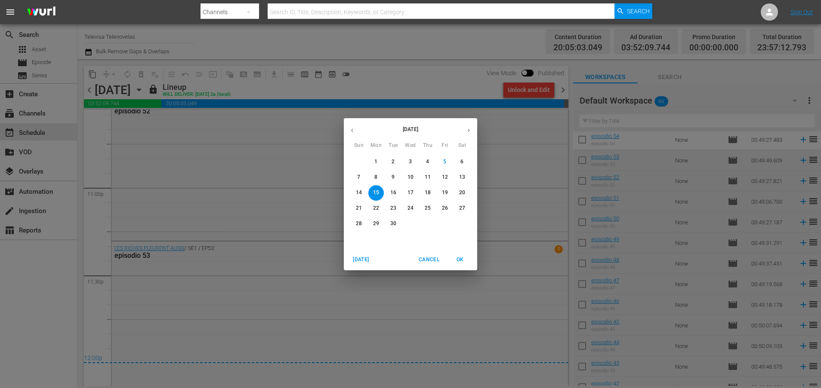
click at [395, 190] on p "16" at bounding box center [393, 192] width 6 height 7
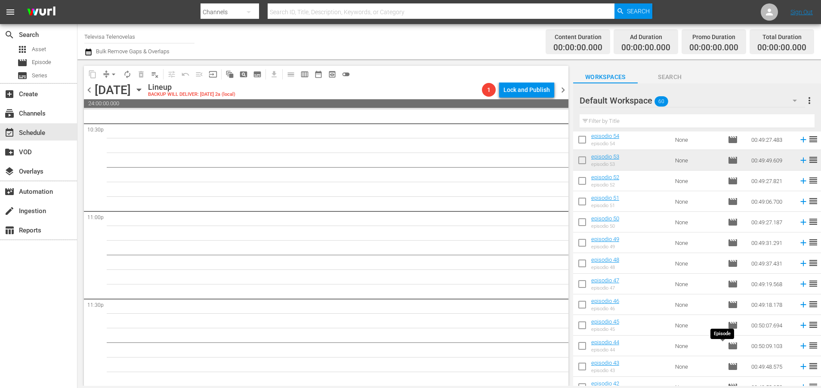
scroll to position [83, 0]
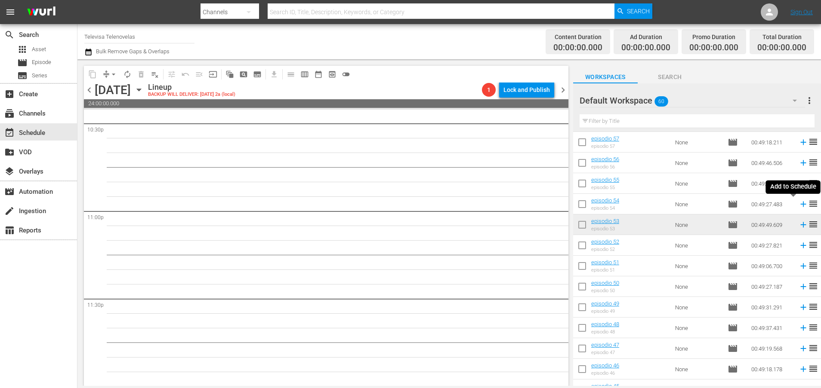
click at [800, 206] on icon at bounding box center [803, 205] width 6 height 6
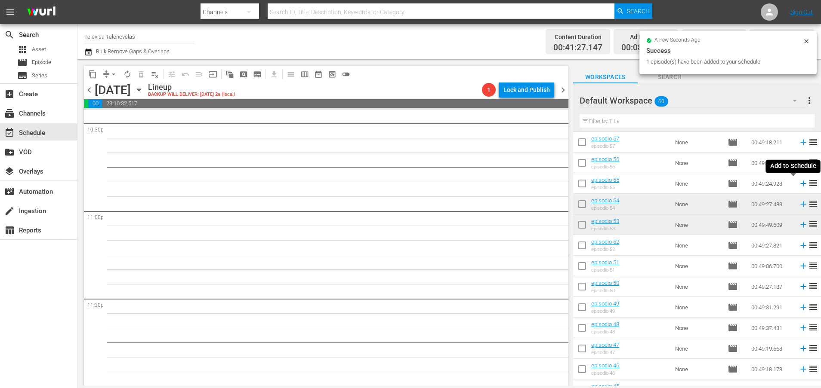
click at [800, 184] on icon at bounding box center [803, 184] width 6 height 6
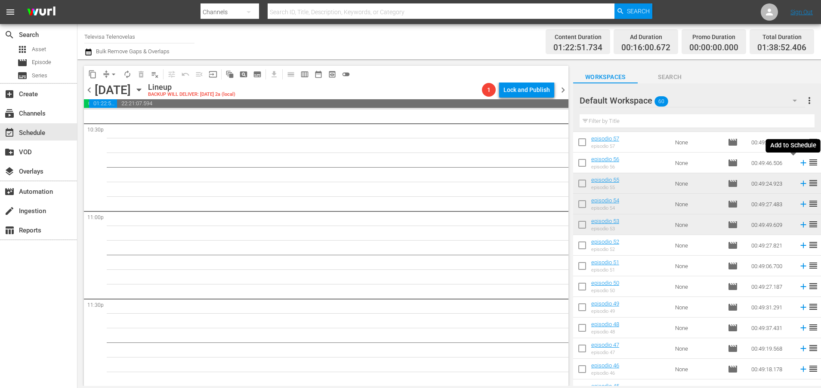
click at [800, 163] on icon at bounding box center [803, 163] width 6 height 6
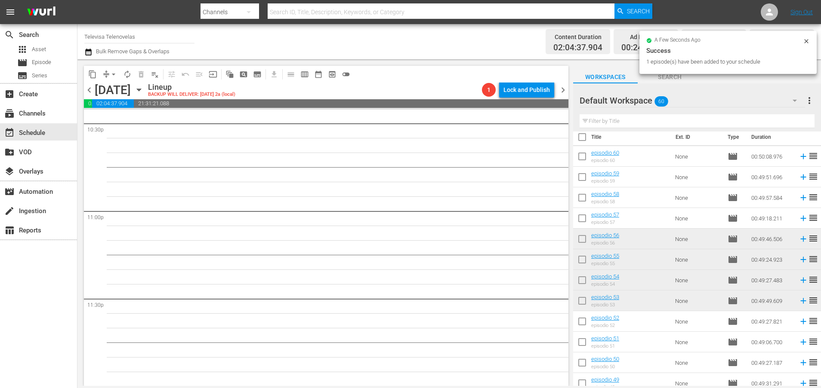
scroll to position [0, 0]
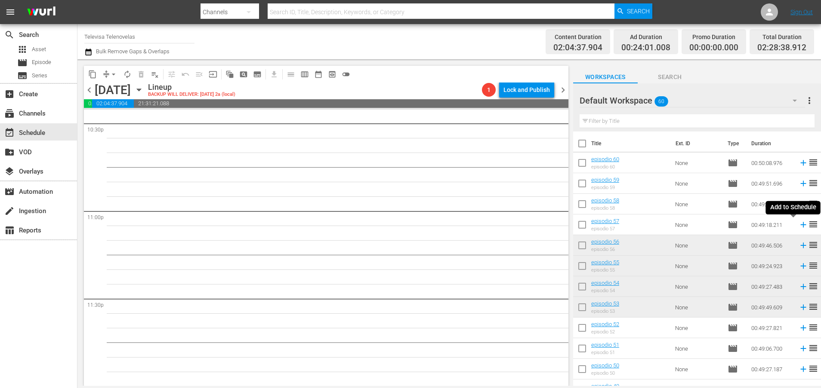
click at [800, 226] on icon at bounding box center [803, 225] width 6 height 6
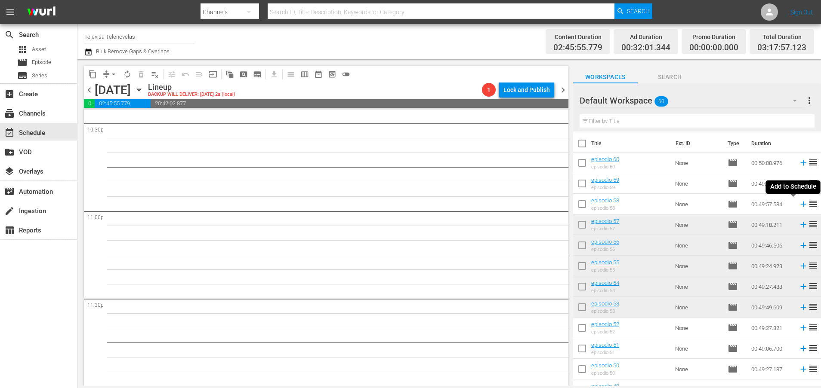
click at [798, 206] on icon at bounding box center [802, 204] width 9 height 9
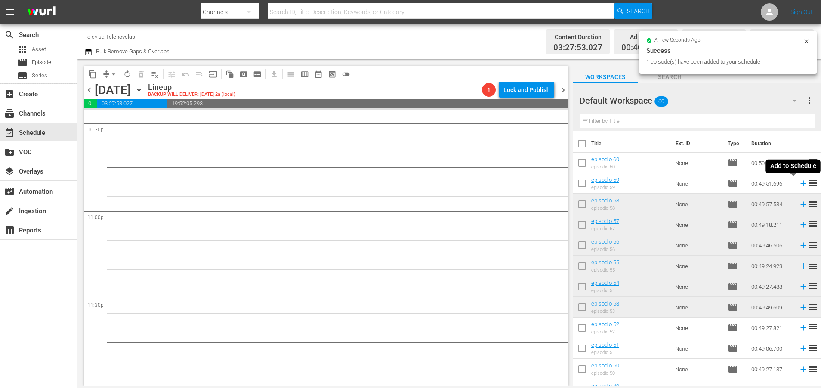
click at [800, 184] on icon at bounding box center [803, 184] width 6 height 6
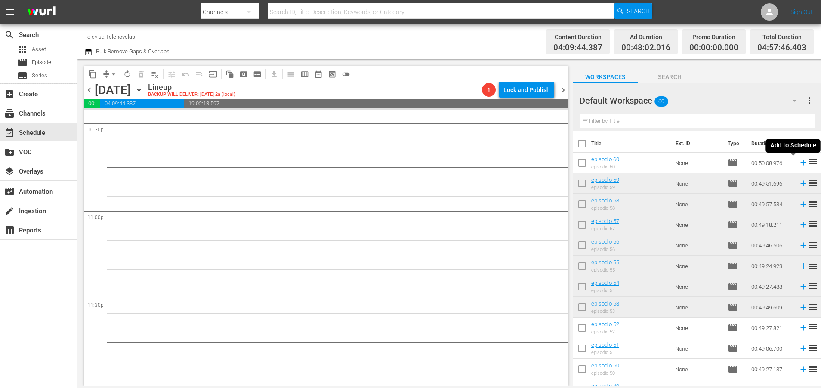
click at [800, 164] on icon at bounding box center [803, 163] width 6 height 6
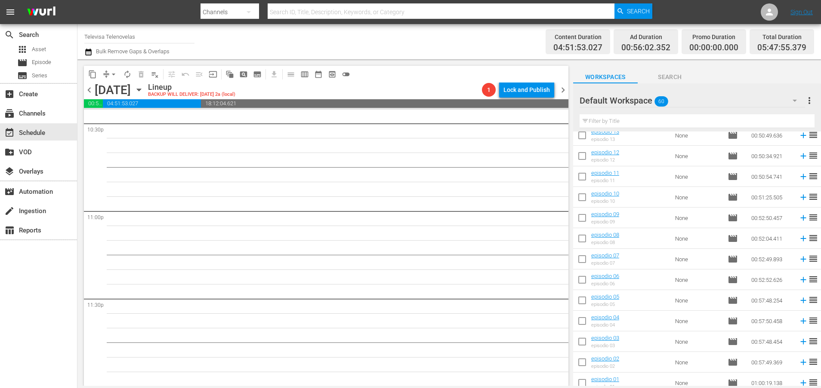
scroll to position [1004, 0]
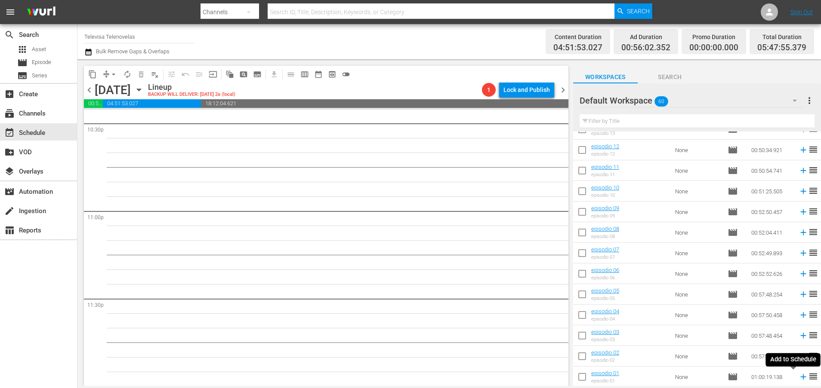
click at [798, 378] on icon at bounding box center [802, 376] width 9 height 9
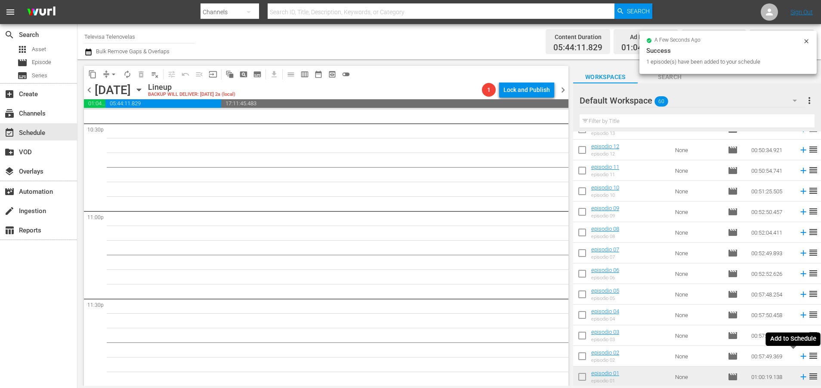
click at [800, 357] on icon at bounding box center [803, 357] width 6 height 6
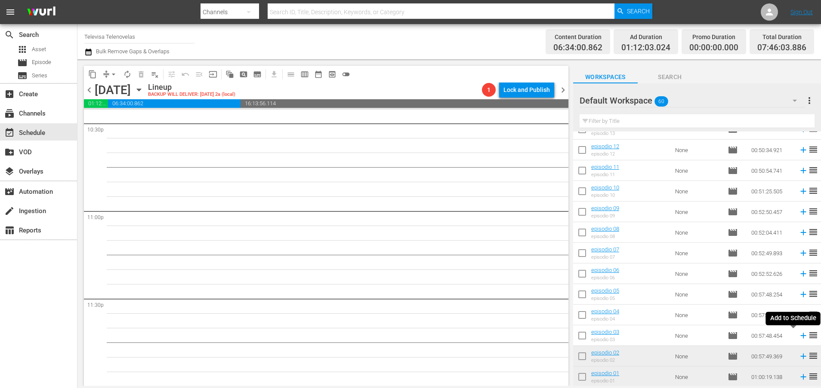
click at [798, 335] on icon at bounding box center [802, 335] width 9 height 9
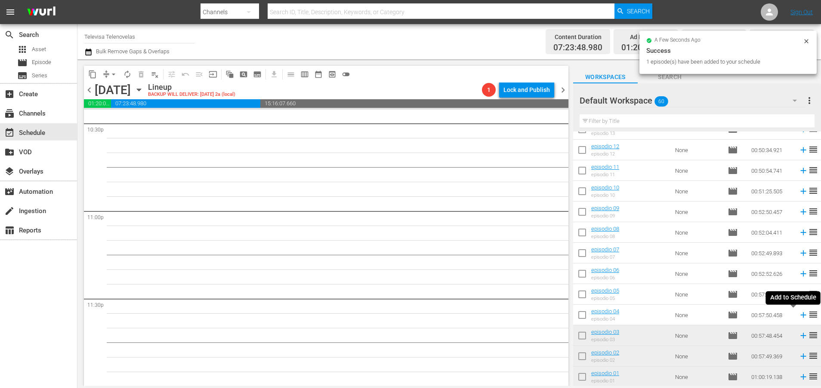
click at [798, 315] on icon at bounding box center [802, 315] width 9 height 9
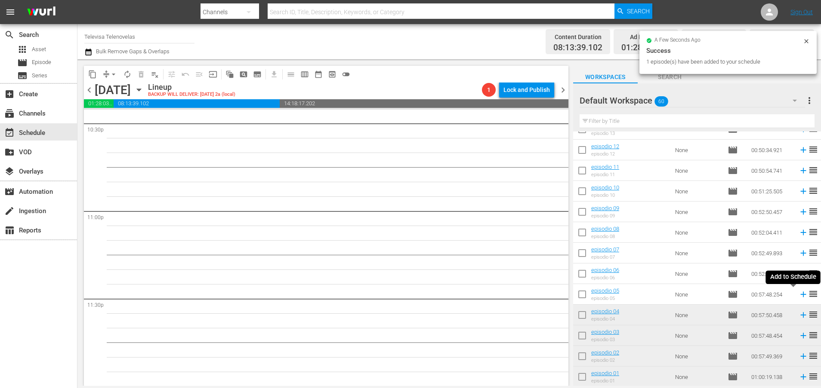
click at [800, 296] on icon at bounding box center [803, 295] width 6 height 6
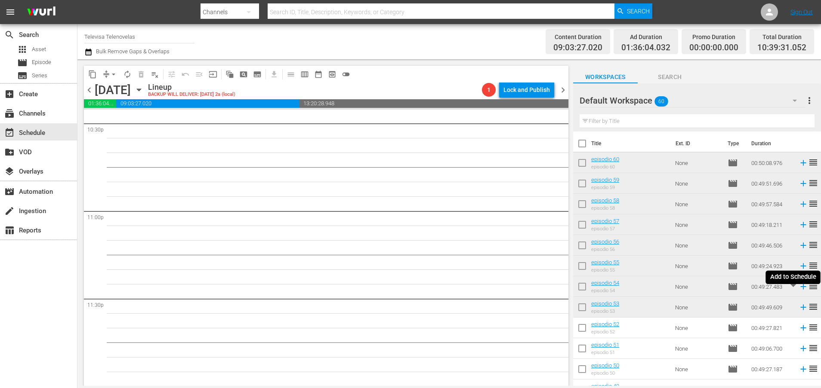
scroll to position [1004, 0]
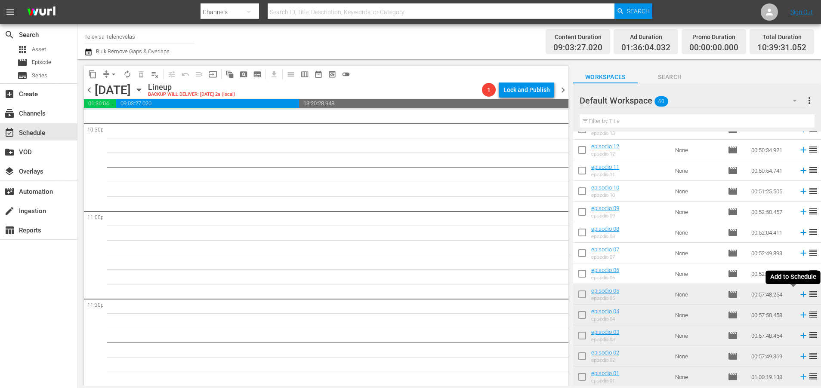
click at [800, 296] on icon at bounding box center [803, 295] width 6 height 6
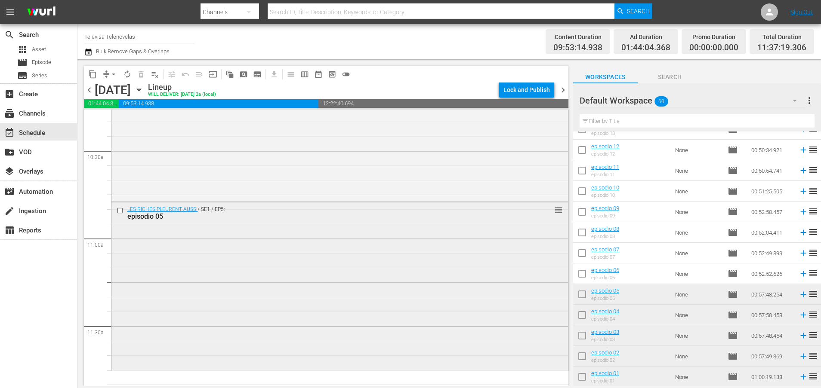
scroll to position [1805, 0]
click at [120, 206] on input "checkbox" at bounding box center [121, 206] width 9 height 7
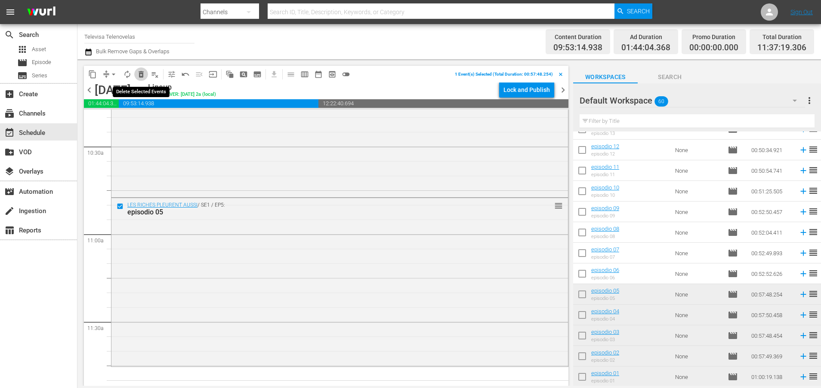
click at [141, 71] on span "delete_forever_outlined" at bounding box center [141, 74] width 9 height 9
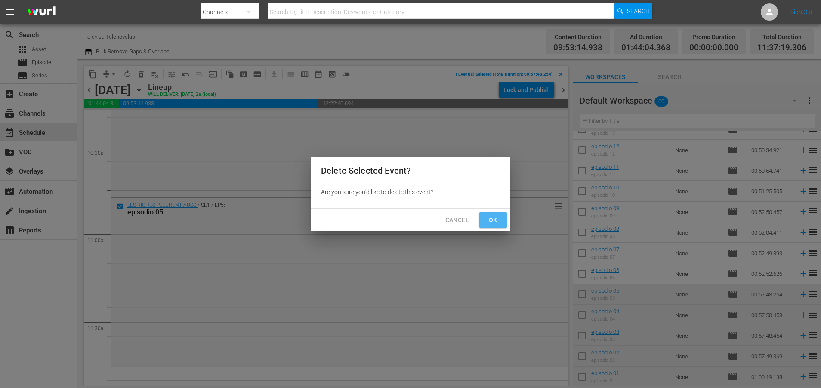
click at [493, 219] on span "Ok" at bounding box center [493, 220] width 14 height 11
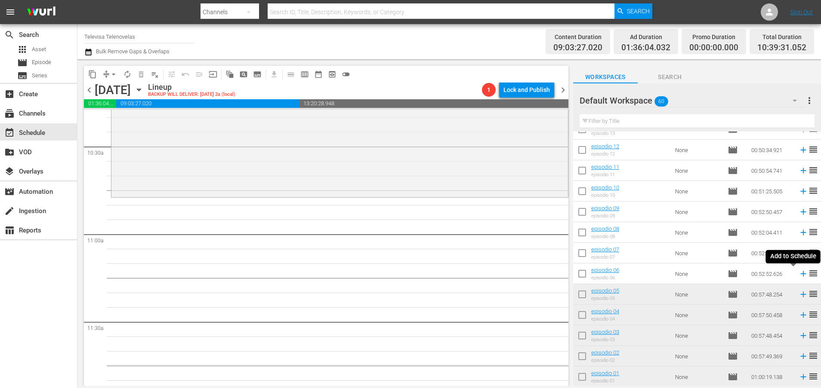
click at [800, 273] on icon at bounding box center [803, 274] width 6 height 6
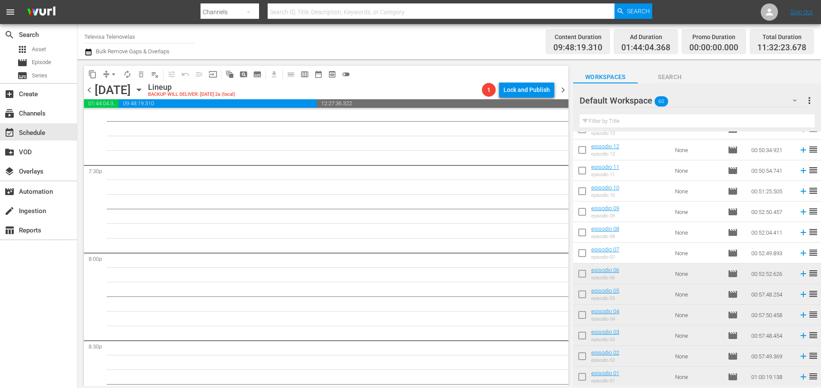
scroll to position [3934, 0]
click at [800, 255] on icon at bounding box center [803, 254] width 6 height 6
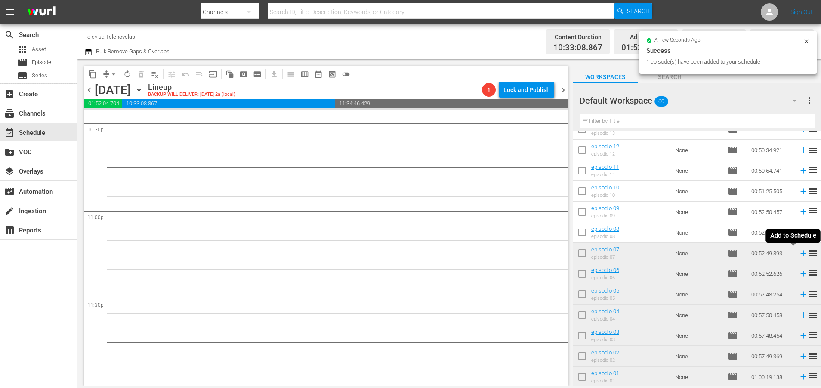
scroll to position [3920, 0]
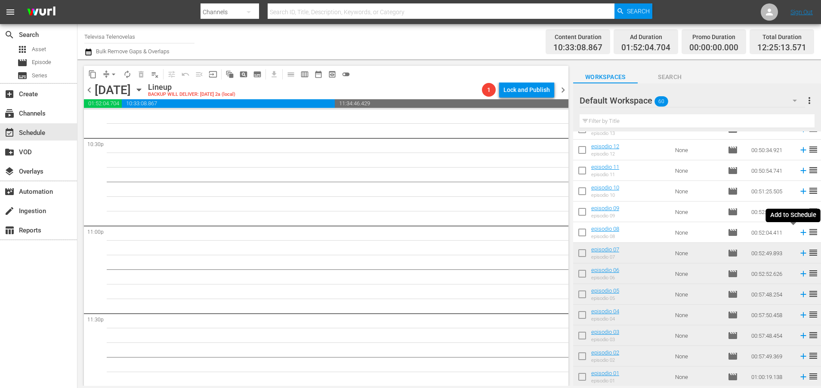
click at [800, 233] on icon at bounding box center [803, 233] width 6 height 6
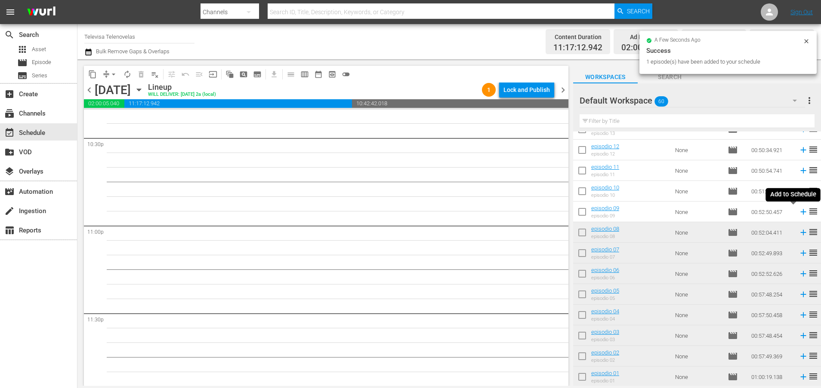
click at [798, 213] on icon at bounding box center [802, 211] width 9 height 9
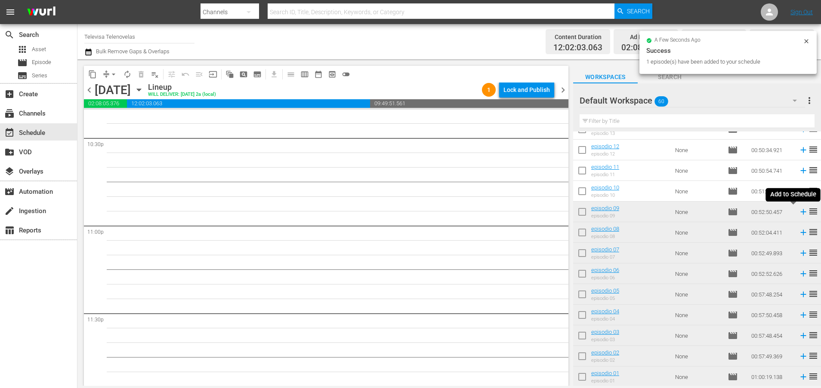
scroll to position [3905, 0]
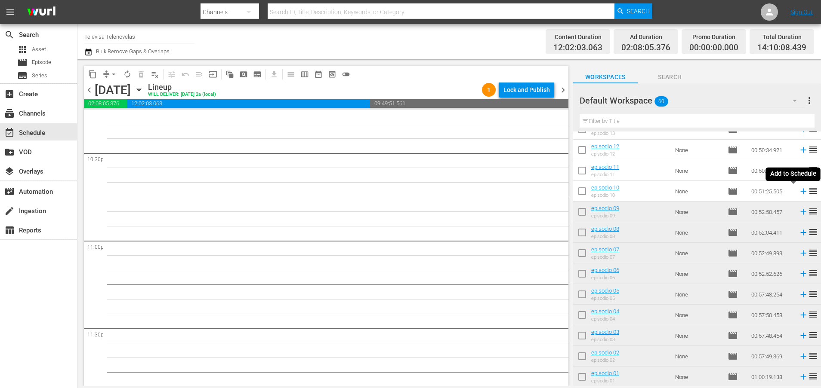
click at [800, 191] on icon at bounding box center [803, 192] width 6 height 6
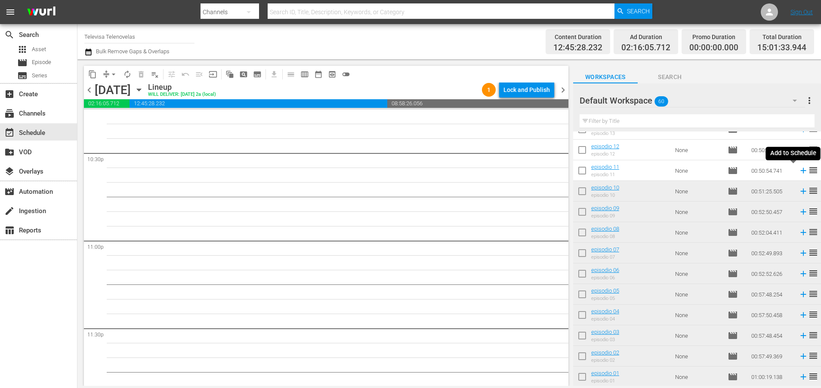
click at [800, 171] on icon at bounding box center [803, 171] width 6 height 6
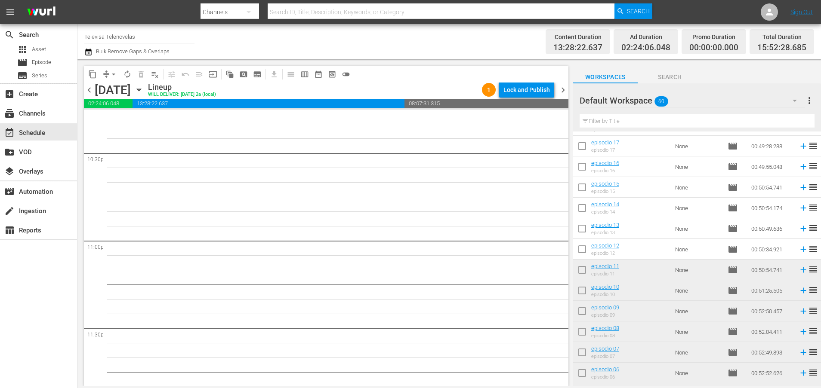
scroll to position [875, 0]
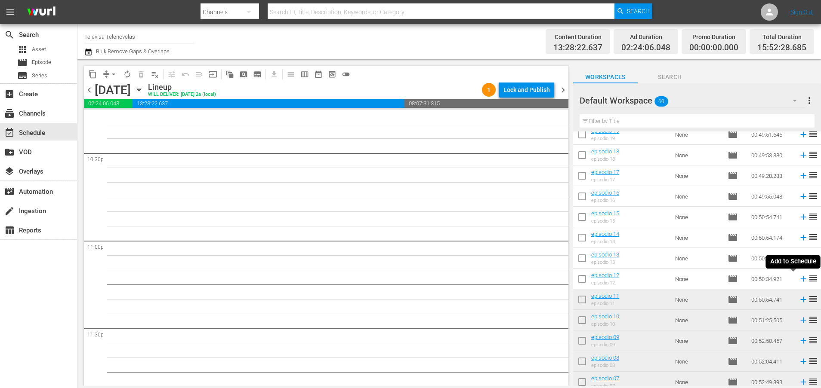
click at [800, 279] on icon at bounding box center [803, 280] width 6 height 6
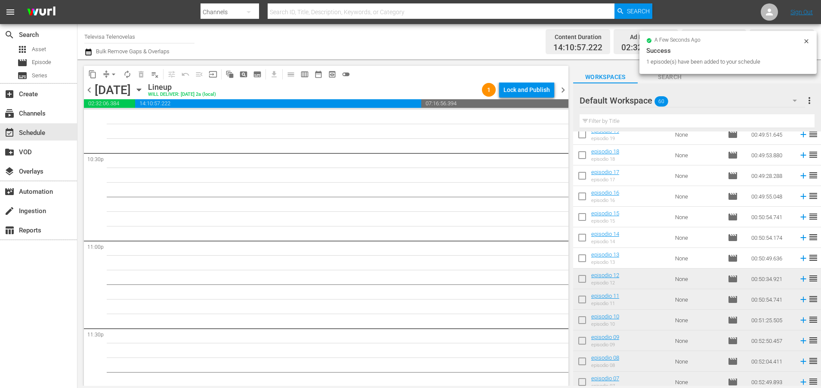
scroll to position [3890, 0]
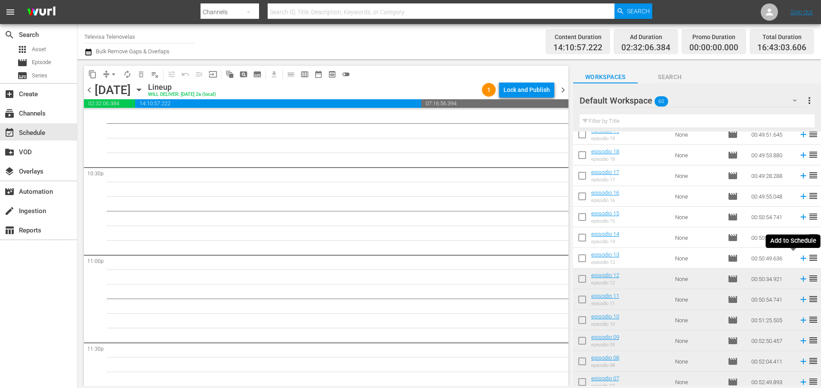
click at [800, 259] on icon at bounding box center [803, 259] width 6 height 6
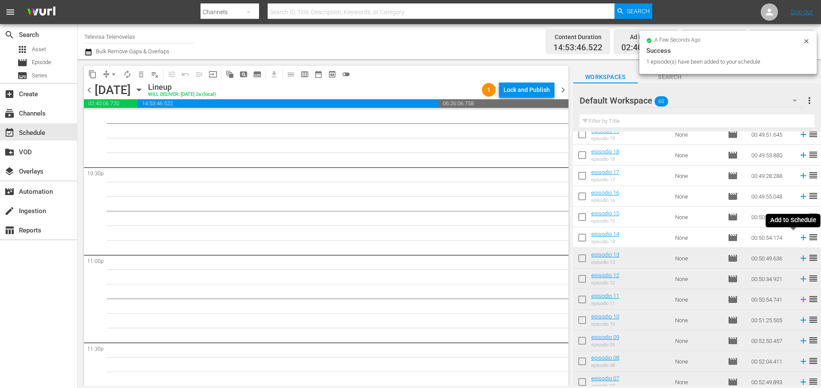
scroll to position [3876, 0]
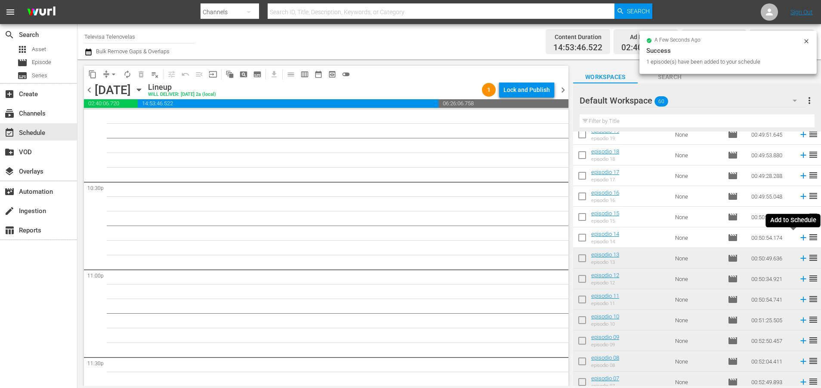
click at [800, 238] on icon at bounding box center [803, 238] width 6 height 6
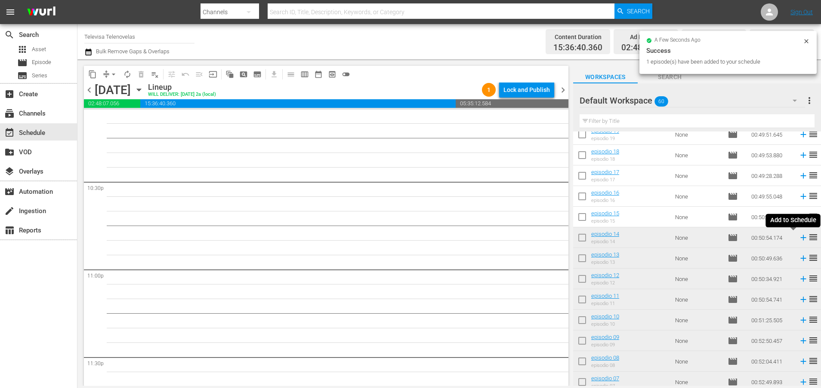
scroll to position [3861, 0]
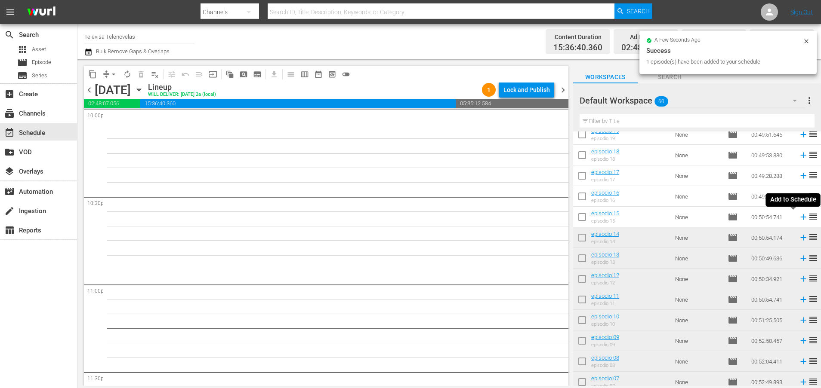
click at [800, 217] on icon at bounding box center [803, 218] width 6 height 6
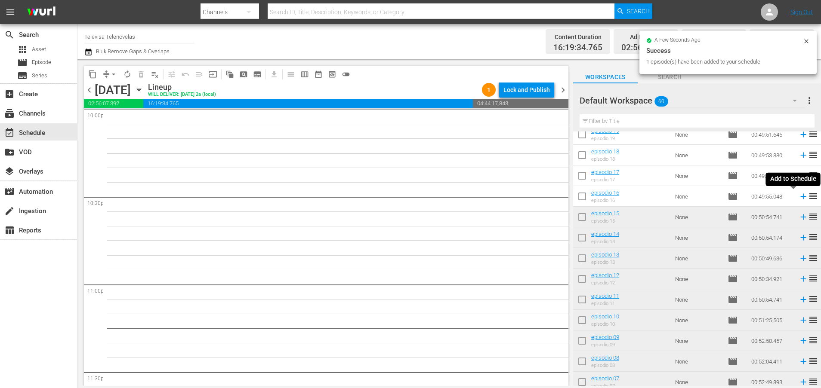
scroll to position [3847, 0]
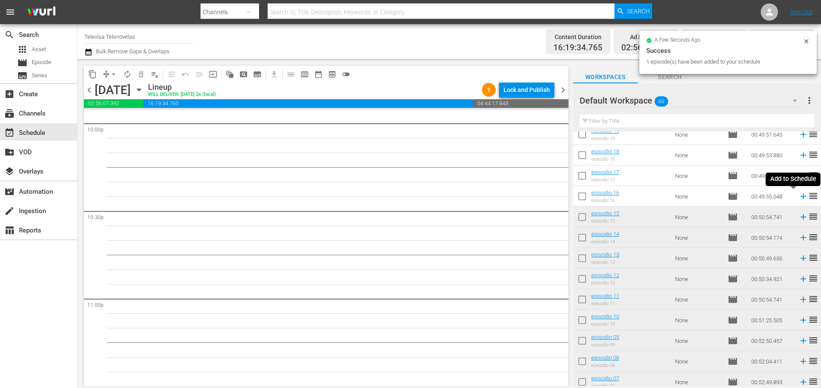
click at [800, 197] on icon at bounding box center [803, 197] width 6 height 6
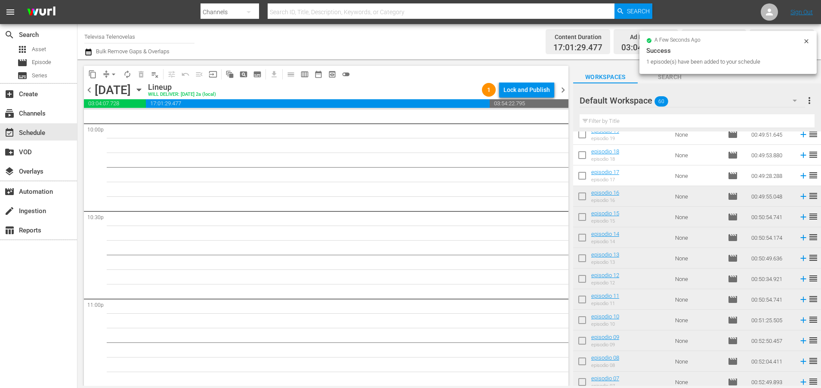
scroll to position [3832, 0]
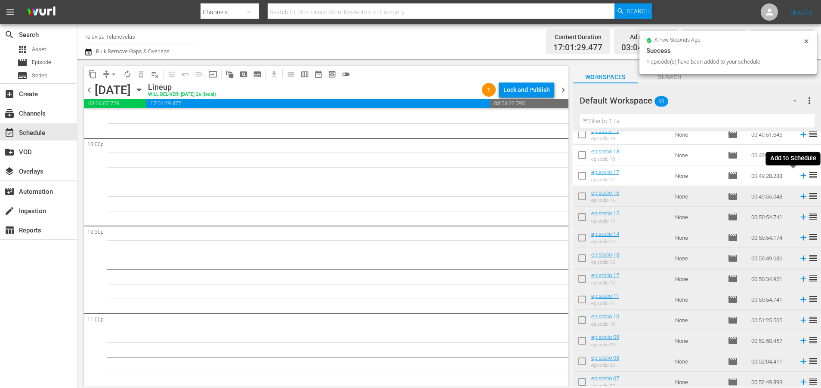
click at [800, 176] on icon at bounding box center [803, 176] width 6 height 6
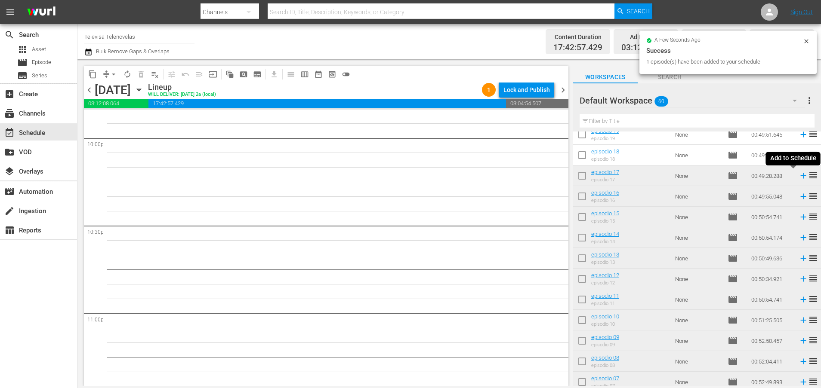
scroll to position [3817, 0]
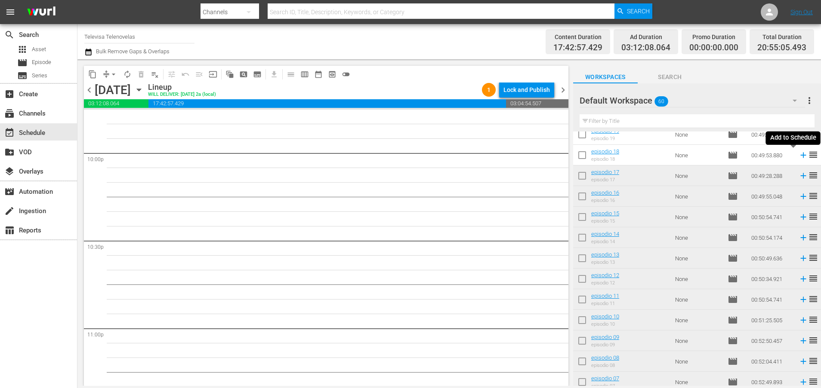
click at [800, 155] on icon at bounding box center [803, 156] width 6 height 6
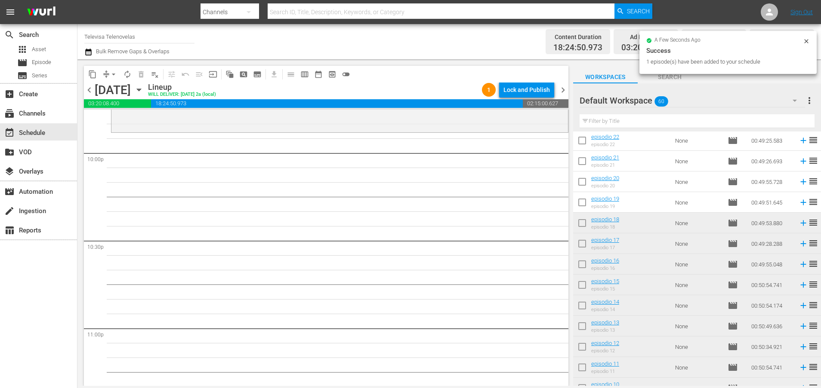
scroll to position [746, 0]
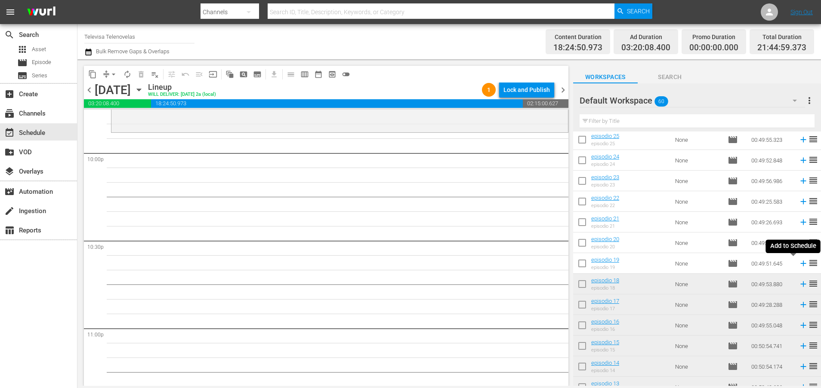
click at [798, 264] on icon at bounding box center [802, 263] width 9 height 9
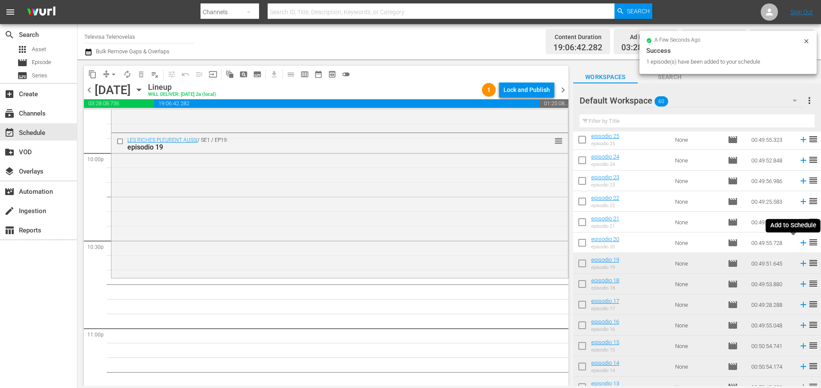
click at [800, 244] on icon at bounding box center [803, 243] width 6 height 6
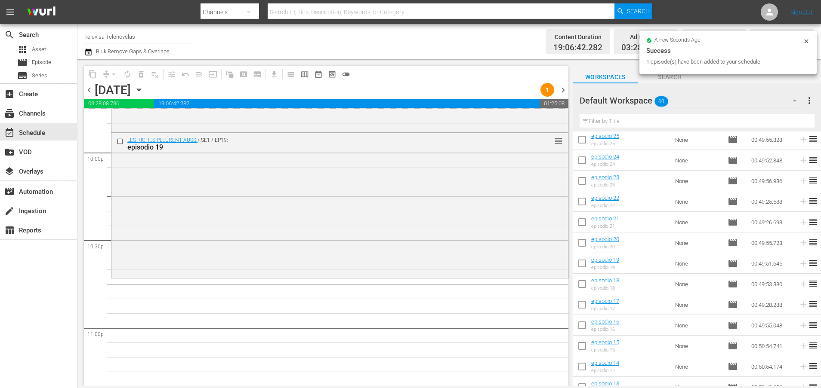
scroll to position [3934, 0]
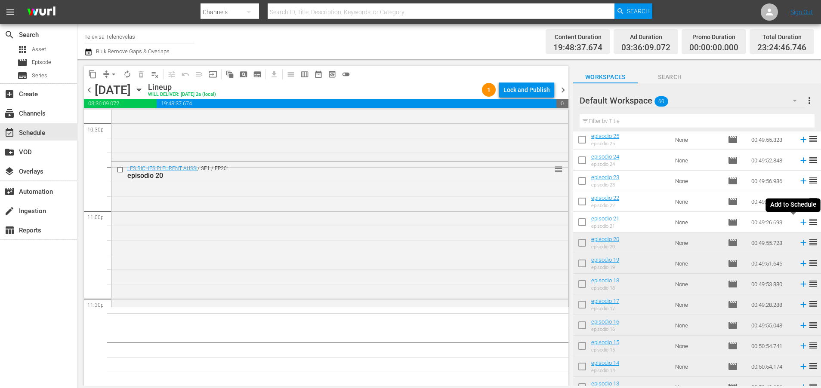
click at [800, 223] on icon at bounding box center [803, 223] width 6 height 6
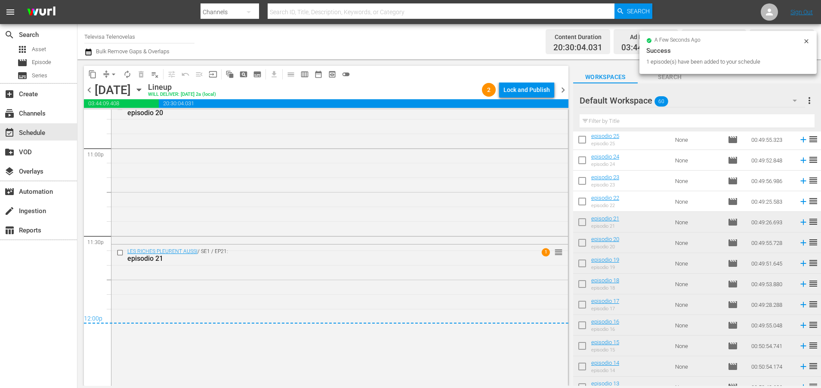
scroll to position [4000, 0]
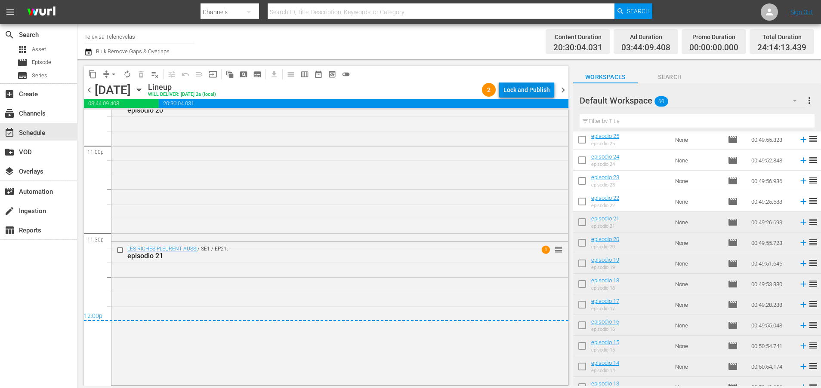
click at [516, 92] on div "Lock and Publish" at bounding box center [526, 89] width 46 height 15
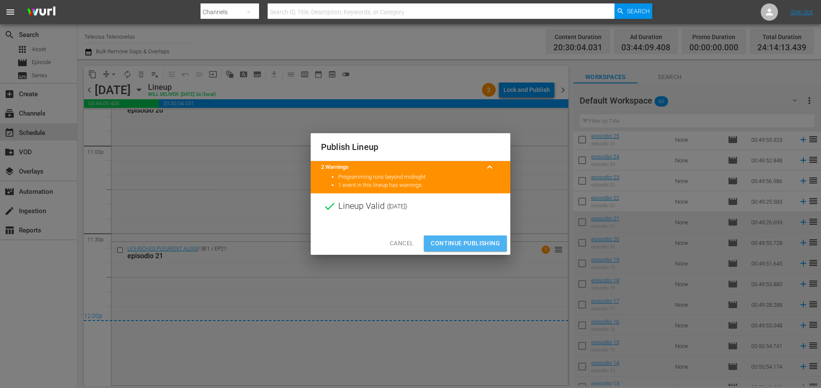
click at [459, 243] on span "Continue Publishing" at bounding box center [465, 243] width 69 height 11
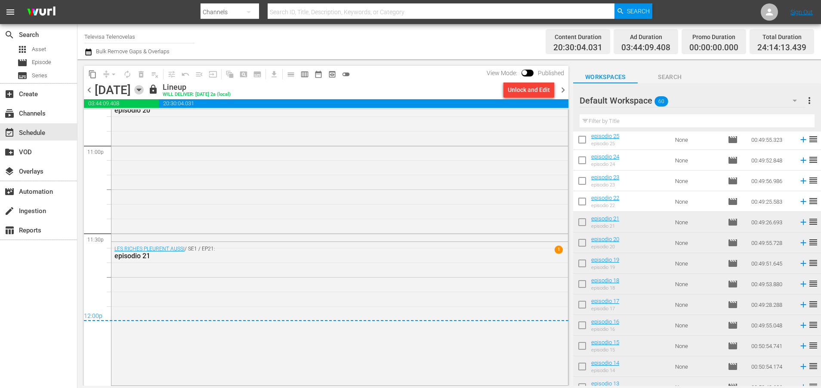
click at [141, 89] on icon "button" at bounding box center [139, 90] width 4 height 2
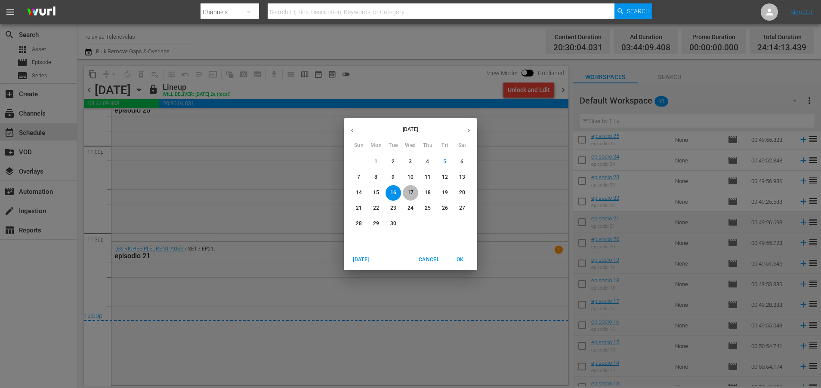
click at [412, 190] on p "17" at bounding box center [410, 192] width 6 height 7
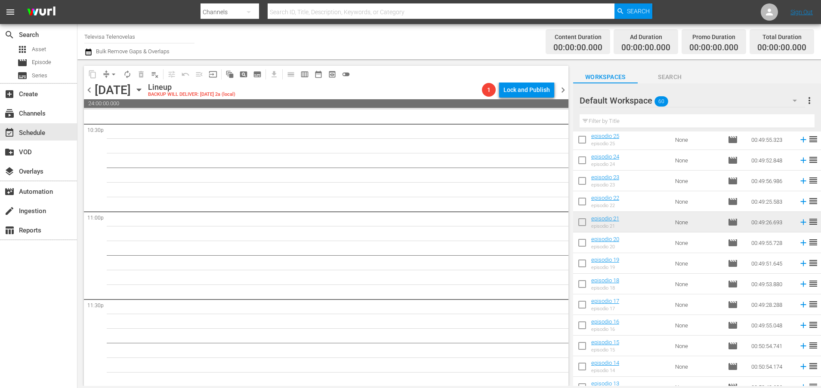
scroll to position [3934, 0]
click at [800, 202] on icon at bounding box center [803, 202] width 6 height 6
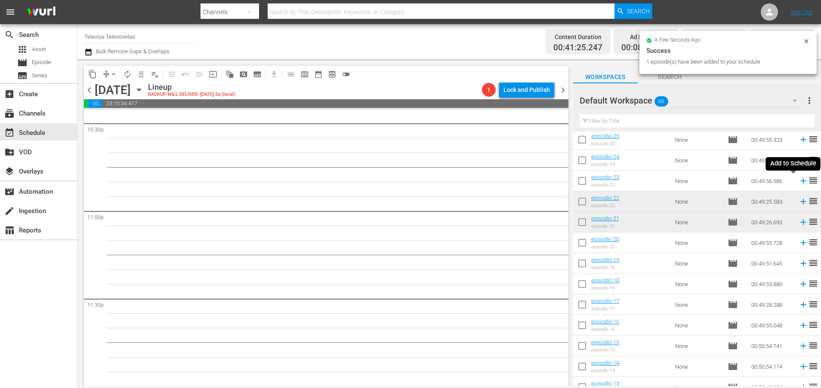
click at [798, 182] on icon at bounding box center [802, 180] width 9 height 9
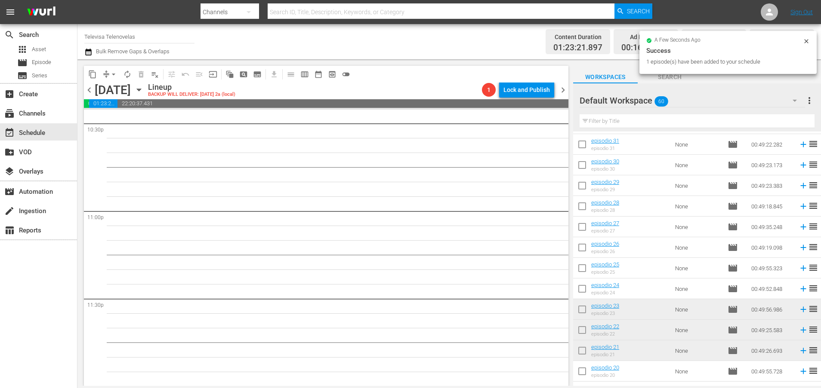
scroll to position [617, 0]
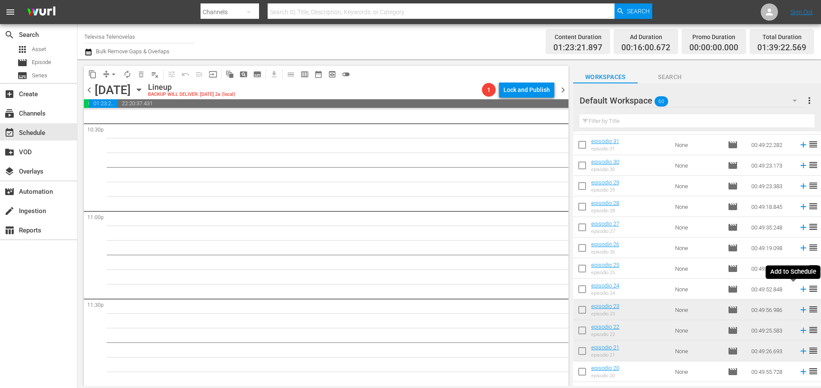
click at [800, 289] on icon at bounding box center [803, 290] width 6 height 6
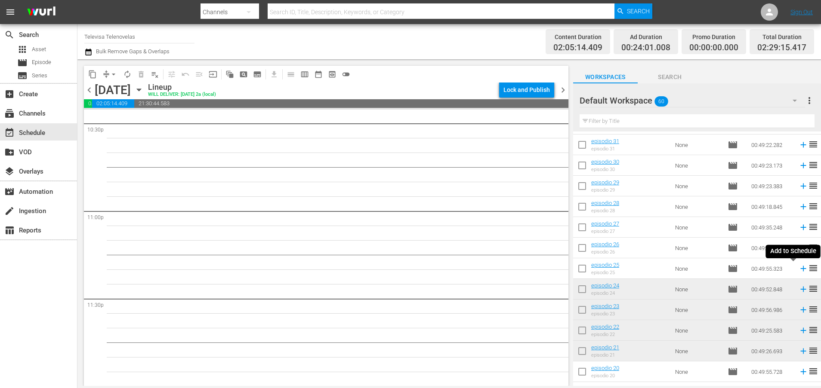
click at [800, 269] on icon at bounding box center [803, 269] width 6 height 6
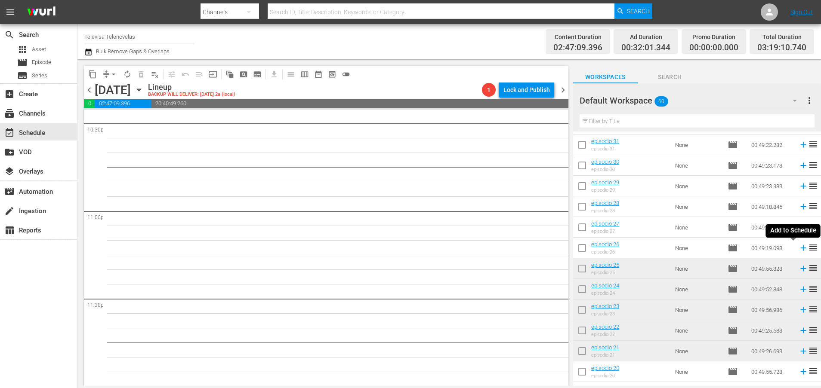
click at [800, 249] on icon at bounding box center [803, 249] width 6 height 6
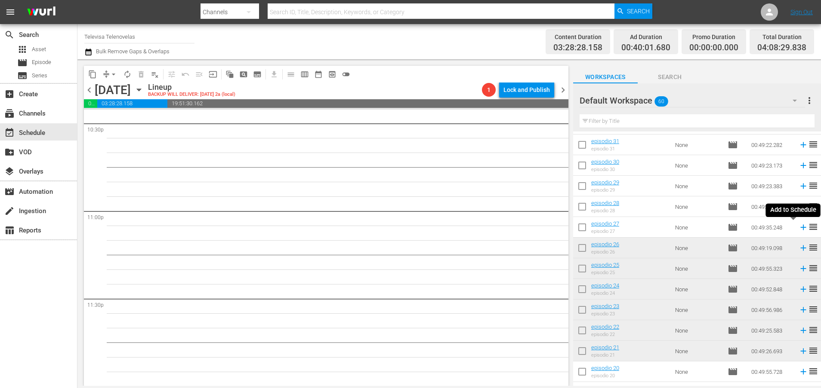
click at [798, 227] on icon at bounding box center [802, 227] width 9 height 9
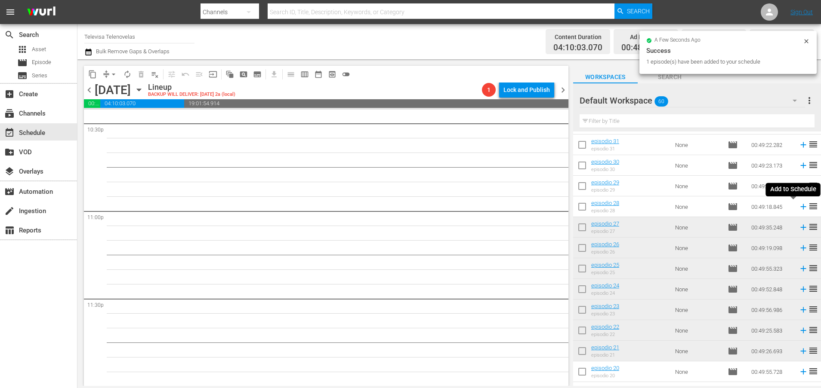
click at [798, 208] on icon at bounding box center [802, 206] width 9 height 9
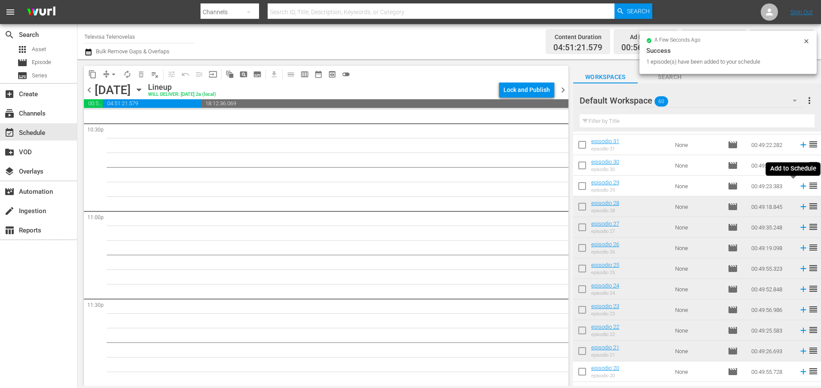
click at [800, 186] on icon at bounding box center [803, 187] width 6 height 6
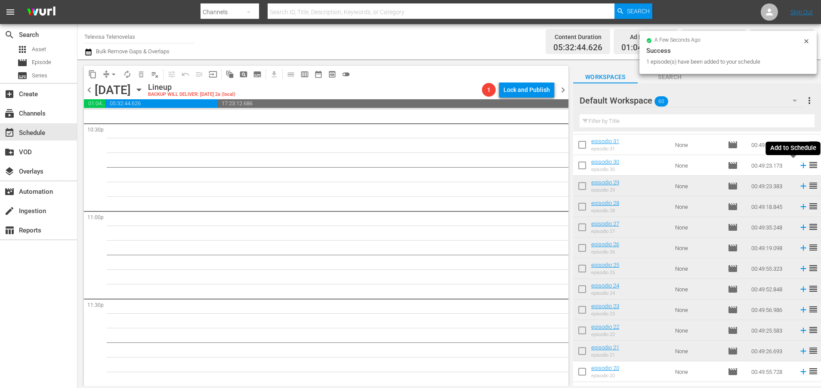
click at [798, 165] on icon at bounding box center [802, 165] width 9 height 9
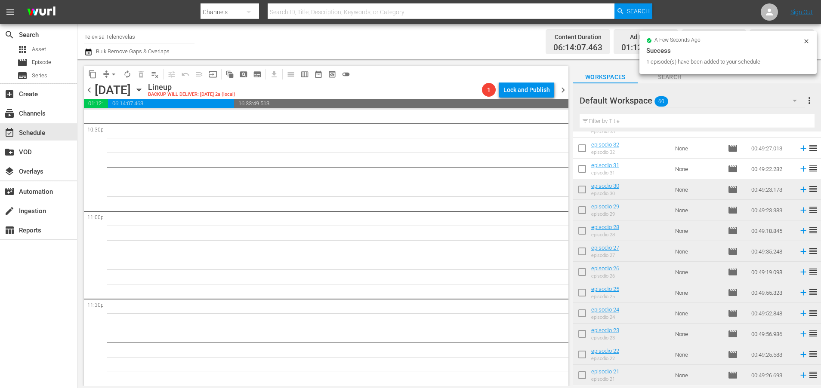
scroll to position [488, 0]
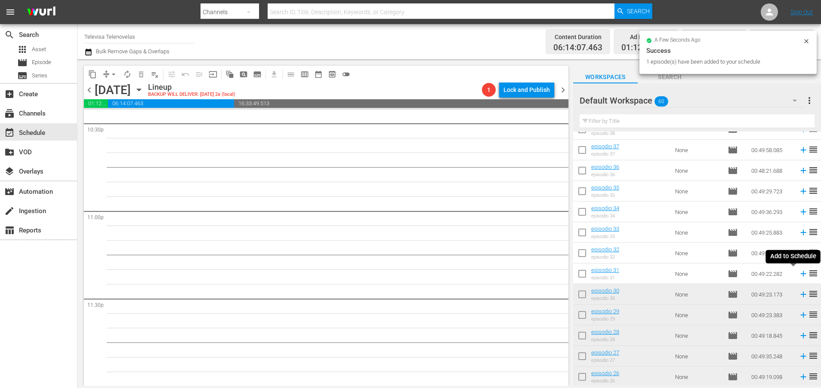
click at [798, 274] on icon at bounding box center [802, 273] width 9 height 9
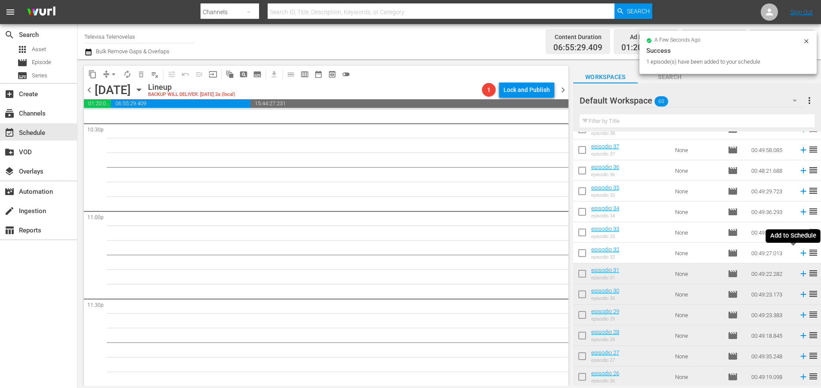
click at [798, 256] on icon at bounding box center [802, 253] width 9 height 9
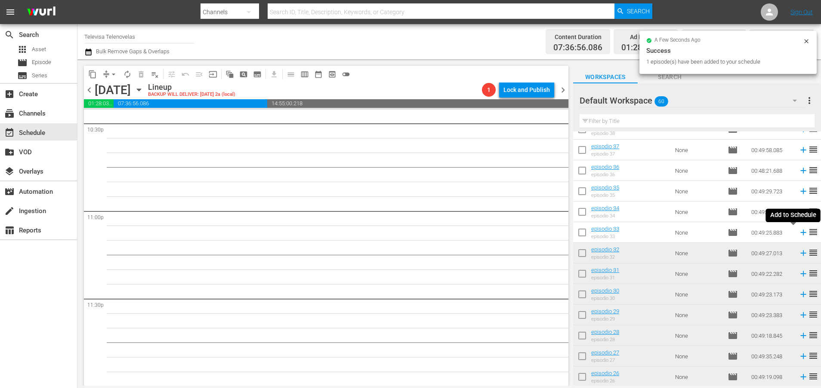
click at [798, 232] on icon at bounding box center [802, 232] width 9 height 9
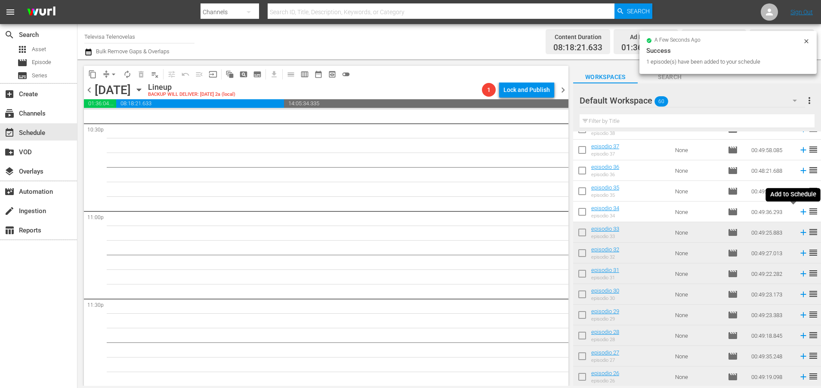
click at [800, 213] on icon at bounding box center [803, 212] width 6 height 6
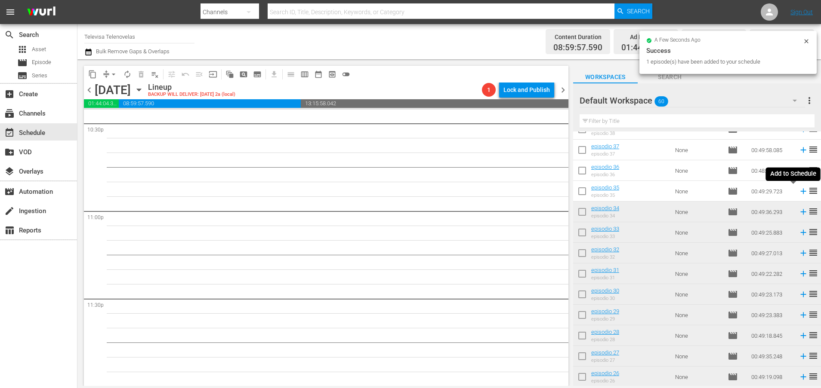
click at [800, 192] on icon at bounding box center [803, 192] width 6 height 6
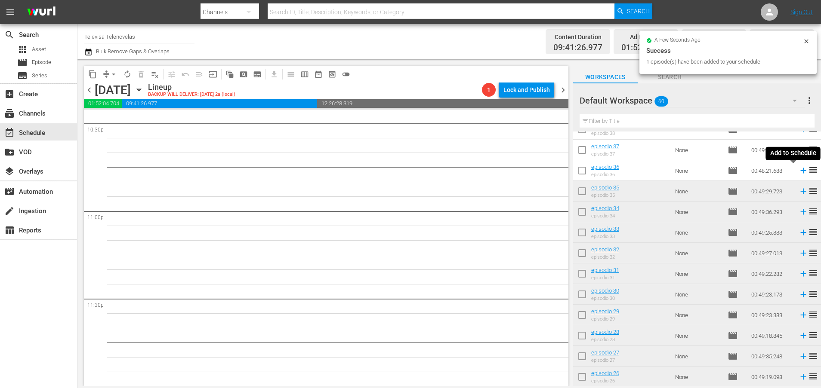
click at [798, 172] on icon at bounding box center [802, 170] width 9 height 9
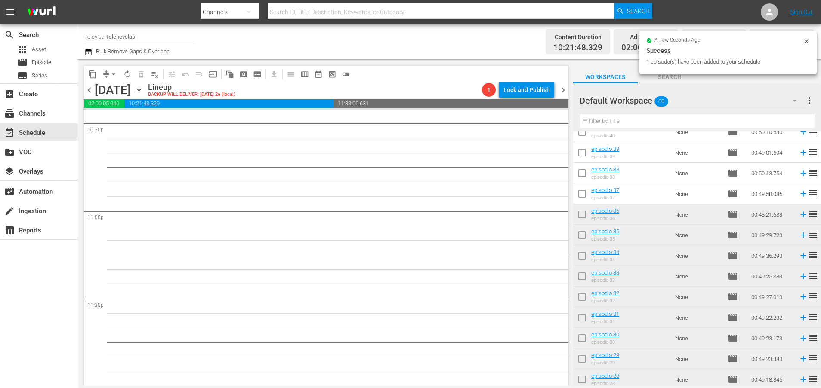
scroll to position [359, 0]
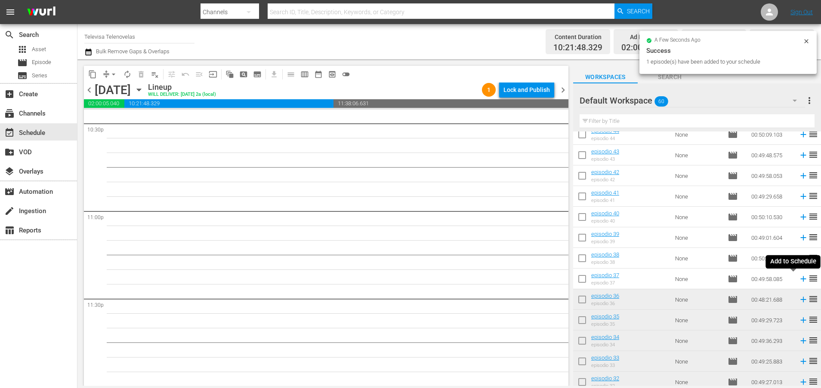
click at [800, 280] on icon at bounding box center [803, 280] width 6 height 6
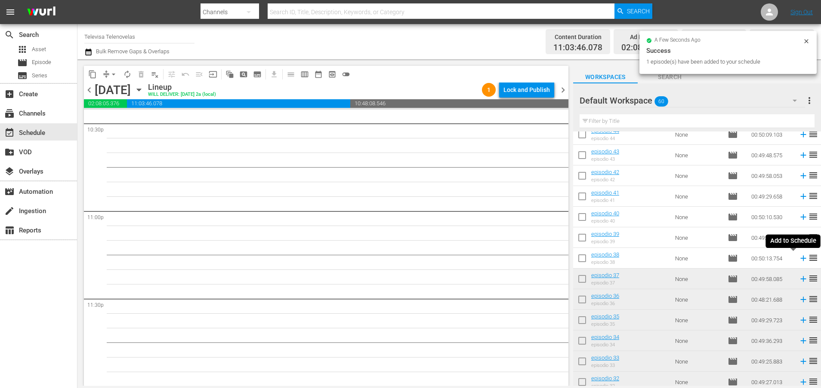
click at [800, 261] on icon at bounding box center [803, 259] width 6 height 6
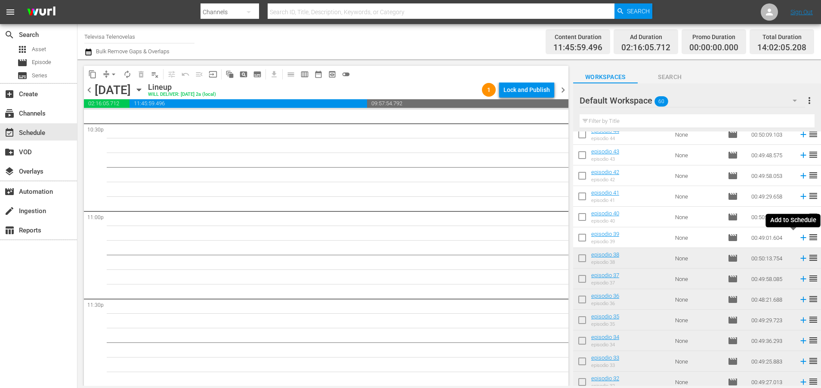
click at [800, 239] on icon at bounding box center [803, 238] width 6 height 6
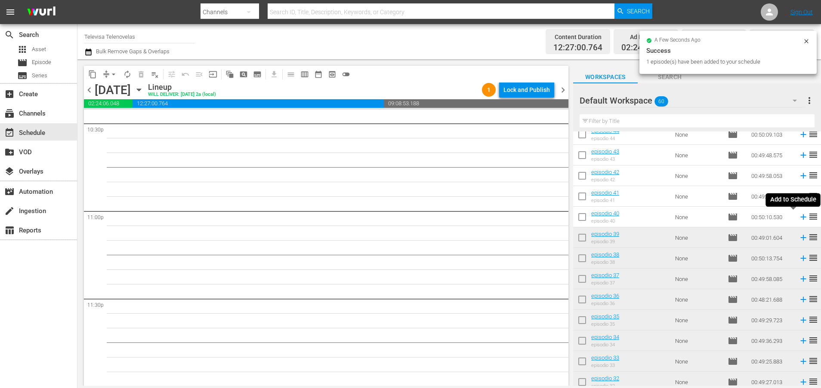
click at [798, 215] on icon at bounding box center [802, 216] width 9 height 9
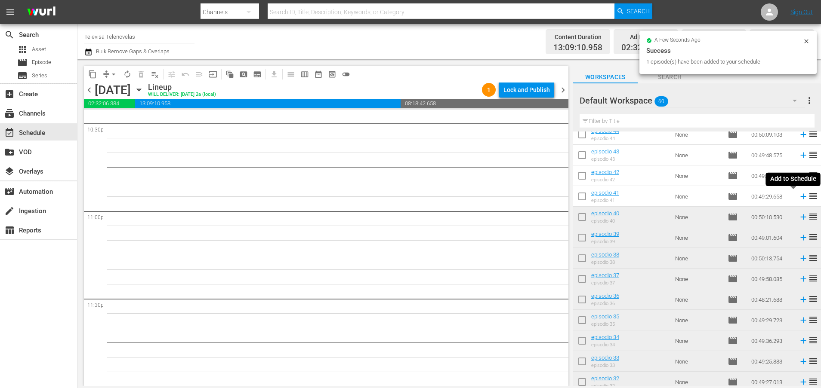
click at [800, 199] on icon at bounding box center [803, 197] width 6 height 6
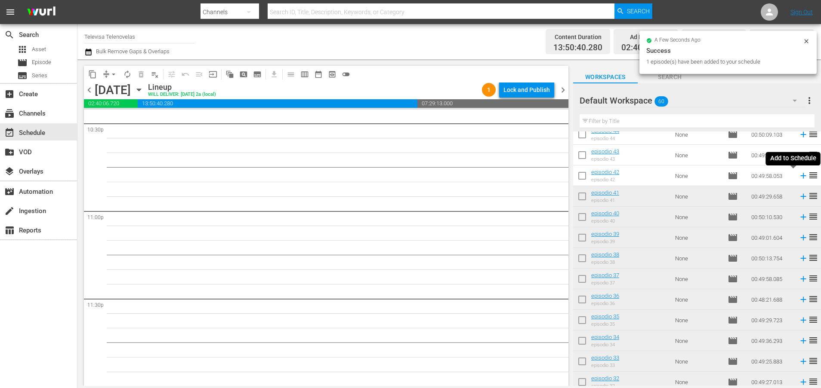
click at [800, 176] on icon at bounding box center [803, 176] width 6 height 6
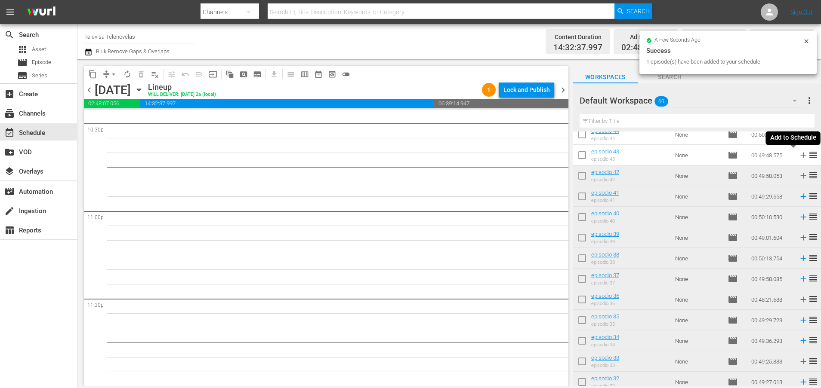
click at [798, 156] on icon at bounding box center [802, 155] width 9 height 9
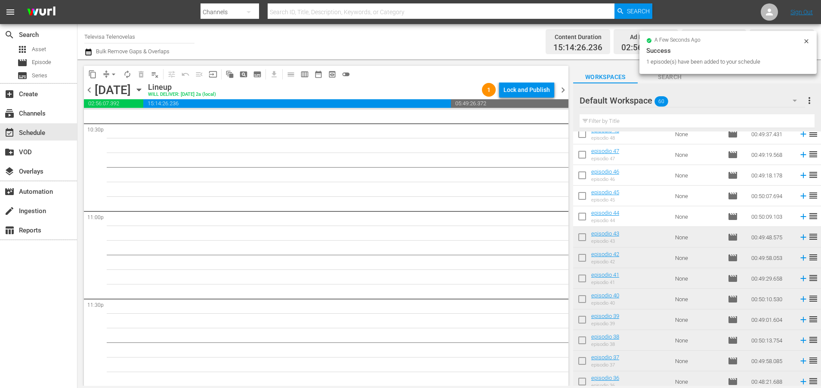
scroll to position [230, 0]
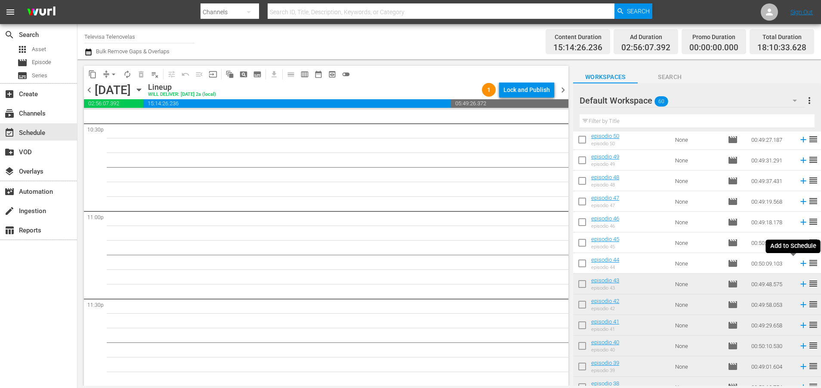
click at [800, 265] on icon at bounding box center [803, 264] width 6 height 6
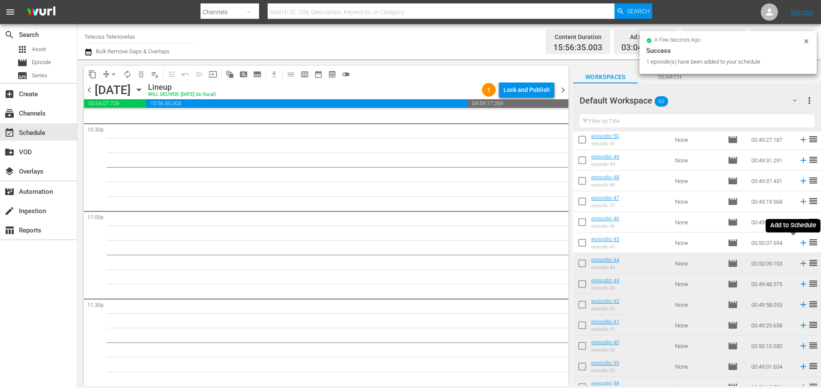
click at [800, 242] on icon at bounding box center [803, 243] width 6 height 6
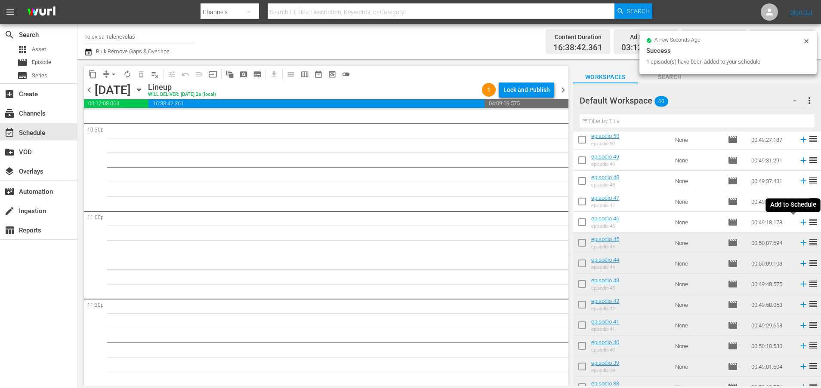
click at [800, 222] on icon at bounding box center [803, 223] width 6 height 6
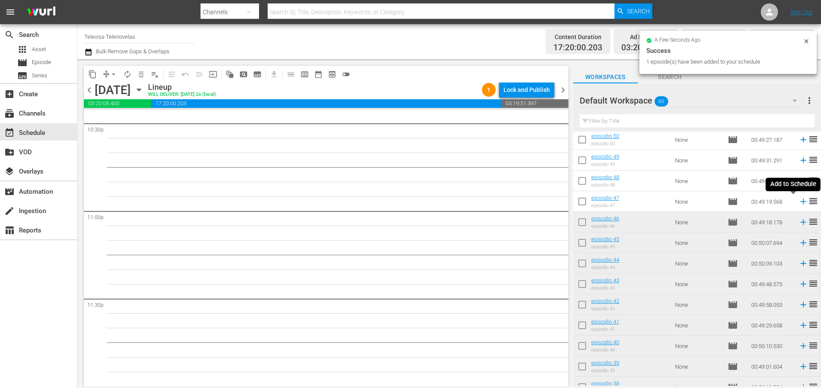
click at [798, 203] on icon at bounding box center [802, 201] width 9 height 9
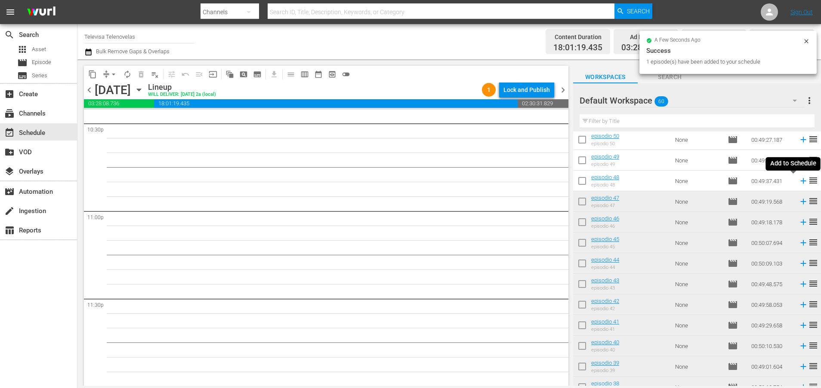
click at [800, 181] on icon at bounding box center [803, 181] width 6 height 6
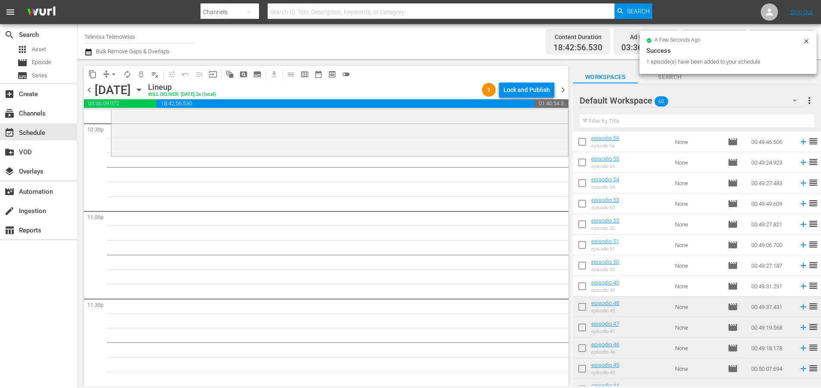
scroll to position [101, 0]
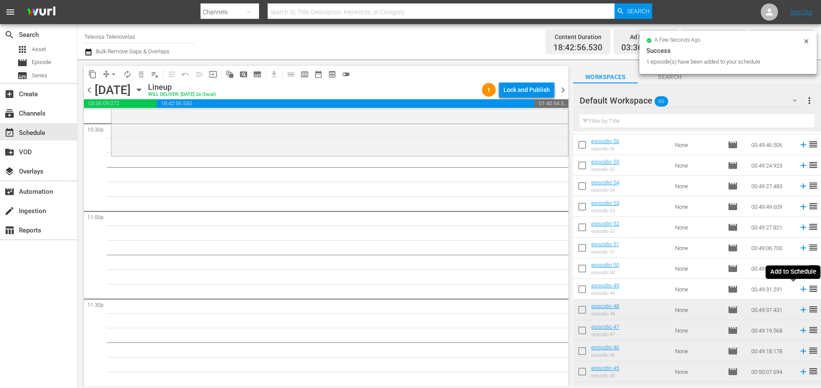
click at [800, 291] on icon at bounding box center [803, 290] width 6 height 6
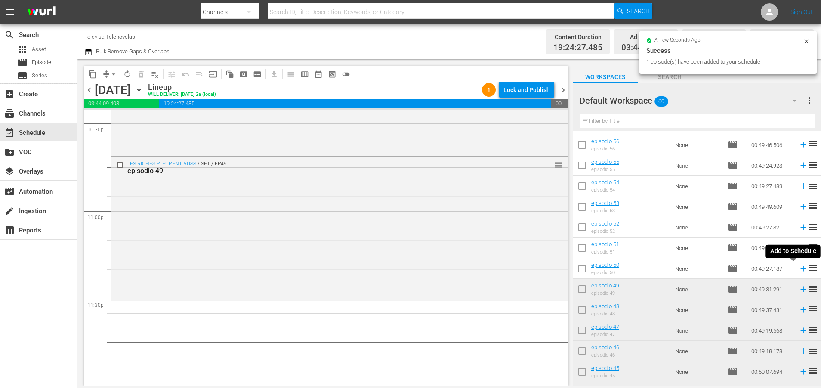
click at [800, 269] on icon at bounding box center [803, 269] width 6 height 6
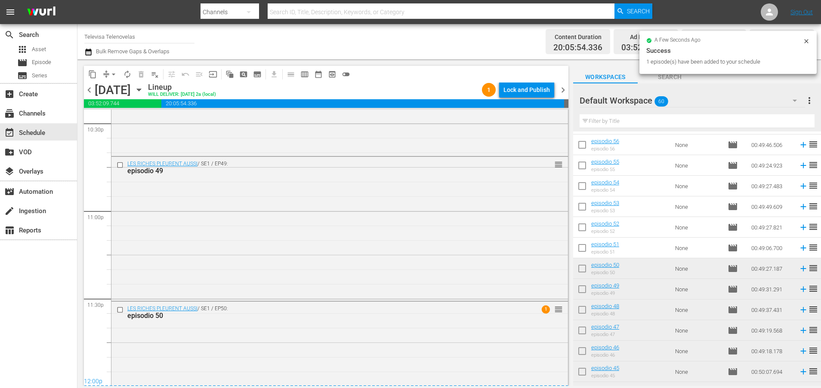
scroll to position [3995, 0]
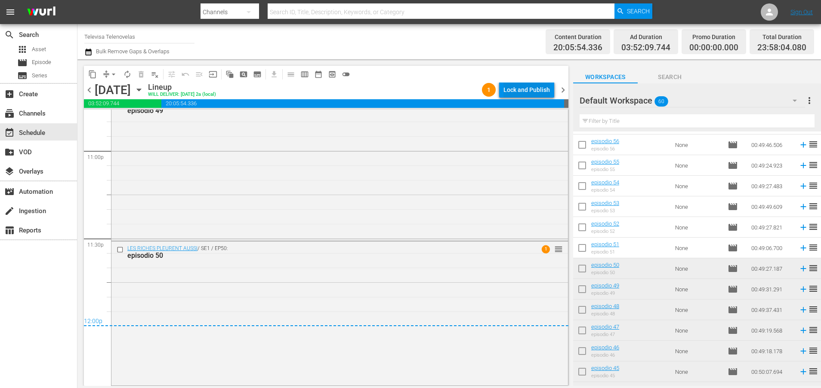
click at [534, 88] on div "Lock and Publish" at bounding box center [526, 89] width 46 height 15
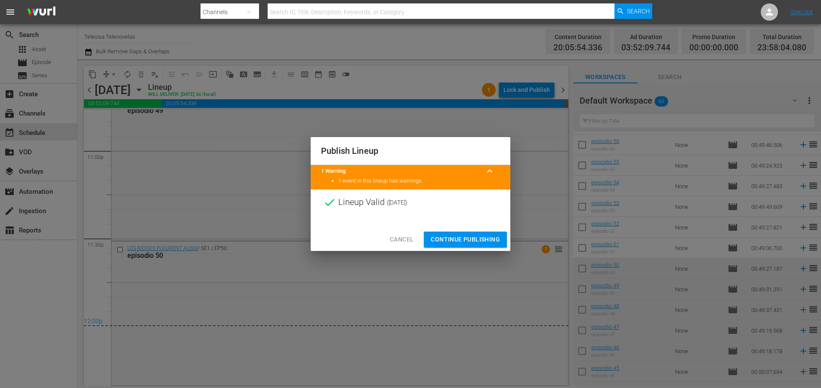
click at [456, 239] on span "Continue Publishing" at bounding box center [465, 239] width 69 height 11
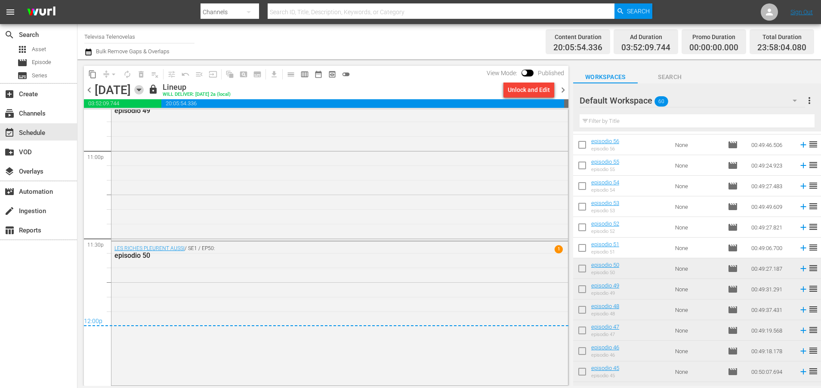
click at [144, 88] on icon "button" at bounding box center [138, 89] width 9 height 9
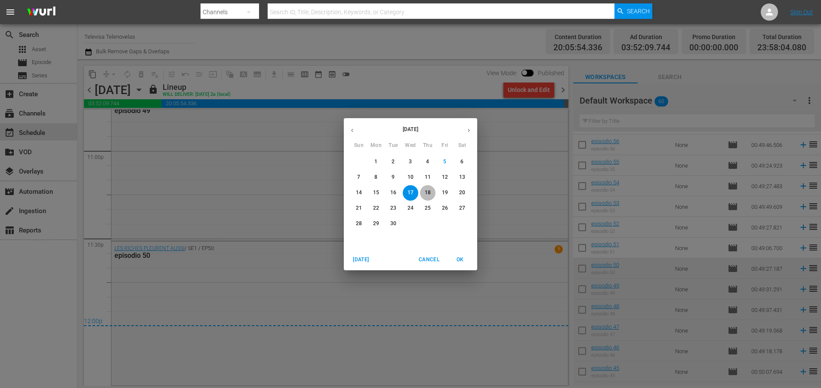
click at [428, 192] on p "18" at bounding box center [427, 192] width 6 height 7
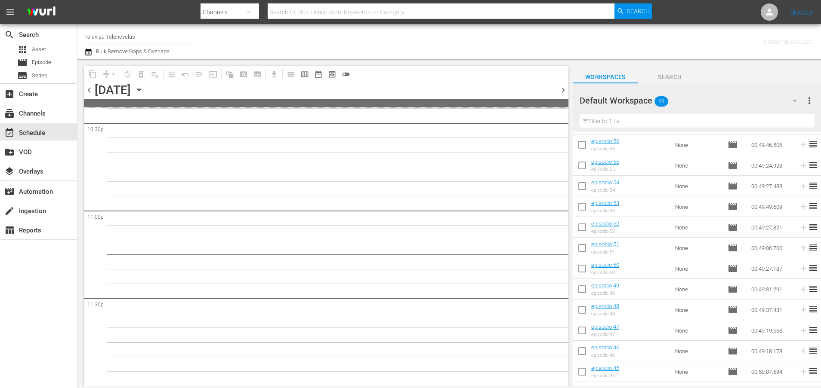
scroll to position [3934, 0]
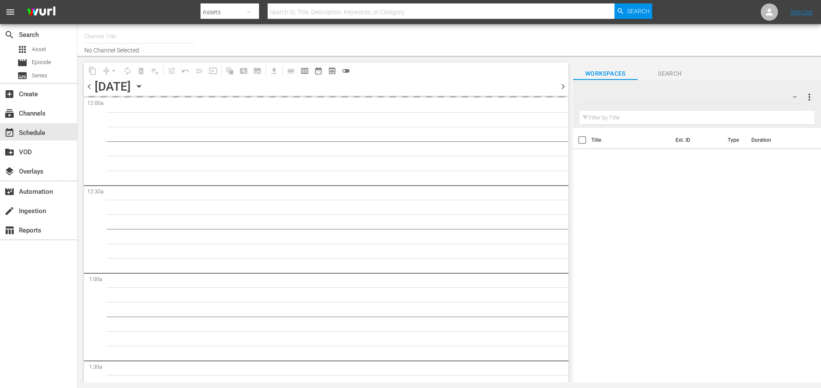
type input "Televisa Telenovelas (1317)"
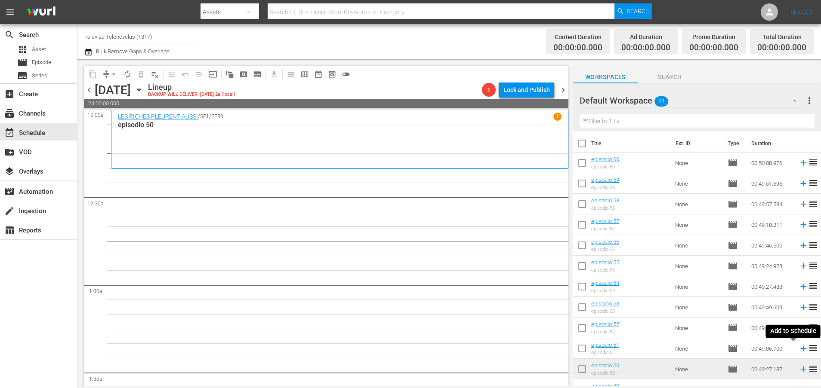
click at [798, 350] on icon at bounding box center [802, 348] width 9 height 9
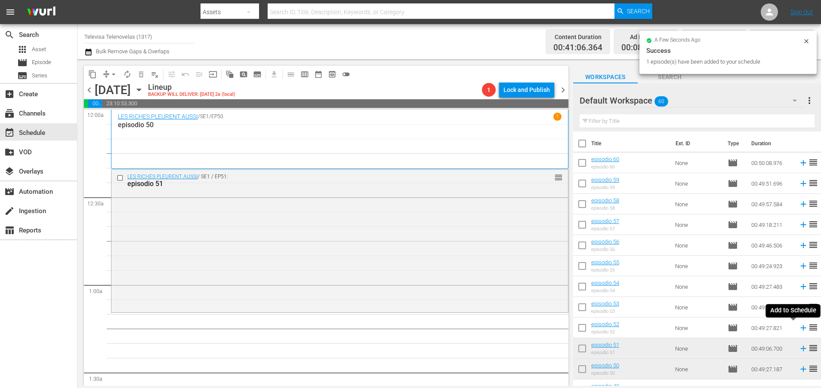
click at [800, 329] on icon at bounding box center [803, 329] width 6 height 6
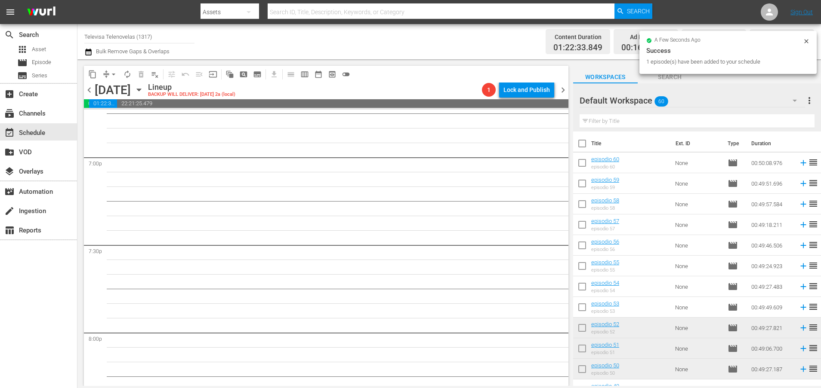
scroll to position [3934, 0]
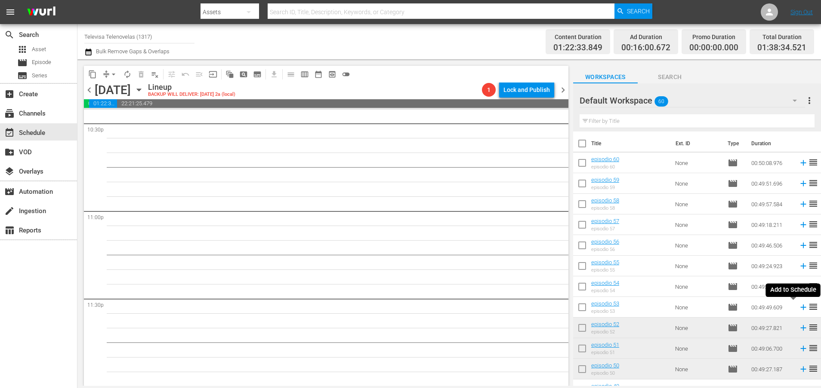
click at [798, 307] on icon at bounding box center [802, 307] width 9 height 9
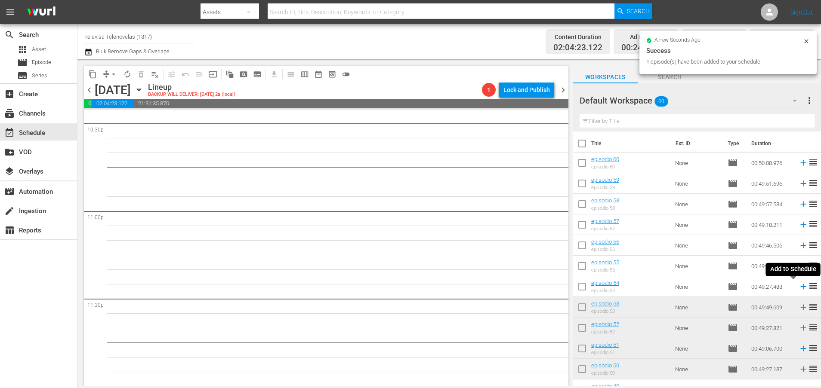
scroll to position [3920, 0]
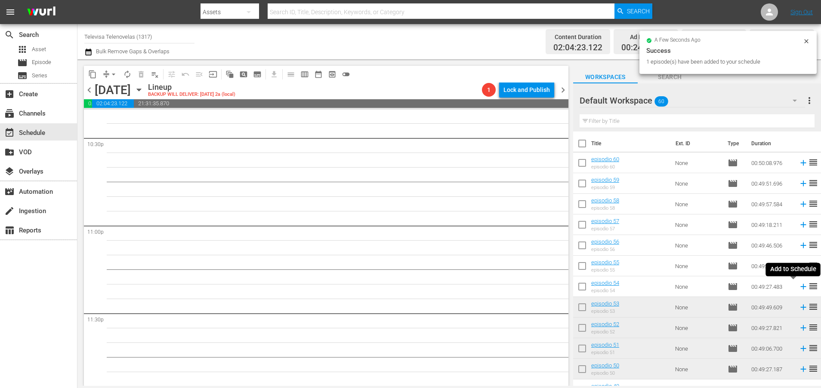
click at [800, 287] on icon at bounding box center [803, 287] width 6 height 6
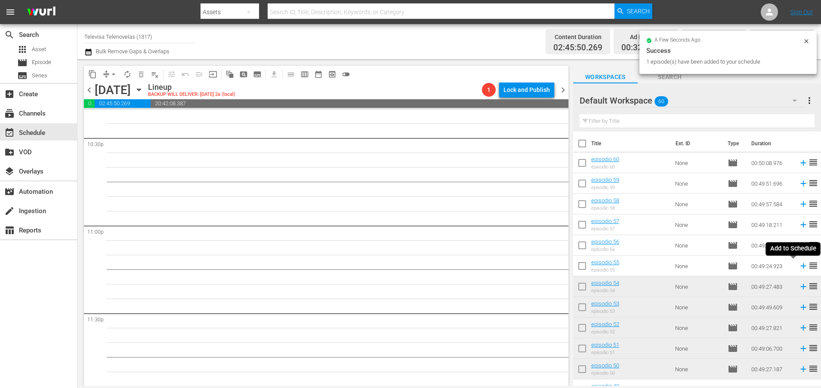
scroll to position [3905, 0]
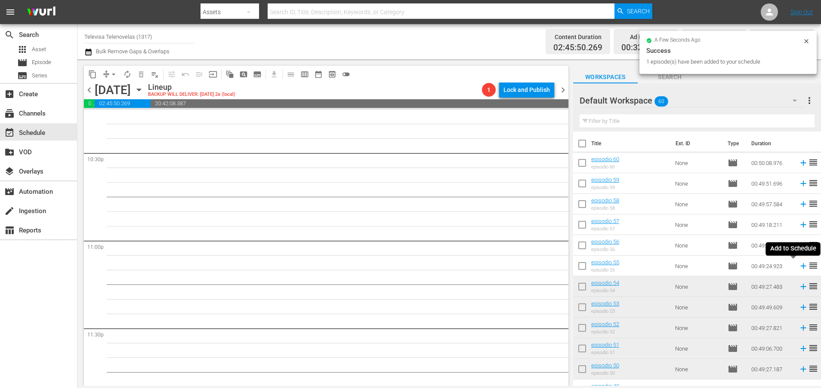
click at [800, 266] on icon at bounding box center [803, 267] width 6 height 6
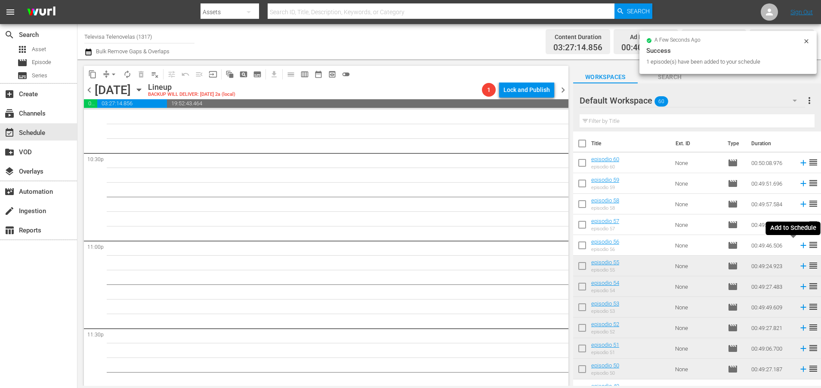
scroll to position [3890, 0]
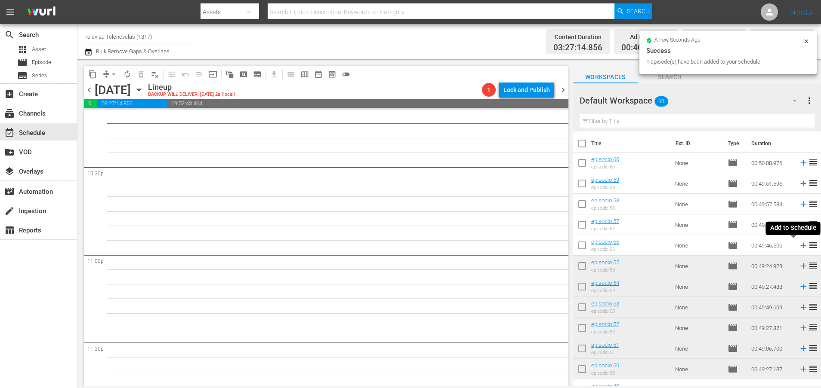
click at [798, 246] on icon at bounding box center [802, 245] width 9 height 9
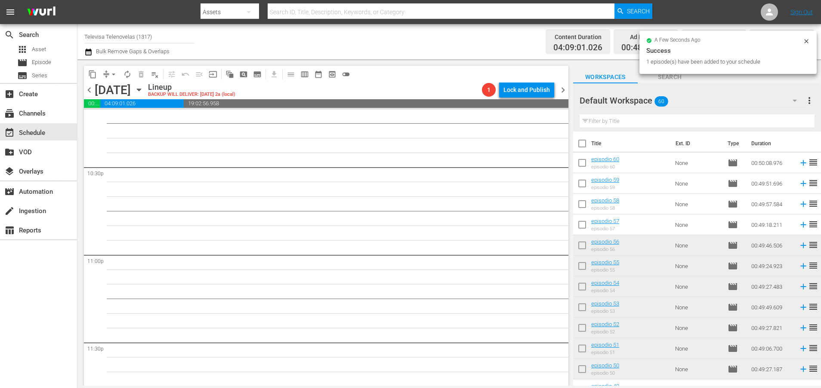
scroll to position [3876, 0]
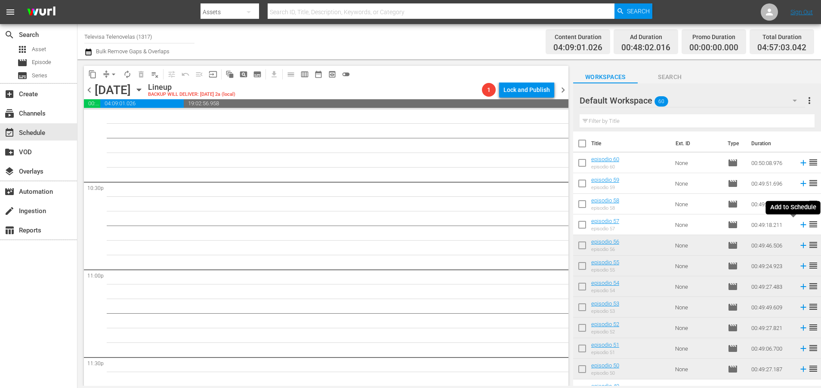
click at [800, 226] on icon at bounding box center [803, 225] width 6 height 6
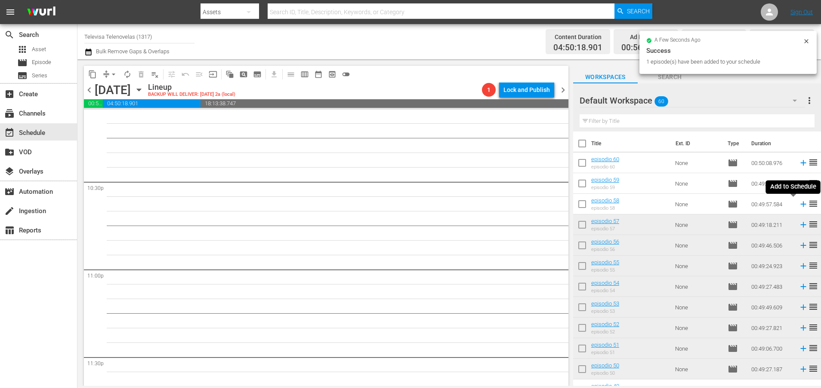
scroll to position [3861, 0]
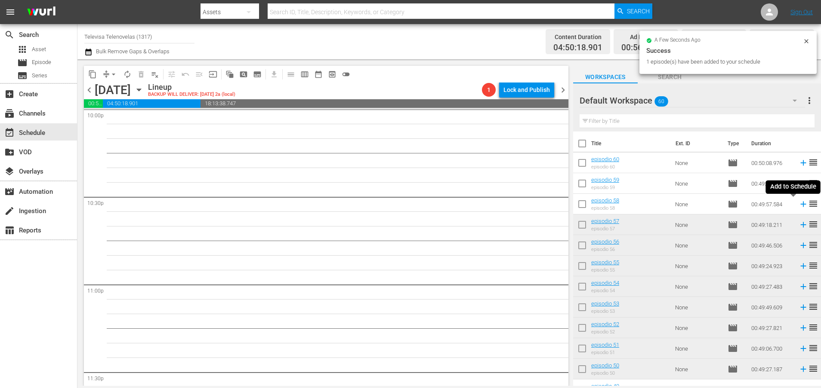
click at [798, 204] on icon at bounding box center [802, 204] width 9 height 9
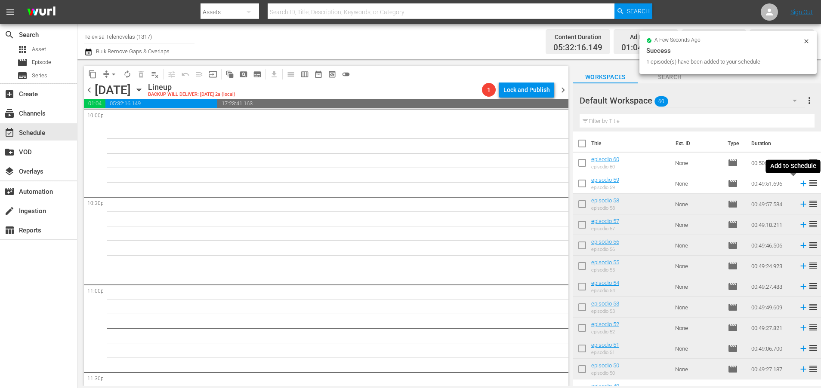
scroll to position [3847, 0]
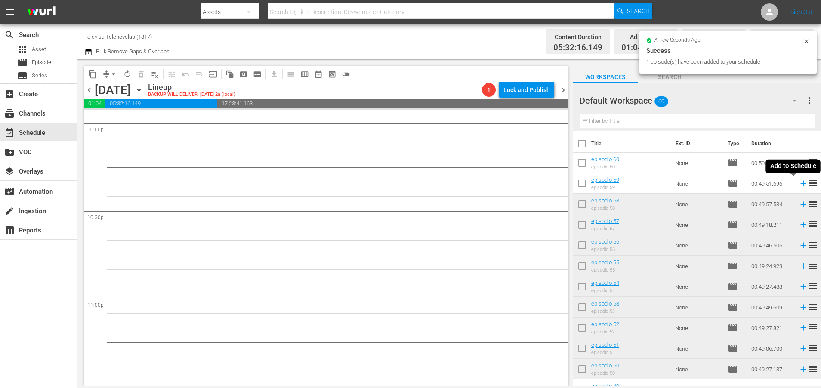
click at [798, 183] on icon at bounding box center [802, 183] width 9 height 9
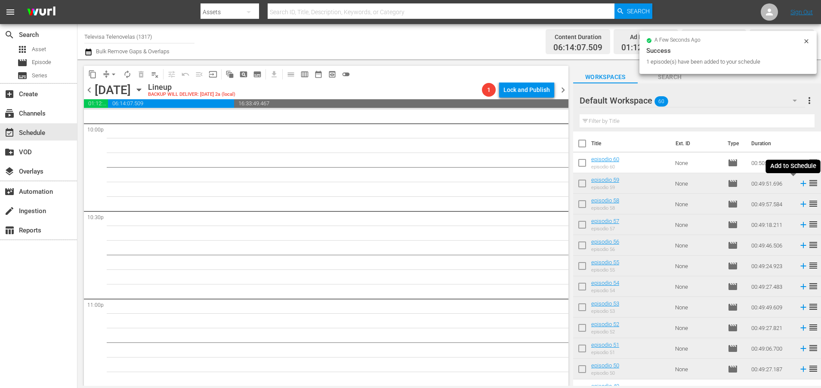
scroll to position [3832, 0]
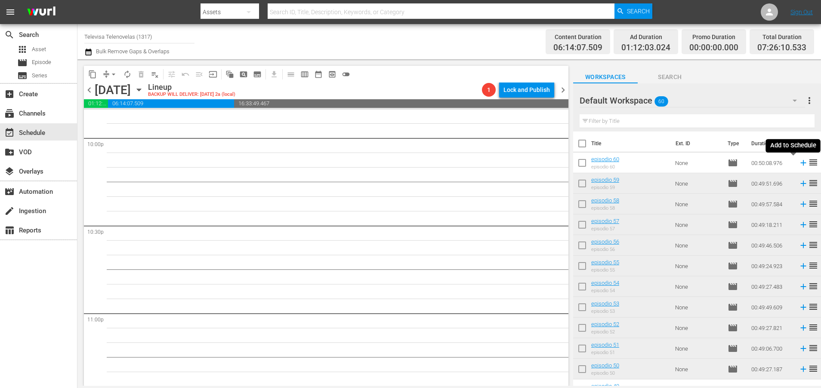
click at [800, 163] on icon at bounding box center [803, 163] width 6 height 6
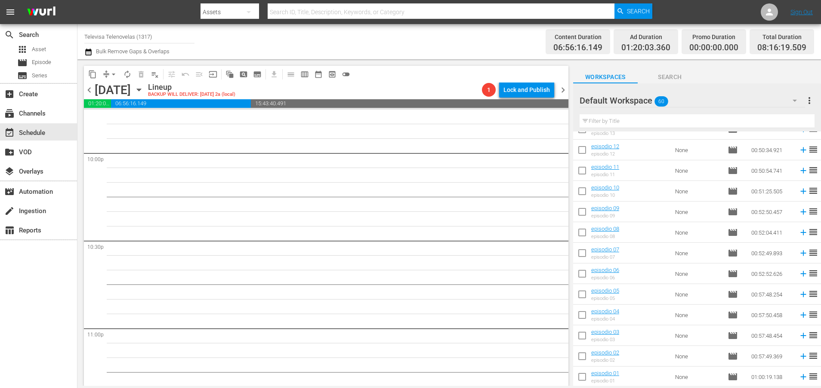
scroll to position [3934, 0]
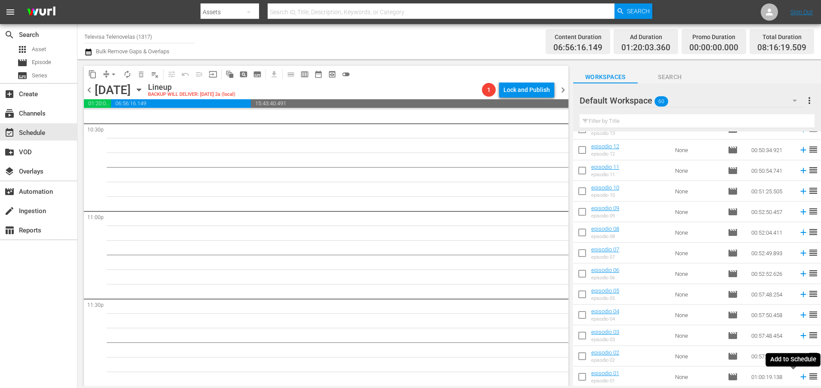
click at [798, 381] on icon at bounding box center [802, 376] width 9 height 9
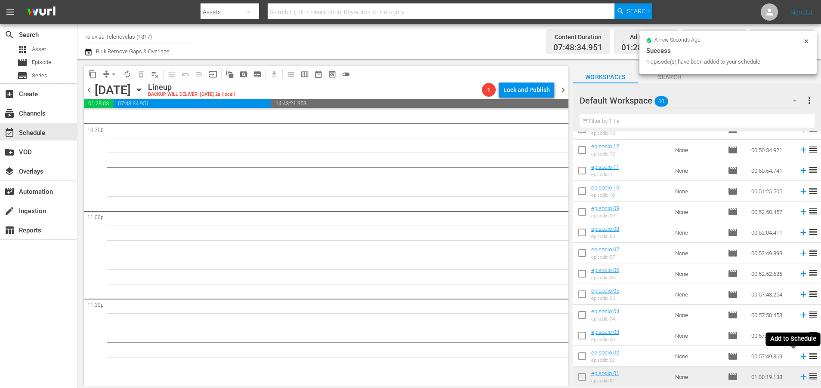
scroll to position [3920, 0]
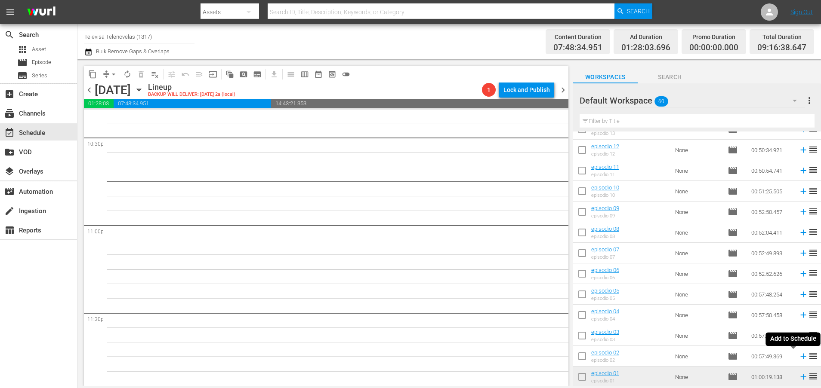
click at [800, 357] on icon at bounding box center [803, 357] width 6 height 6
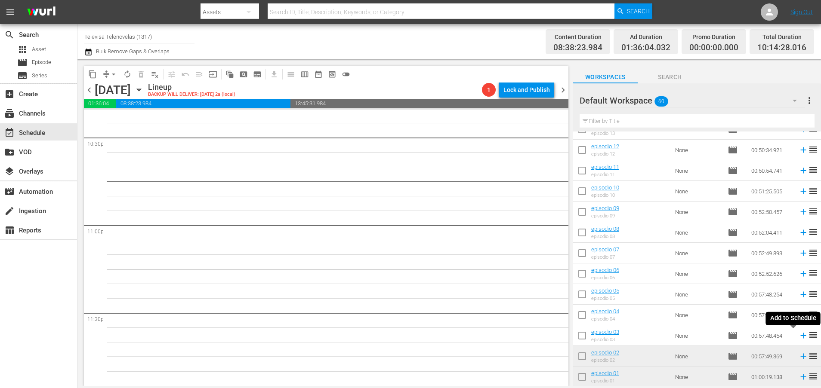
click at [798, 338] on icon at bounding box center [802, 335] width 9 height 9
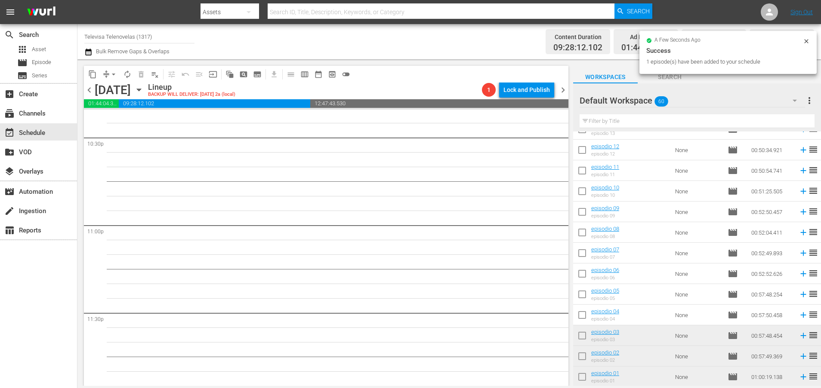
scroll to position [3906, 0]
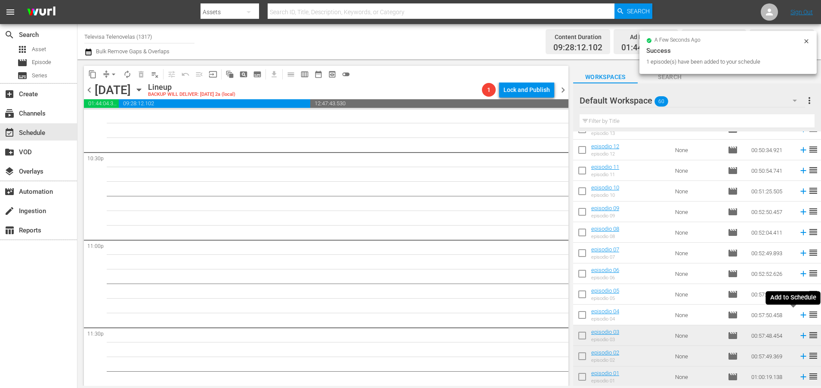
click at [798, 316] on icon at bounding box center [802, 315] width 9 height 9
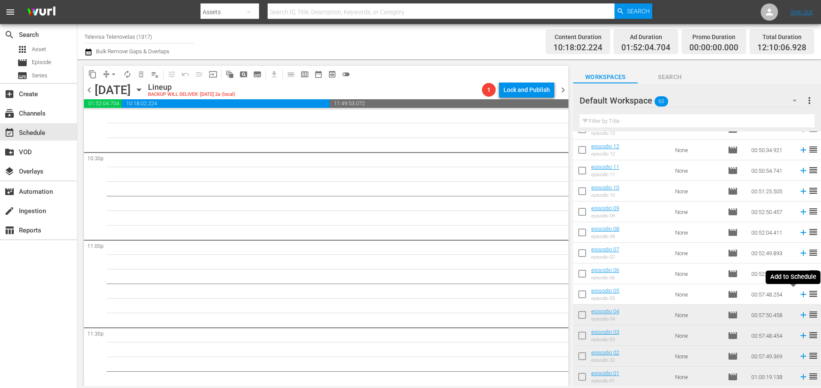
click at [798, 296] on icon at bounding box center [802, 294] width 9 height 9
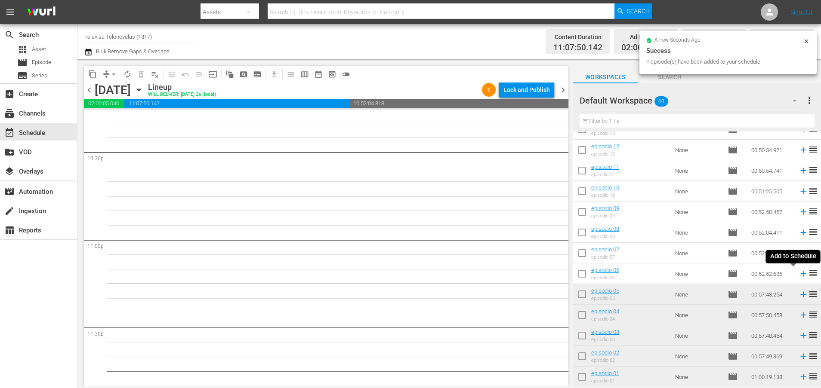
scroll to position [3890, 0]
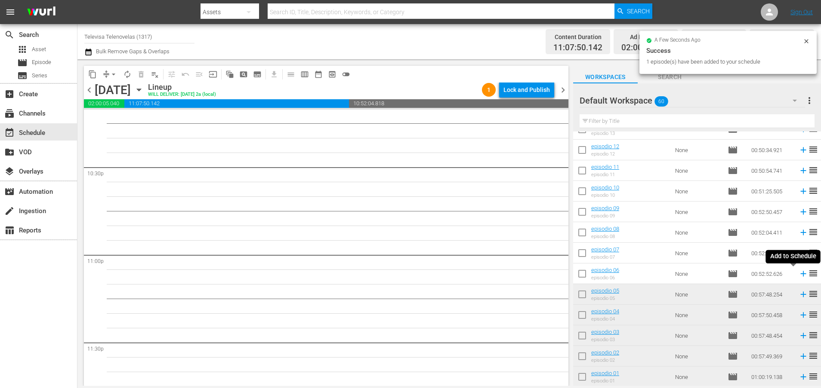
click at [800, 274] on icon at bounding box center [803, 274] width 6 height 6
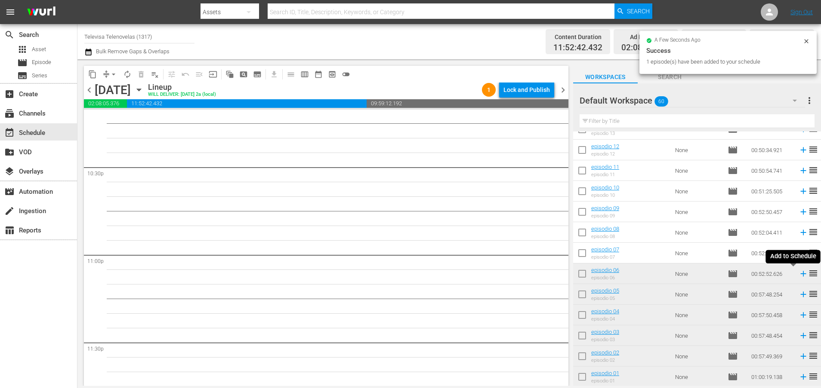
scroll to position [3876, 0]
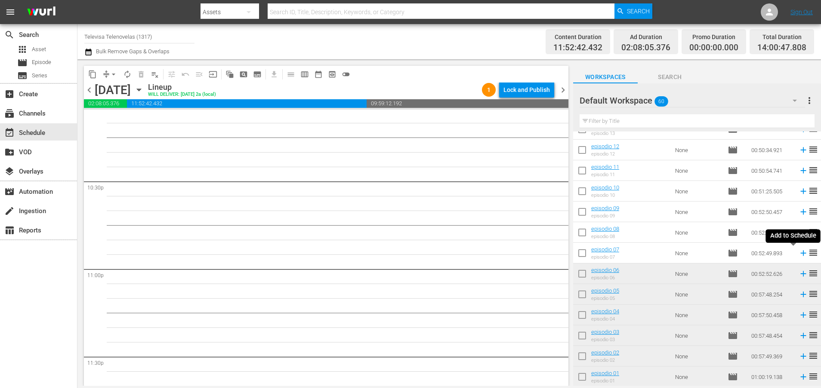
click at [800, 255] on icon at bounding box center [803, 254] width 6 height 6
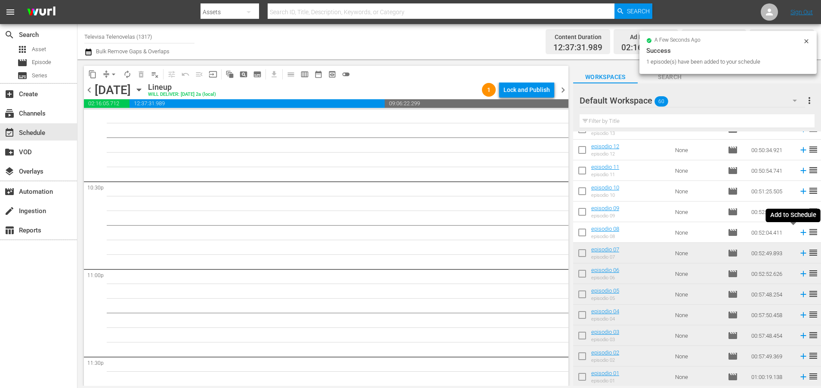
click at [798, 232] on icon at bounding box center [802, 232] width 9 height 9
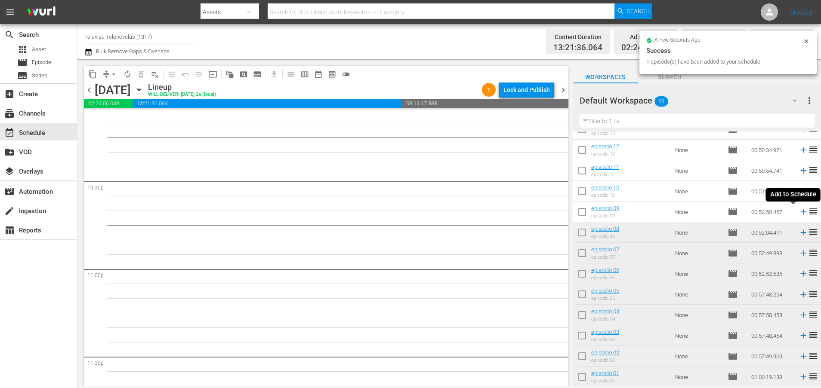
scroll to position [3862, 0]
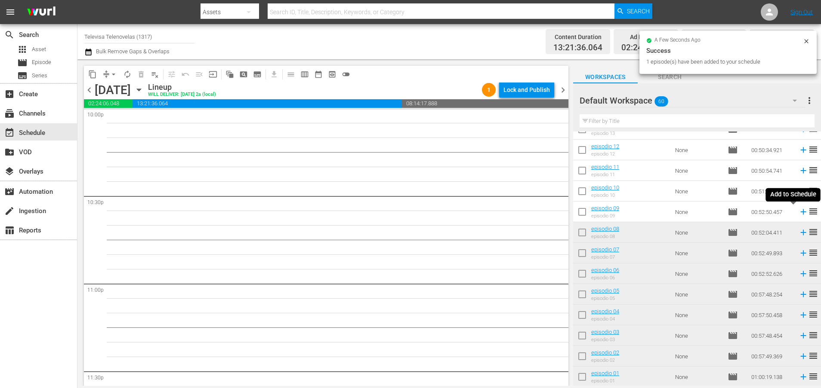
click at [798, 212] on icon at bounding box center [802, 211] width 9 height 9
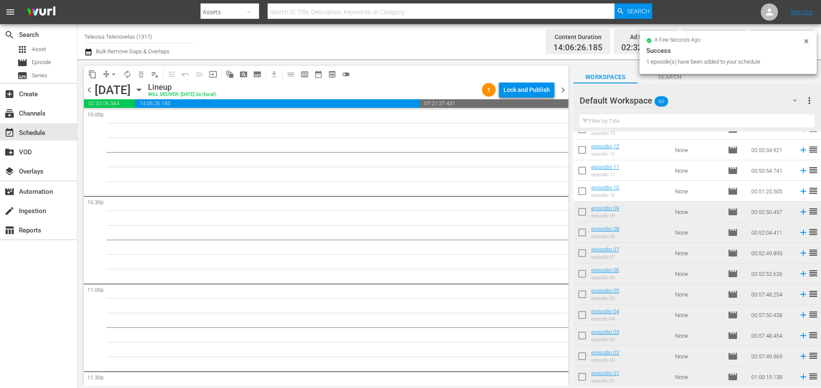
scroll to position [3847, 0]
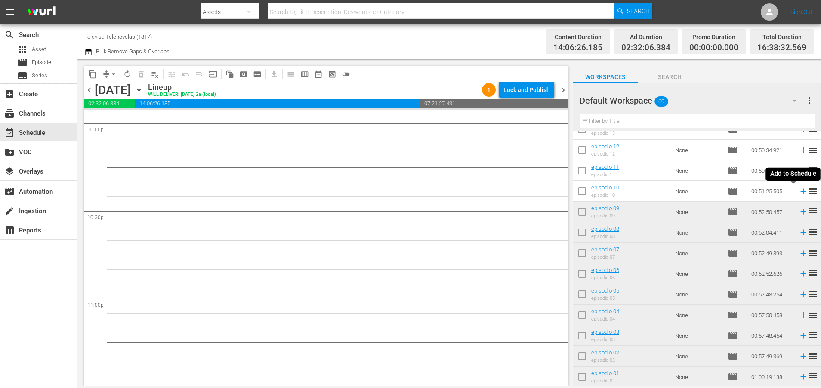
click at [798, 192] on icon at bounding box center [802, 191] width 9 height 9
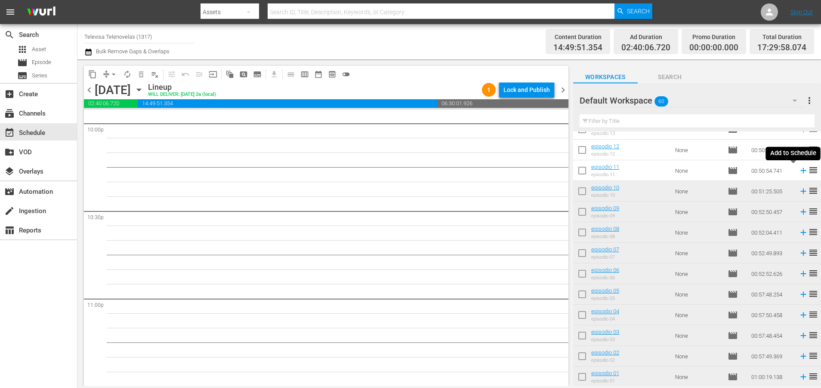
click at [800, 172] on icon at bounding box center [803, 171] width 6 height 6
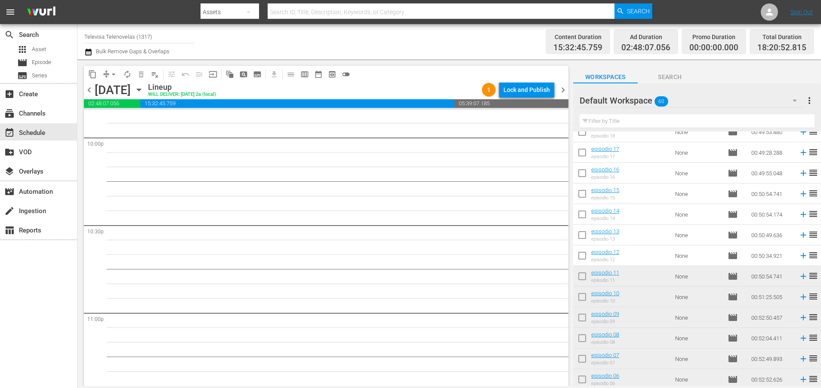
scroll to position [875, 0]
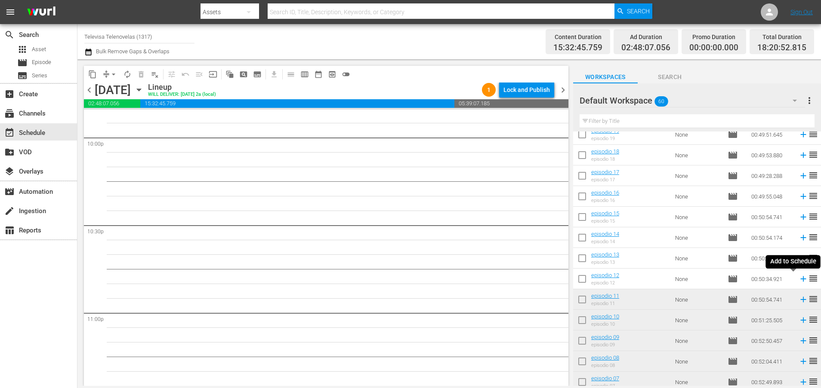
click at [800, 279] on icon at bounding box center [803, 280] width 6 height 6
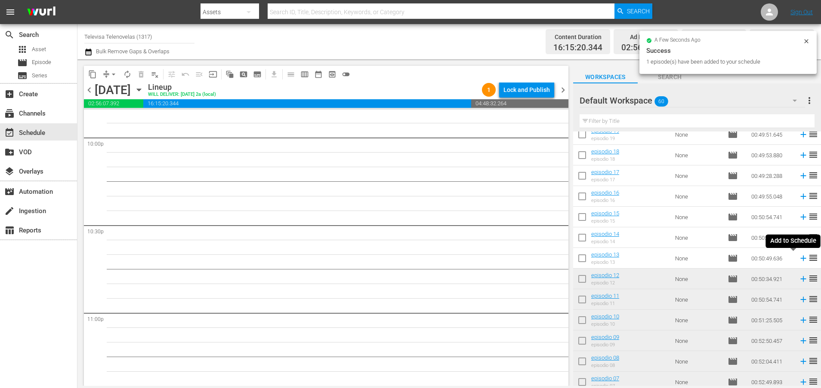
scroll to position [3818, 0]
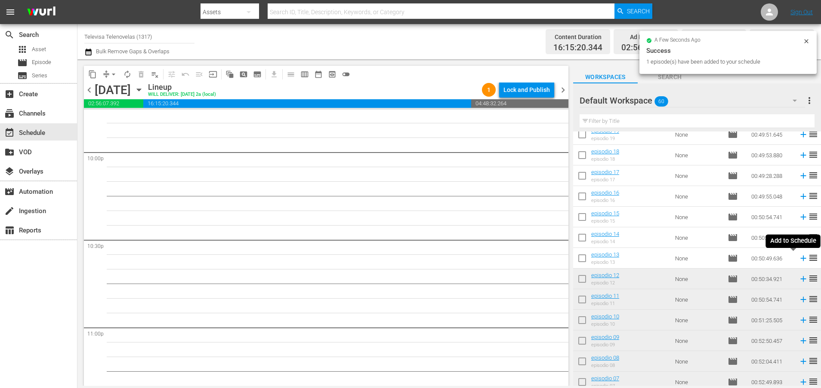
click at [798, 259] on icon at bounding box center [802, 258] width 9 height 9
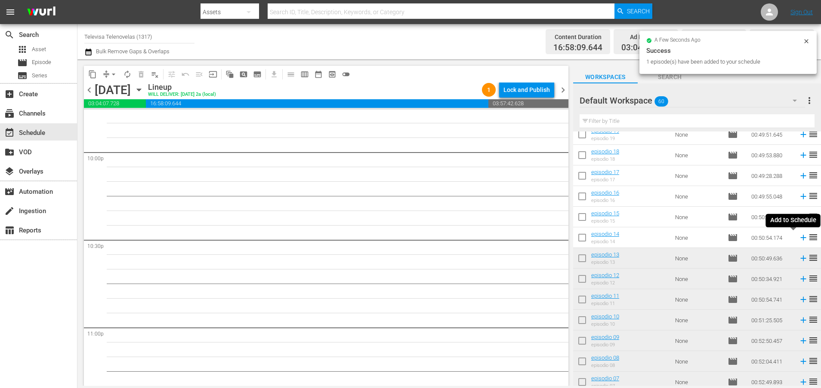
scroll to position [3804, 0]
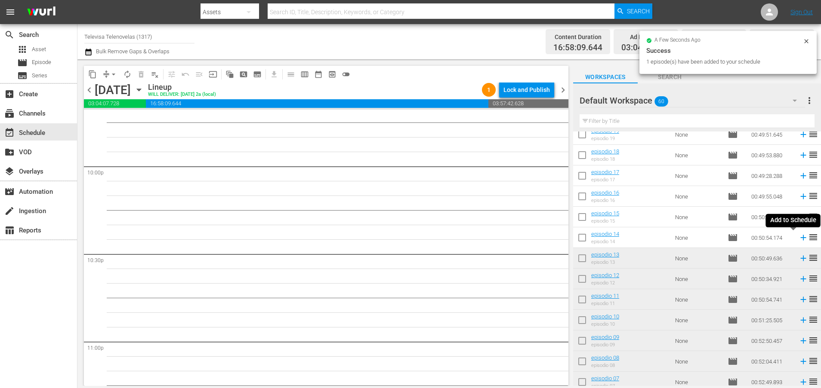
click at [798, 239] on icon at bounding box center [802, 237] width 9 height 9
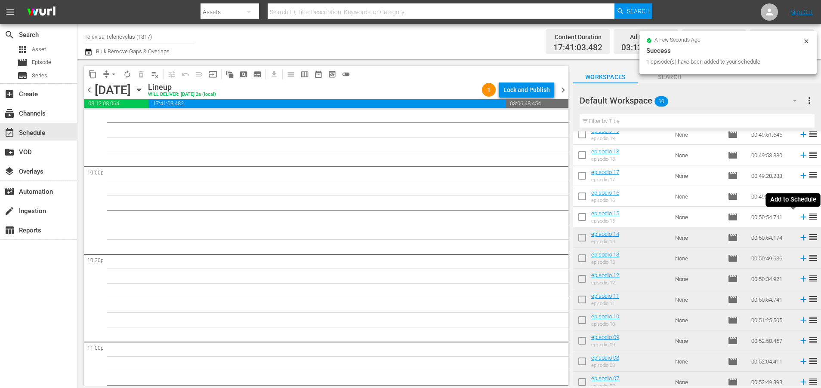
scroll to position [3789, 0]
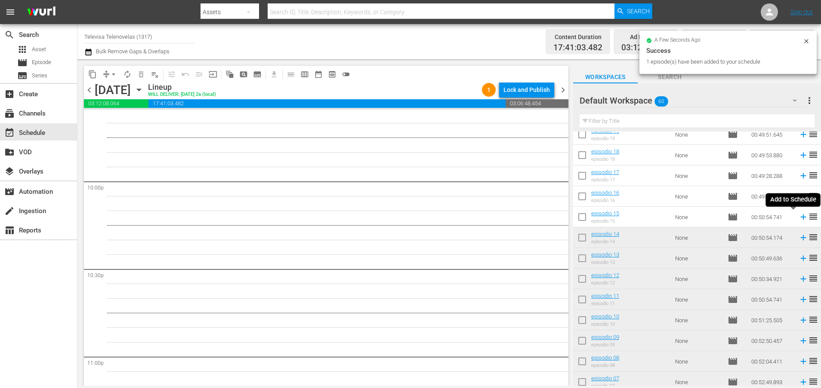
click at [798, 218] on icon at bounding box center [802, 216] width 9 height 9
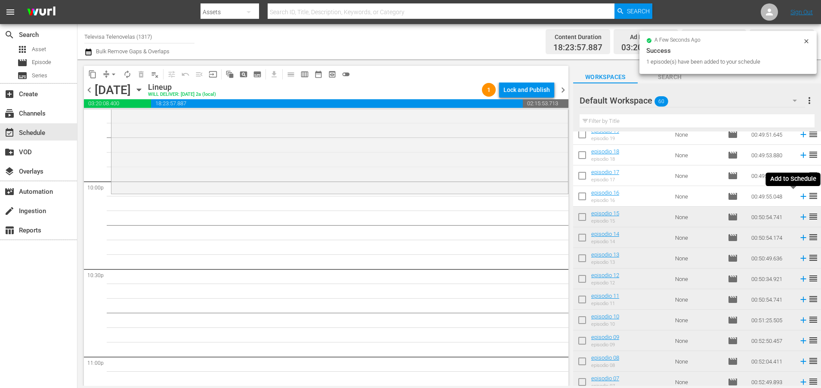
click at [798, 198] on icon at bounding box center [802, 196] width 9 height 9
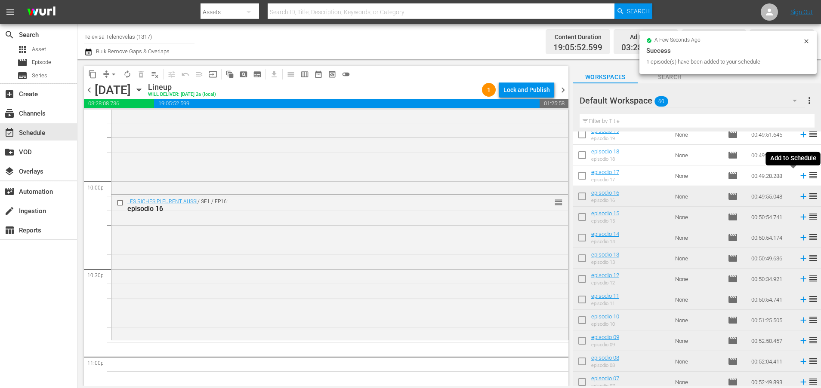
click at [798, 177] on icon at bounding box center [802, 175] width 9 height 9
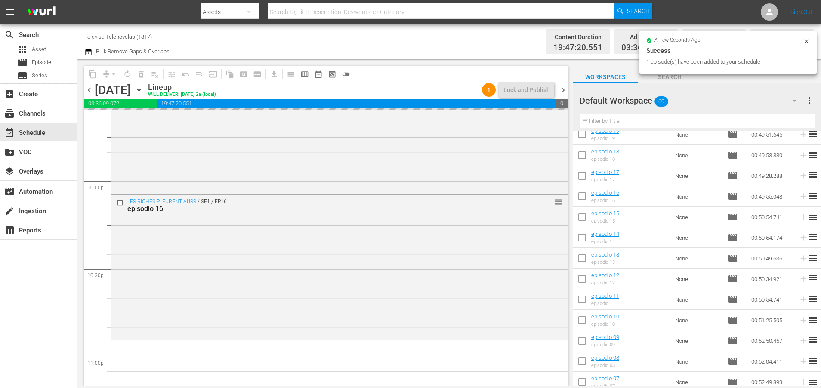
scroll to position [3934, 0]
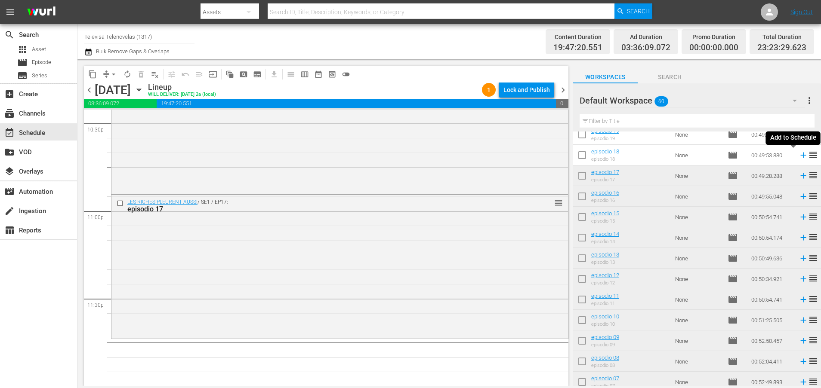
click at [800, 155] on icon at bounding box center [803, 156] width 6 height 6
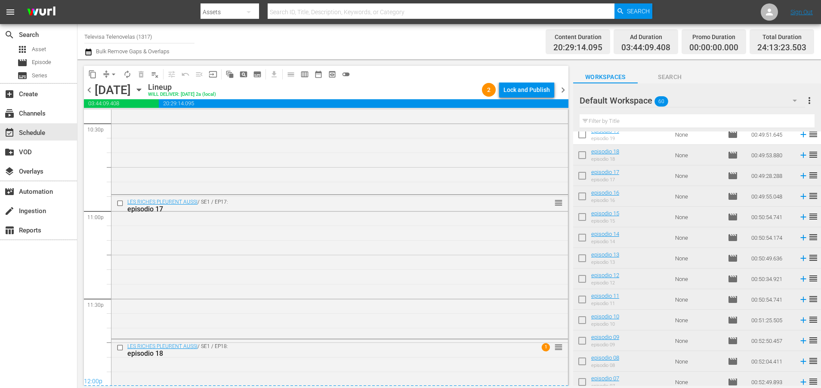
scroll to position [4033, 0]
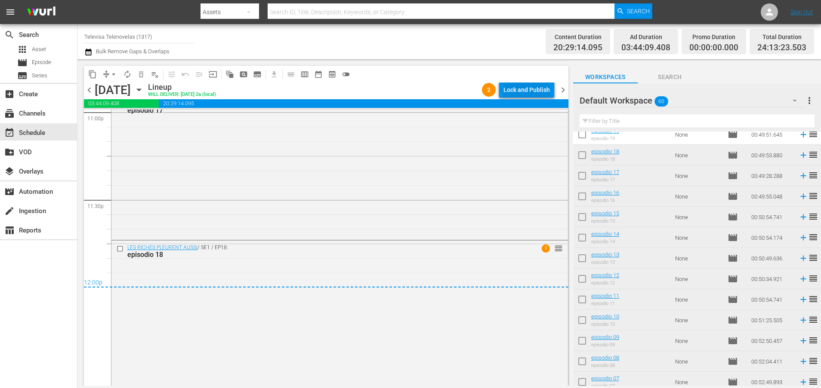
click at [528, 92] on div "Lock and Publish" at bounding box center [526, 89] width 46 height 15
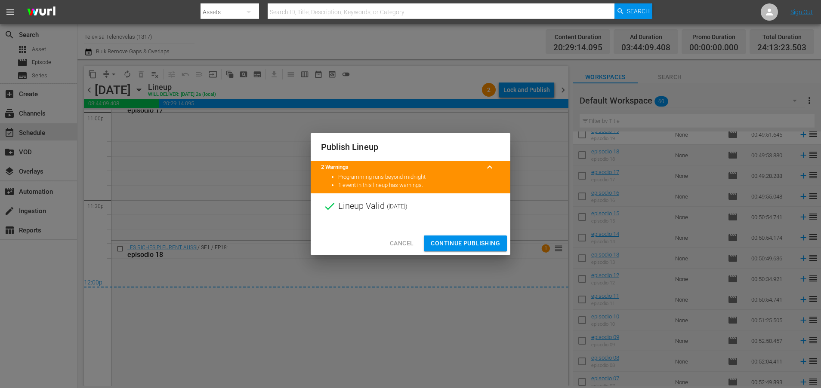
click at [455, 243] on span "Continue Publishing" at bounding box center [465, 243] width 69 height 11
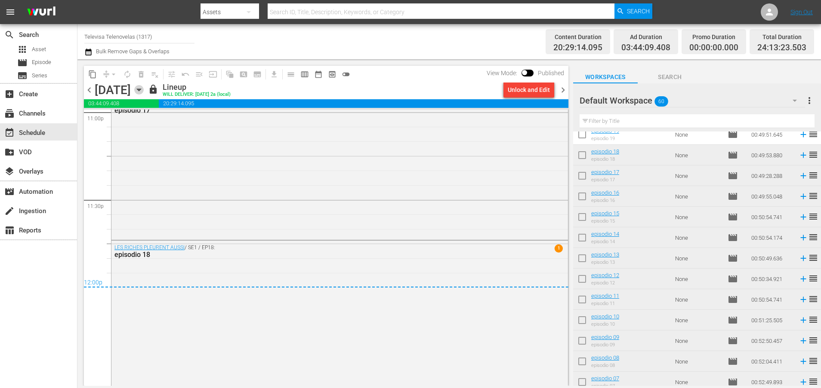
click at [144, 91] on icon "button" at bounding box center [138, 89] width 9 height 9
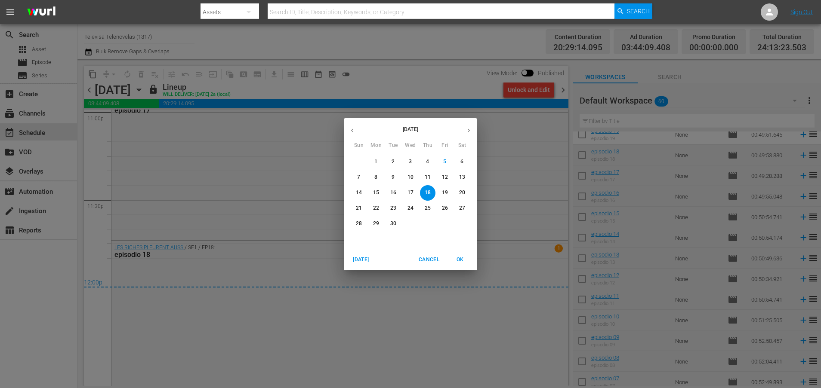
click at [446, 190] on p "19" at bounding box center [445, 192] width 6 height 7
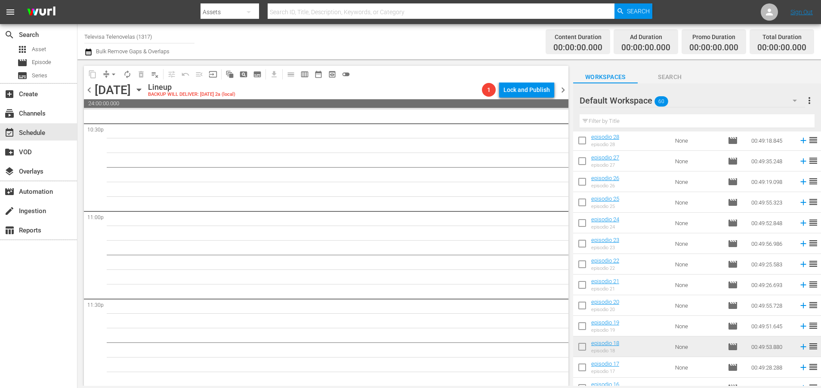
scroll to position [681, 0]
click at [798, 329] on icon at bounding box center [802, 327] width 9 height 9
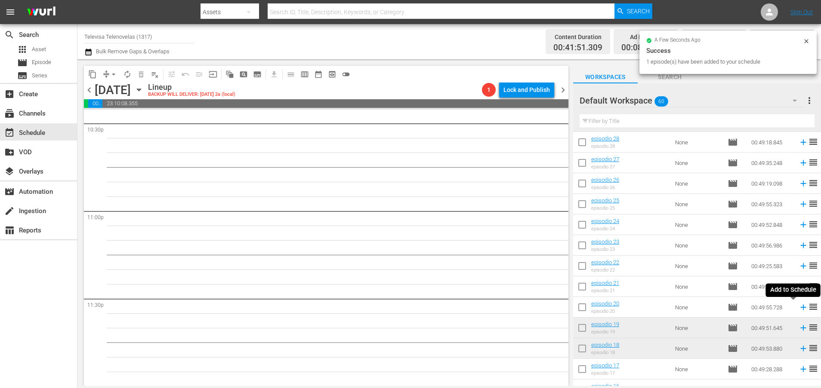
click at [800, 309] on icon at bounding box center [803, 308] width 6 height 6
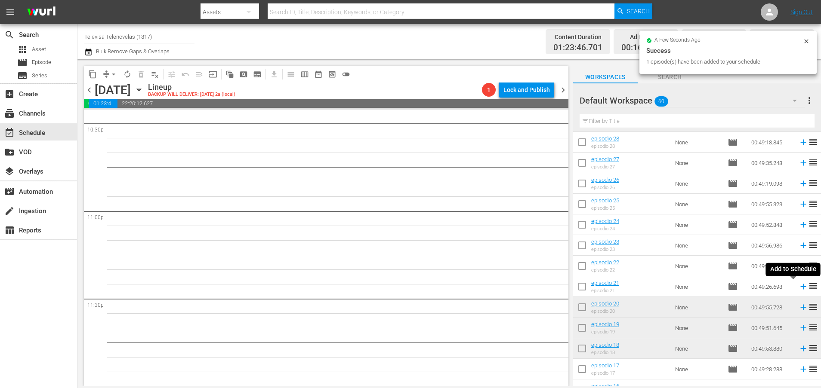
click at [798, 288] on icon at bounding box center [802, 286] width 9 height 9
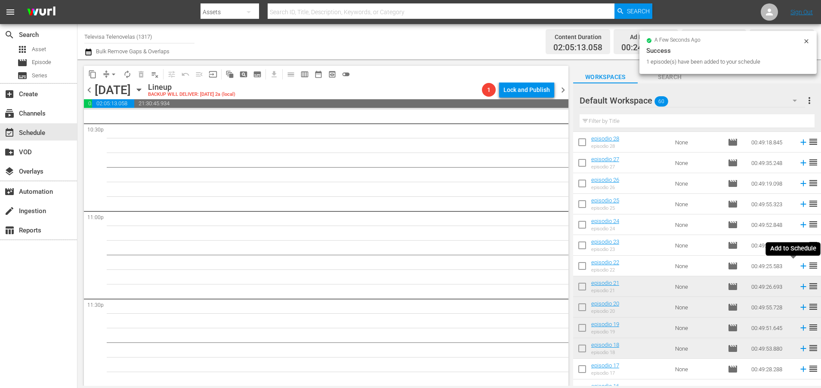
click at [800, 266] on icon at bounding box center [803, 267] width 6 height 6
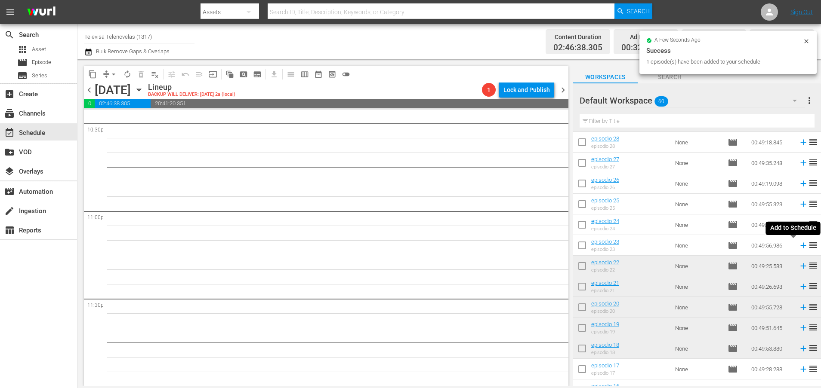
click at [800, 247] on icon at bounding box center [803, 246] width 6 height 6
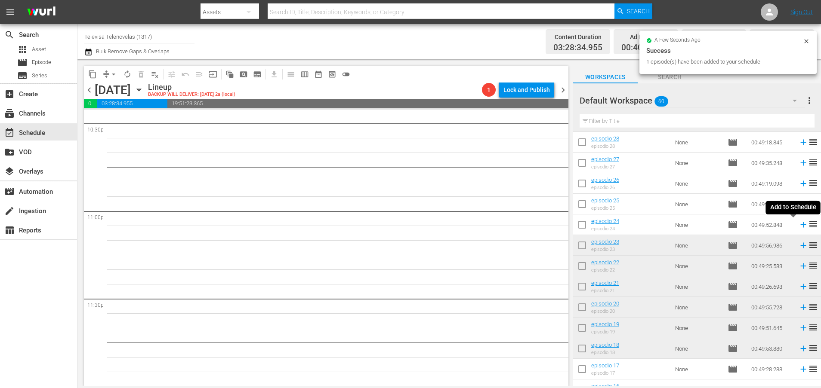
click at [798, 226] on icon at bounding box center [802, 224] width 9 height 9
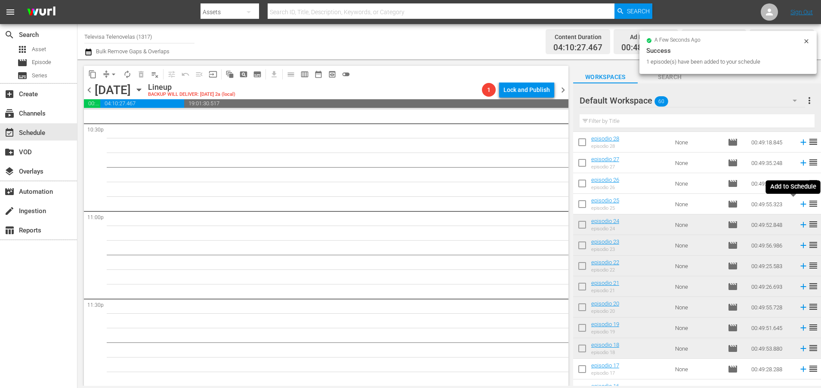
click at [800, 204] on icon at bounding box center [803, 205] width 6 height 6
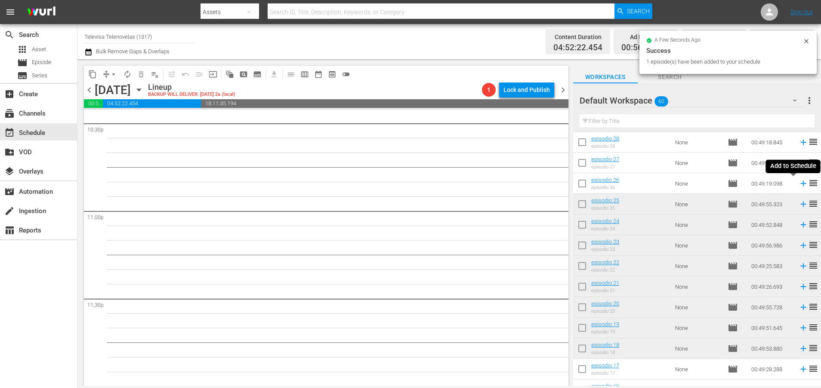
click at [798, 183] on icon at bounding box center [802, 183] width 9 height 9
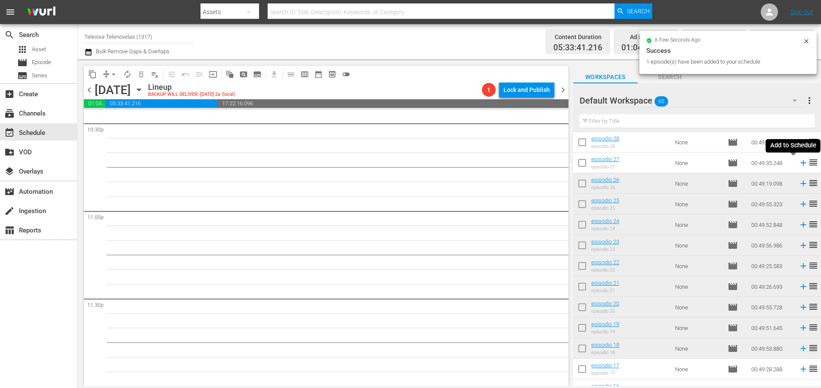
click at [800, 163] on icon at bounding box center [803, 163] width 6 height 6
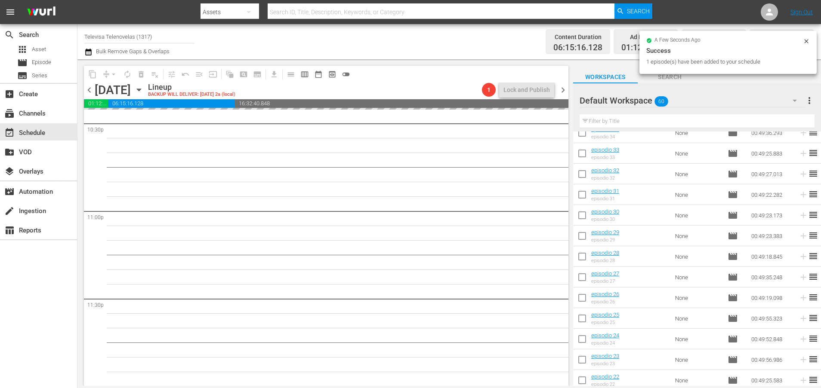
scroll to position [552, 0]
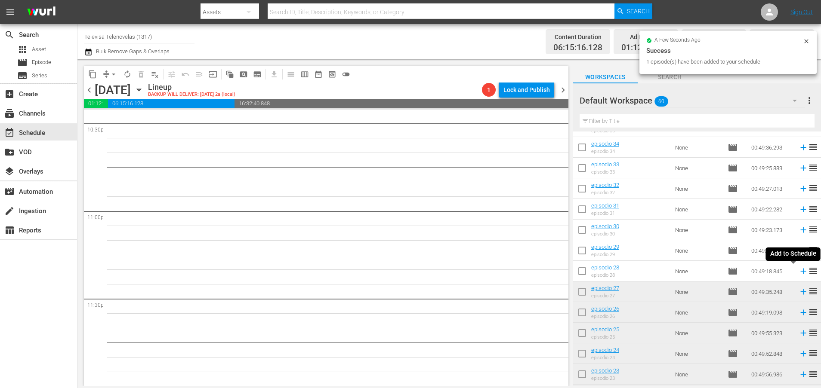
click at [800, 271] on icon at bounding box center [803, 272] width 6 height 6
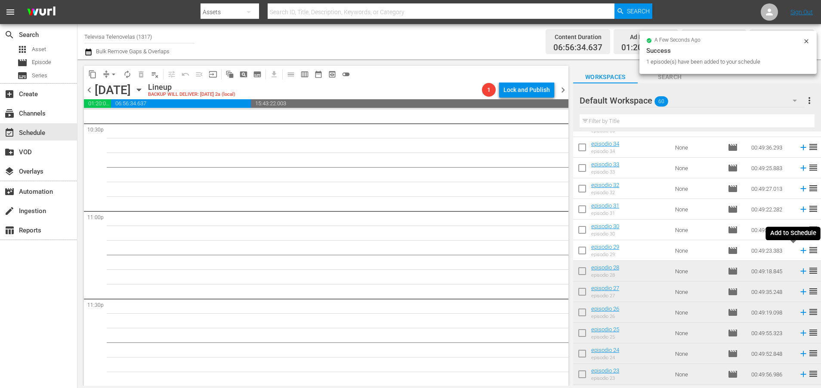
click at [800, 253] on icon at bounding box center [803, 251] width 6 height 6
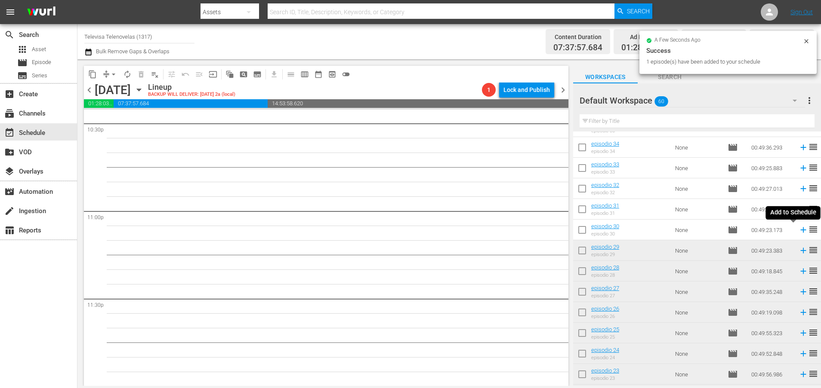
click at [798, 231] on icon at bounding box center [802, 229] width 9 height 9
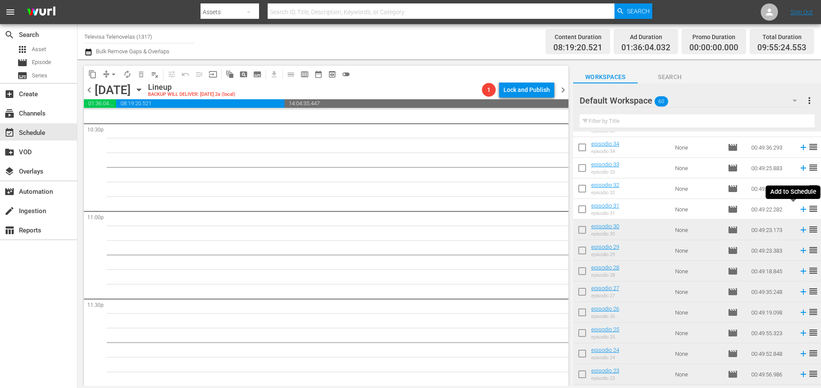
click at [800, 209] on icon at bounding box center [803, 210] width 6 height 6
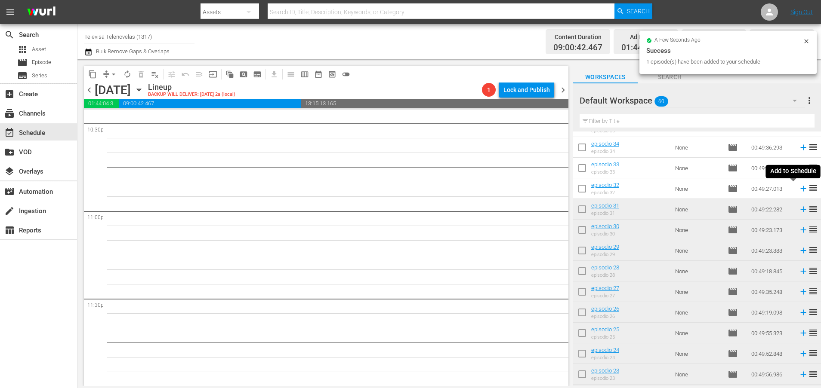
click at [800, 189] on icon at bounding box center [803, 189] width 6 height 6
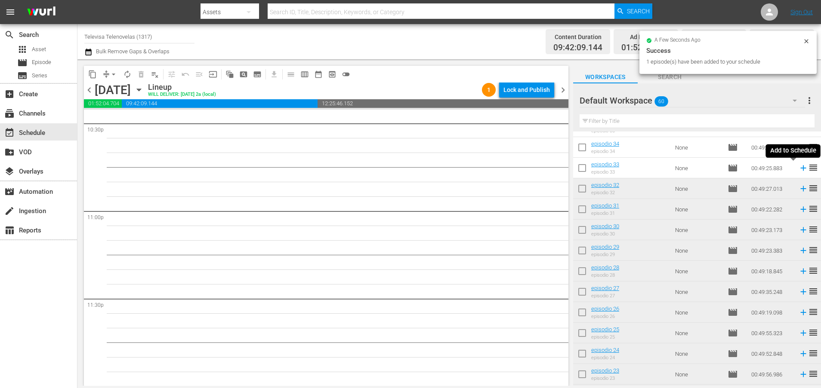
click at [800, 168] on icon at bounding box center [803, 169] width 6 height 6
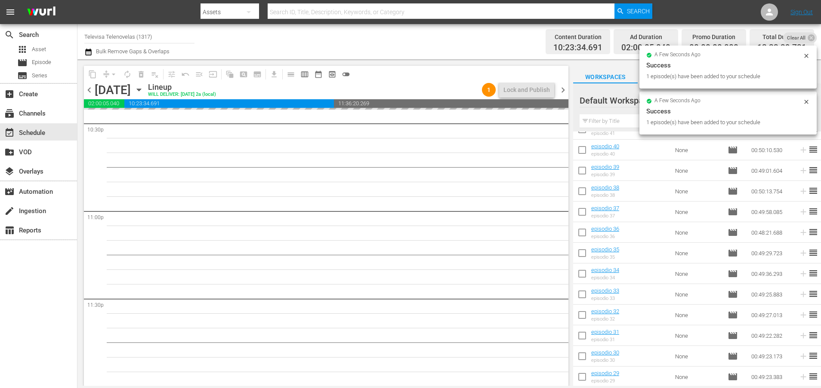
scroll to position [423, 0]
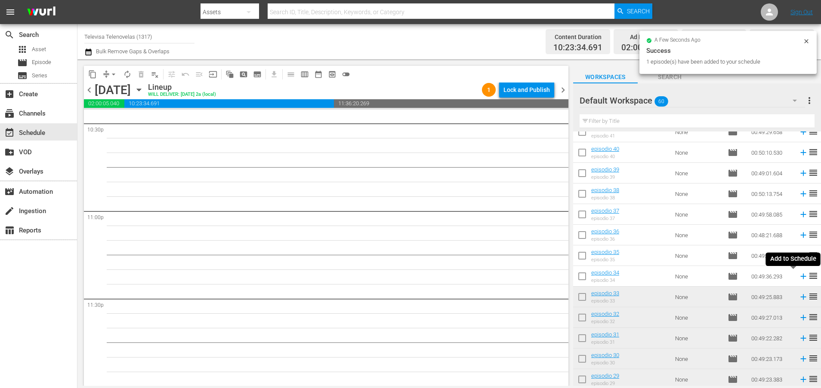
click at [800, 277] on icon at bounding box center [803, 277] width 6 height 6
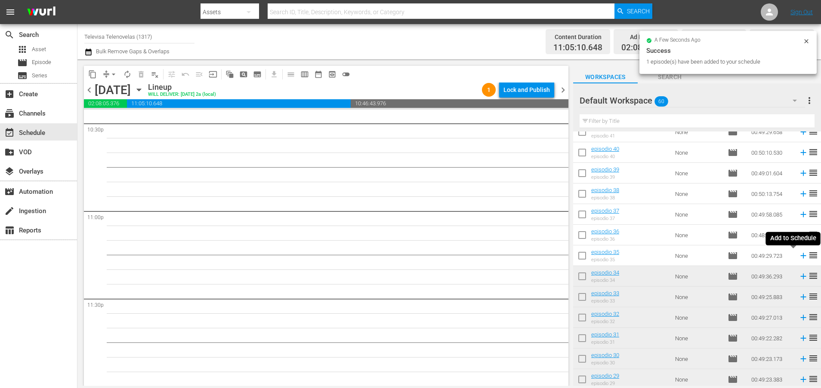
click at [800, 257] on icon at bounding box center [803, 256] width 6 height 6
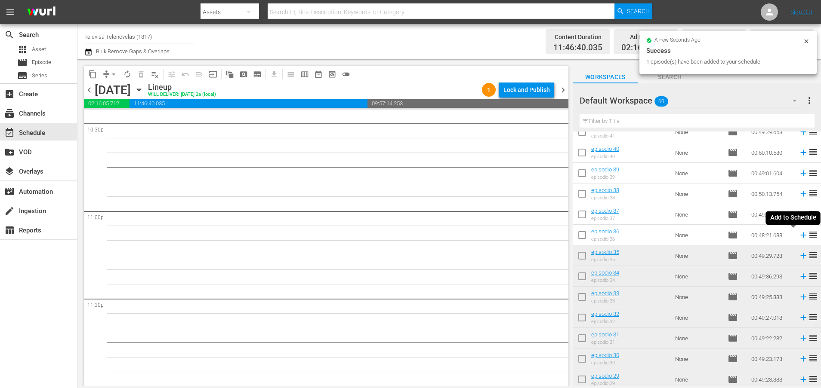
click at [800, 235] on icon at bounding box center [803, 236] width 6 height 6
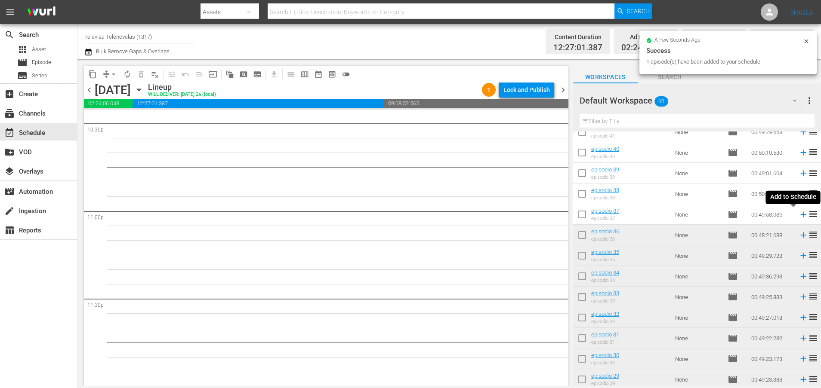
click at [800, 215] on icon at bounding box center [803, 215] width 6 height 6
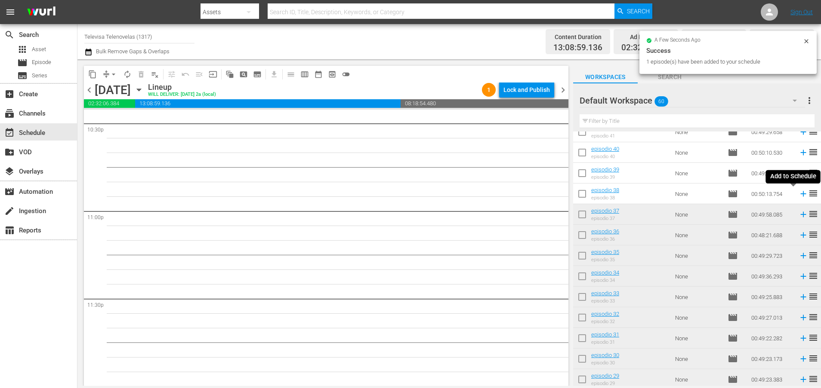
click at [800, 194] on icon at bounding box center [803, 194] width 6 height 6
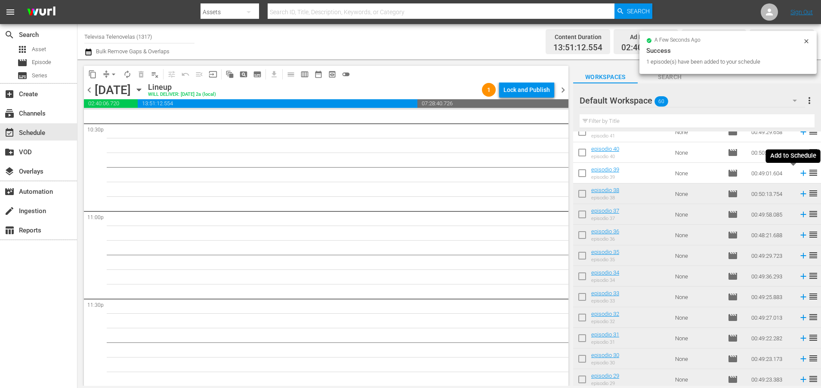
click at [798, 174] on icon at bounding box center [802, 173] width 9 height 9
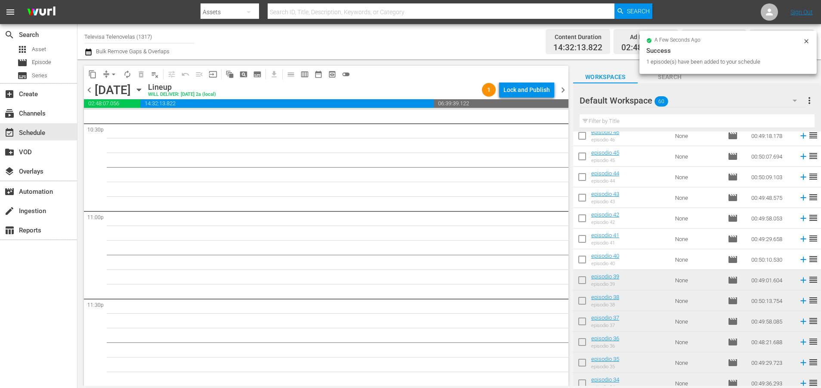
scroll to position [294, 0]
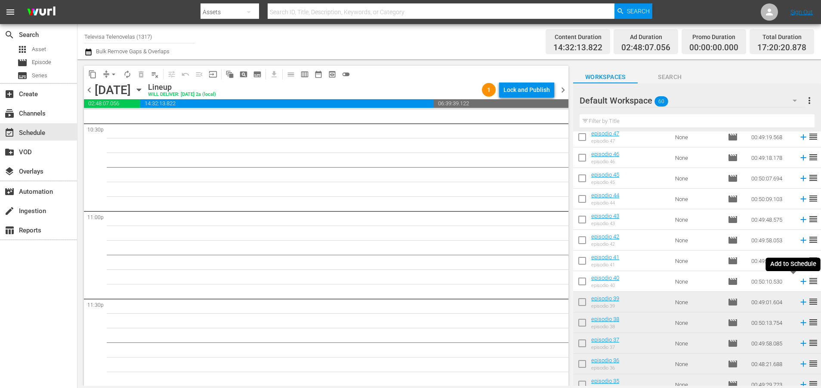
click at [800, 282] on icon at bounding box center [803, 282] width 6 height 6
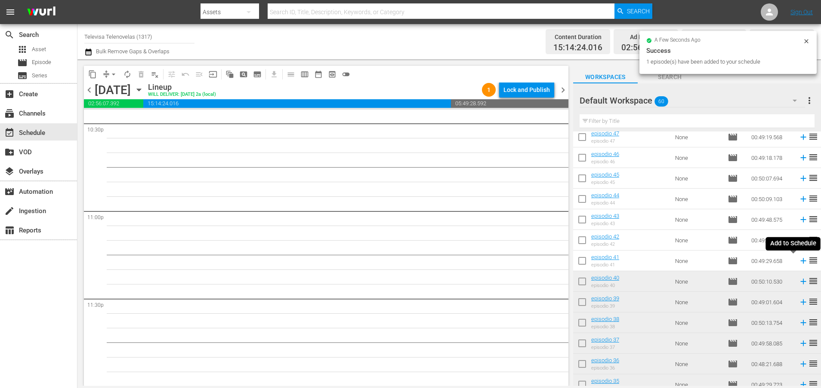
click at [798, 262] on icon at bounding box center [802, 260] width 9 height 9
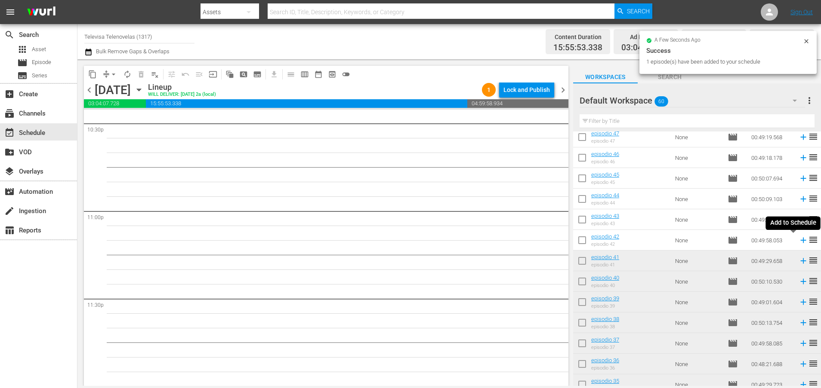
click at [798, 240] on icon at bounding box center [802, 240] width 9 height 9
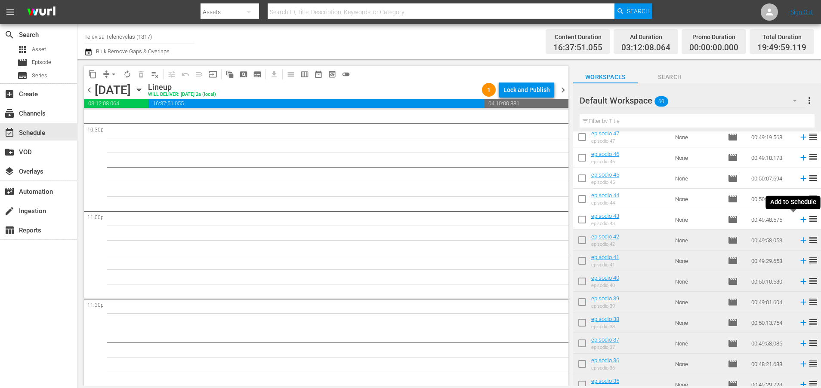
click at [800, 220] on icon at bounding box center [803, 220] width 6 height 6
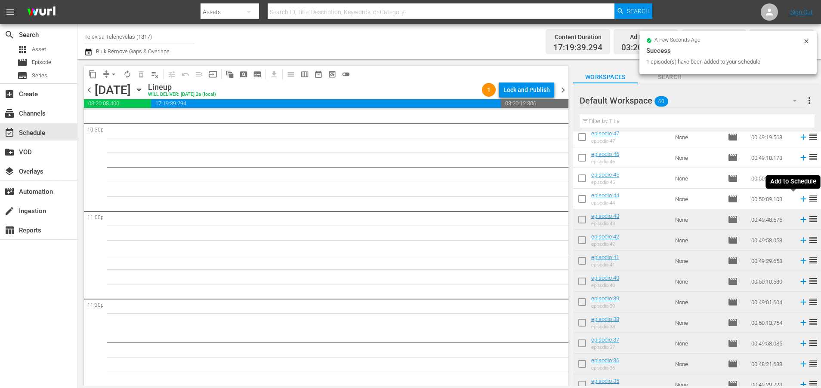
click at [798, 200] on icon at bounding box center [802, 198] width 9 height 9
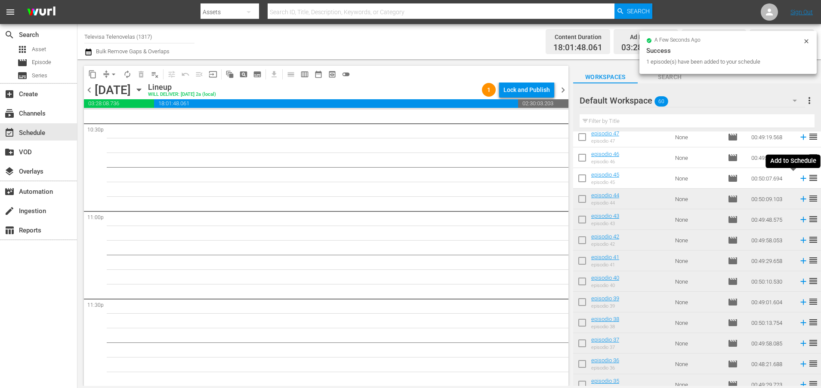
click at [800, 178] on icon at bounding box center [803, 179] width 6 height 6
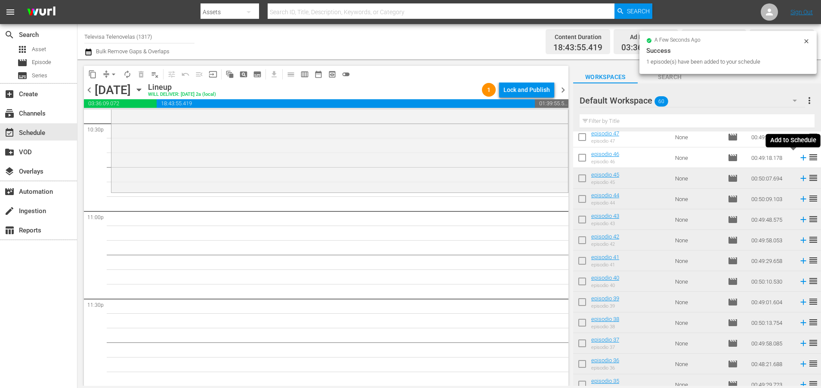
click at [798, 159] on icon at bounding box center [802, 157] width 9 height 9
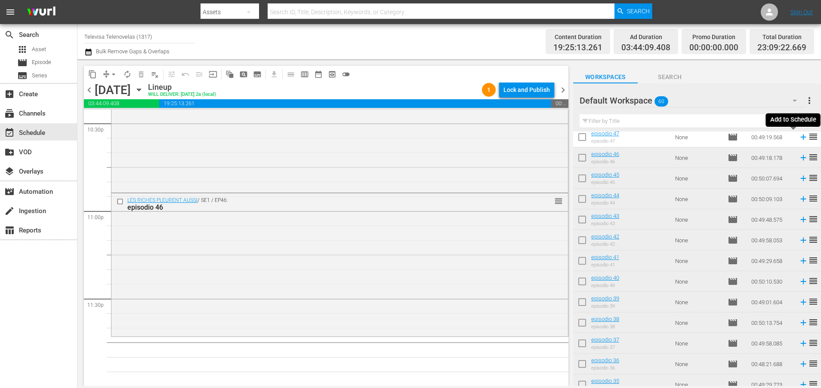
click at [798, 138] on icon at bounding box center [802, 136] width 9 height 9
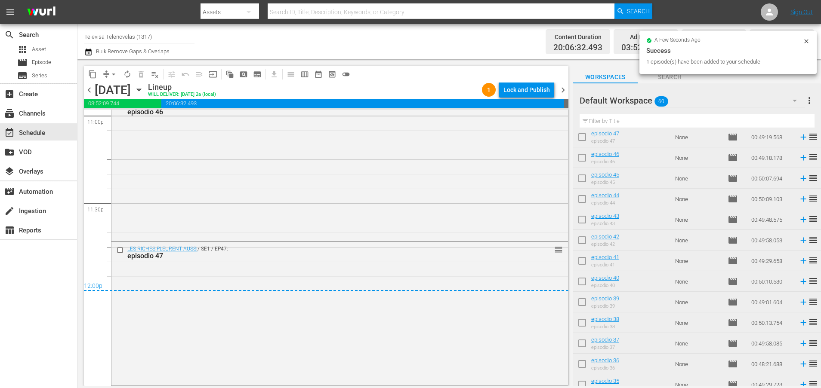
scroll to position [4029, 0]
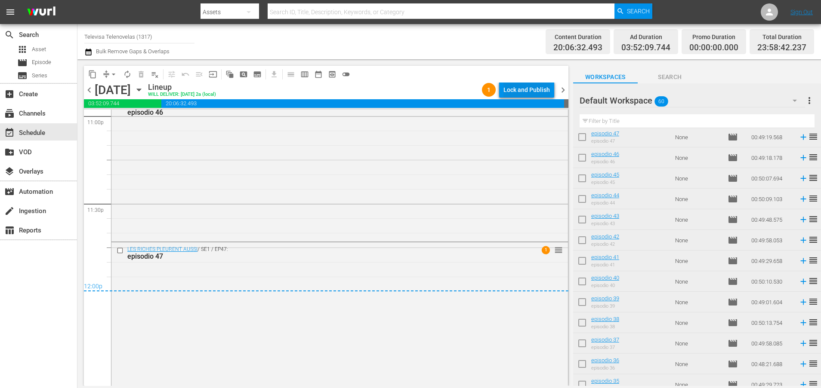
click at [528, 90] on div "Lock and Publish" at bounding box center [526, 89] width 46 height 15
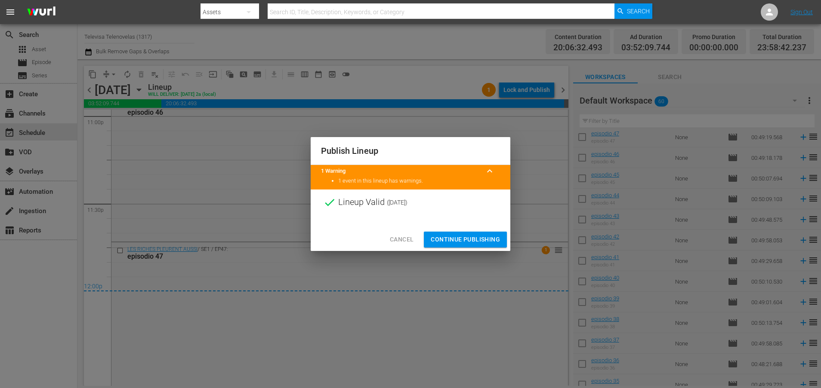
click at [466, 240] on span "Continue Publishing" at bounding box center [465, 239] width 69 height 11
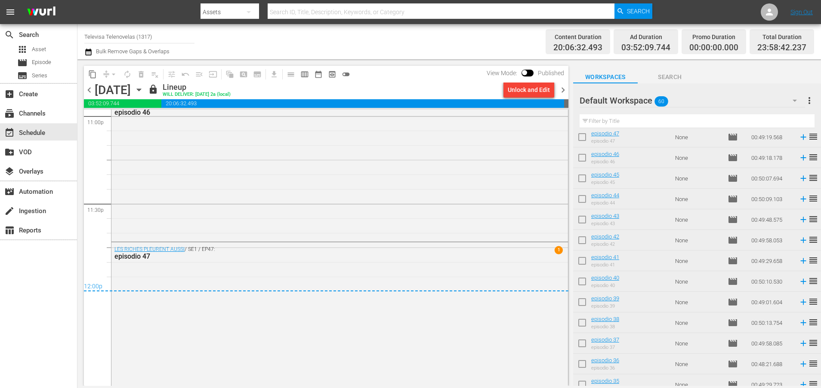
click at [144, 92] on icon "button" at bounding box center [138, 89] width 9 height 9
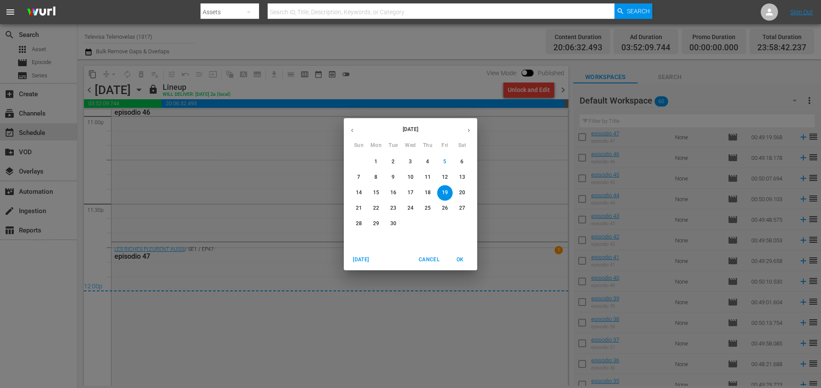
click at [462, 191] on p "20" at bounding box center [462, 192] width 6 height 7
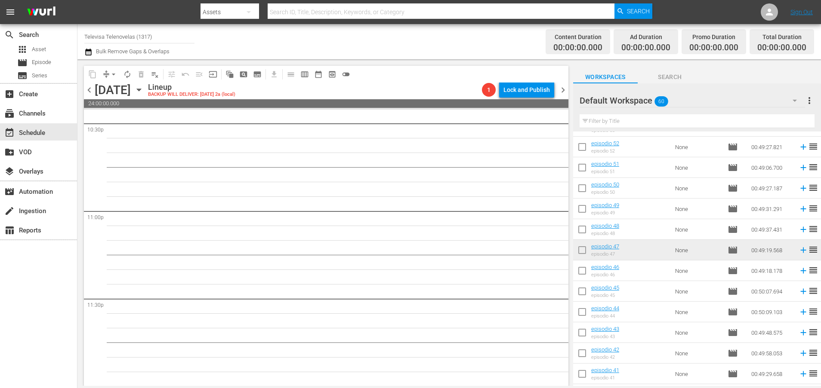
scroll to position [101, 0]
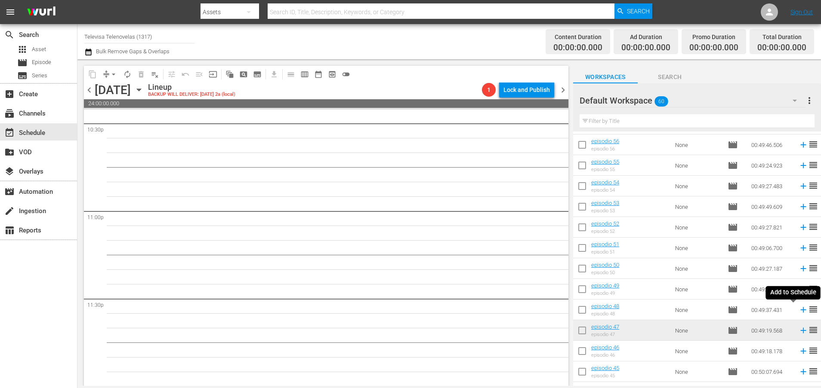
click at [800, 310] on icon at bounding box center [803, 311] width 6 height 6
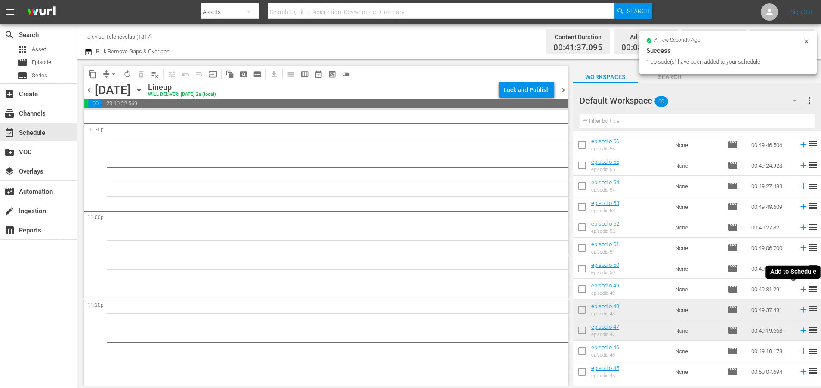
click at [800, 289] on icon at bounding box center [803, 290] width 6 height 6
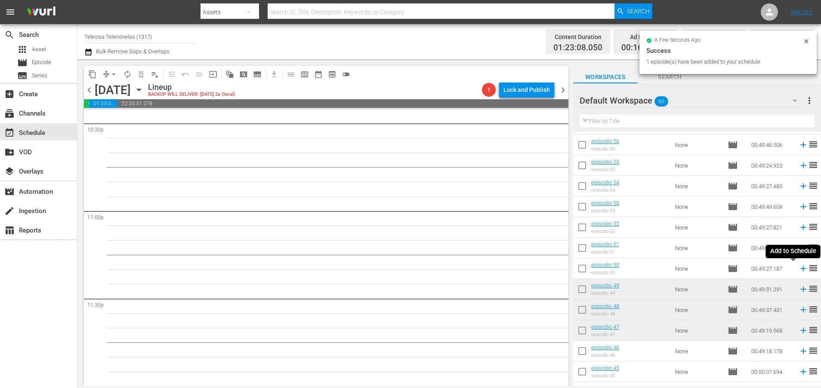
click at [798, 270] on icon at bounding box center [802, 268] width 9 height 9
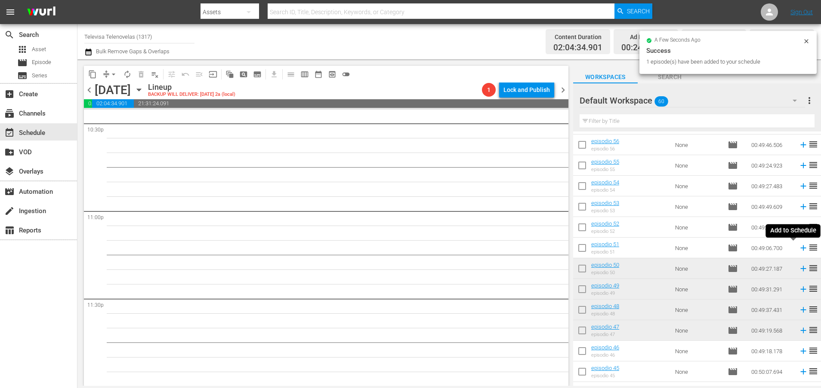
click at [798, 249] on icon at bounding box center [802, 247] width 9 height 9
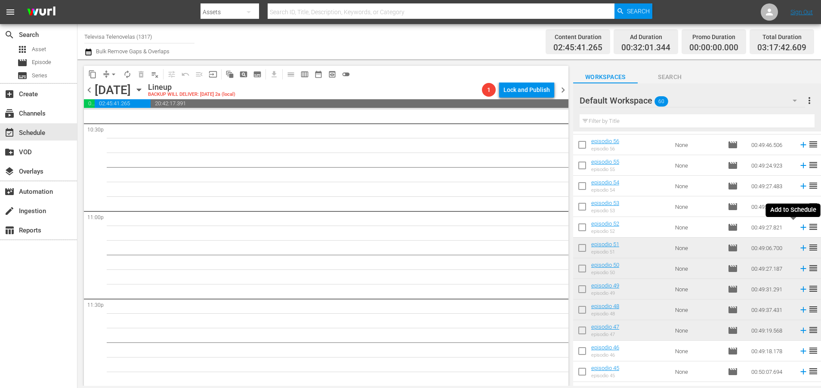
click at [798, 228] on icon at bounding box center [802, 227] width 9 height 9
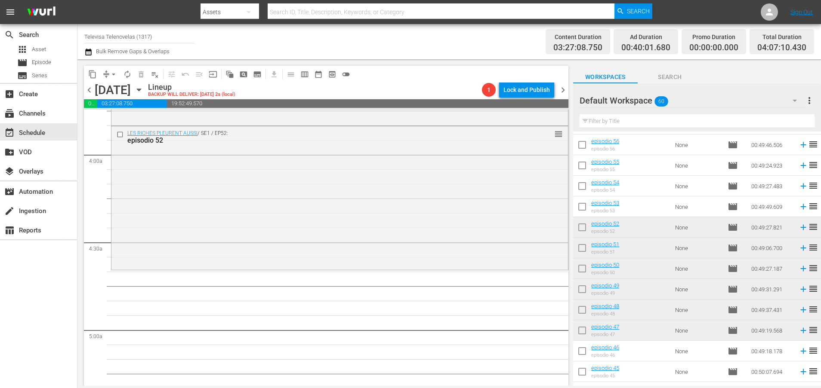
scroll to position [745, 0]
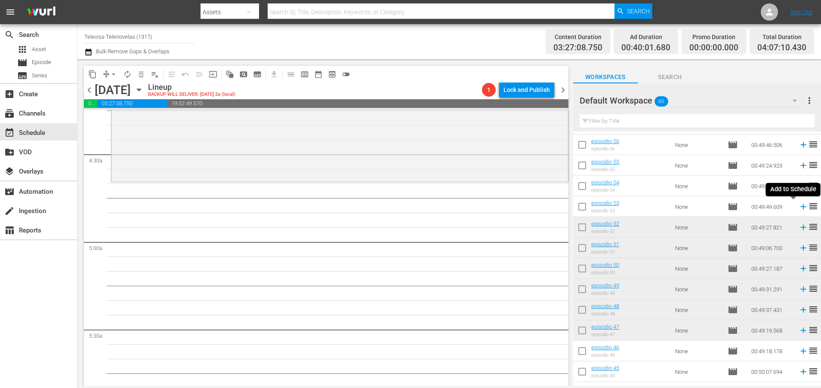
click at [798, 206] on icon at bounding box center [802, 206] width 9 height 9
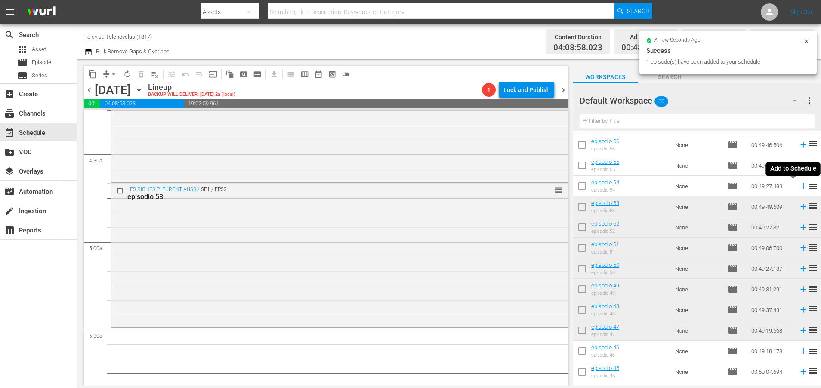
click at [800, 186] on icon at bounding box center [803, 187] width 6 height 6
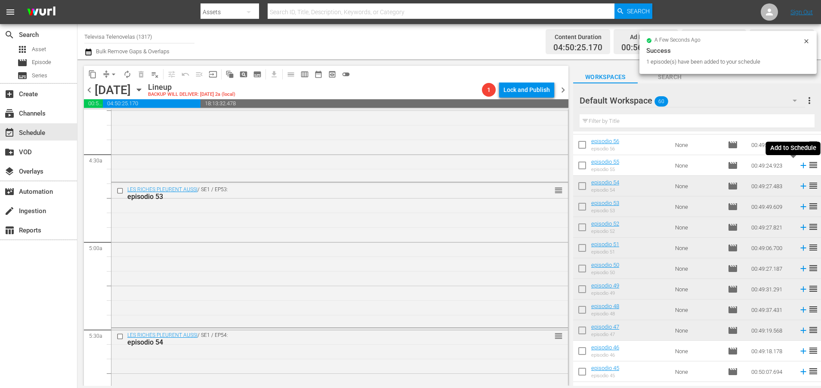
click at [800, 166] on icon at bounding box center [803, 166] width 6 height 6
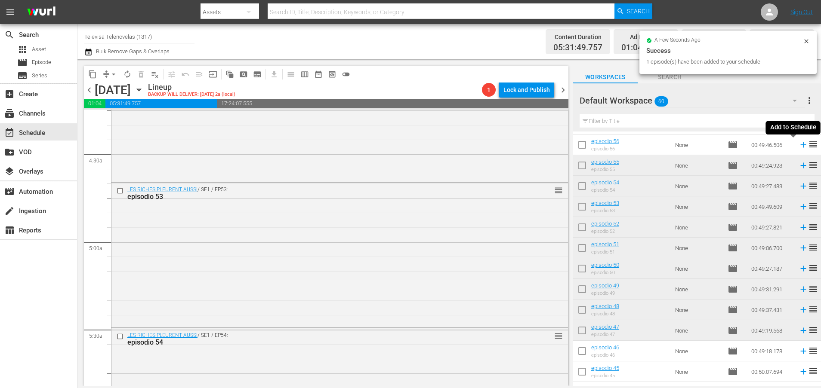
click at [800, 145] on icon at bounding box center [803, 145] width 6 height 6
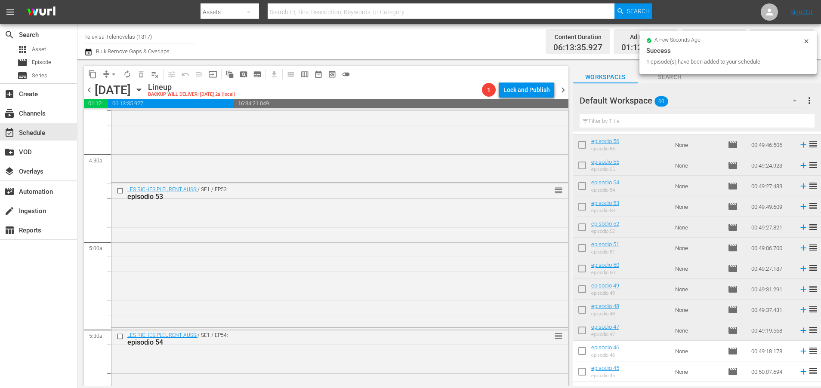
scroll to position [0, 0]
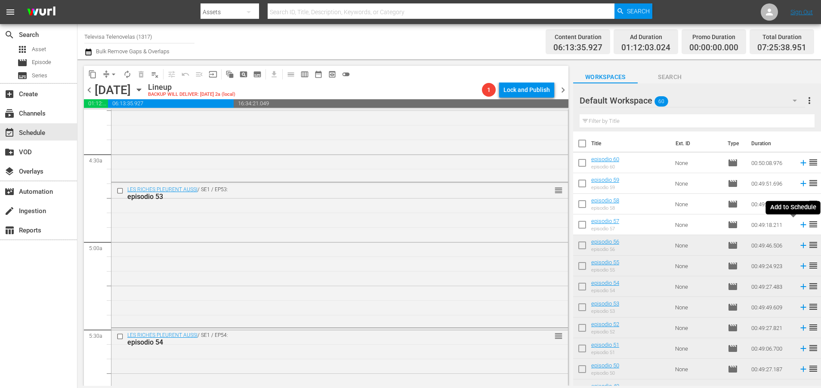
click at [800, 225] on icon at bounding box center [803, 225] width 6 height 6
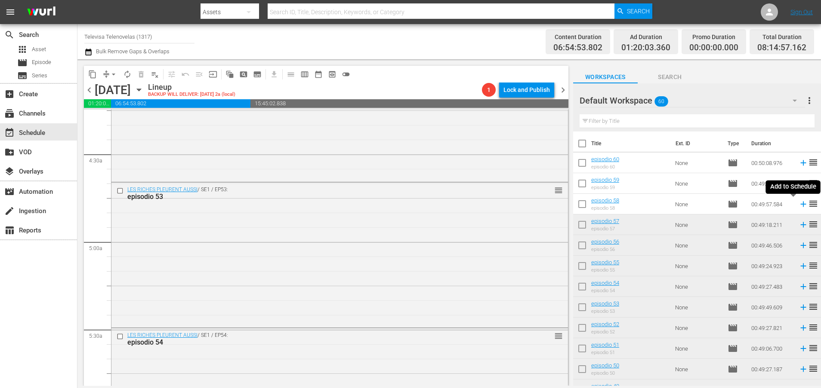
click at [800, 204] on icon at bounding box center [803, 205] width 6 height 6
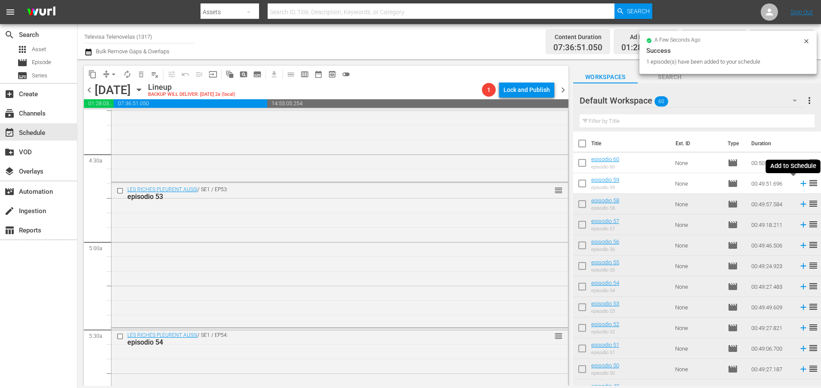
click at [798, 185] on icon at bounding box center [802, 183] width 9 height 9
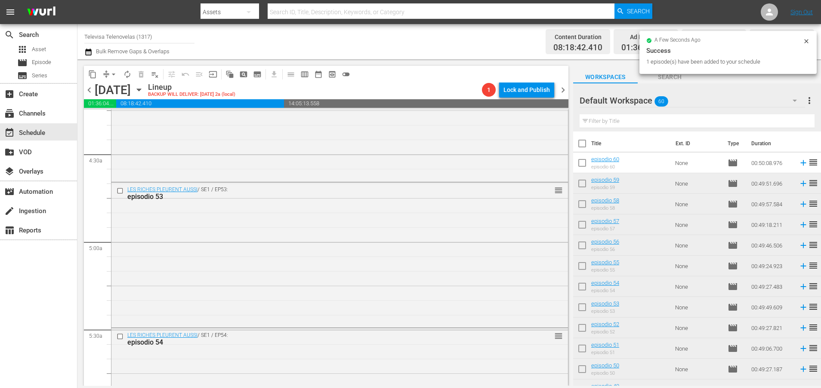
scroll to position [3934, 0]
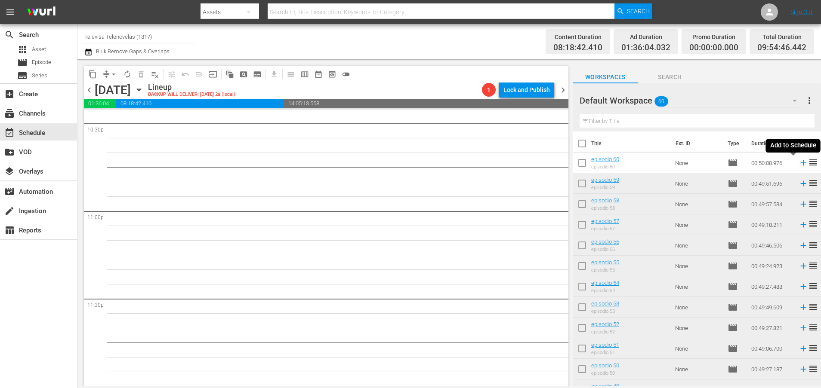
click at [798, 164] on icon at bounding box center [802, 162] width 9 height 9
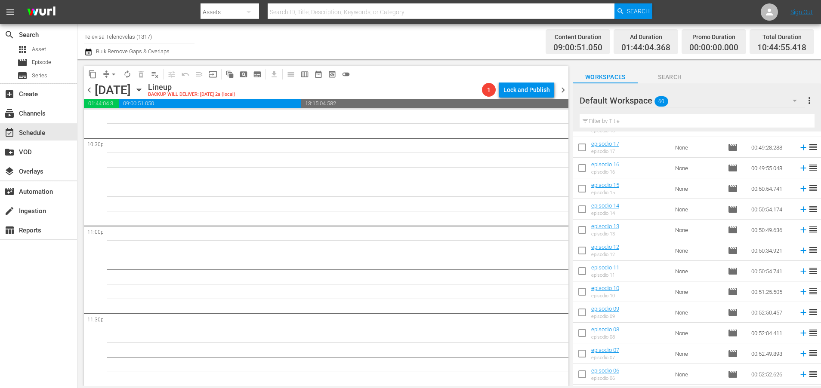
scroll to position [1004, 0]
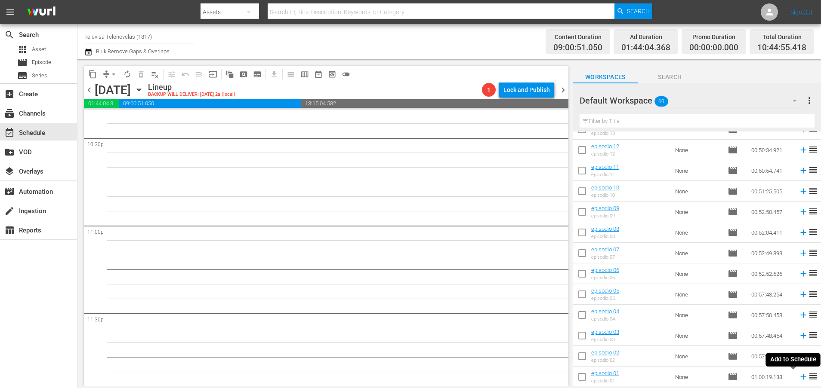
click at [798, 378] on icon at bounding box center [802, 376] width 9 height 9
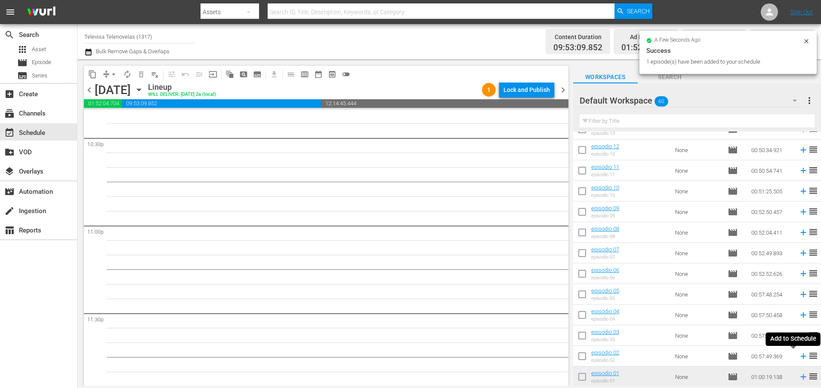
scroll to position [3905, 0]
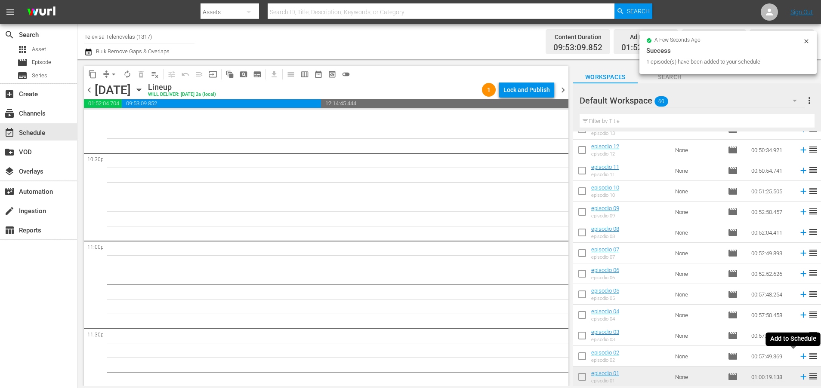
click at [800, 357] on icon at bounding box center [803, 357] width 6 height 6
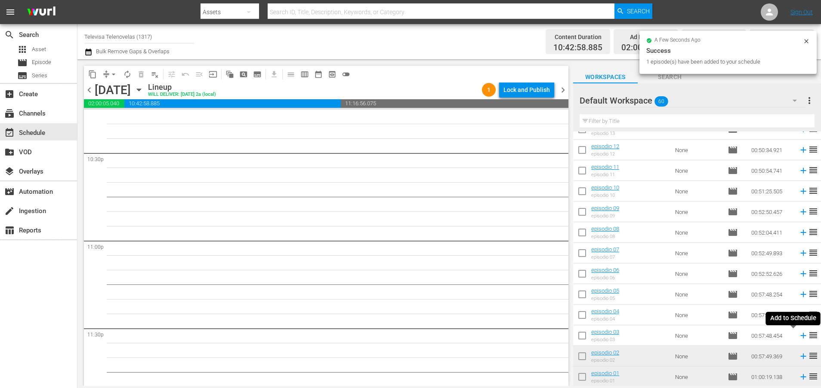
click at [800, 336] on icon at bounding box center [803, 336] width 6 height 6
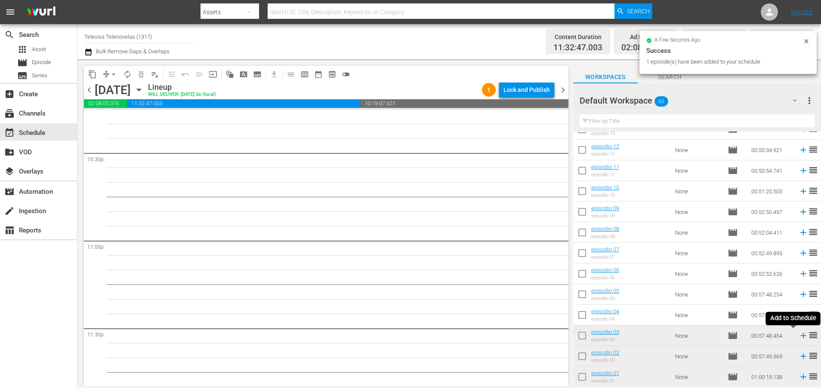
scroll to position [3890, 0]
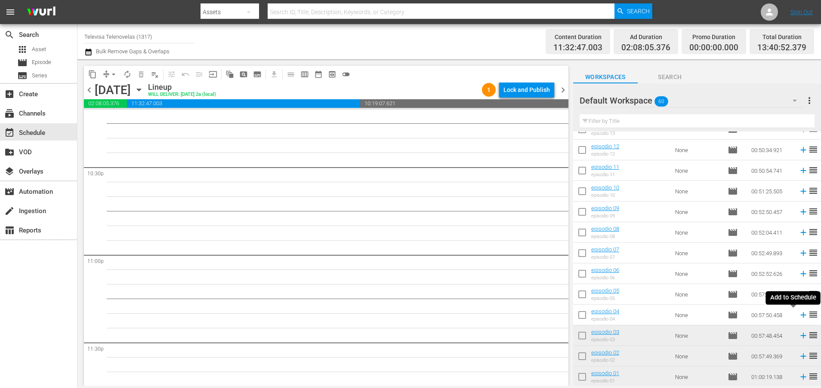
click at [798, 315] on icon at bounding box center [802, 315] width 9 height 9
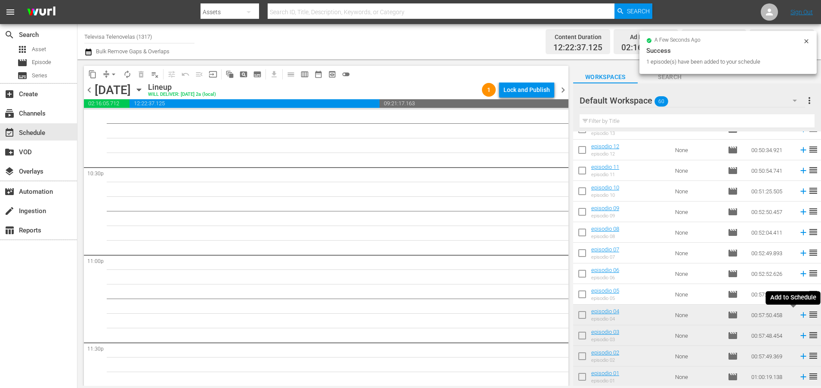
scroll to position [3876, 0]
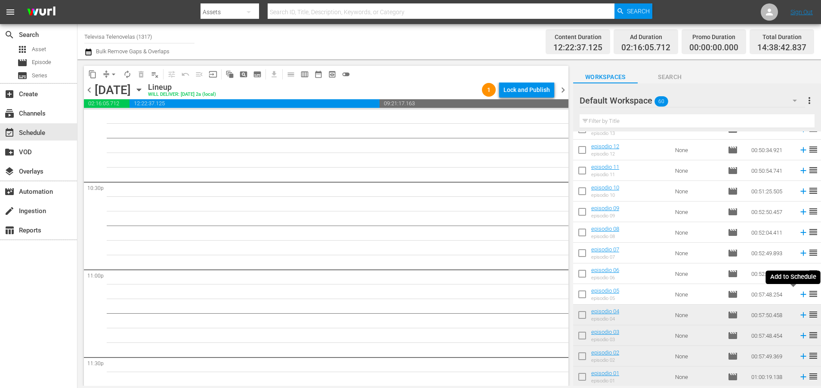
click at [800, 297] on icon at bounding box center [803, 295] width 6 height 6
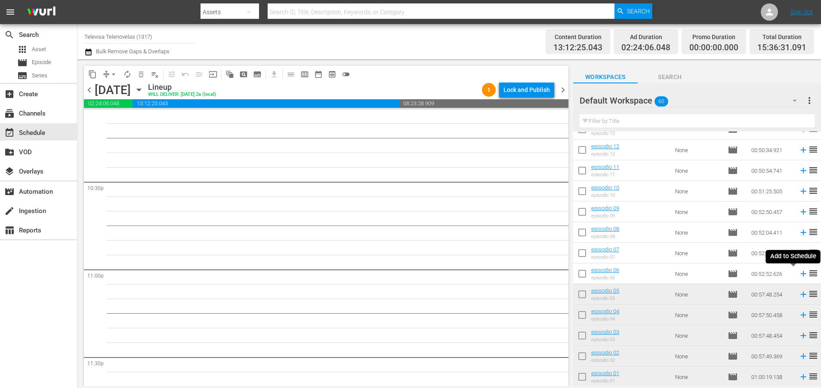
click at [800, 275] on icon at bounding box center [803, 274] width 6 height 6
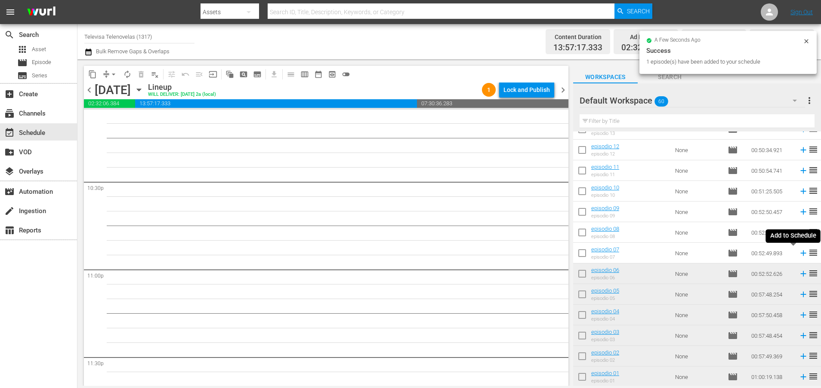
scroll to position [3861, 0]
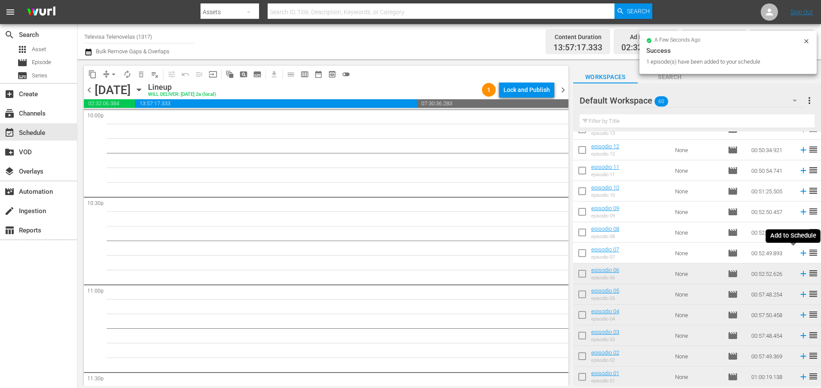
click at [800, 254] on icon at bounding box center [803, 254] width 6 height 6
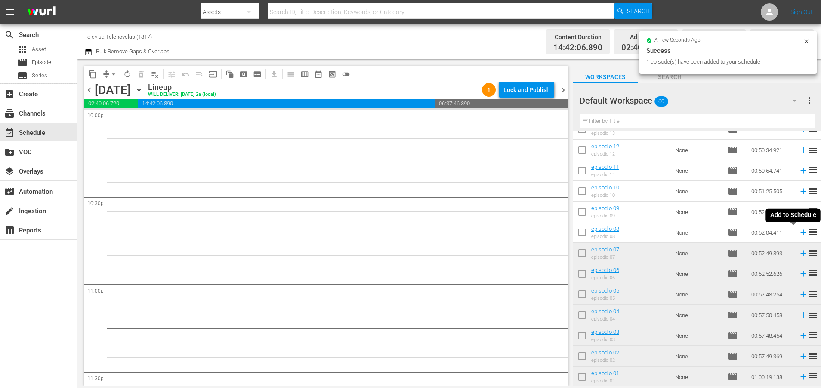
click at [800, 233] on icon at bounding box center [803, 233] width 6 height 6
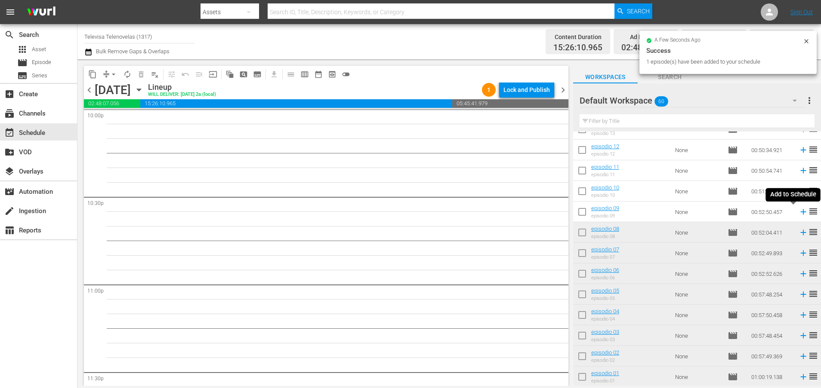
scroll to position [3847, 0]
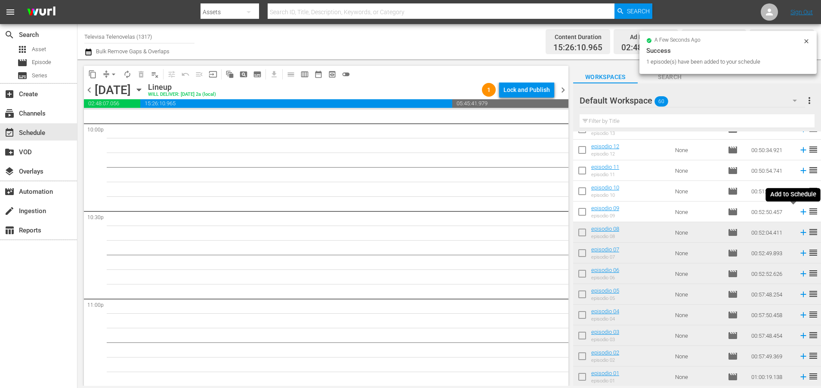
click at [800, 214] on icon at bounding box center [803, 212] width 6 height 6
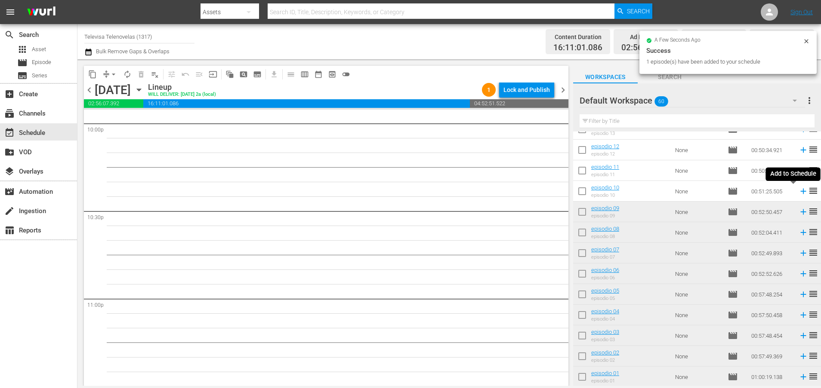
click at [800, 191] on icon at bounding box center [803, 192] width 6 height 6
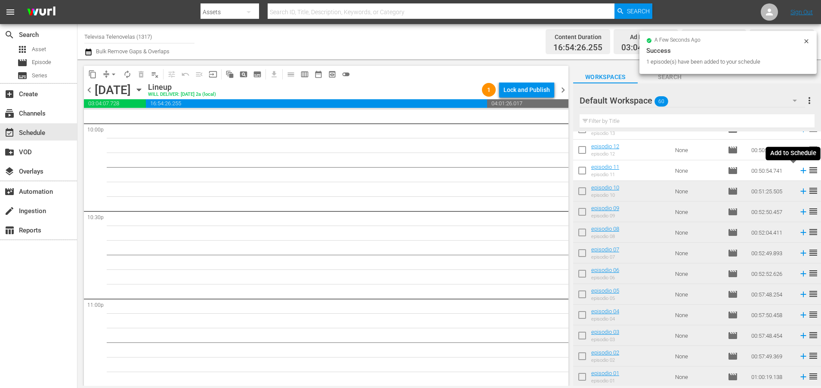
scroll to position [3832, 0]
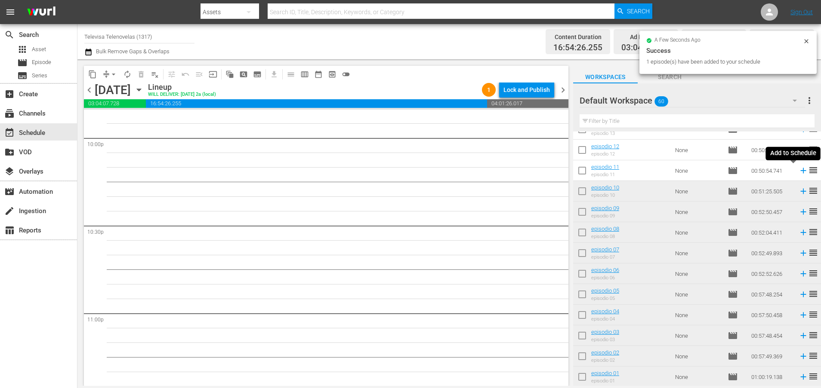
click at [800, 172] on icon at bounding box center [803, 171] width 6 height 6
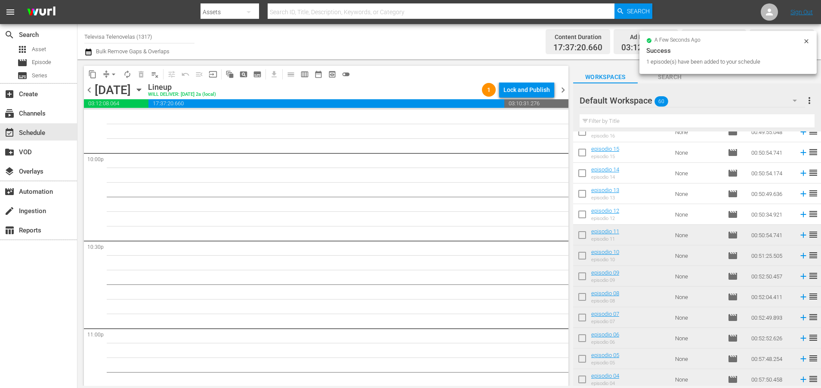
scroll to position [875, 0]
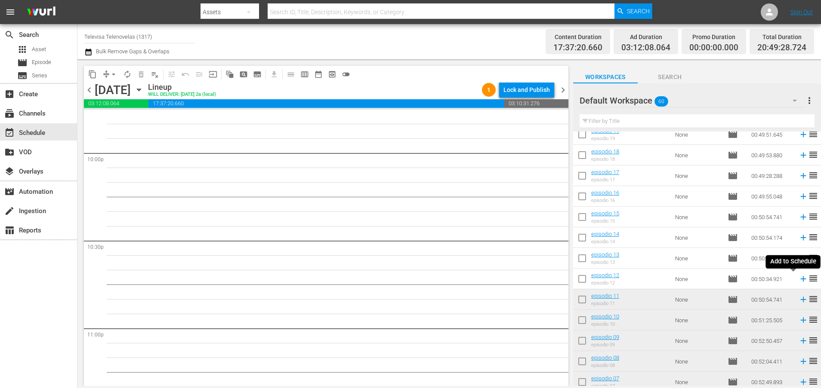
click at [798, 280] on icon at bounding box center [802, 278] width 9 height 9
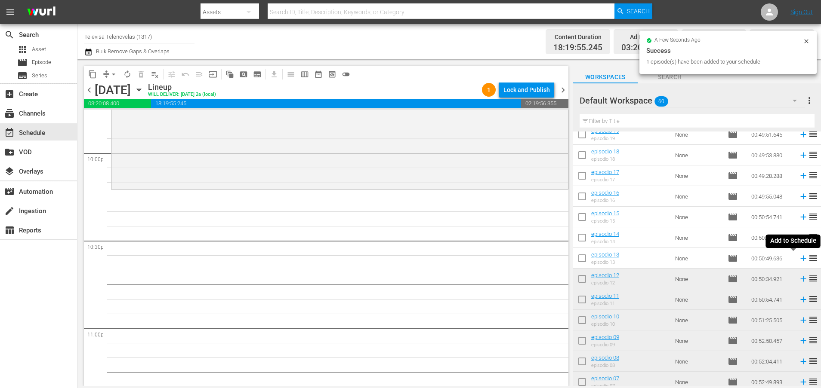
click at [800, 260] on icon at bounding box center [803, 259] width 6 height 6
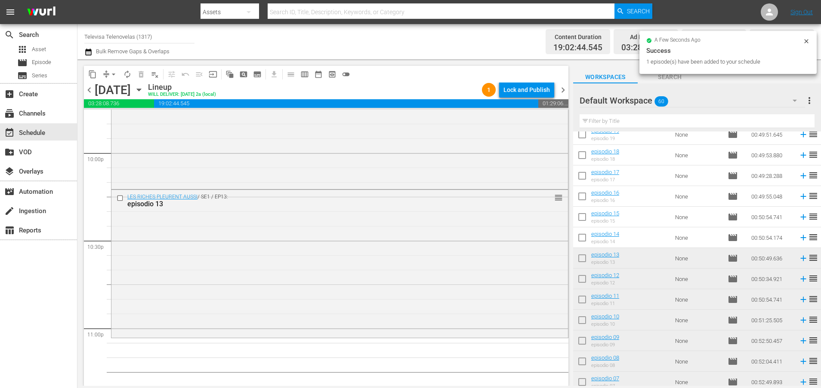
scroll to position [3934, 0]
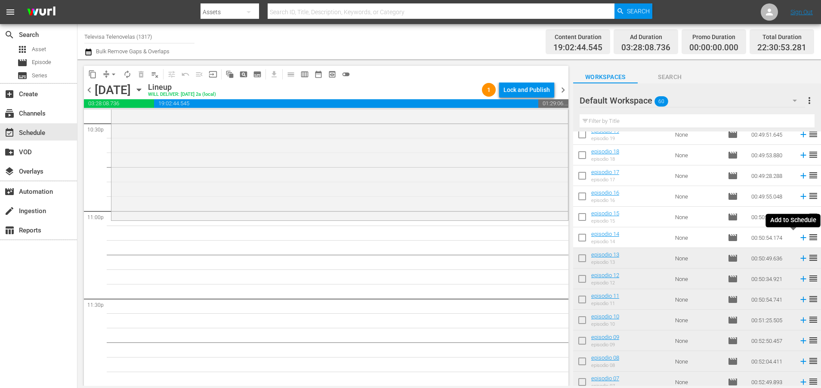
click at [800, 238] on icon at bounding box center [803, 238] width 6 height 6
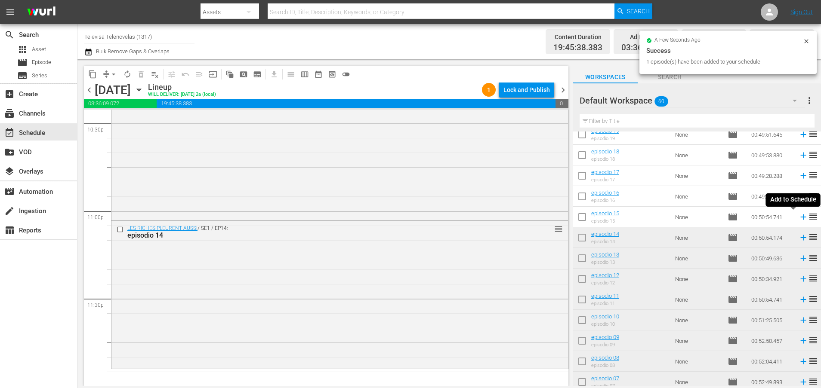
click at [800, 217] on icon at bounding box center [803, 218] width 6 height 6
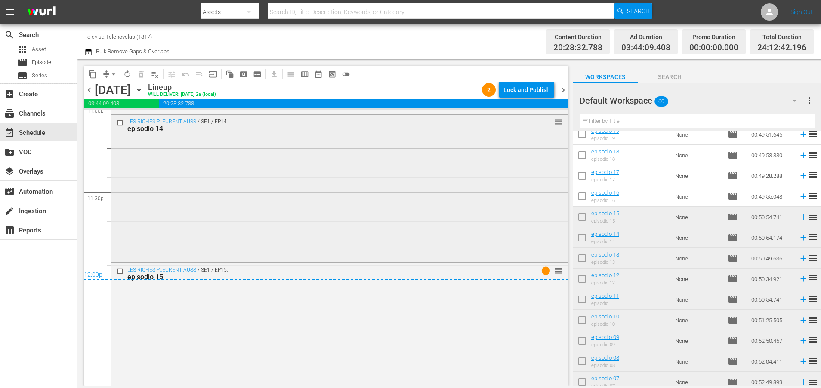
scroll to position [4067, 0]
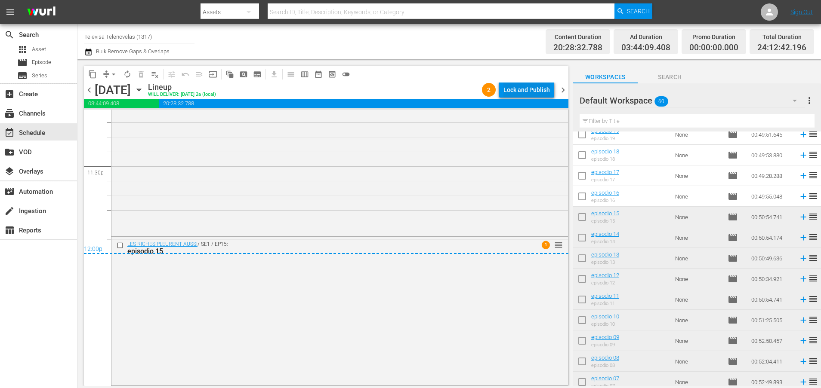
click at [522, 90] on div "Lock and Publish" at bounding box center [526, 89] width 46 height 15
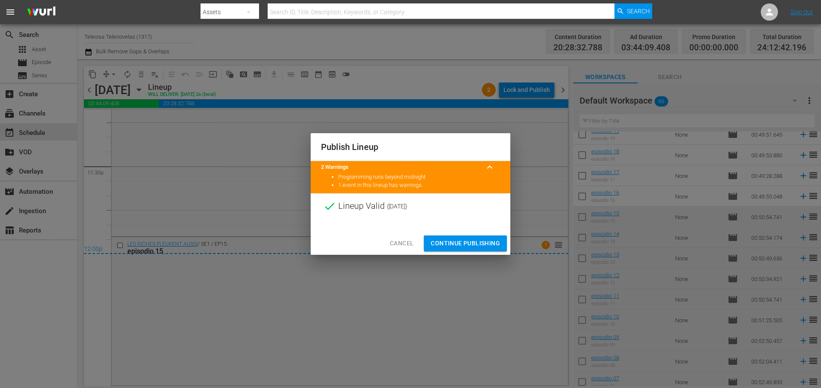
click at [477, 246] on span "Continue Publishing" at bounding box center [465, 243] width 69 height 11
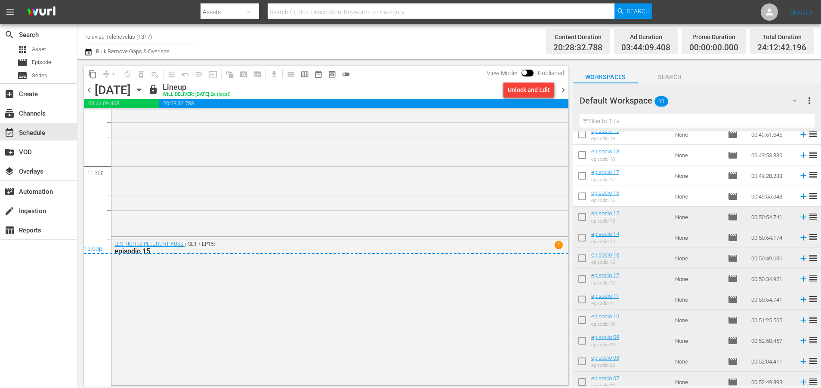
click at [144, 87] on icon "button" at bounding box center [138, 89] width 9 height 9
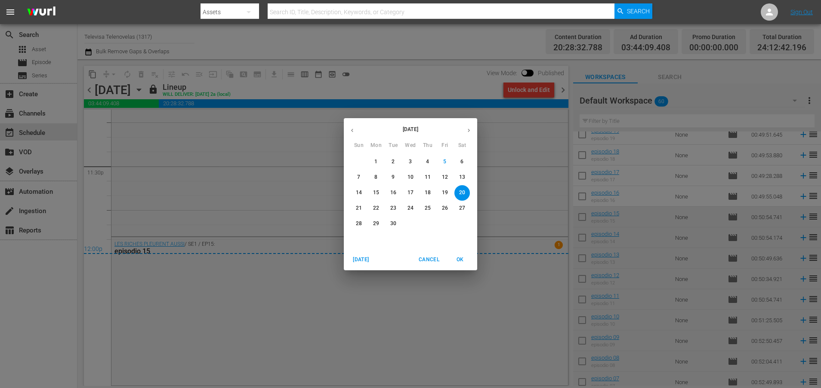
click at [359, 206] on p "21" at bounding box center [359, 208] width 6 height 7
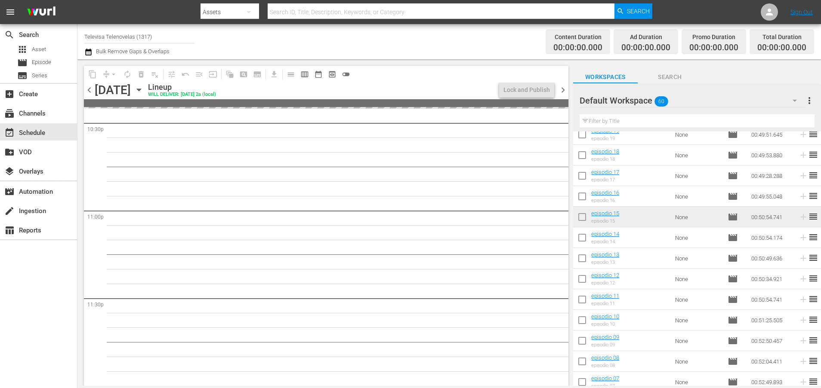
scroll to position [3934, 0]
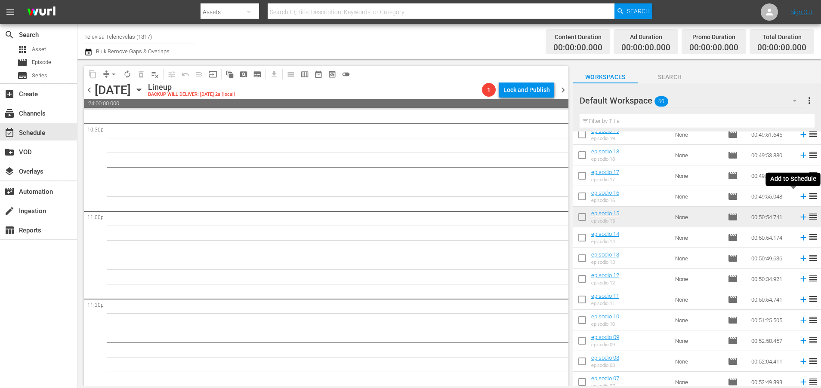
click at [798, 195] on icon at bounding box center [802, 196] width 9 height 9
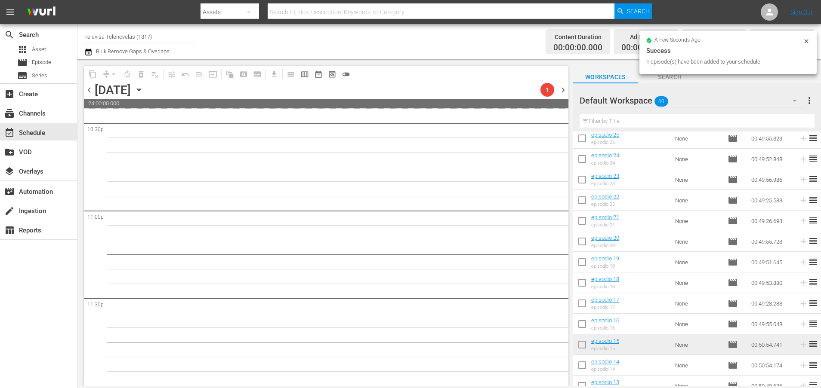
scroll to position [746, 0]
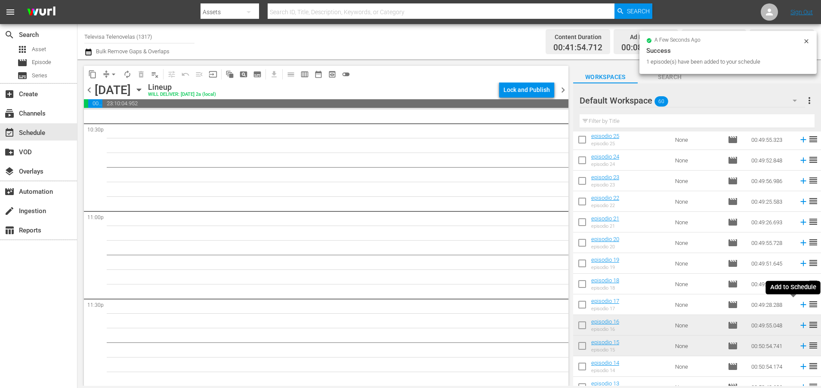
click at [798, 306] on icon at bounding box center [802, 304] width 9 height 9
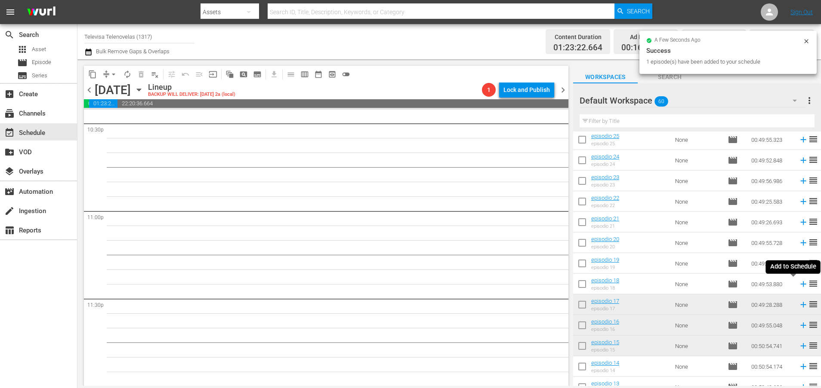
click at [800, 284] on icon at bounding box center [803, 285] width 6 height 6
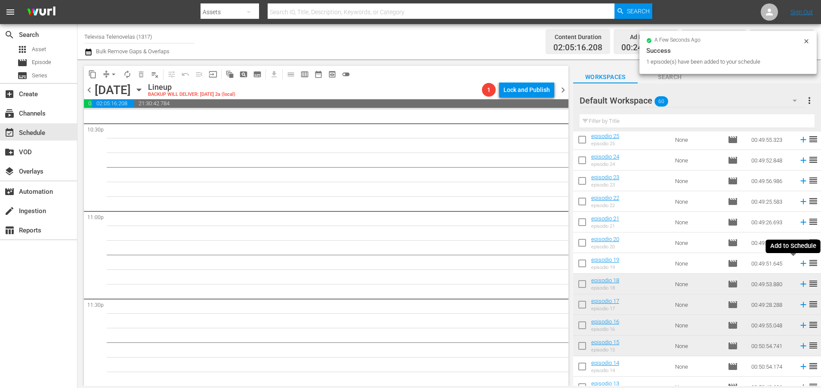
click at [800, 265] on icon at bounding box center [803, 264] width 6 height 6
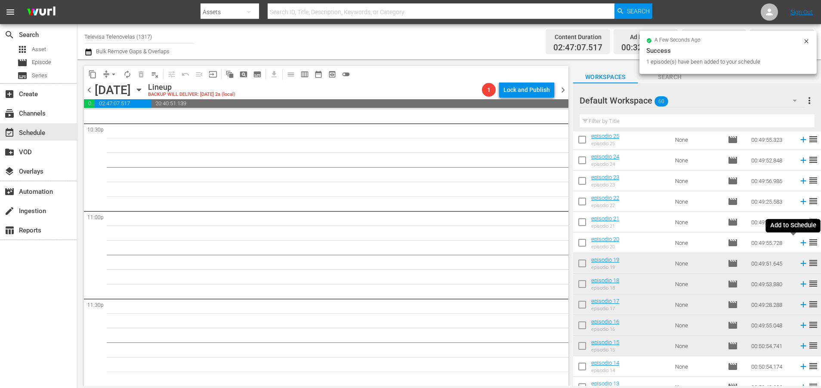
click at [800, 244] on icon at bounding box center [803, 243] width 6 height 6
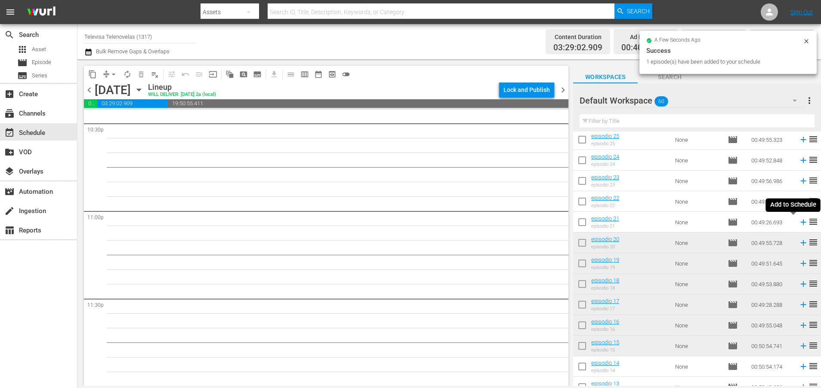
click at [800, 222] on icon at bounding box center [803, 223] width 6 height 6
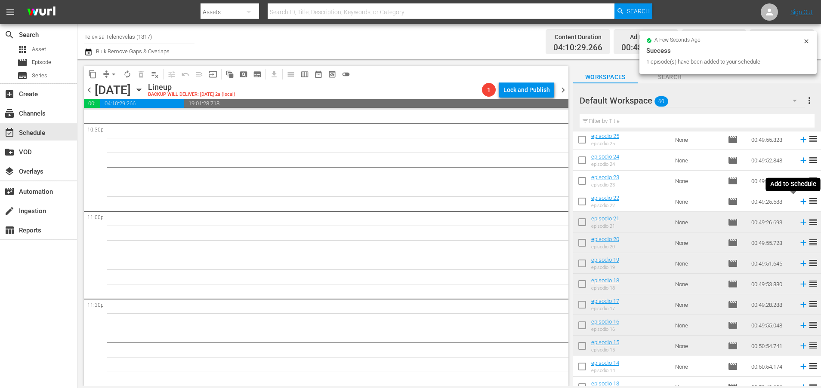
click at [800, 204] on icon at bounding box center [803, 202] width 6 height 6
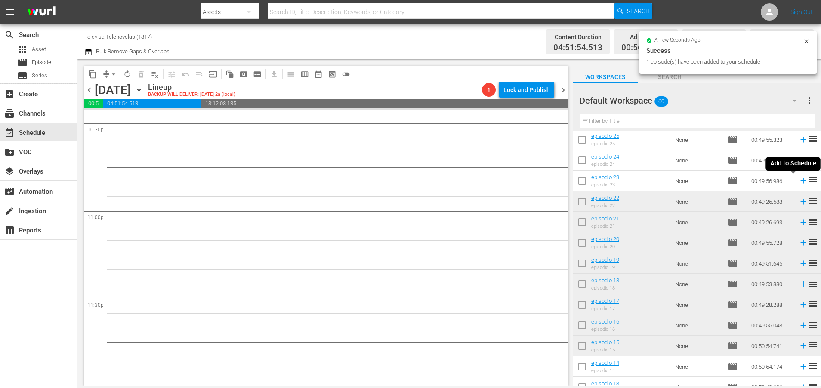
click at [798, 182] on icon at bounding box center [802, 180] width 9 height 9
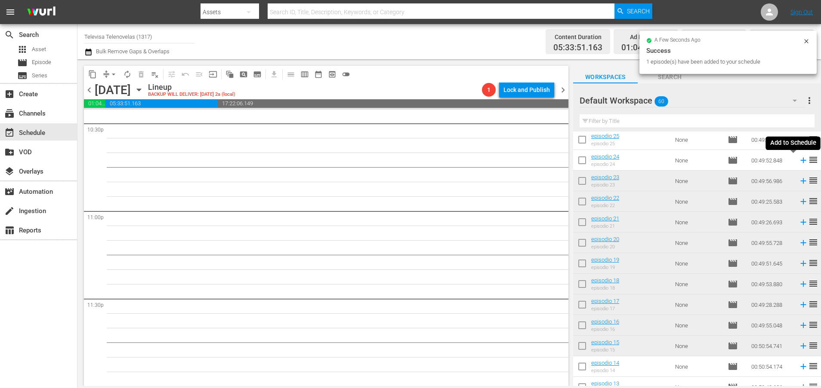
click at [800, 162] on icon at bounding box center [803, 161] width 6 height 6
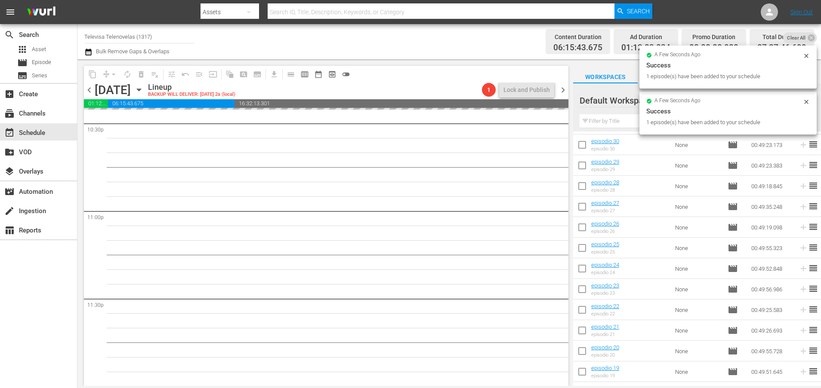
scroll to position [617, 0]
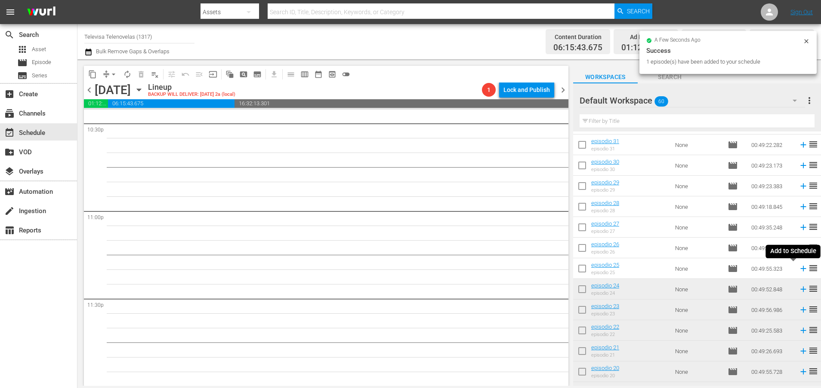
click at [800, 268] on icon at bounding box center [803, 269] width 6 height 6
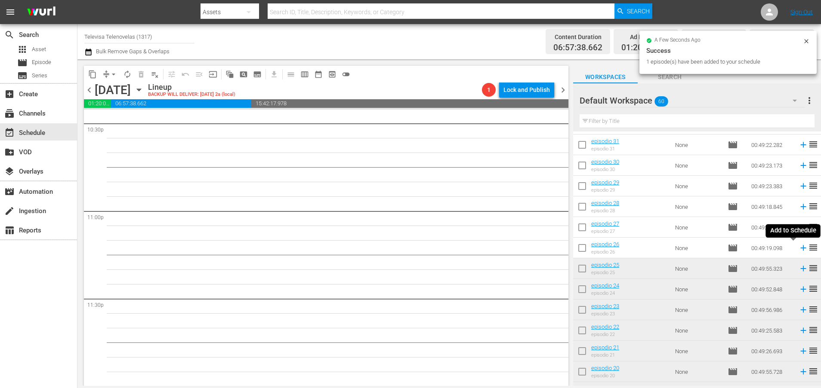
click at [800, 248] on icon at bounding box center [803, 249] width 6 height 6
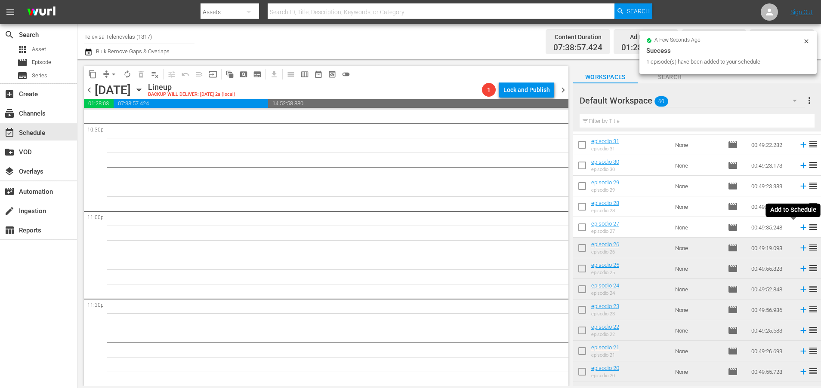
click at [800, 228] on icon at bounding box center [803, 228] width 6 height 6
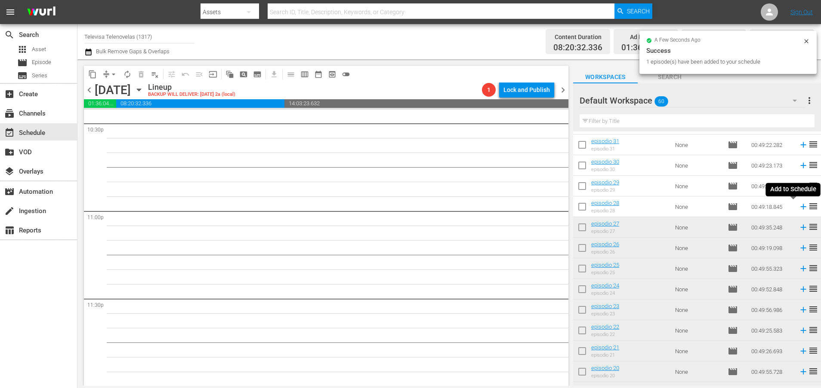
click at [798, 209] on icon at bounding box center [802, 206] width 9 height 9
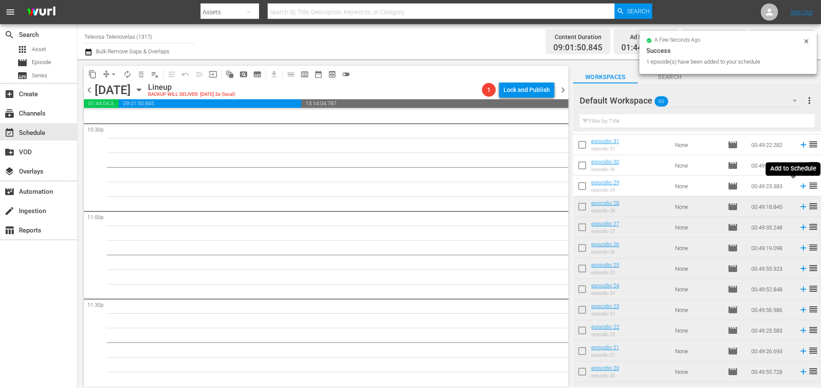
click at [800, 186] on icon at bounding box center [803, 187] width 6 height 6
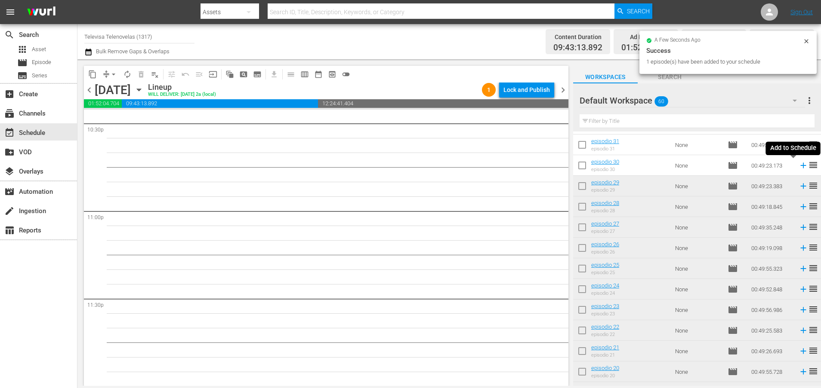
click at [798, 169] on icon at bounding box center [802, 165] width 9 height 9
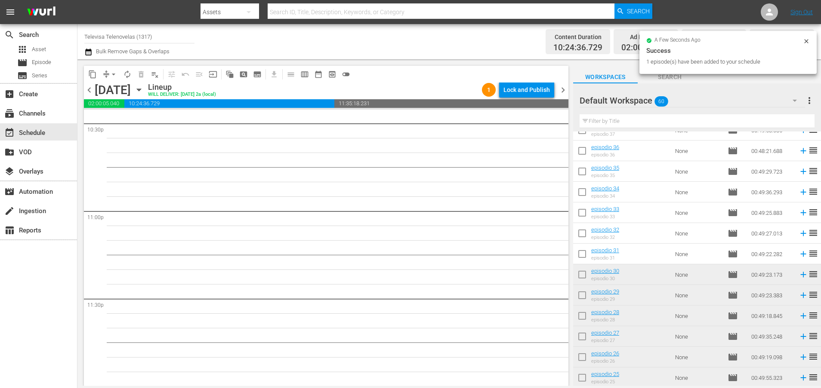
scroll to position [488, 0]
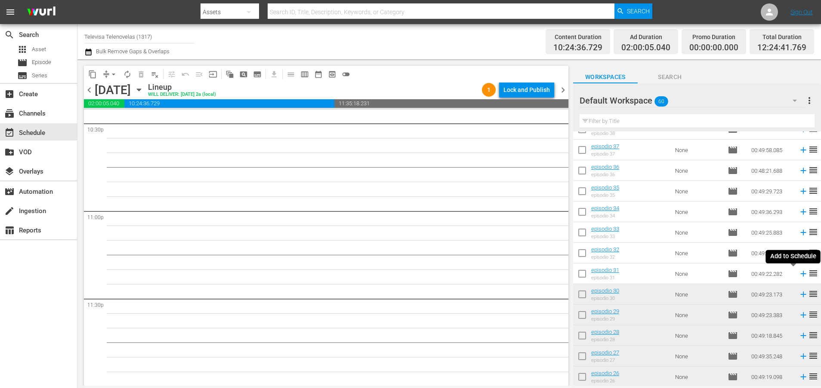
click at [800, 274] on icon at bounding box center [803, 274] width 6 height 6
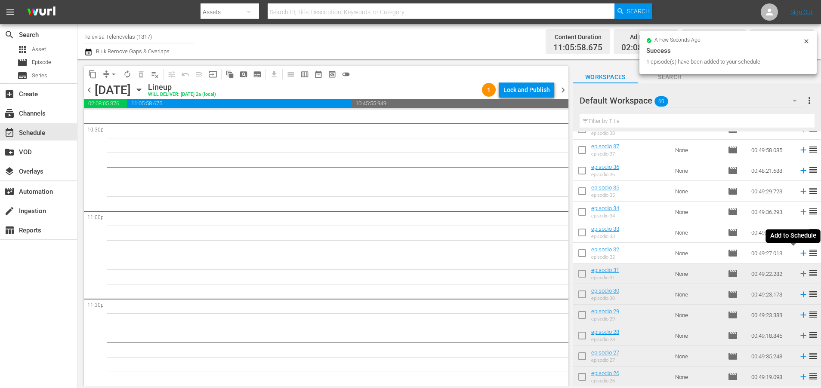
click at [798, 254] on icon at bounding box center [802, 253] width 9 height 9
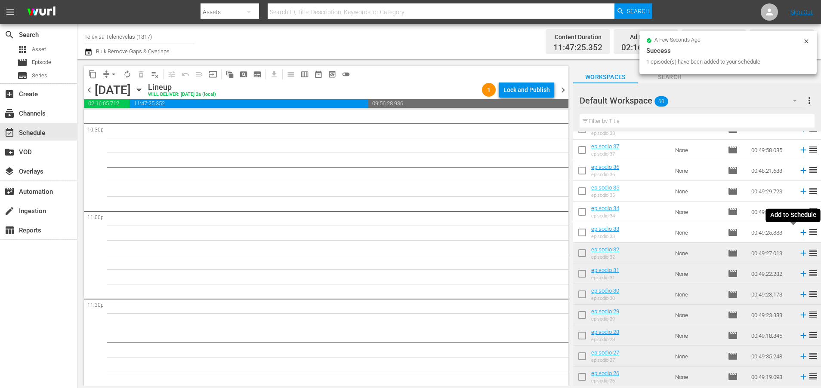
click at [800, 234] on icon at bounding box center [803, 233] width 6 height 6
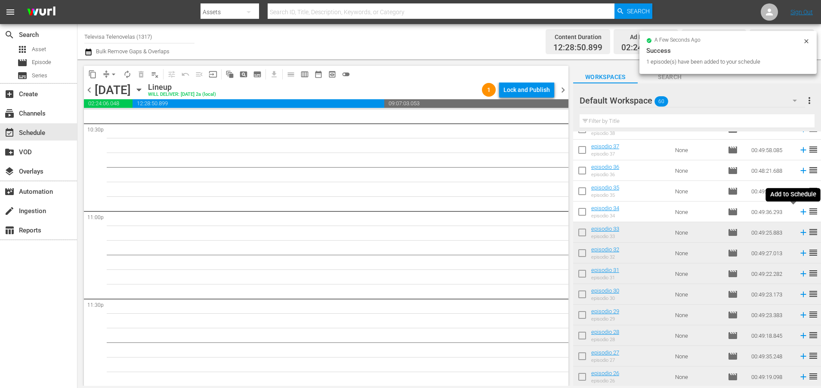
click at [800, 213] on icon at bounding box center [803, 212] width 6 height 6
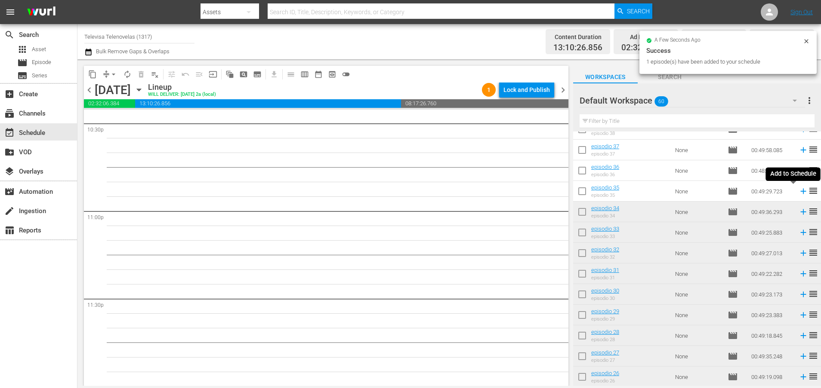
click at [800, 191] on icon at bounding box center [803, 192] width 6 height 6
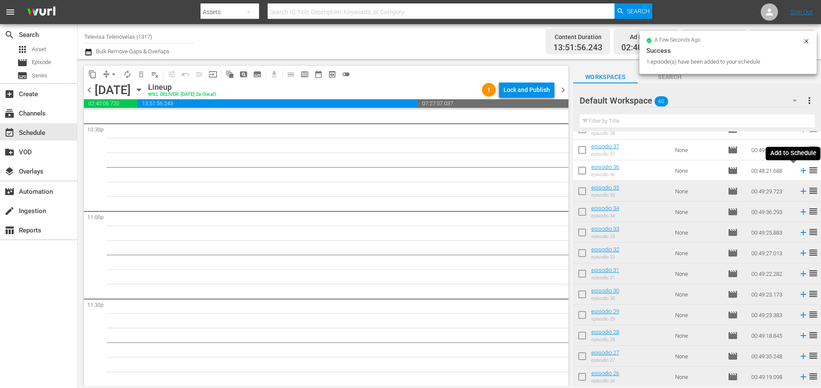
click at [798, 169] on icon at bounding box center [802, 170] width 9 height 9
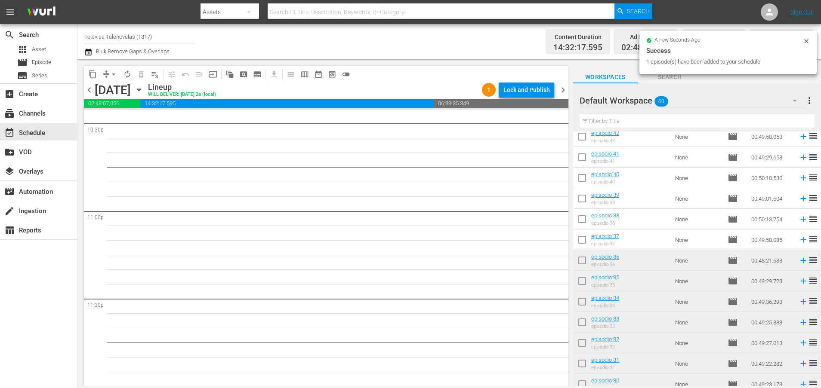
scroll to position [359, 0]
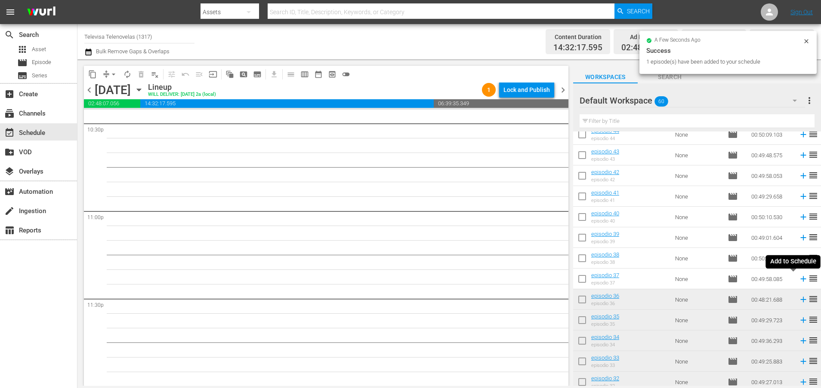
click at [798, 278] on icon at bounding box center [802, 278] width 9 height 9
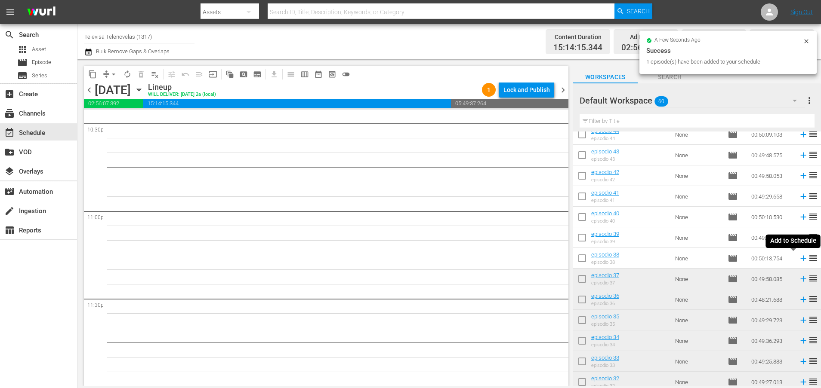
click at [800, 258] on icon at bounding box center [803, 259] width 6 height 6
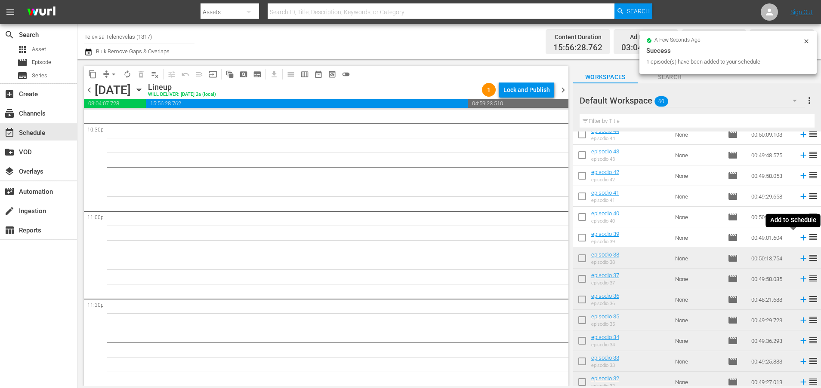
click at [798, 239] on icon at bounding box center [802, 237] width 9 height 9
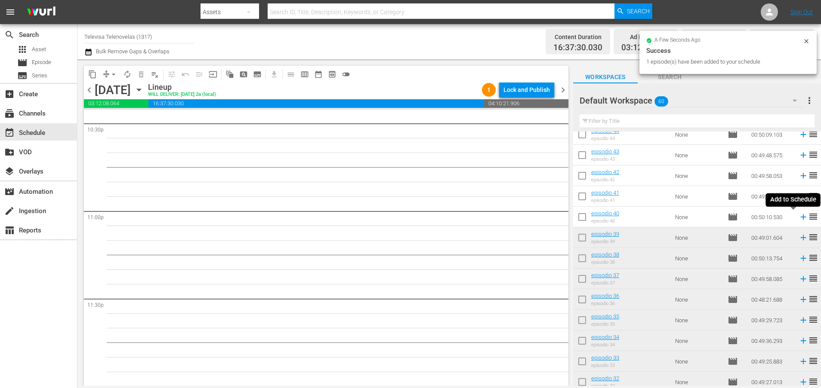
click at [800, 217] on icon at bounding box center [803, 218] width 6 height 6
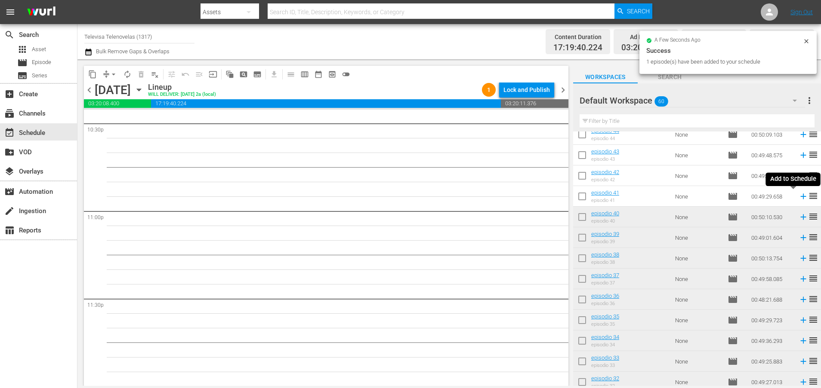
click at [800, 197] on icon at bounding box center [803, 197] width 6 height 6
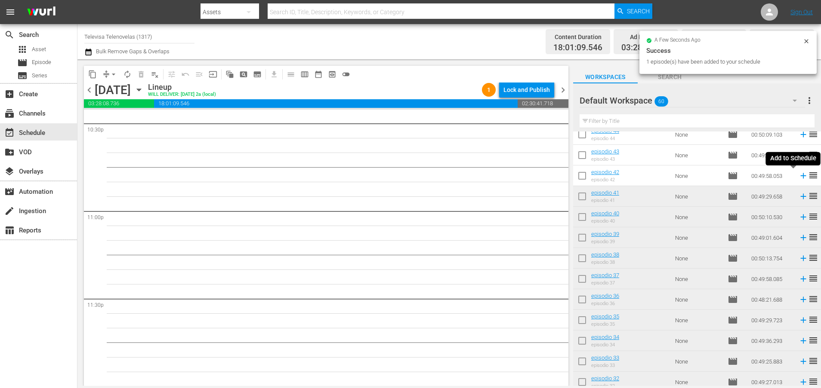
click at [800, 175] on icon at bounding box center [803, 176] width 6 height 6
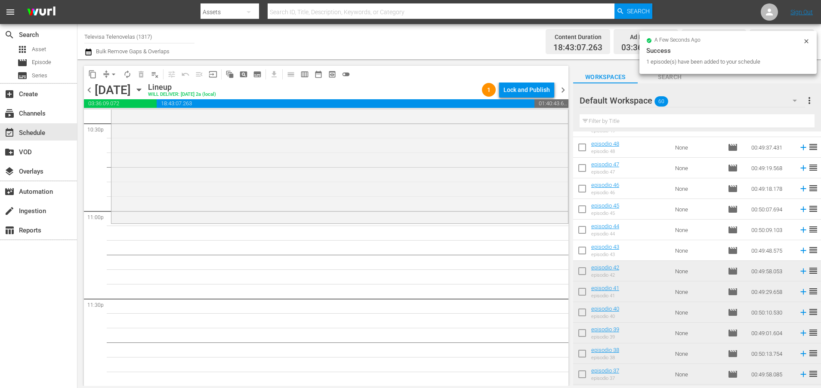
scroll to position [230, 0]
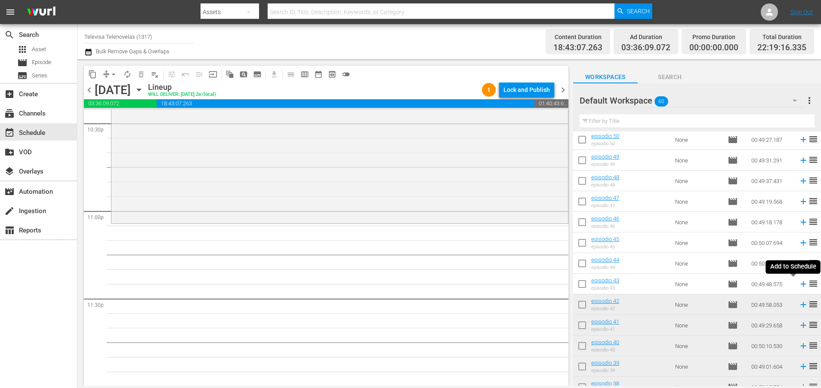
click at [800, 286] on icon at bounding box center [803, 285] width 6 height 6
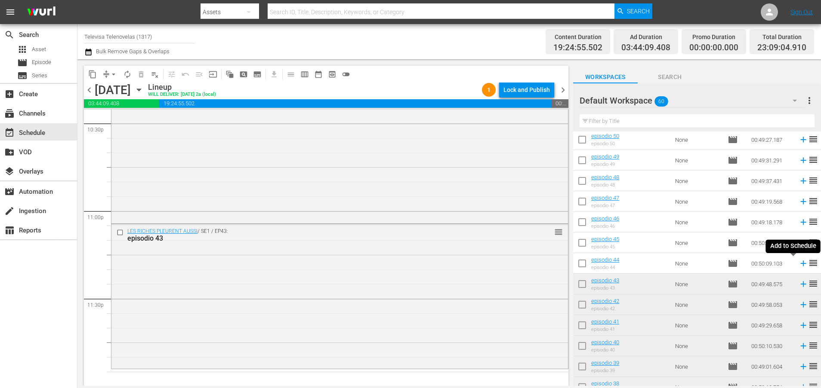
click at [798, 264] on icon at bounding box center [802, 263] width 9 height 9
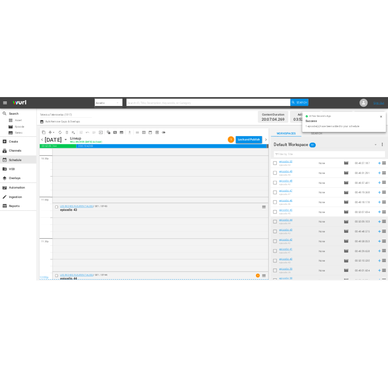
scroll to position [4064, 0]
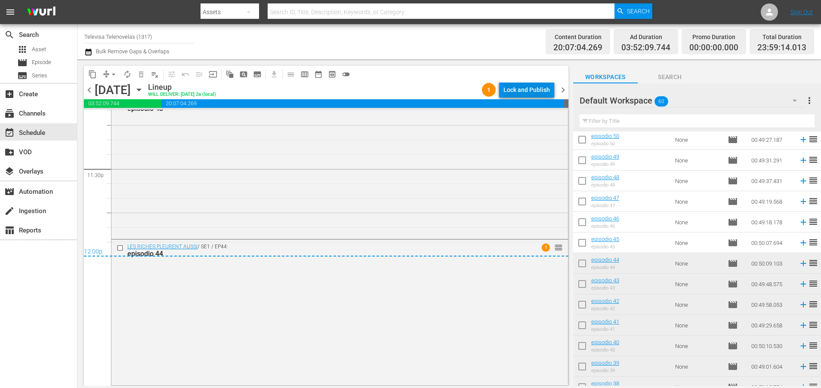
click at [521, 91] on div "Lock and Publish" at bounding box center [526, 89] width 46 height 15
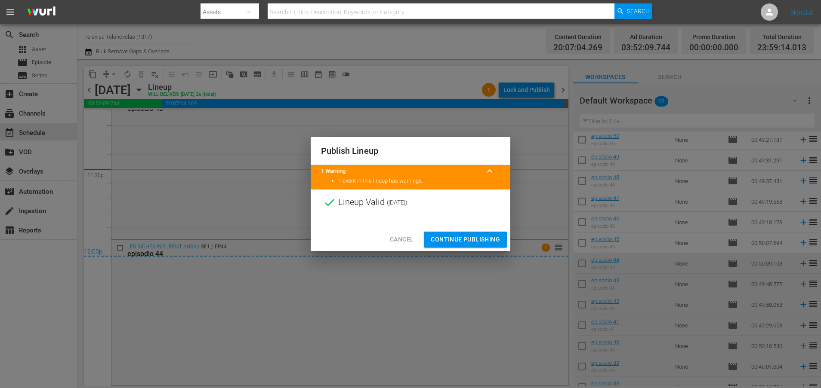
click at [471, 240] on span "Continue Publishing" at bounding box center [465, 239] width 69 height 11
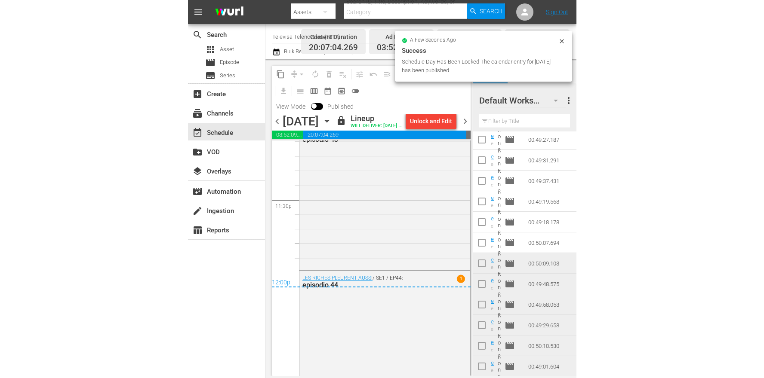
scroll to position [4067, 0]
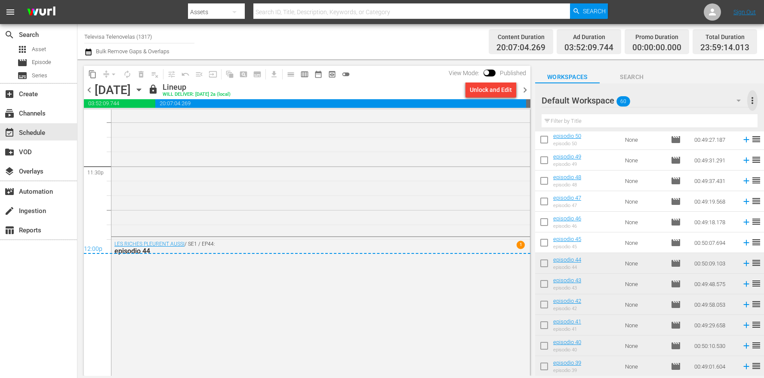
click at [751, 98] on span "more_vert" at bounding box center [752, 100] width 10 height 10
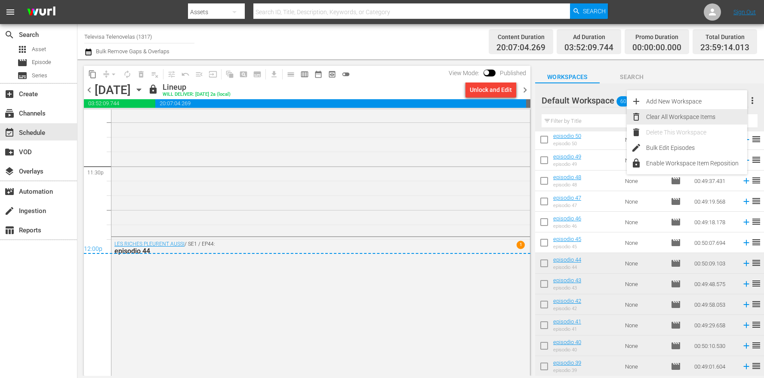
click at [673, 116] on div "Clear All Workspace Items" at bounding box center [696, 116] width 101 height 15
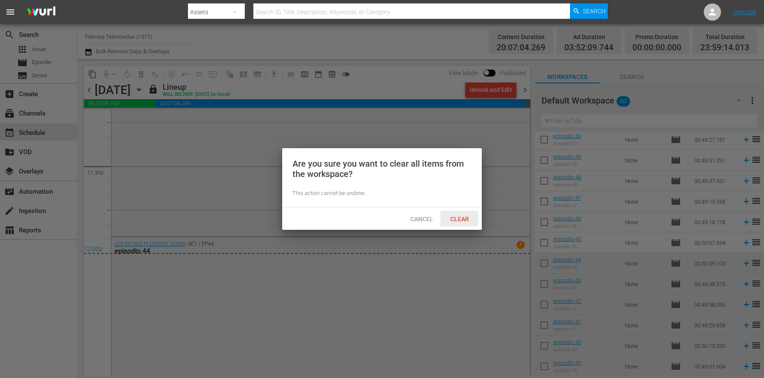
click at [458, 218] on span "Clear" at bounding box center [459, 219] width 32 height 7
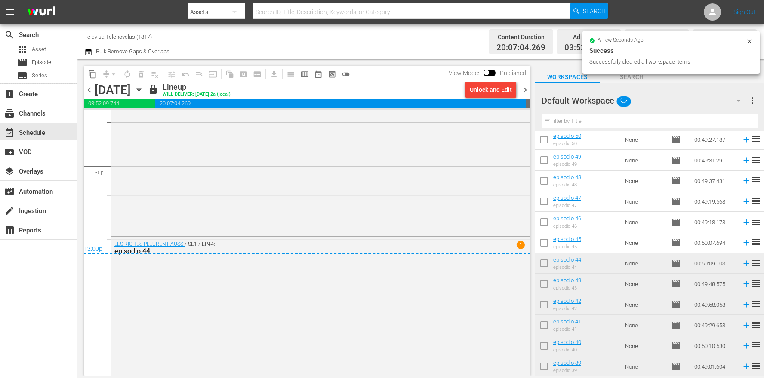
scroll to position [0, 0]
